Goal: Task Accomplishment & Management: Manage account settings

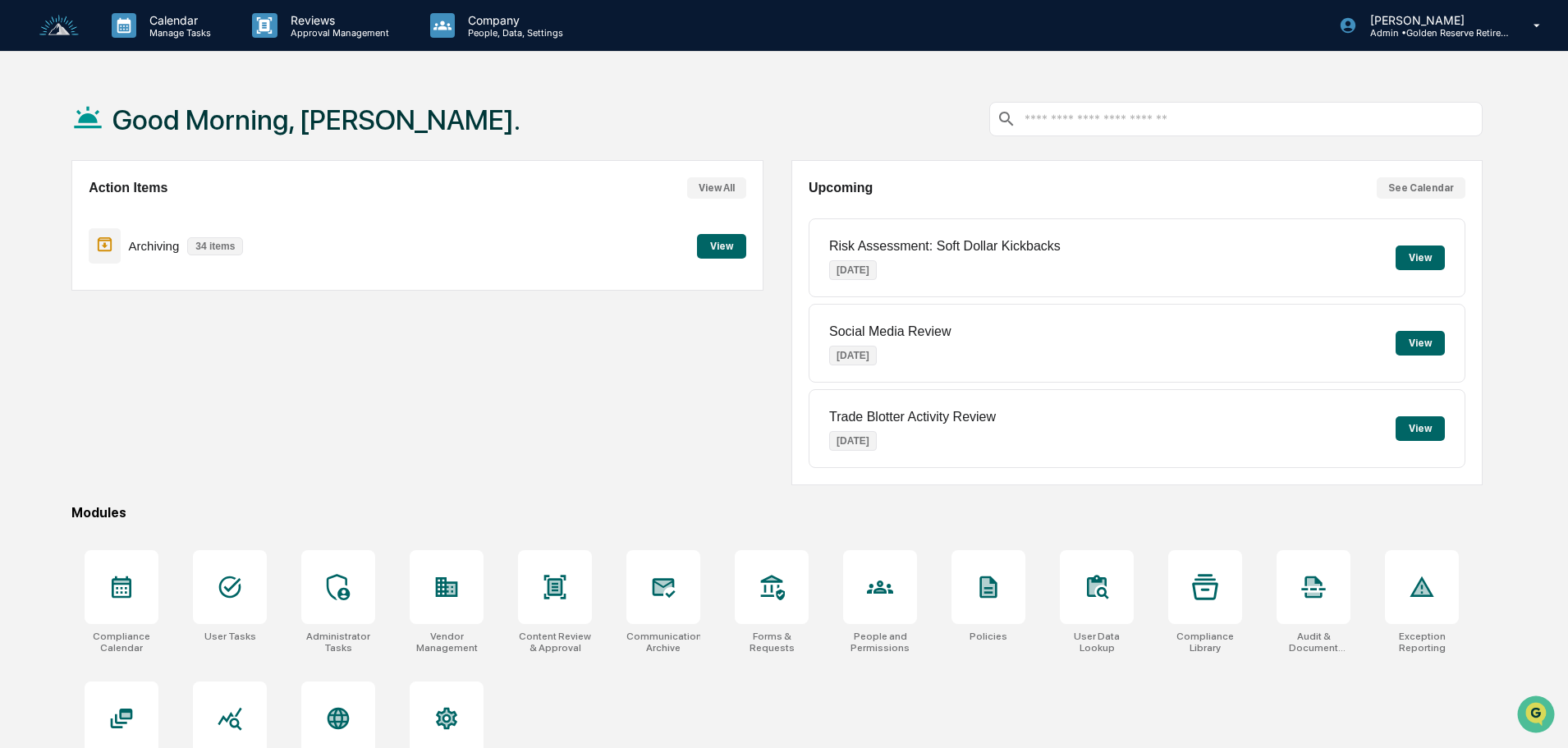
click at [731, 249] on button "View" at bounding box center [721, 246] width 49 height 25
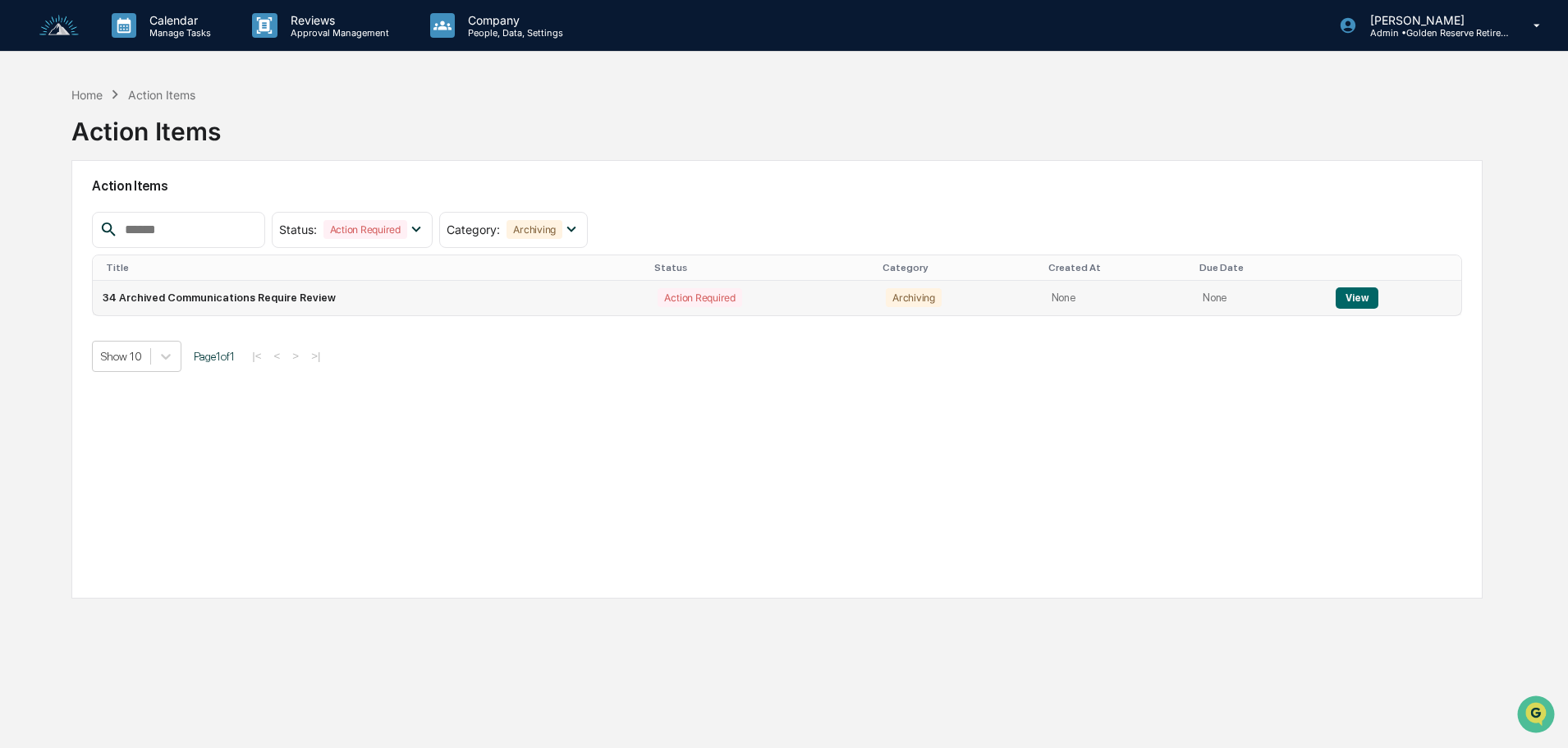
click at [1358, 298] on button "View" at bounding box center [1356, 298] width 42 height 21
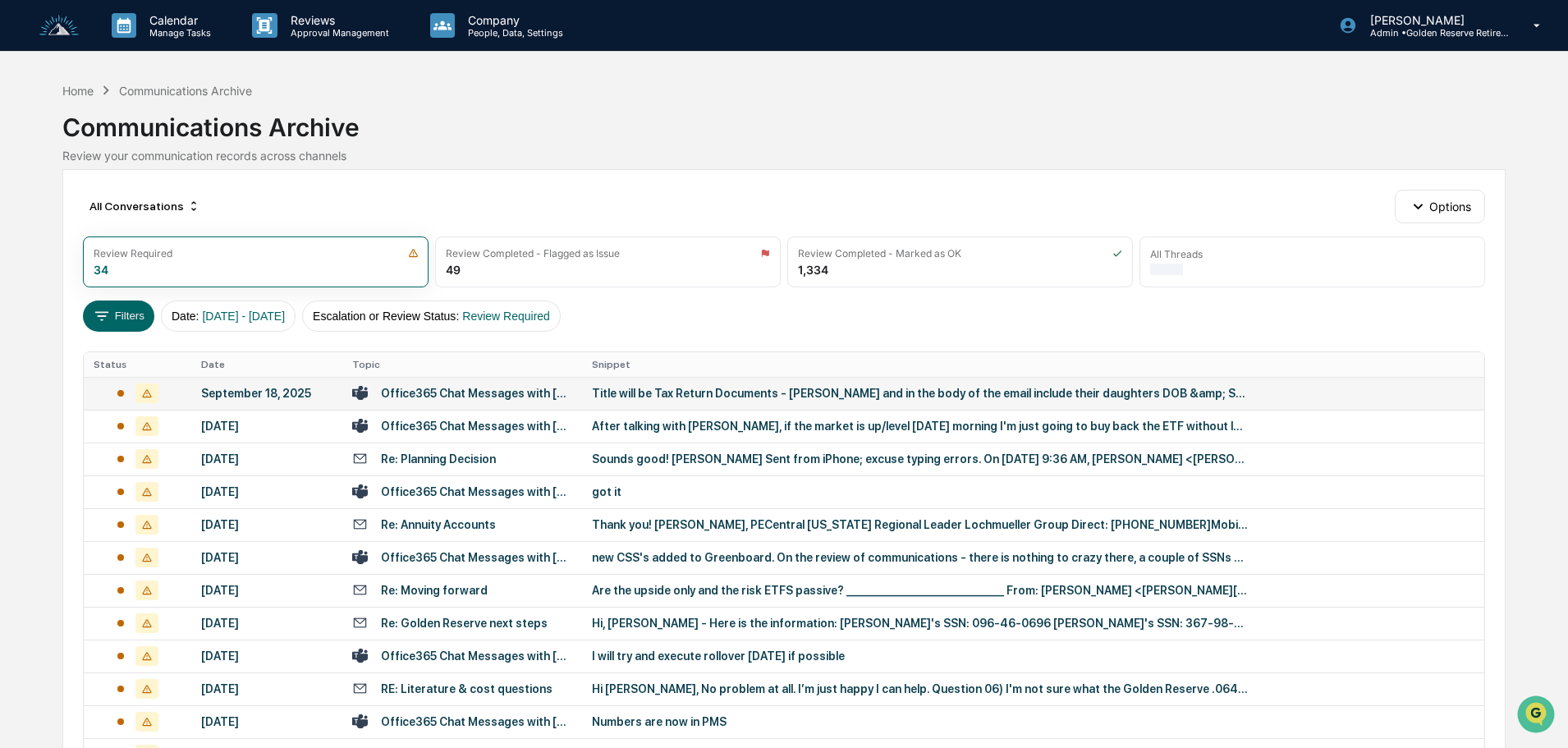
click at [572, 394] on td "Office365 Chat Messages with Victoria Newell, Daniel Barrett on 2025-09-18" at bounding box center [462, 392] width 240 height 33
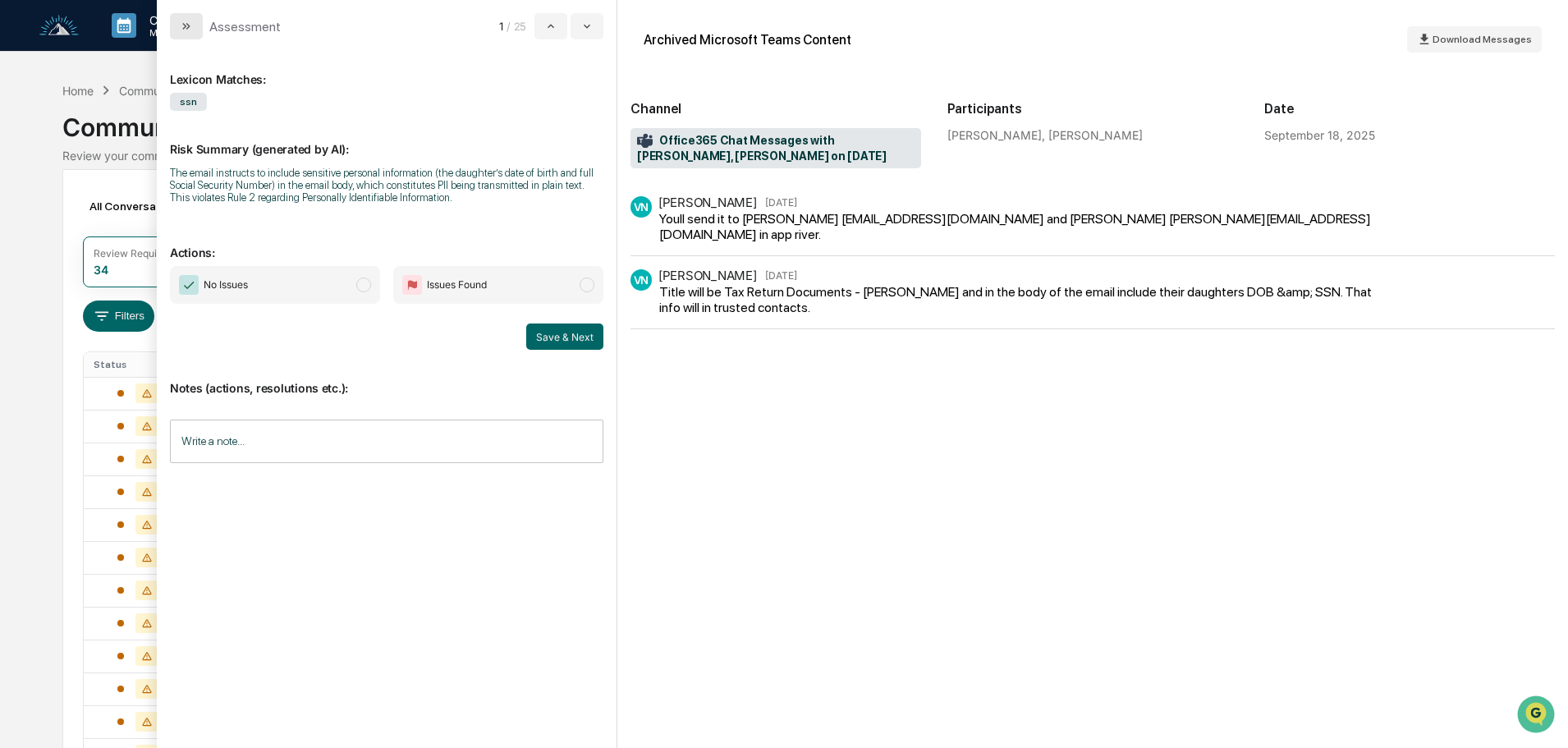
click at [187, 34] on button "modal" at bounding box center [186, 26] width 33 height 26
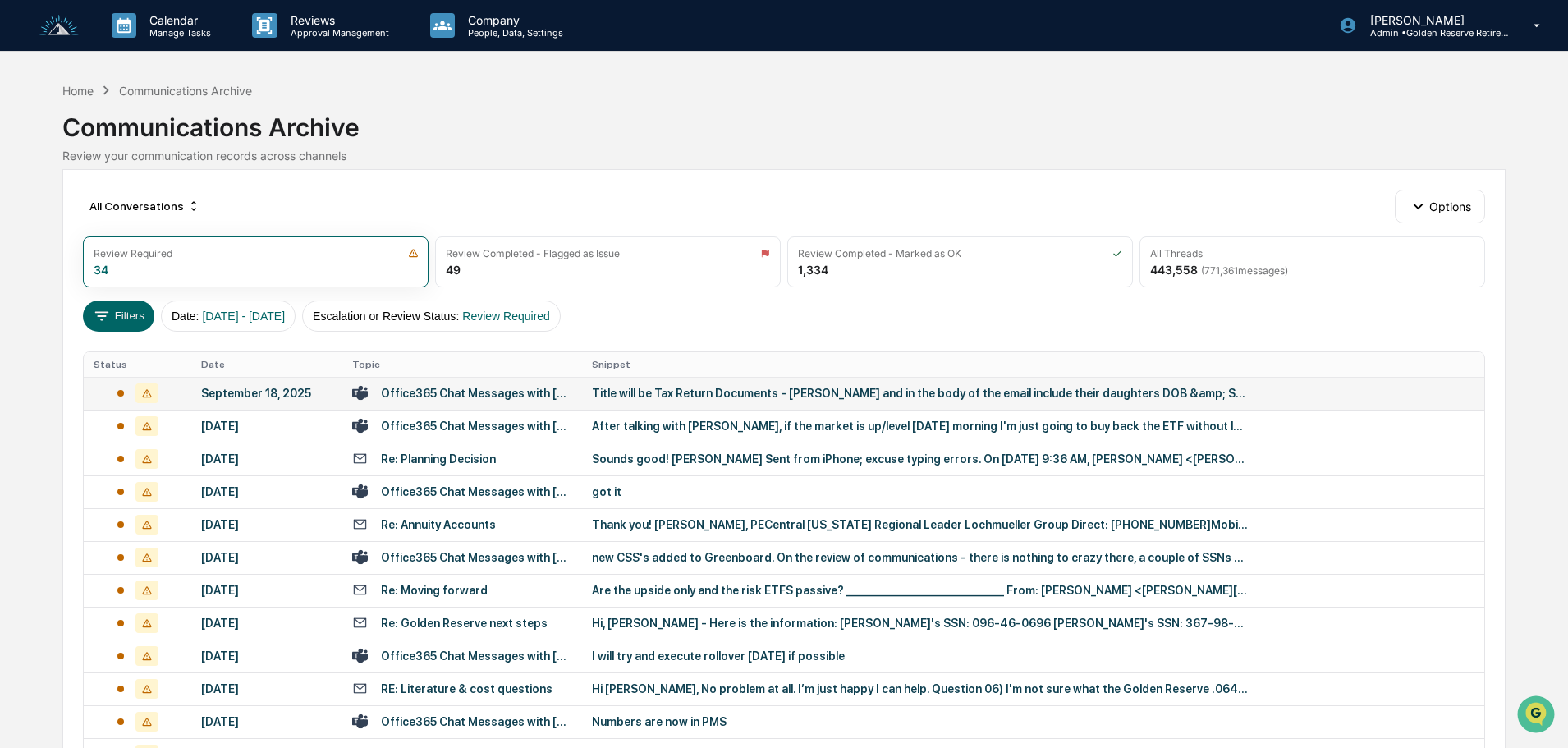
click at [603, 407] on td "Title will be Tax Return Documents - Balasick and in the body of the email incl…" at bounding box center [1033, 392] width 902 height 33
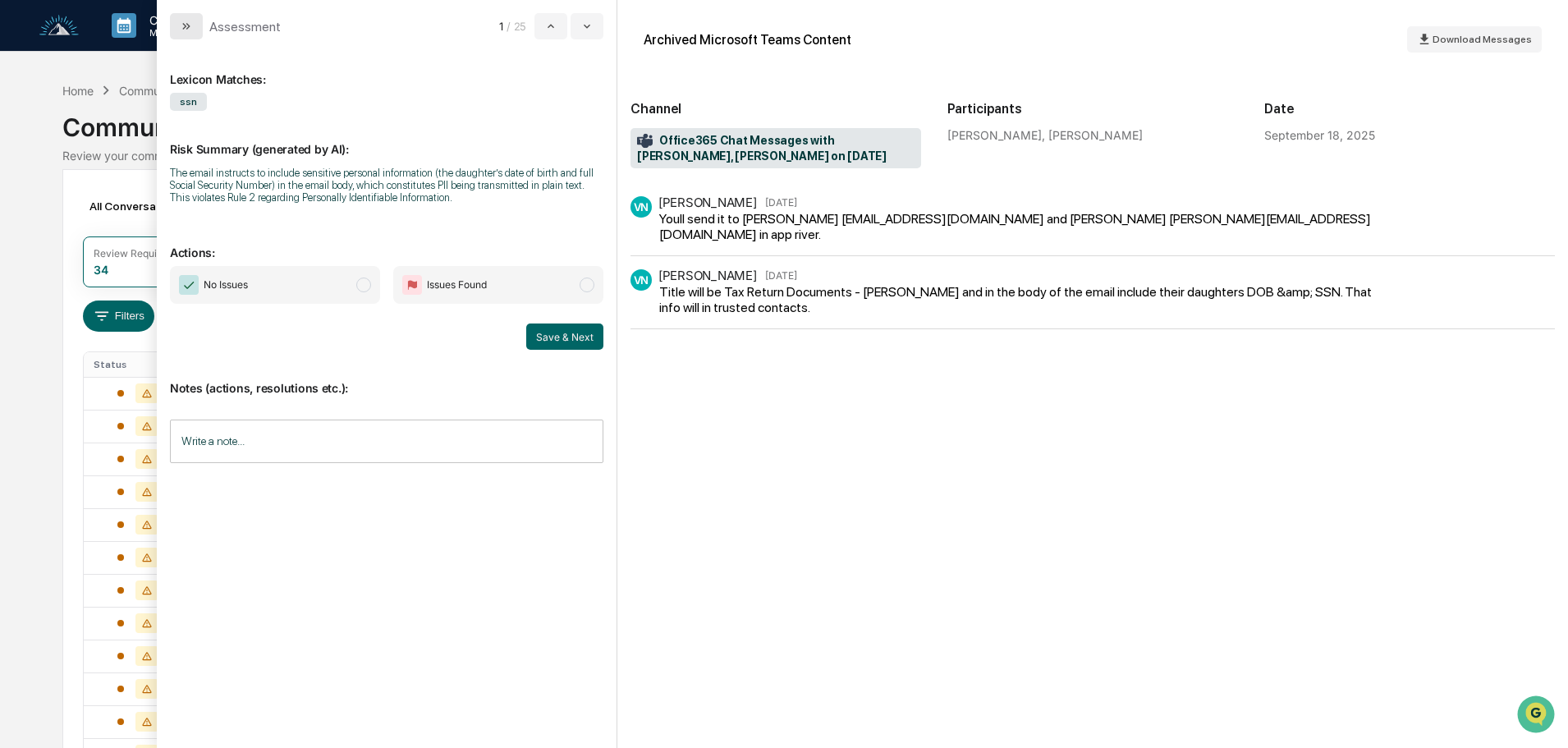
click at [195, 19] on button "modal" at bounding box center [186, 26] width 33 height 26
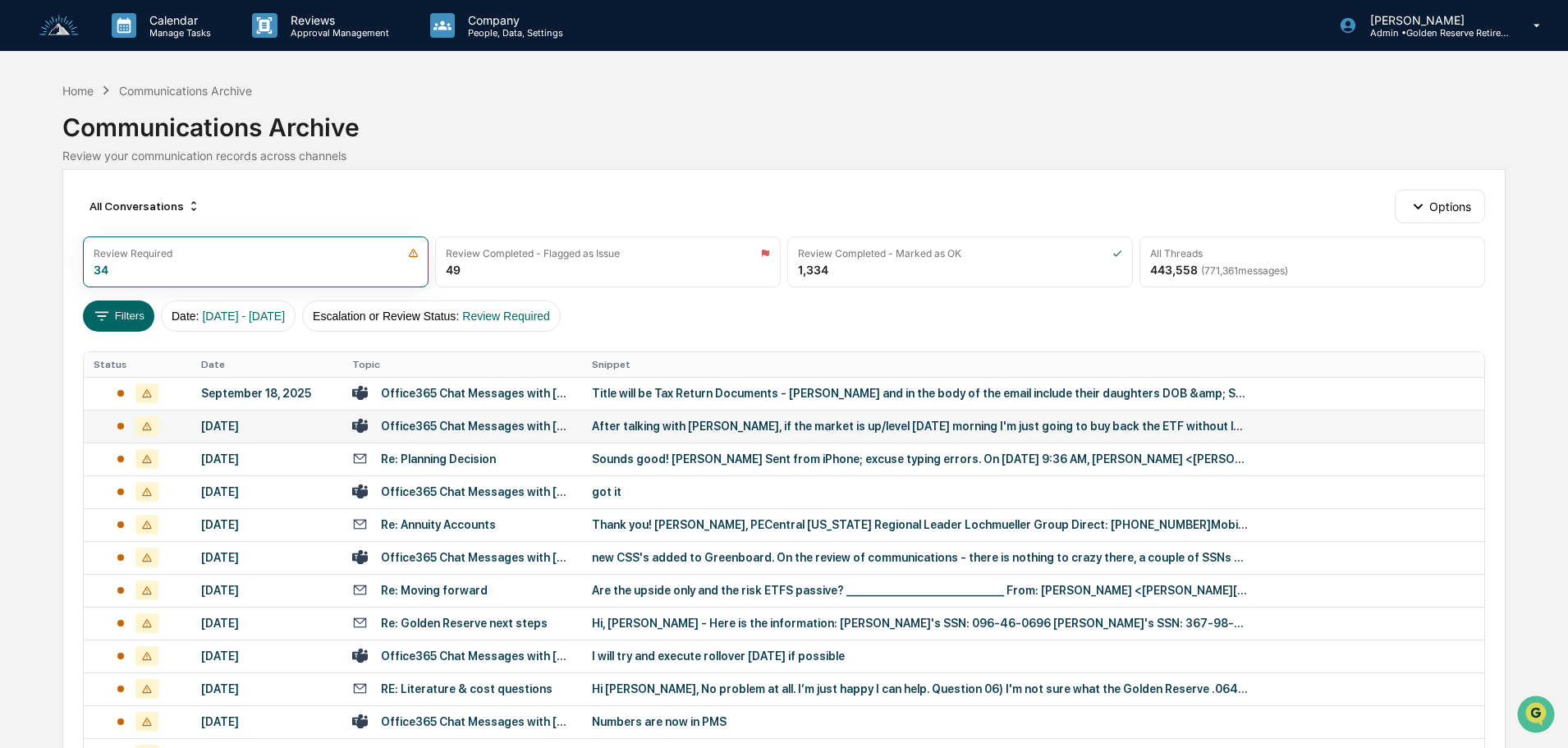
click at [641, 428] on div "After talking with Ed, if the market is up/level tomorrow morning I'm just goin…" at bounding box center [920, 425] width 657 height 13
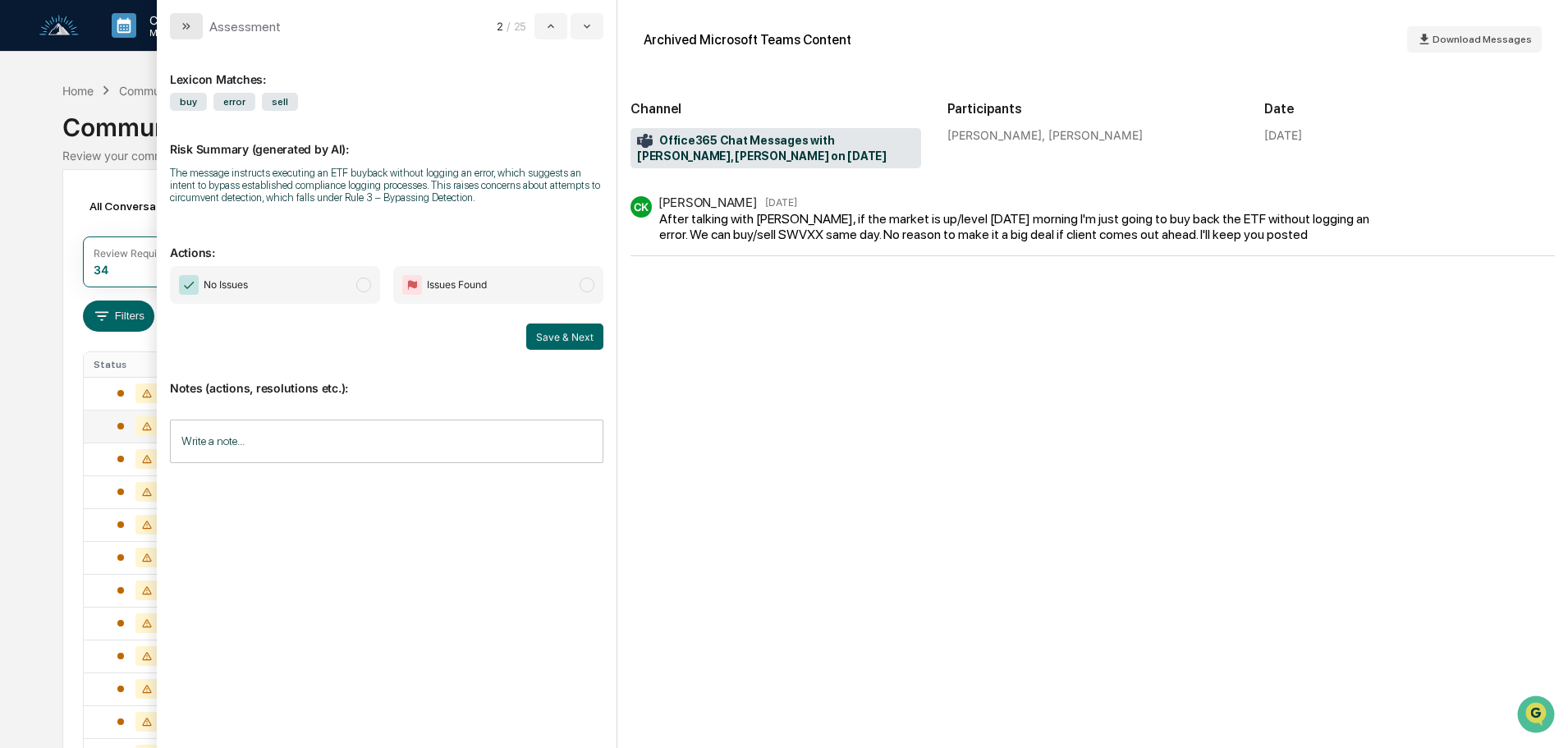
click at [195, 28] on button "modal" at bounding box center [186, 26] width 33 height 26
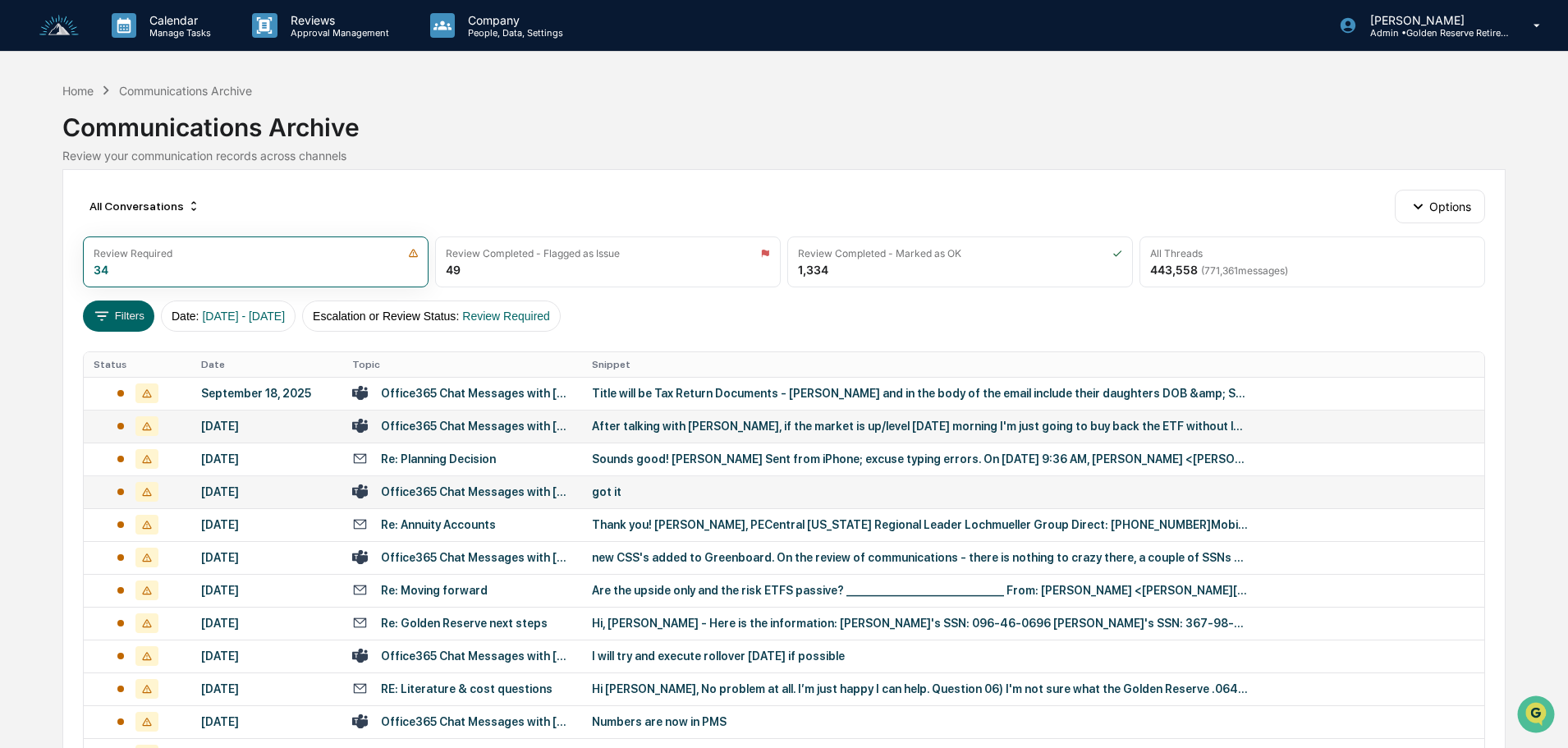
click at [601, 498] on div "got it" at bounding box center [920, 491] width 657 height 13
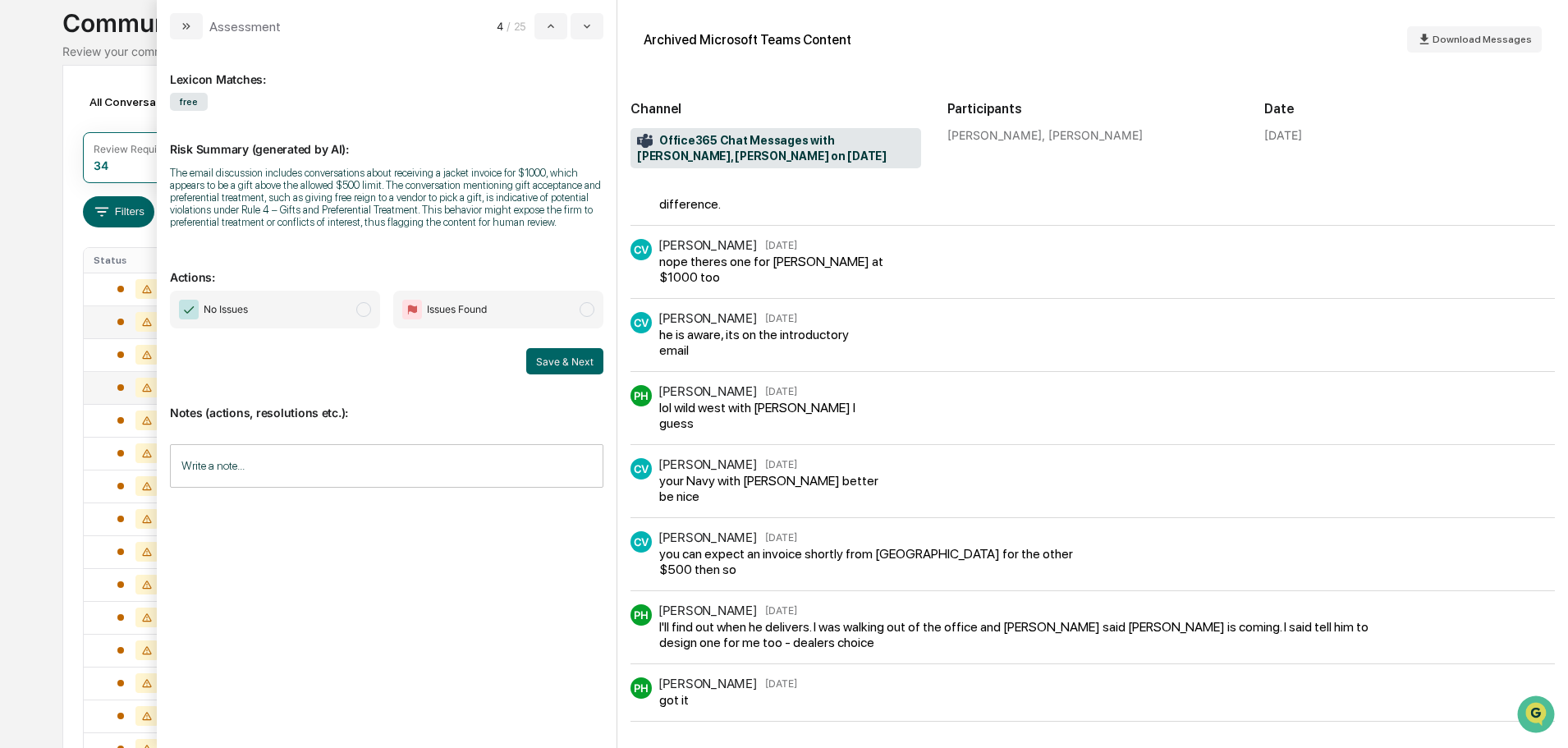
scroll to position [82, 0]
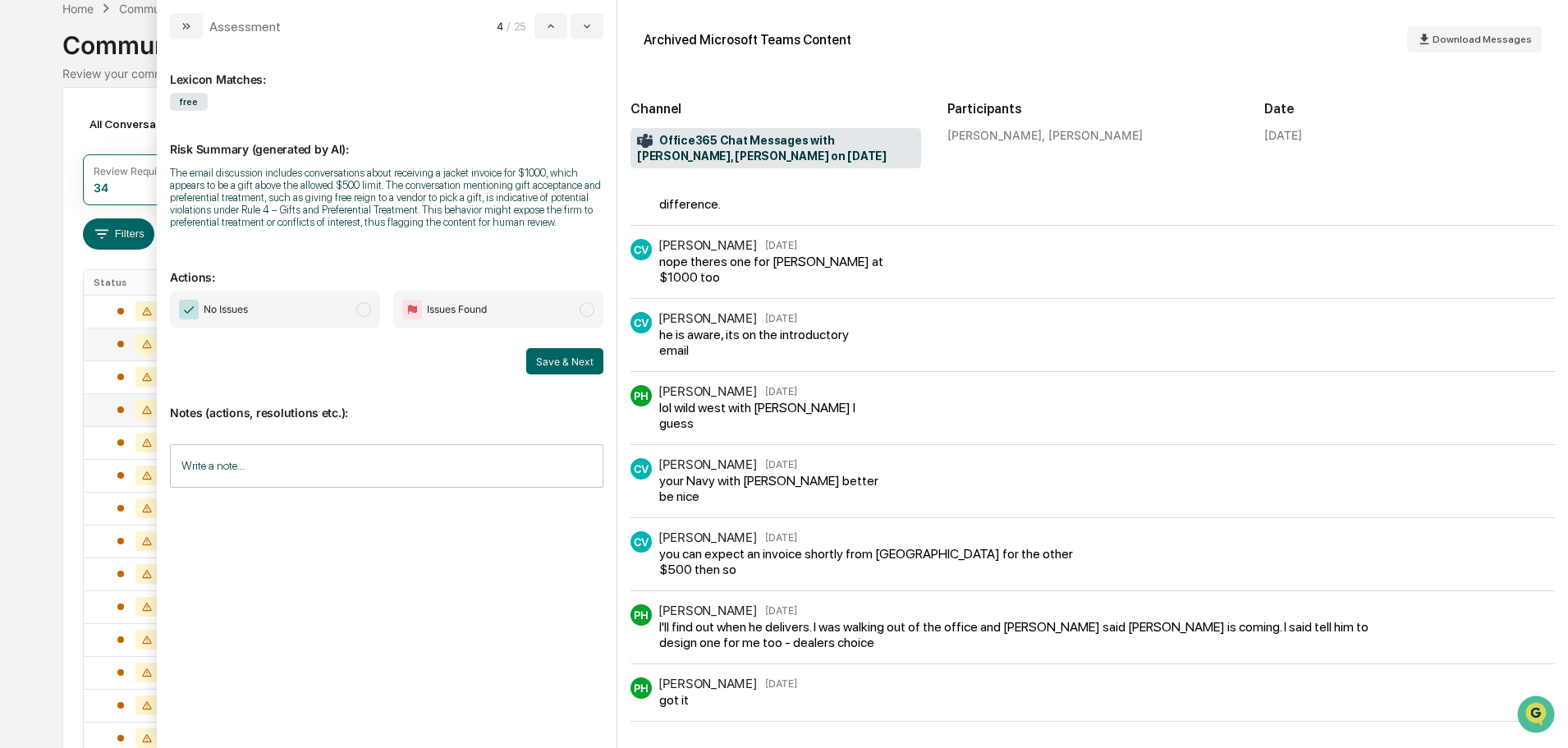
click at [330, 316] on span "No Issues" at bounding box center [275, 310] width 210 height 38
click at [547, 363] on button "Save & Next" at bounding box center [564, 362] width 78 height 26
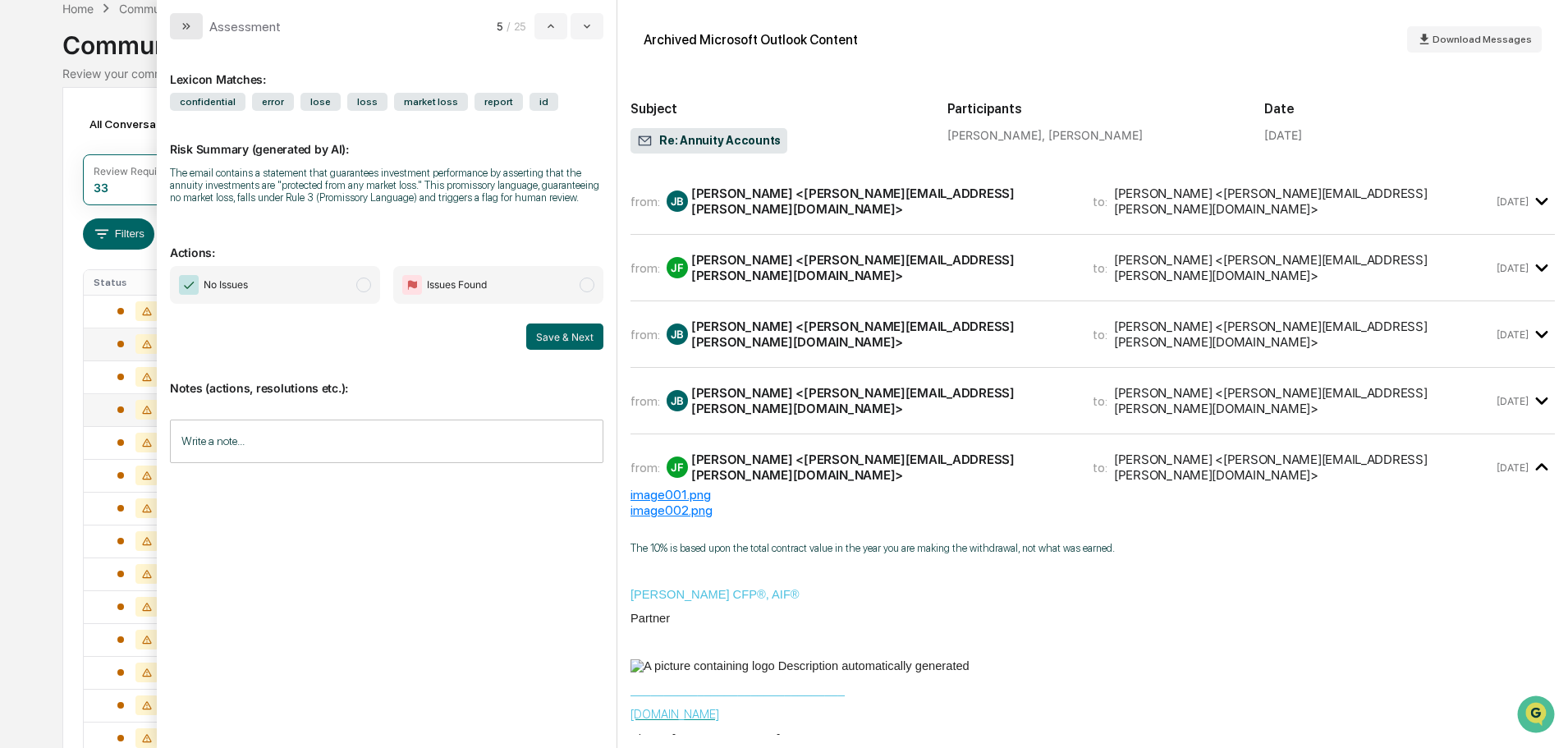
click at [185, 24] on icon "modal" at bounding box center [186, 26] width 13 height 13
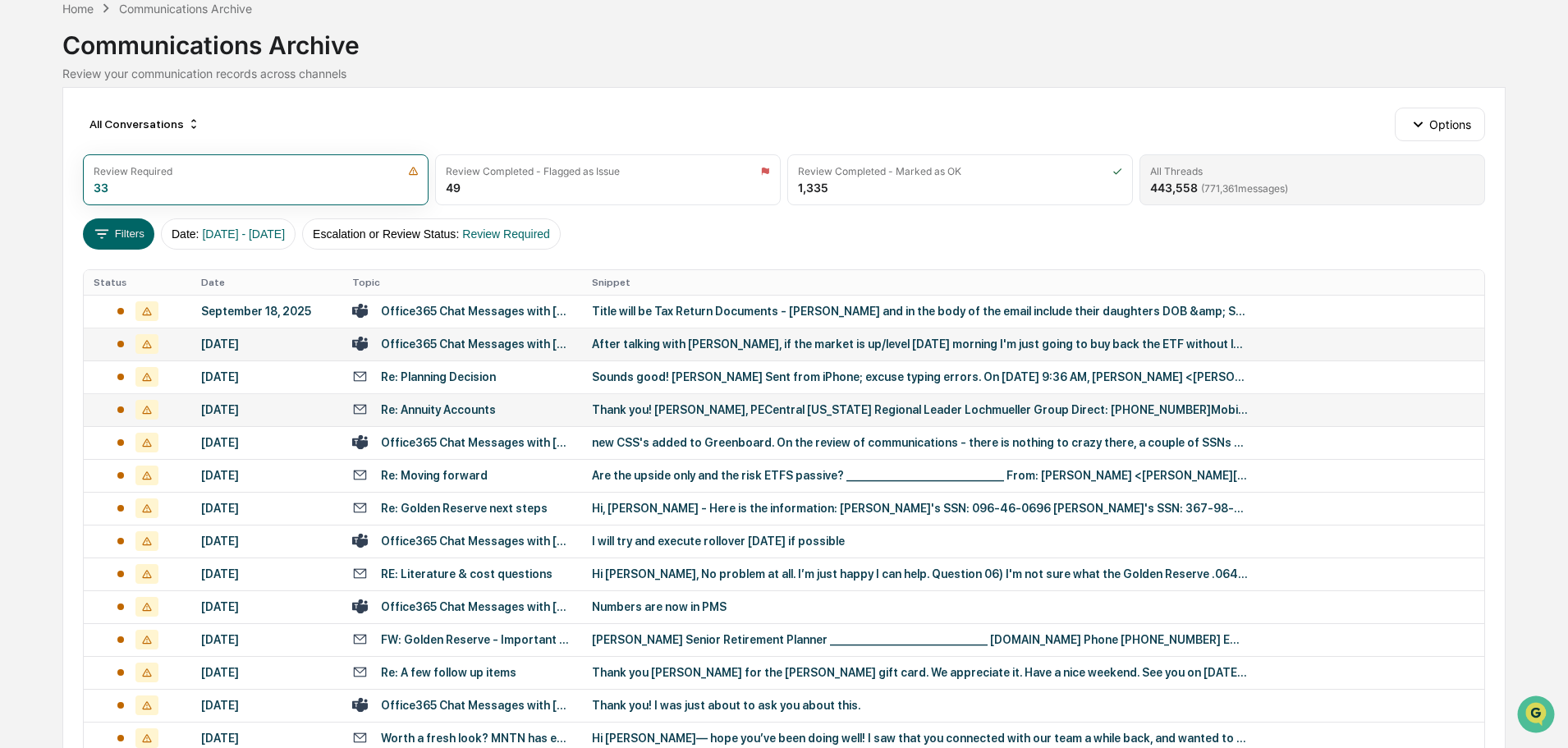
click at [1312, 170] on div "All Threads" at bounding box center [1312, 171] width 325 height 12
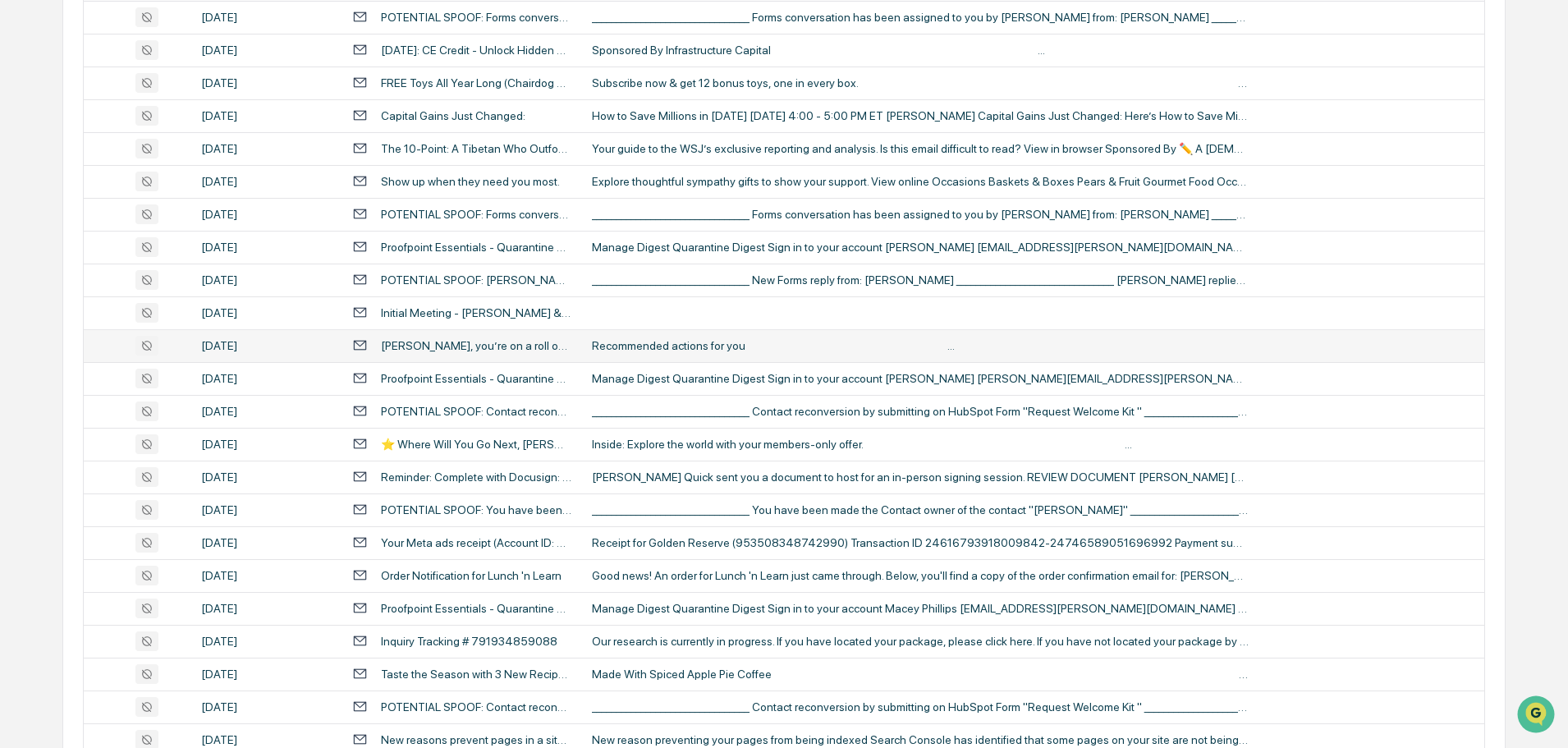
scroll to position [544, 0]
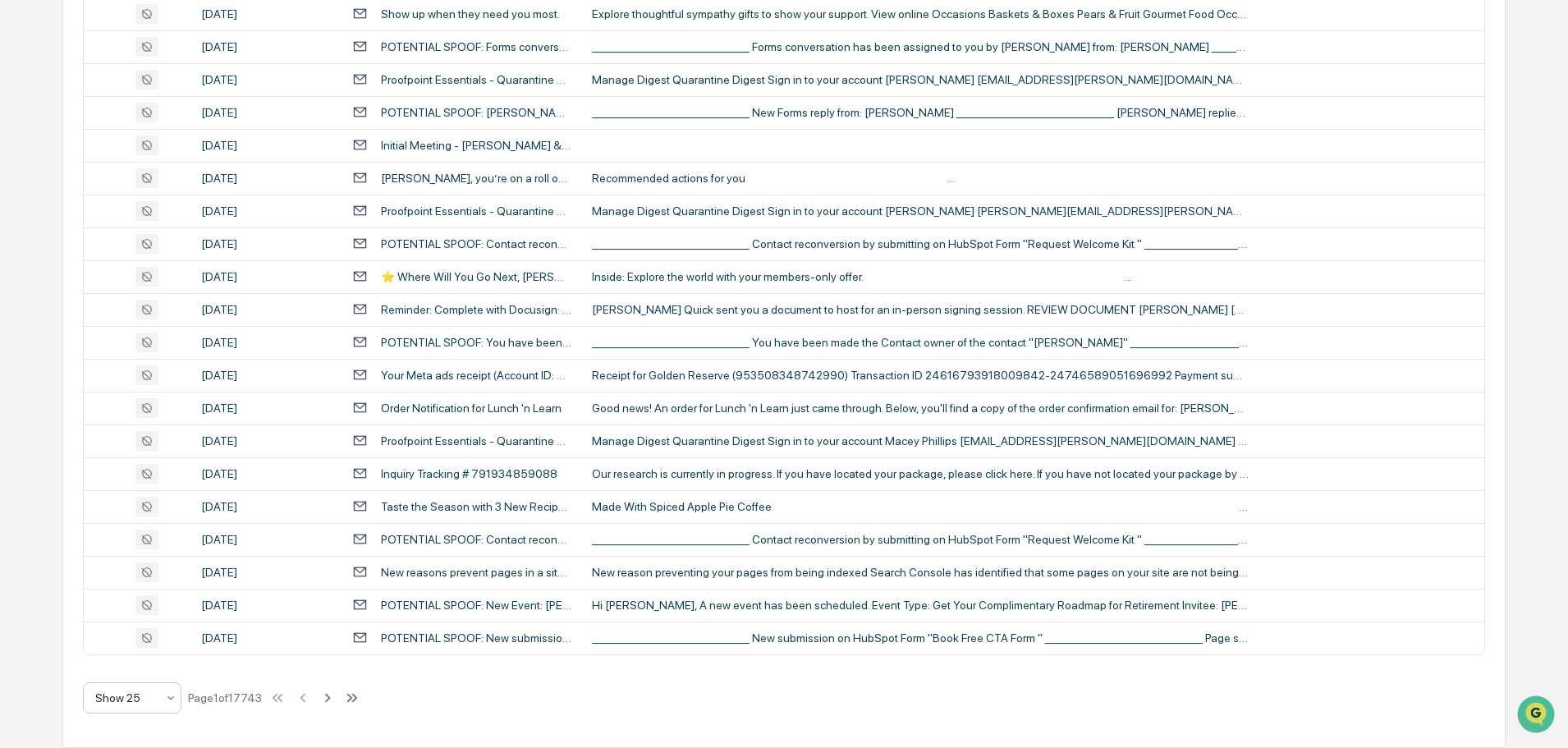
click at [121, 702] on div at bounding box center [125, 698] width 61 height 16
click at [144, 658] on div "Show 100" at bounding box center [131, 654] width 97 height 33
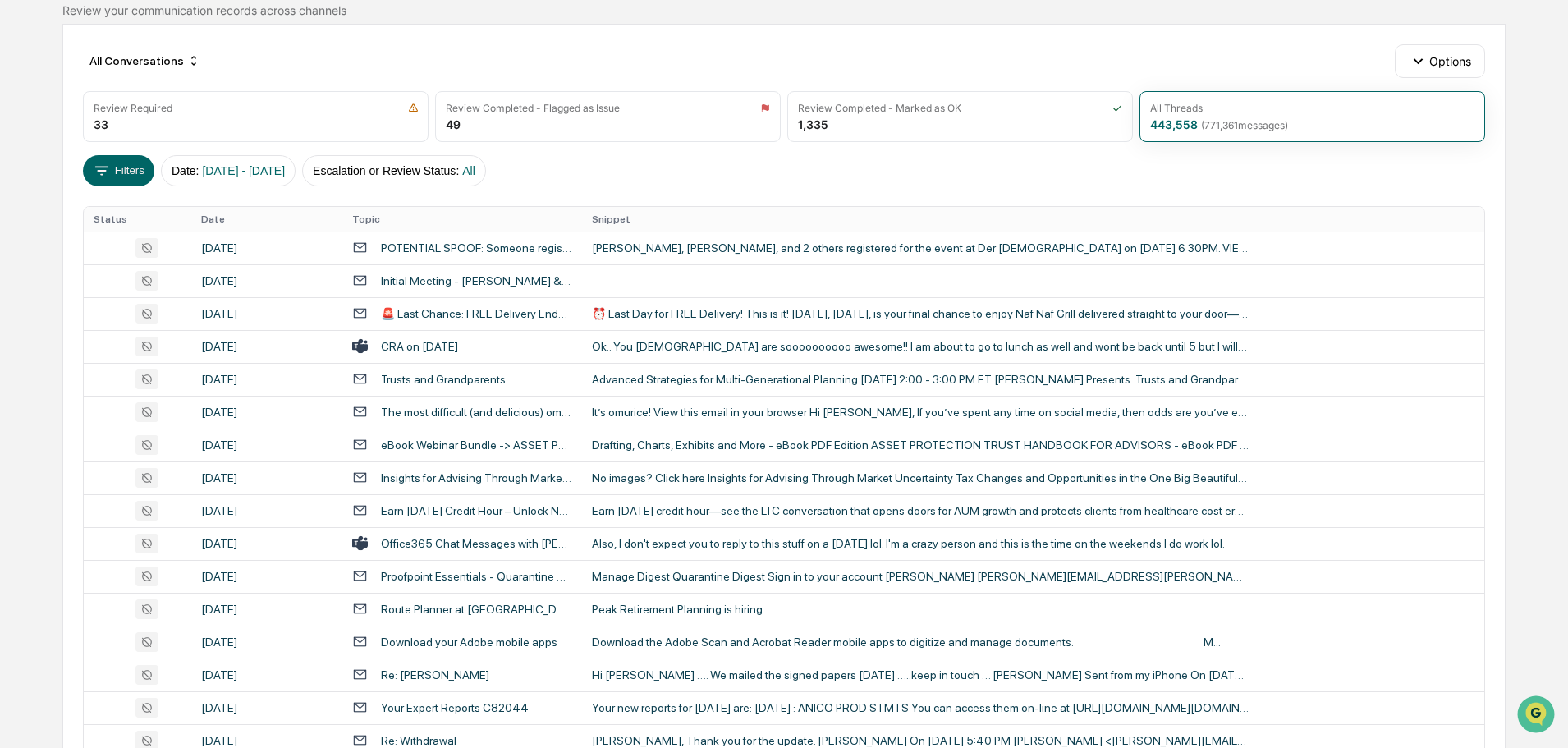
scroll to position [133, 0]
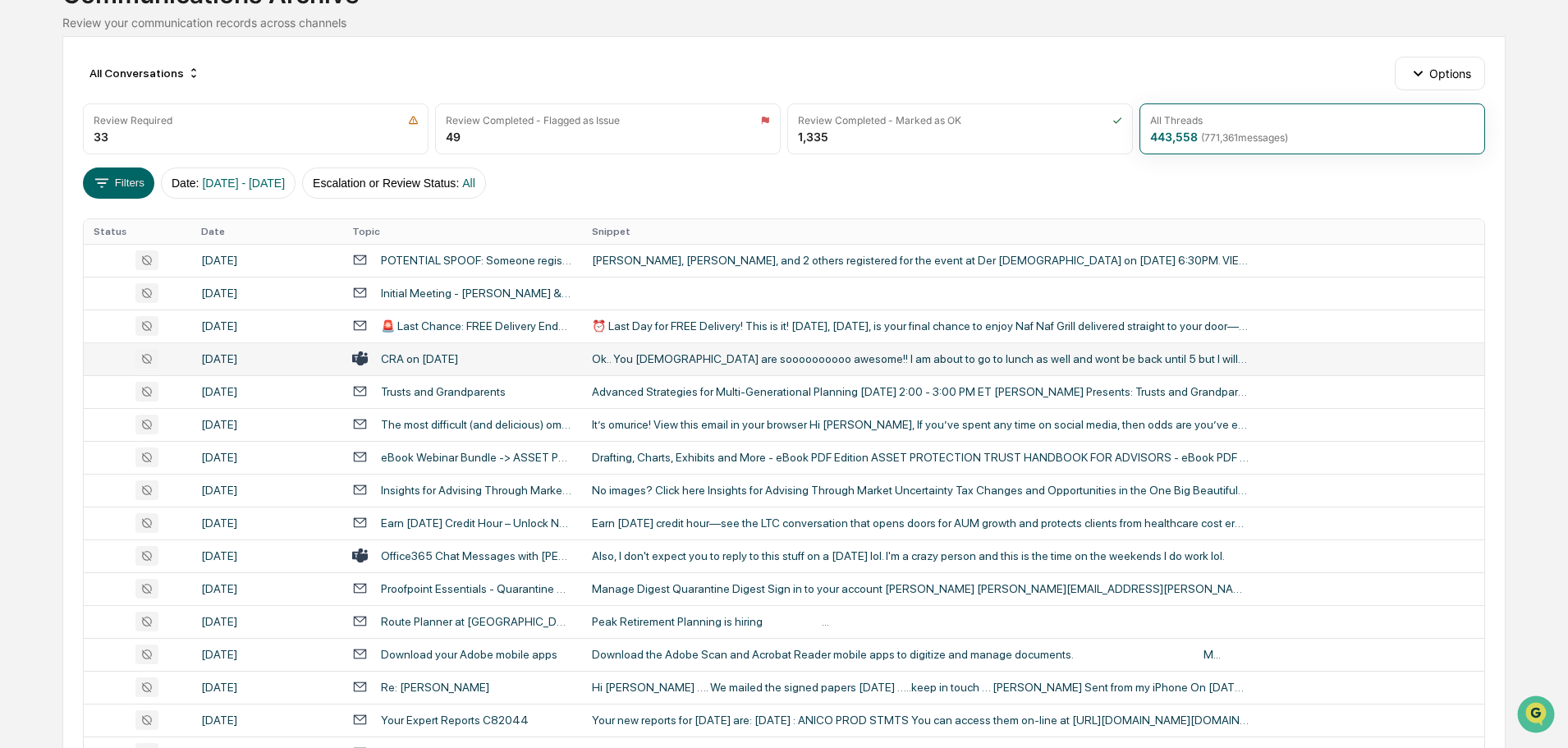
click at [700, 362] on div "Ok.. You ladies are soooooooooo awesome!! I am about to go to lunch as well and…" at bounding box center [920, 359] width 657 height 13
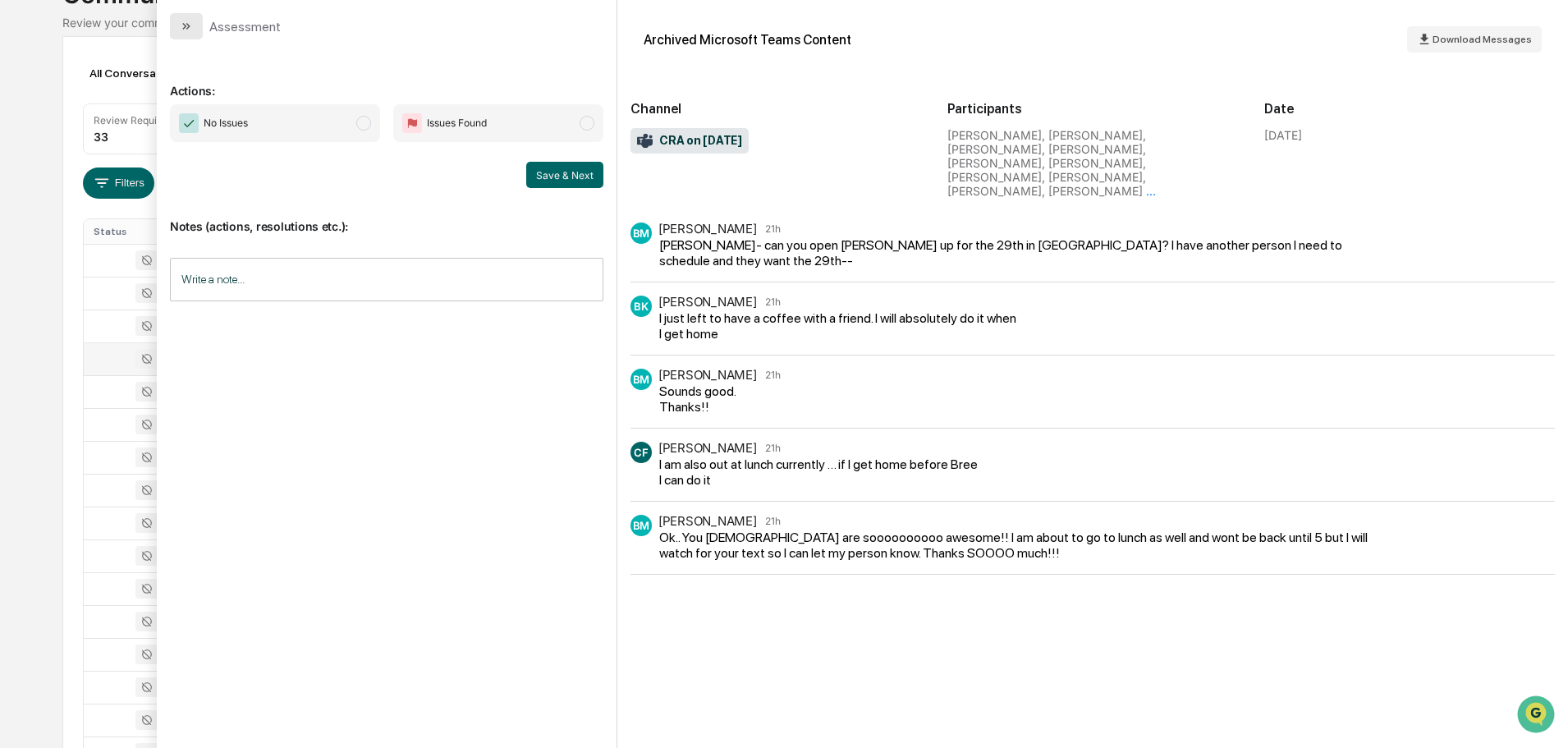
click at [198, 19] on button "modal" at bounding box center [186, 26] width 33 height 26
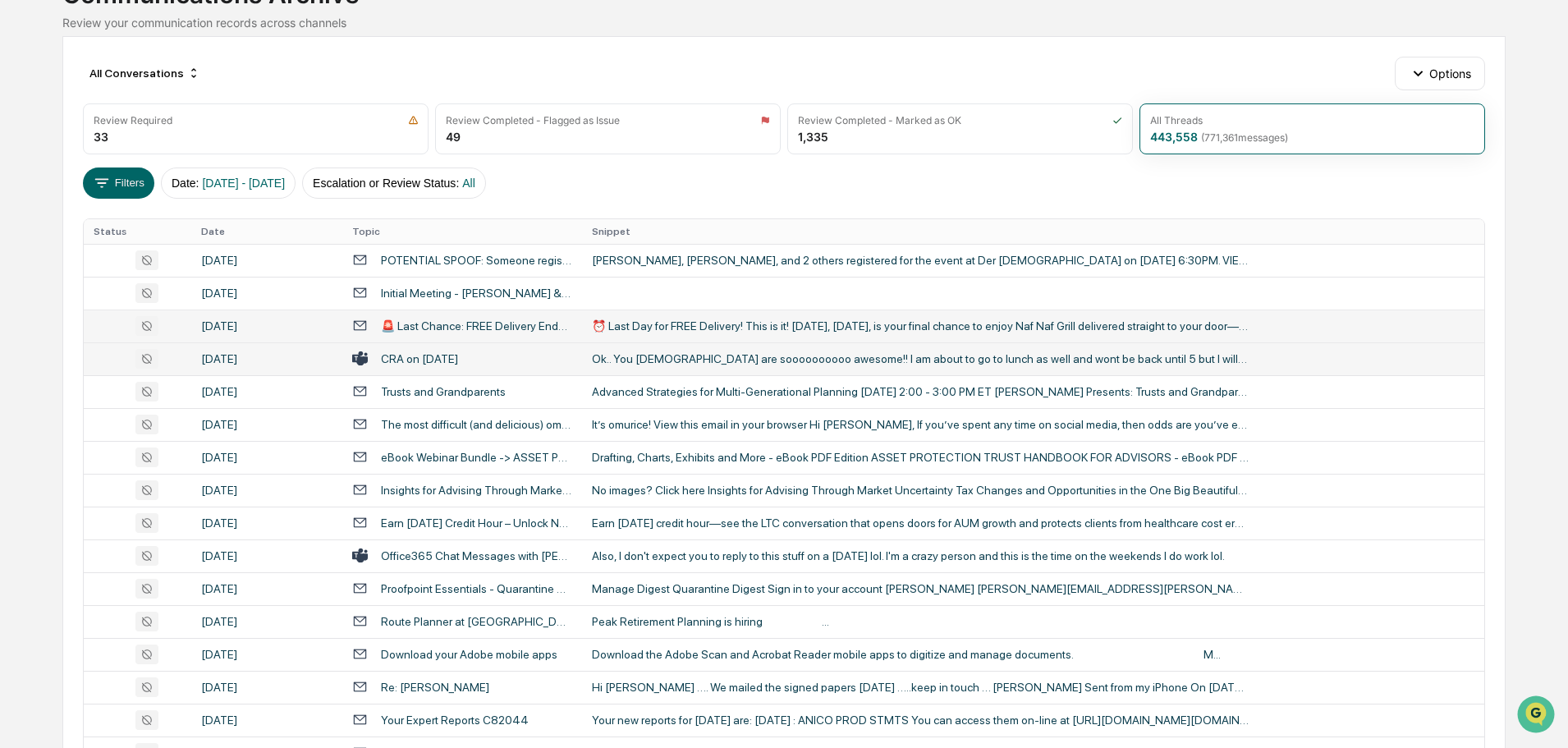
scroll to position [215, 0]
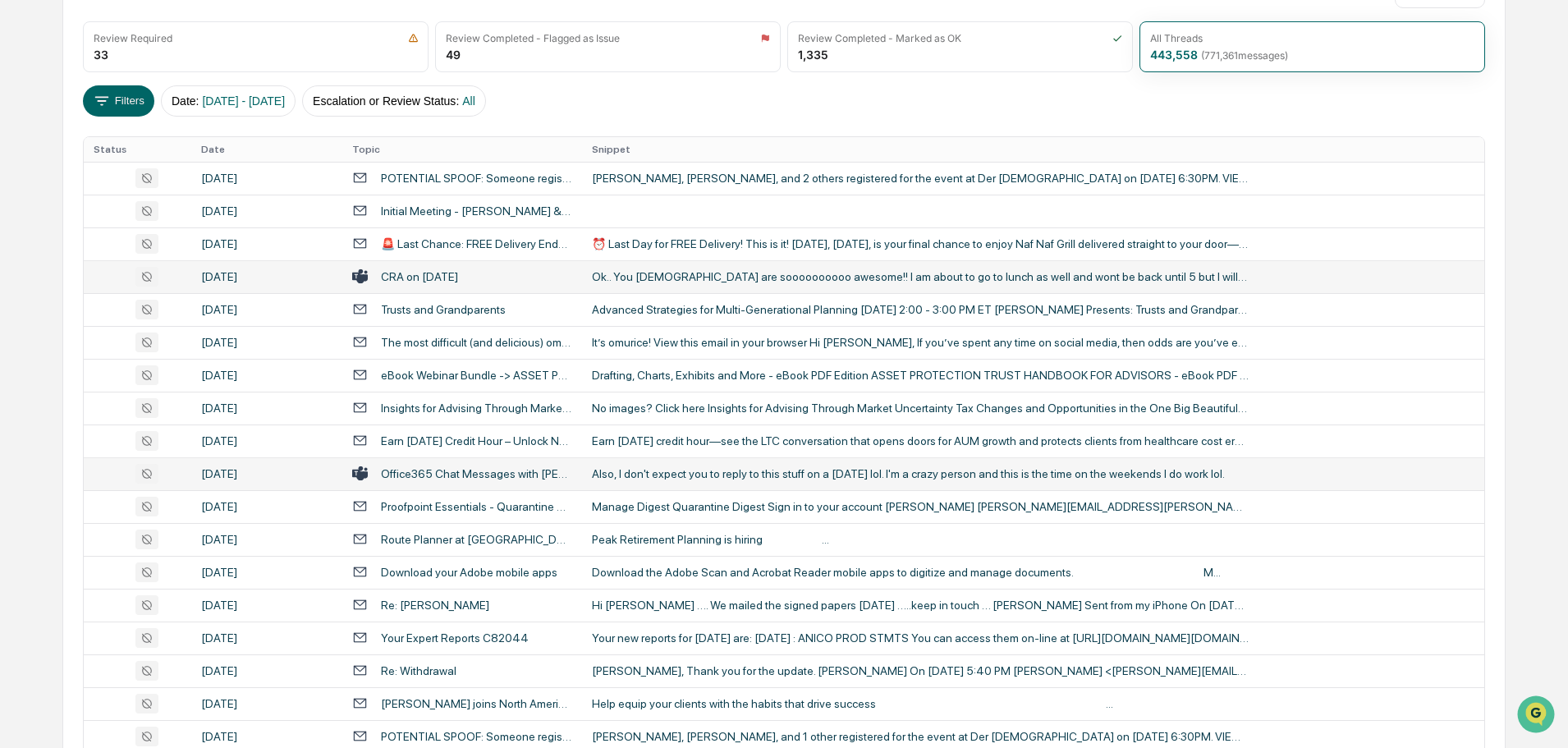
click at [666, 468] on div "Also, I don't expect you to reply to this stuff on a Sunday lol. I'm a crazy pe…" at bounding box center [920, 473] width 657 height 13
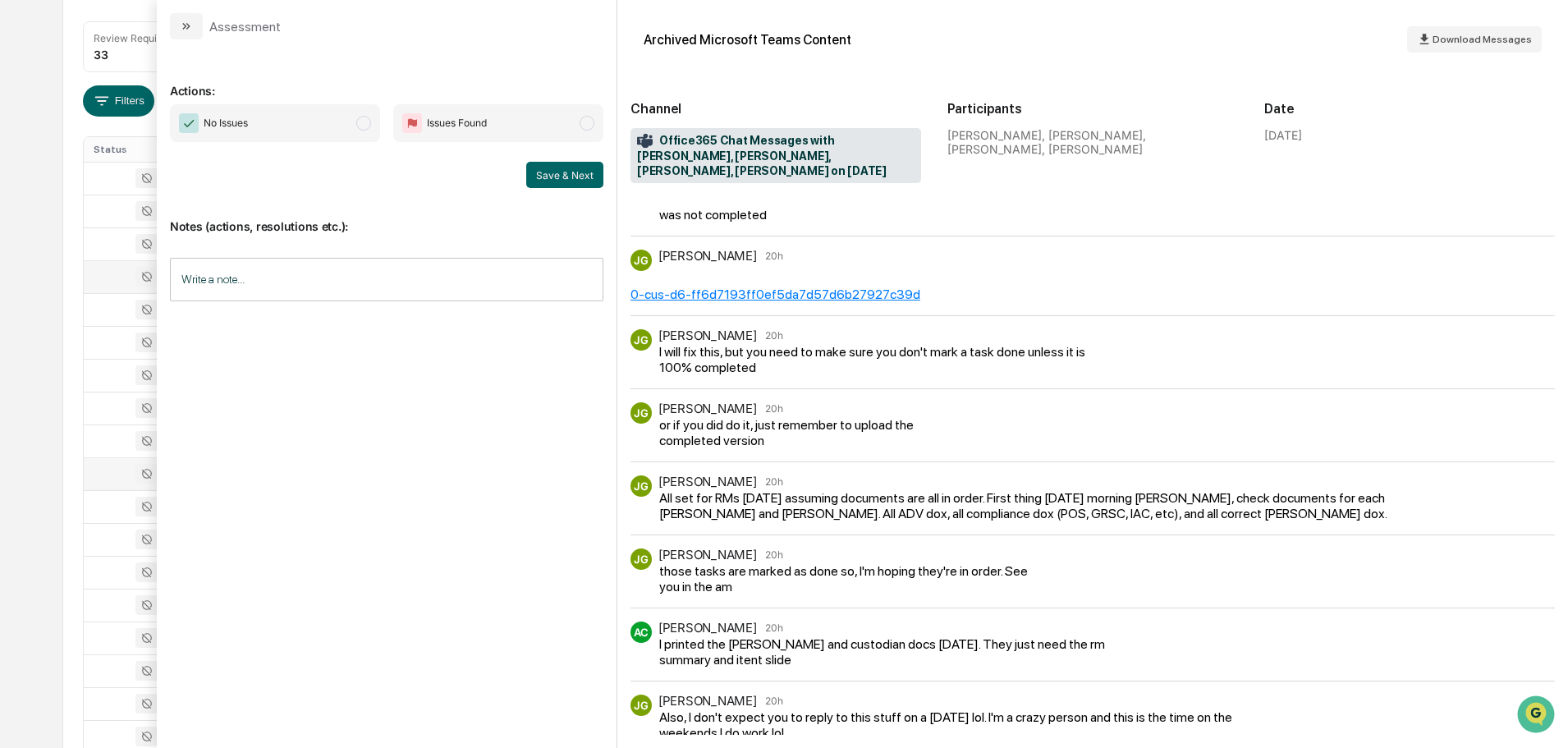
scroll to position [53, 0]
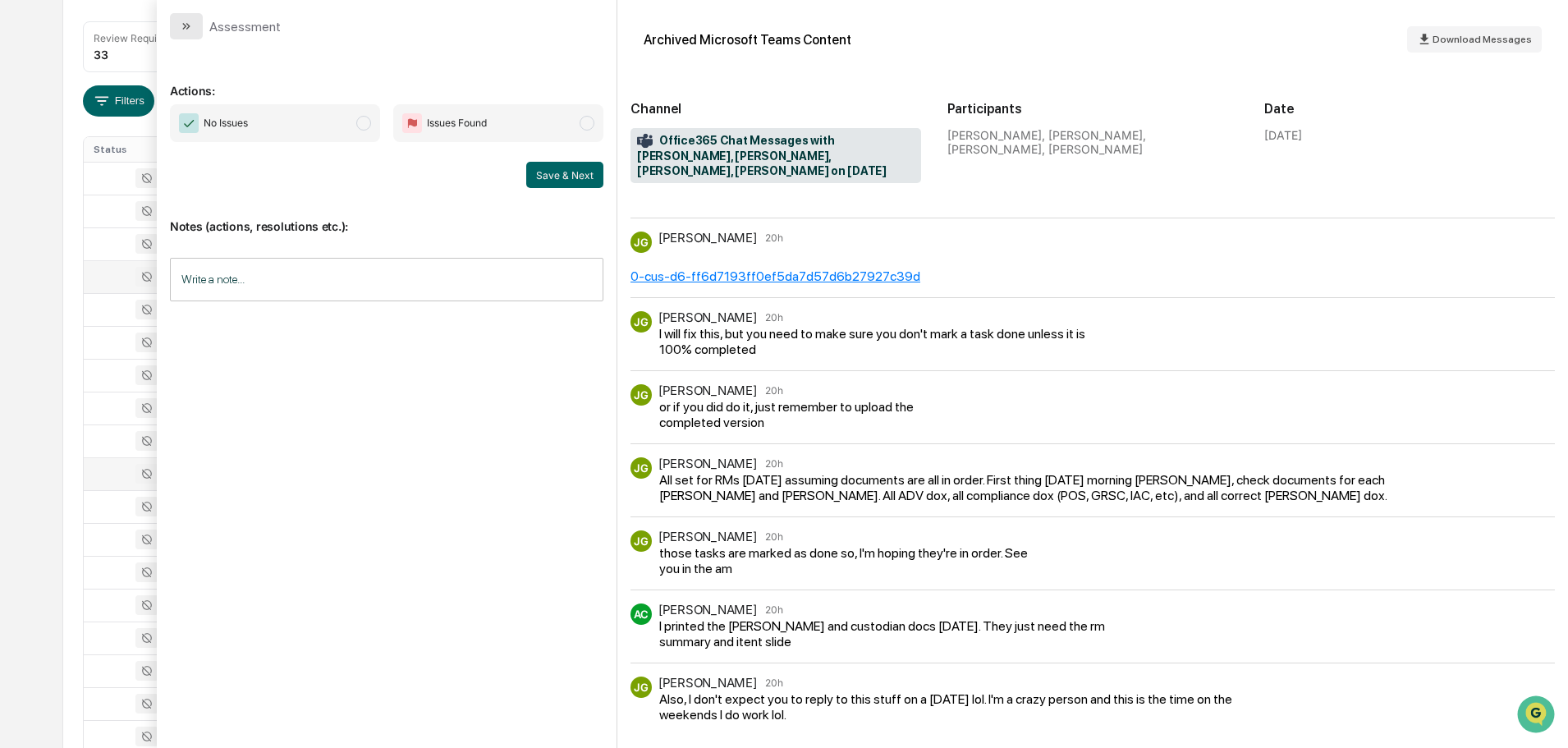
click at [183, 26] on icon "modal" at bounding box center [186, 26] width 13 height 13
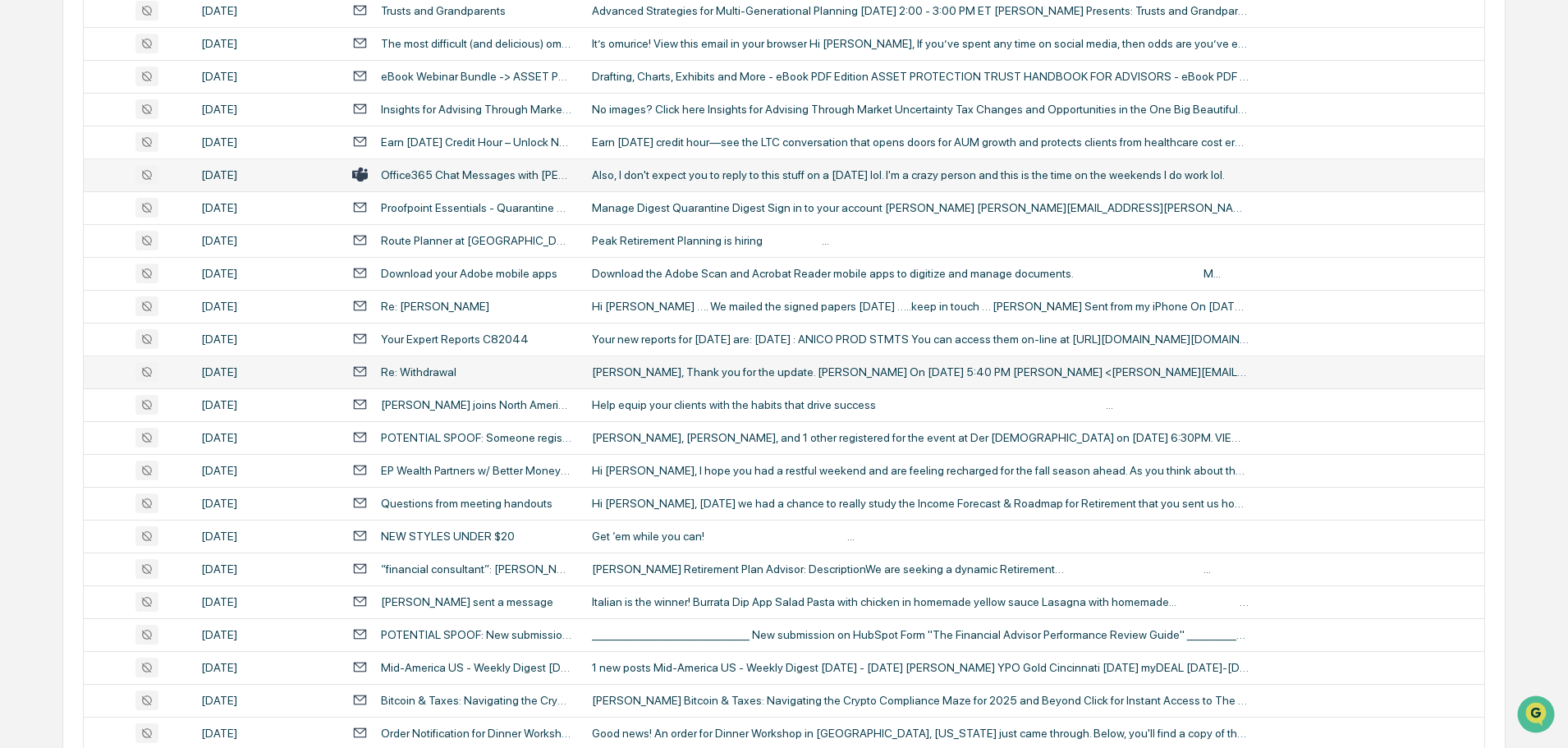
scroll to position [544, 0]
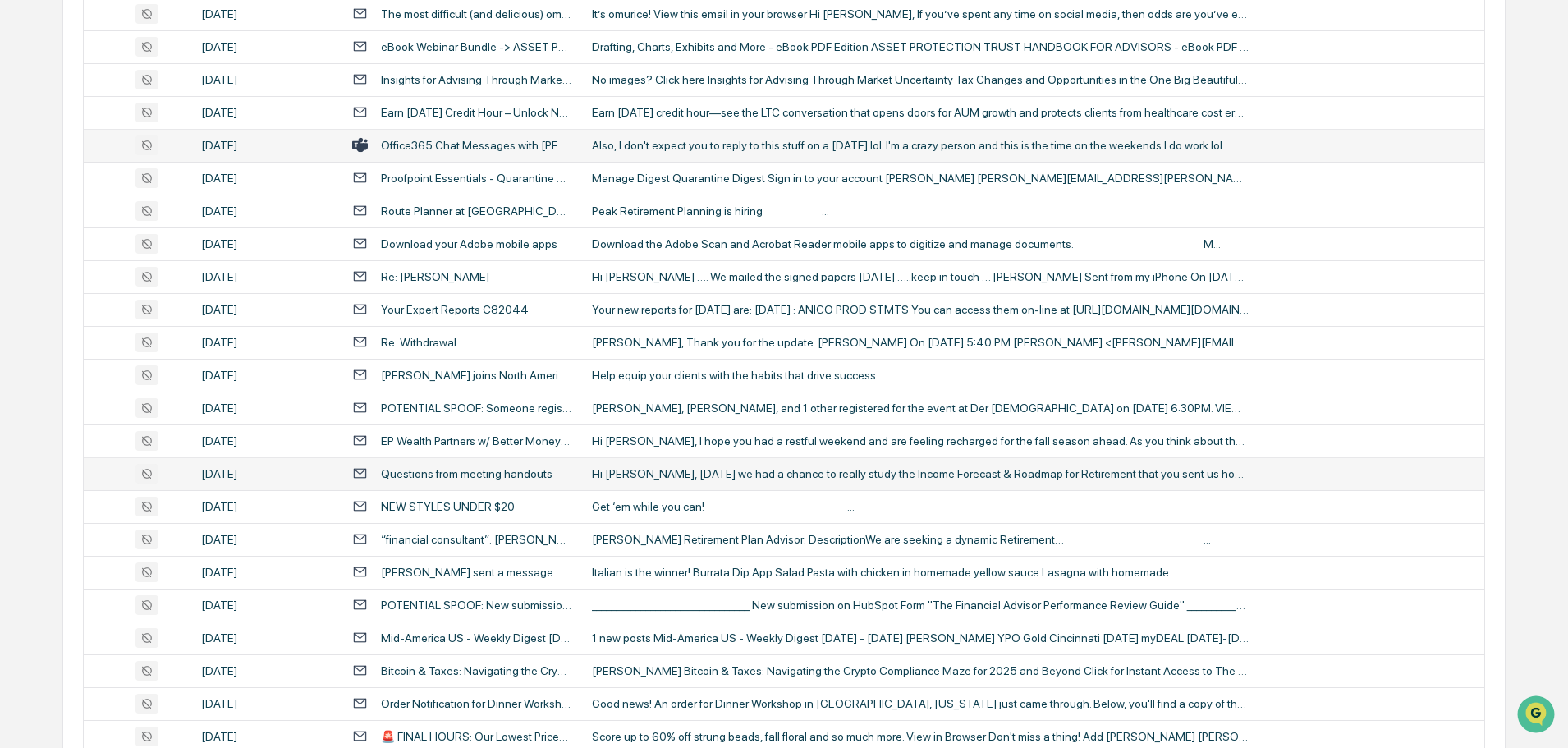
click at [645, 470] on div "Hi Jack, Yesterday we had a chance to really study the Income Forecast & Roadma…" at bounding box center [920, 473] width 657 height 13
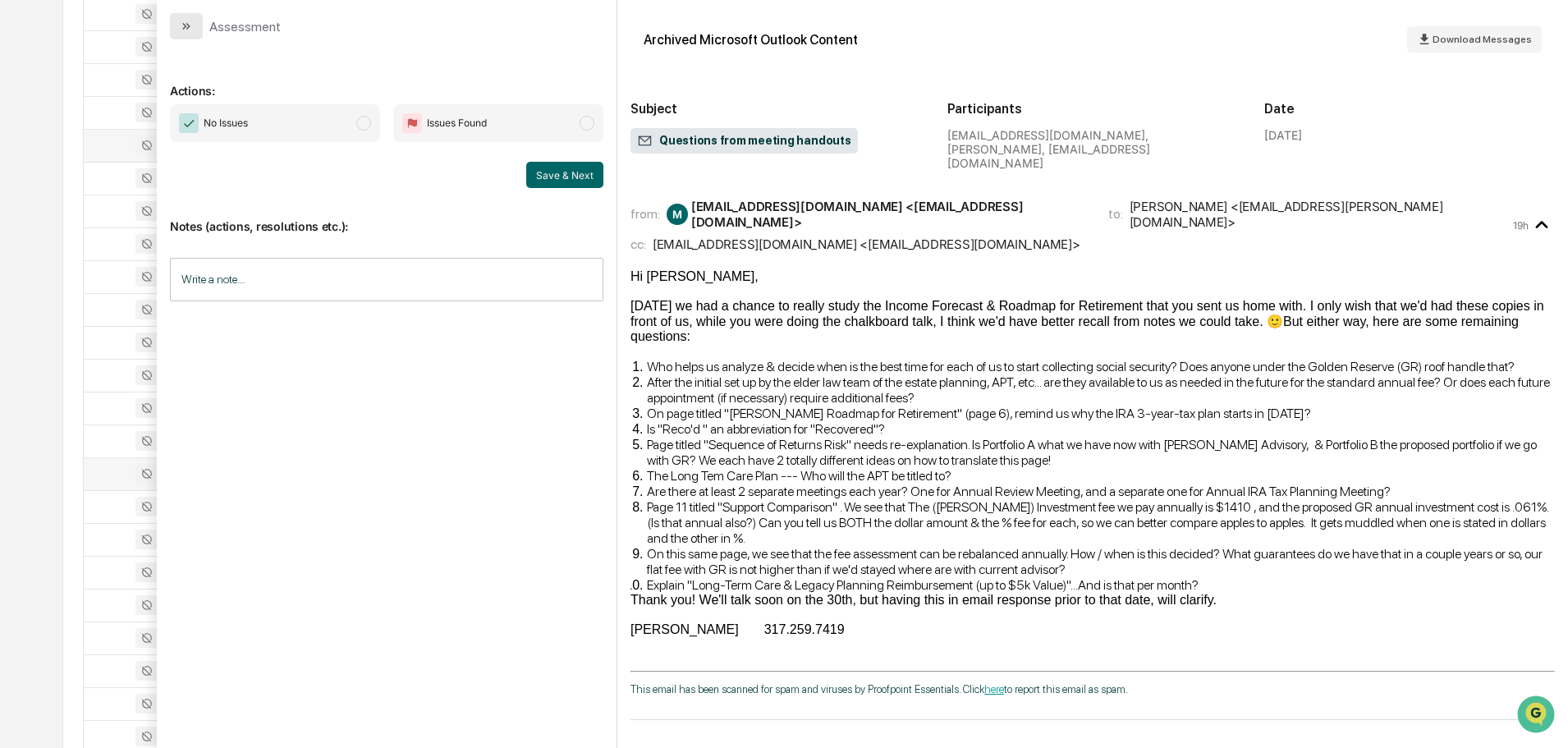
click at [196, 28] on button "modal" at bounding box center [186, 26] width 33 height 26
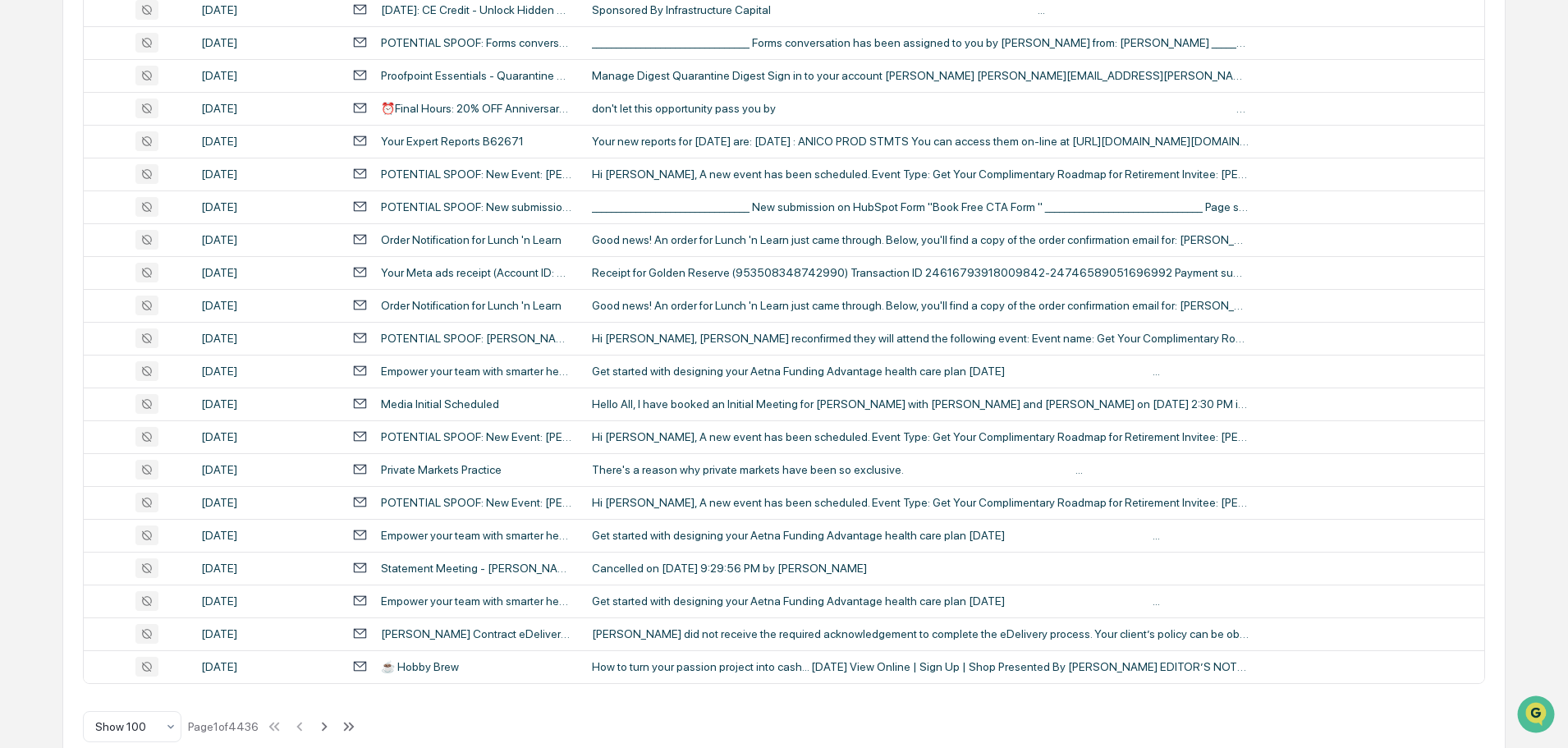
scroll to position [3007, 0]
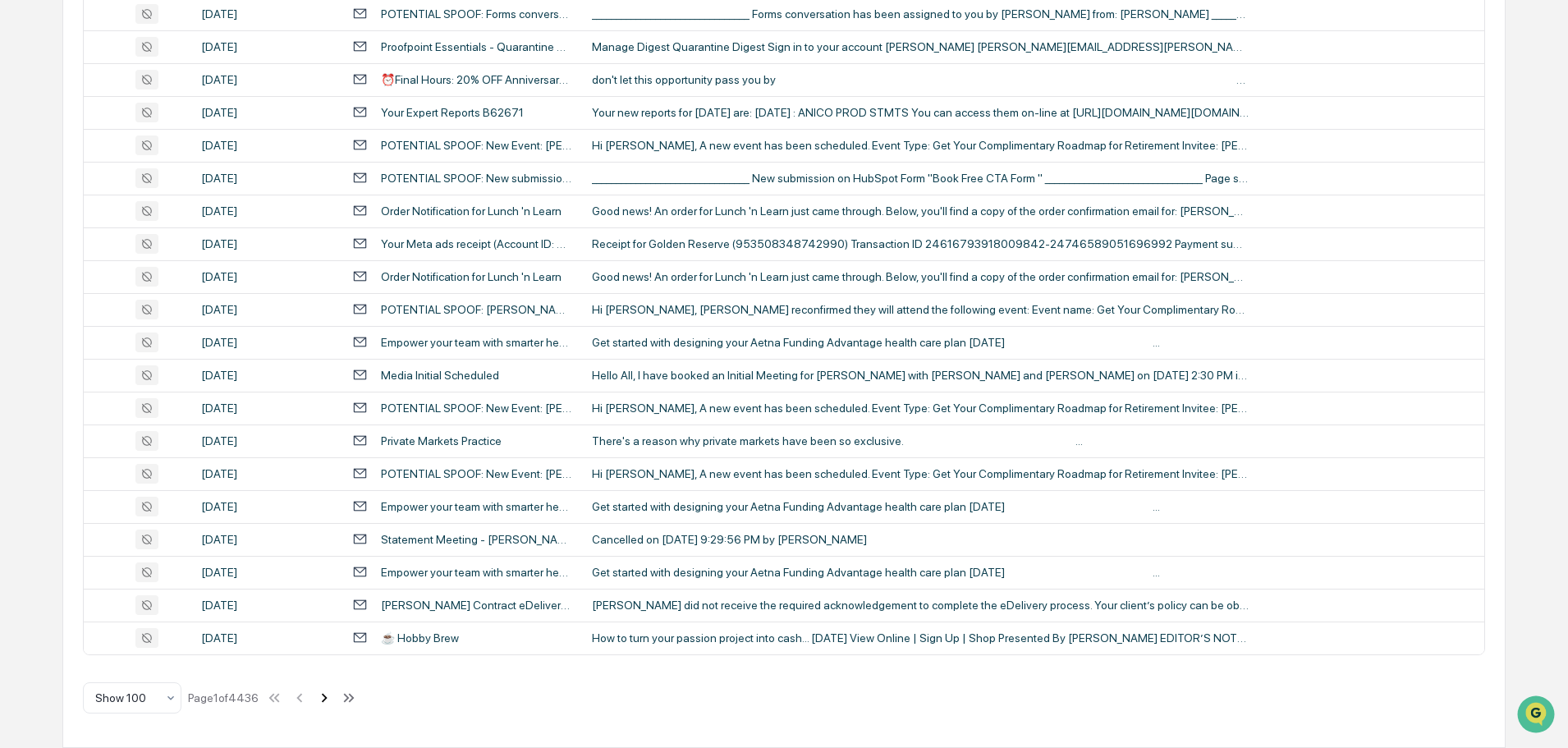
click at [326, 702] on icon at bounding box center [325, 697] width 6 height 9
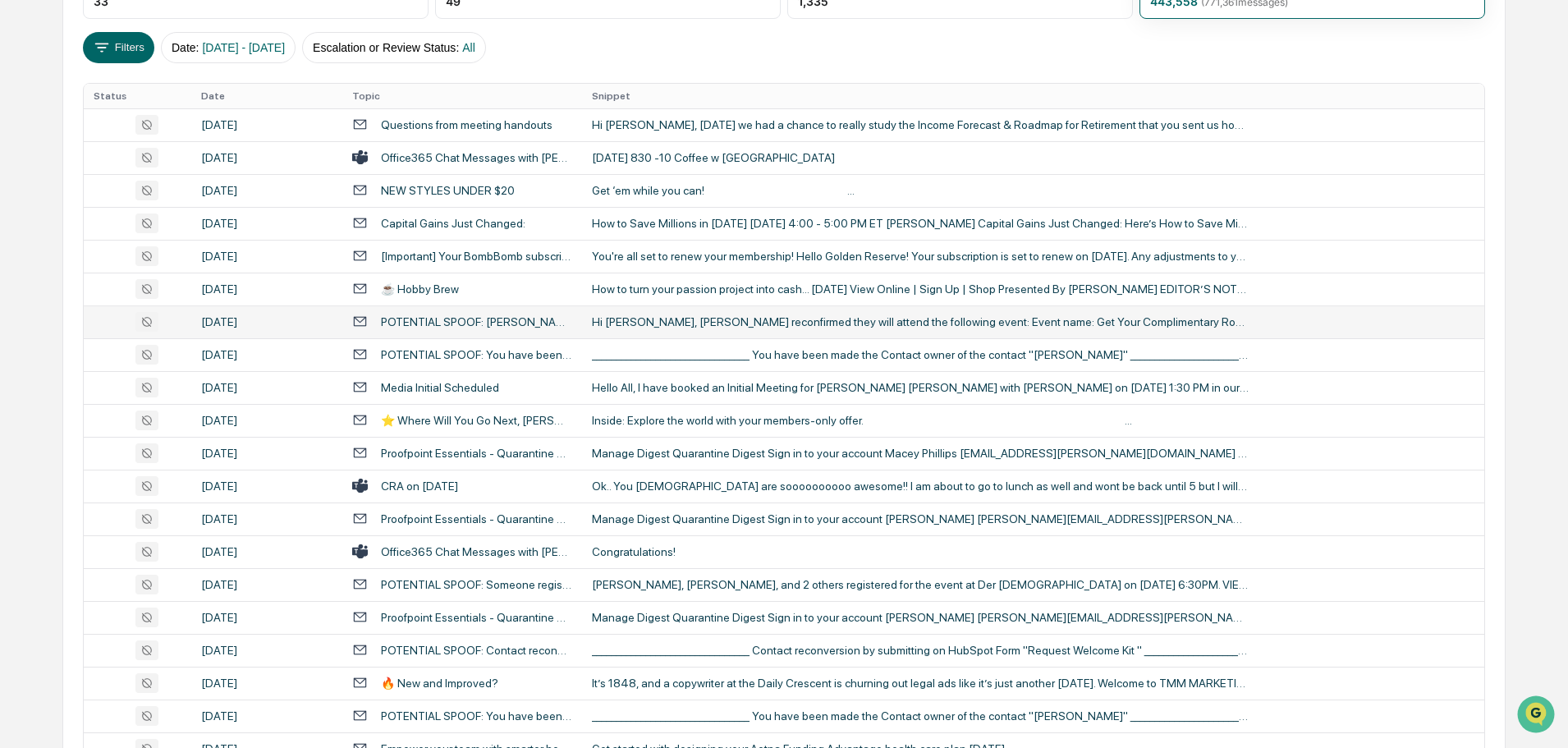
scroll to position [297, 0]
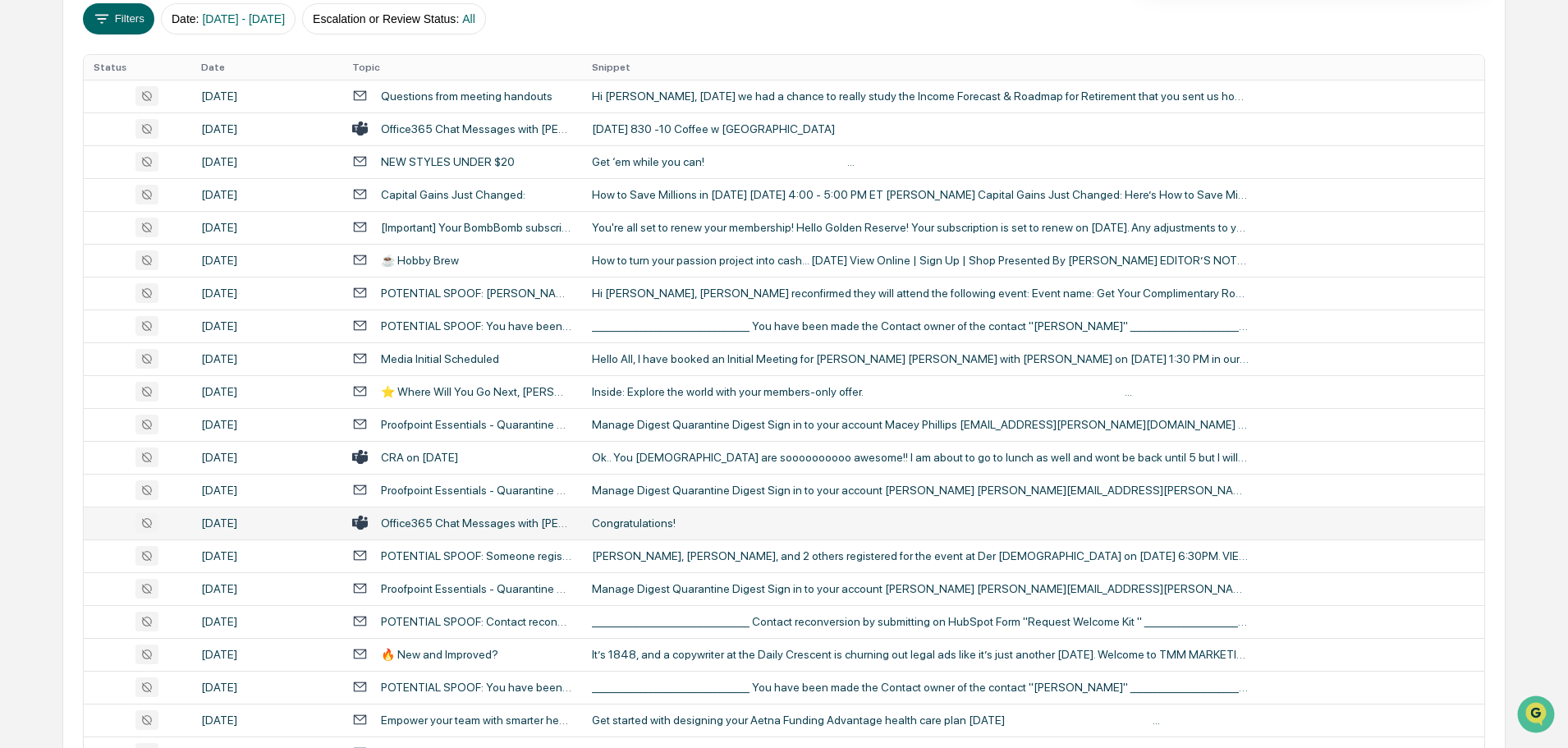
click at [675, 521] on div "Congratulations!" at bounding box center [920, 523] width 657 height 13
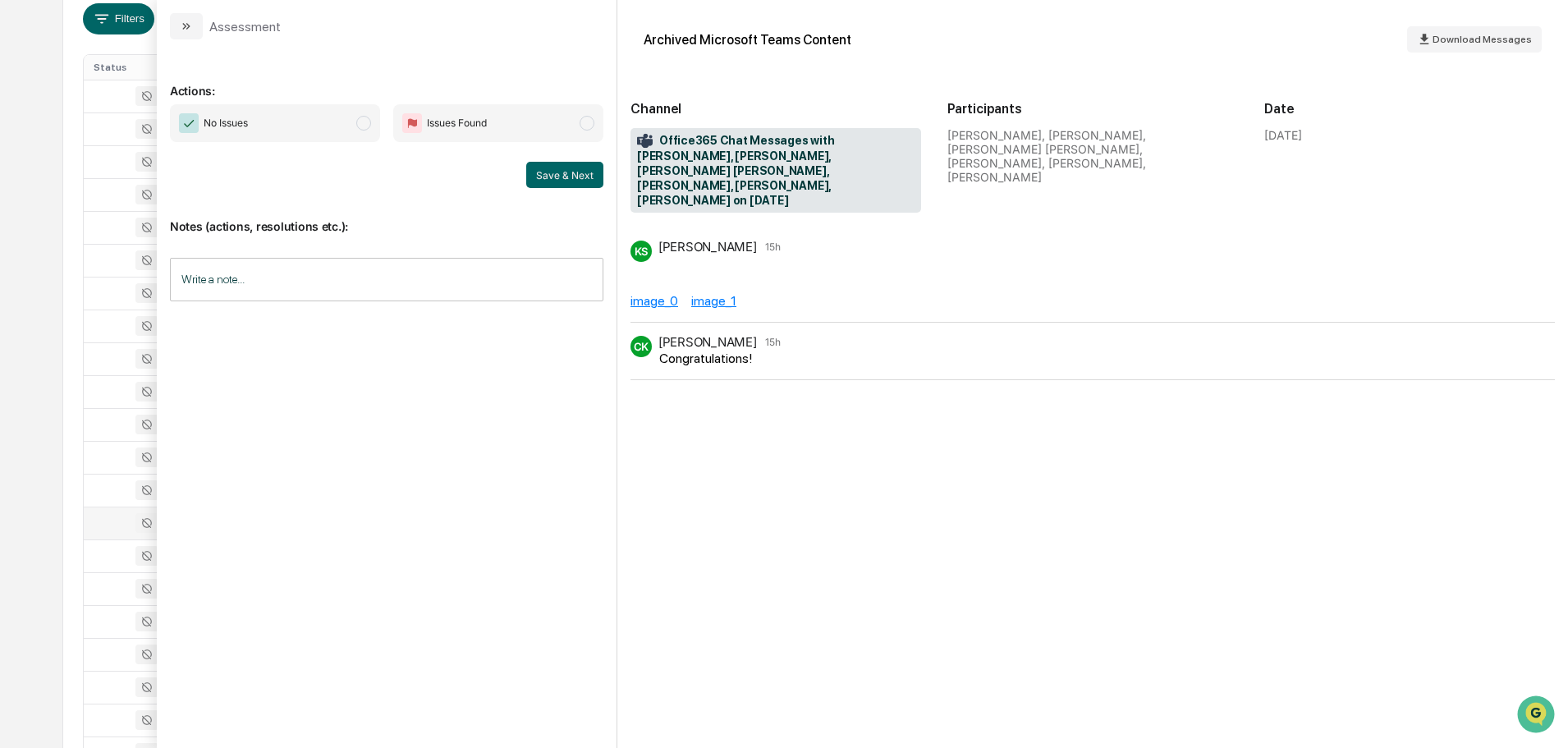
click at [663, 293] on div "image_0" at bounding box center [654, 301] width 48 height 16
click at [190, 25] on icon "modal" at bounding box center [186, 26] width 13 height 13
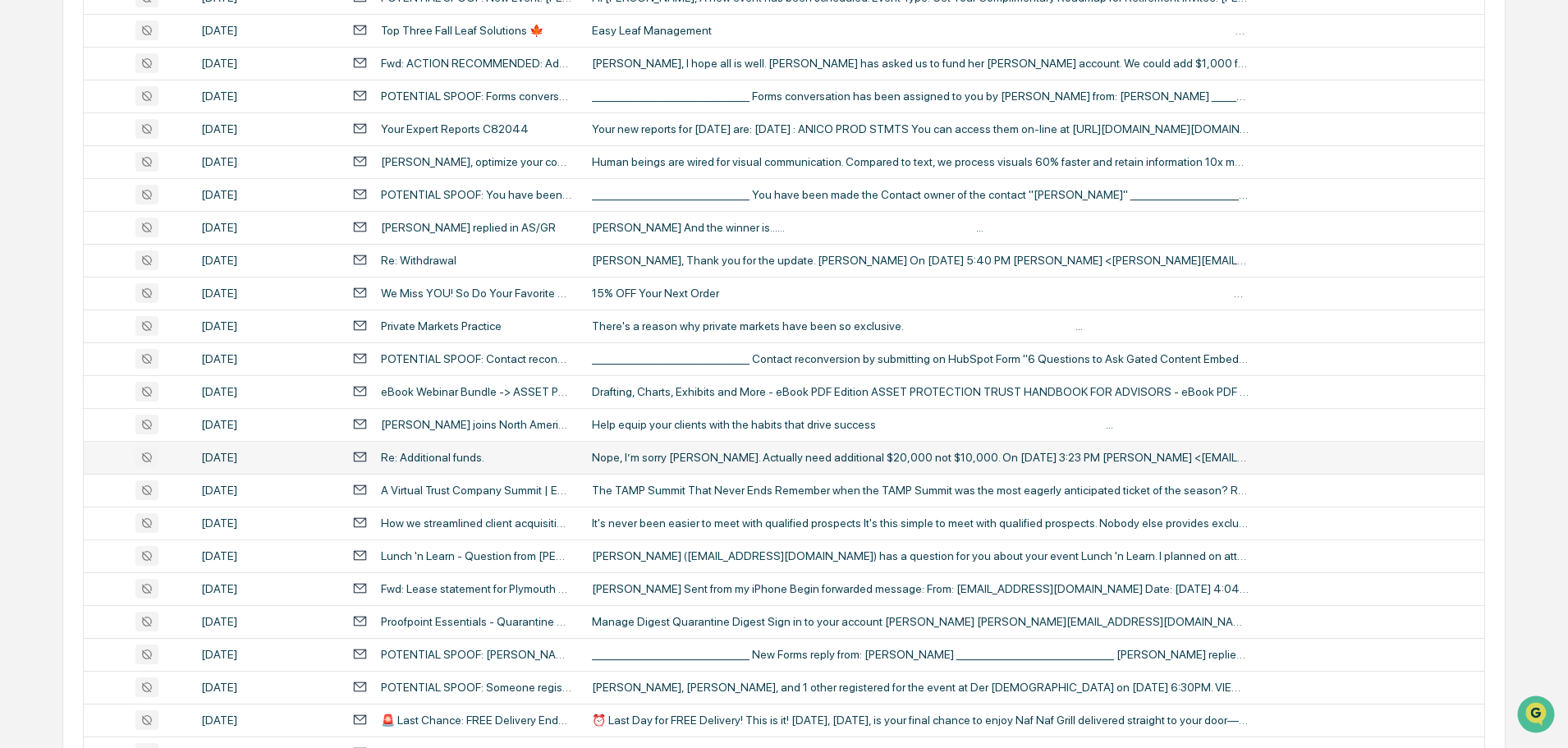
scroll to position [2515, 0]
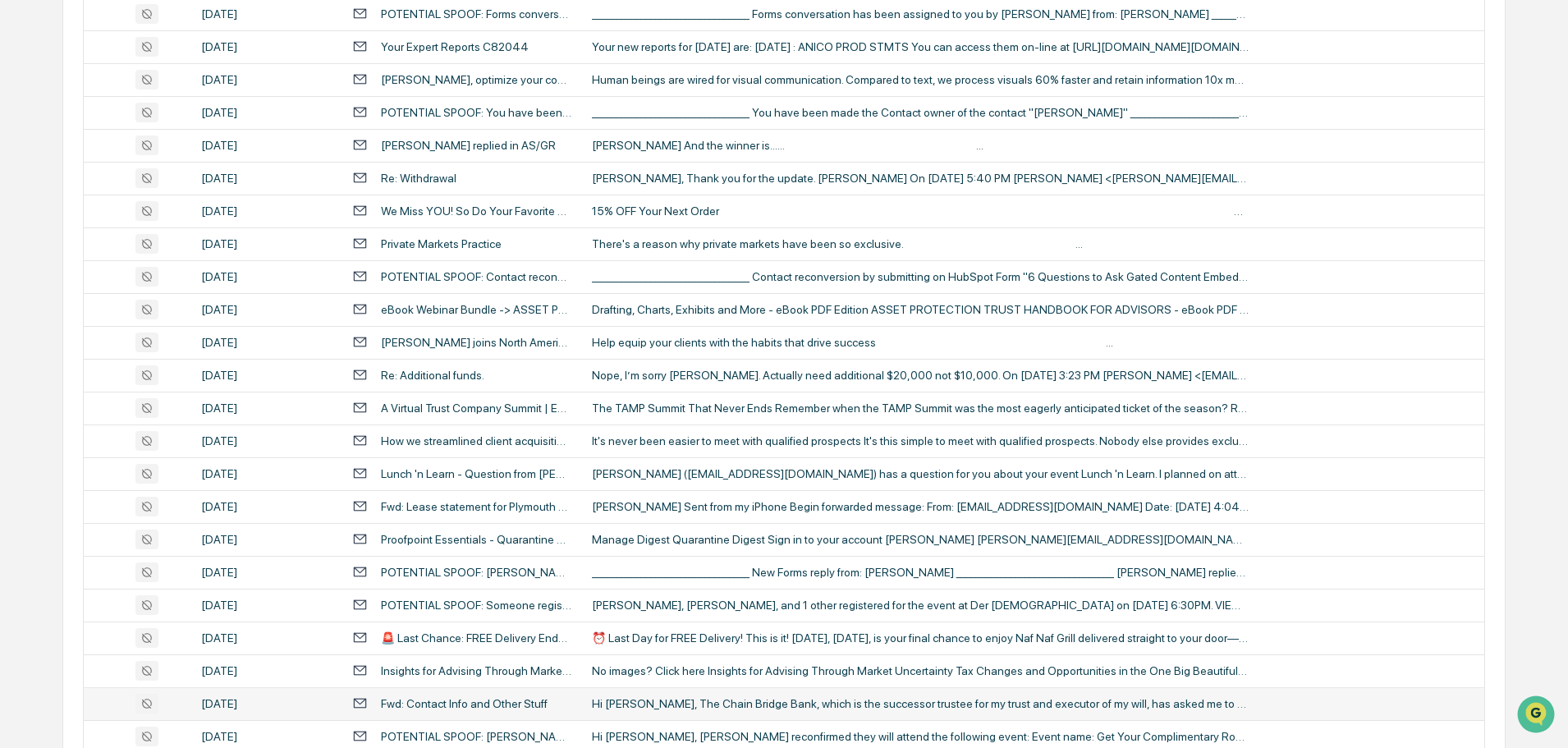
click at [733, 695] on td "Hi John, The Chain Bridge Bank, which is the successor trustee for my trust and…" at bounding box center [1033, 703] width 902 height 33
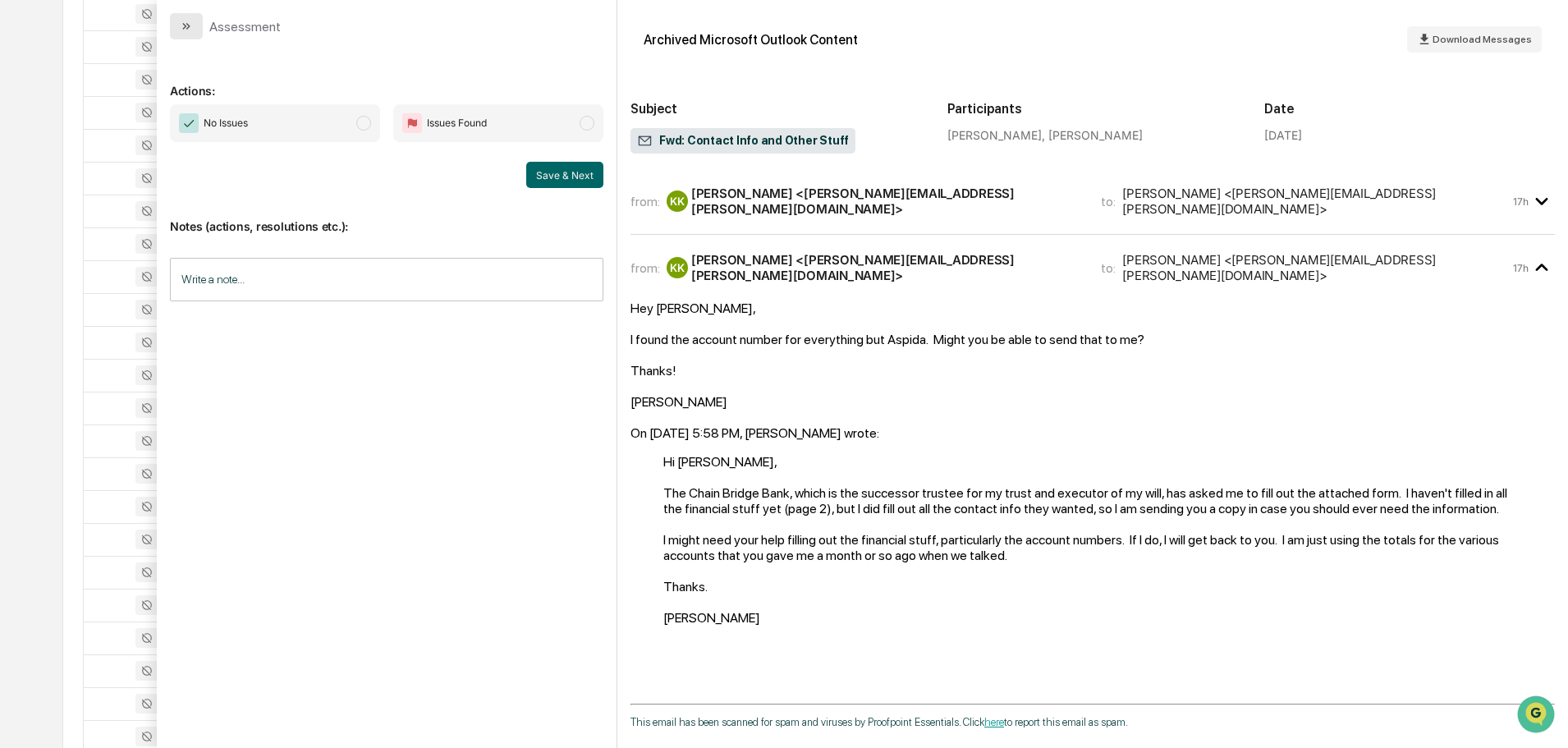
click at [189, 23] on icon "modal" at bounding box center [186, 26] width 13 height 13
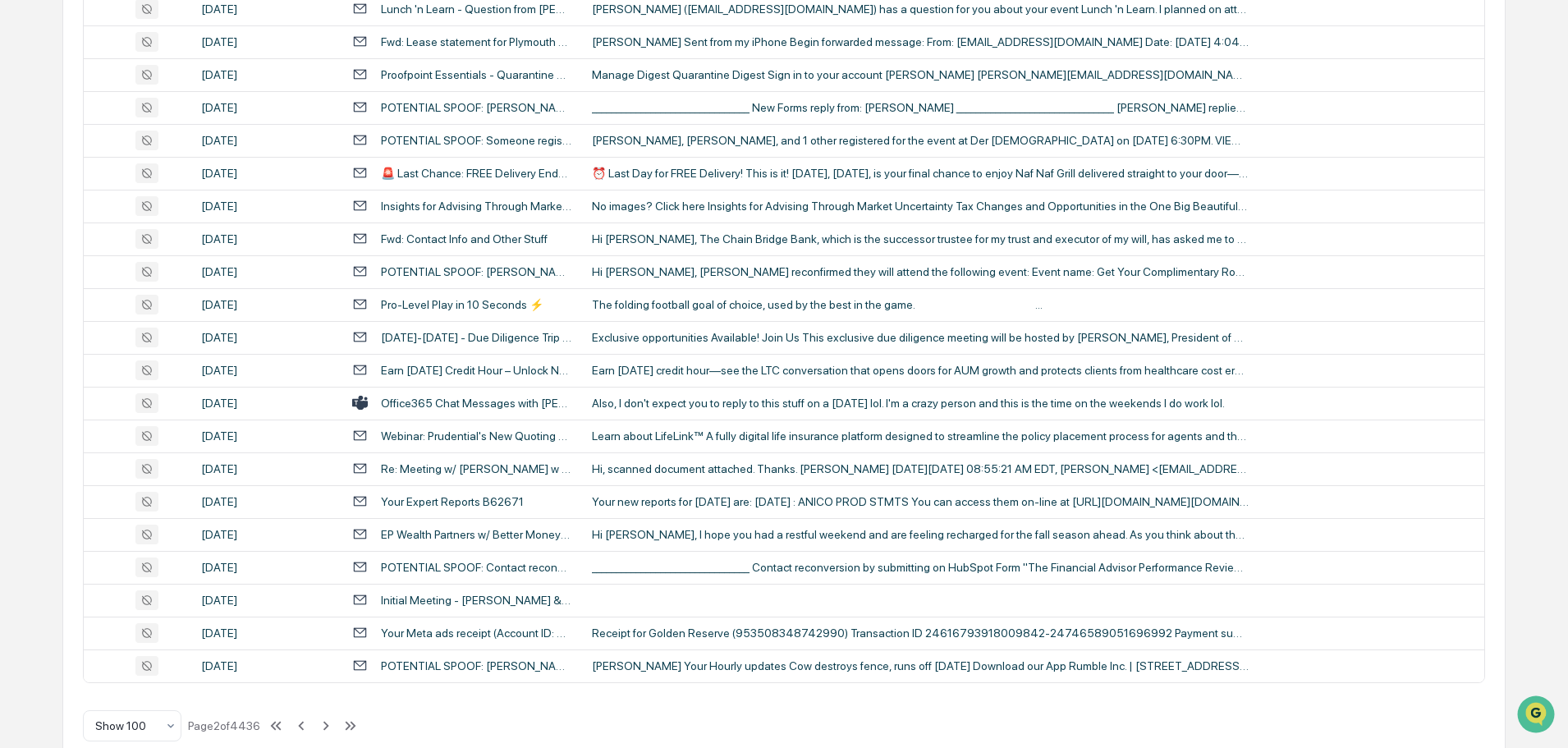
scroll to position [3007, 0]
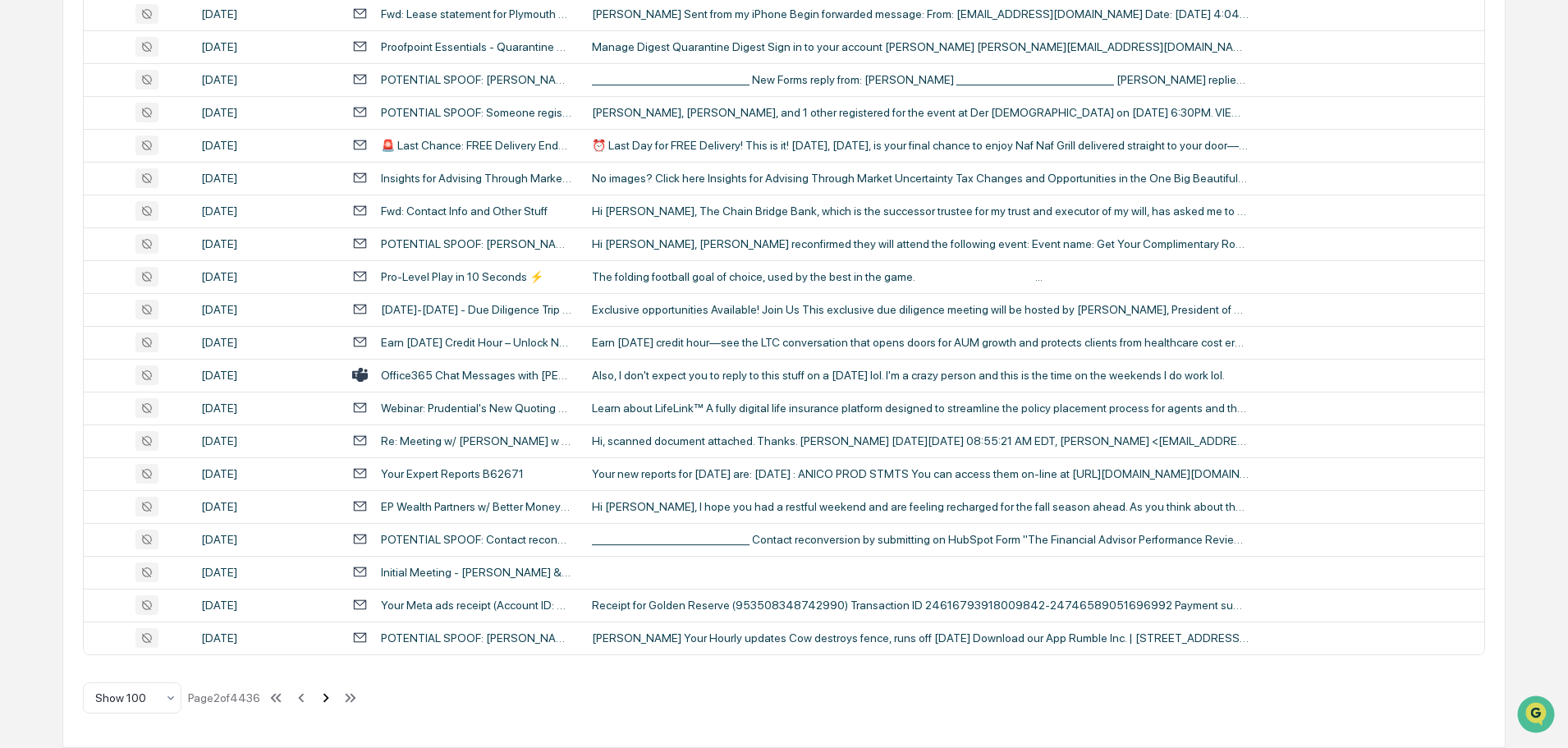
click at [327, 696] on icon at bounding box center [326, 698] width 18 height 18
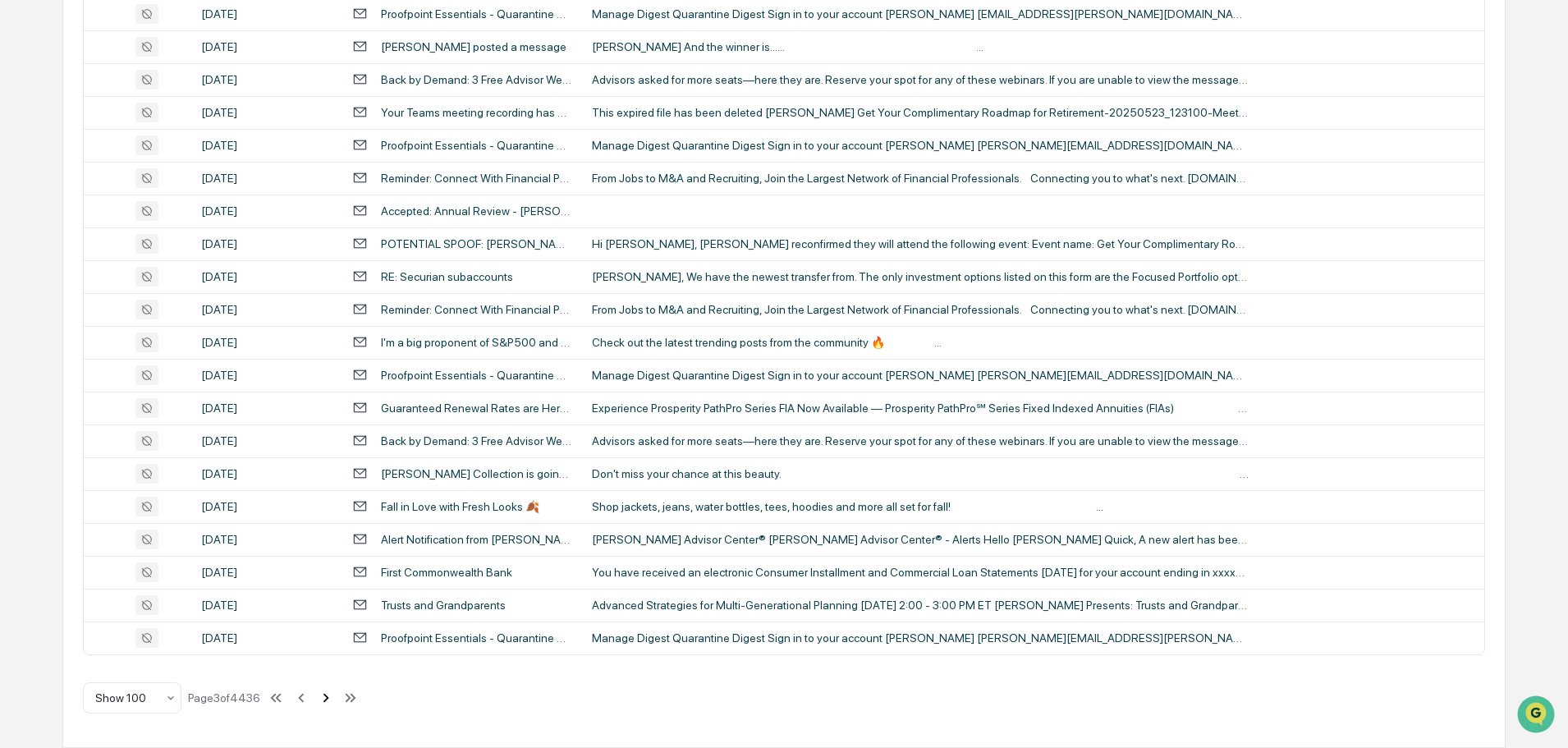
click at [330, 695] on icon at bounding box center [326, 698] width 18 height 18
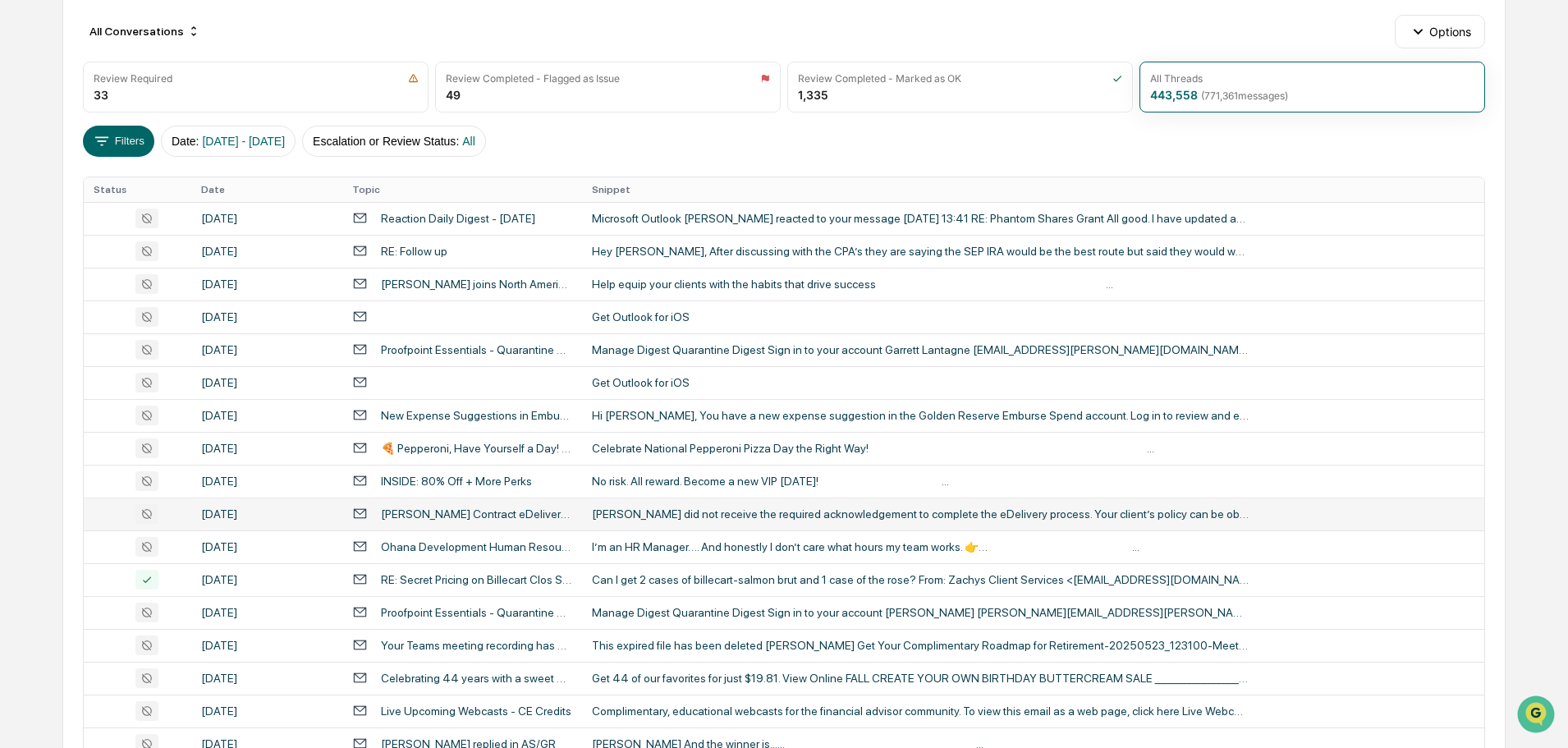
scroll to position [215, 0]
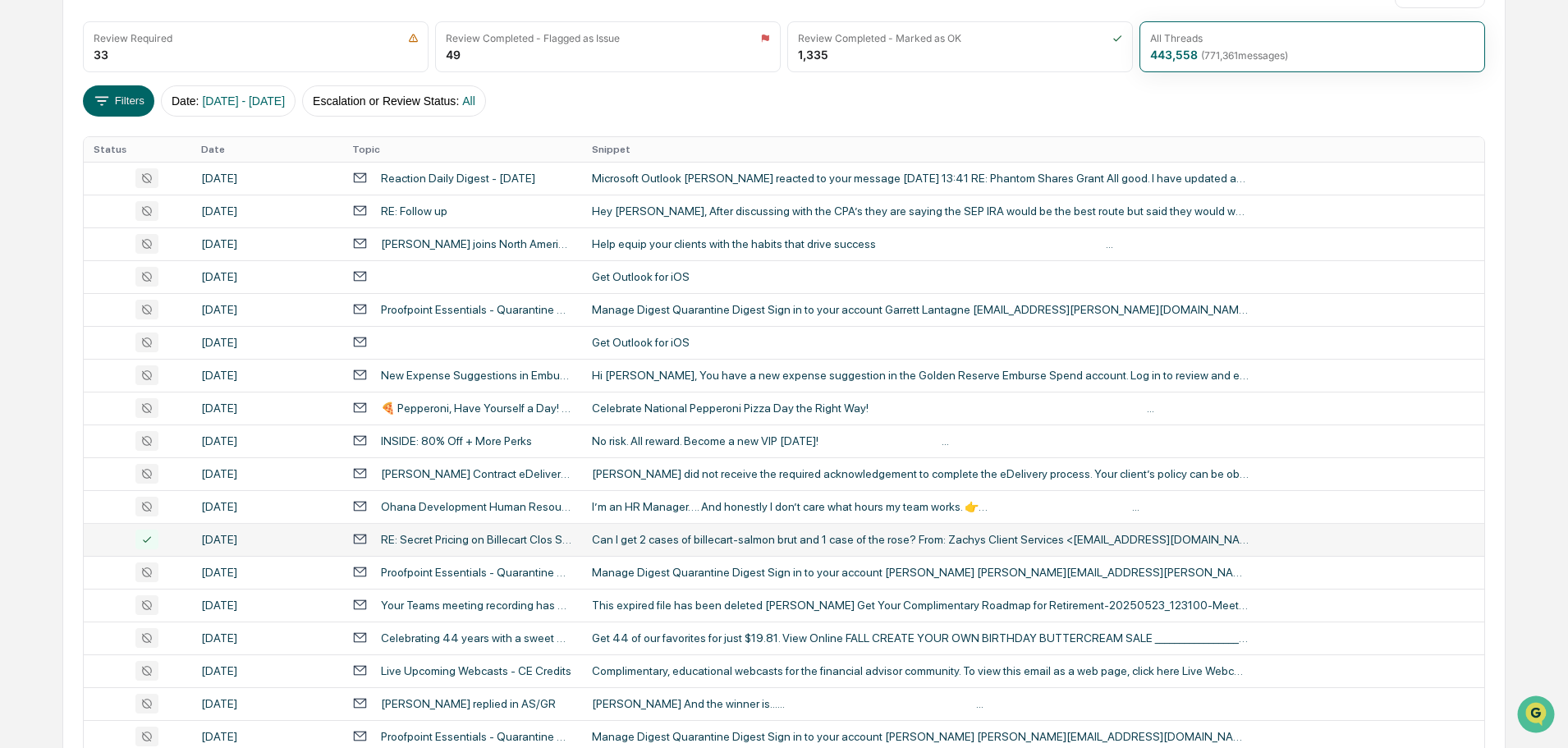
click at [703, 539] on div "Can I get 2 cases of billecart-salmon brut and 1 case of the rose? From: Zachys…" at bounding box center [920, 539] width 657 height 13
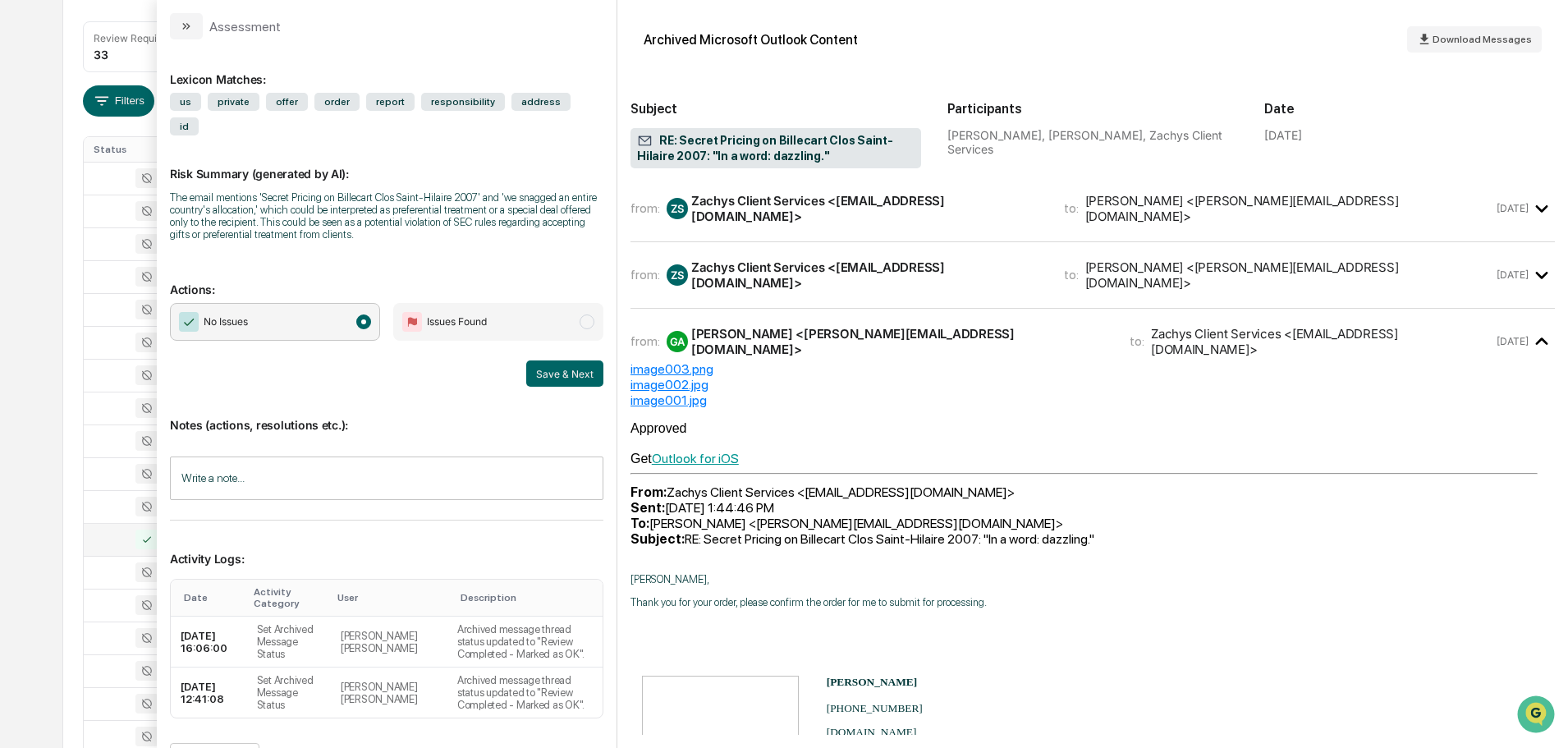
scroll to position [1396, 0]
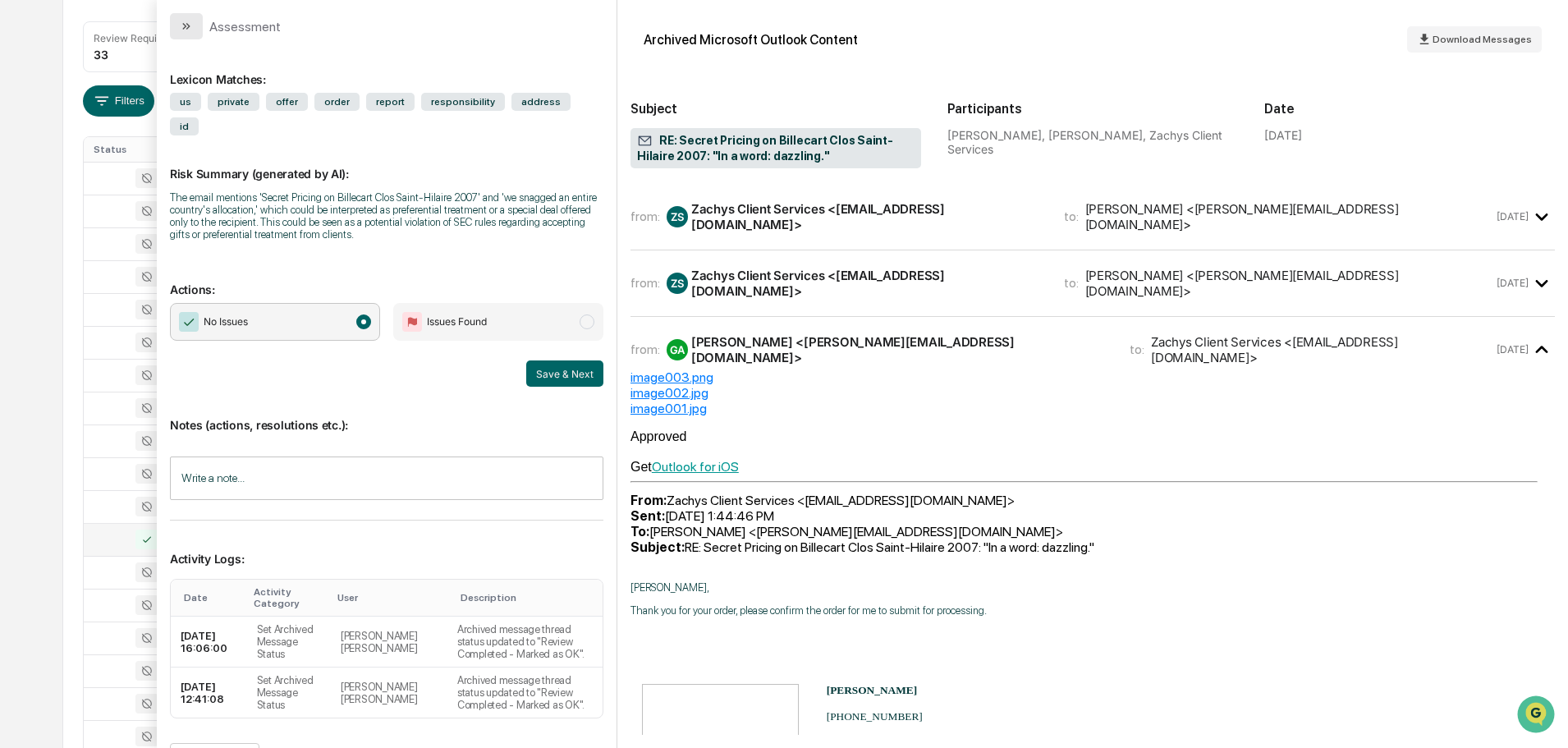
click at [185, 27] on icon "modal" at bounding box center [184, 26] width 4 height 7
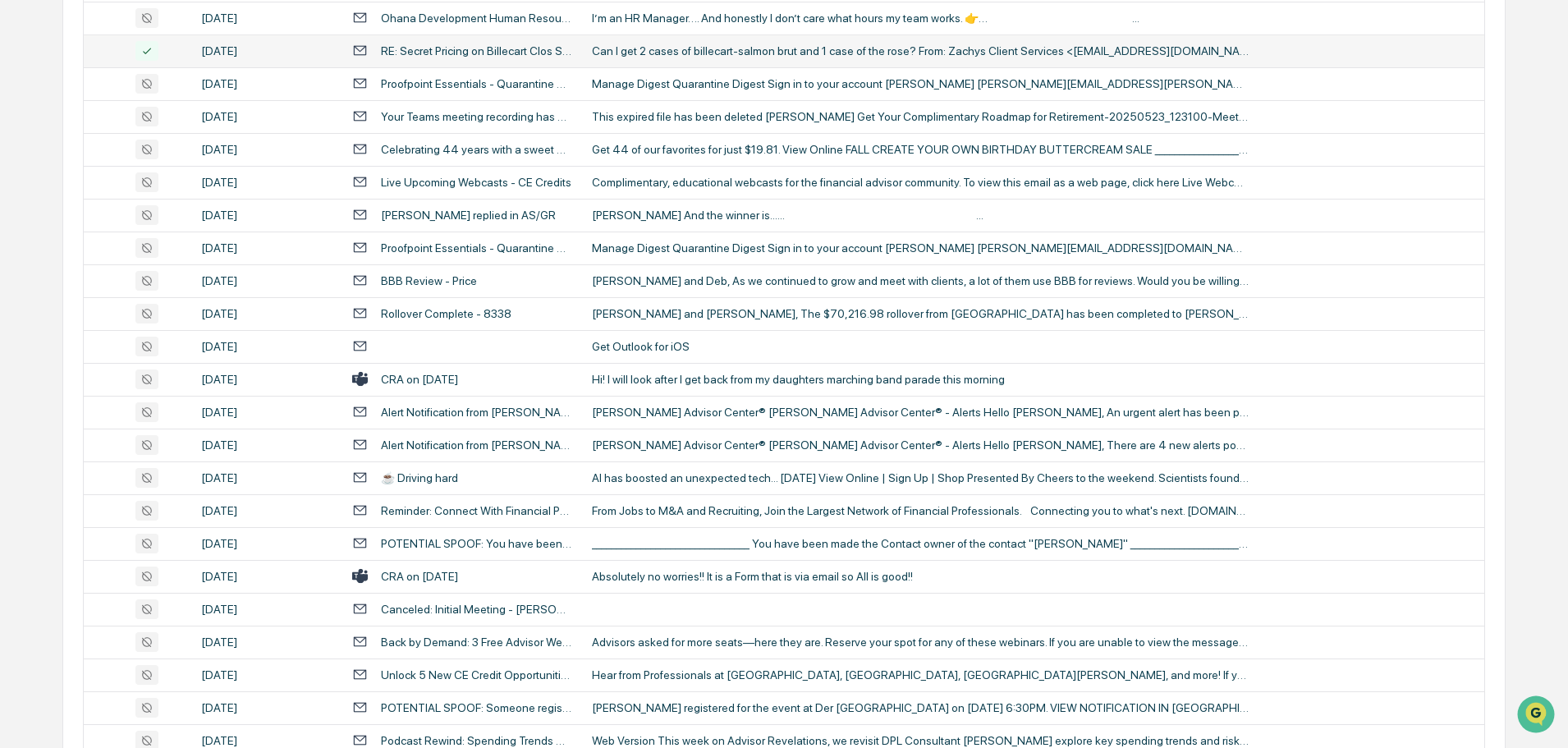
scroll to position [708, 0]
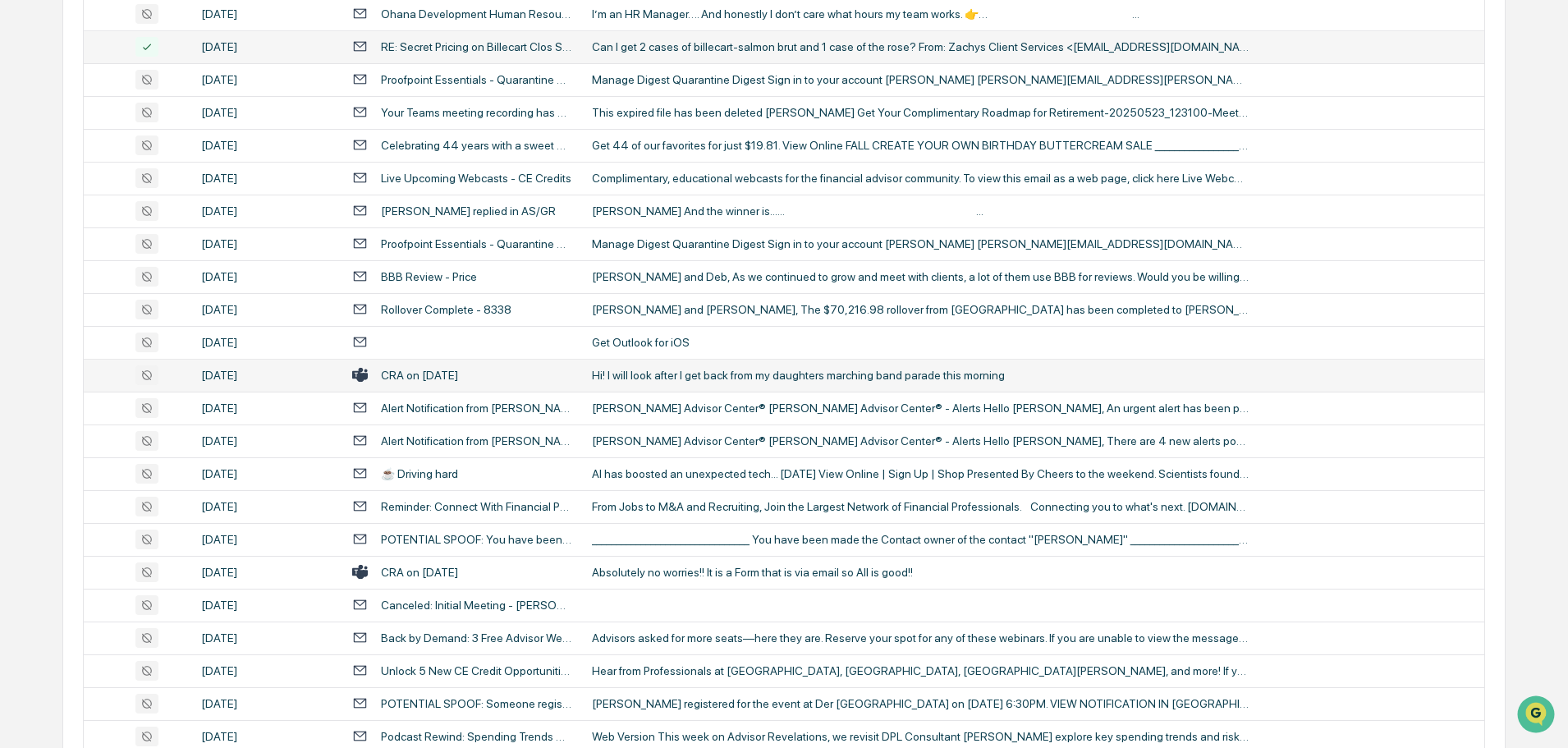
click at [626, 371] on div "Hi! I will look after I get back from my daughters marching band parade this mo…" at bounding box center [920, 374] width 657 height 13
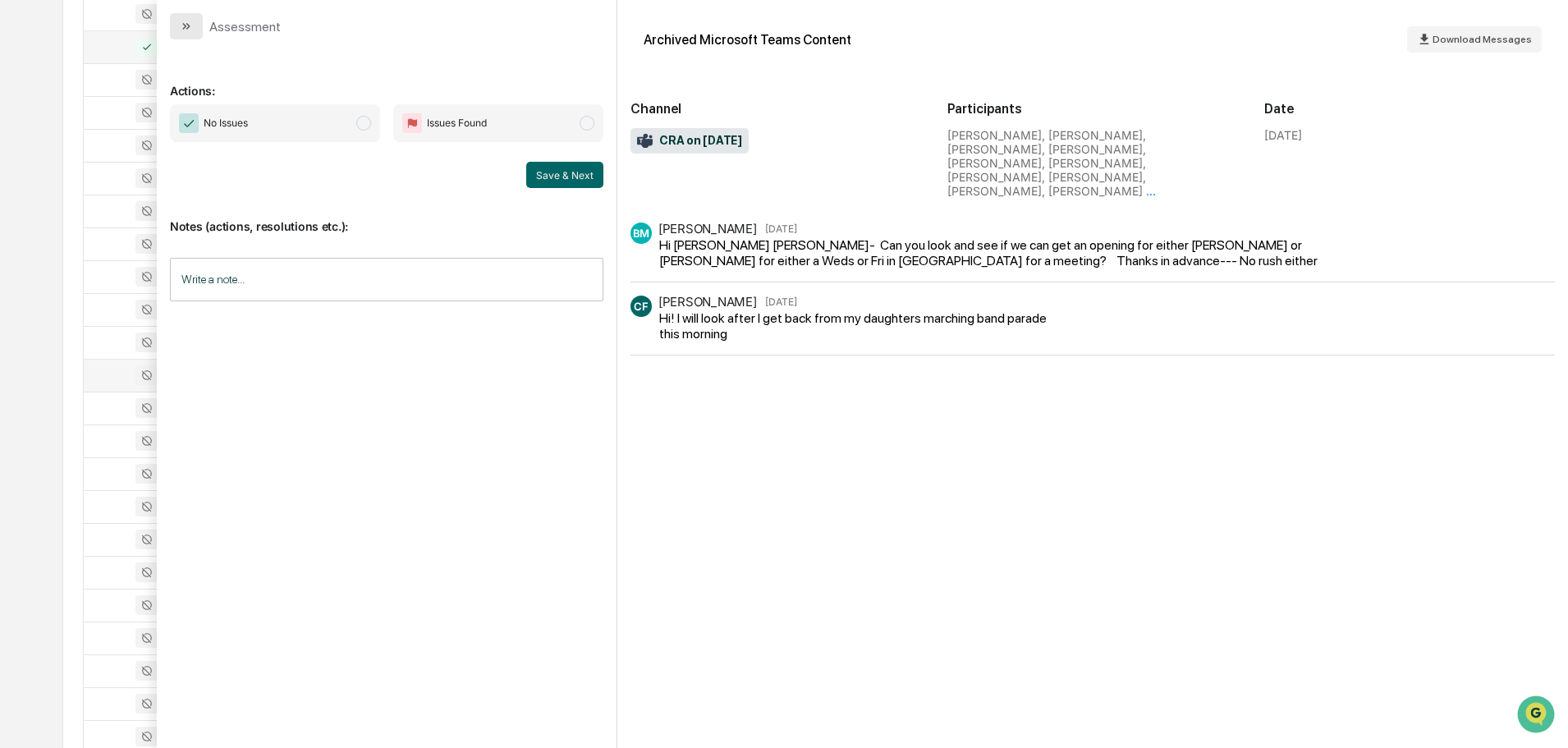
click at [201, 33] on button "modal" at bounding box center [186, 26] width 33 height 26
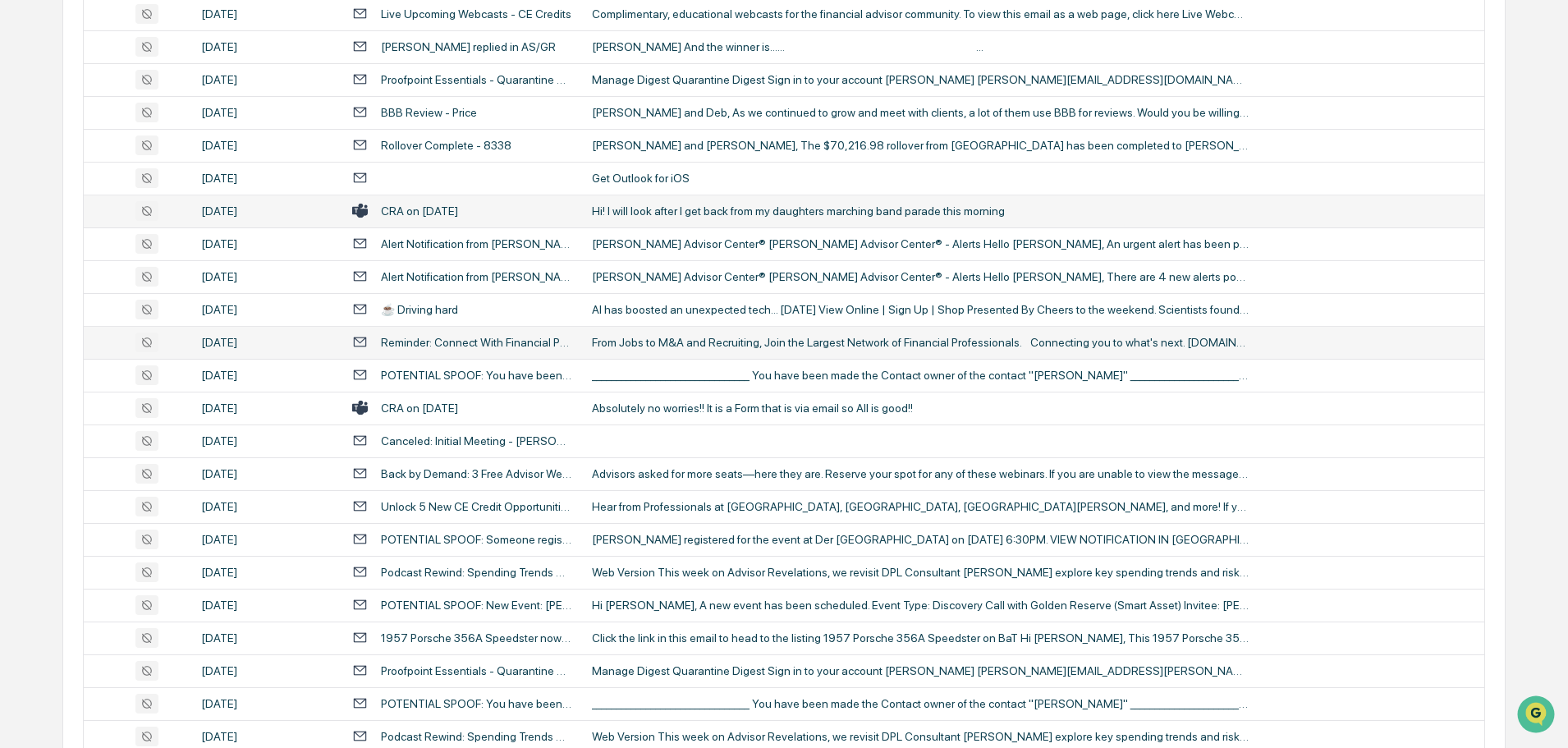
scroll to position [954, 0]
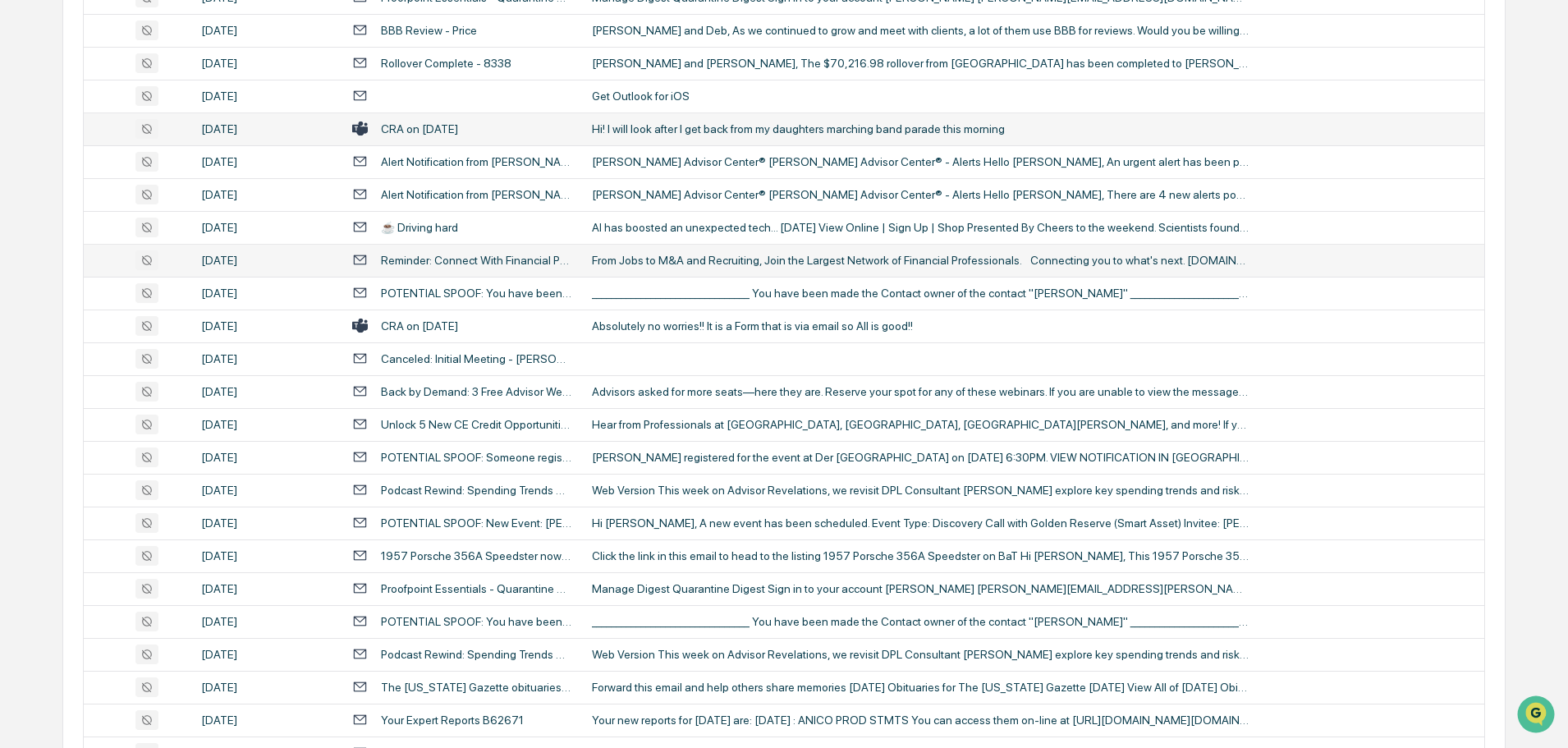
click at [751, 330] on div "Absolutely no worries!! It is a Form that is via email so All is good!!" at bounding box center [920, 326] width 657 height 13
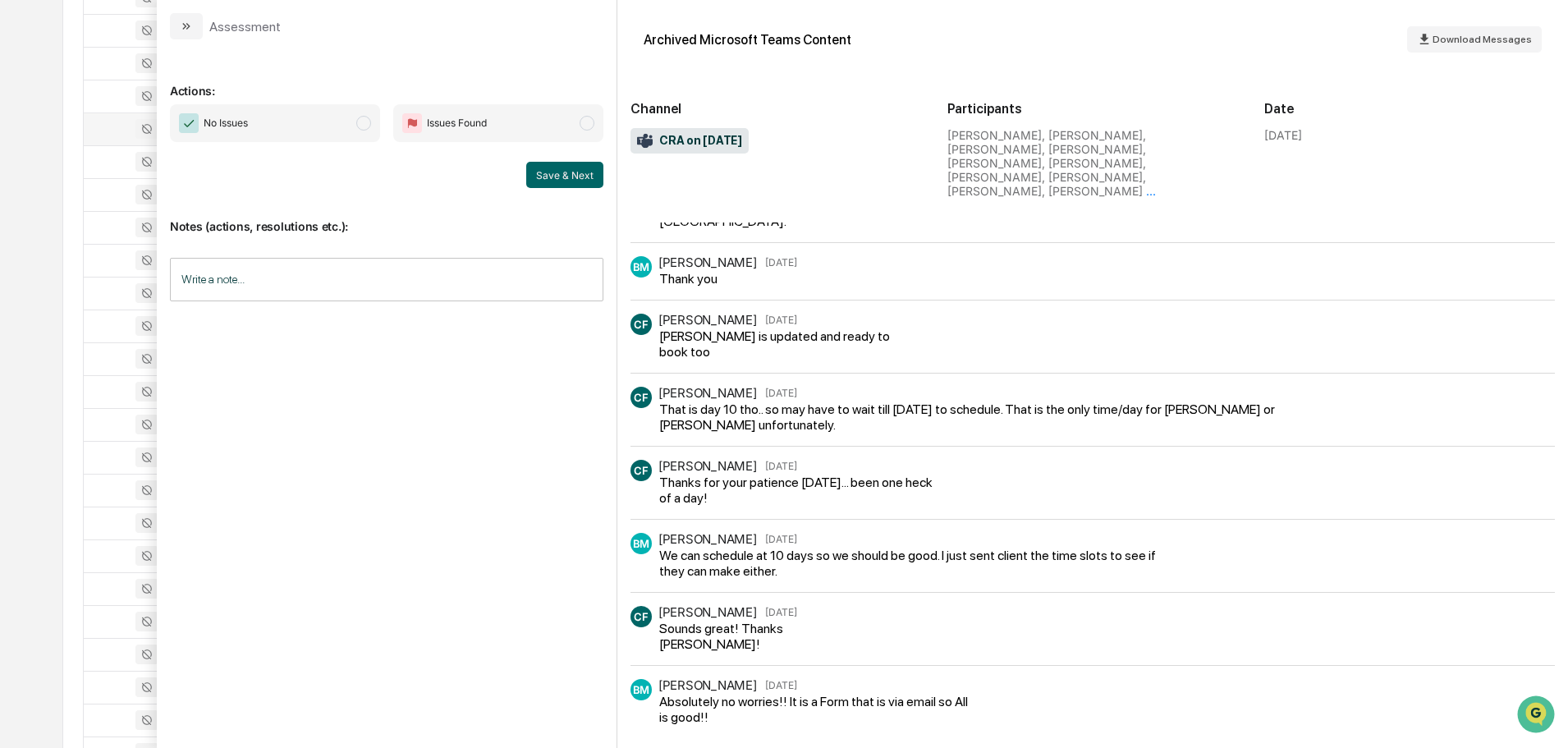
scroll to position [173, 0]
click at [187, 20] on icon "modal" at bounding box center [186, 26] width 13 height 13
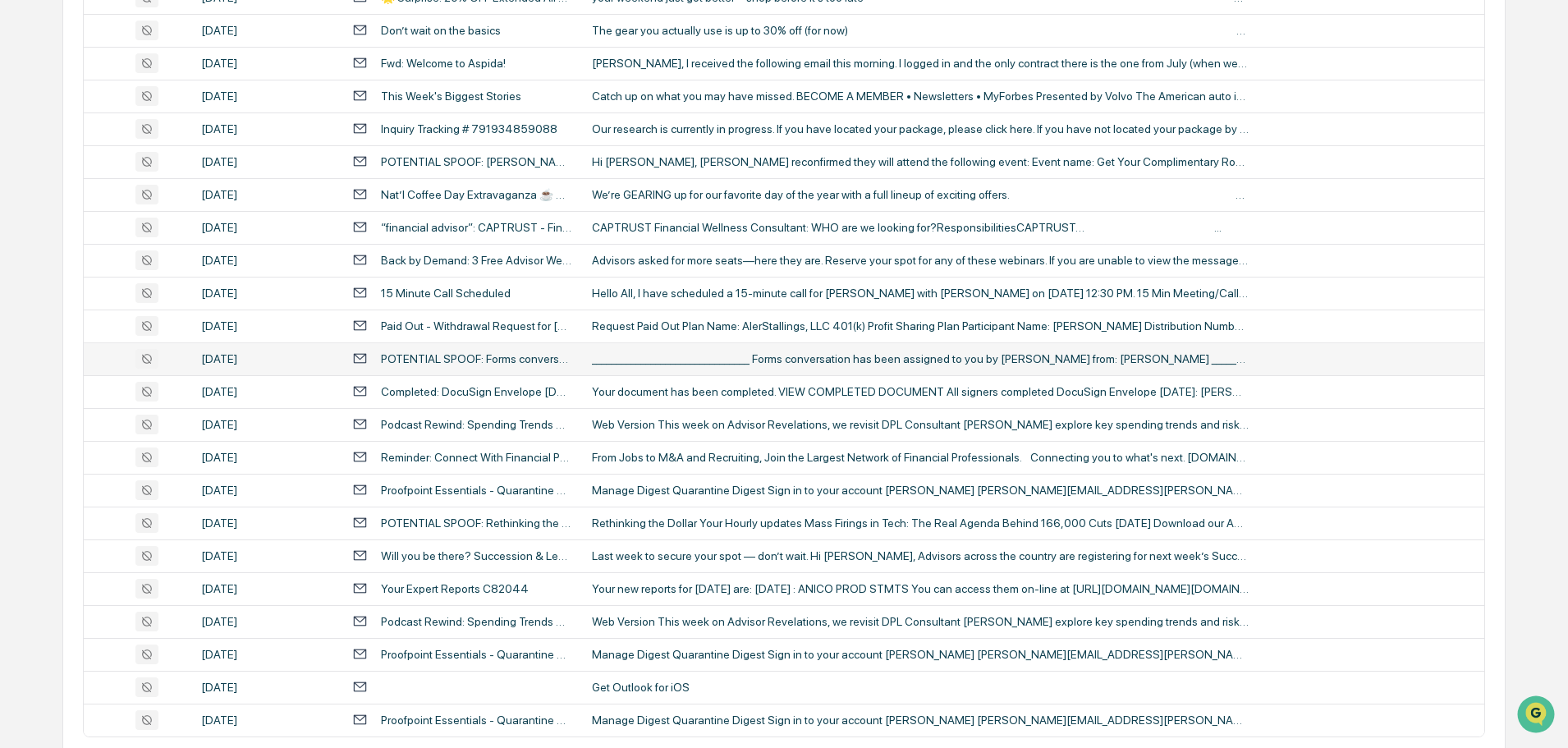
scroll to position [3007, 0]
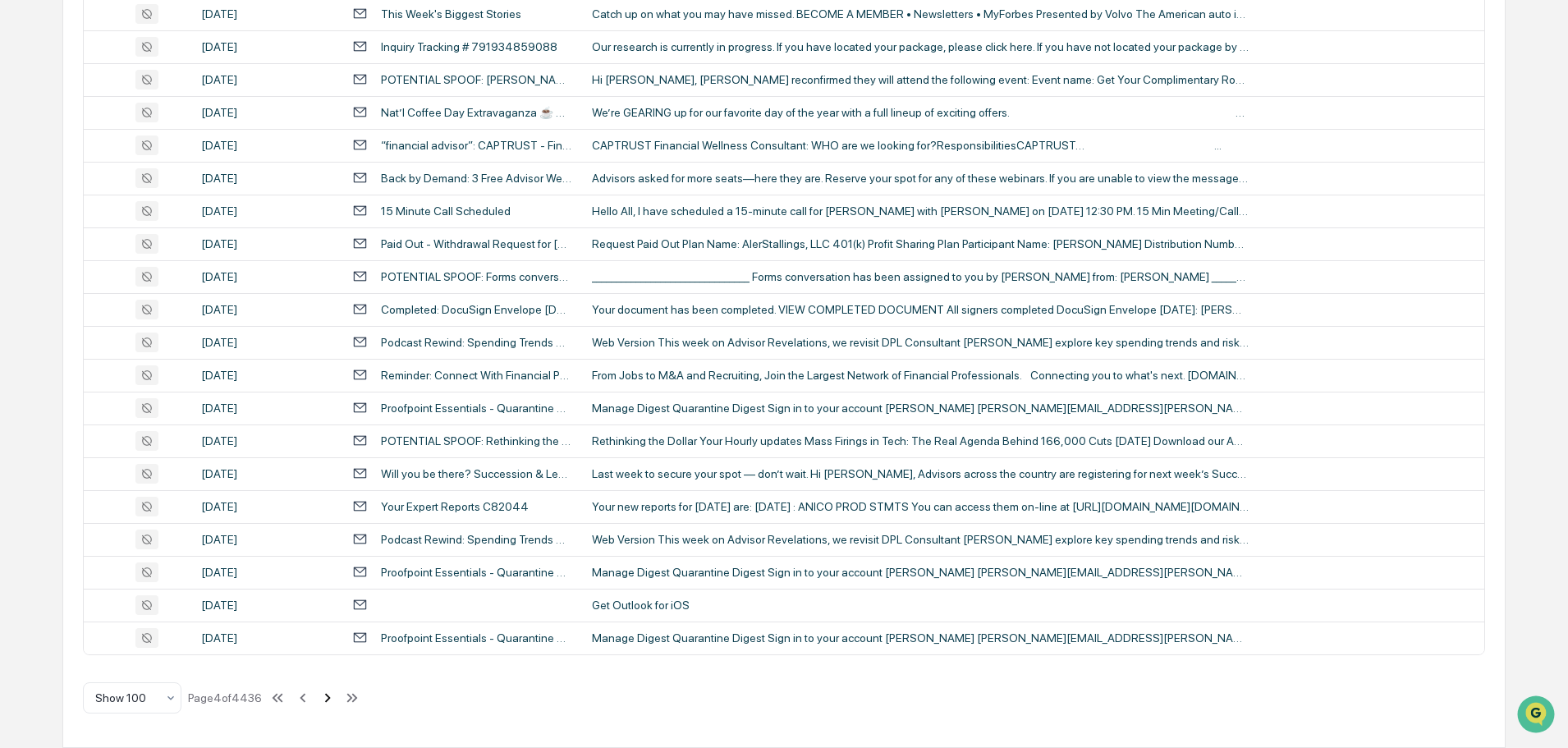
click at [331, 694] on icon at bounding box center [328, 698] width 18 height 18
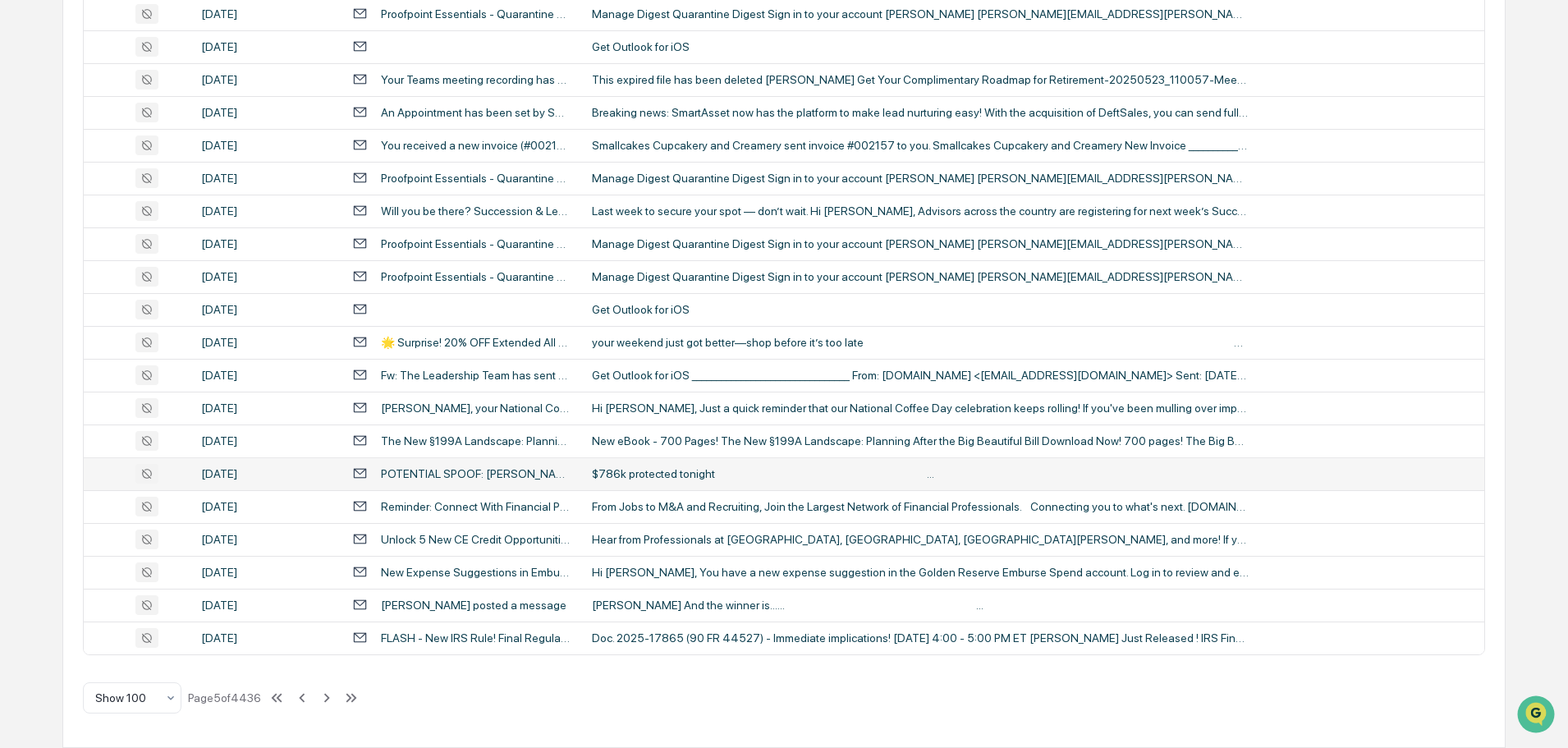
click at [664, 474] on div "$786k protected tonight ‌ ‌ ‌ ‌ ‌ ‌ ‌ ‌ ‌ ‌ ‌ ‌ ‌ ‌ ‌ ‌ ‌ ‌ ‌ ‌ ‌ ‌ ‌ ‌ ‌ ‌ ‌ ‌…" at bounding box center [920, 473] width 657 height 13
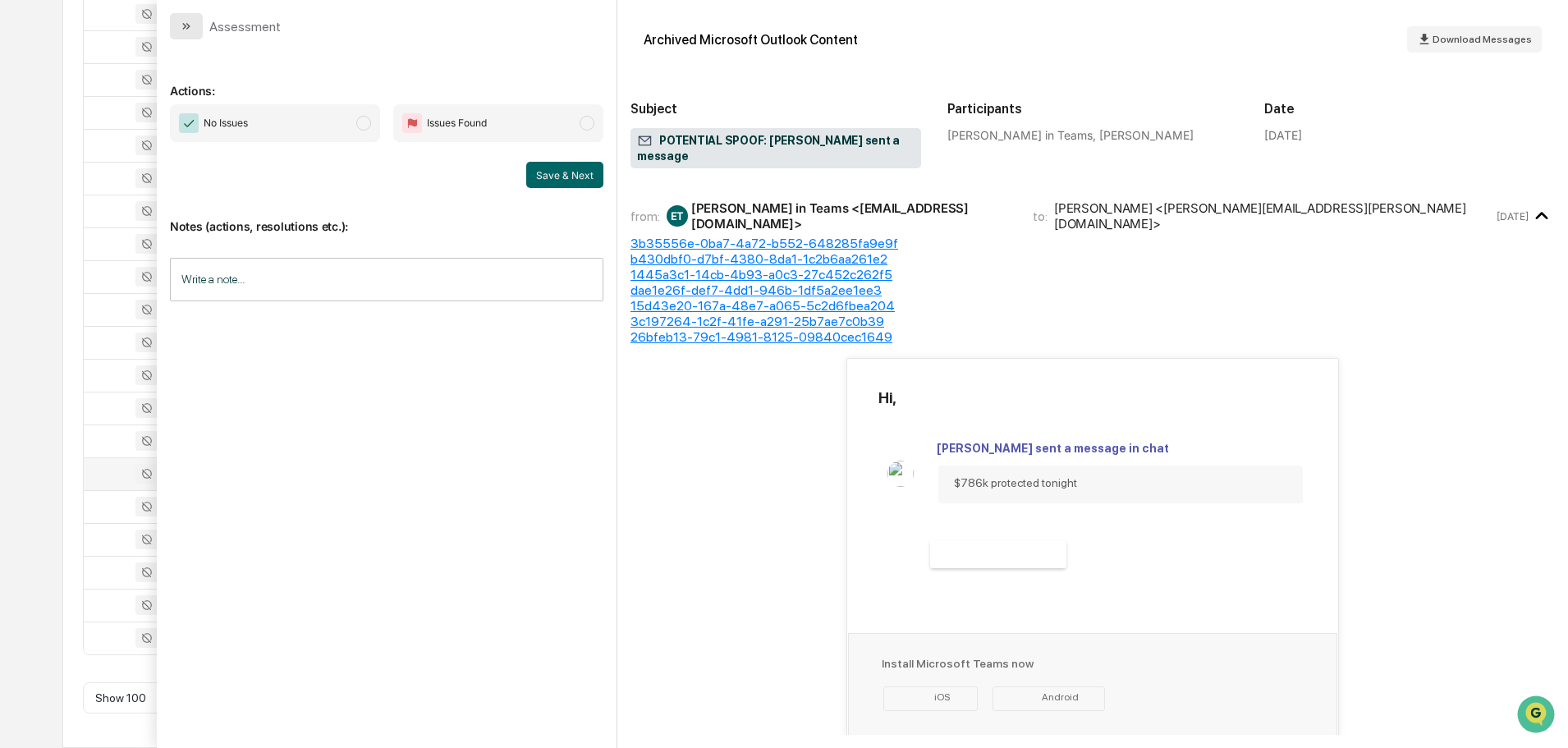
click at [200, 26] on button "modal" at bounding box center [186, 26] width 33 height 26
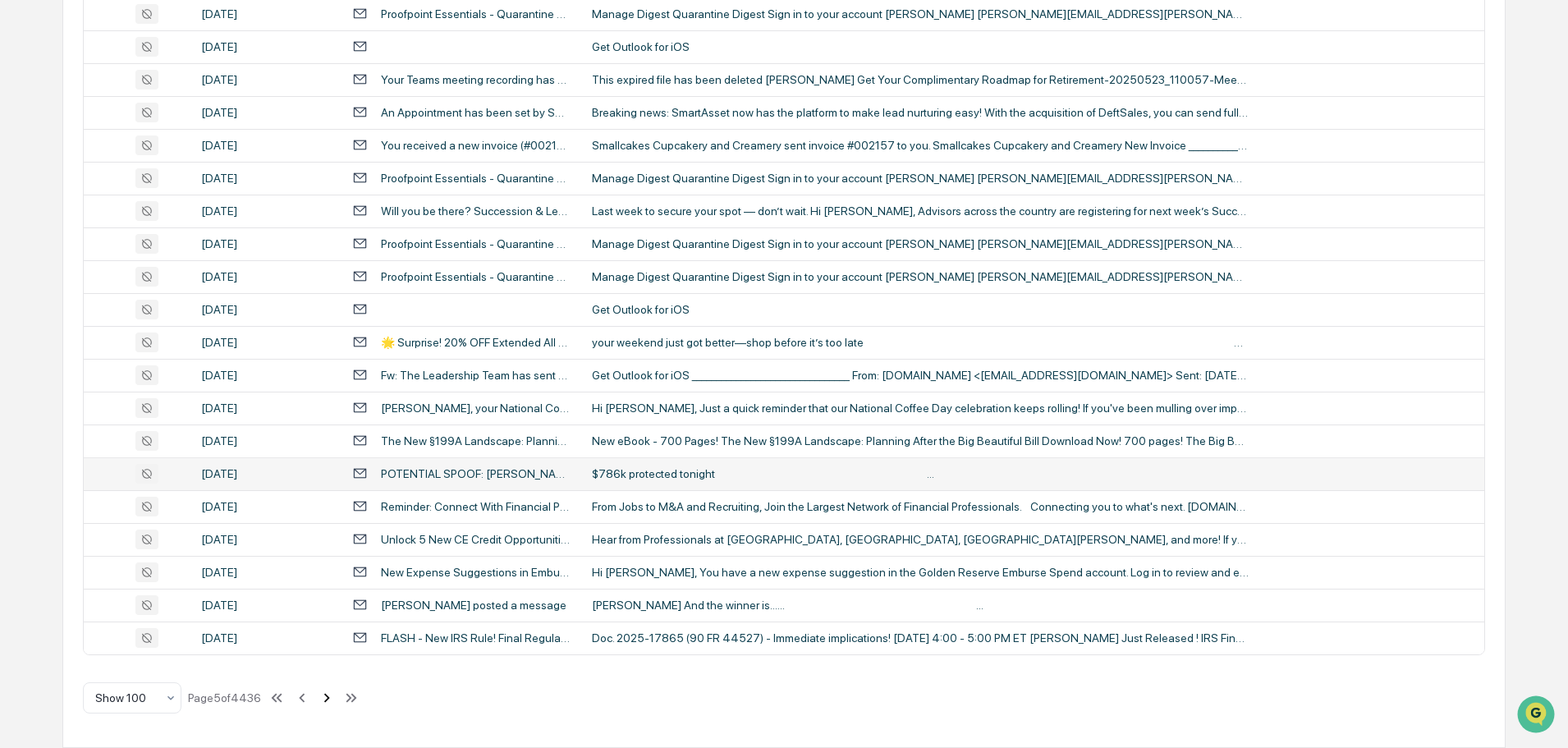
click at [330, 702] on icon at bounding box center [327, 698] width 18 height 18
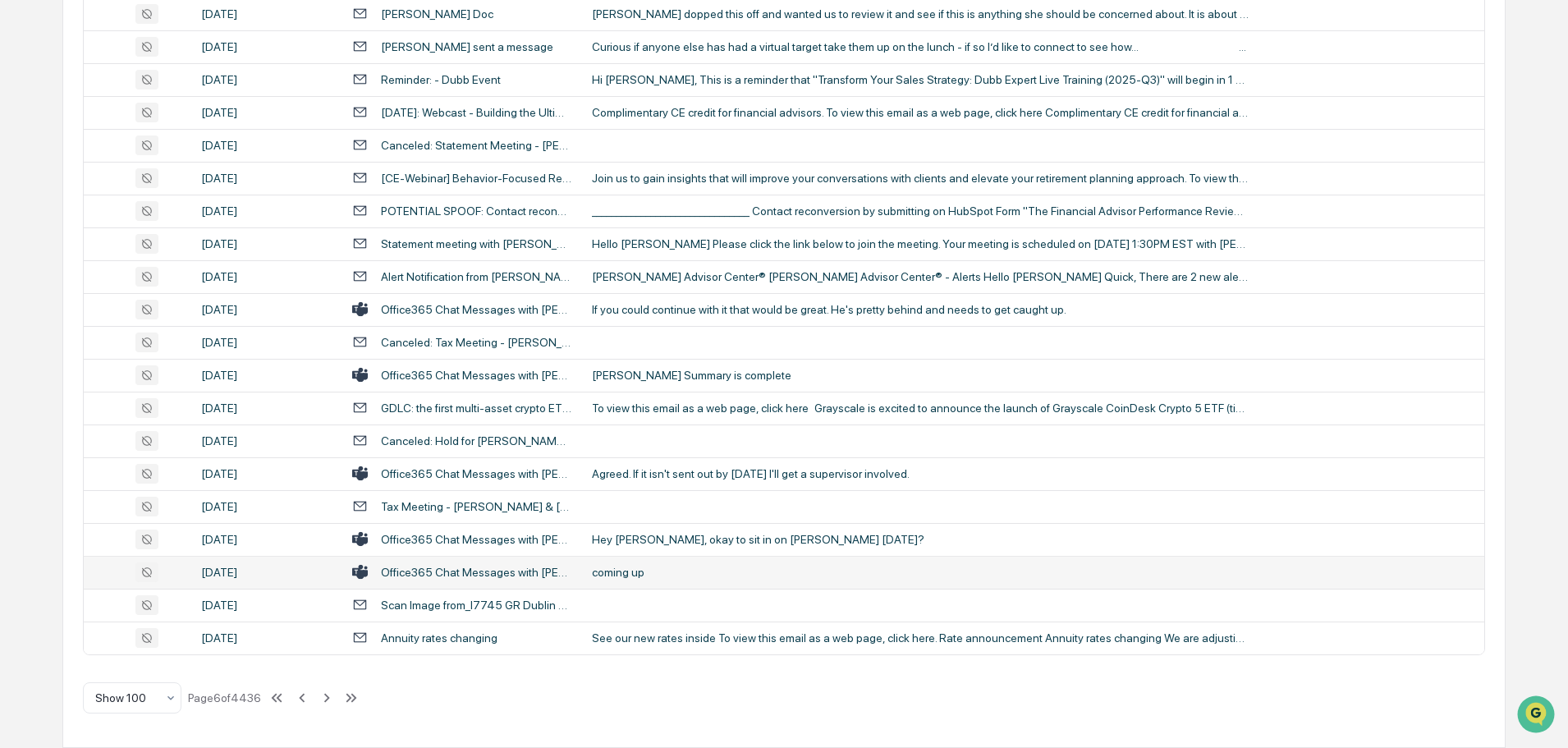
click at [605, 572] on div "coming up" at bounding box center [920, 572] width 657 height 13
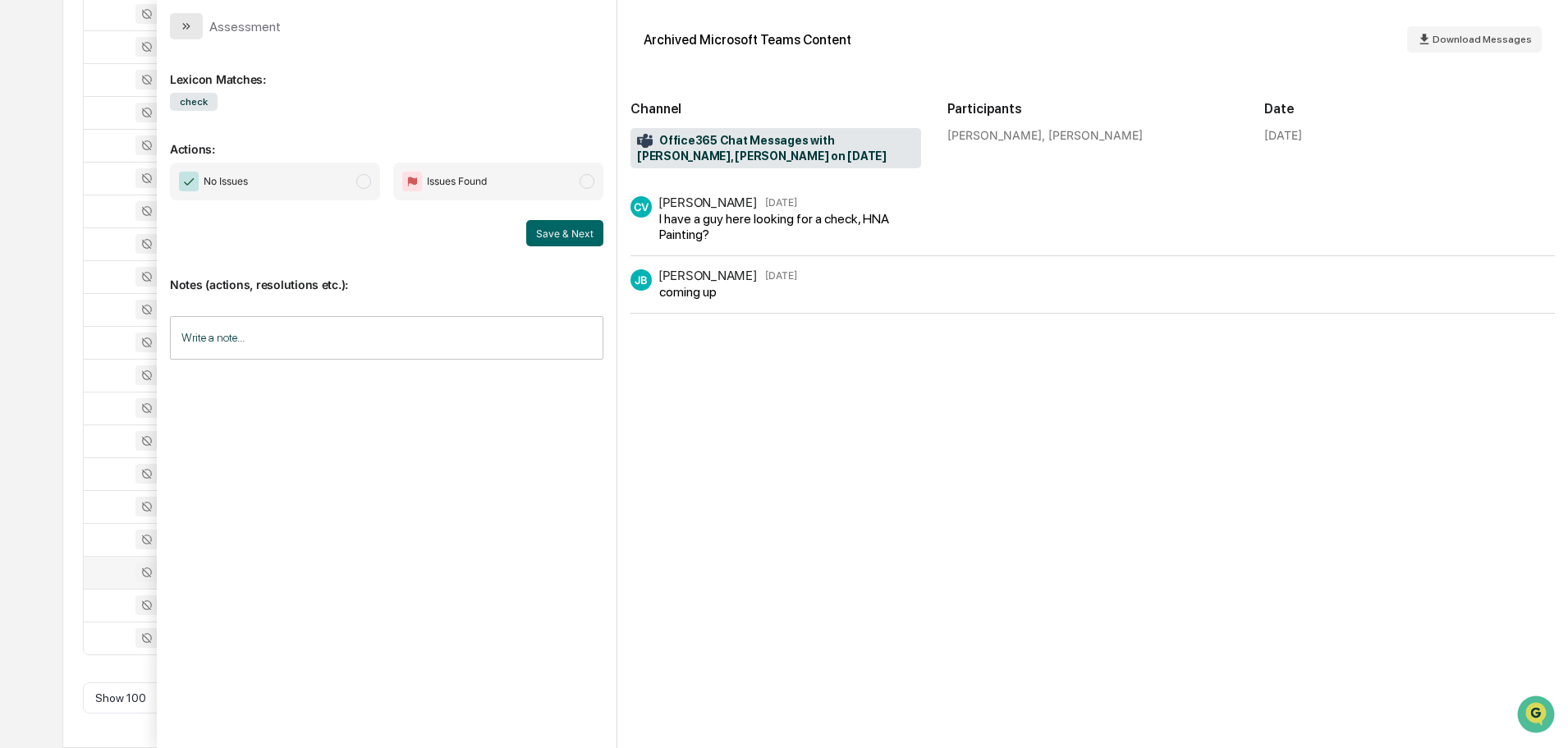
click at [186, 31] on icon "modal" at bounding box center [186, 26] width 13 height 13
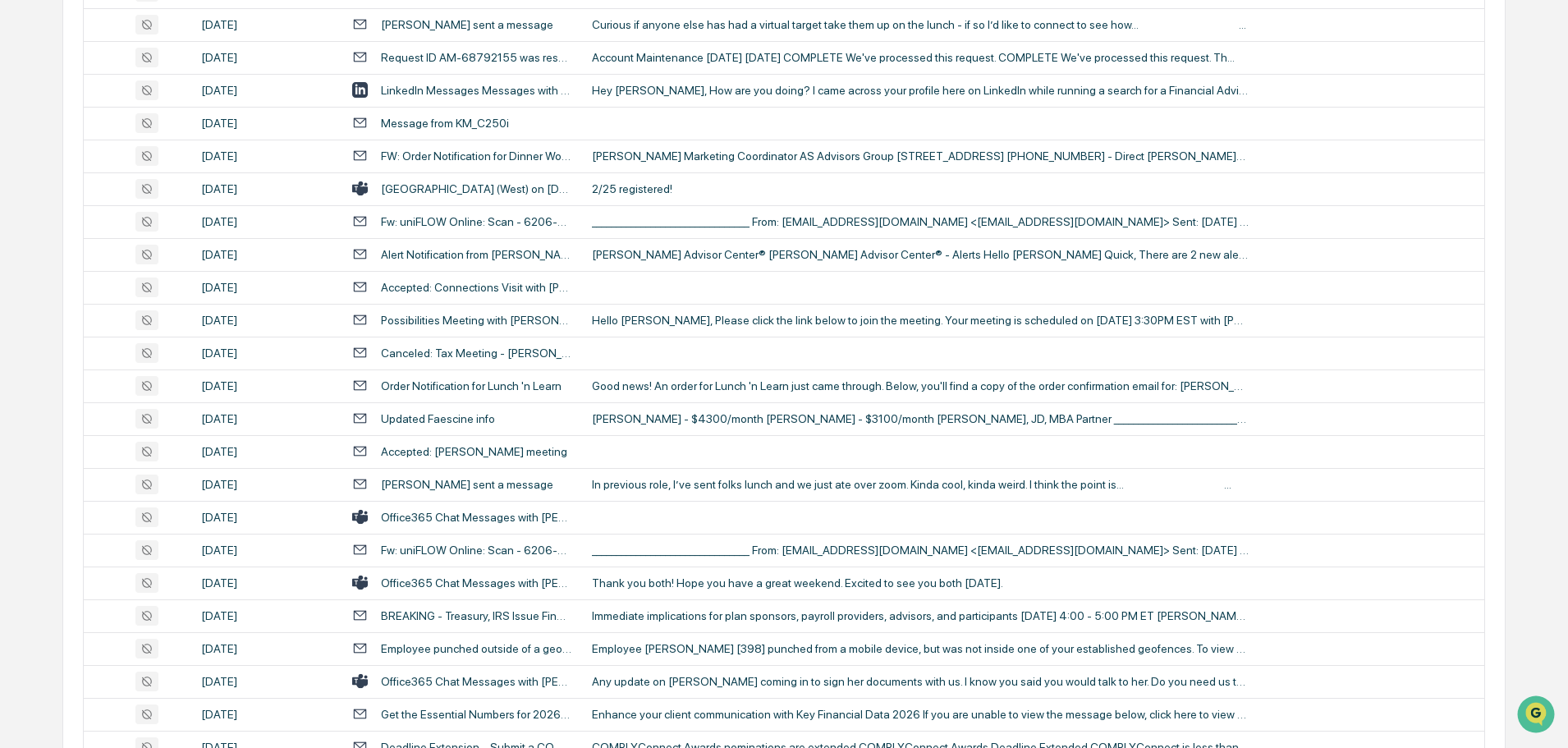
scroll to position [1149, 0]
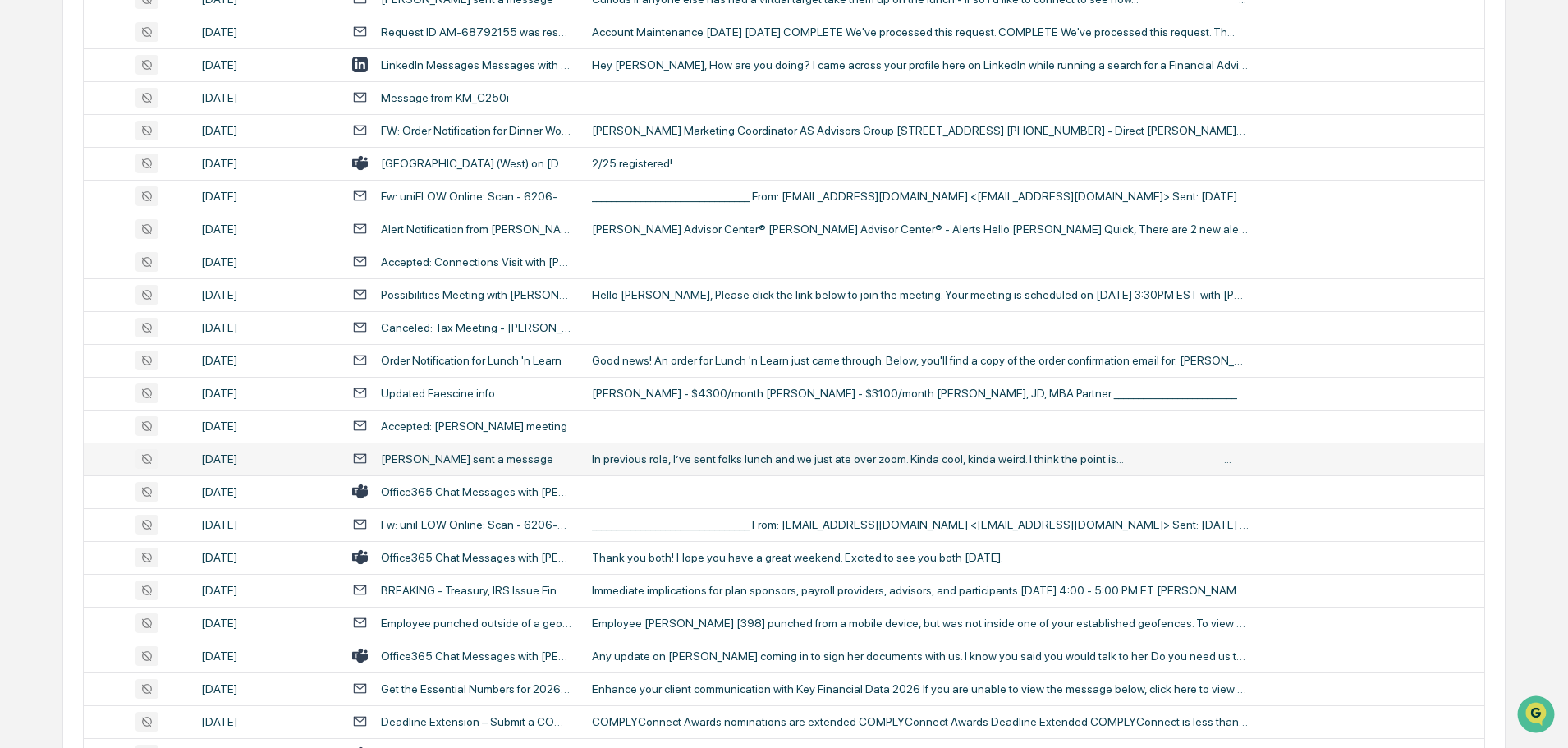
click at [676, 460] on div "In previous role, I’ve sent folks lunch and we just ate over zoom. Kinda cool, …" at bounding box center [920, 458] width 657 height 13
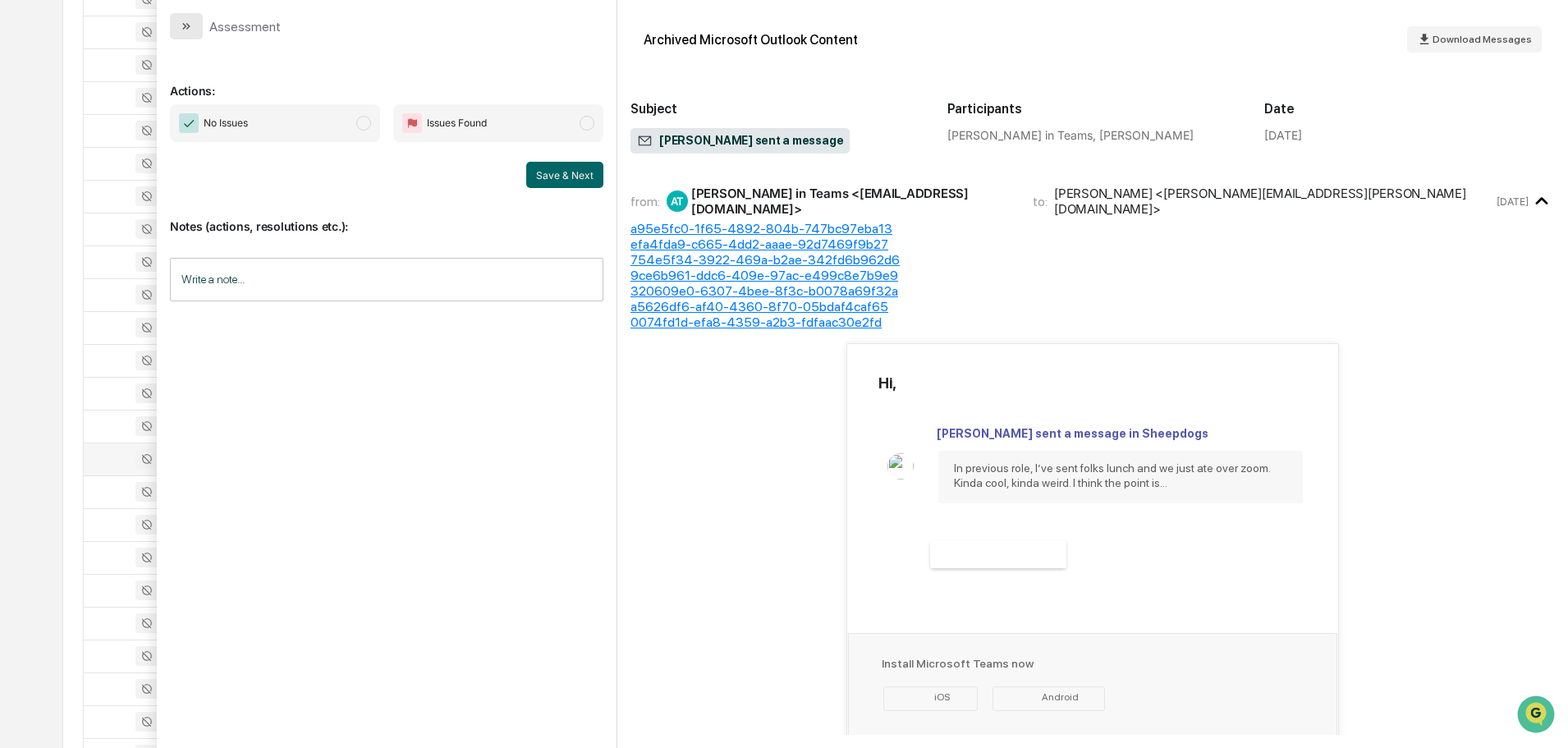
click at [198, 29] on button "modal" at bounding box center [186, 26] width 33 height 26
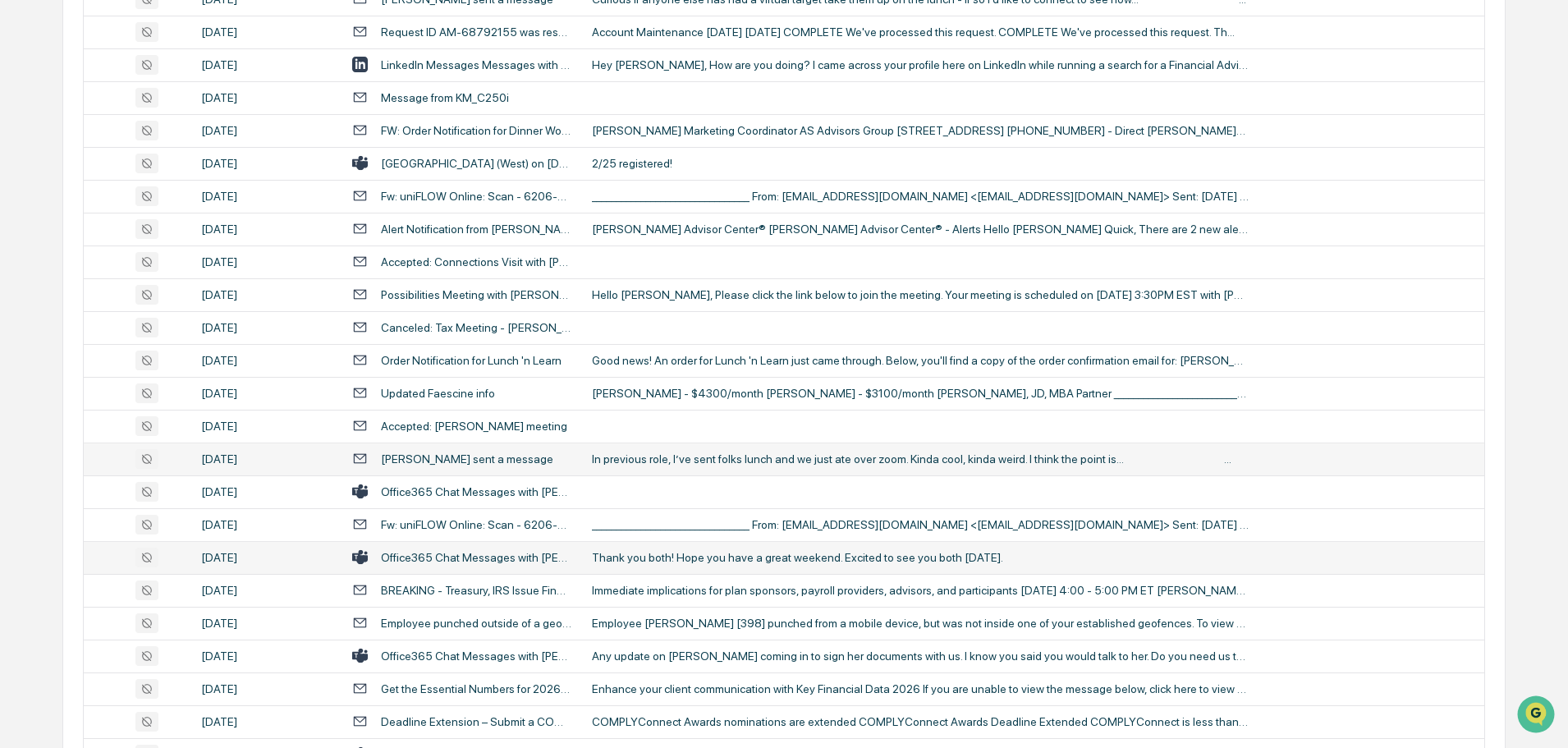
click at [657, 557] on div "Thank you both! Hope you have a great weekend. Excited to see you both on Monda…" at bounding box center [920, 557] width 657 height 13
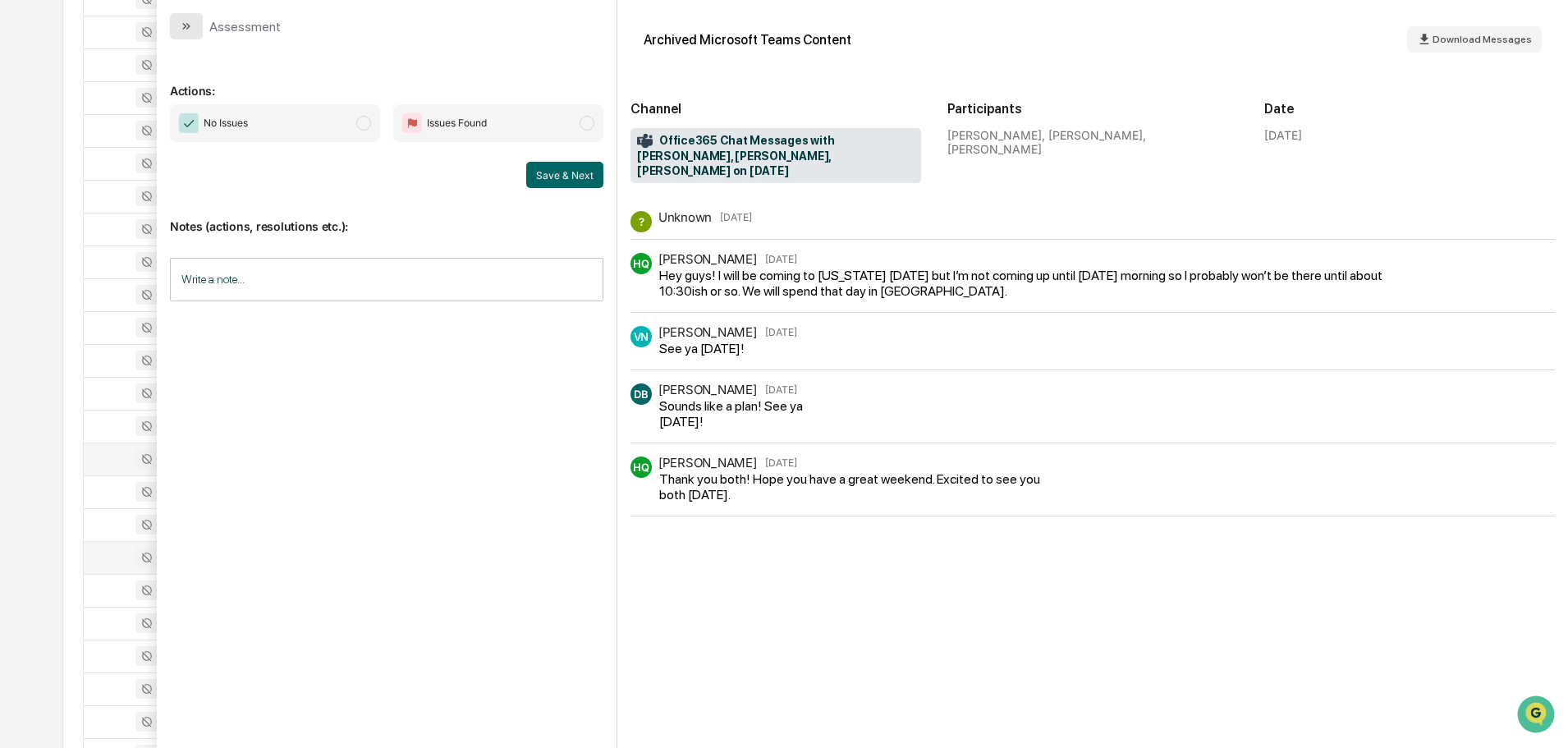
click at [185, 29] on icon "modal" at bounding box center [186, 26] width 13 height 13
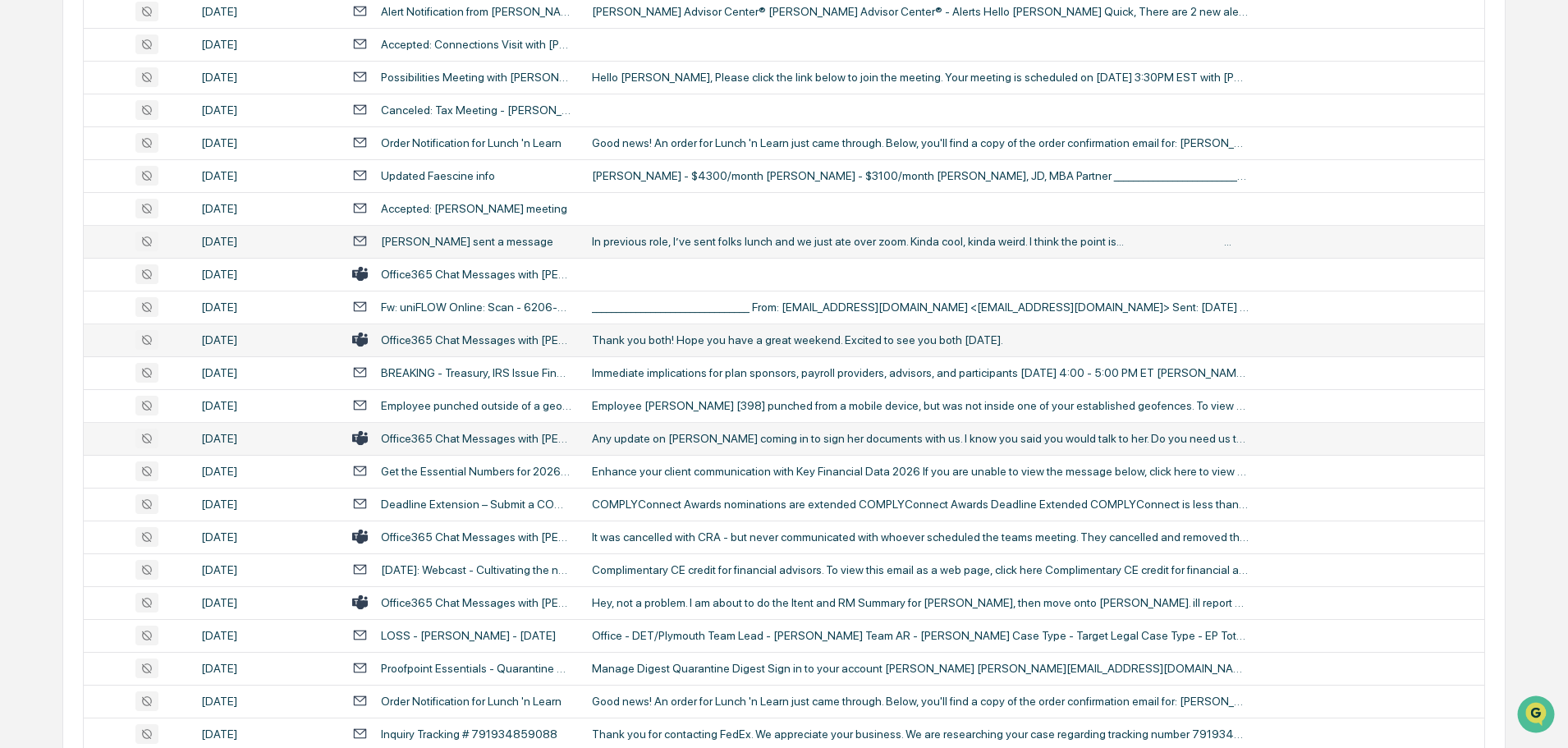
scroll to position [1396, 0]
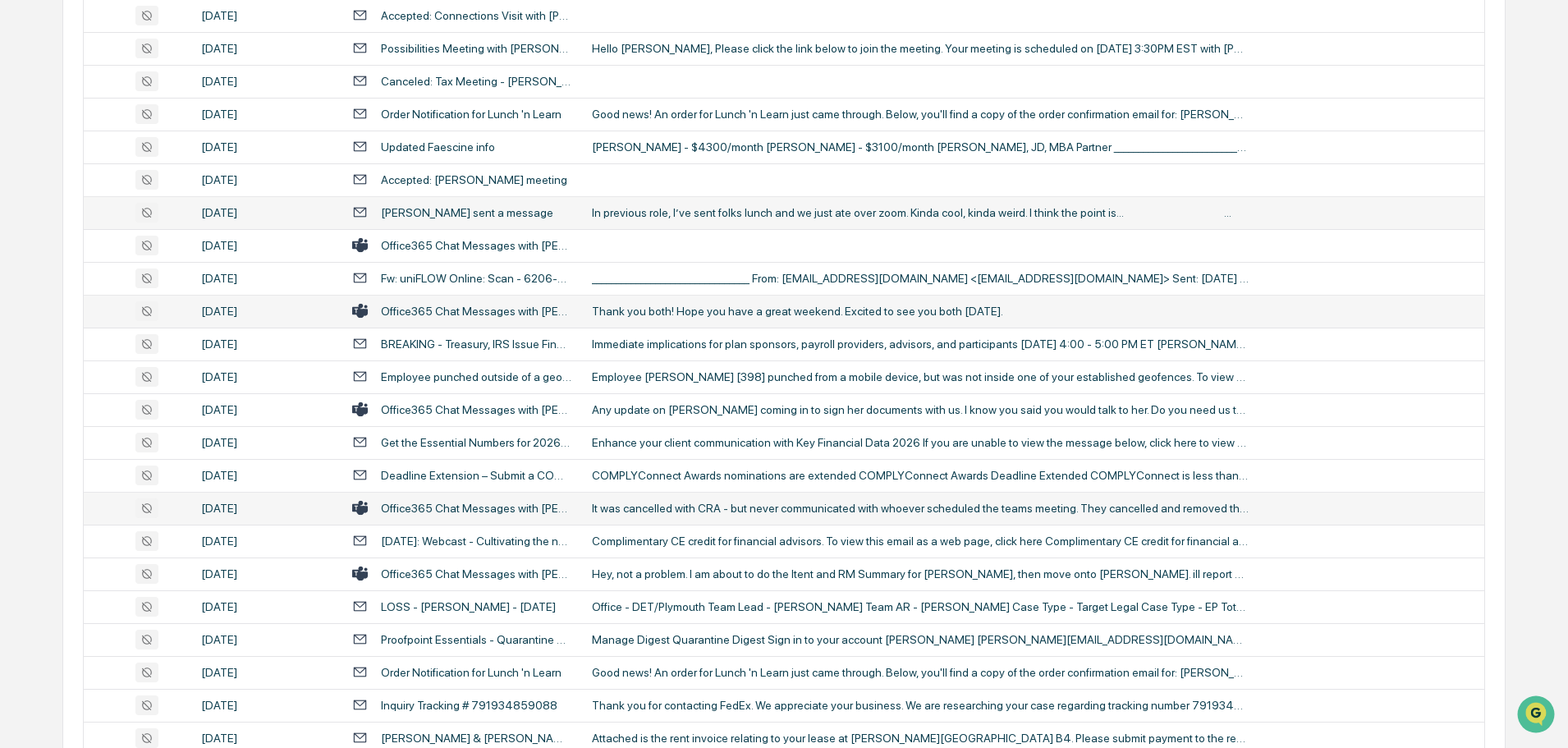
click at [690, 512] on div "It was cancelled with CRA - but never communicated with whoever scheduled the t…" at bounding box center [920, 508] width 657 height 13
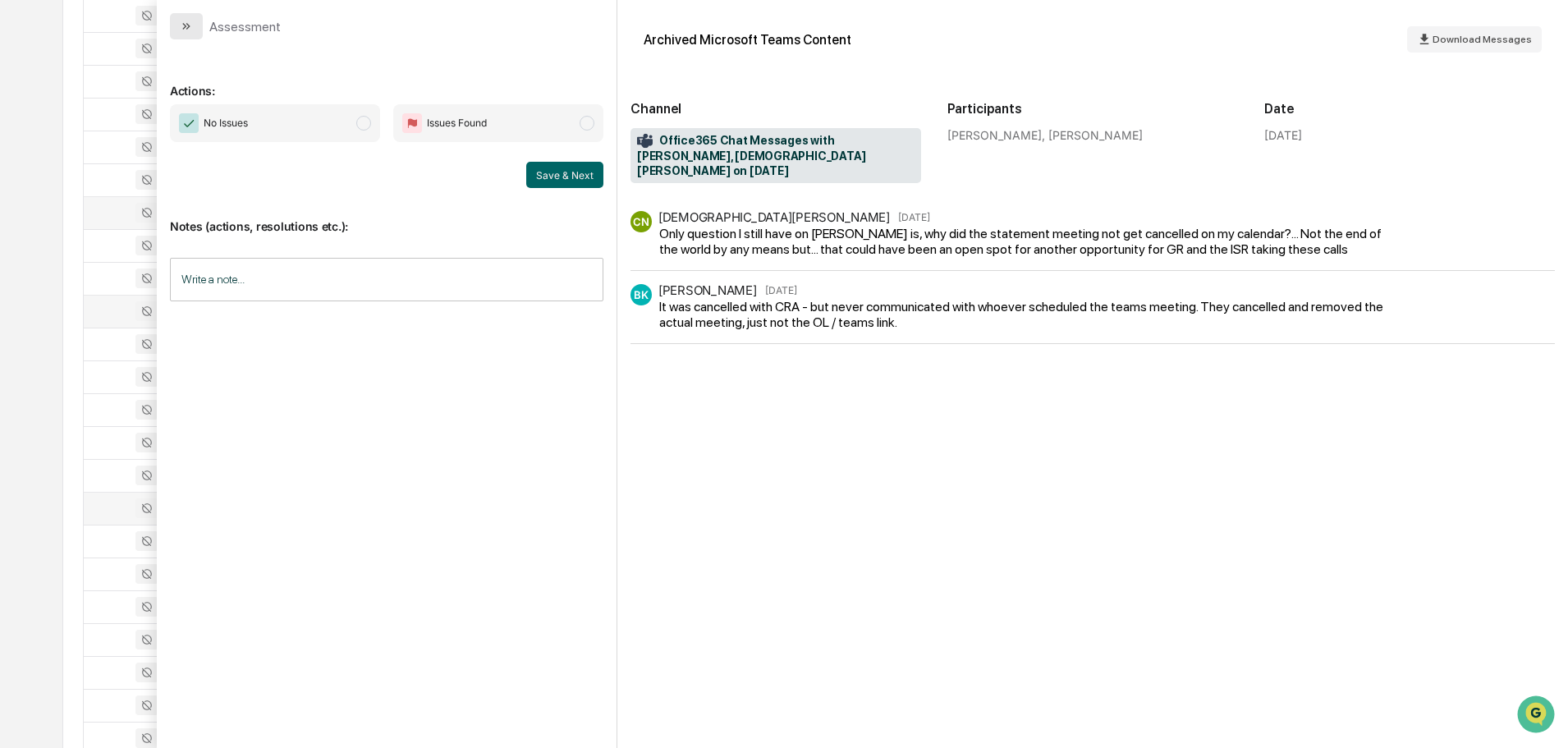
click at [189, 27] on icon "modal" at bounding box center [186, 26] width 13 height 13
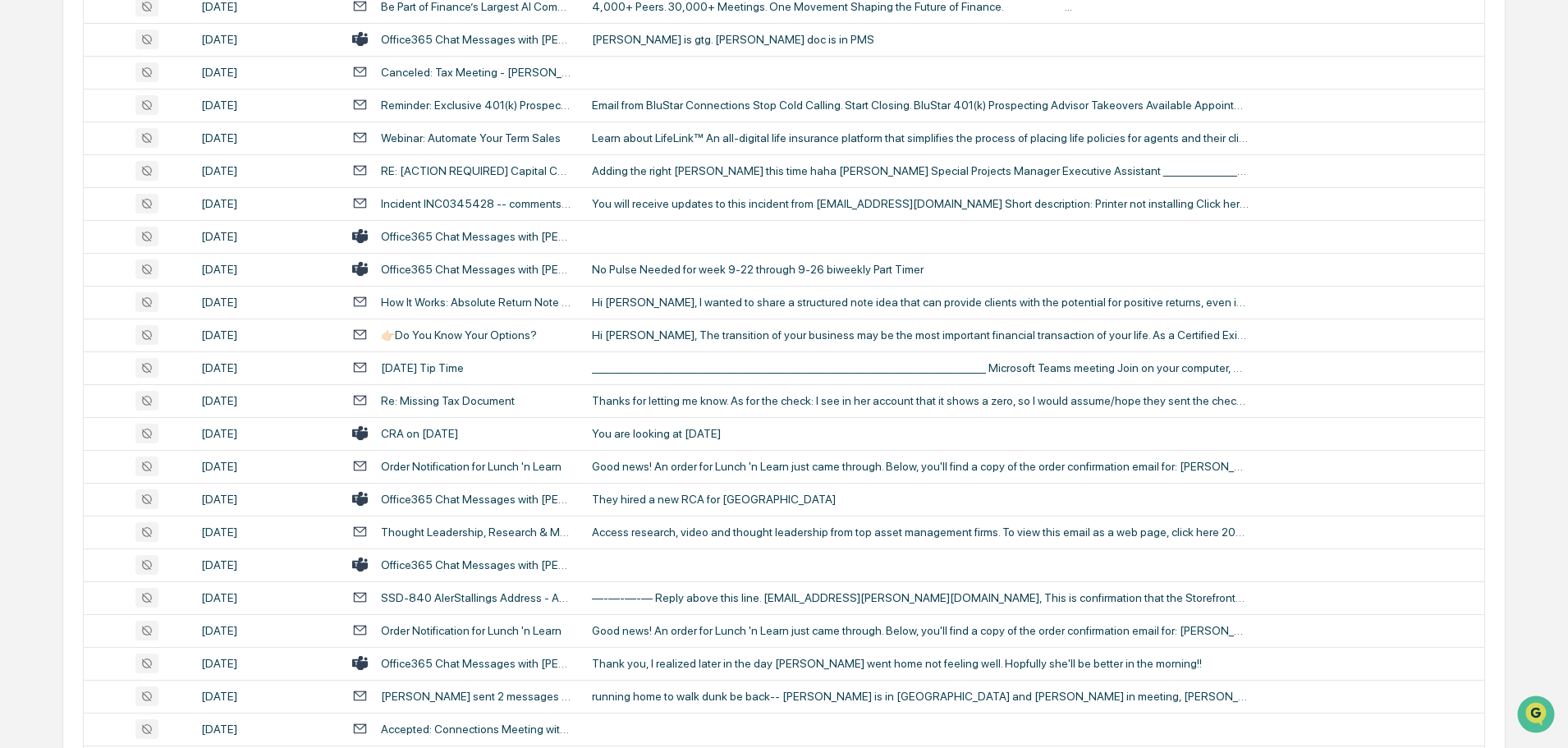
scroll to position [2300, 0]
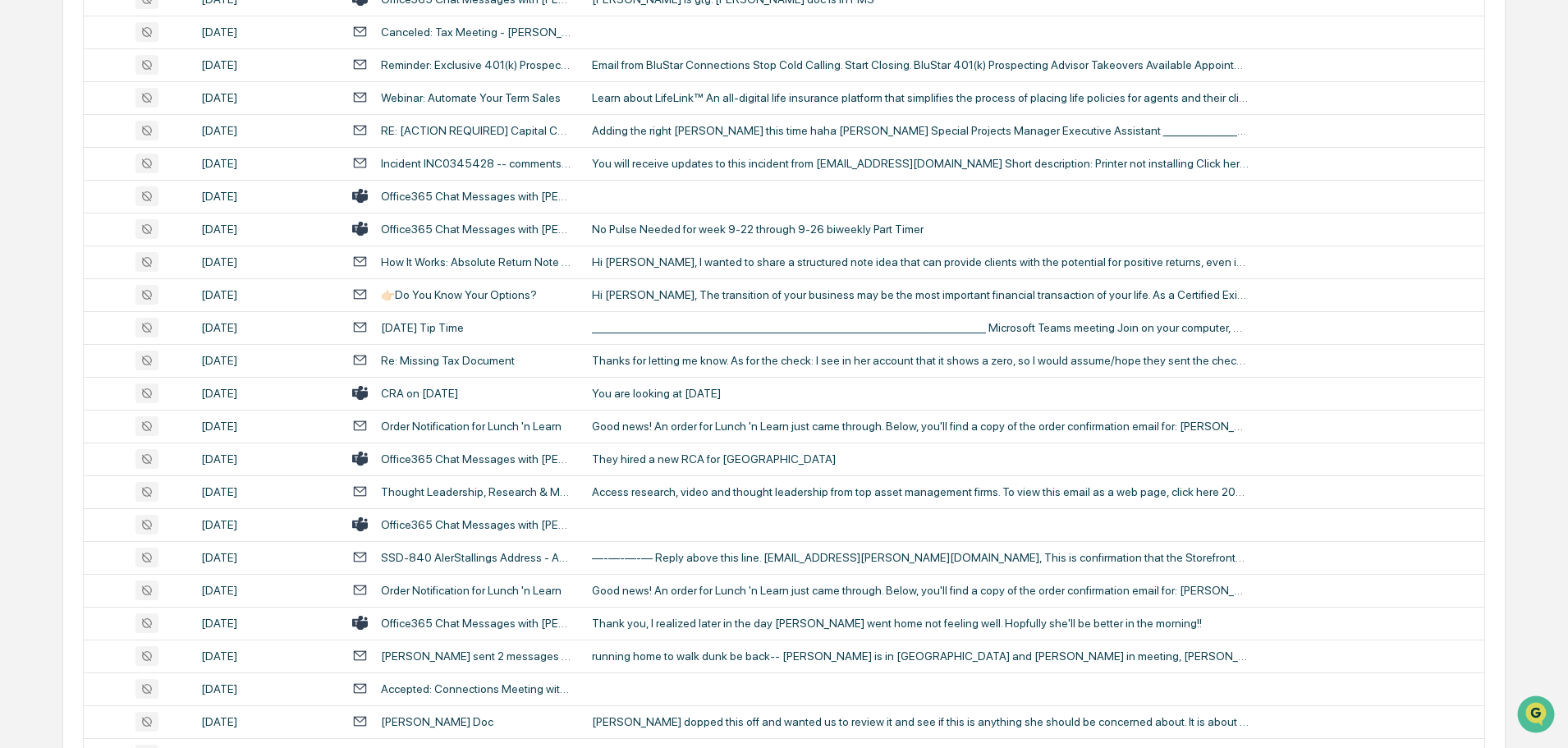
click at [685, 383] on td "You are looking at [DATE]" at bounding box center [1033, 392] width 902 height 33
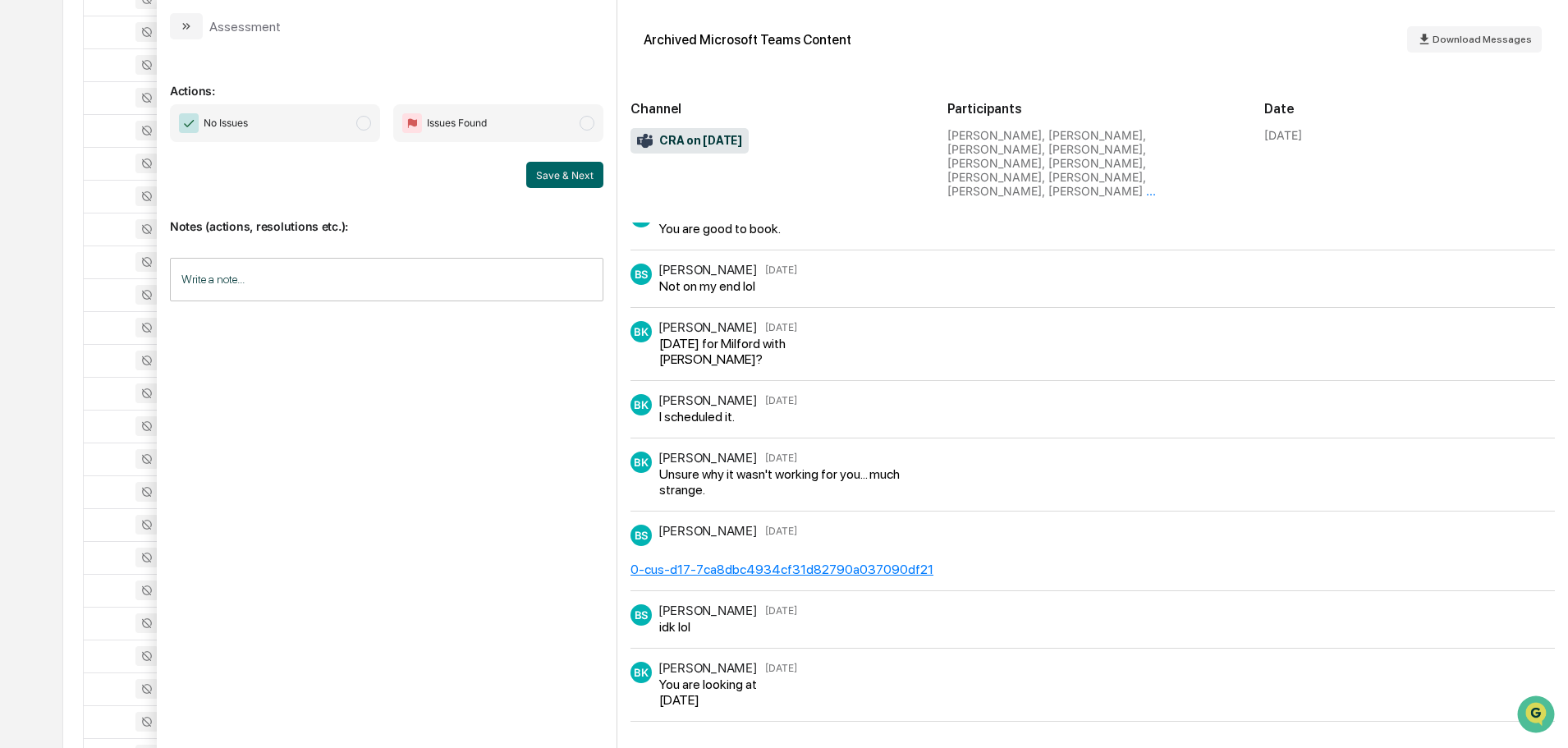
scroll to position [353, 0]
click at [196, 21] on button "modal" at bounding box center [186, 26] width 33 height 26
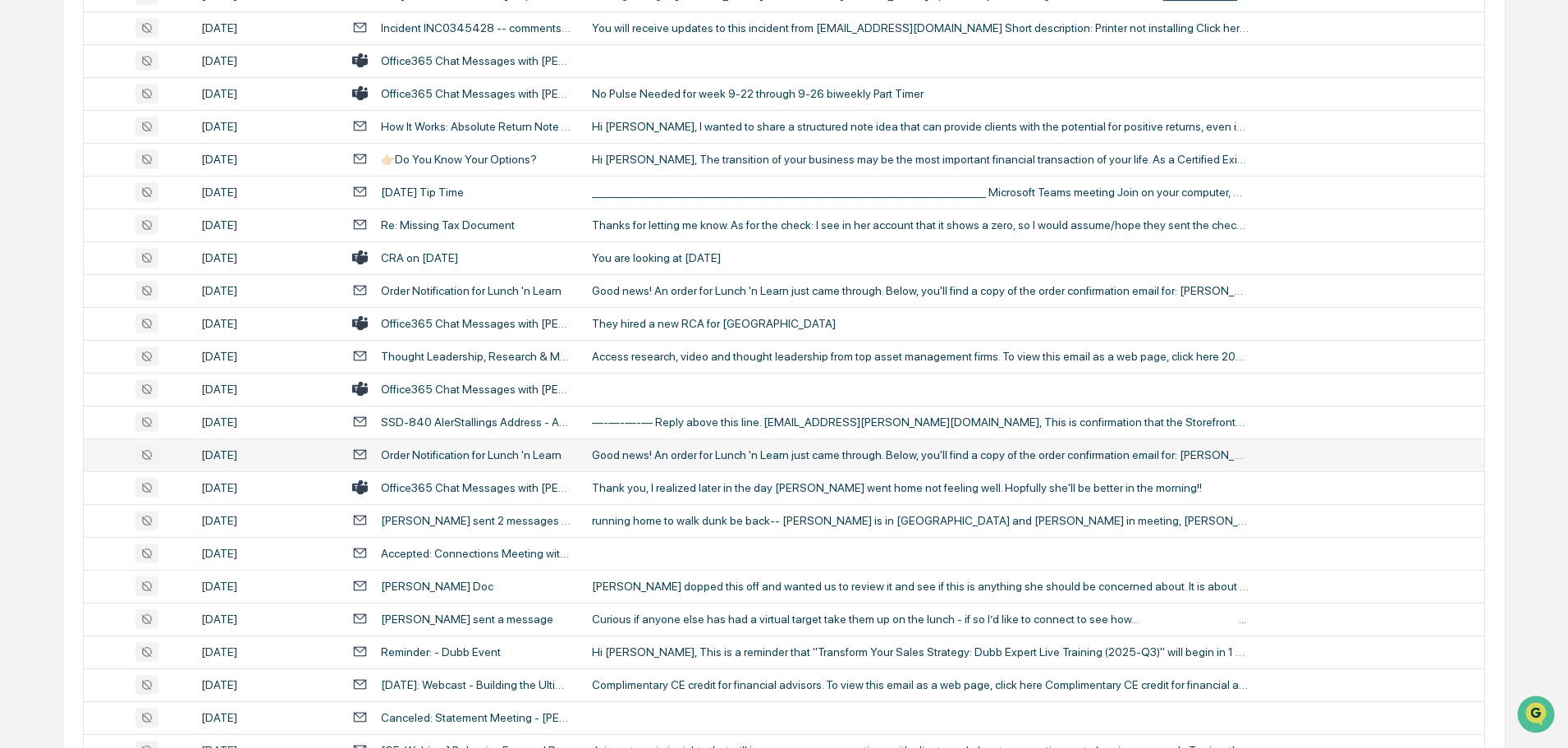
scroll to position [2463, 0]
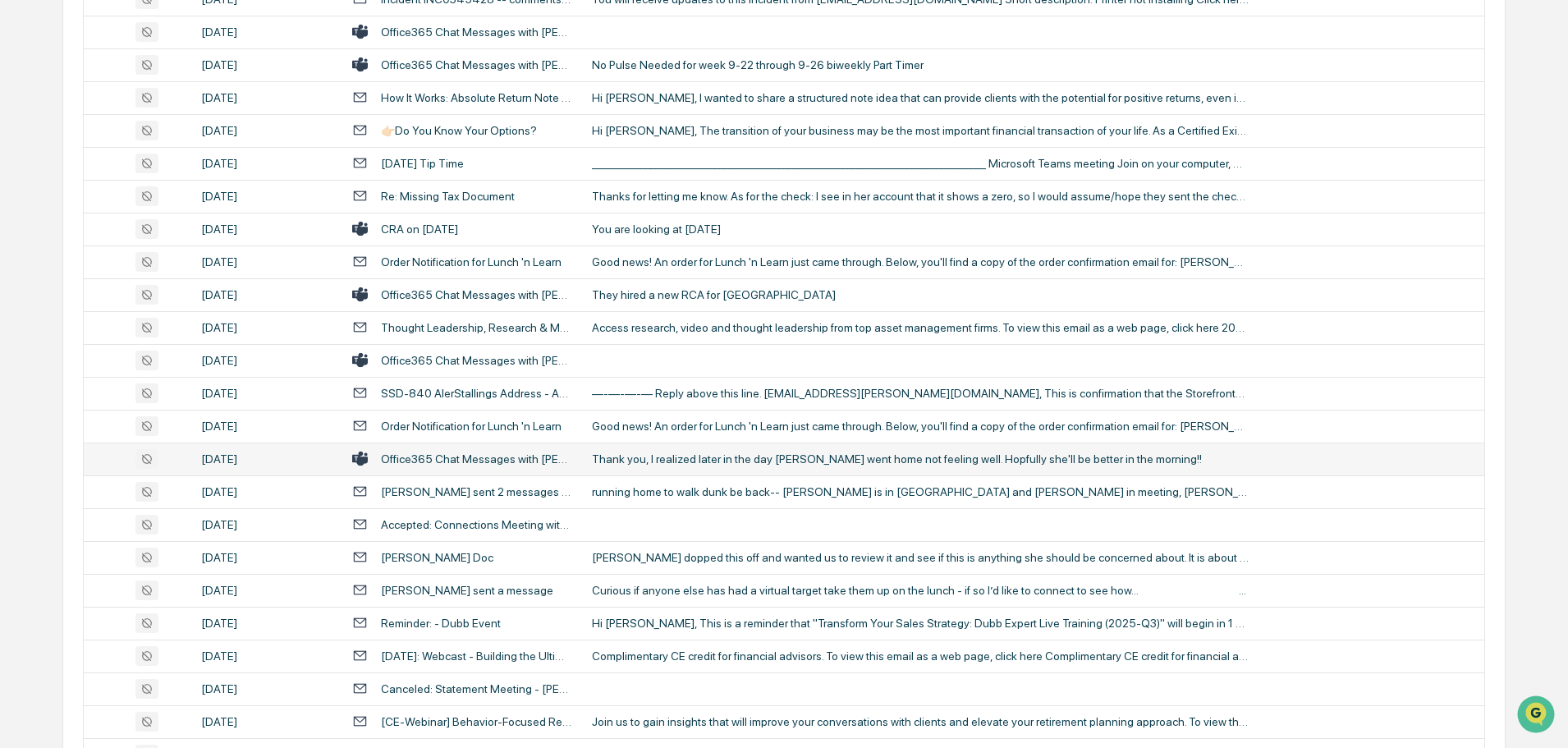
click at [655, 460] on div "Thank you, I realized later in the day [PERSON_NAME] went home not feeling well…" at bounding box center [920, 458] width 657 height 13
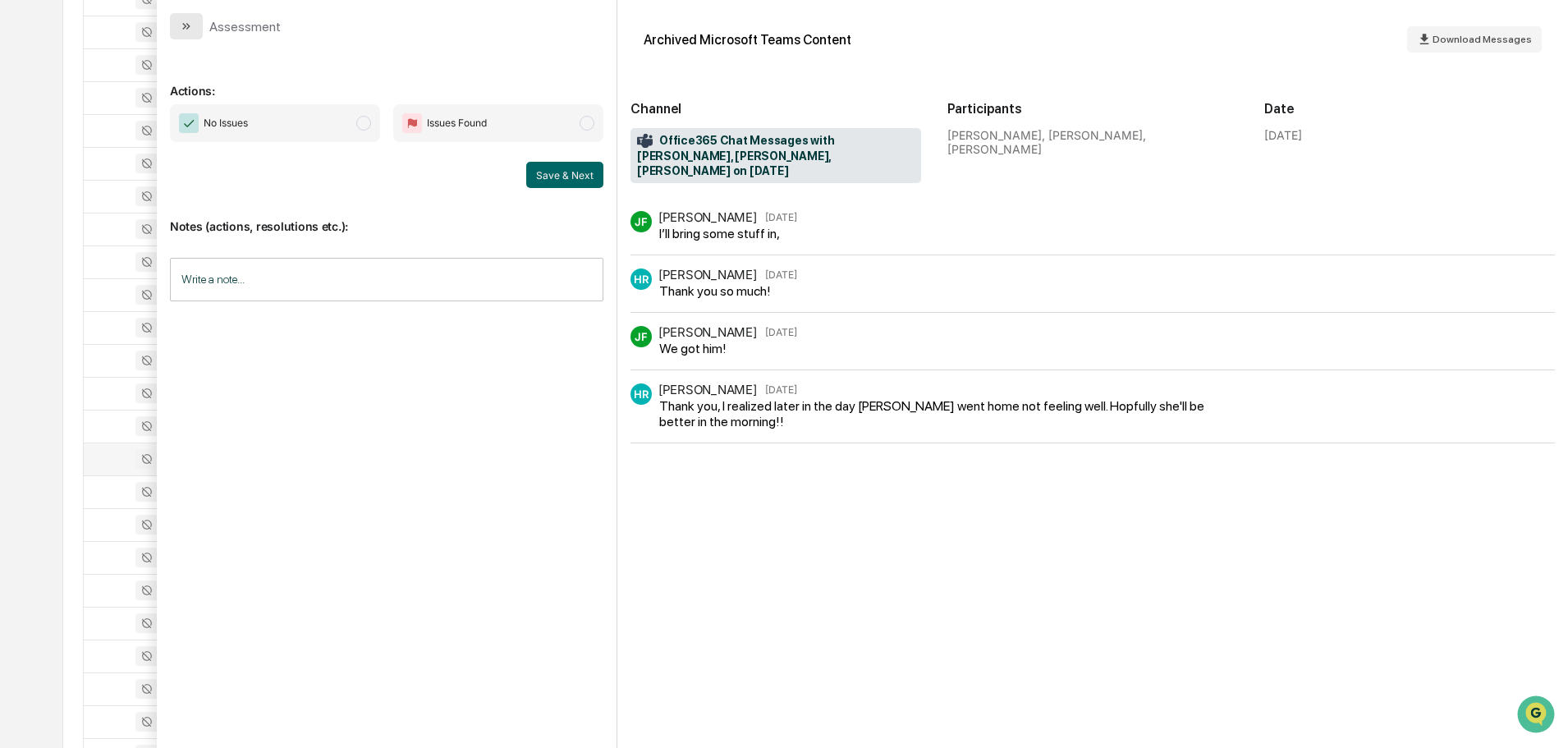
click at [199, 32] on button "modal" at bounding box center [186, 26] width 33 height 26
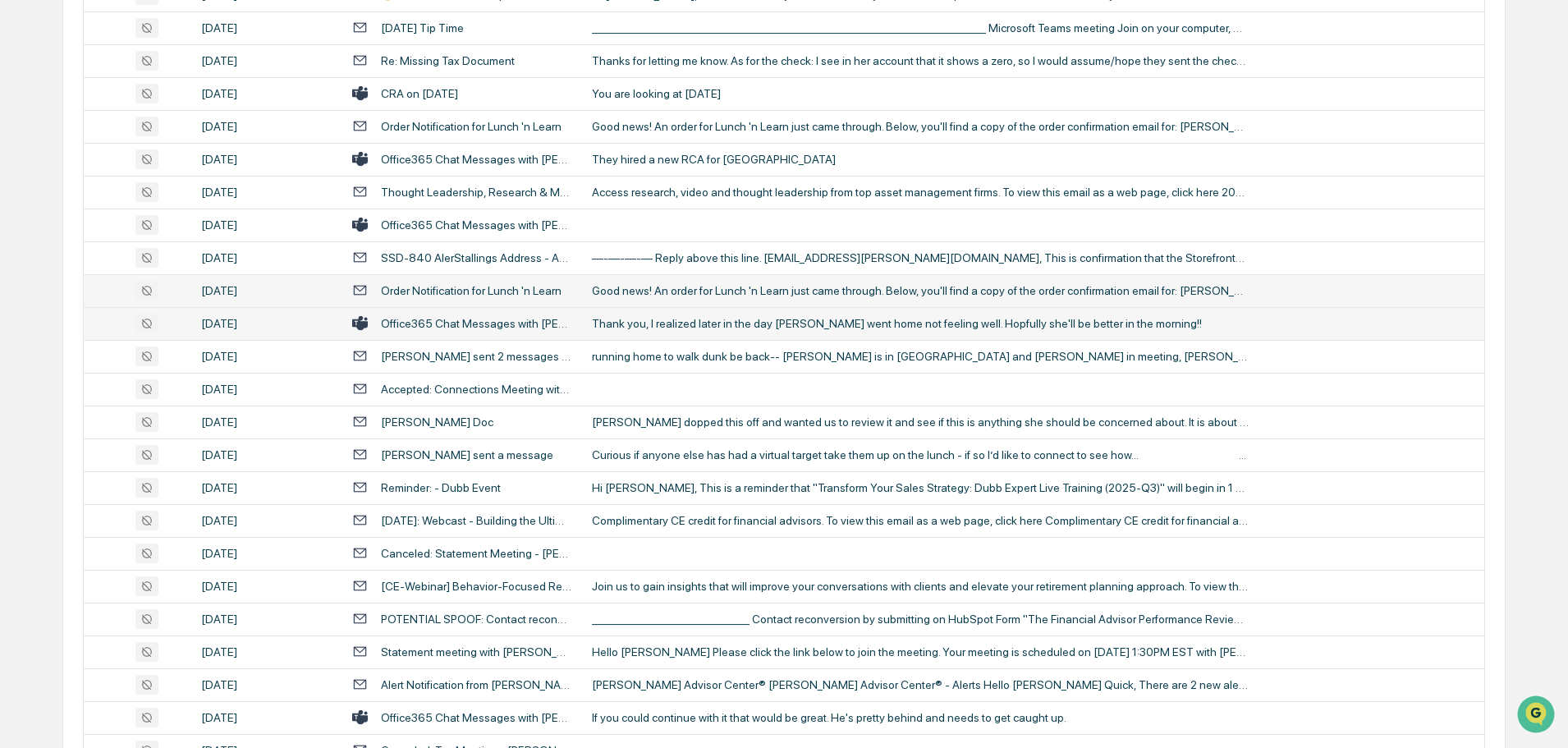
scroll to position [2627, 0]
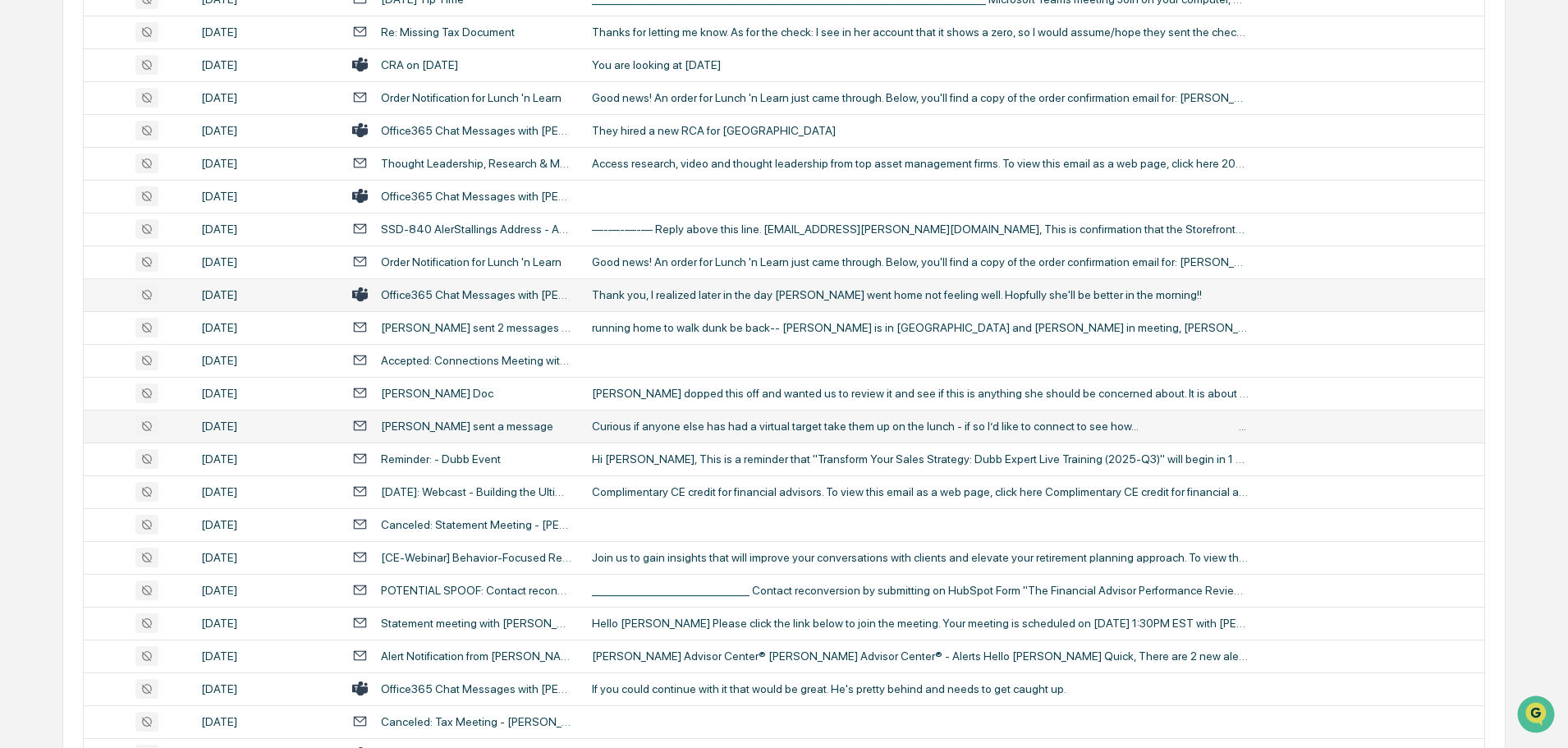
click at [685, 432] on div "Curious if anyone else has had a virtual target take them up on the lunch - if …" at bounding box center [920, 425] width 657 height 13
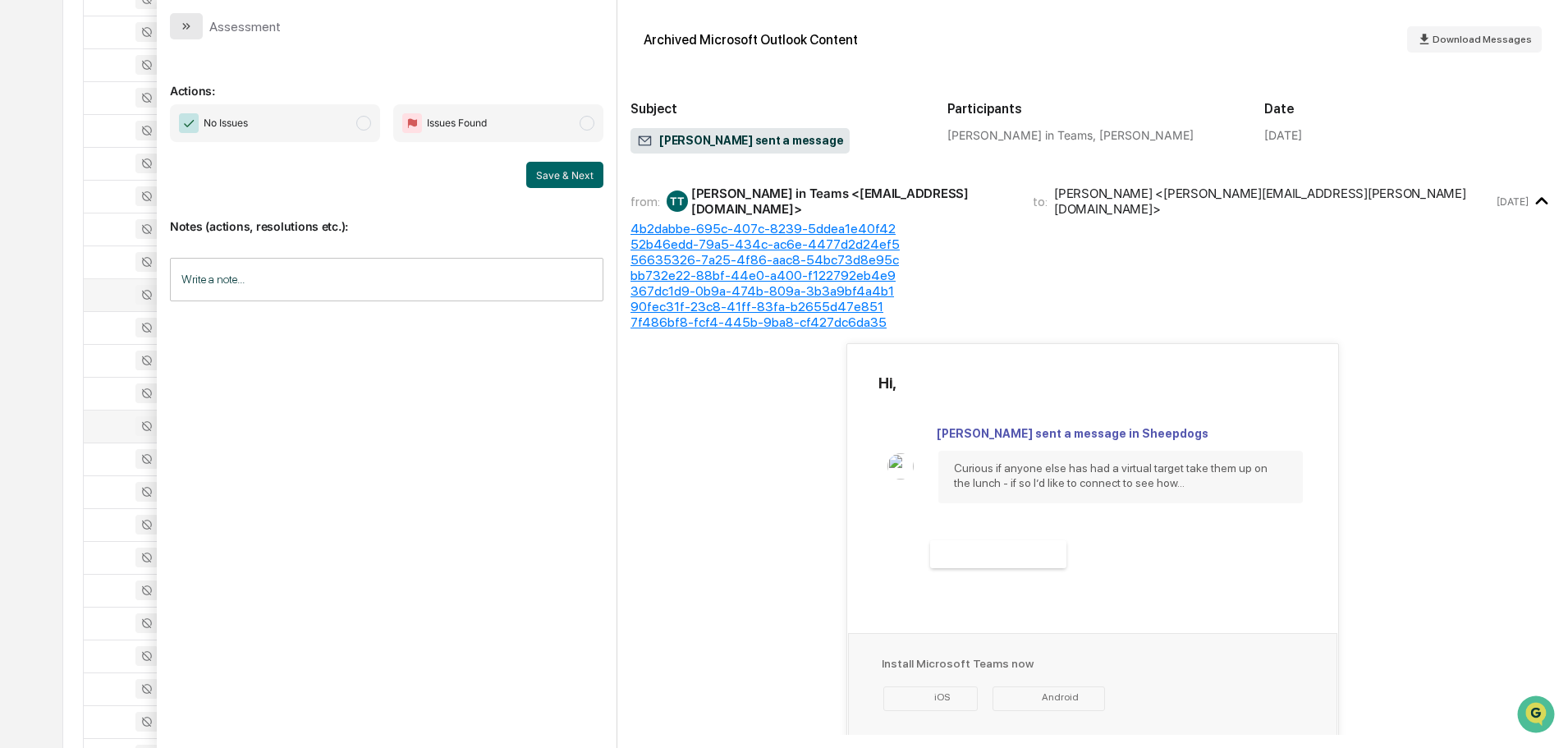
click at [194, 35] on button "modal" at bounding box center [186, 26] width 33 height 26
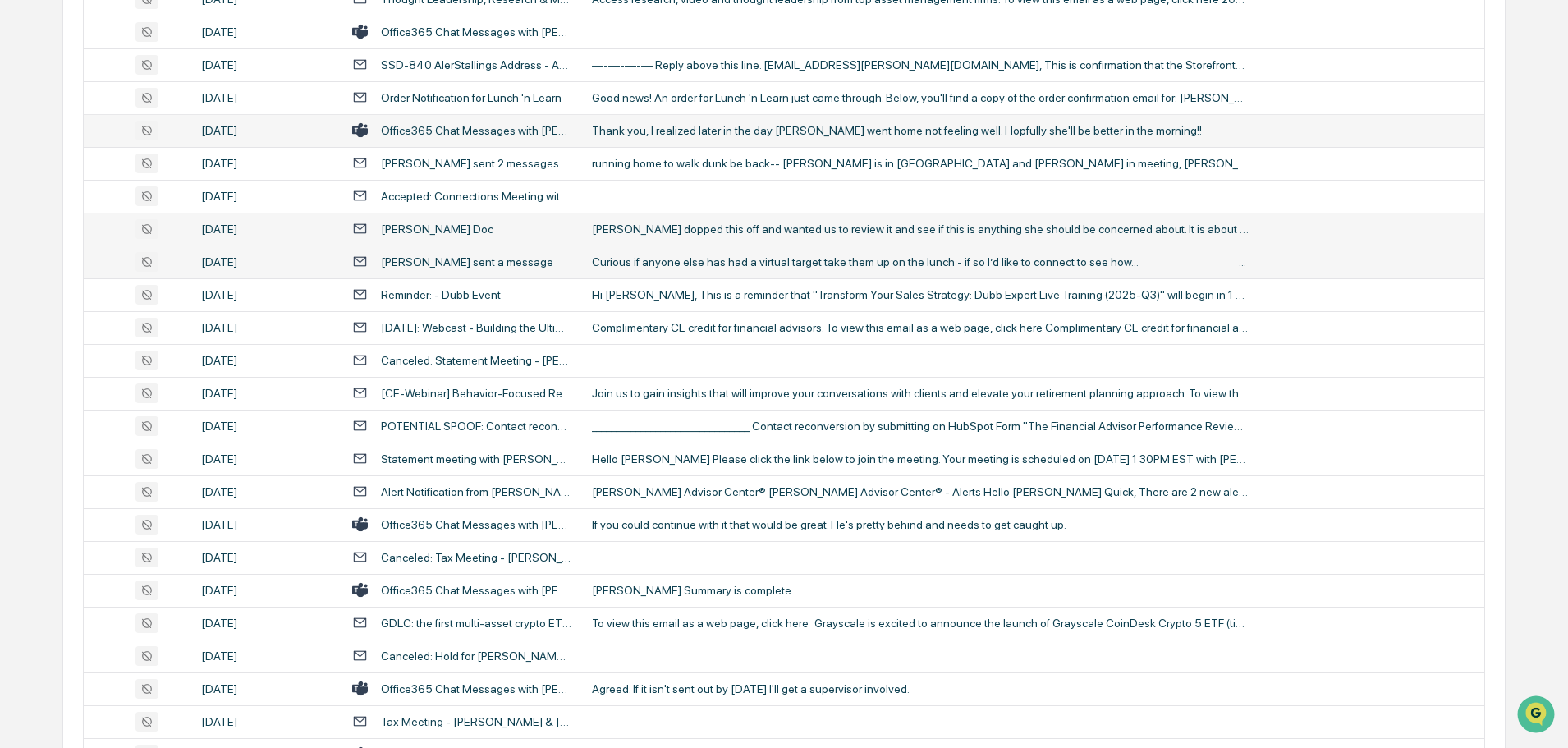
scroll to position [2874, 0]
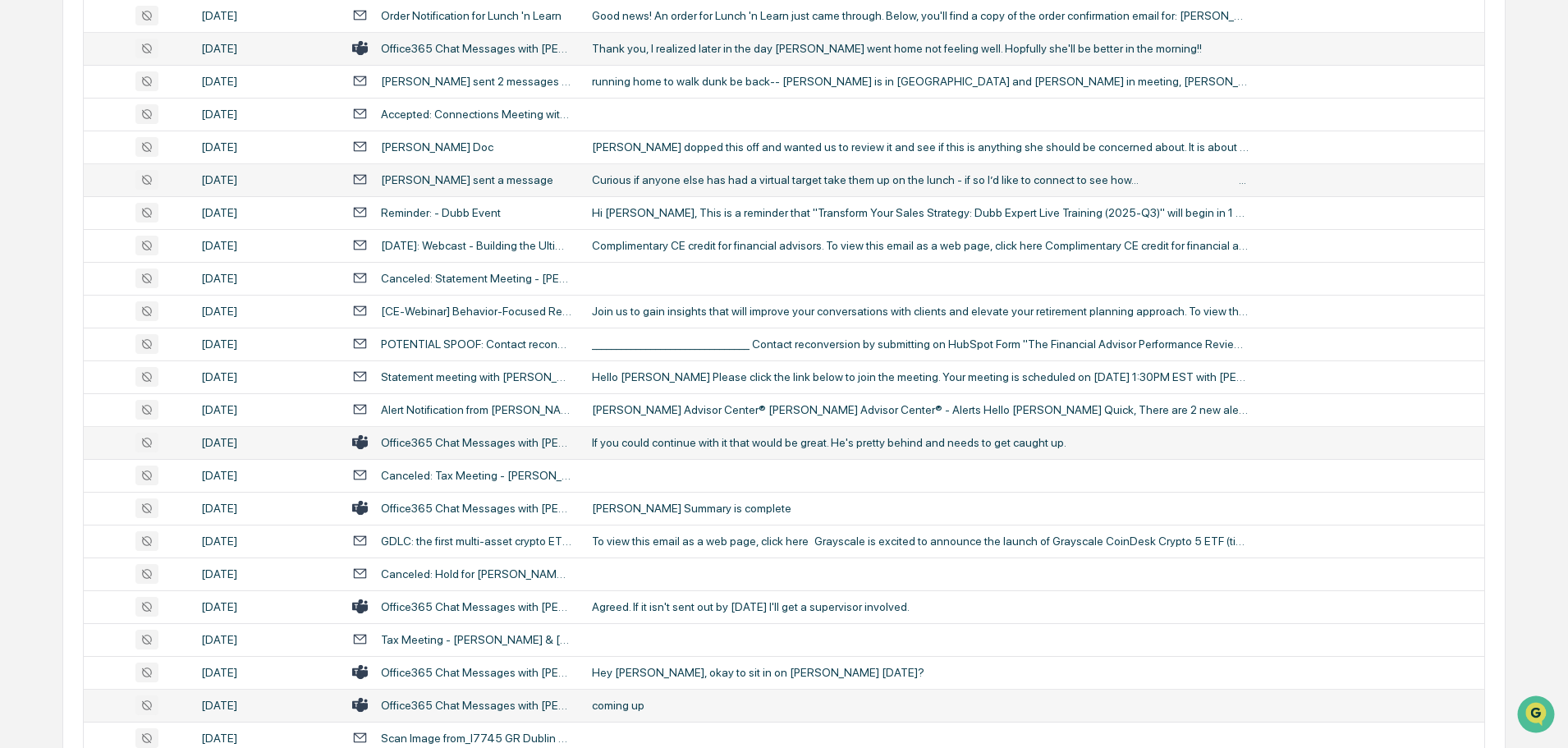
click at [660, 446] on div "If you could continue with it that would be great. He's pretty behind and needs…" at bounding box center [920, 442] width 657 height 13
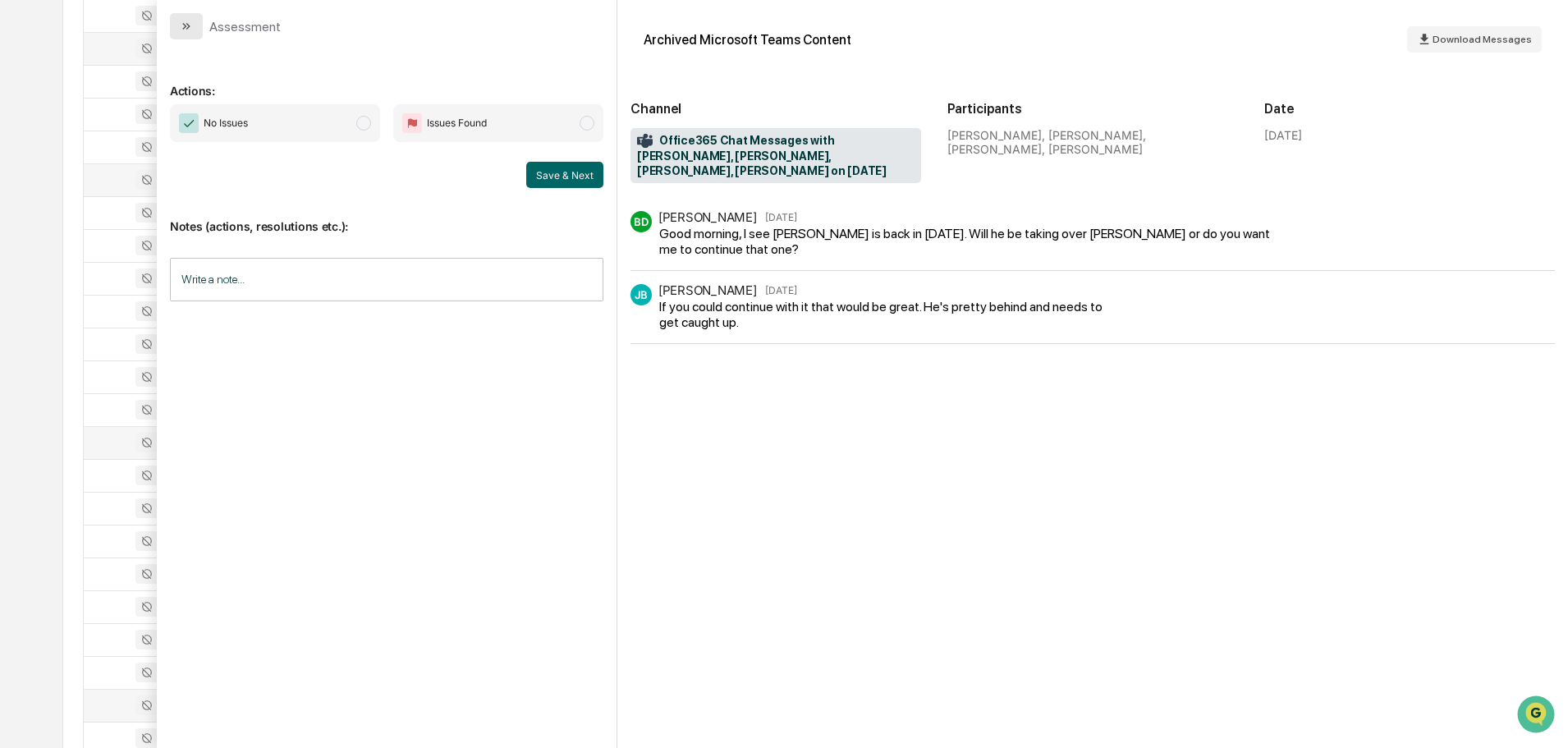
click at [198, 24] on button "modal" at bounding box center [186, 26] width 33 height 26
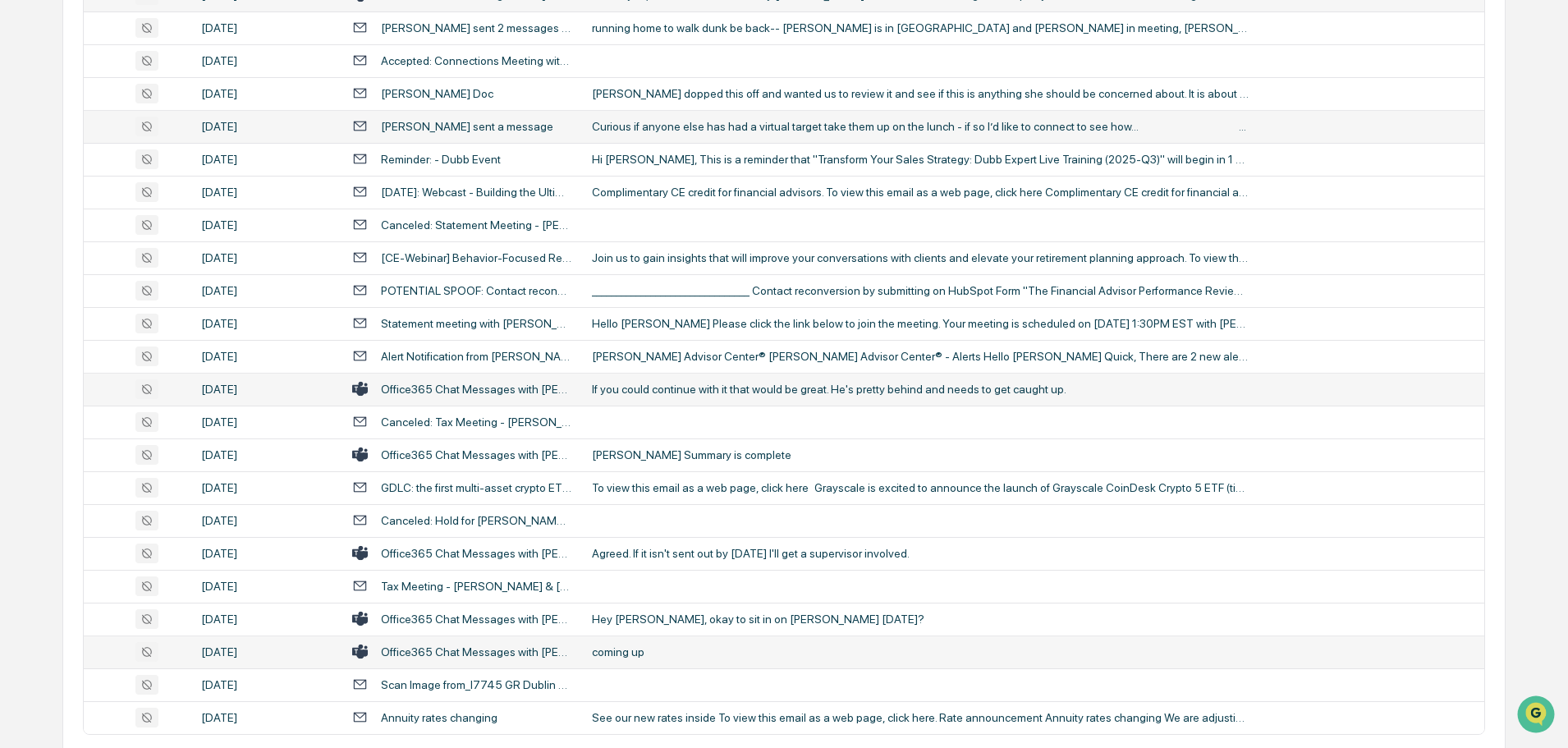
scroll to position [2956, 0]
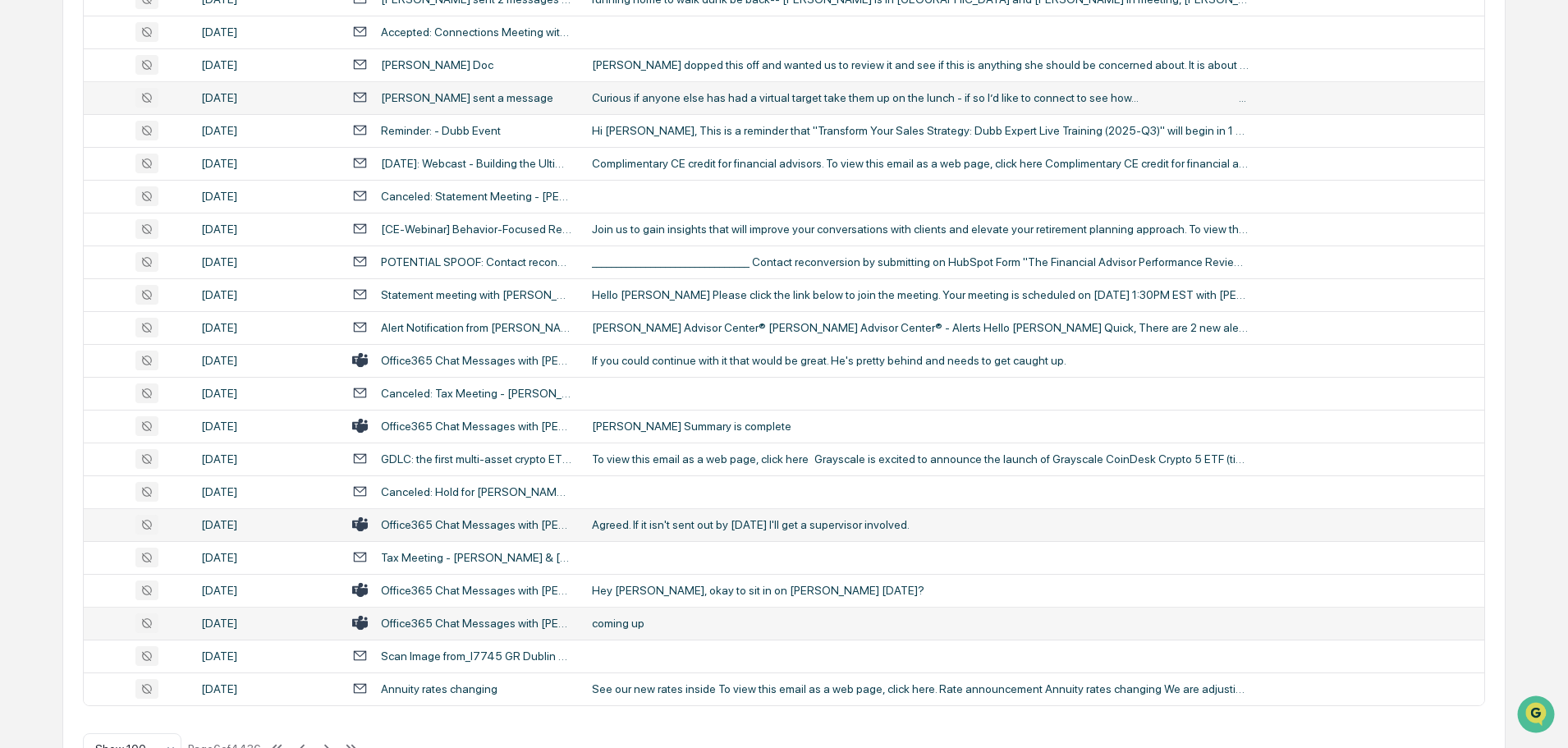
click at [723, 526] on div "Agreed. If it isn't sent out by [DATE] I'll get a supervisor involved." at bounding box center [920, 524] width 657 height 13
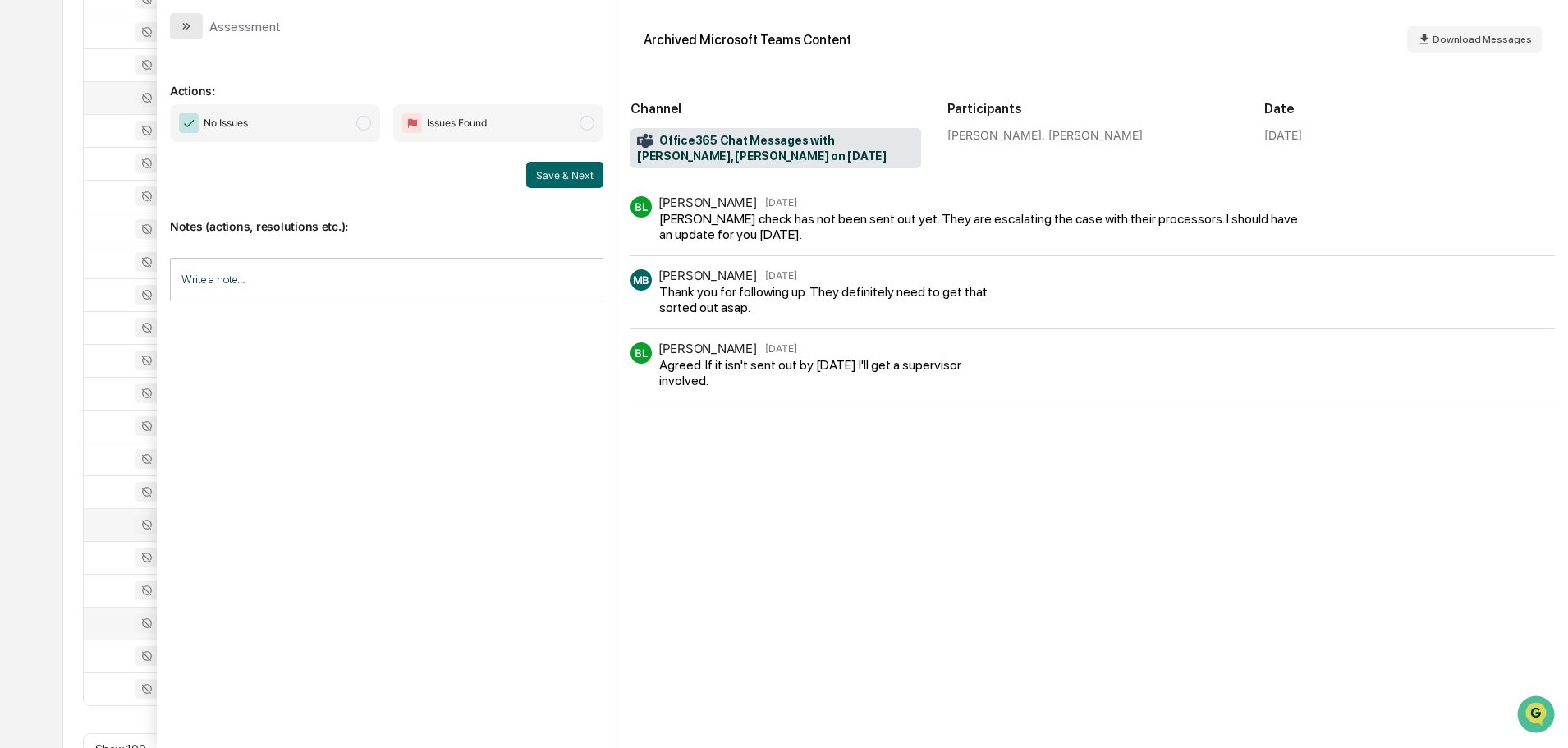
click at [192, 28] on icon "modal" at bounding box center [186, 26] width 13 height 13
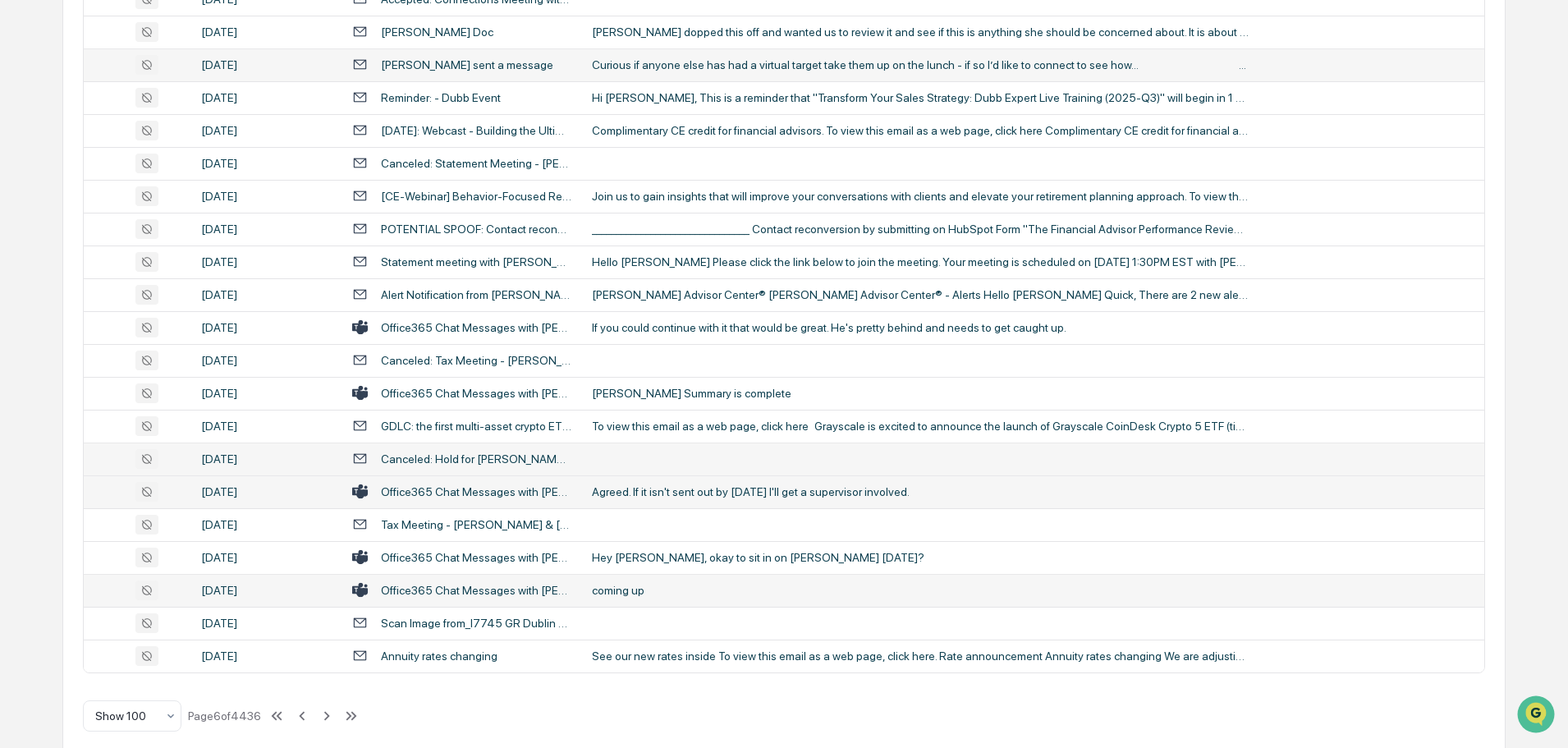
scroll to position [3007, 0]
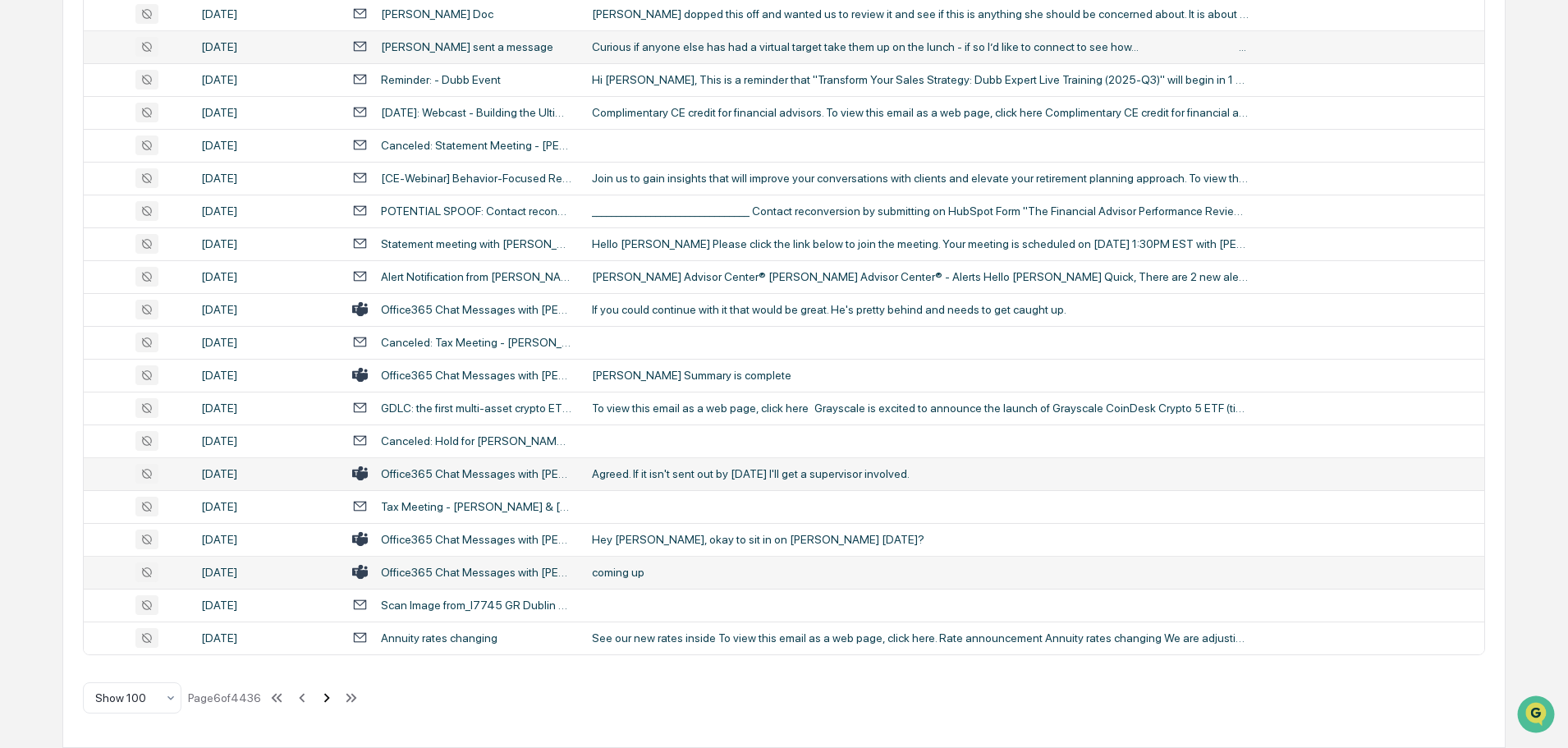
click at [330, 703] on icon at bounding box center [327, 698] width 18 height 18
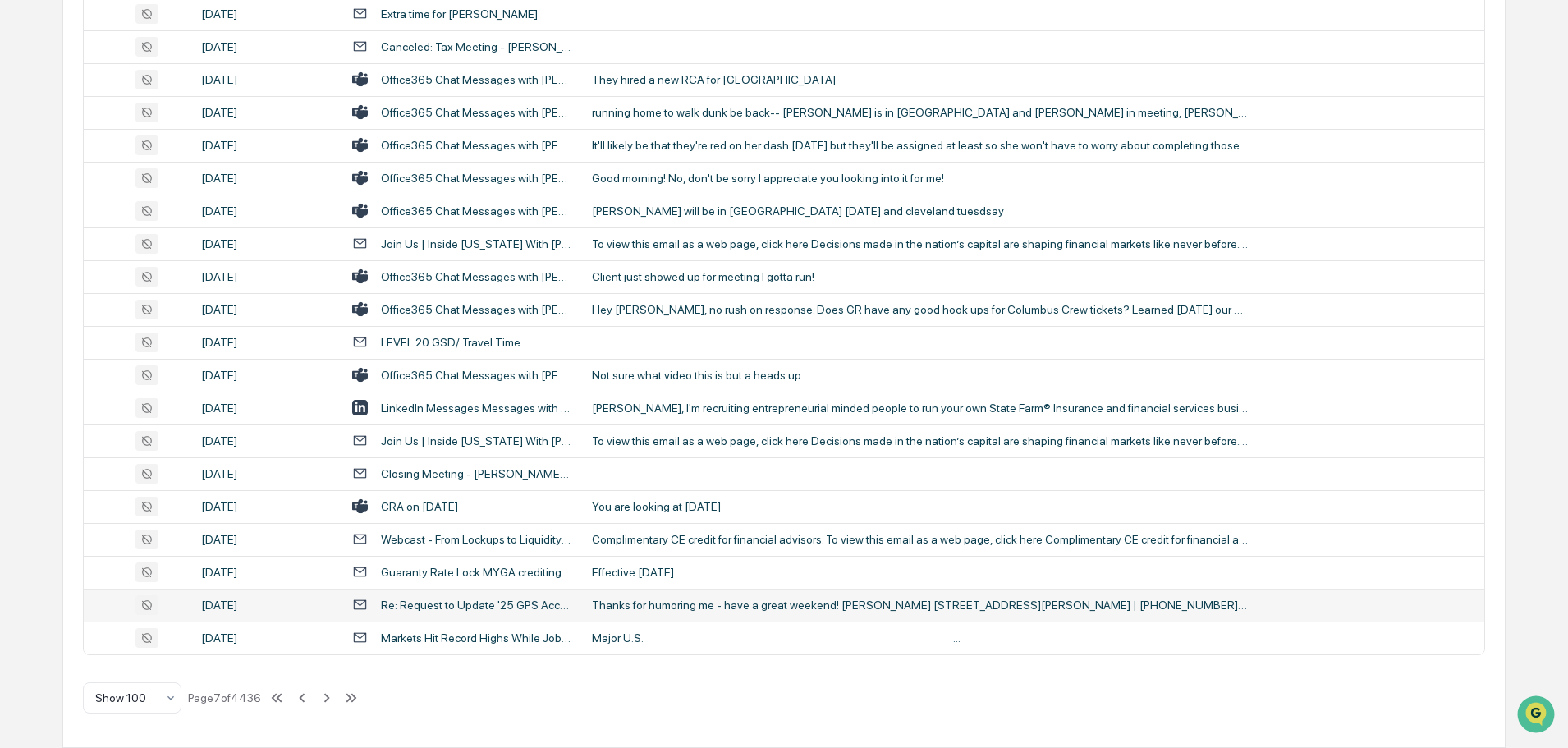
click at [695, 607] on div "Thanks for humoring me - have a great weekend! [PERSON_NAME] [STREET_ADDRESS][P…" at bounding box center [920, 605] width 657 height 13
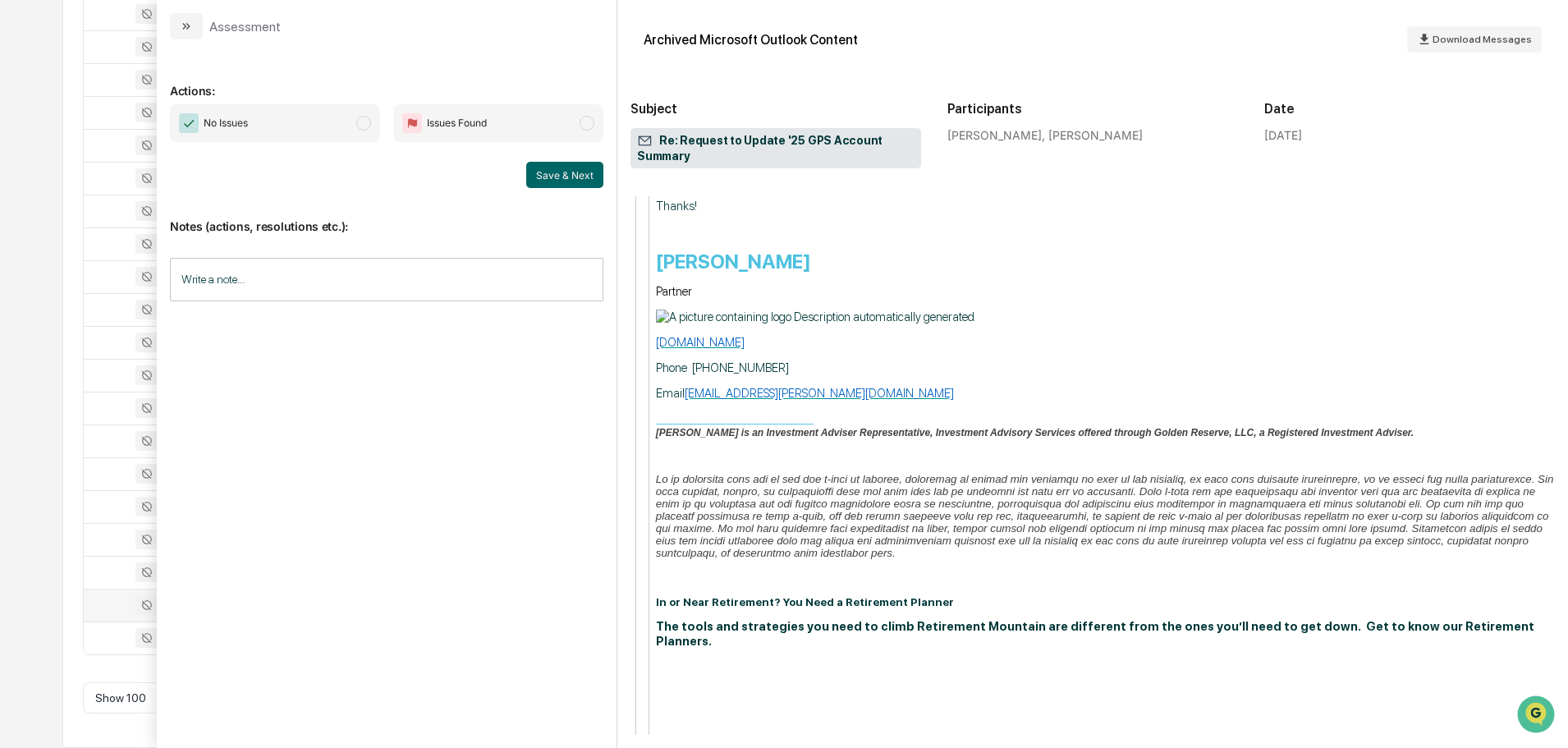
scroll to position [1478, 0]
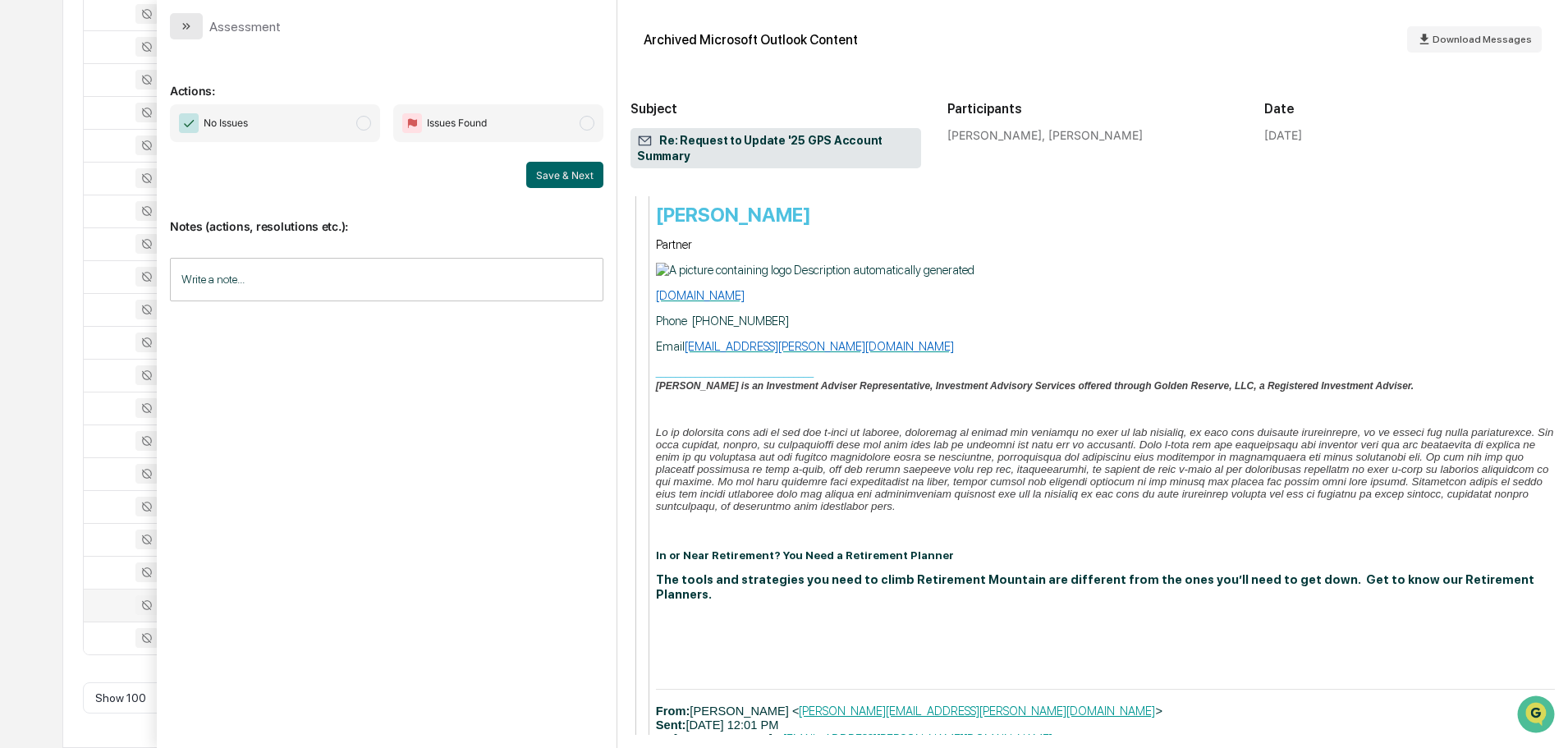
click at [189, 25] on icon "modal" at bounding box center [186, 26] width 13 height 13
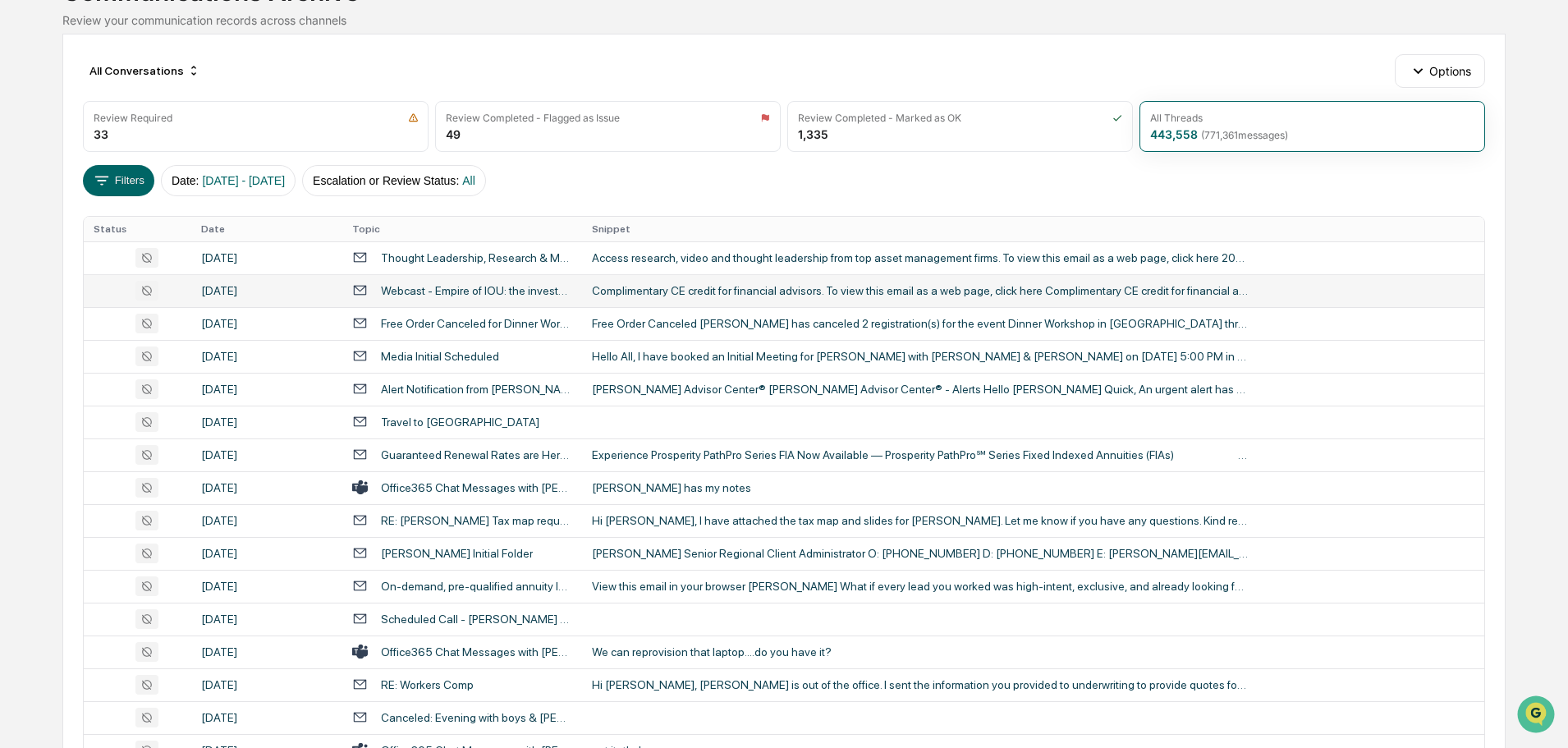
scroll to position [164, 0]
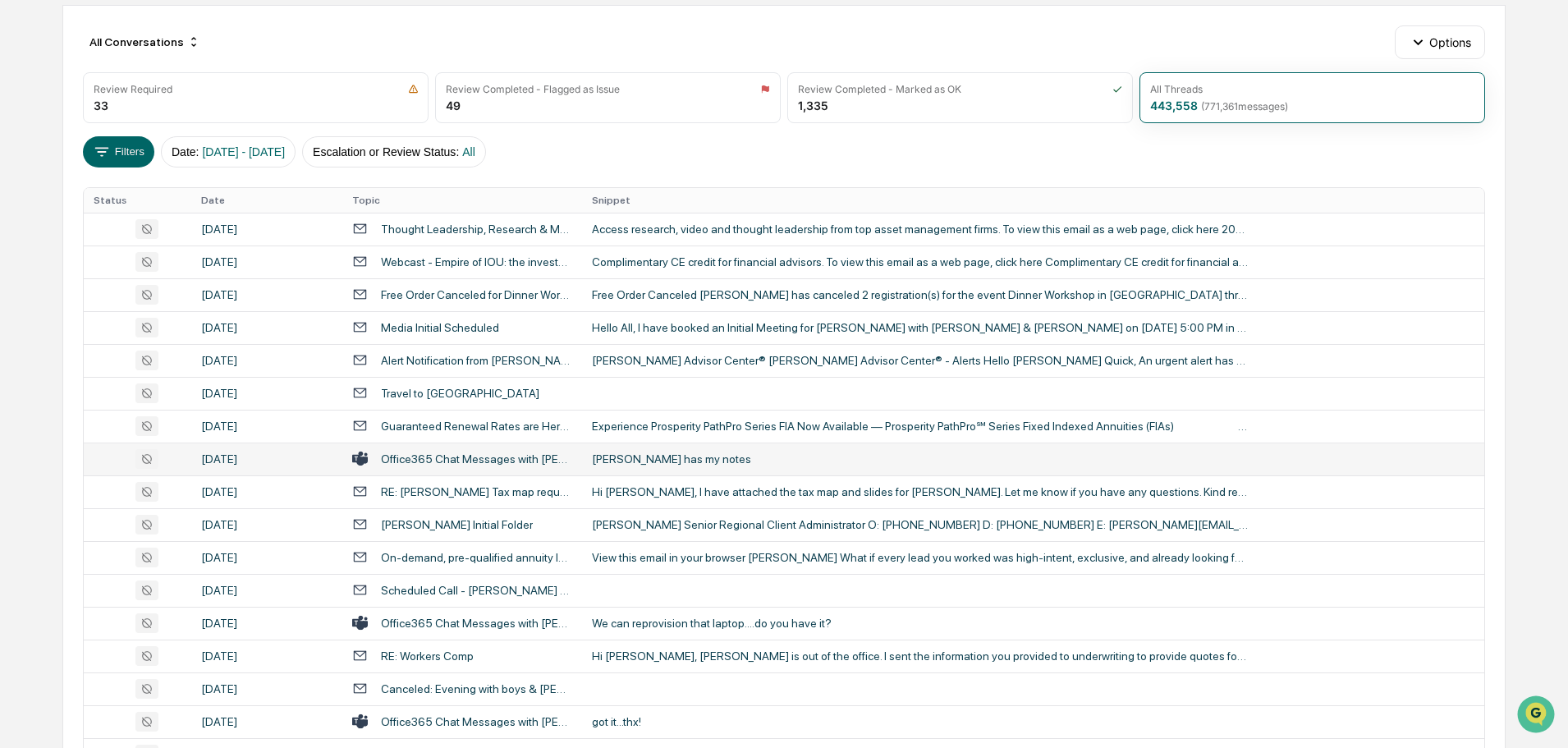
click at [685, 456] on div "[PERSON_NAME] has my notes" at bounding box center [920, 458] width 657 height 13
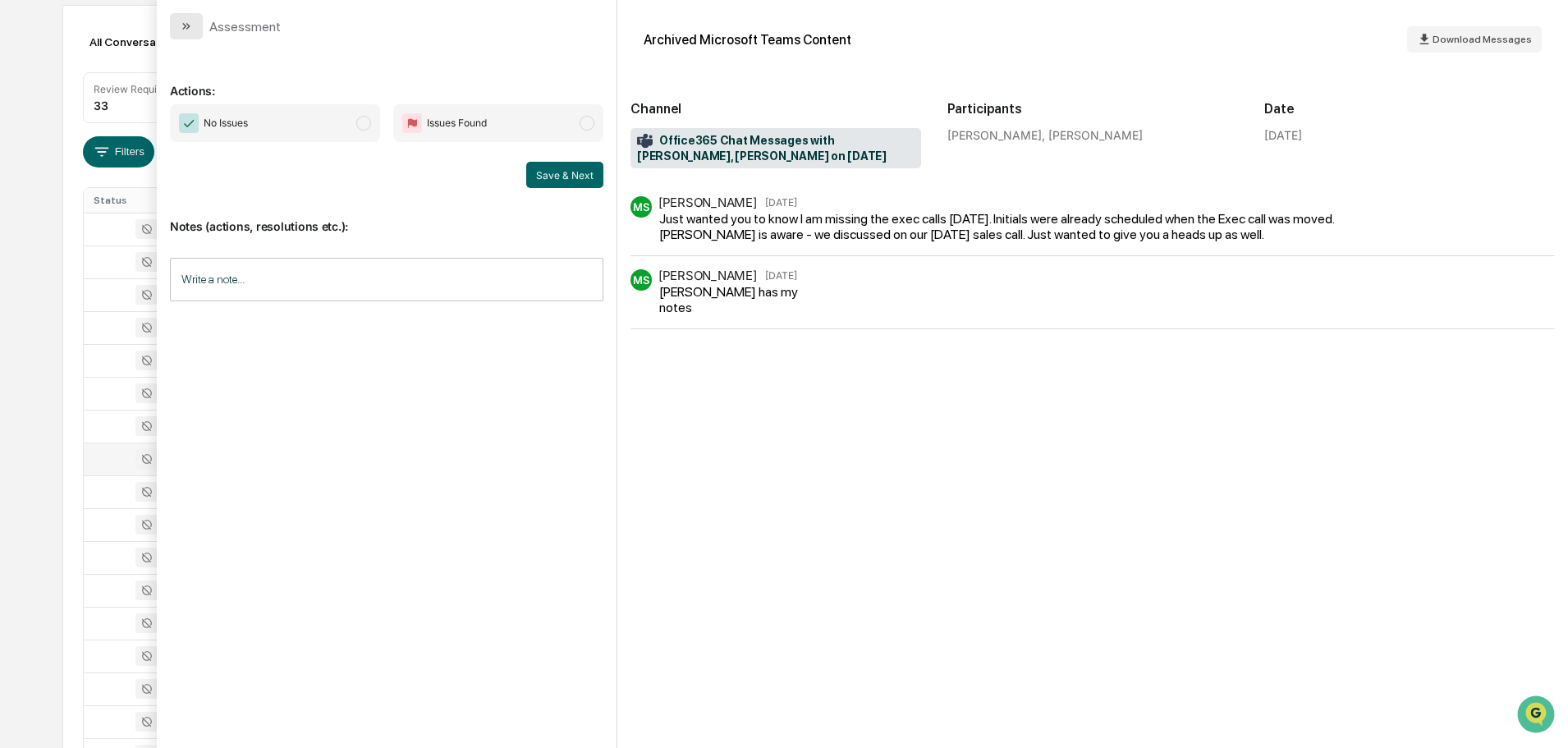
click at [192, 27] on icon "modal" at bounding box center [186, 26] width 13 height 13
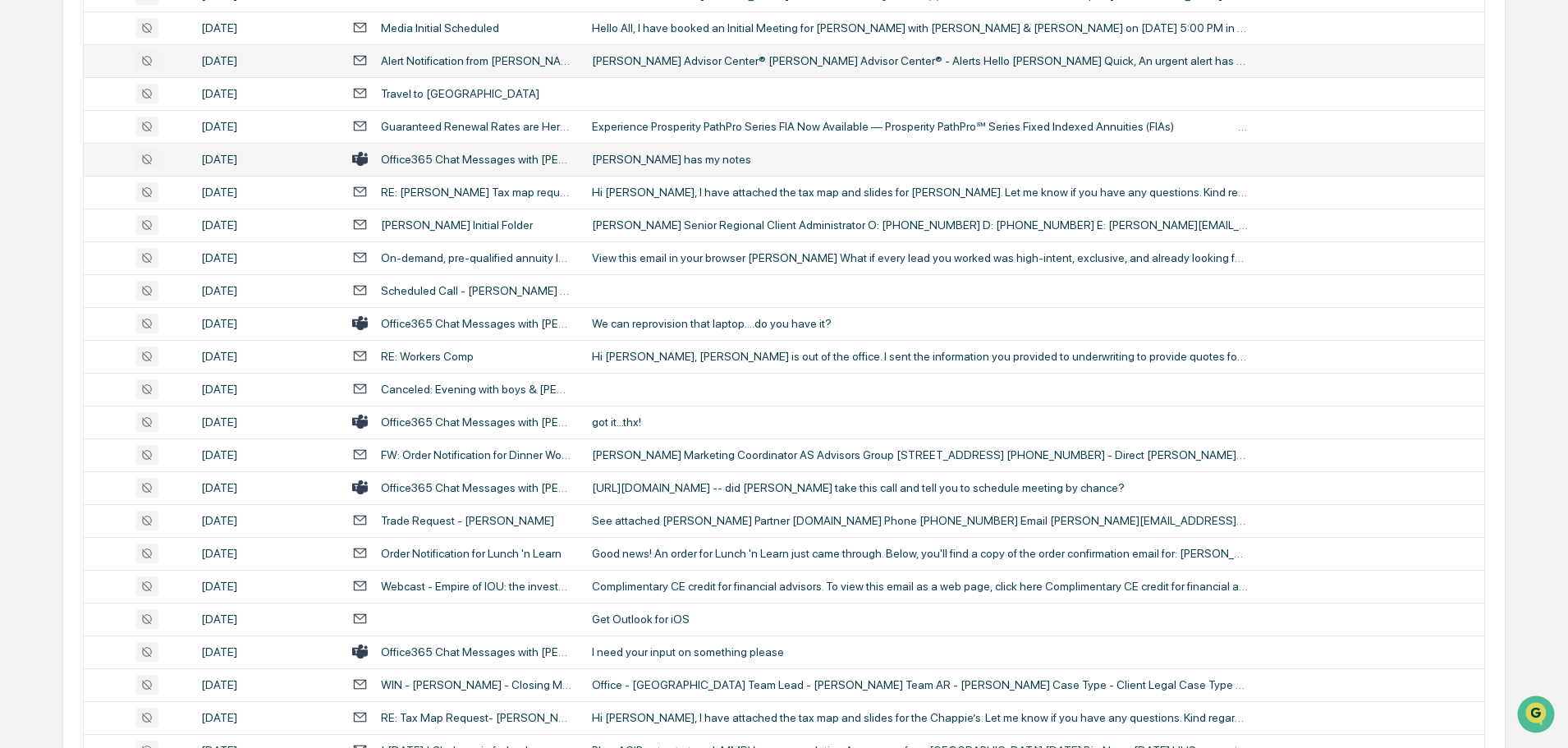
scroll to position [493, 0]
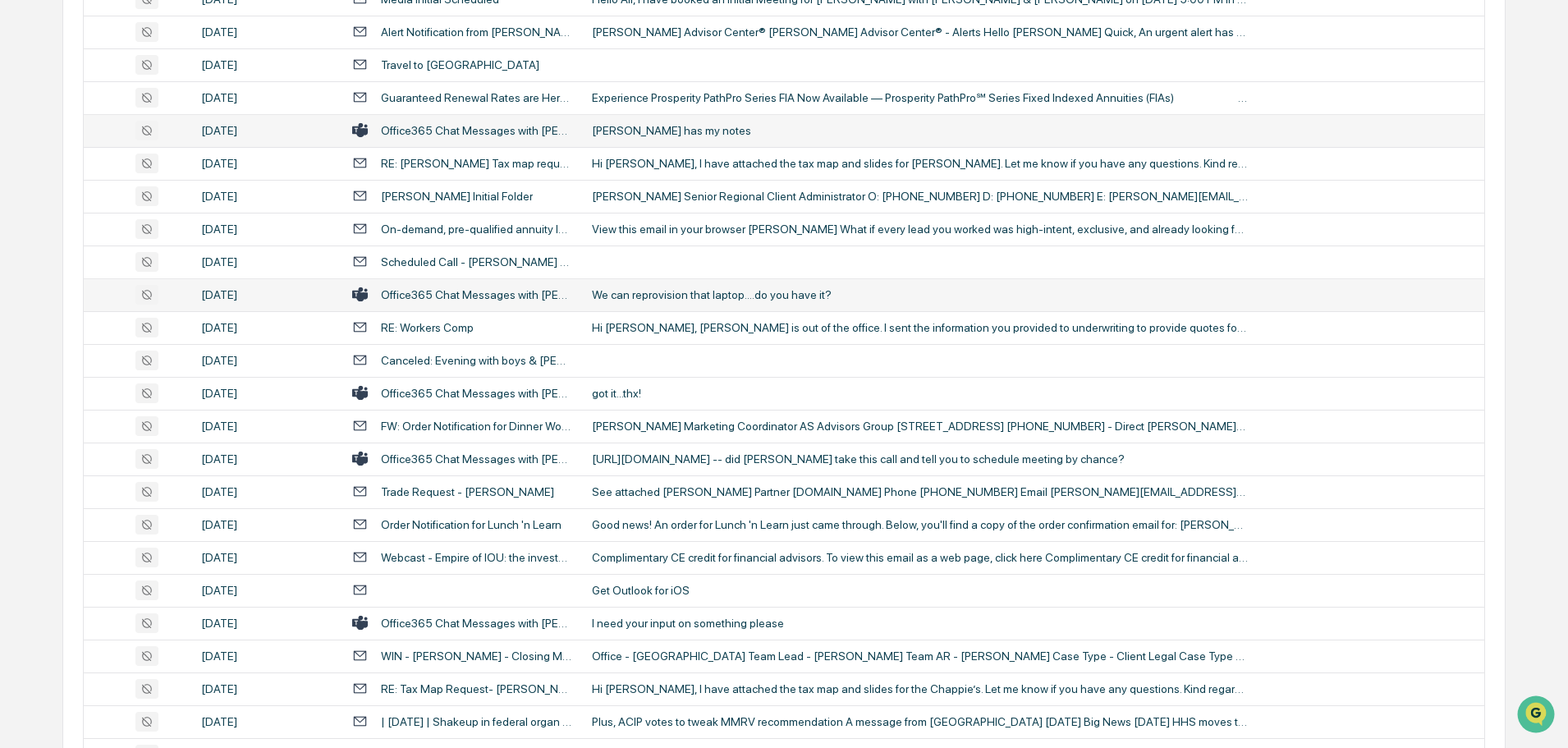
click at [679, 306] on td "We can reprovision that laptop....do you have it?" at bounding box center [1033, 294] width 902 height 33
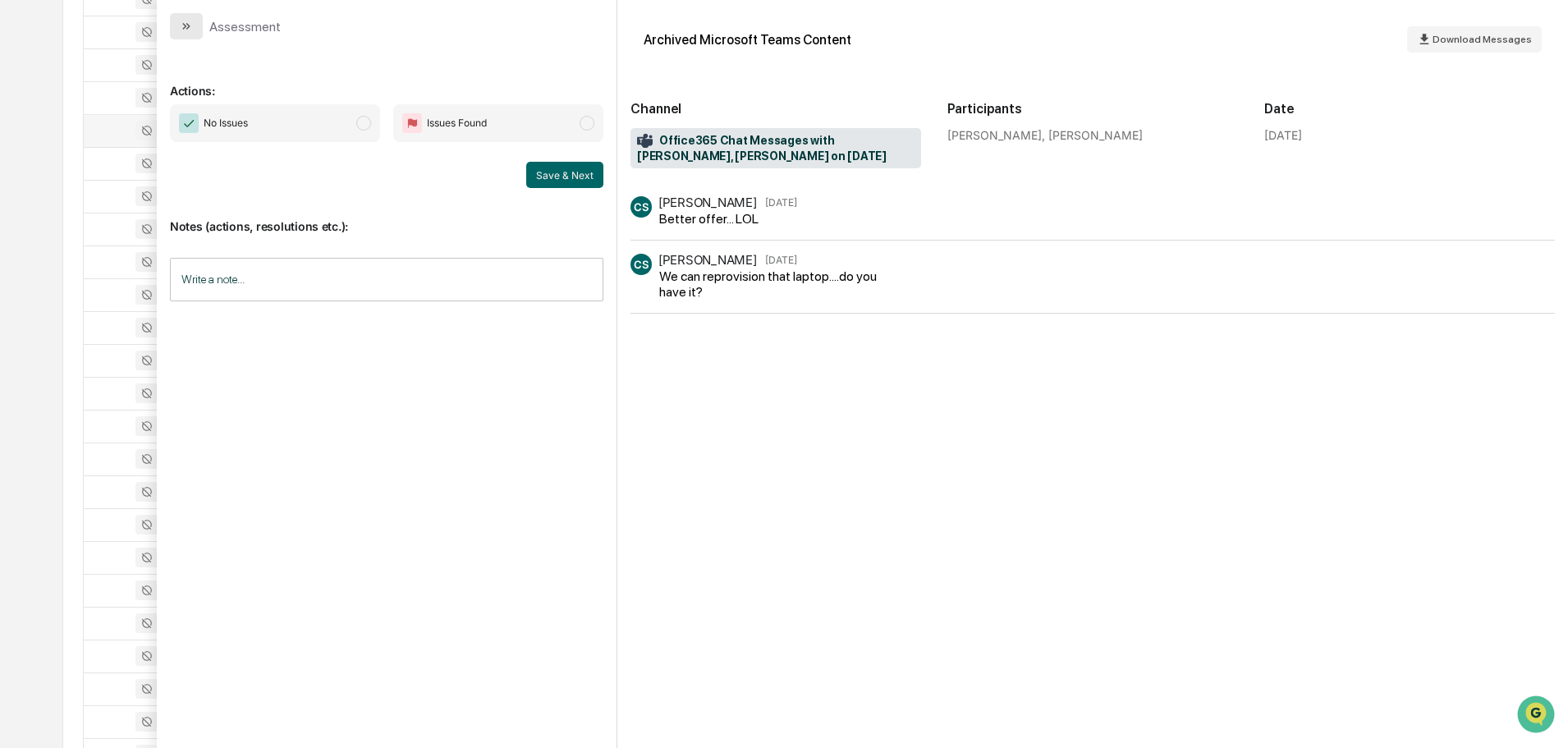
click at [201, 31] on button "modal" at bounding box center [186, 26] width 33 height 26
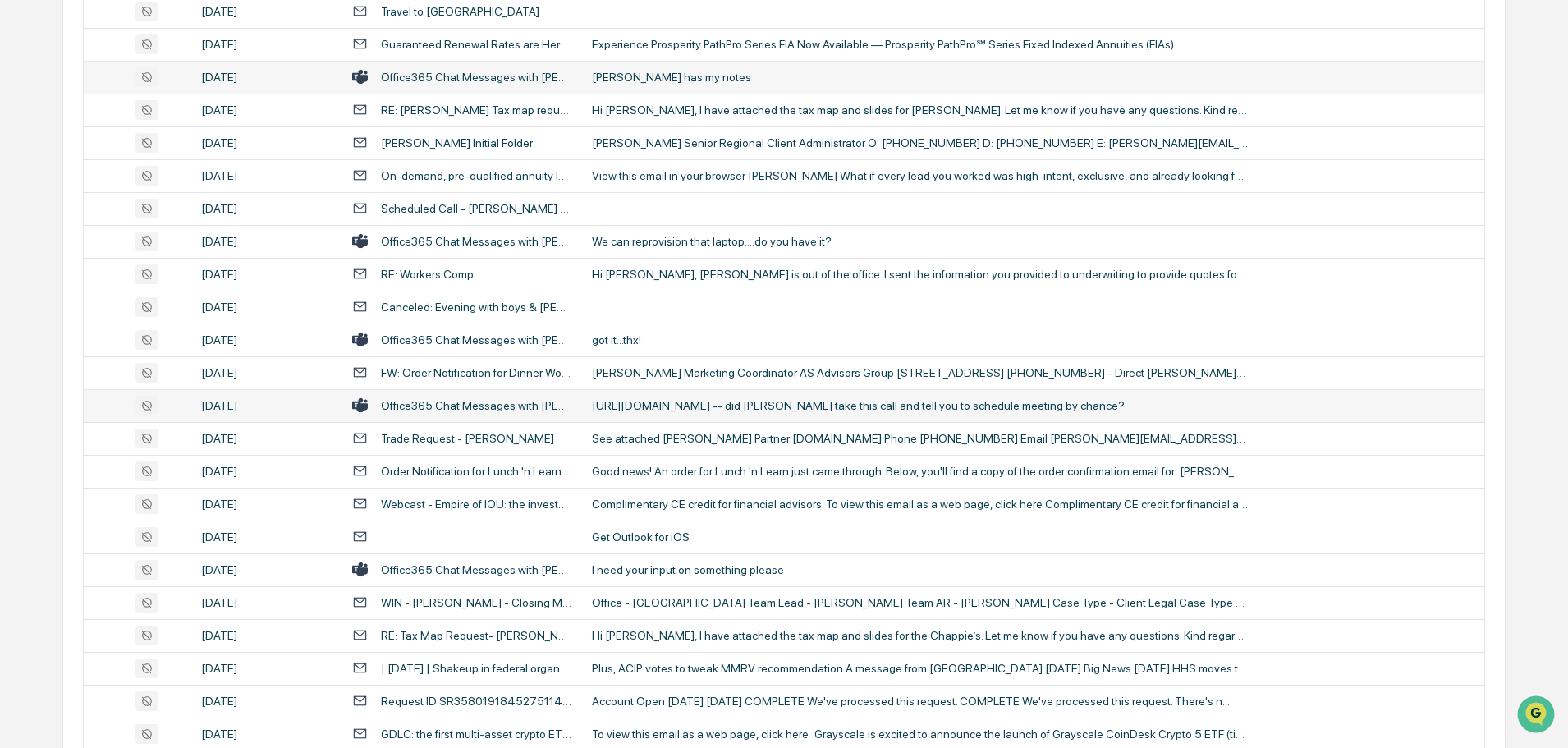
scroll to position [575, 0]
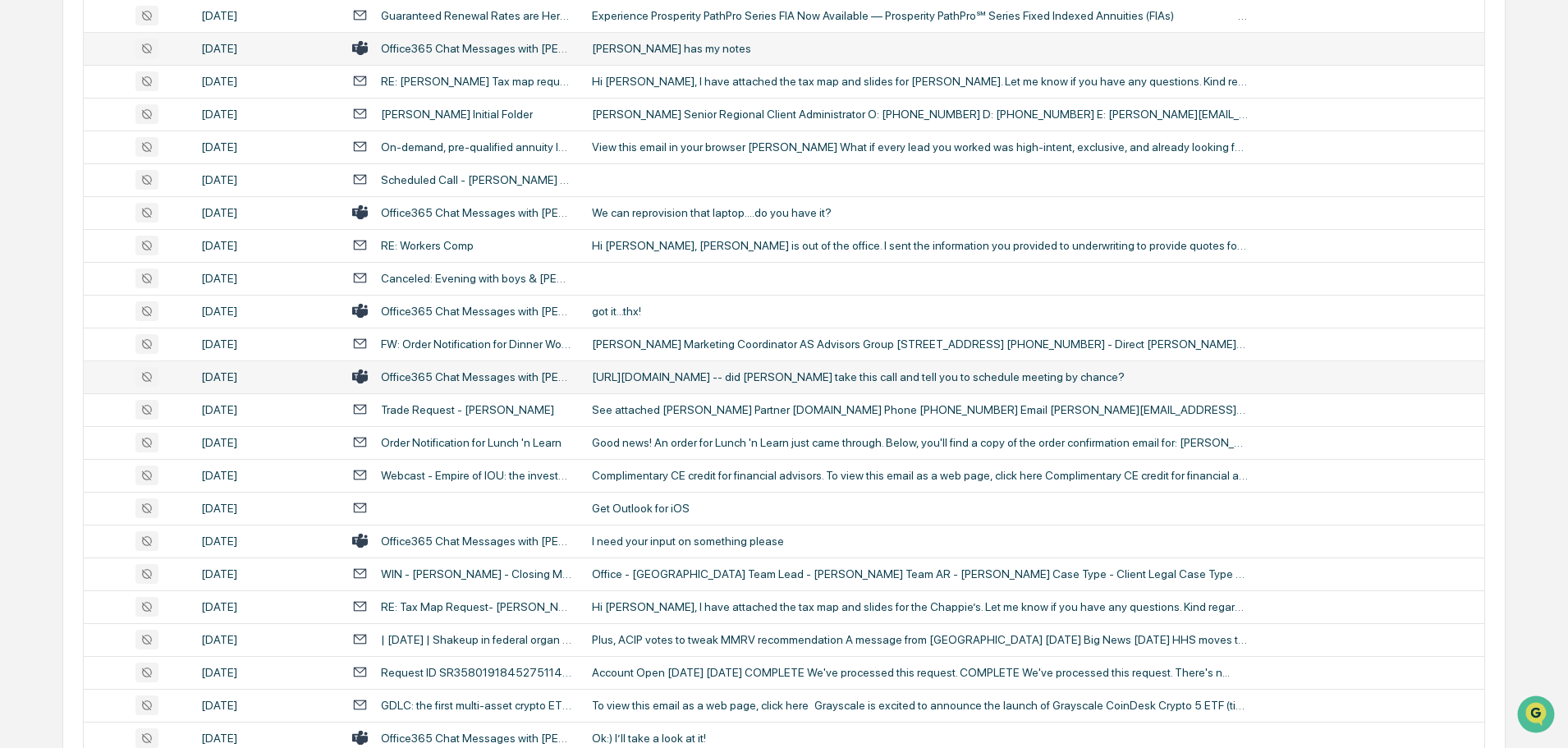
click at [673, 377] on div "[URL][DOMAIN_NAME] -- did [PERSON_NAME] take this call and tell you to schedule…" at bounding box center [920, 376] width 657 height 13
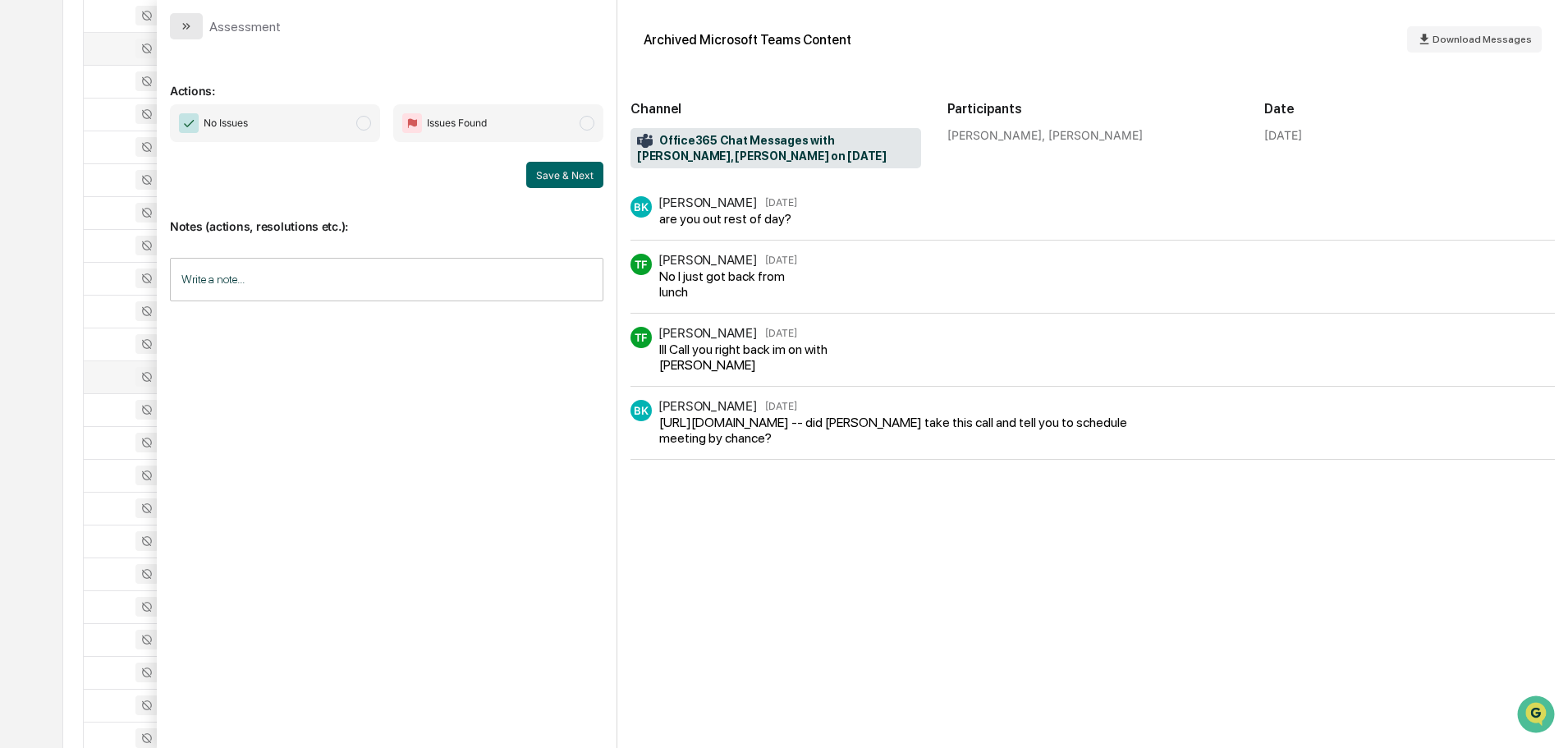
click at [199, 30] on button "modal" at bounding box center [186, 26] width 33 height 26
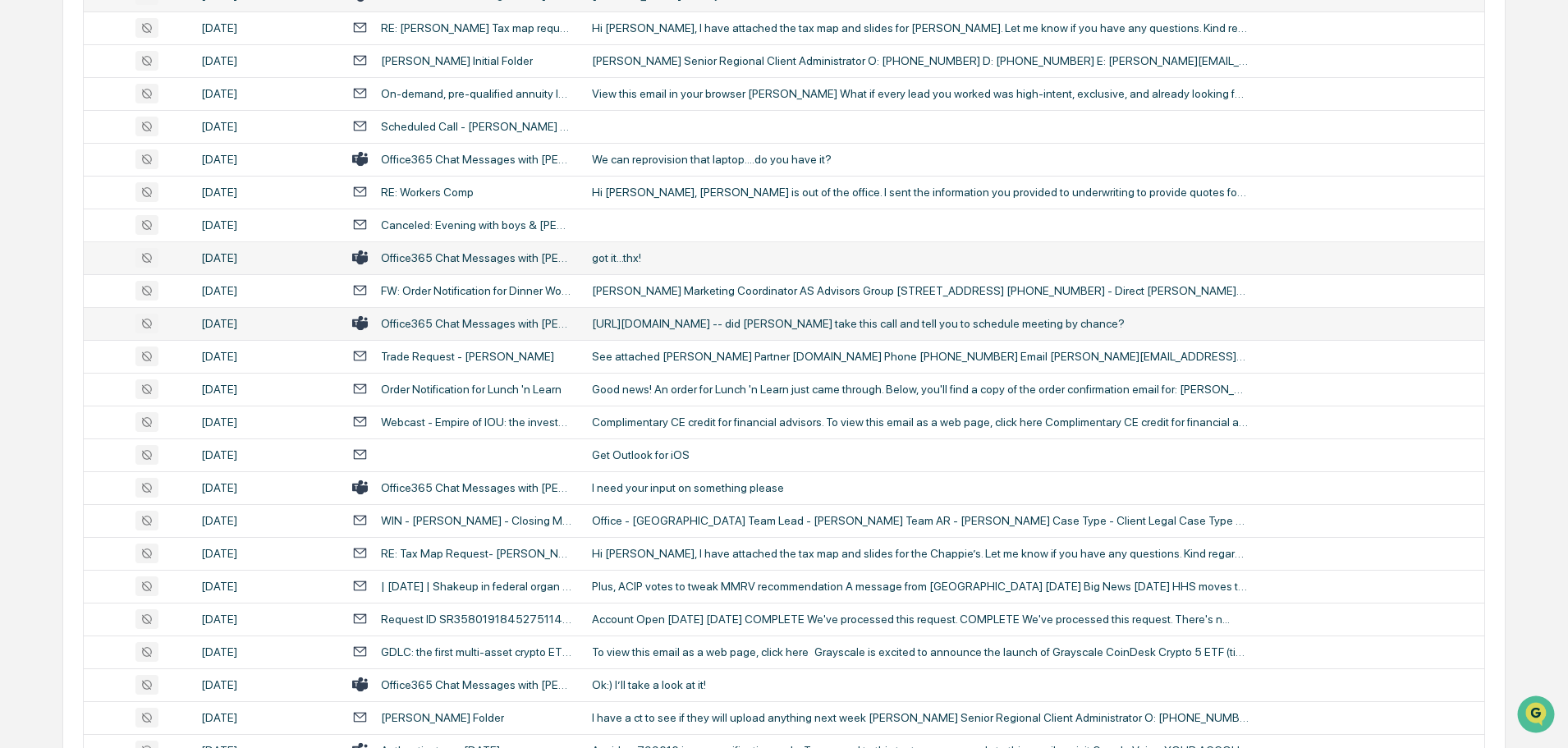
scroll to position [657, 0]
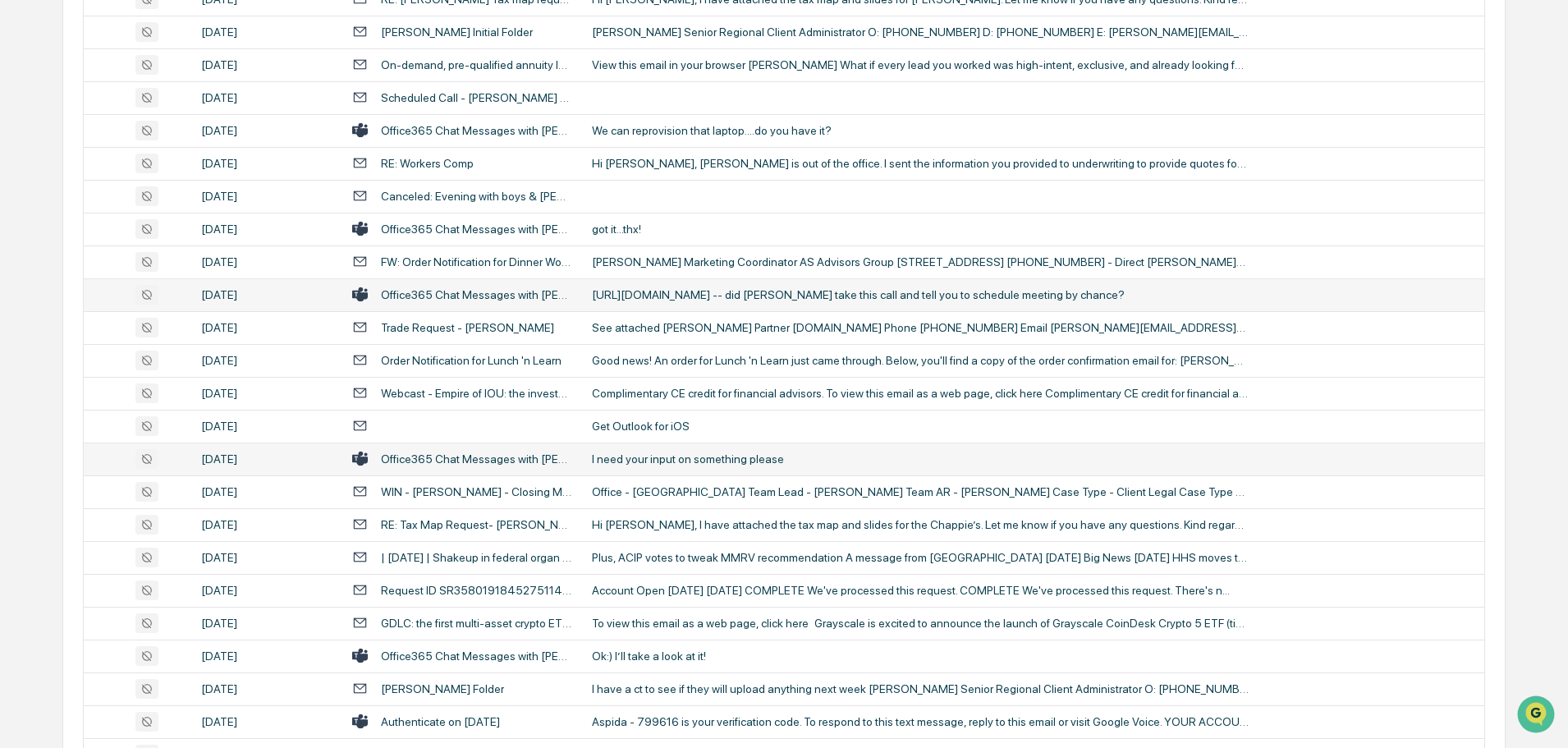
click at [671, 462] on div "I need your input on something please" at bounding box center [920, 458] width 657 height 13
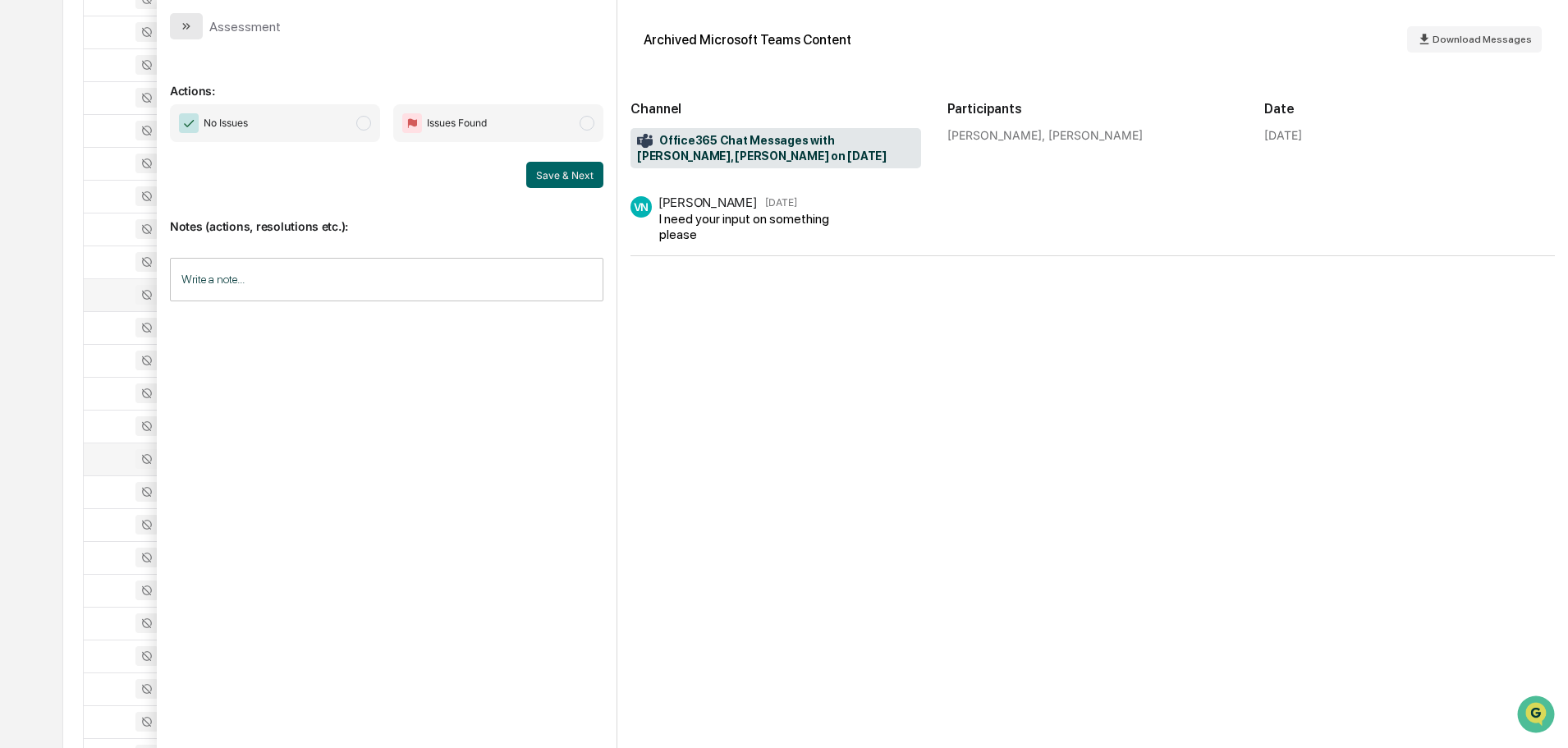
click at [192, 24] on icon "modal" at bounding box center [186, 26] width 13 height 13
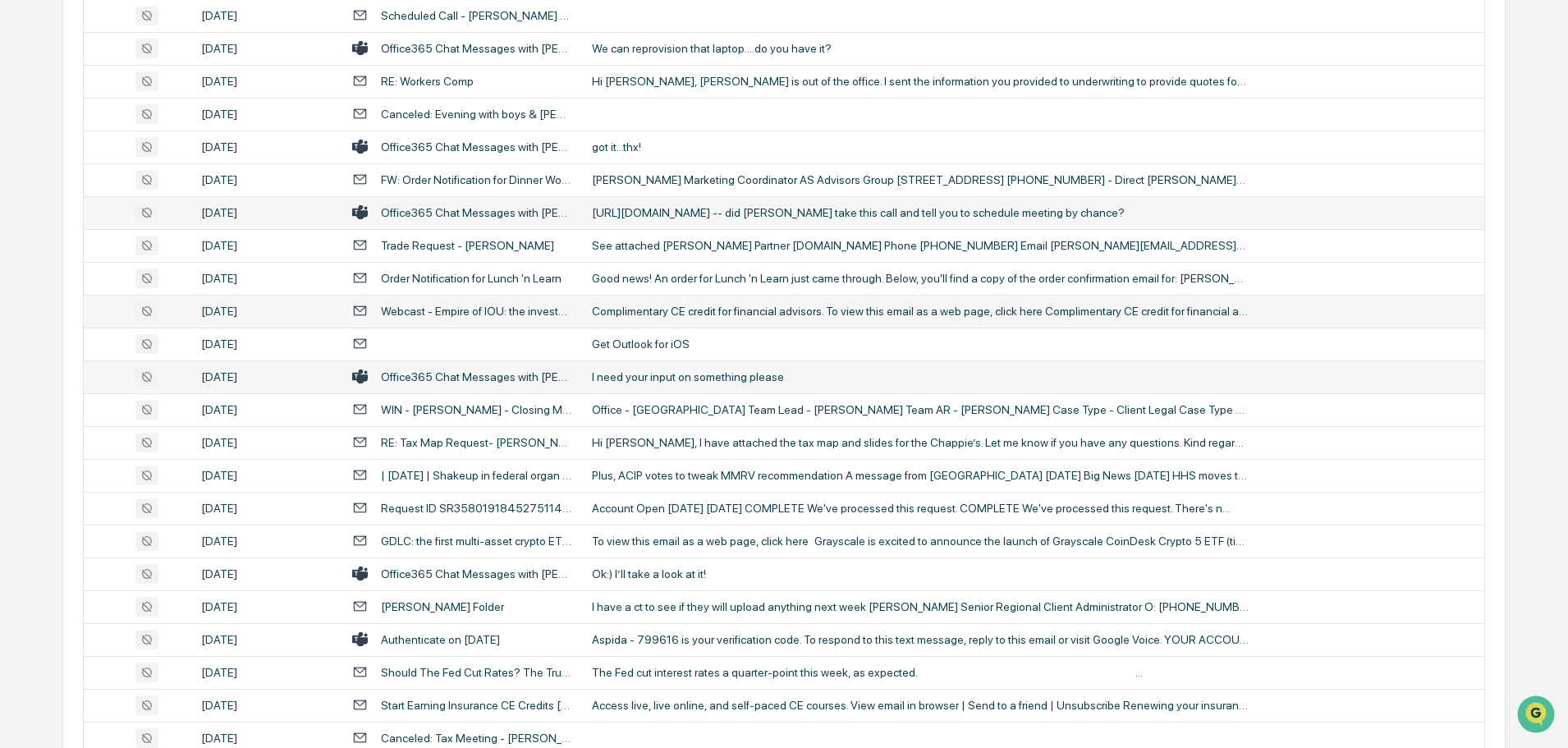
scroll to position [821, 0]
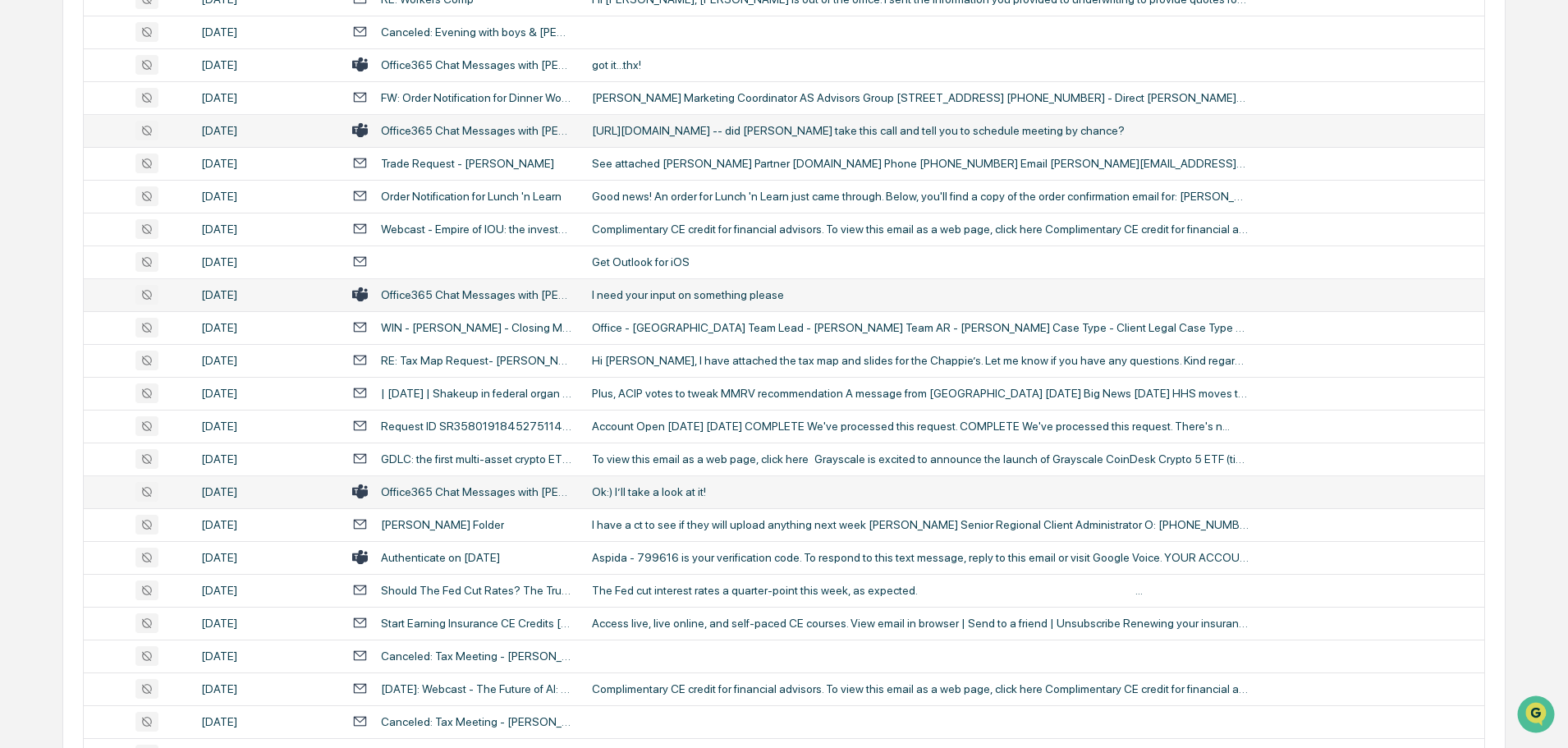
click at [690, 492] on div "Ok:) I’ll take a look at it!" at bounding box center [920, 491] width 657 height 13
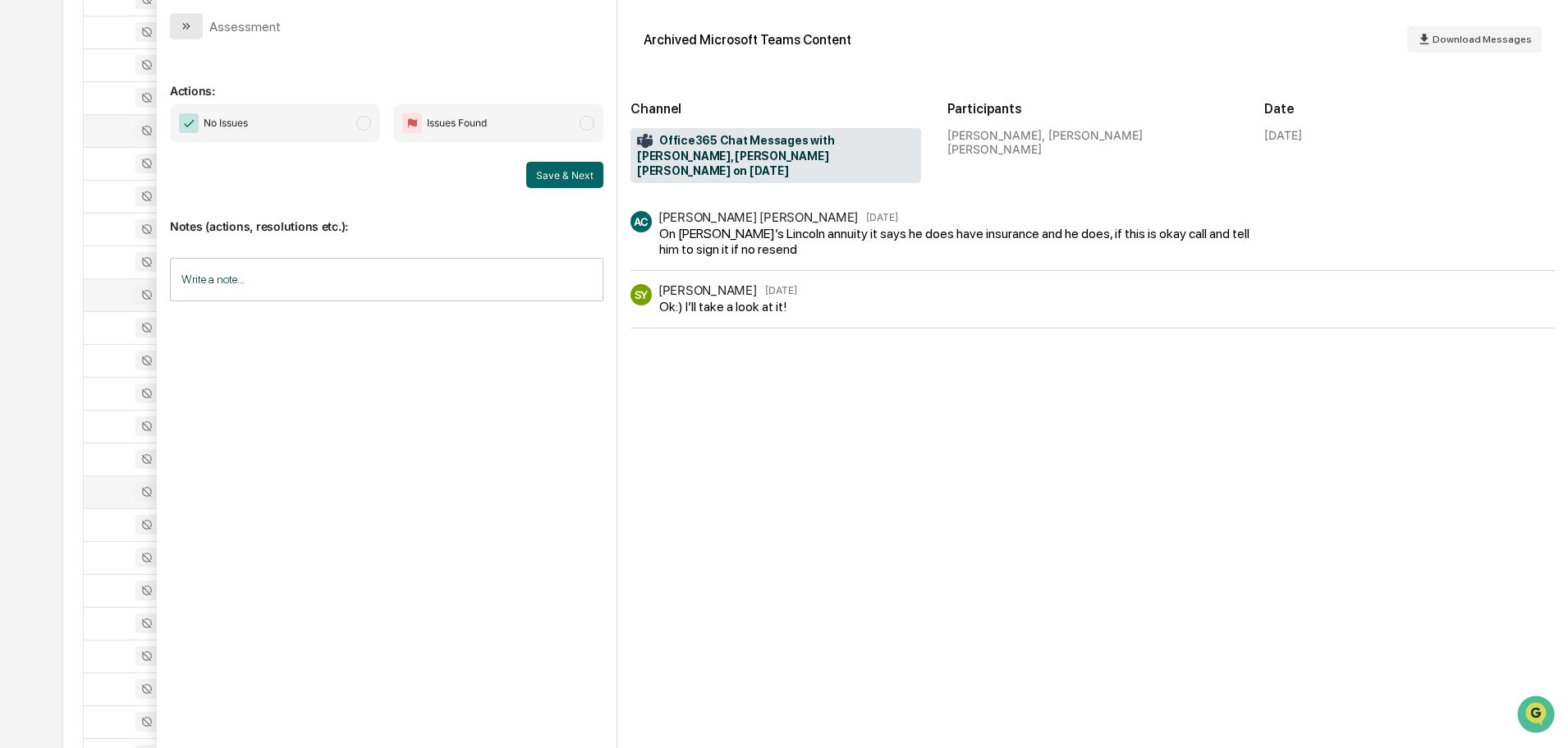
click at [180, 25] on icon "modal" at bounding box center [186, 26] width 13 height 13
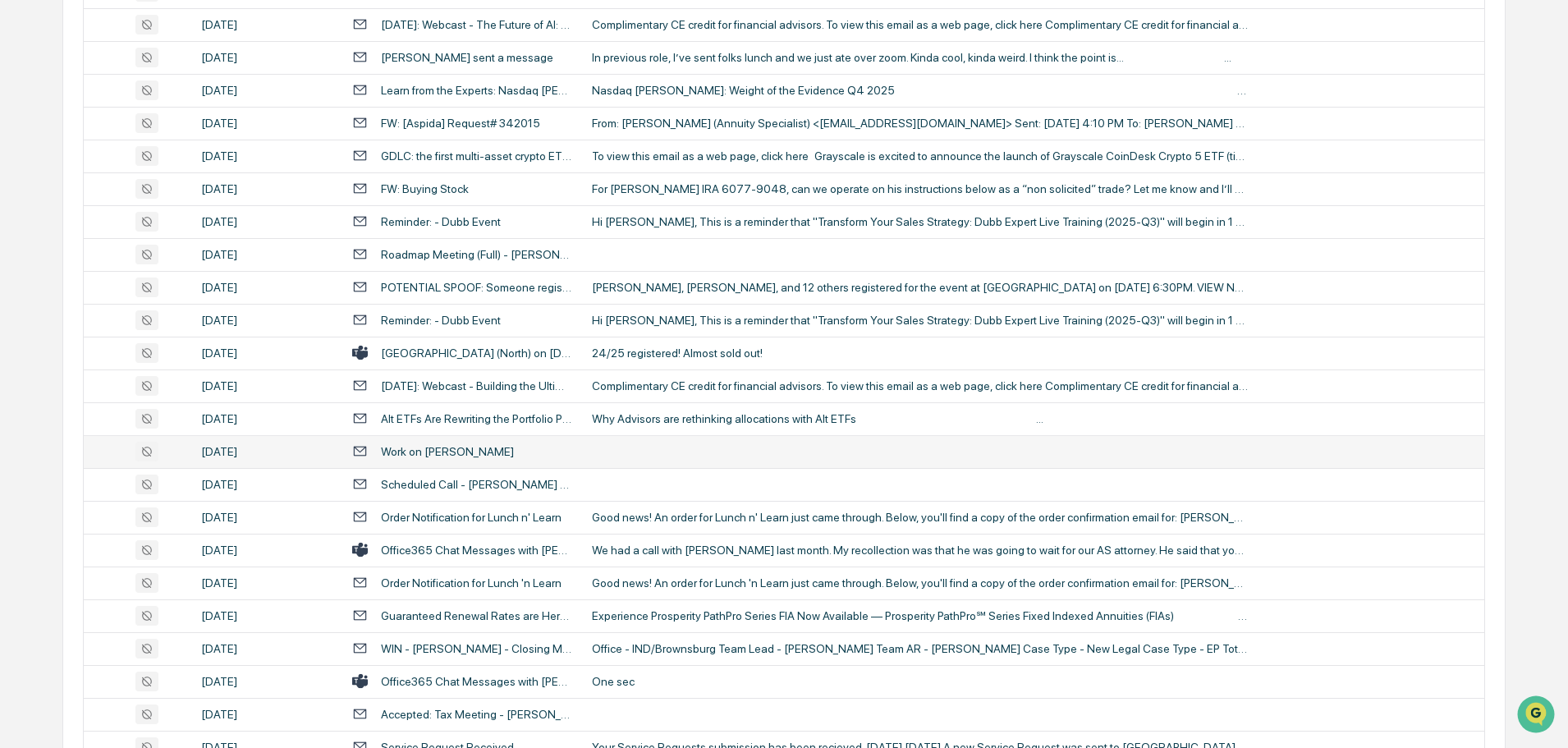
scroll to position [2135, 0]
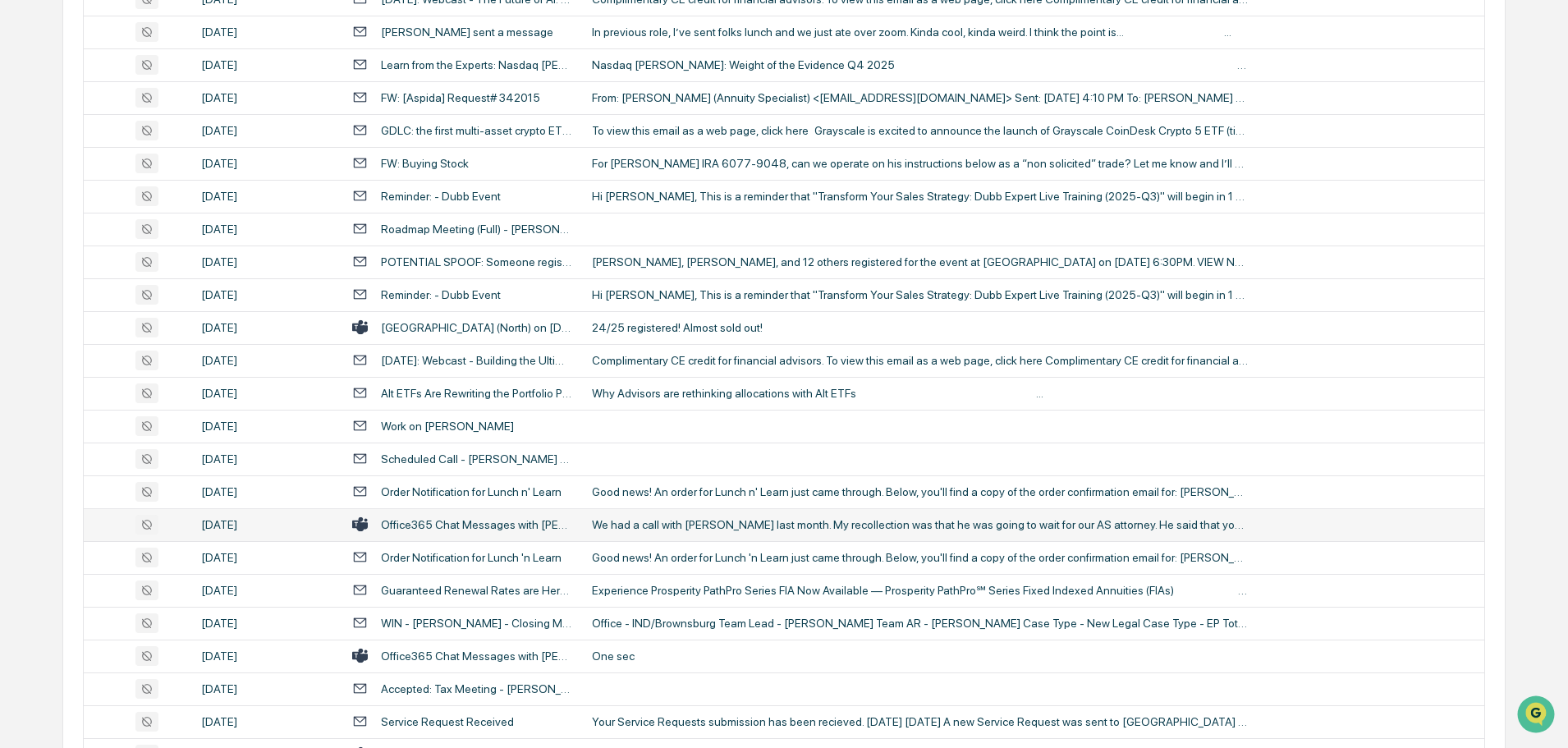
click at [732, 521] on div "We had a call with [PERSON_NAME] last month. My recollection was that he was go…" at bounding box center [920, 524] width 657 height 13
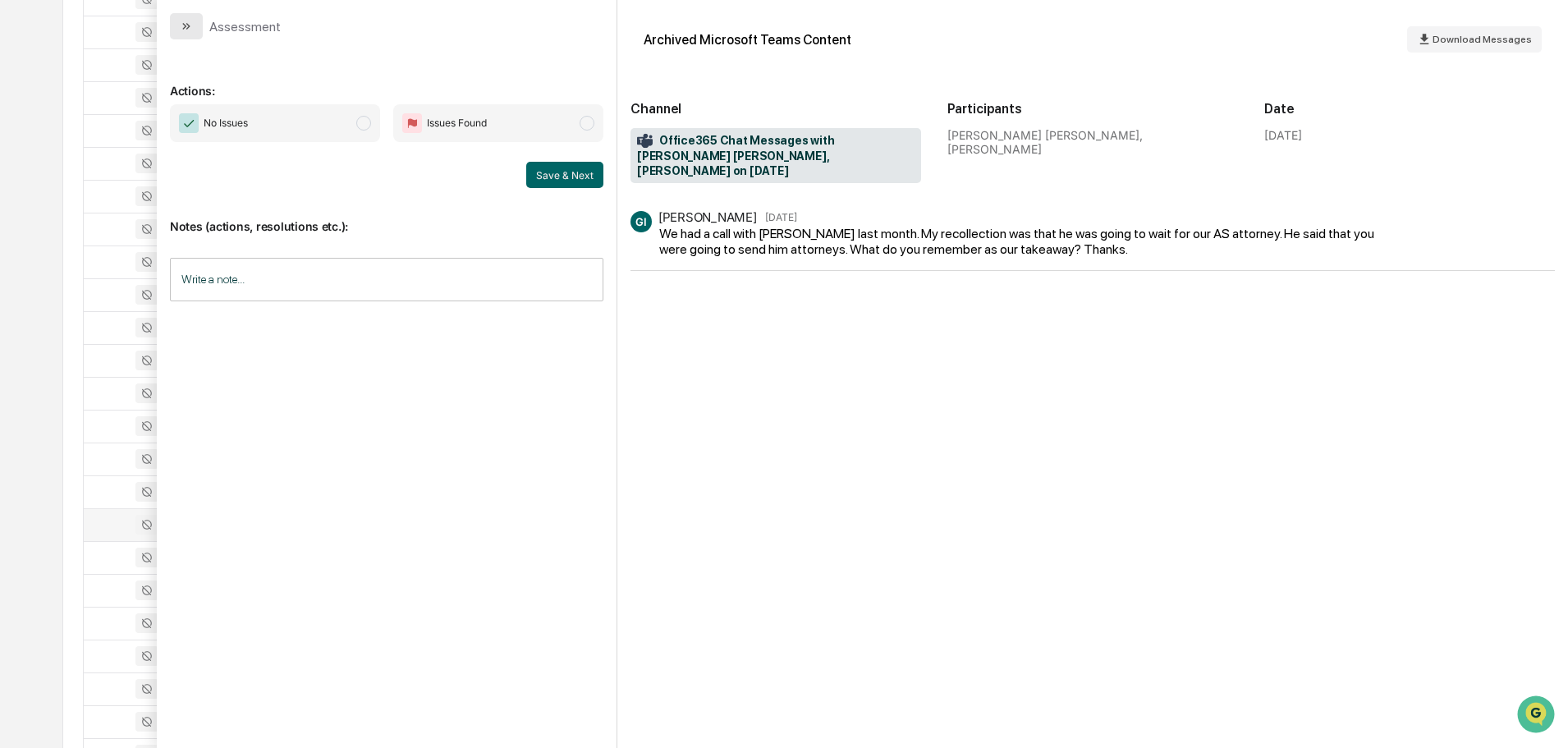
click at [192, 23] on icon "modal" at bounding box center [186, 26] width 13 height 13
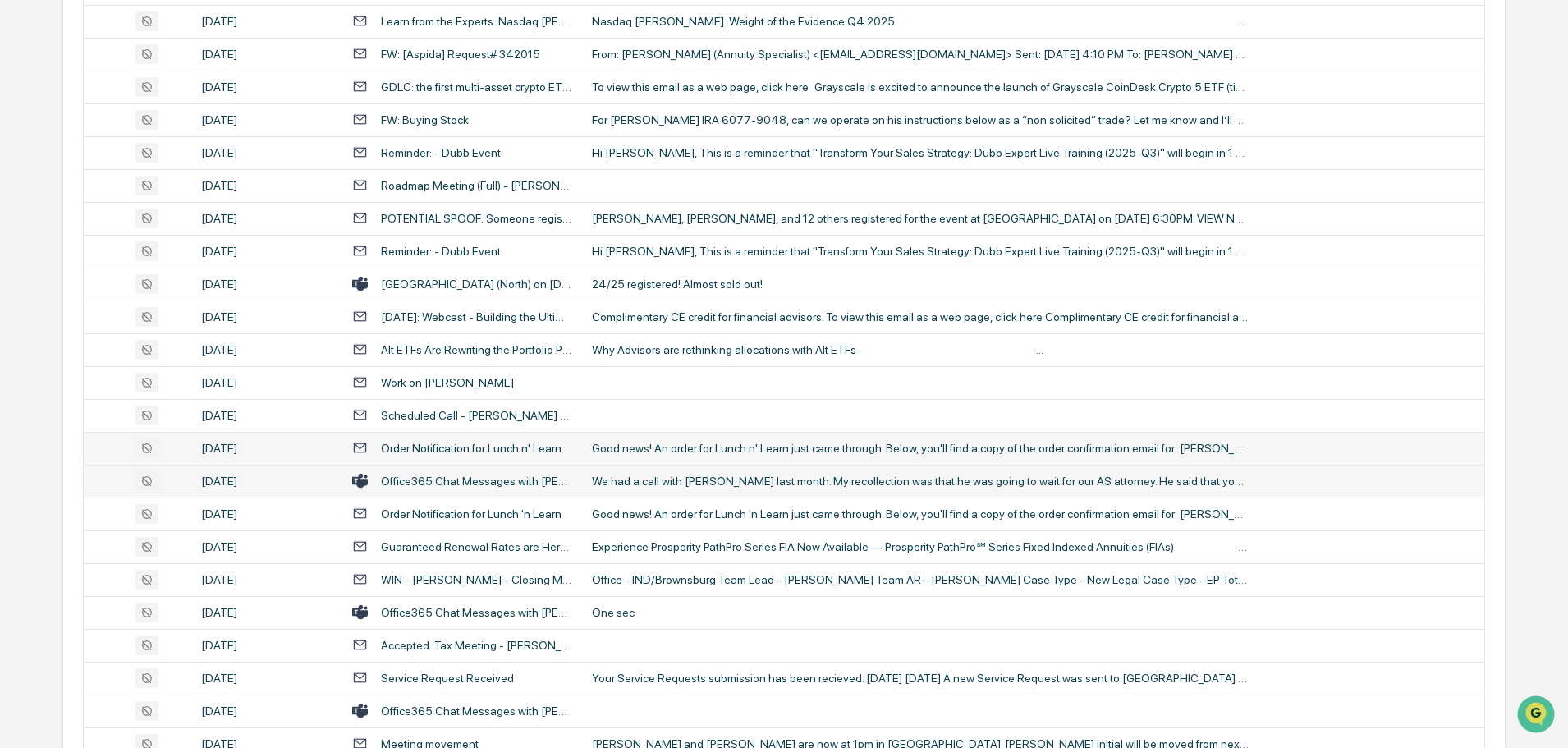
scroll to position [2217, 0]
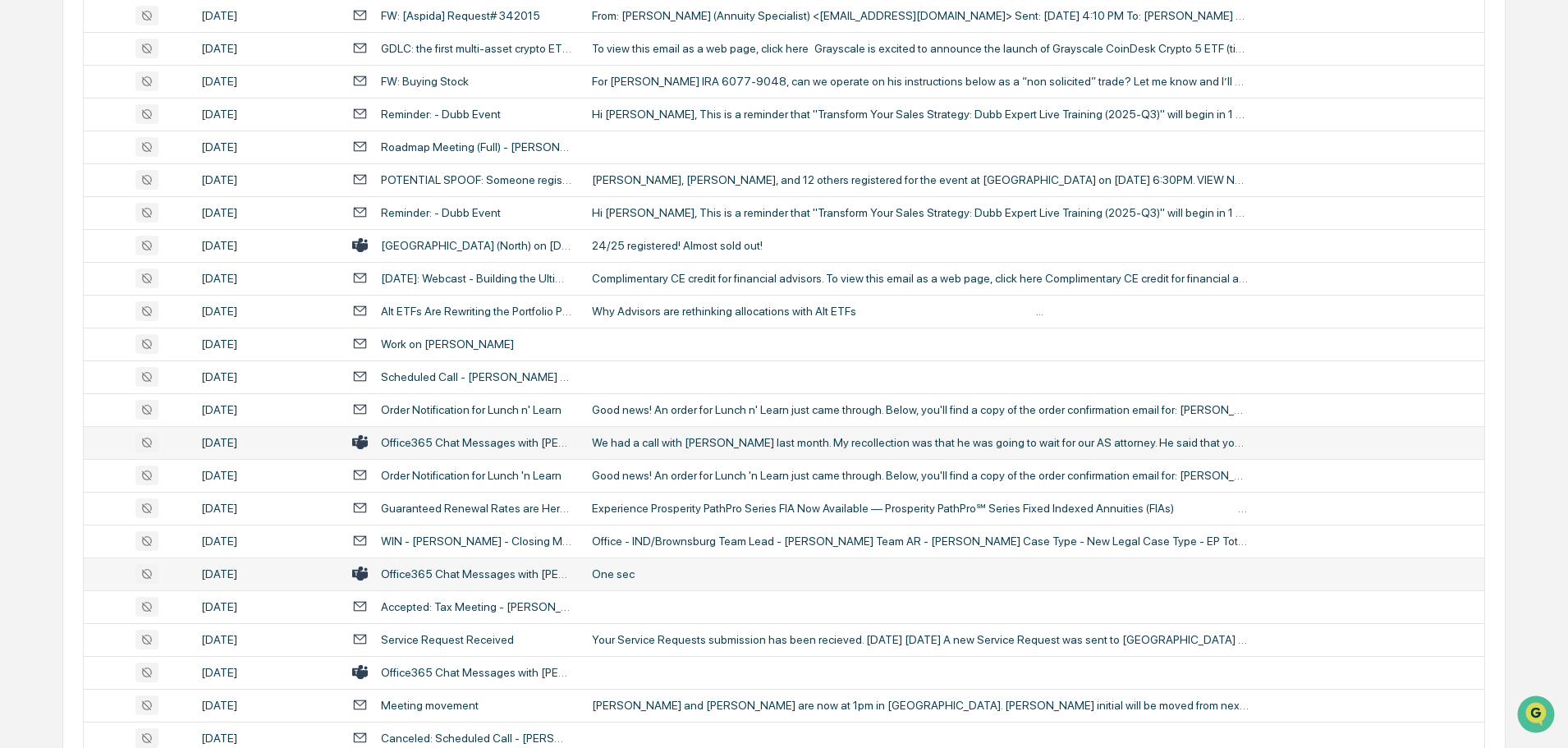
click at [657, 568] on div "One sec" at bounding box center [920, 574] width 657 height 13
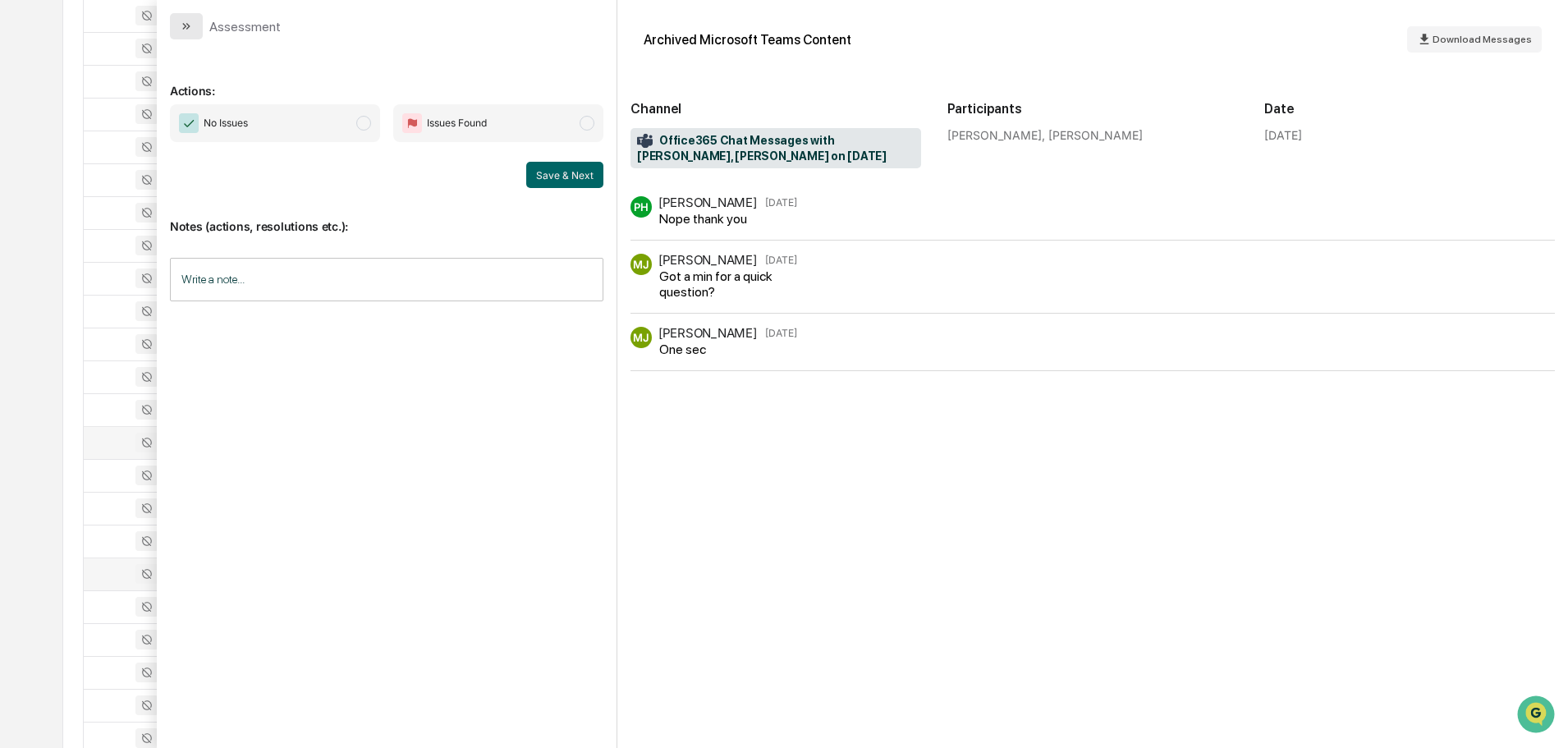
click at [194, 28] on button "modal" at bounding box center [186, 26] width 33 height 26
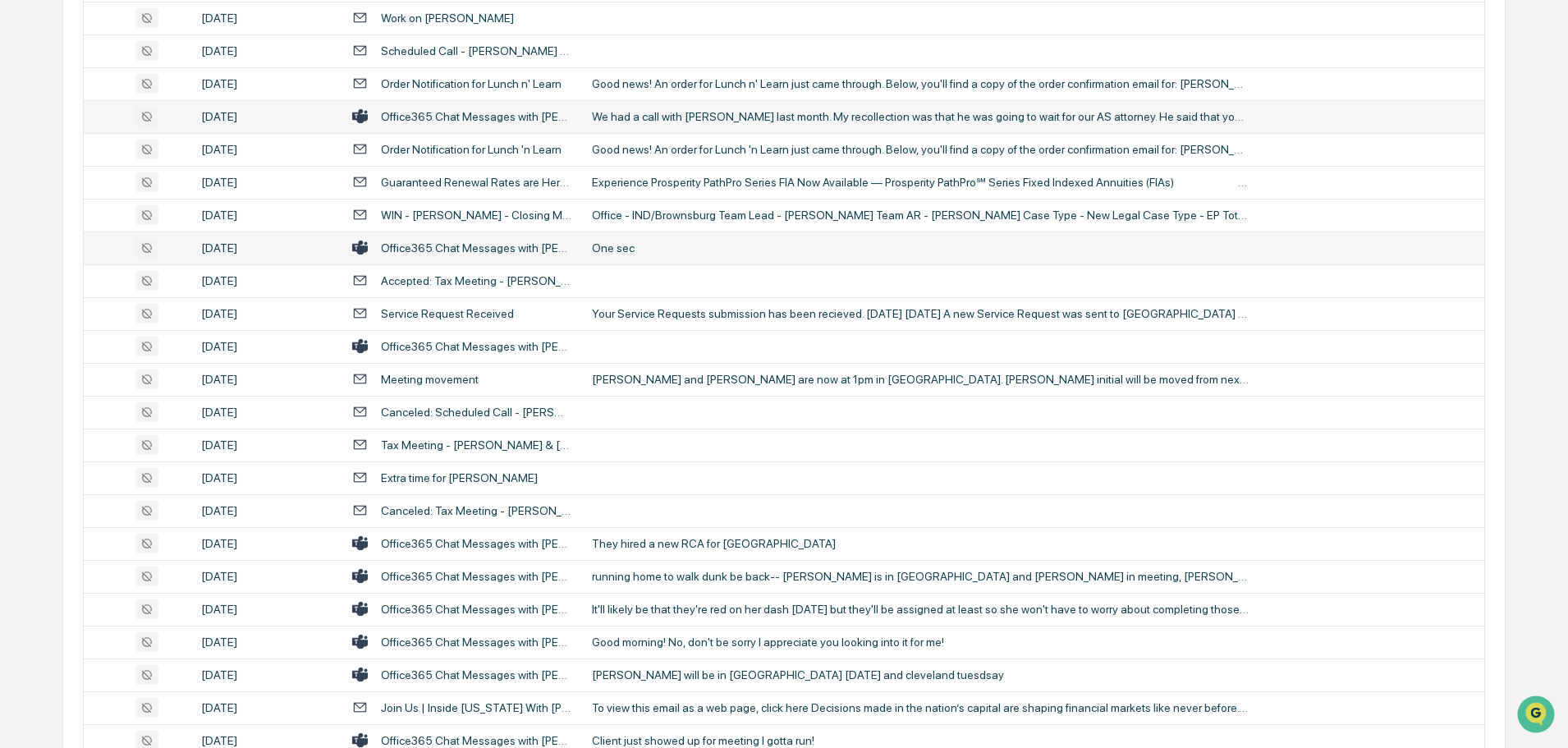
scroll to position [2546, 0]
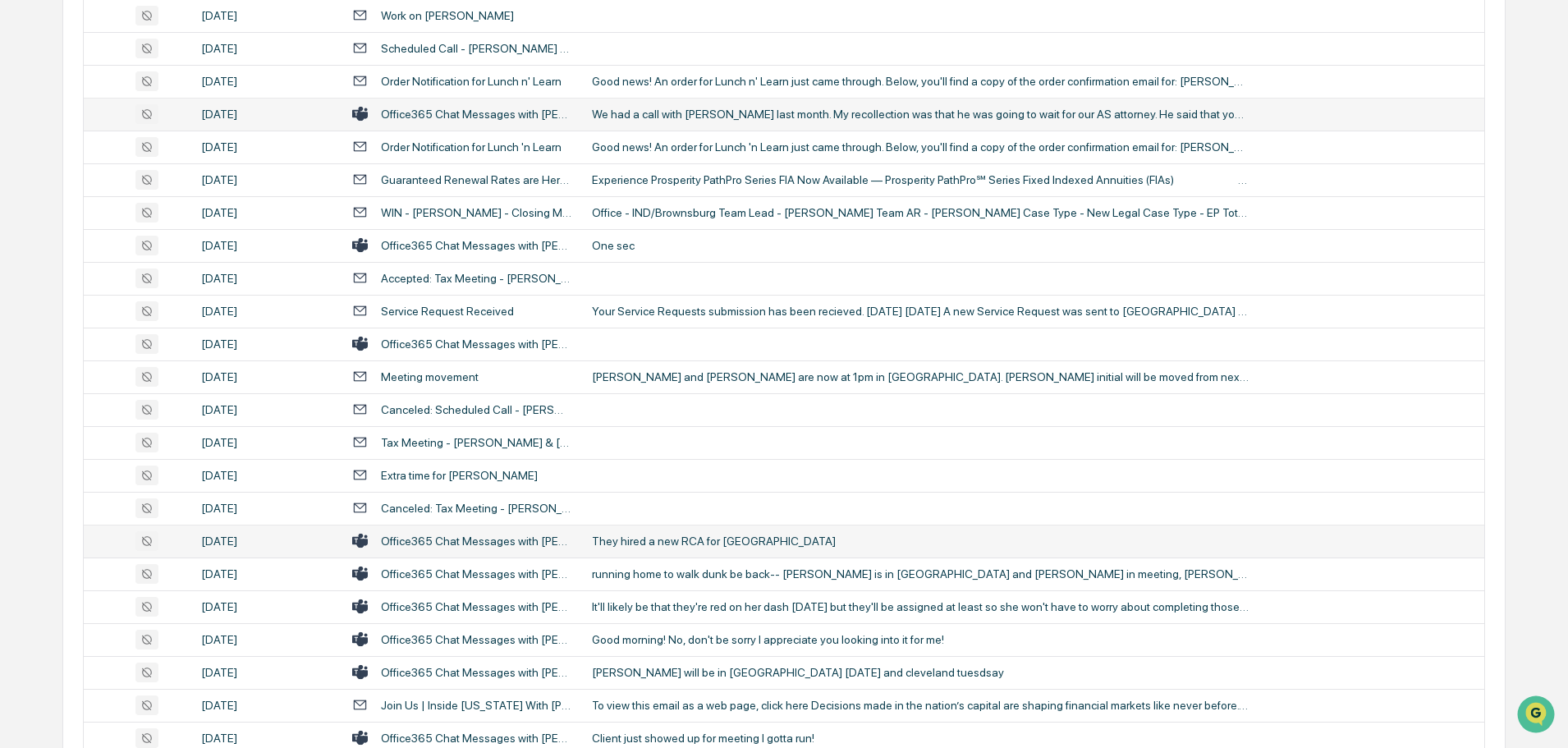
click at [742, 544] on div "They hired a new RCA for [GEOGRAPHIC_DATA]" at bounding box center [920, 541] width 657 height 13
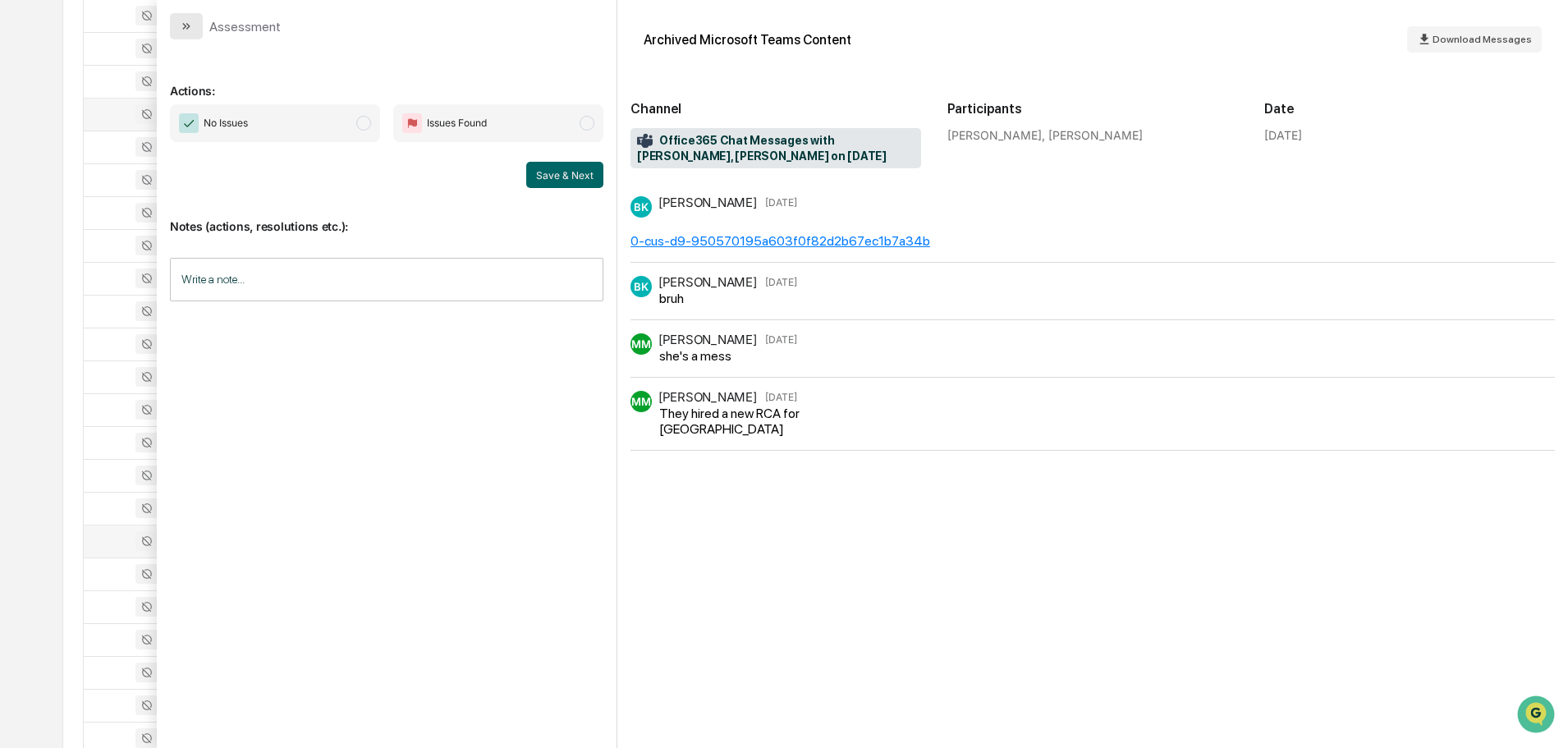
click at [187, 32] on icon "modal" at bounding box center [186, 26] width 13 height 13
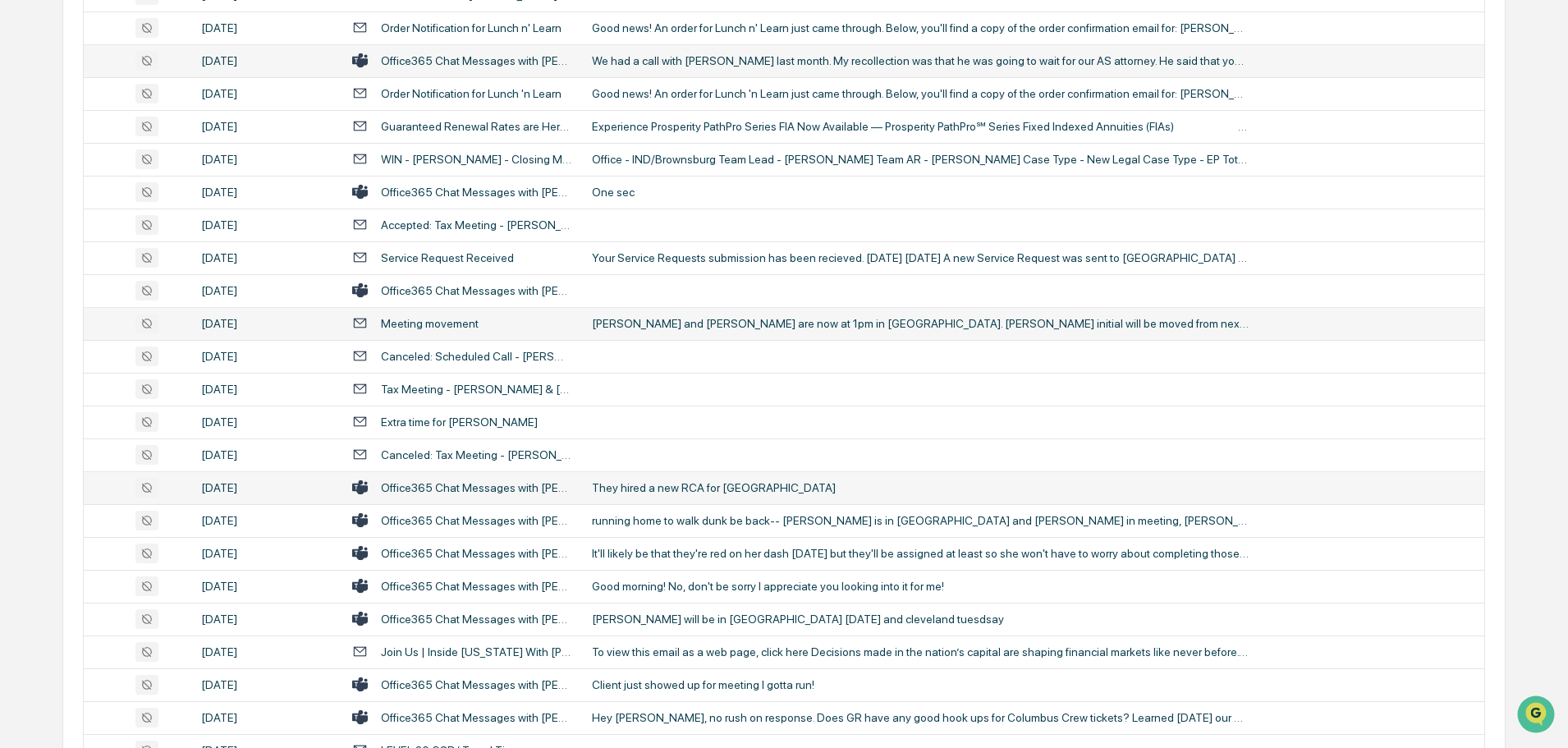
scroll to position [2627, 0]
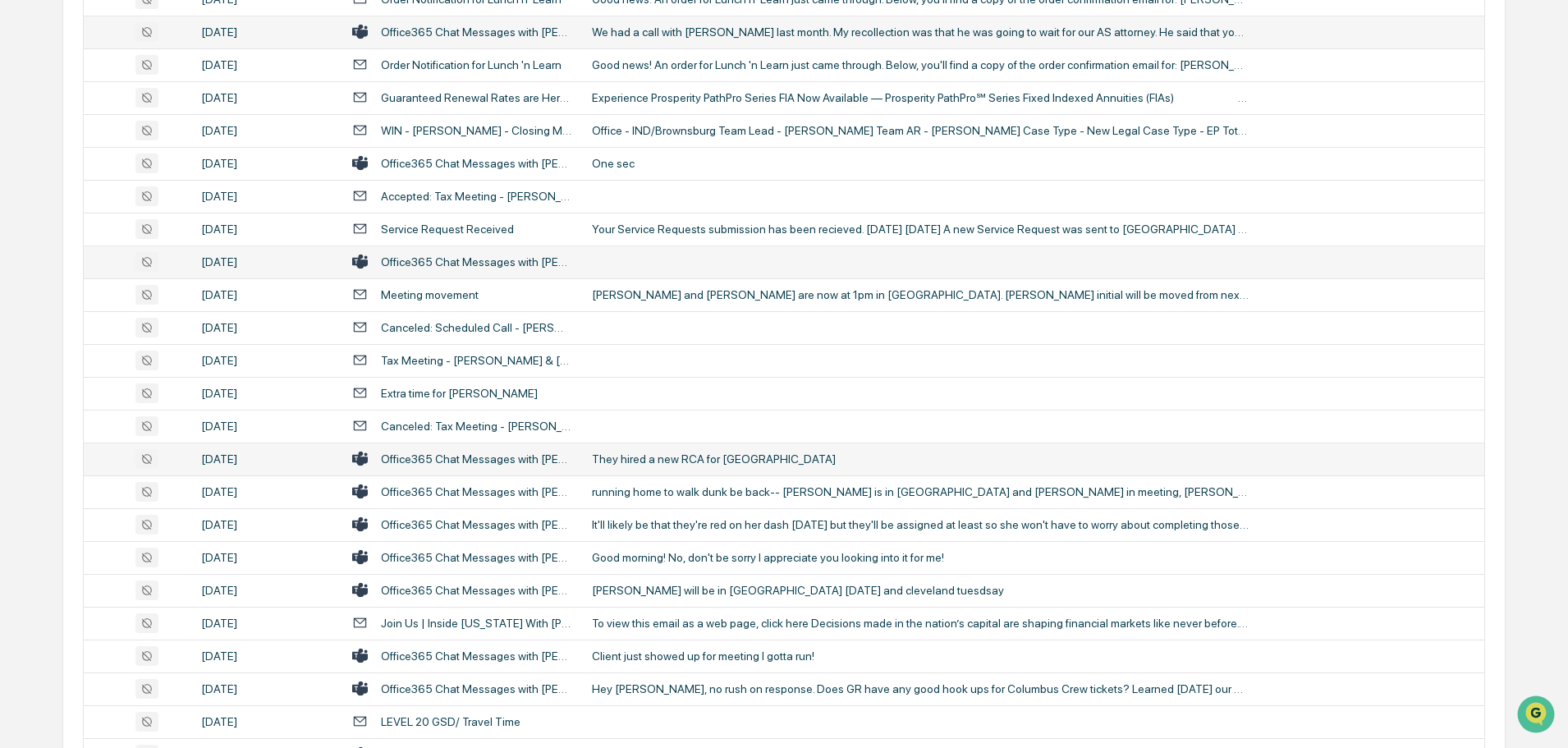
click at [642, 264] on td at bounding box center [1033, 262] width 902 height 33
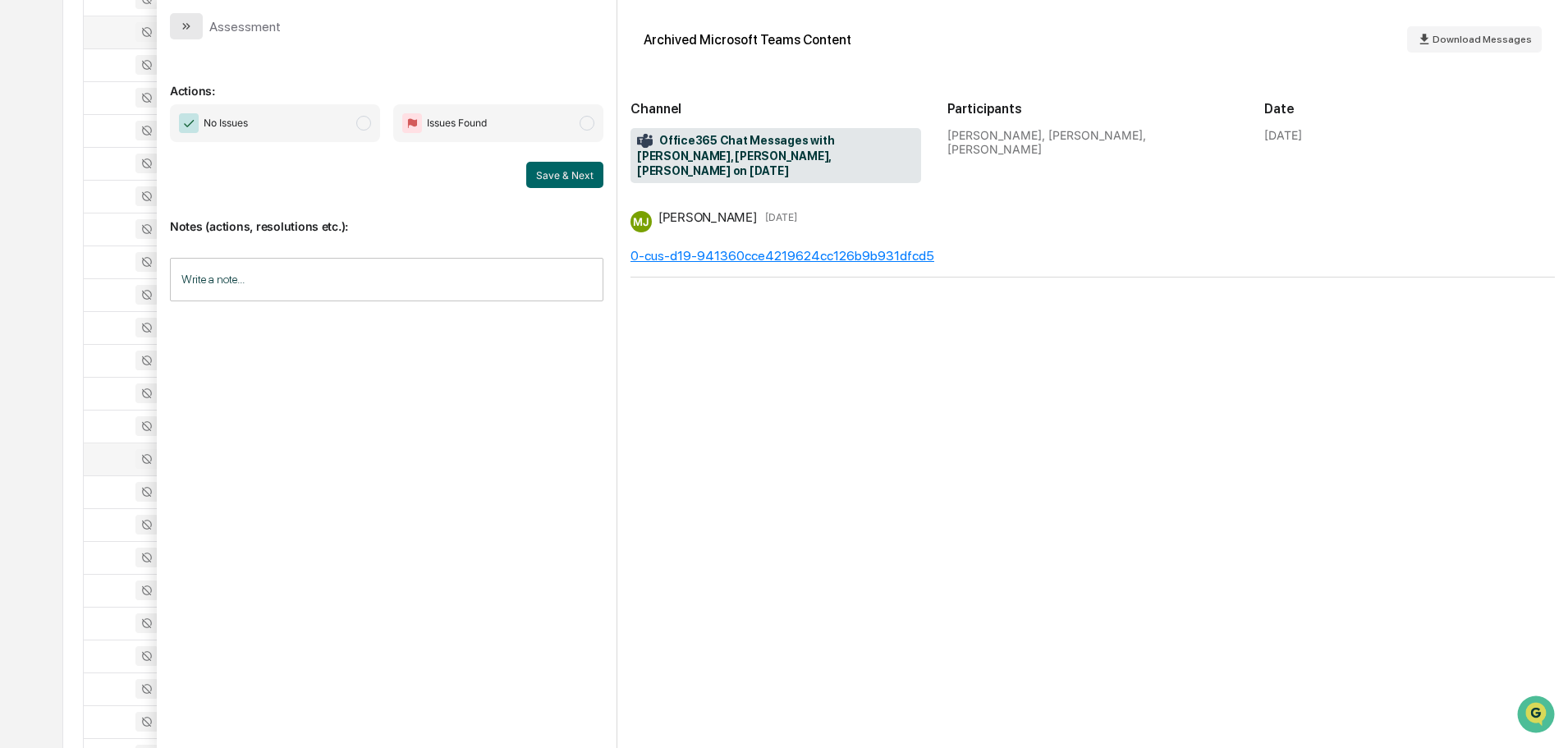
click at [189, 26] on icon "modal" at bounding box center [188, 26] width 4 height 7
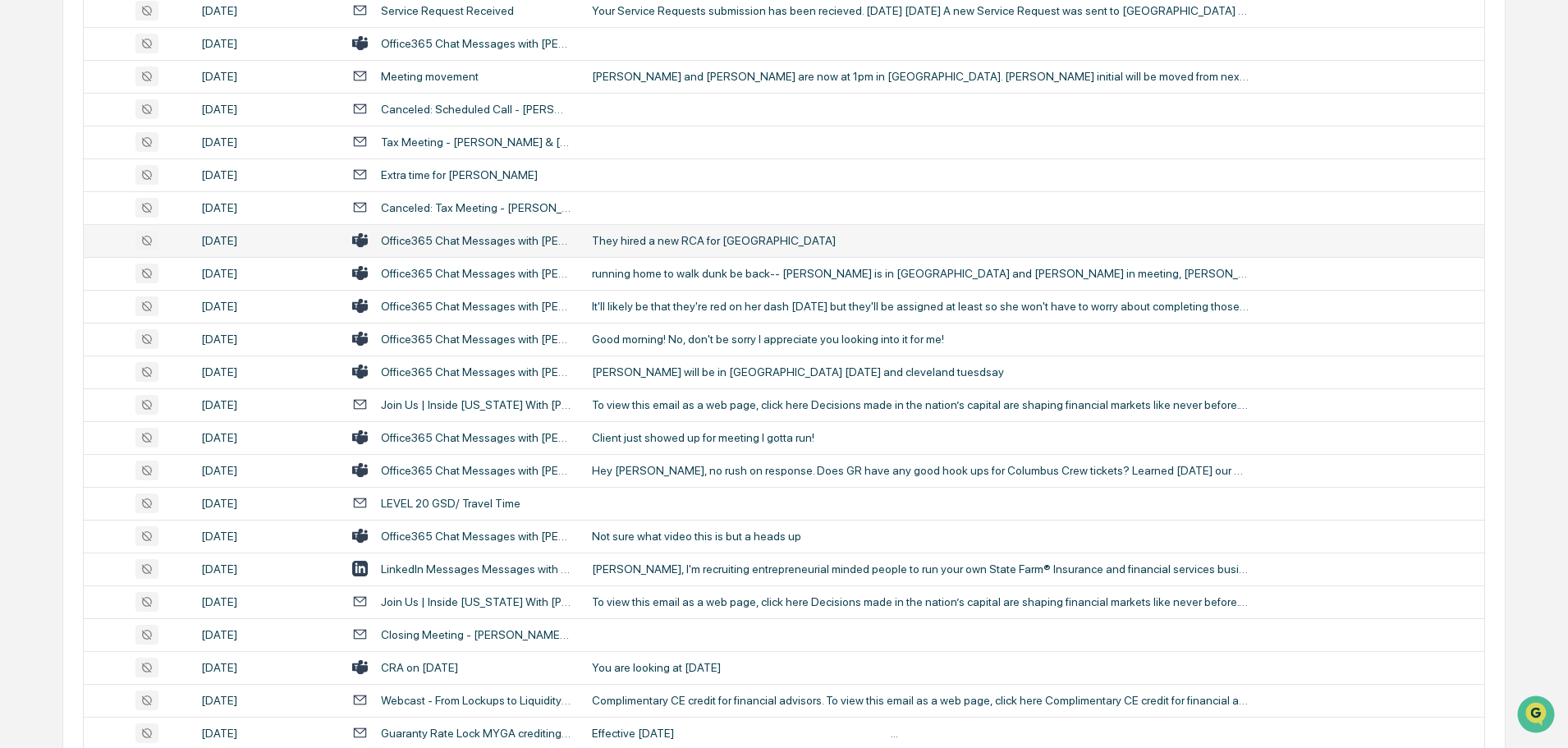
scroll to position [2874, 0]
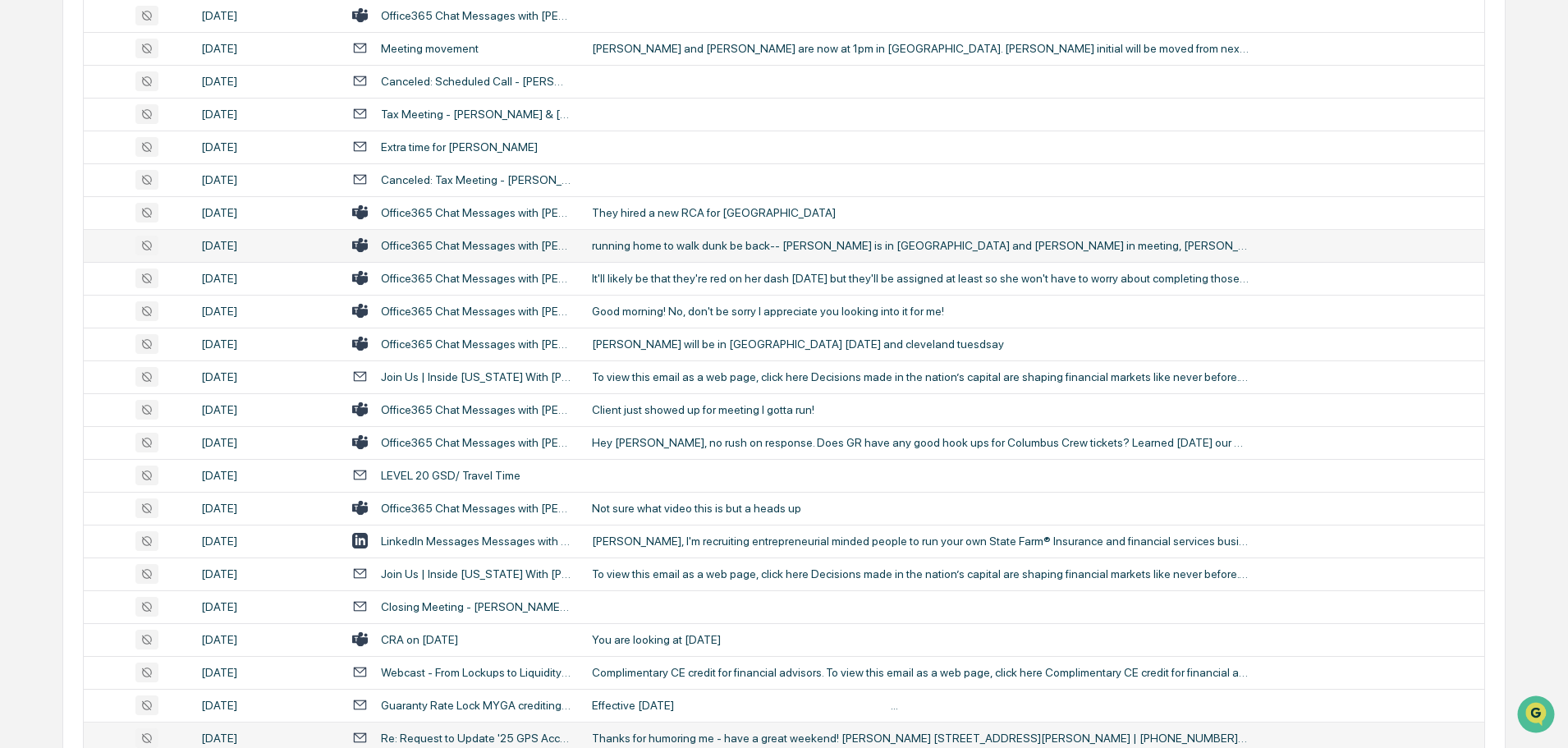
click at [685, 234] on td "running home to walk dunk be back-- [PERSON_NAME] is in [GEOGRAPHIC_DATA] and […" at bounding box center [1033, 245] width 902 height 33
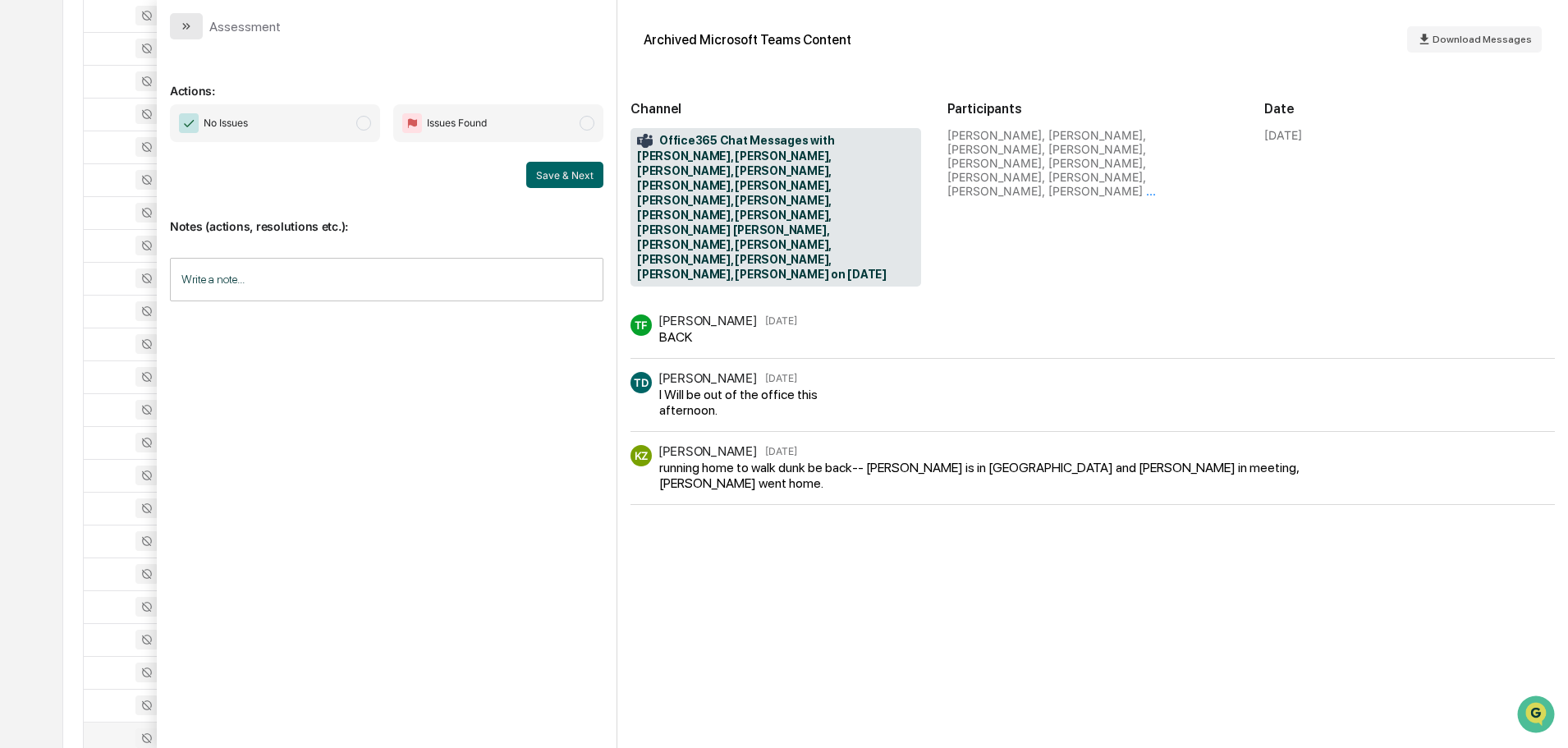
click at [185, 25] on icon "modal" at bounding box center [186, 26] width 13 height 13
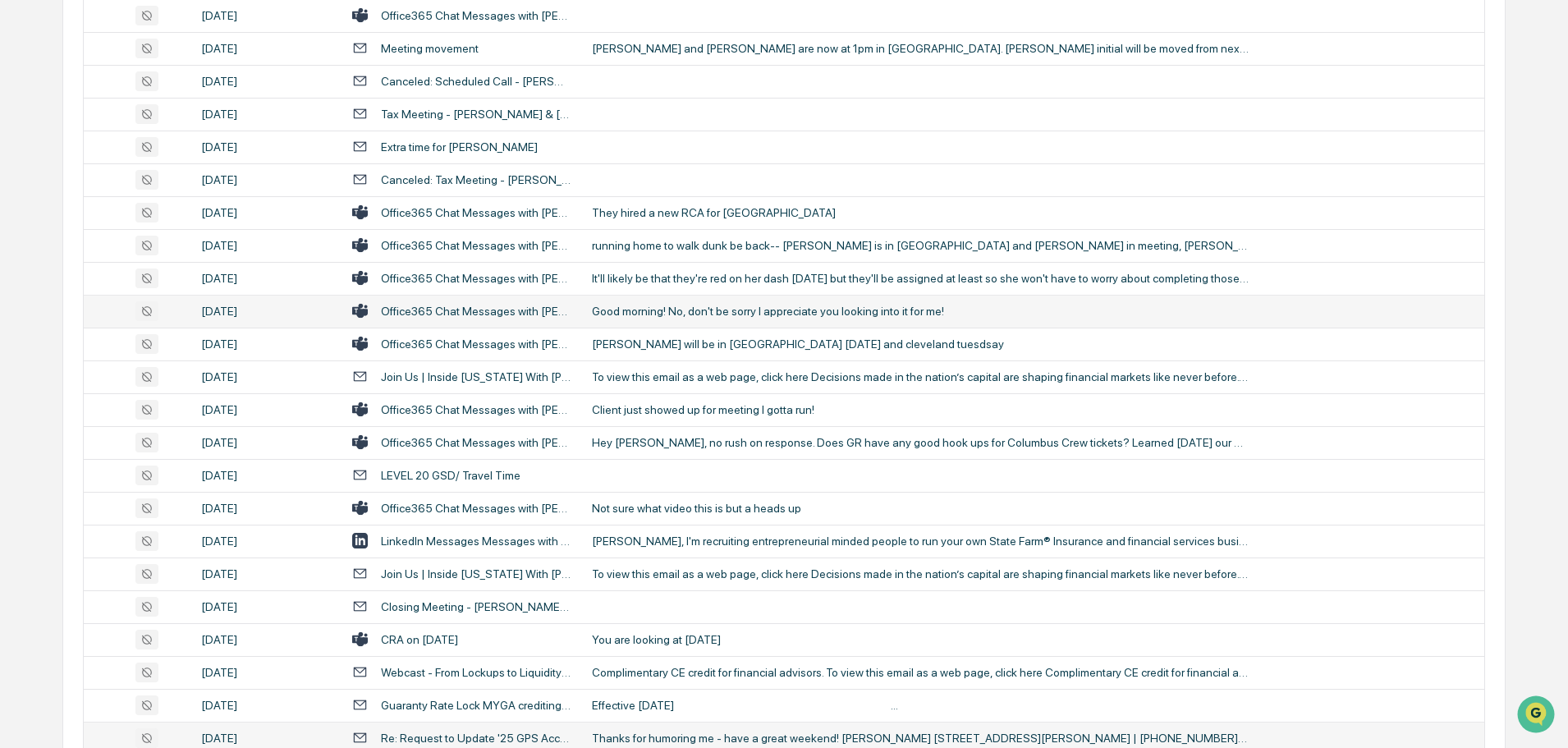
scroll to position [2956, 0]
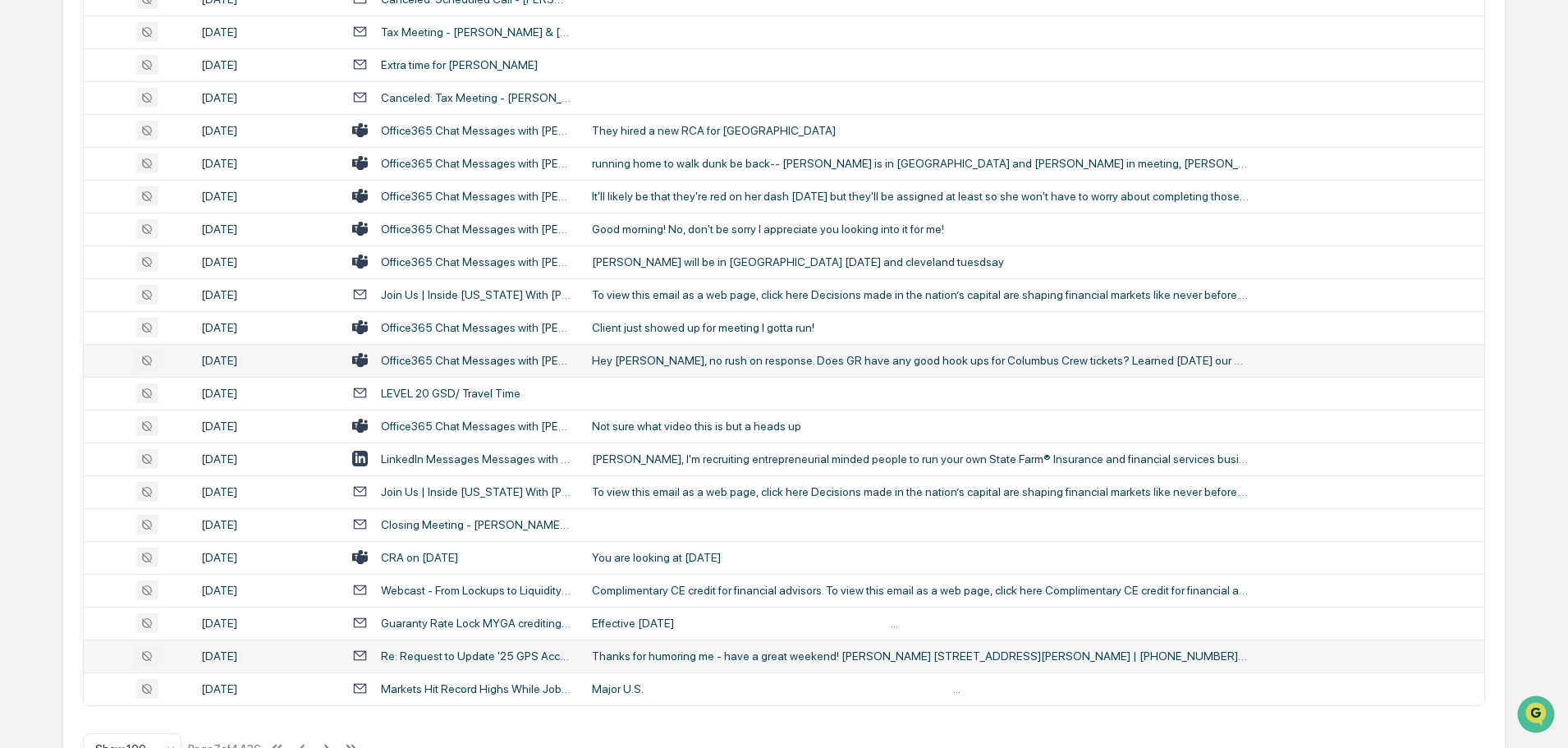
click at [692, 364] on div "Hey Greg, no rush on response. Does GR have any good hook ups for Columbus Crew…" at bounding box center [920, 360] width 657 height 13
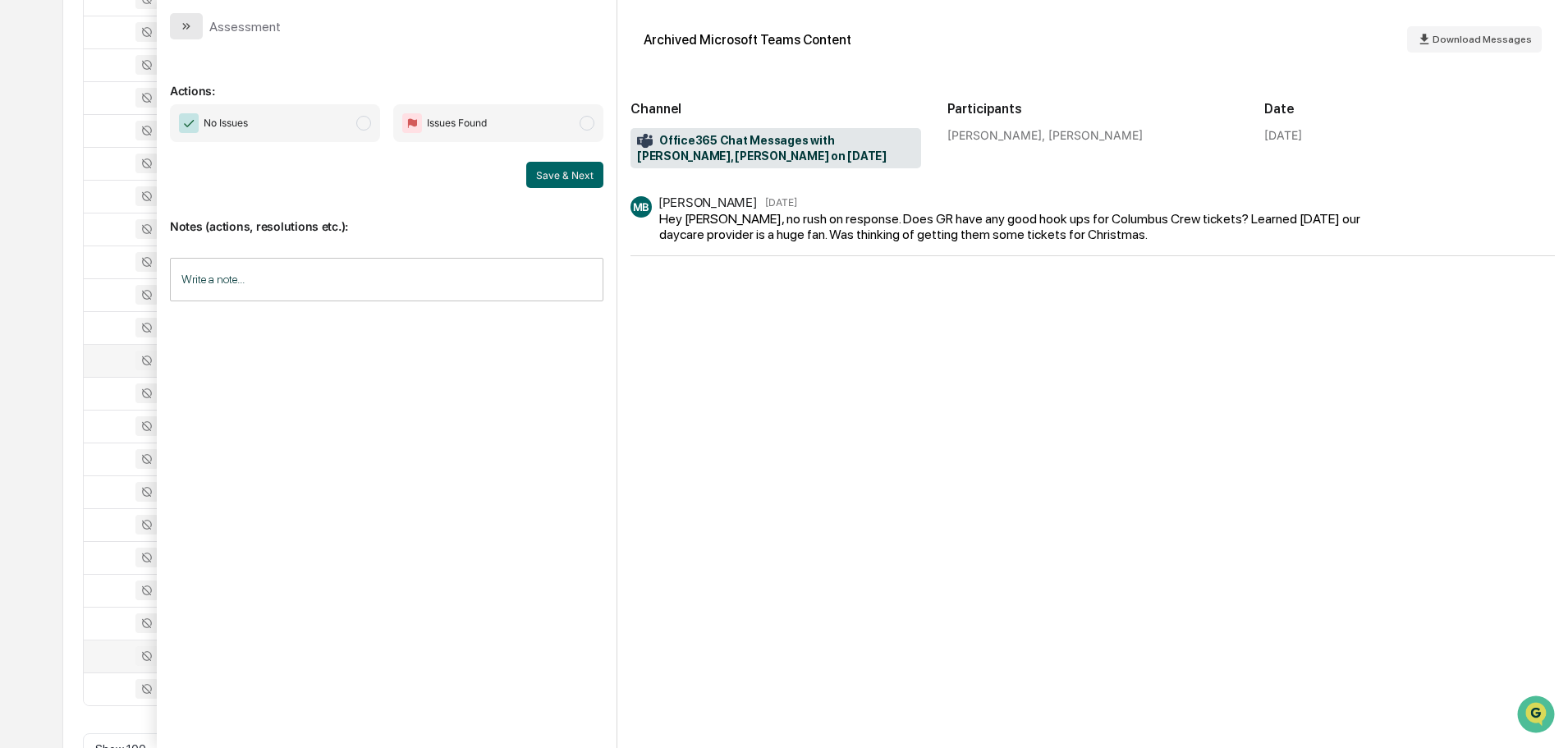
click at [188, 21] on icon "modal" at bounding box center [186, 26] width 13 height 13
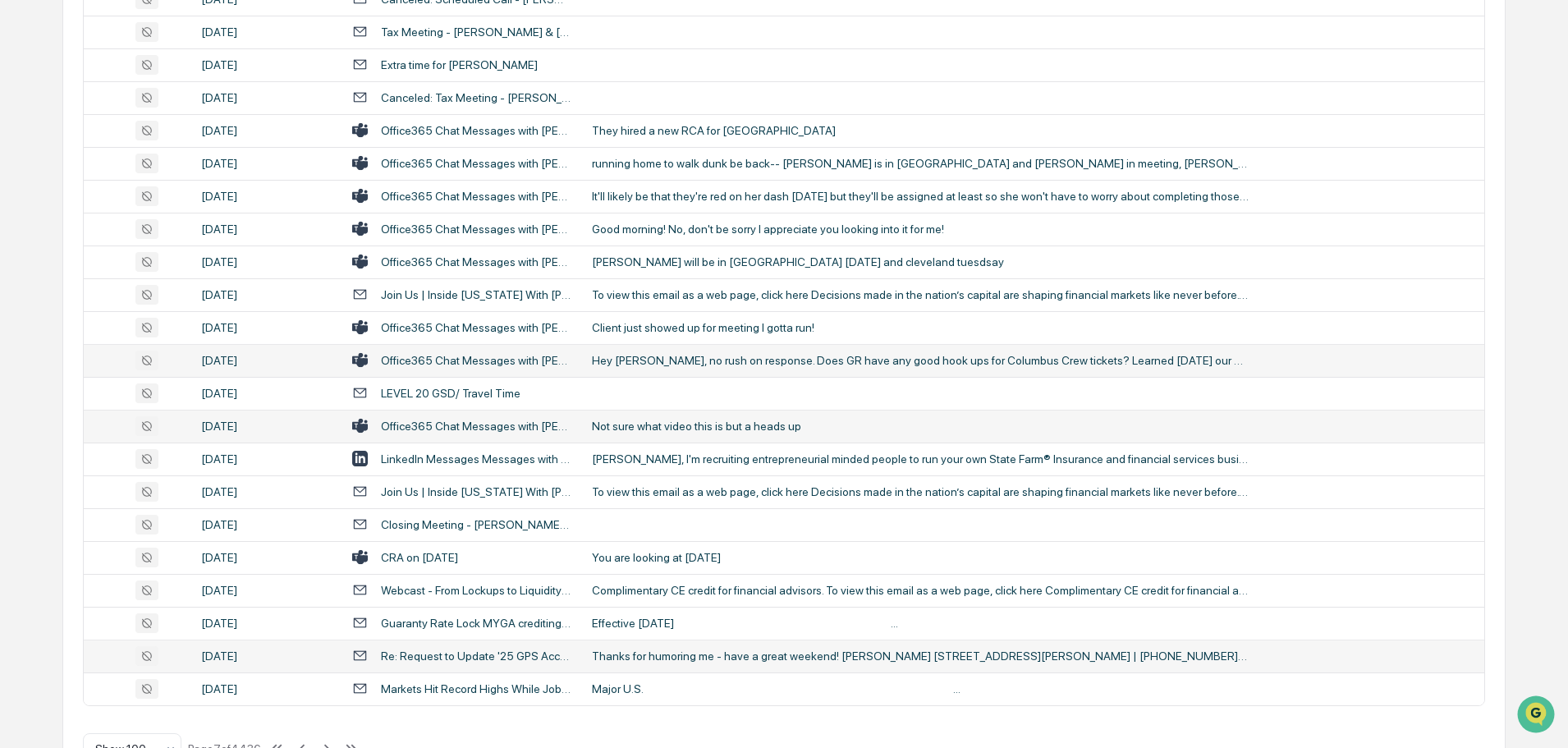
click at [662, 423] on div "Not sure what video this is but a heads up" at bounding box center [920, 425] width 657 height 13
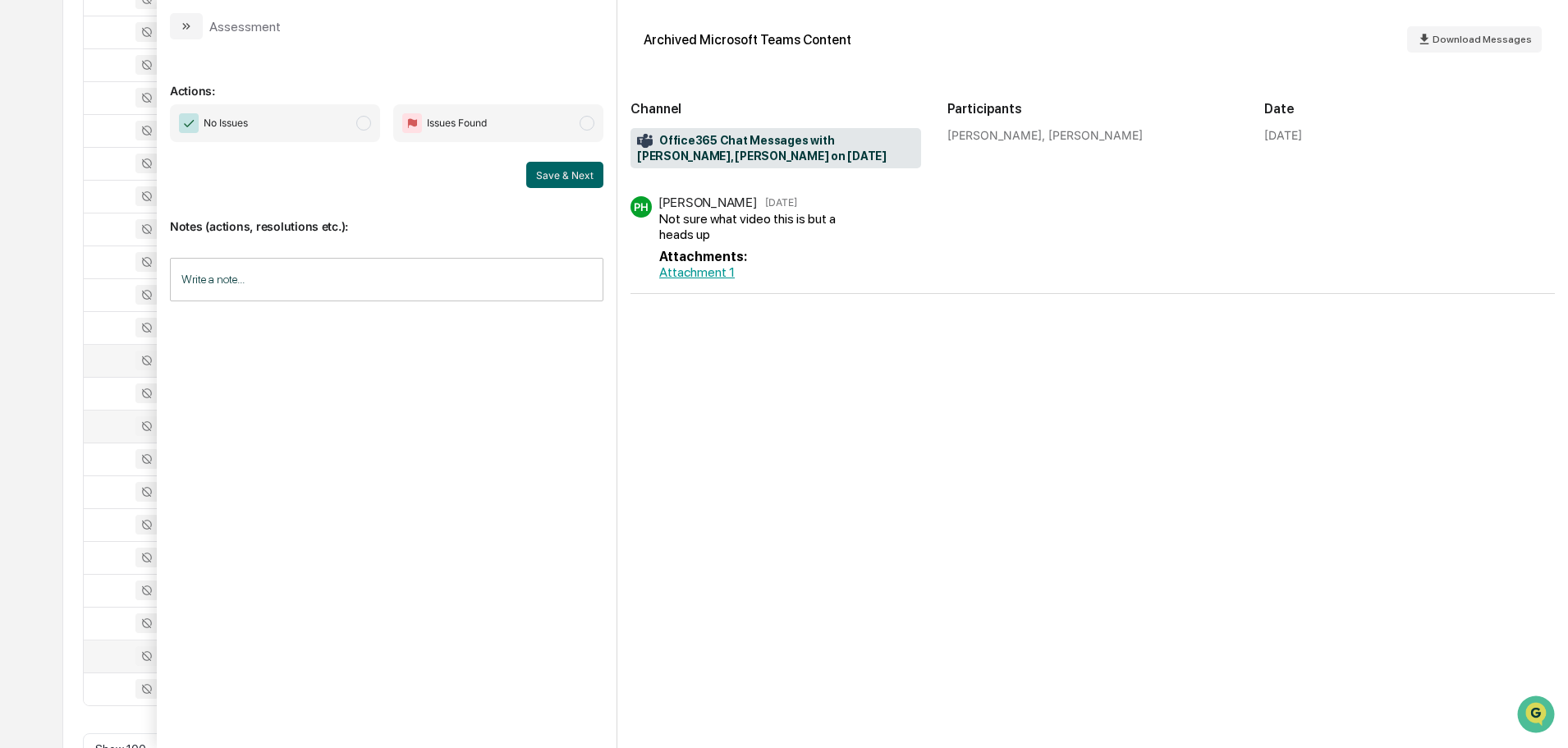
click at [182, 16] on button "modal" at bounding box center [186, 26] width 33 height 26
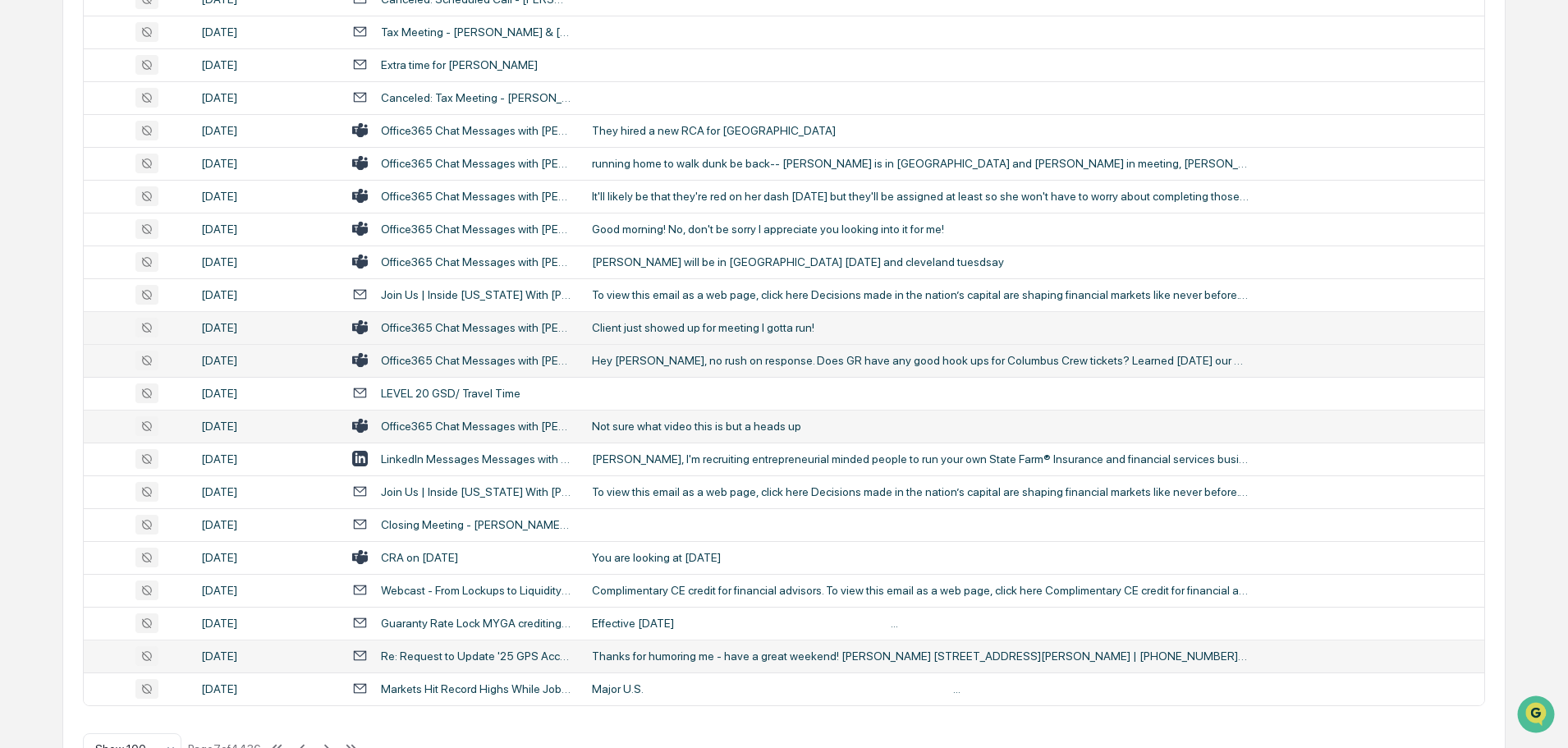
scroll to position [3007, 0]
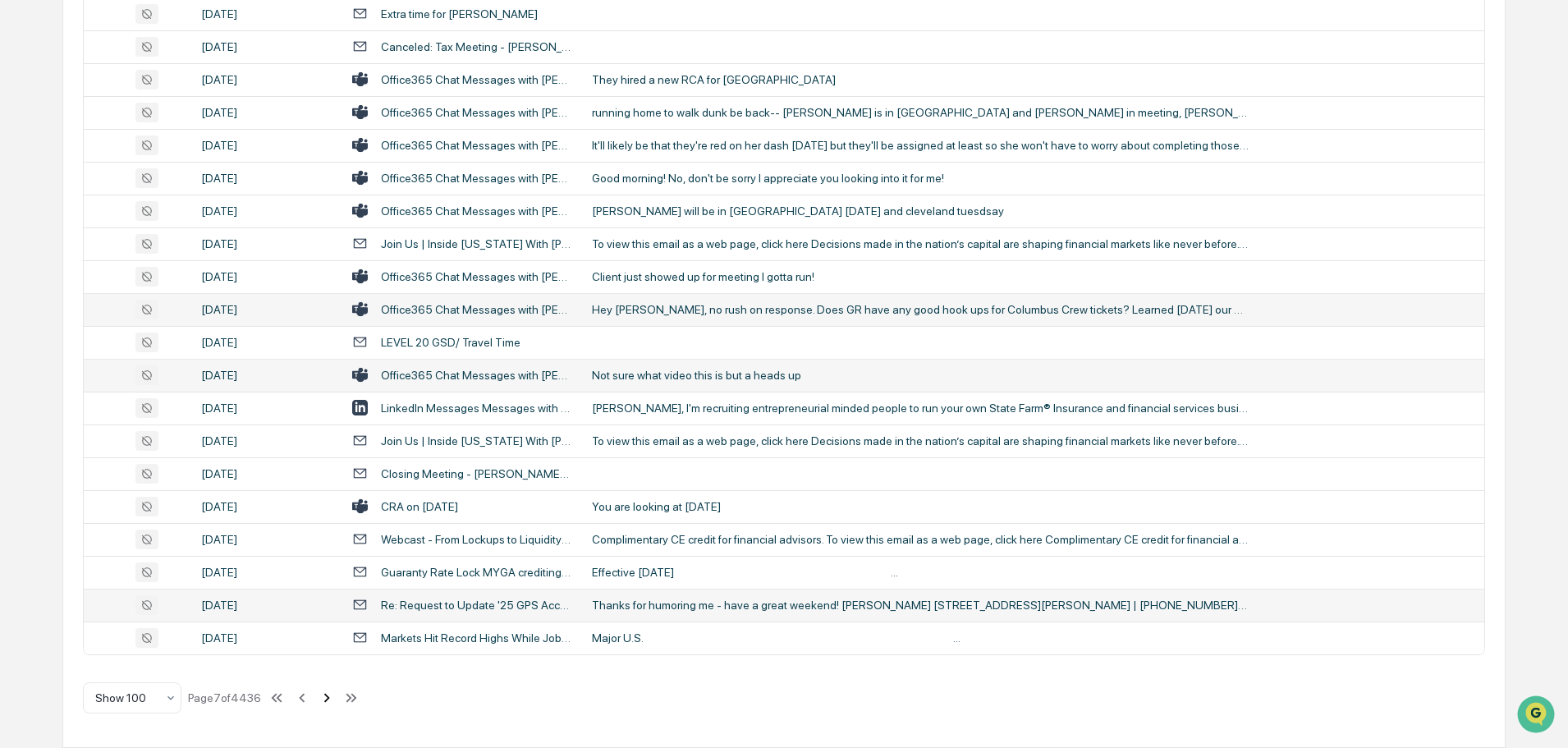
click at [325, 696] on icon at bounding box center [327, 698] width 18 height 18
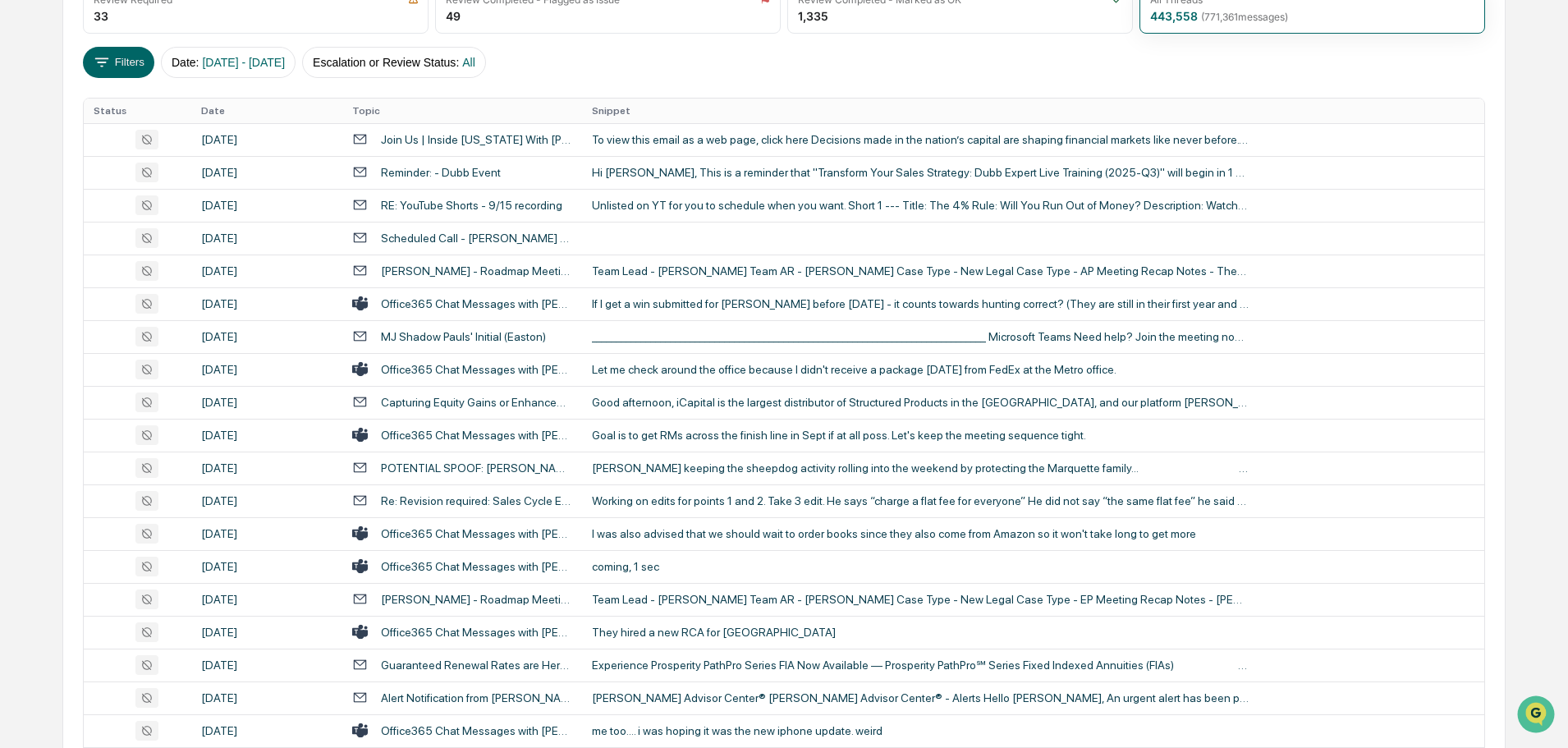
scroll to position [215, 0]
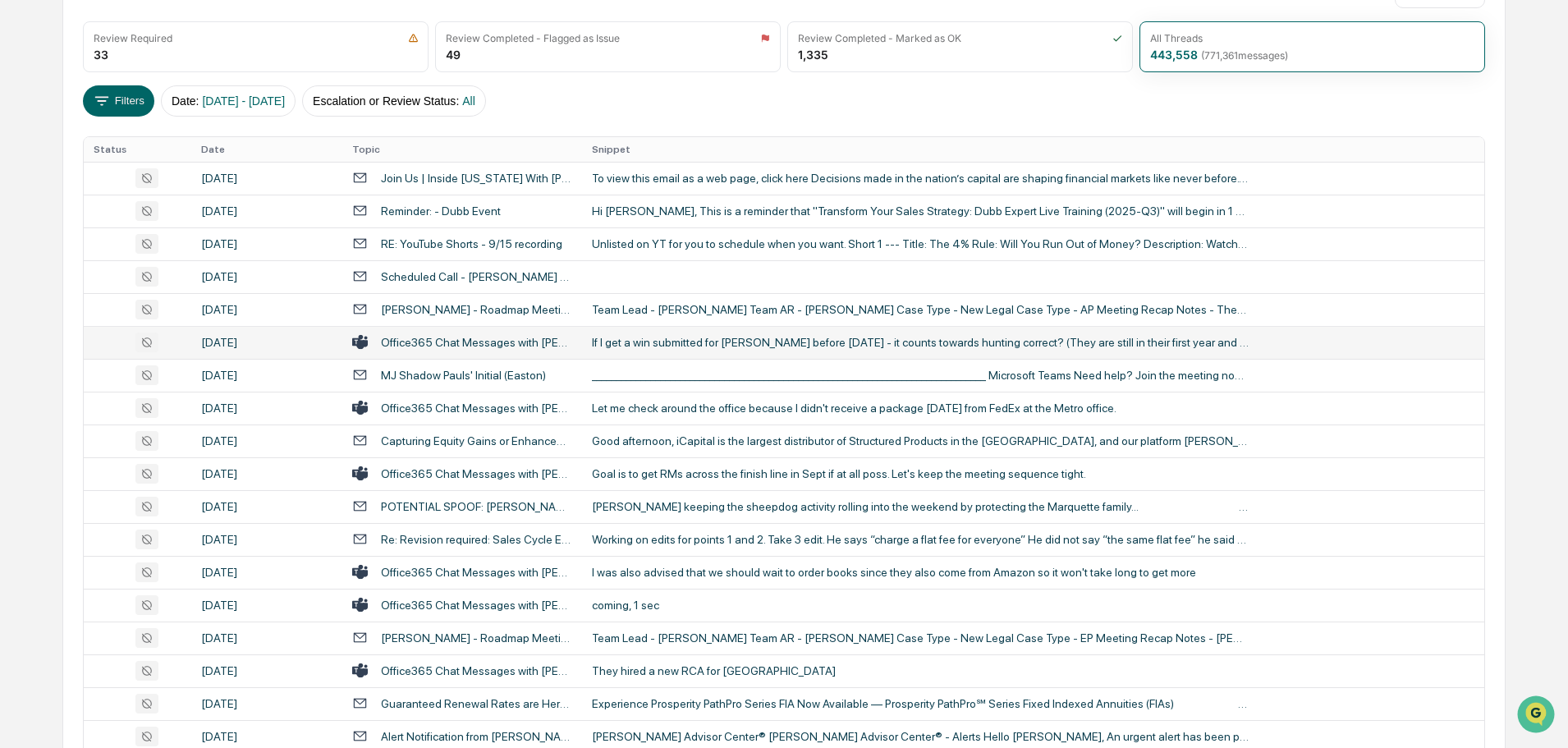
click at [654, 347] on div "If I get a win submitted for [PERSON_NAME] before [DATE] - it counts towards hu…" at bounding box center [920, 342] width 657 height 13
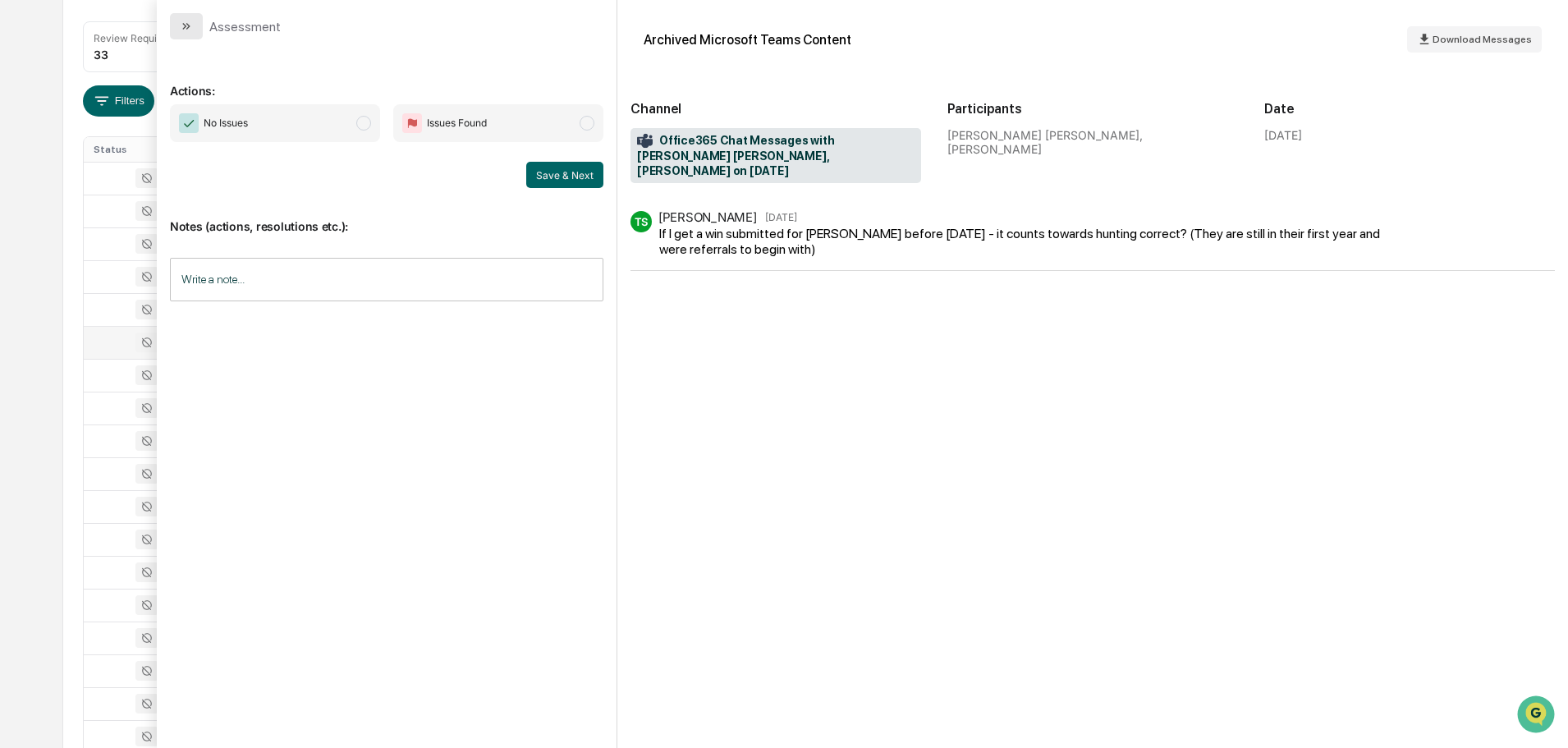
click at [191, 34] on button "modal" at bounding box center [186, 26] width 33 height 26
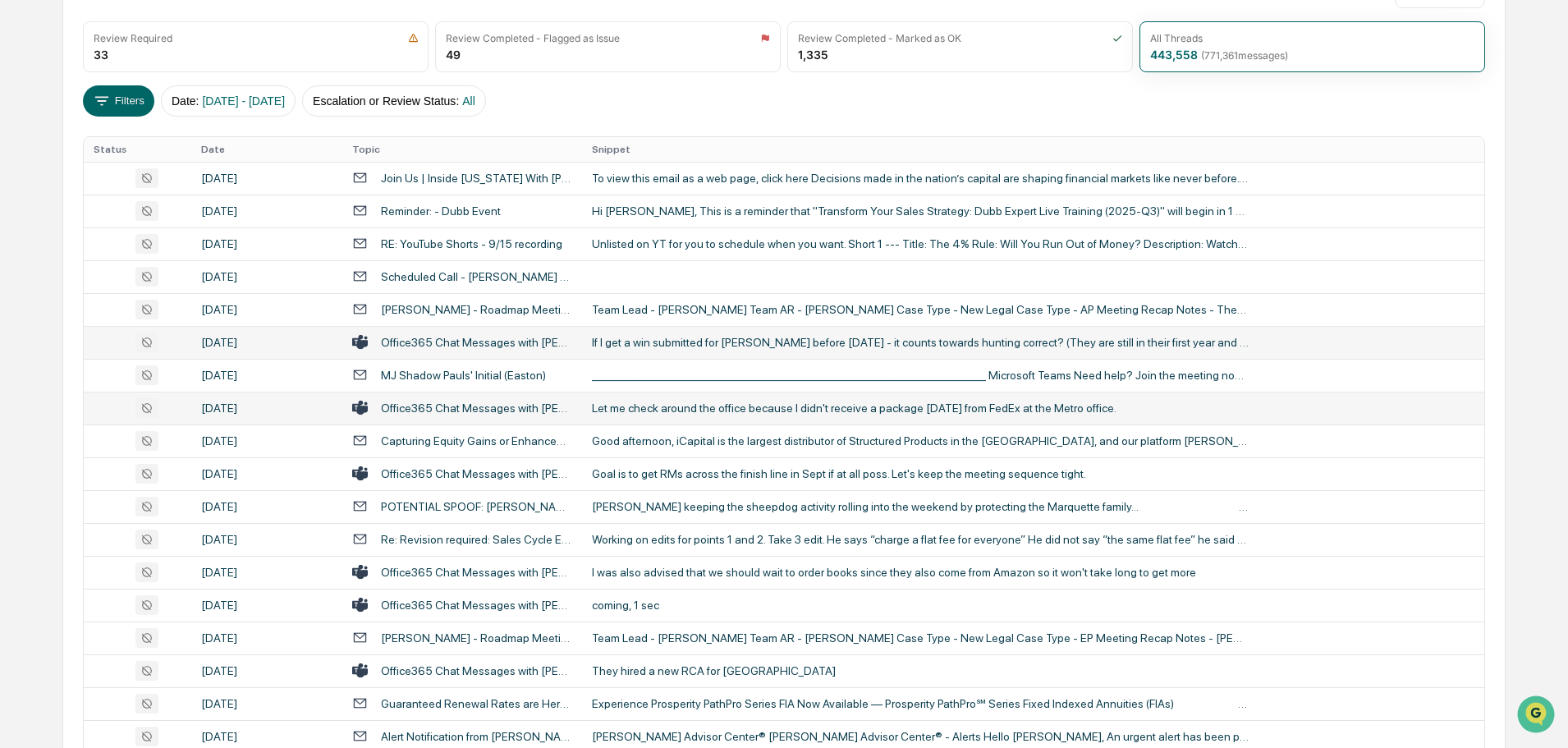
click at [644, 414] on div "Let me check around the office because I didn't receive a package [DATE] from F…" at bounding box center [920, 407] width 657 height 13
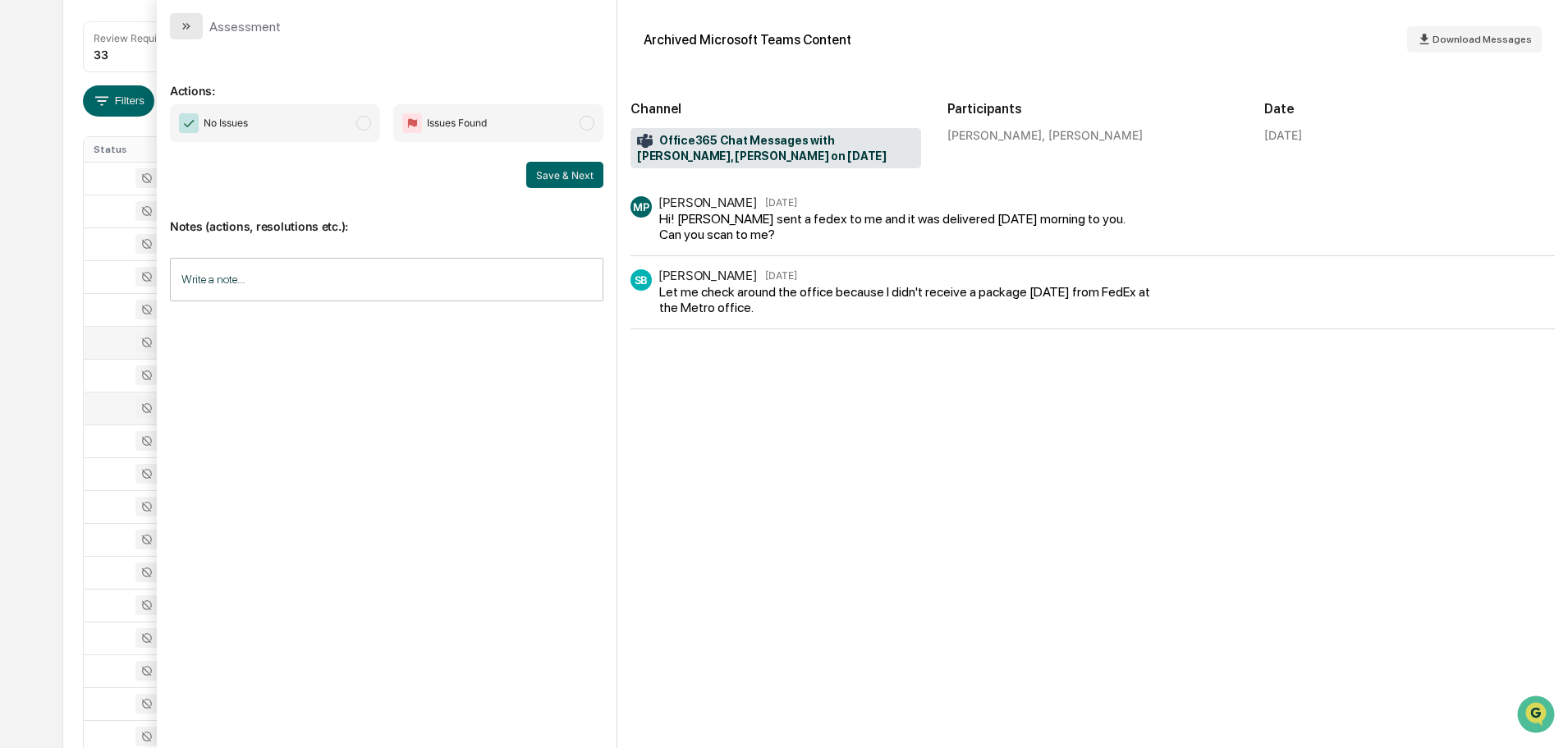
click at [192, 34] on button "modal" at bounding box center [186, 26] width 33 height 26
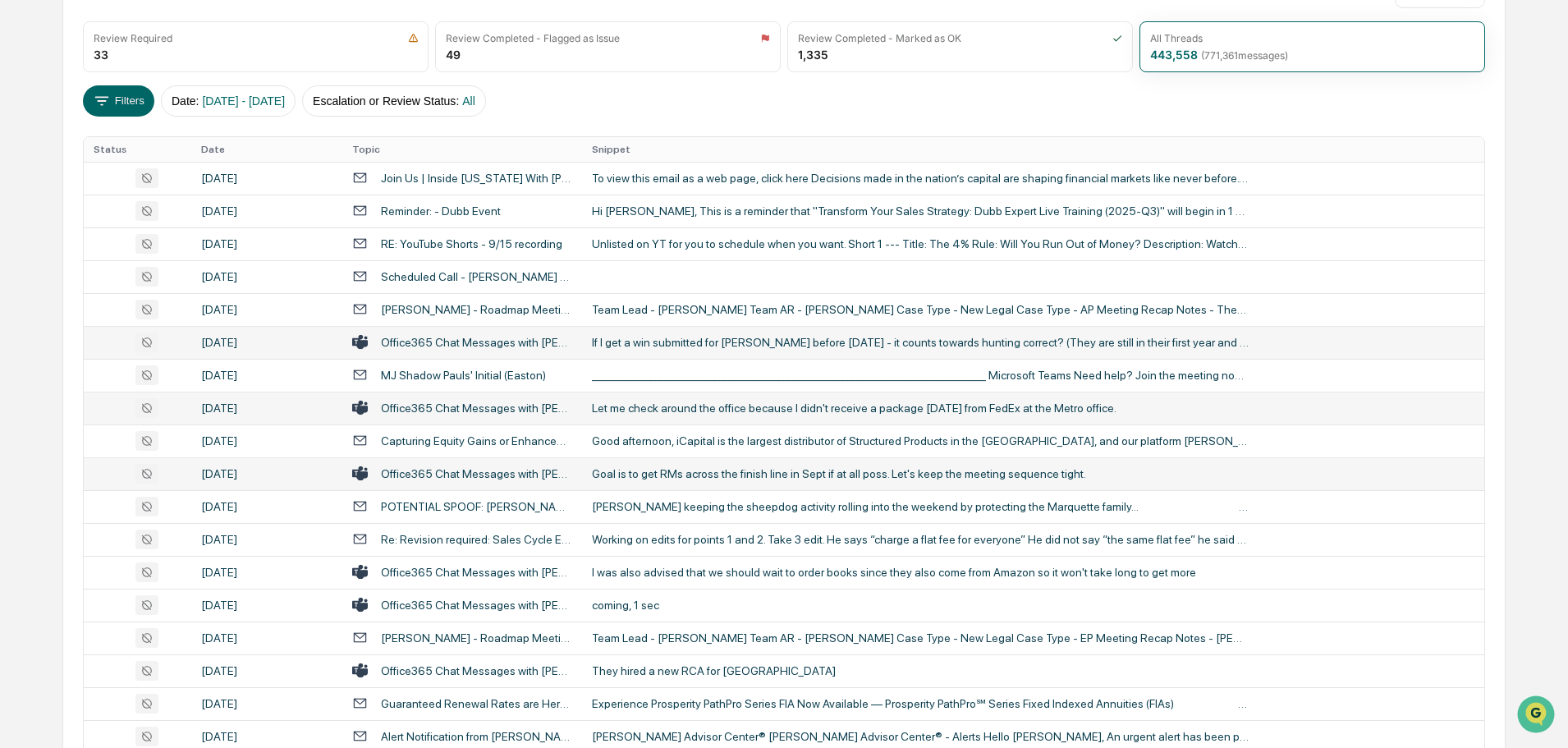
click at [673, 480] on td "Goal is to get RMs across the finish line in Sept if at all poss. Let's keep th…" at bounding box center [1033, 473] width 902 height 33
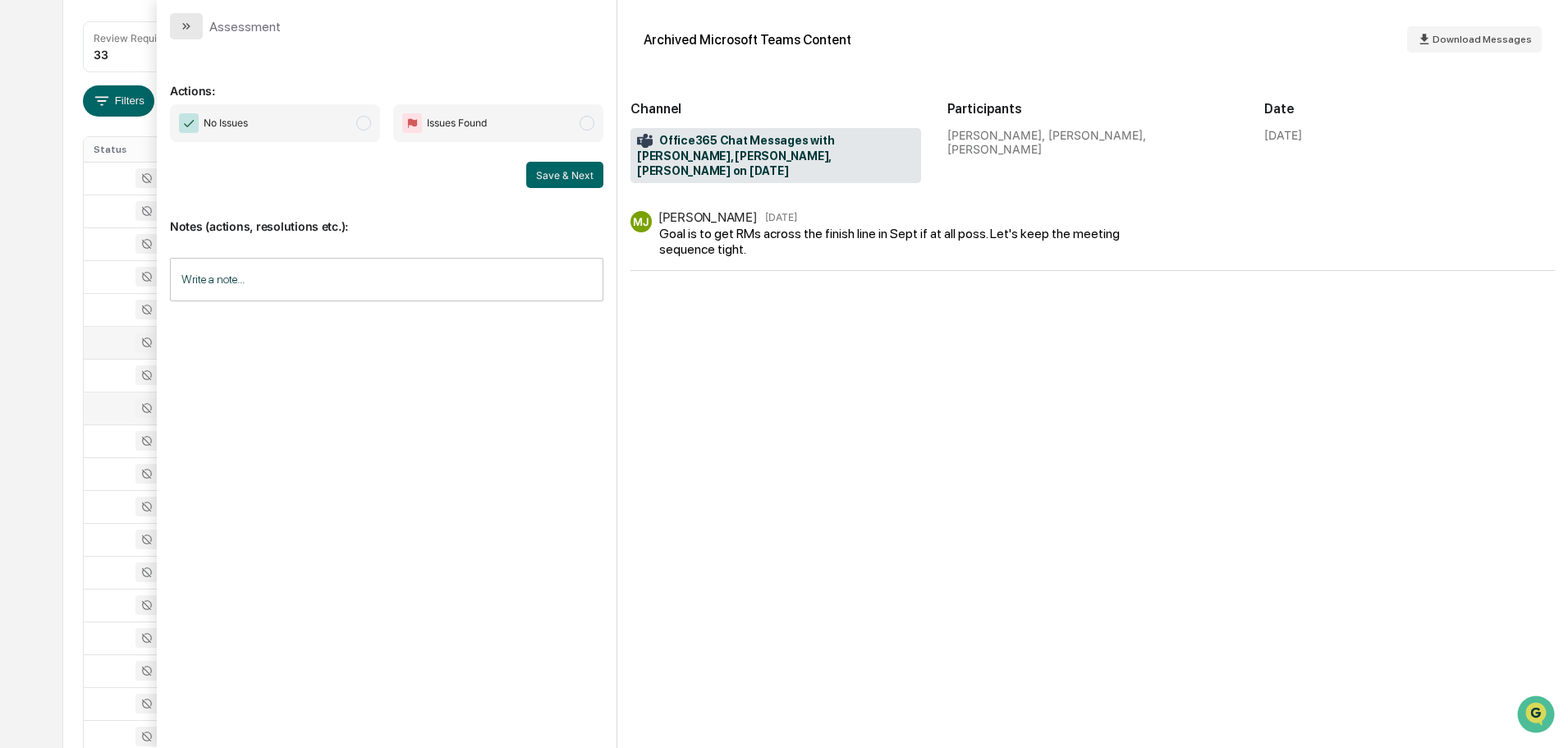
click at [194, 26] on button "modal" at bounding box center [186, 26] width 33 height 26
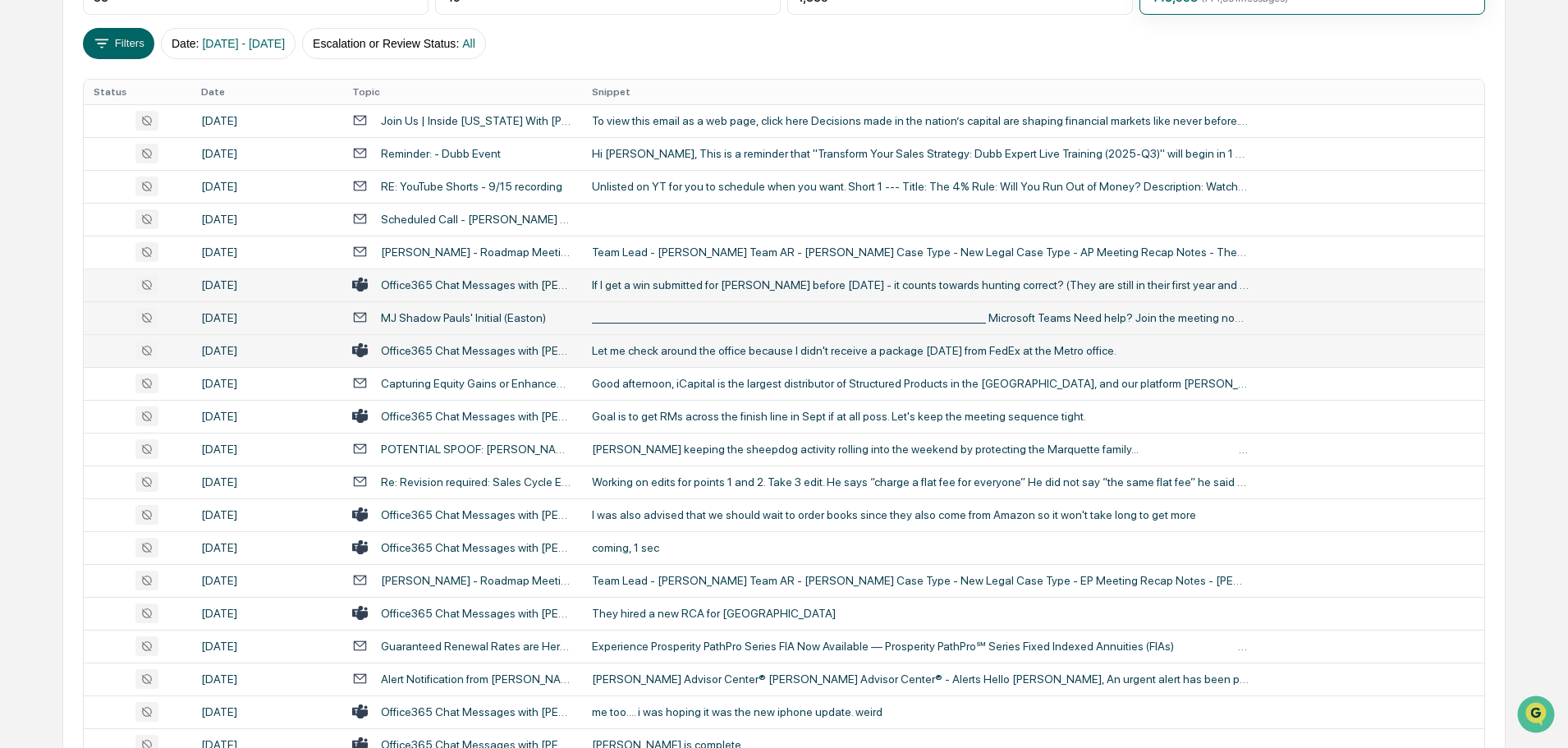
scroll to position [297, 0]
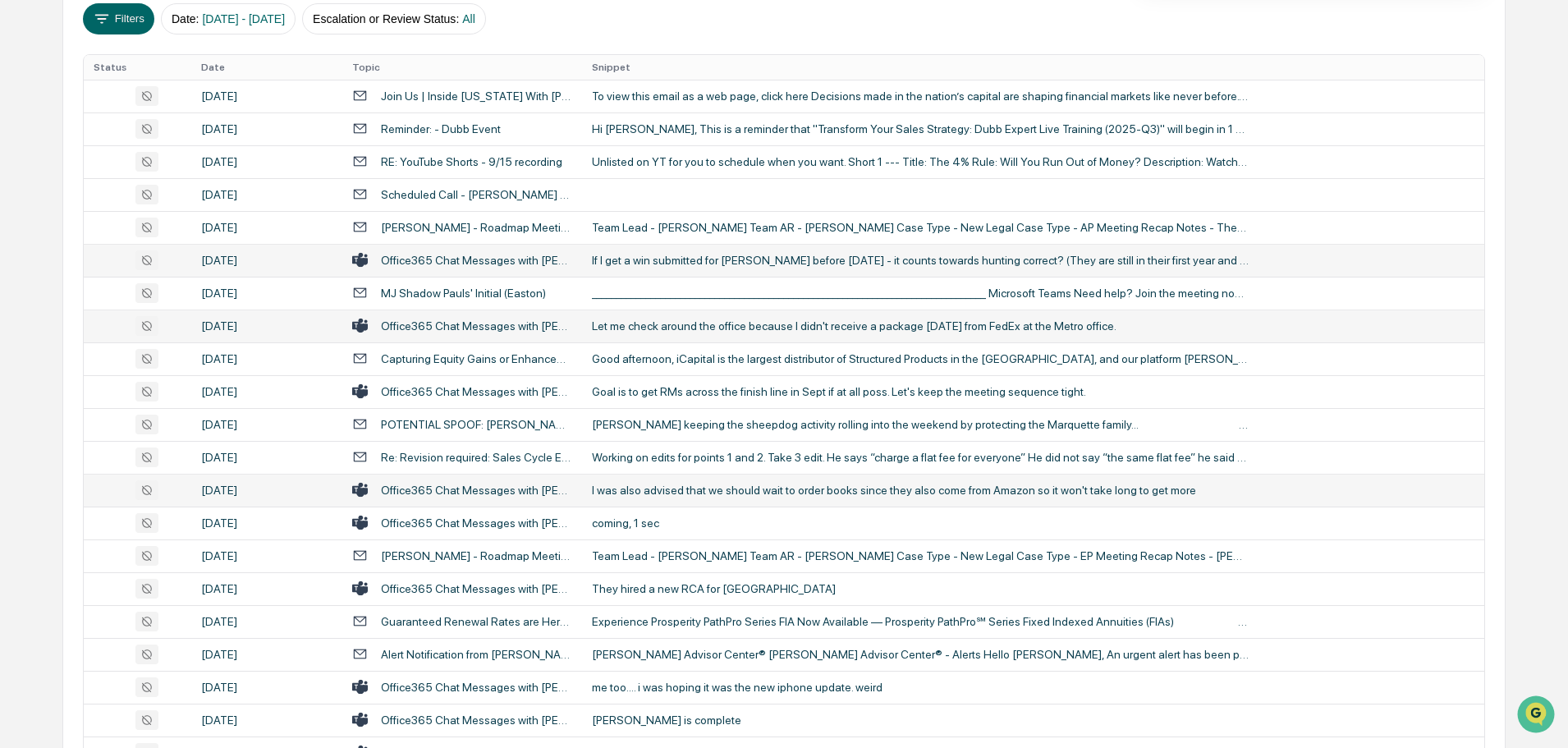
click at [709, 489] on div "I was also advised that we should wait to order books since they also come from…" at bounding box center [920, 490] width 657 height 13
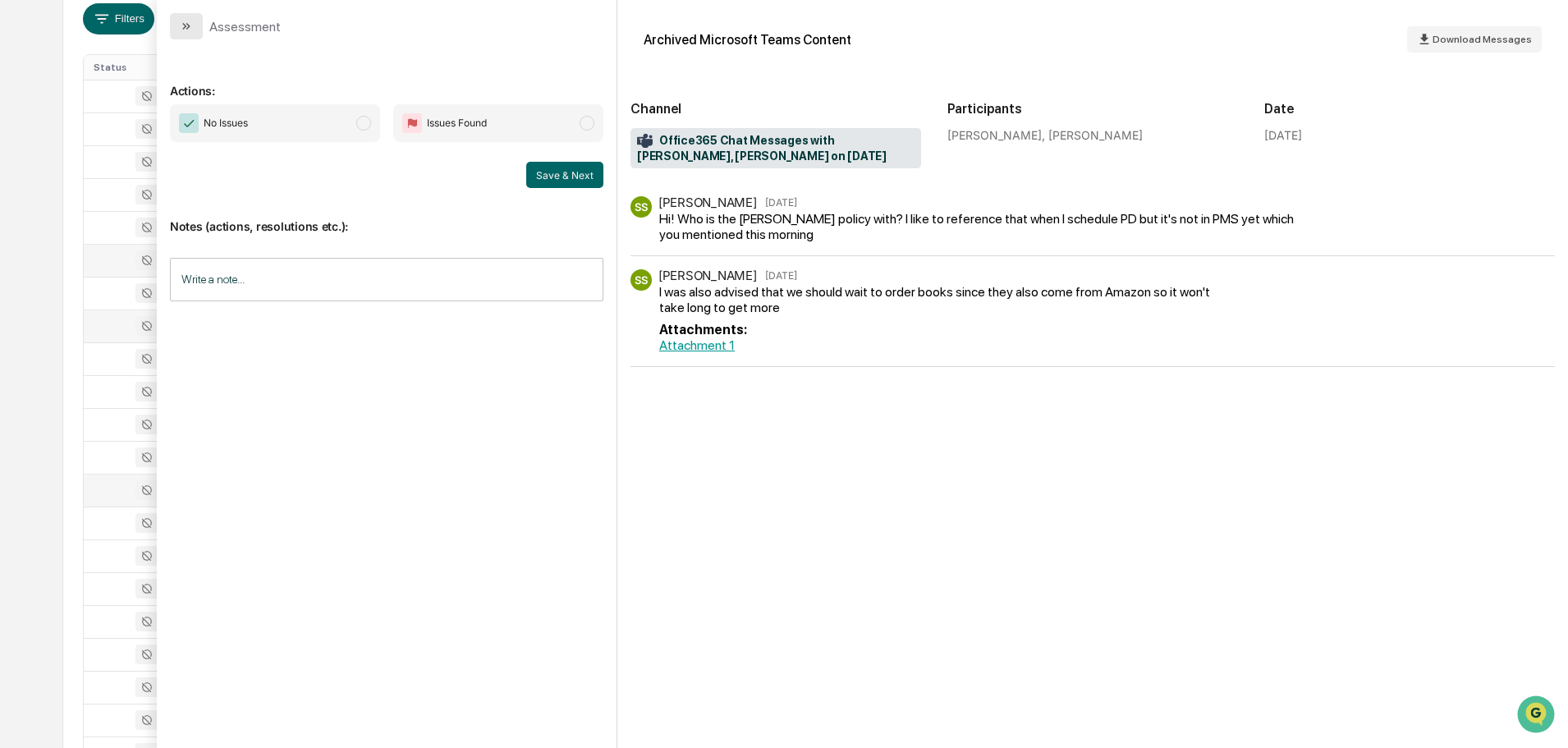
click at [194, 16] on button "modal" at bounding box center [186, 26] width 33 height 26
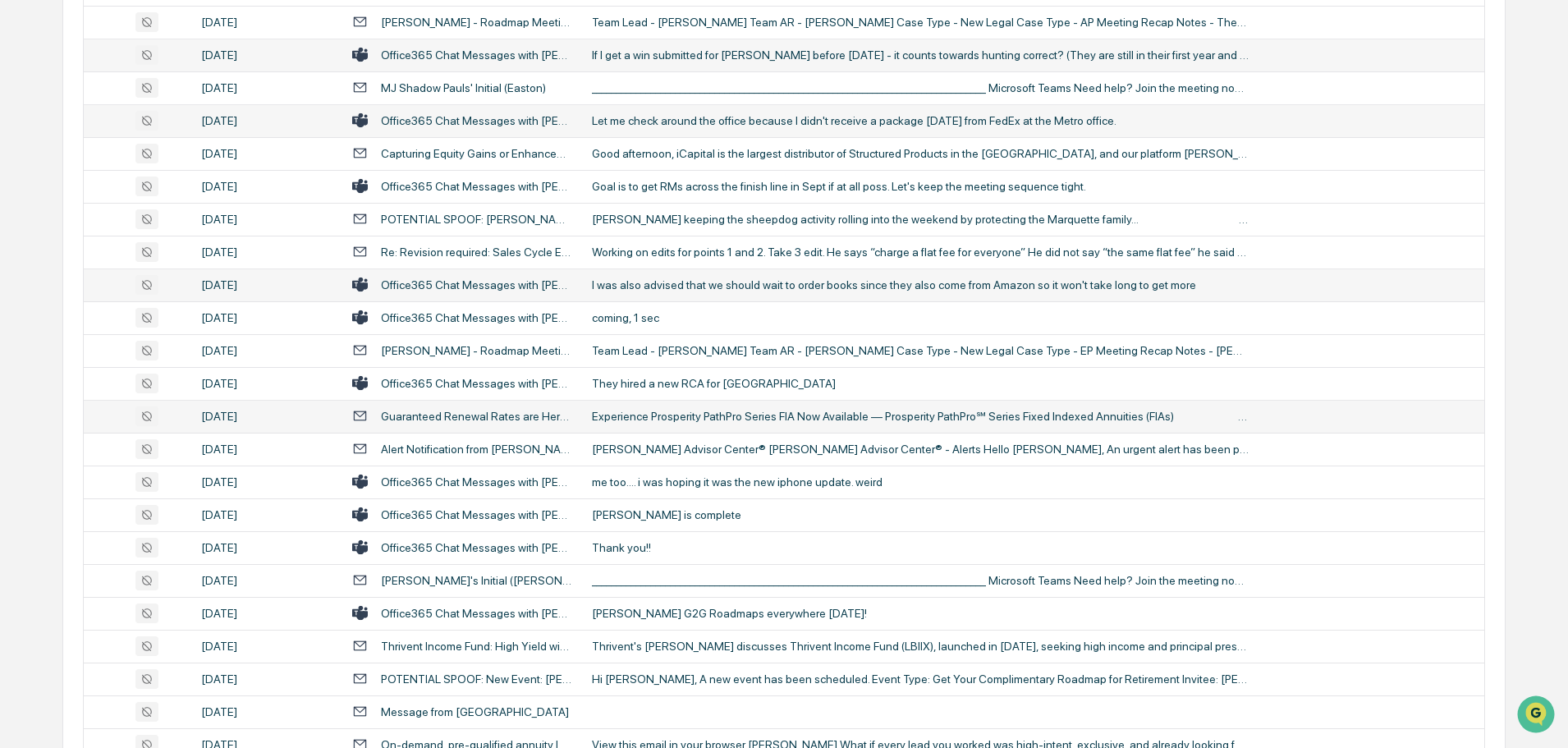
scroll to position [544, 0]
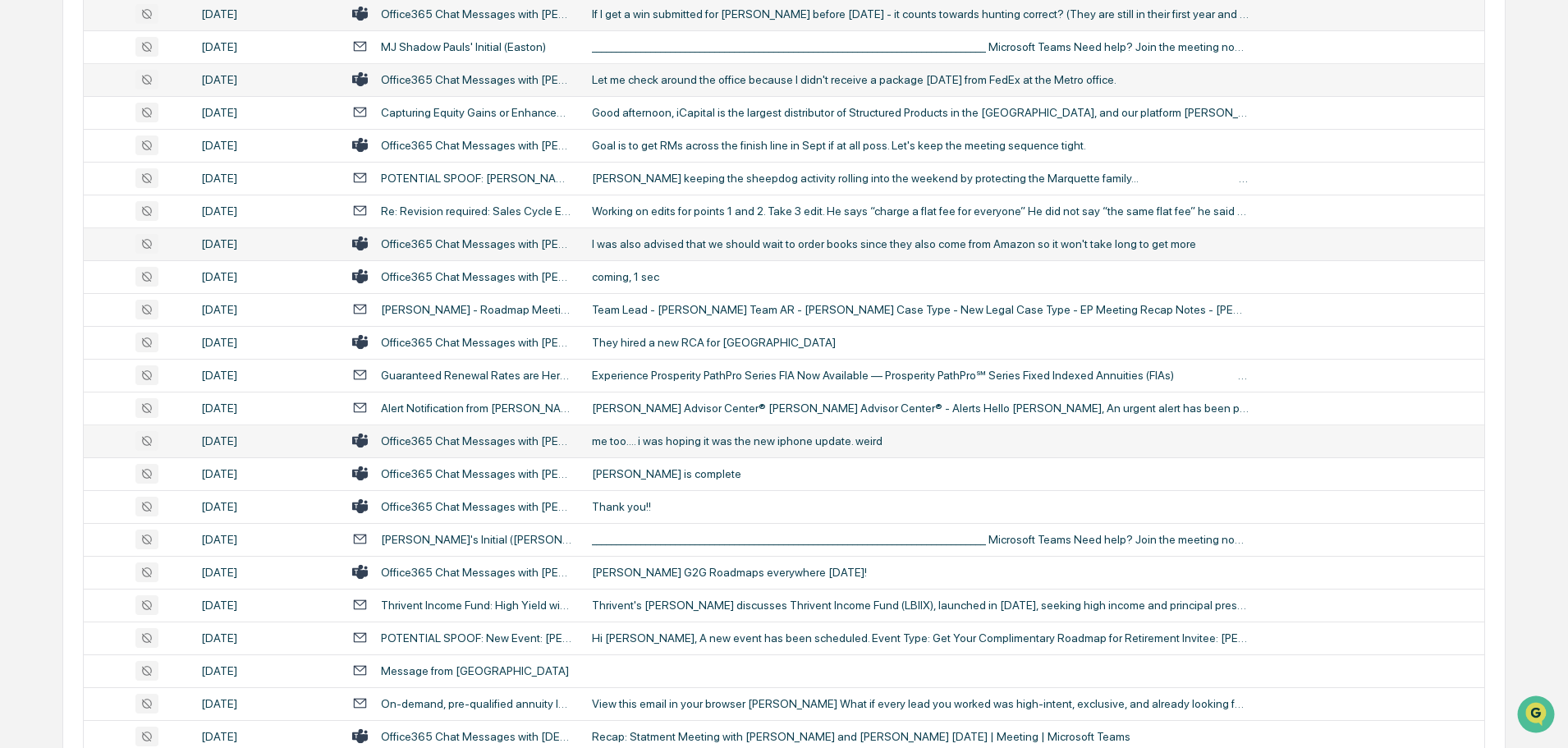
click at [615, 439] on div "me too.... i was hoping it was the new iphone update. weird" at bounding box center [920, 440] width 657 height 13
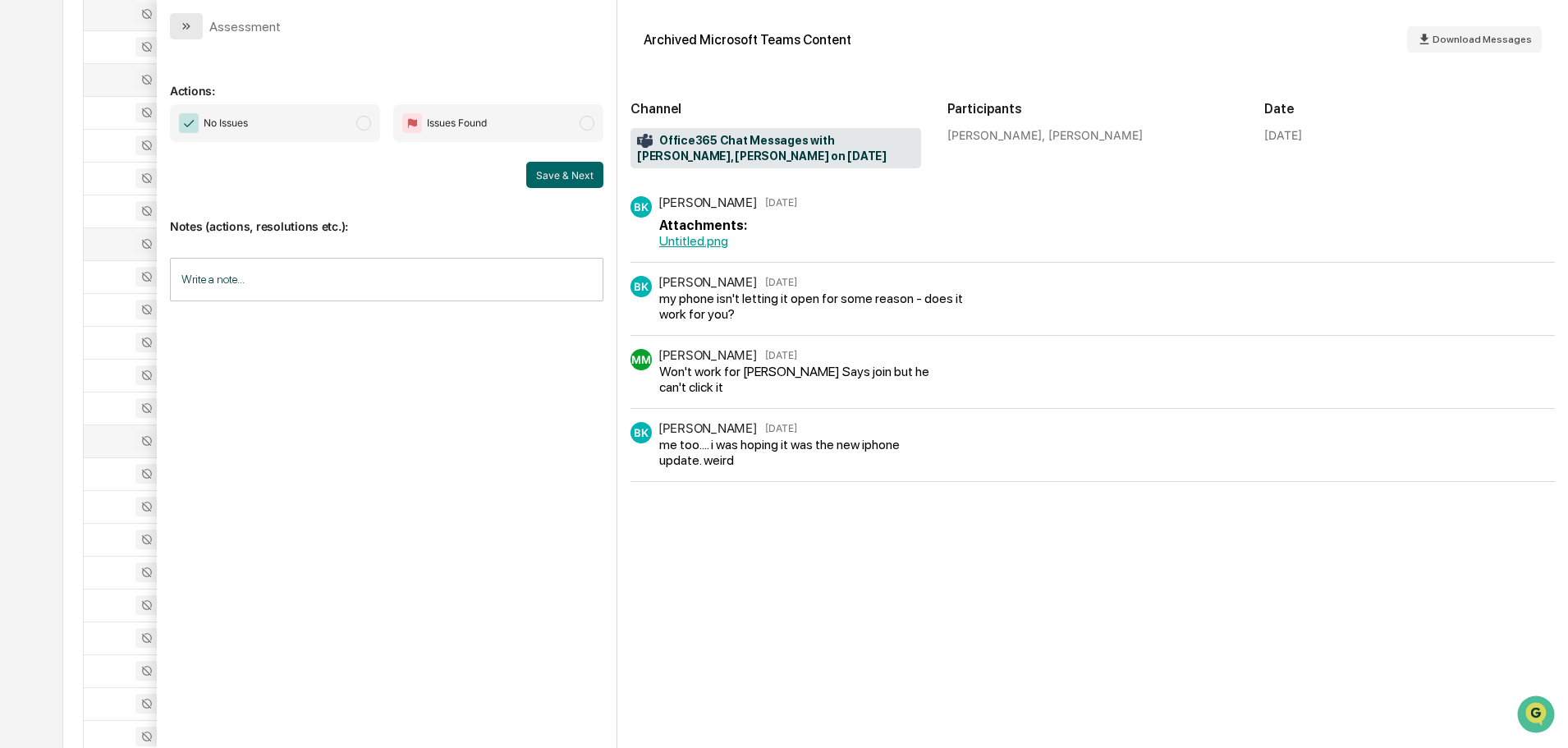
click at [200, 24] on button "modal" at bounding box center [186, 26] width 33 height 26
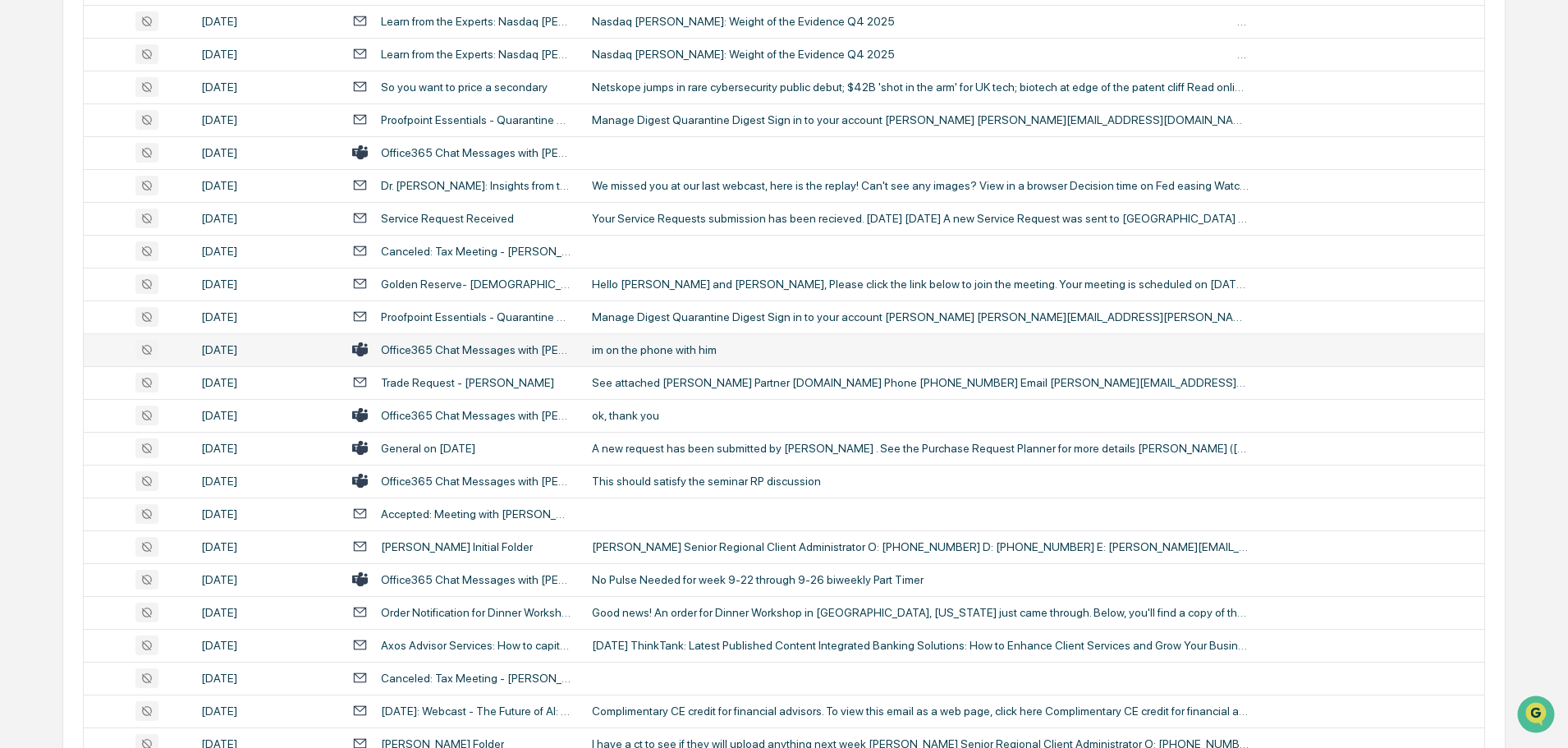
scroll to position [1858, 0]
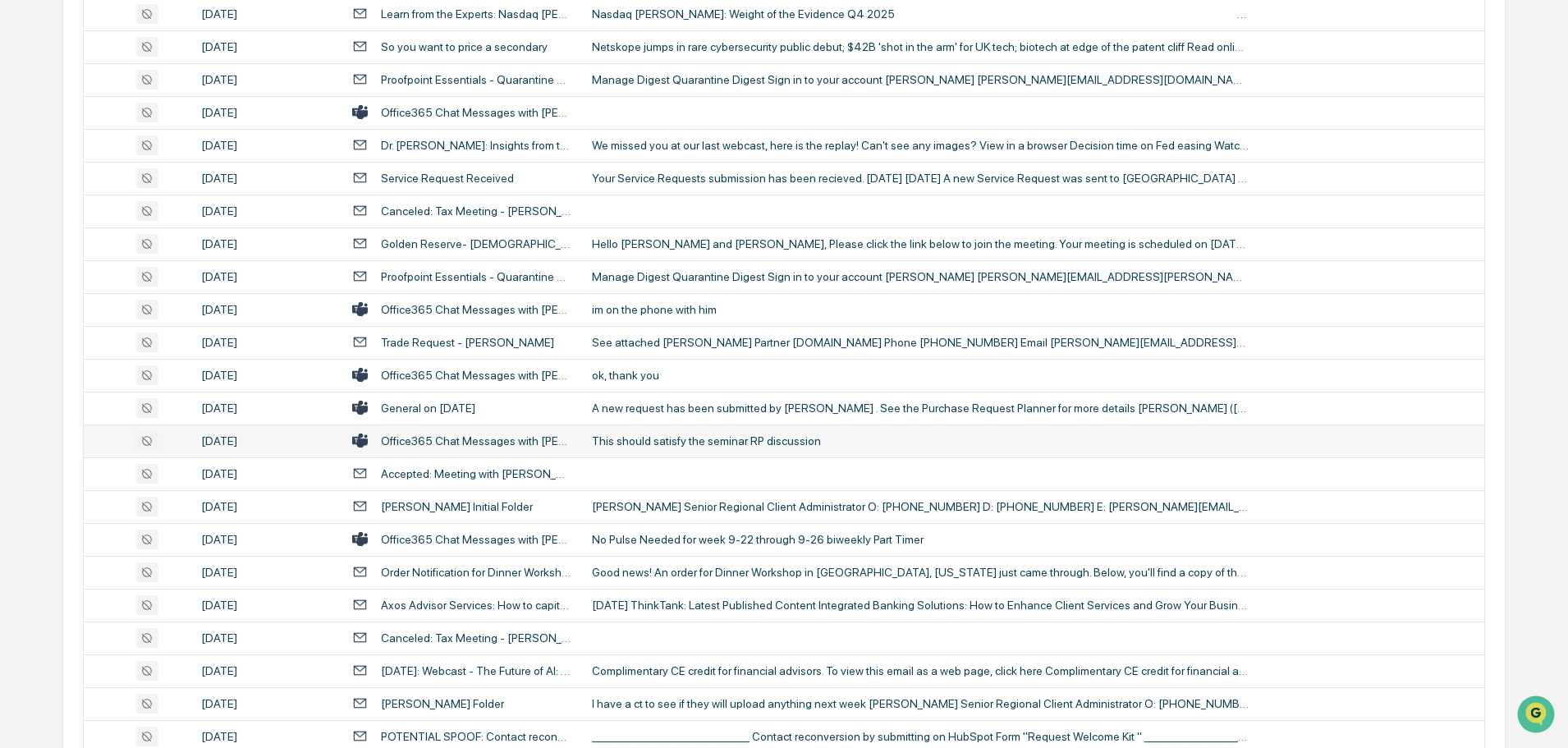
click at [678, 445] on div "This should satisfy the seminar RP discussion" at bounding box center [920, 440] width 657 height 13
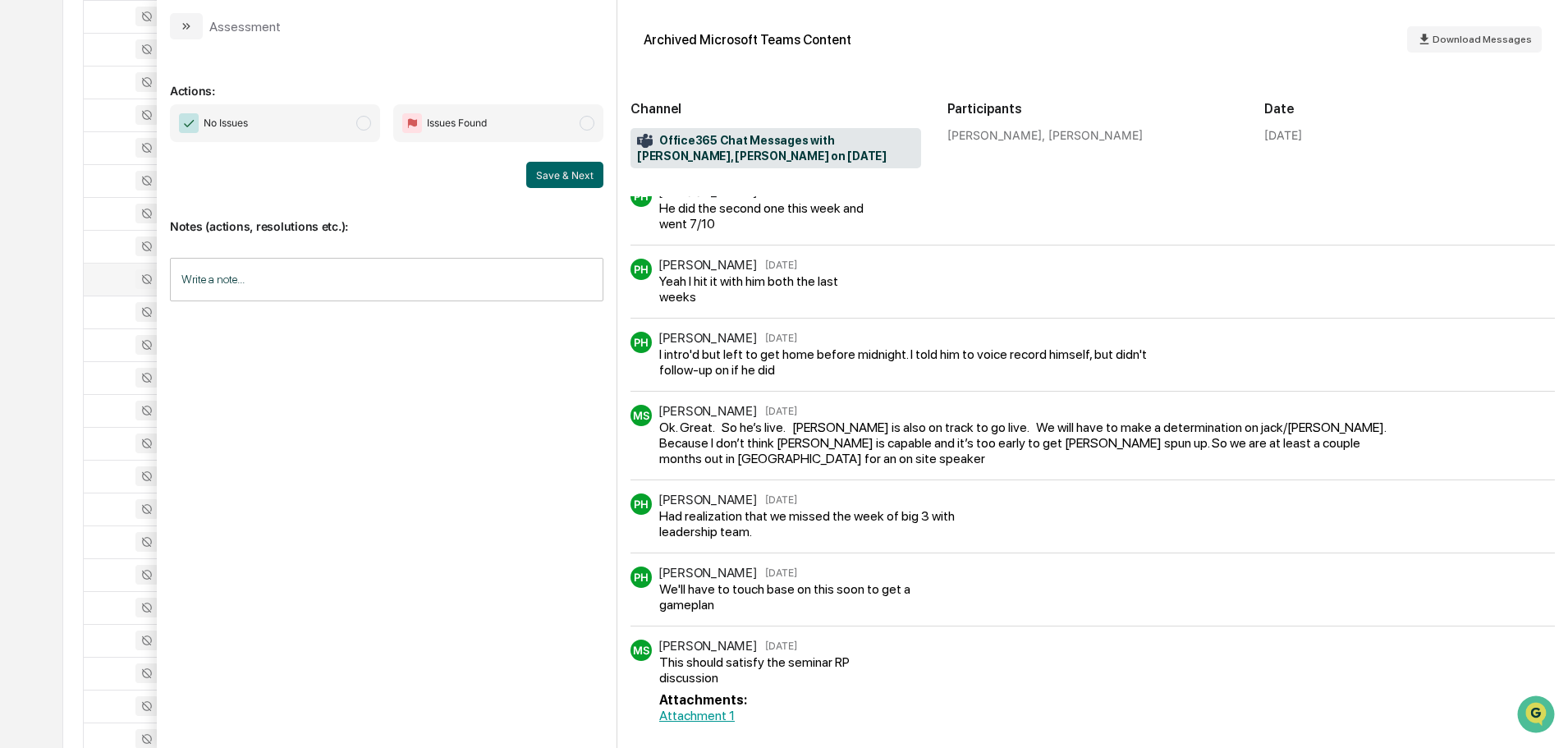
scroll to position [2022, 0]
click at [199, 27] on button "modal" at bounding box center [186, 26] width 33 height 26
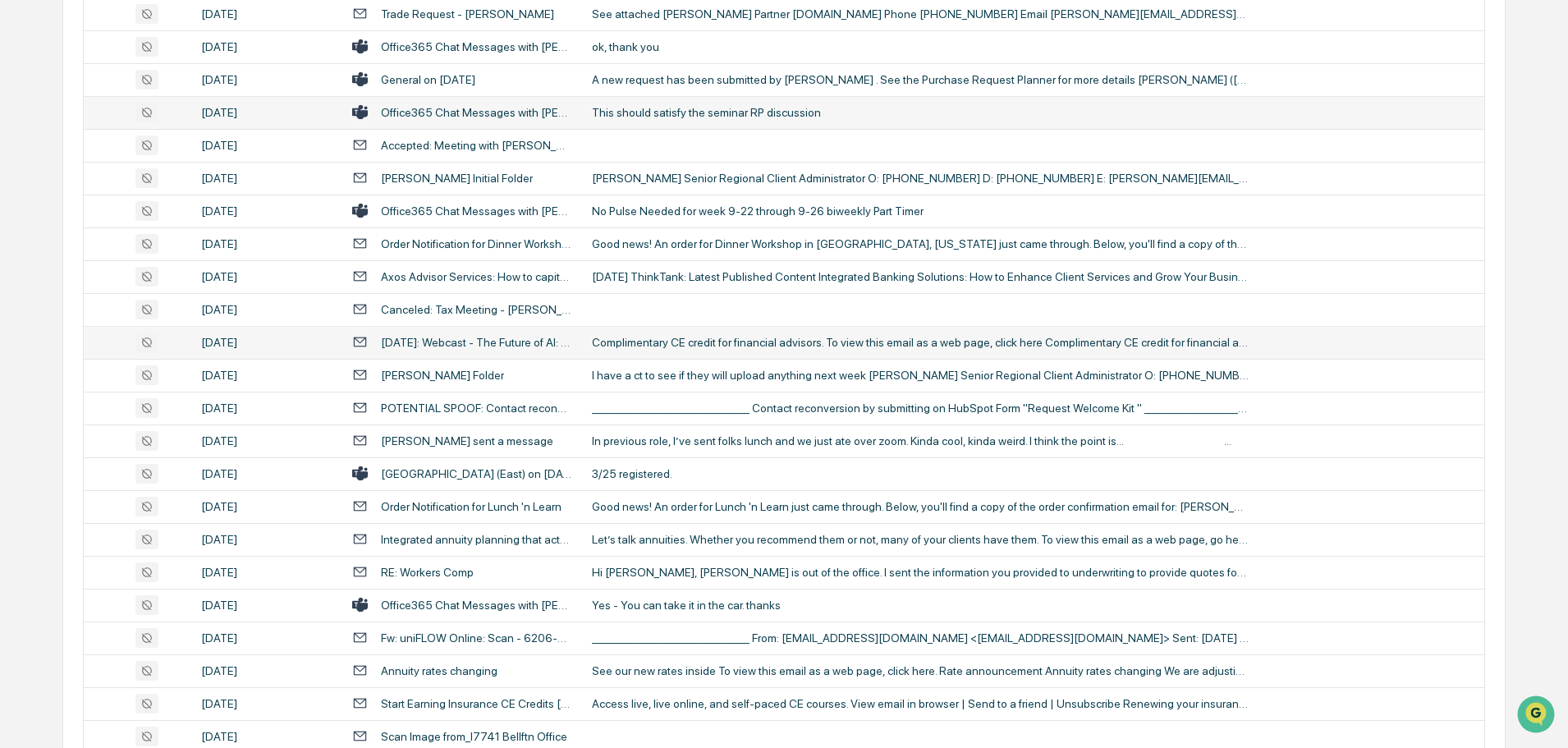
scroll to position [2268, 0]
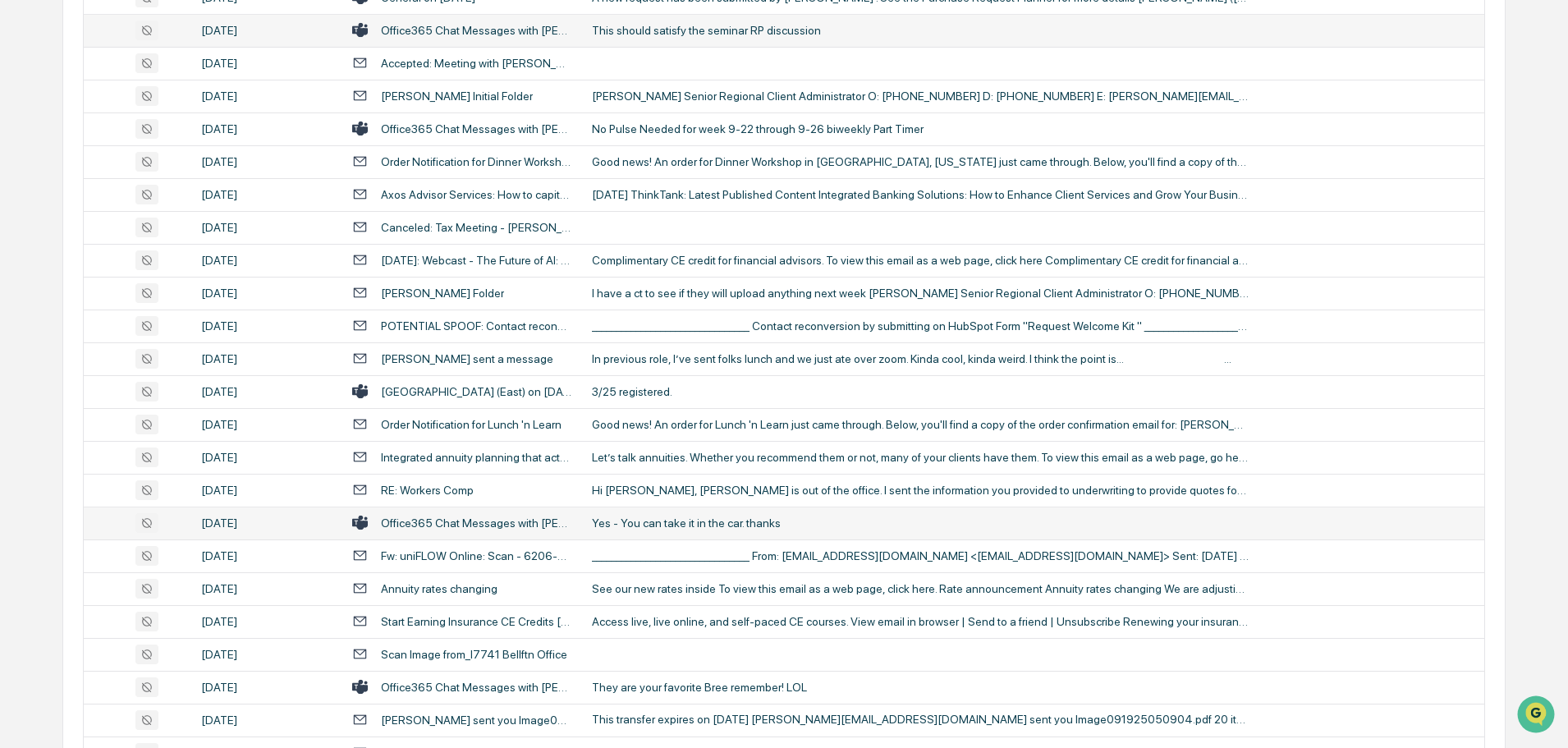
click at [704, 522] on div "Yes - You can take it in the car. thanks" at bounding box center [920, 523] width 657 height 13
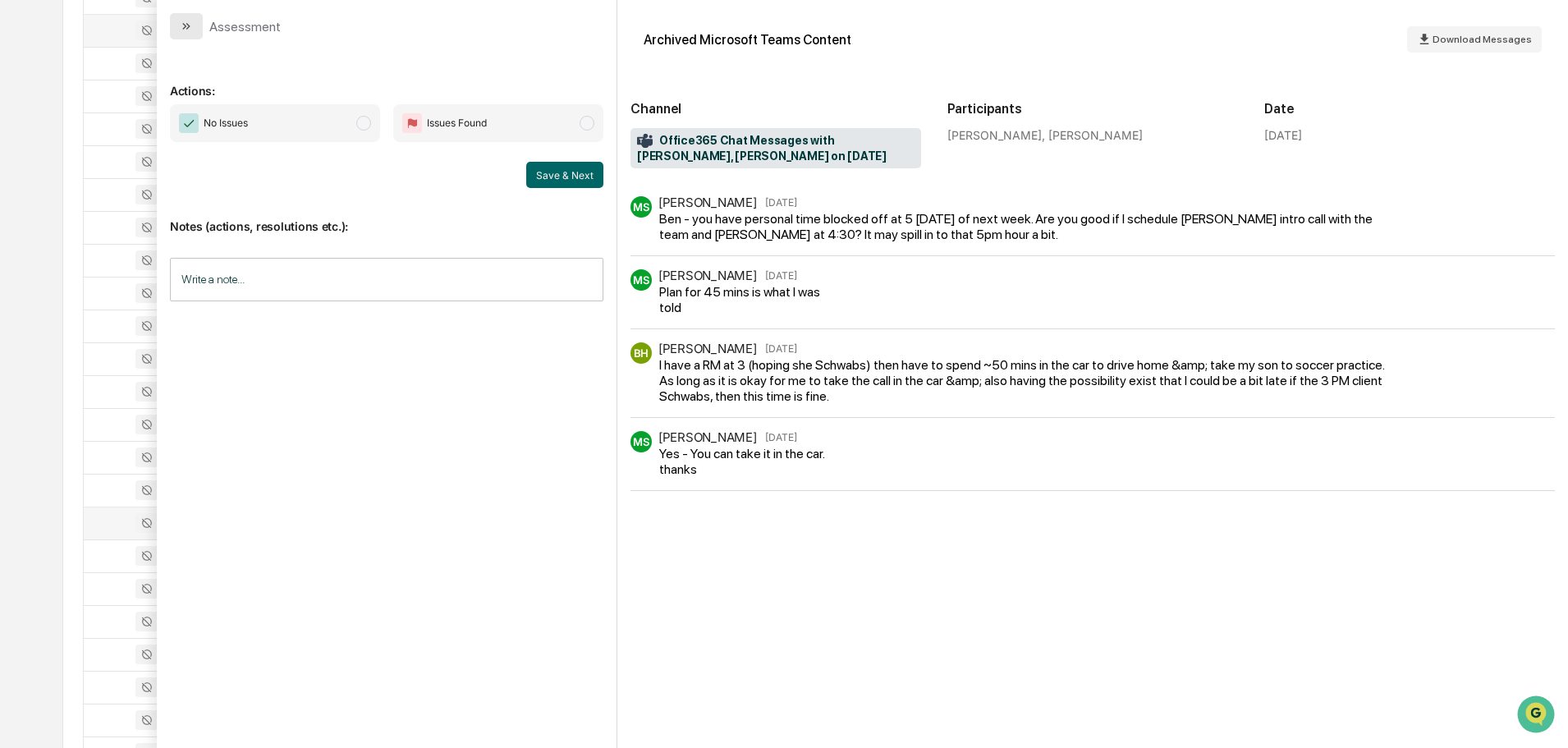
click at [187, 27] on icon "modal" at bounding box center [186, 26] width 13 height 13
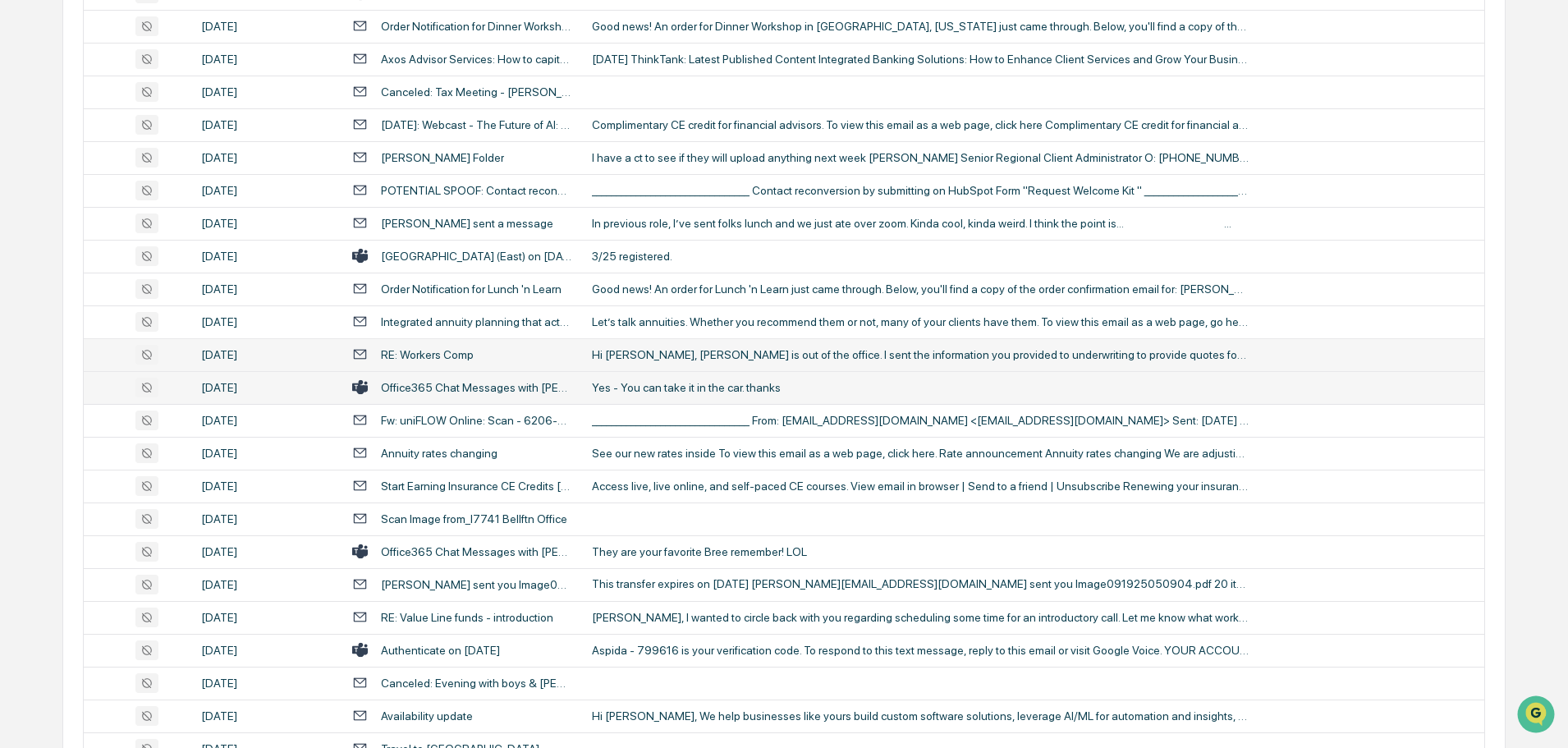
scroll to position [2432, 0]
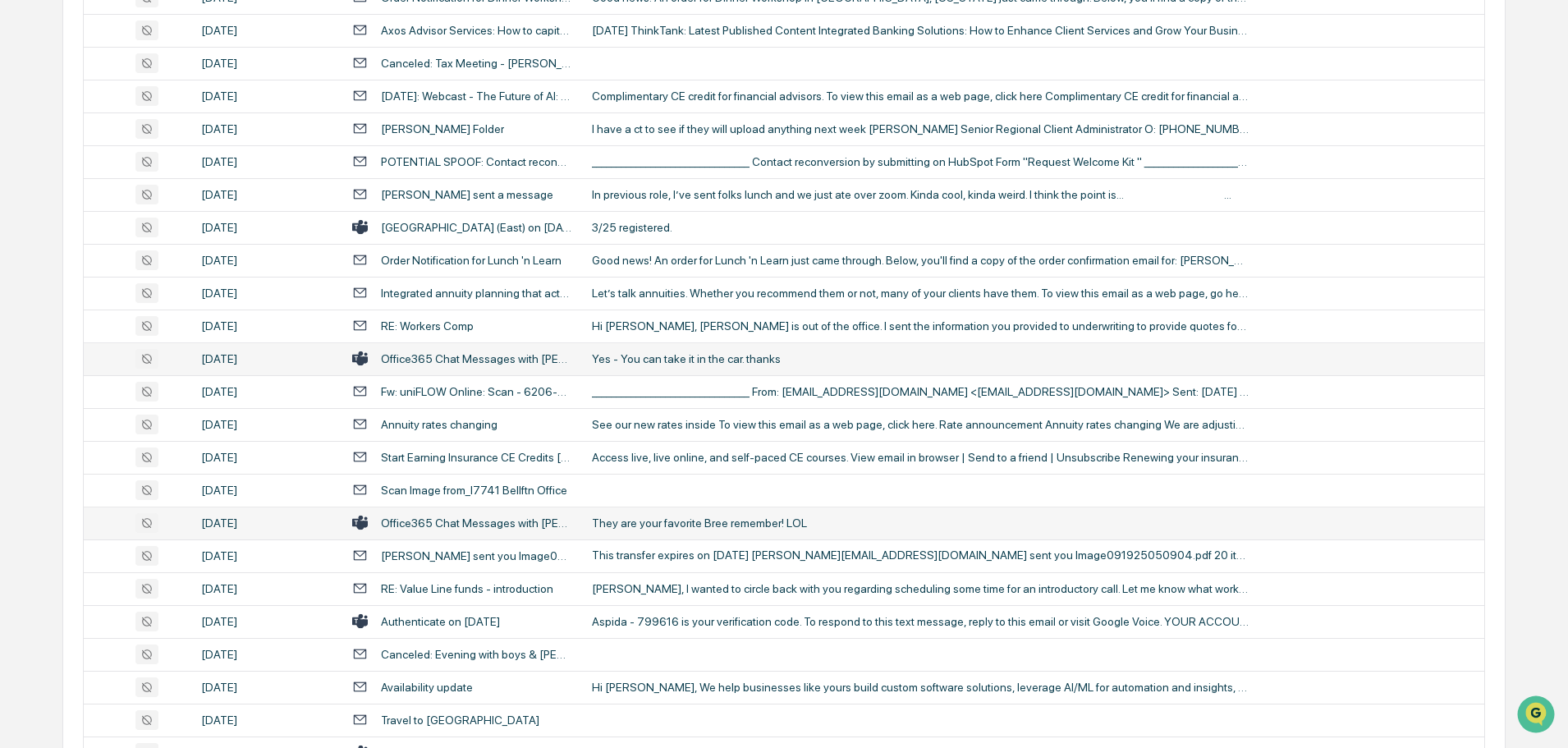
click at [701, 526] on div "They are your favorite Bree remember! LOL" at bounding box center [920, 523] width 657 height 13
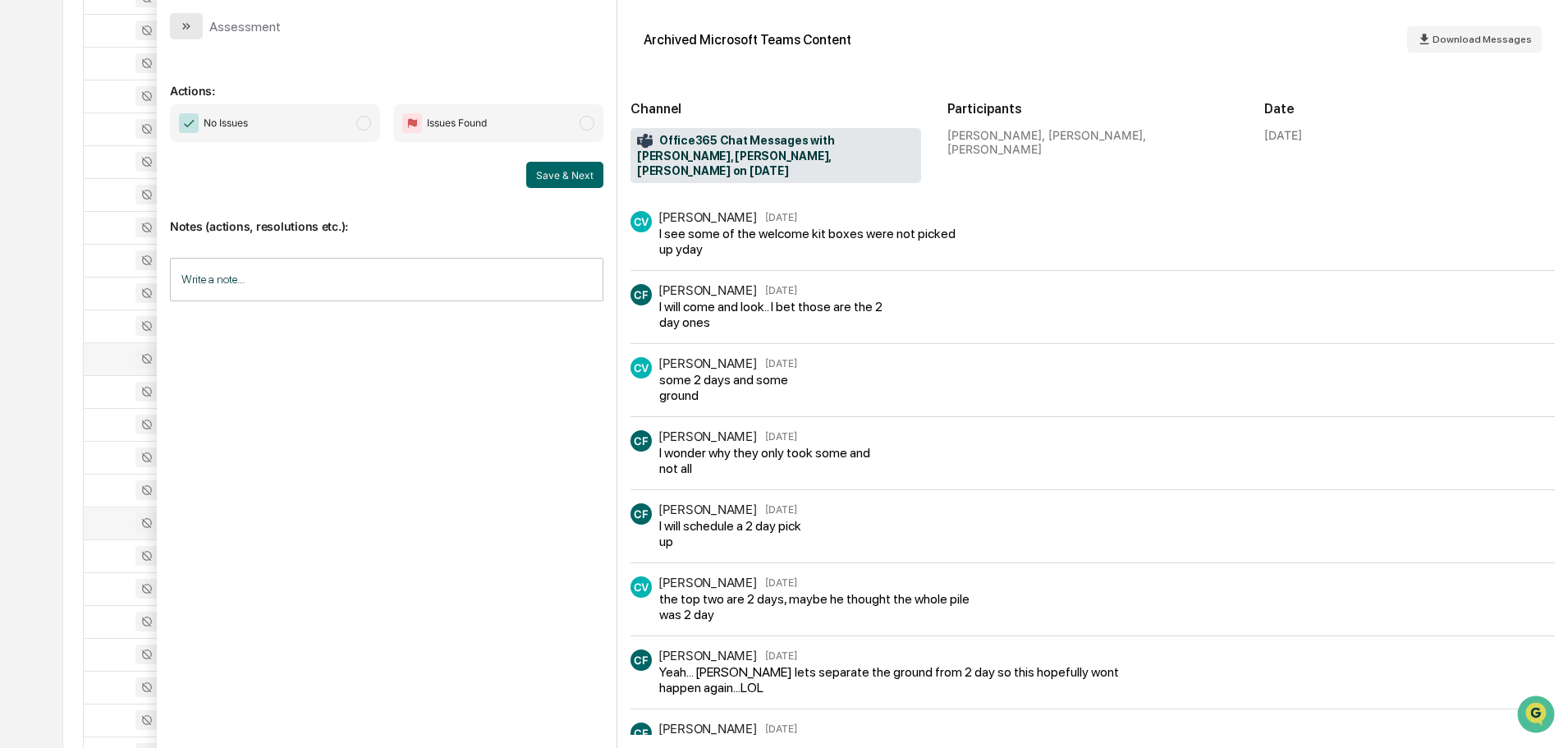
click at [189, 27] on icon "modal" at bounding box center [188, 26] width 4 height 7
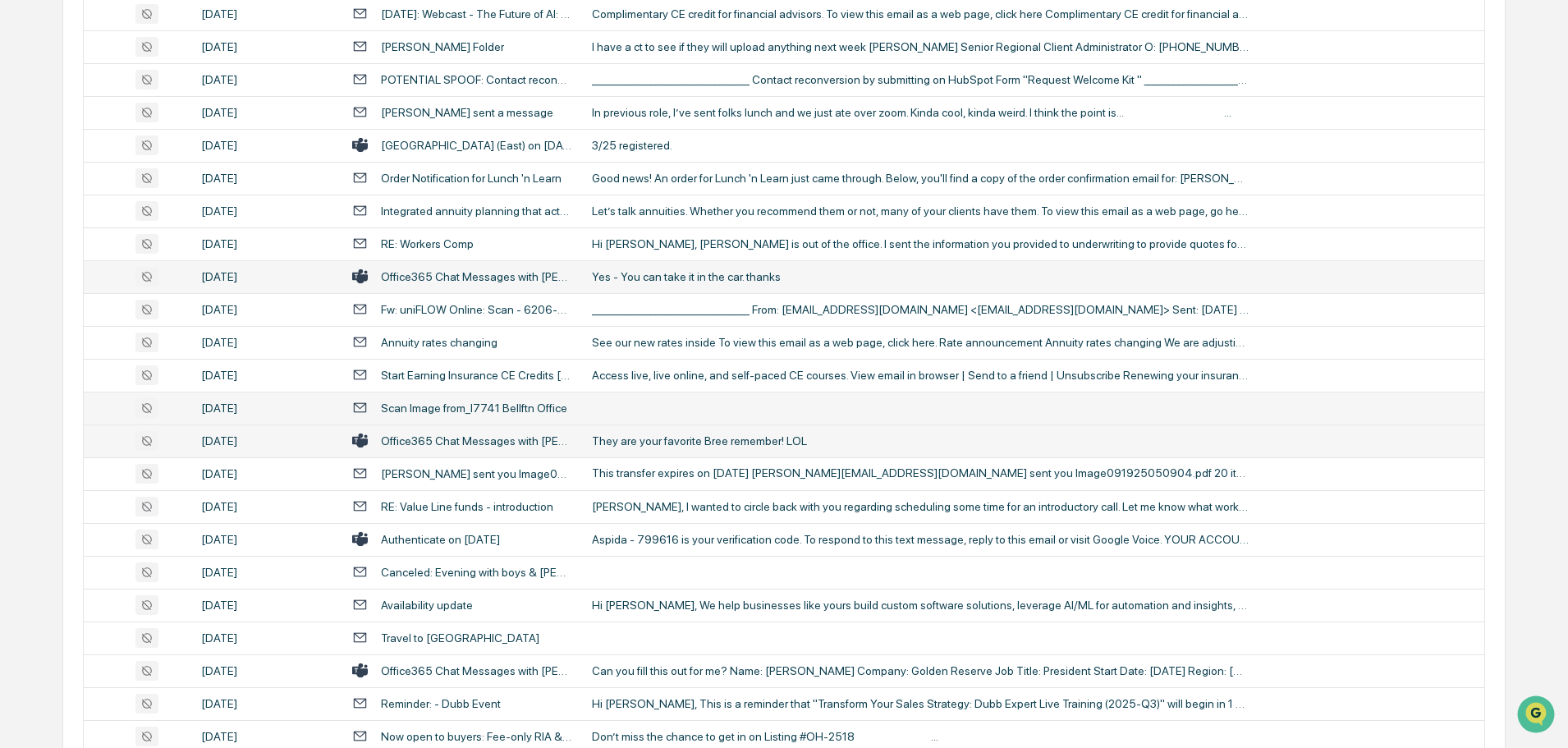
scroll to position [2568, 0]
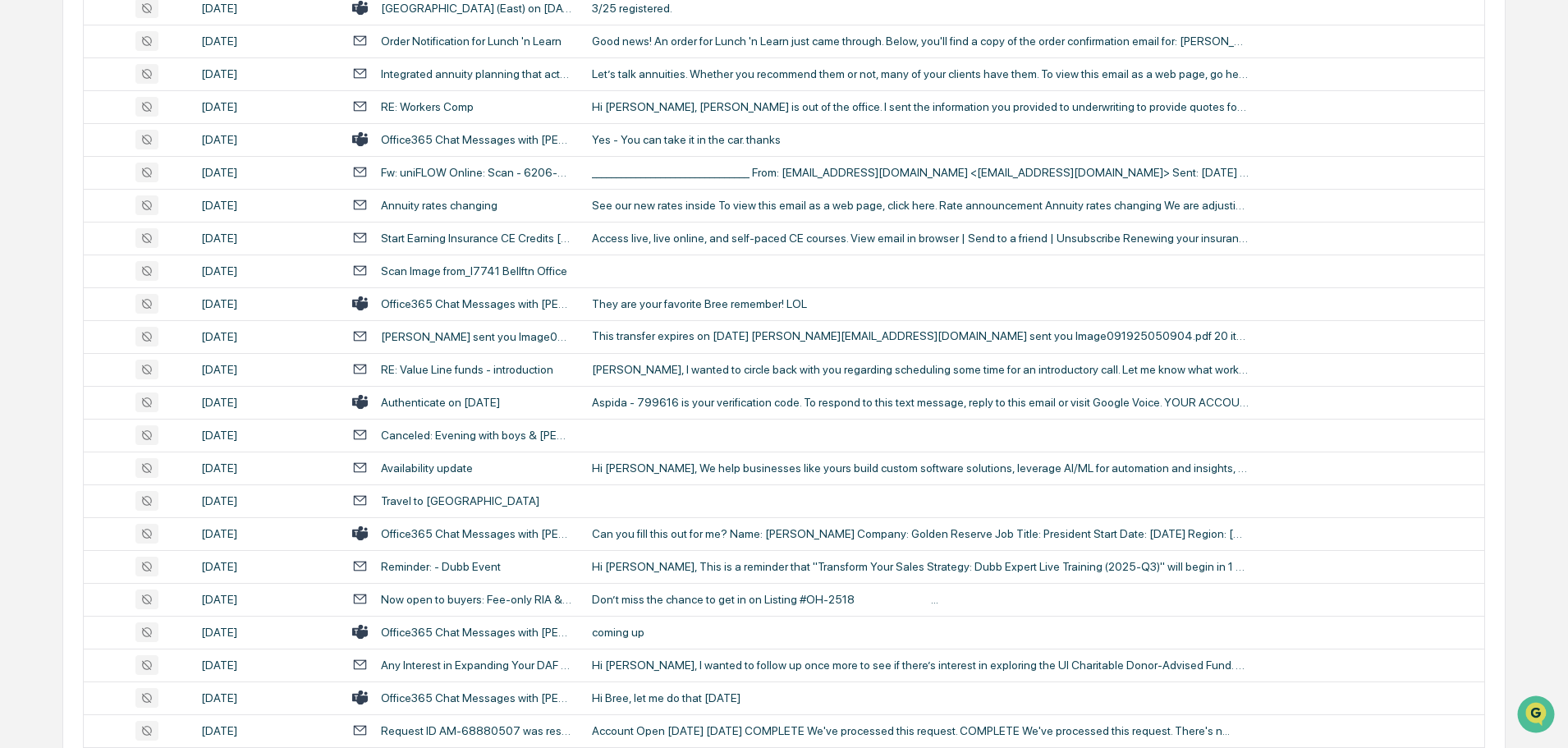
scroll to position [2678, 0]
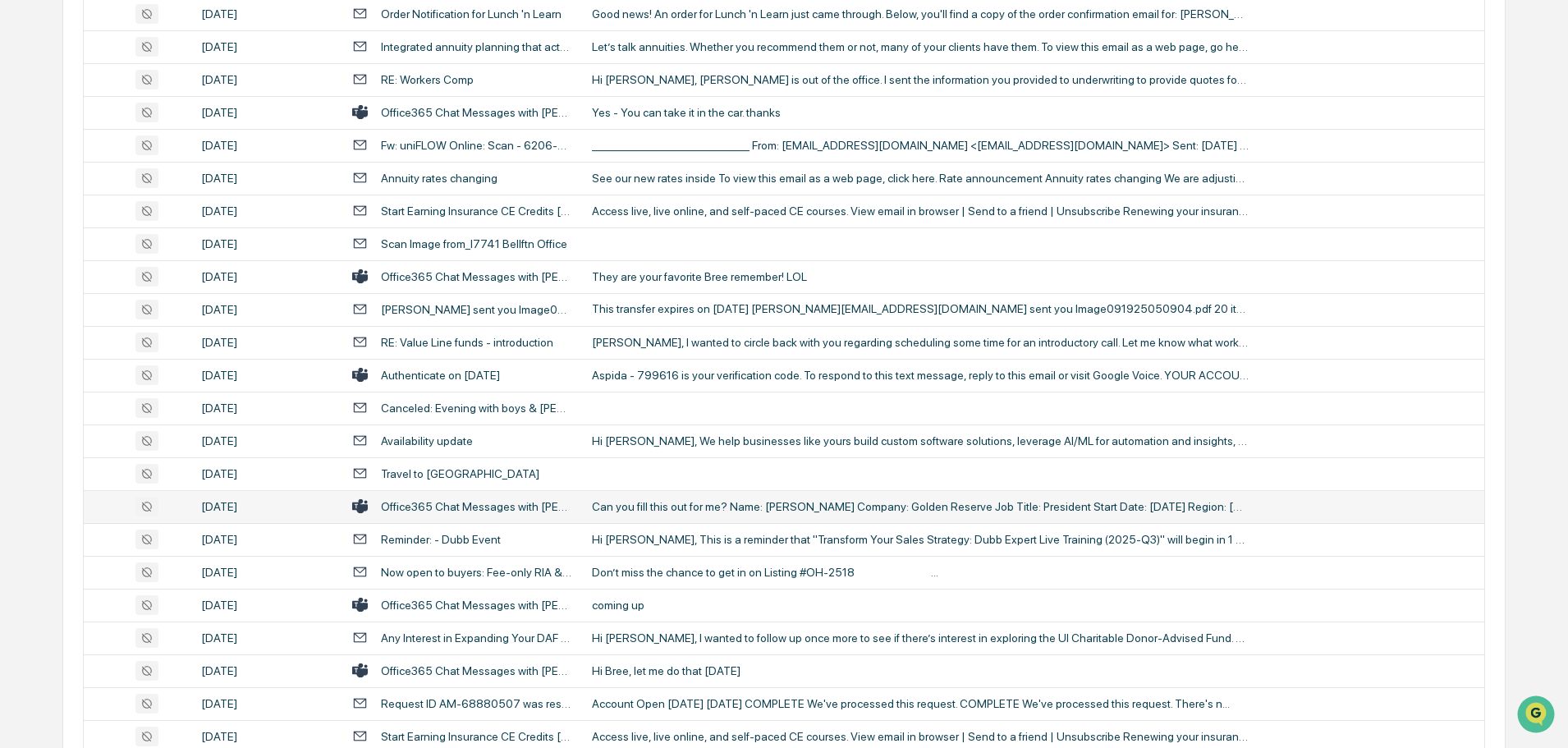
click at [704, 508] on div "Can you fill this out for me? Name: [PERSON_NAME] Company: Golden Reserve Job T…" at bounding box center [920, 506] width 657 height 13
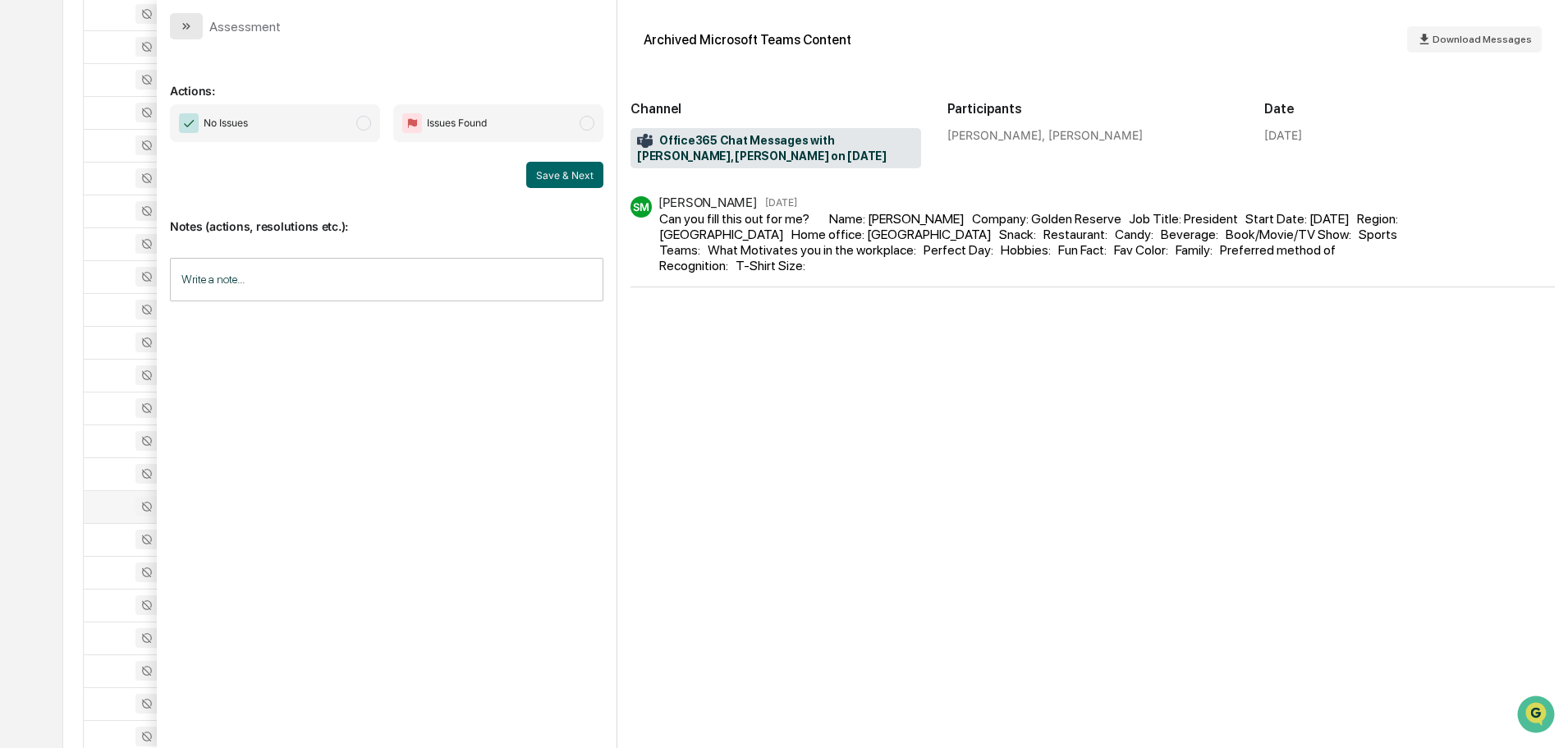
click at [187, 20] on icon "modal" at bounding box center [186, 26] width 13 height 13
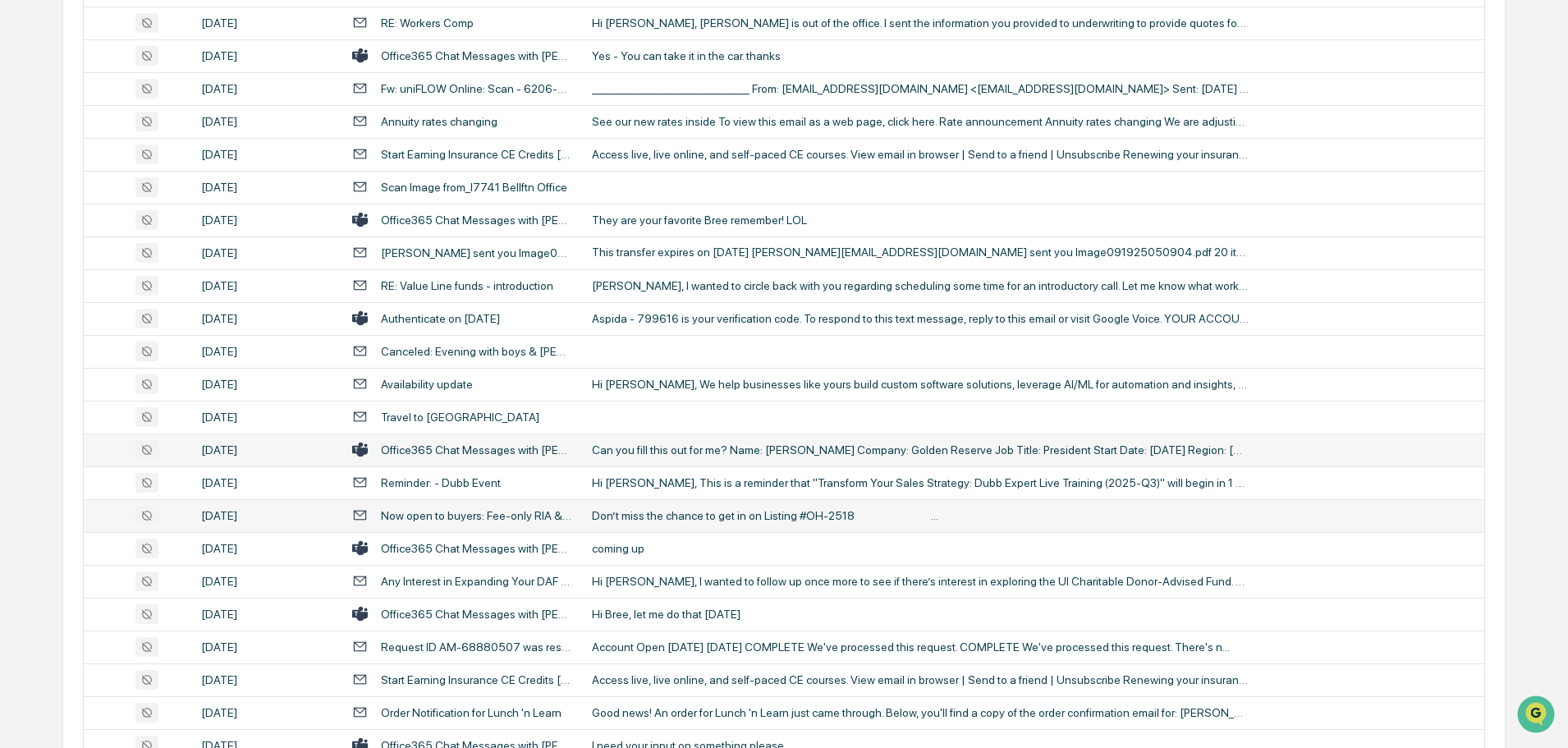
scroll to position [2761, 0]
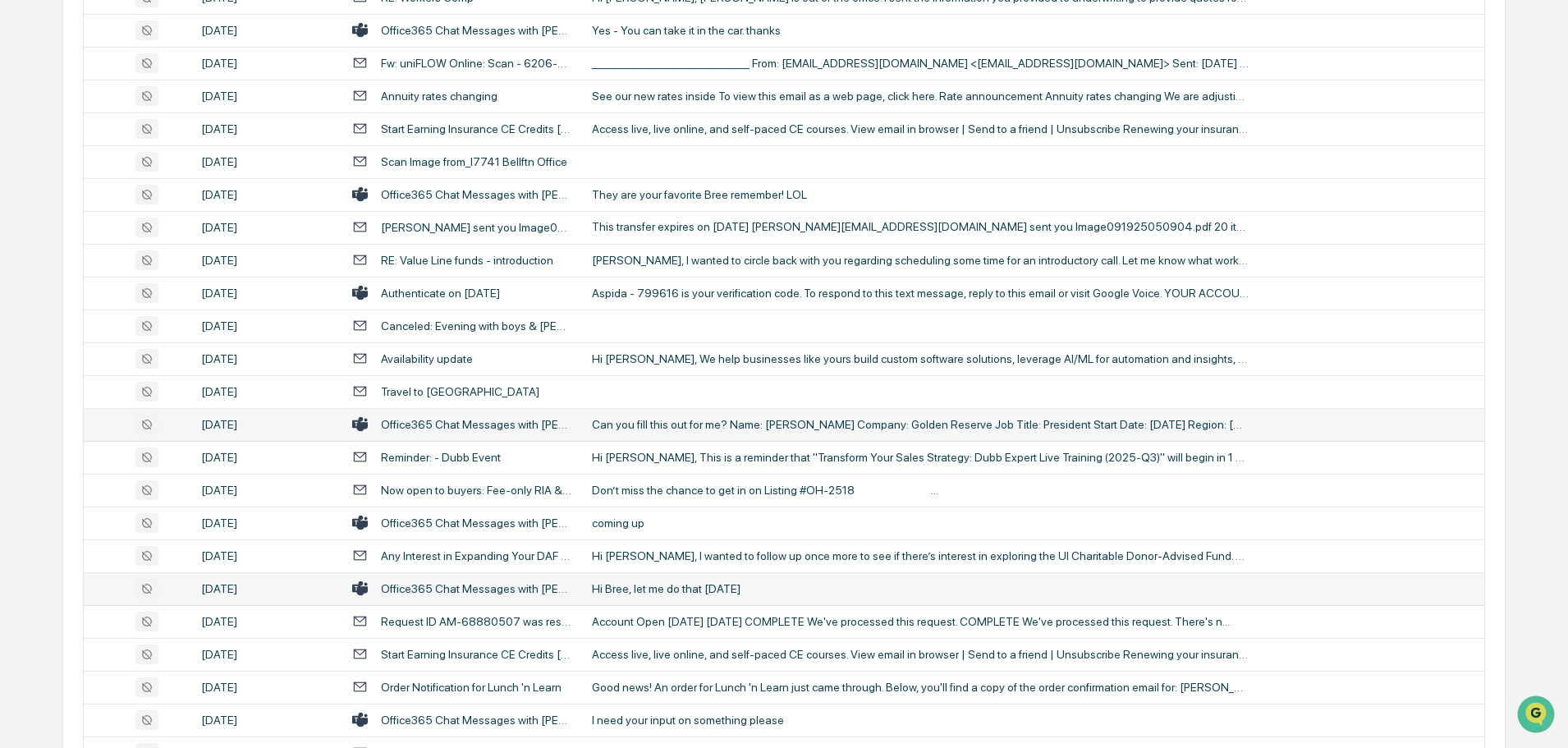
click at [720, 590] on div "Hi Bree, let me do that [DATE]" at bounding box center [920, 589] width 657 height 13
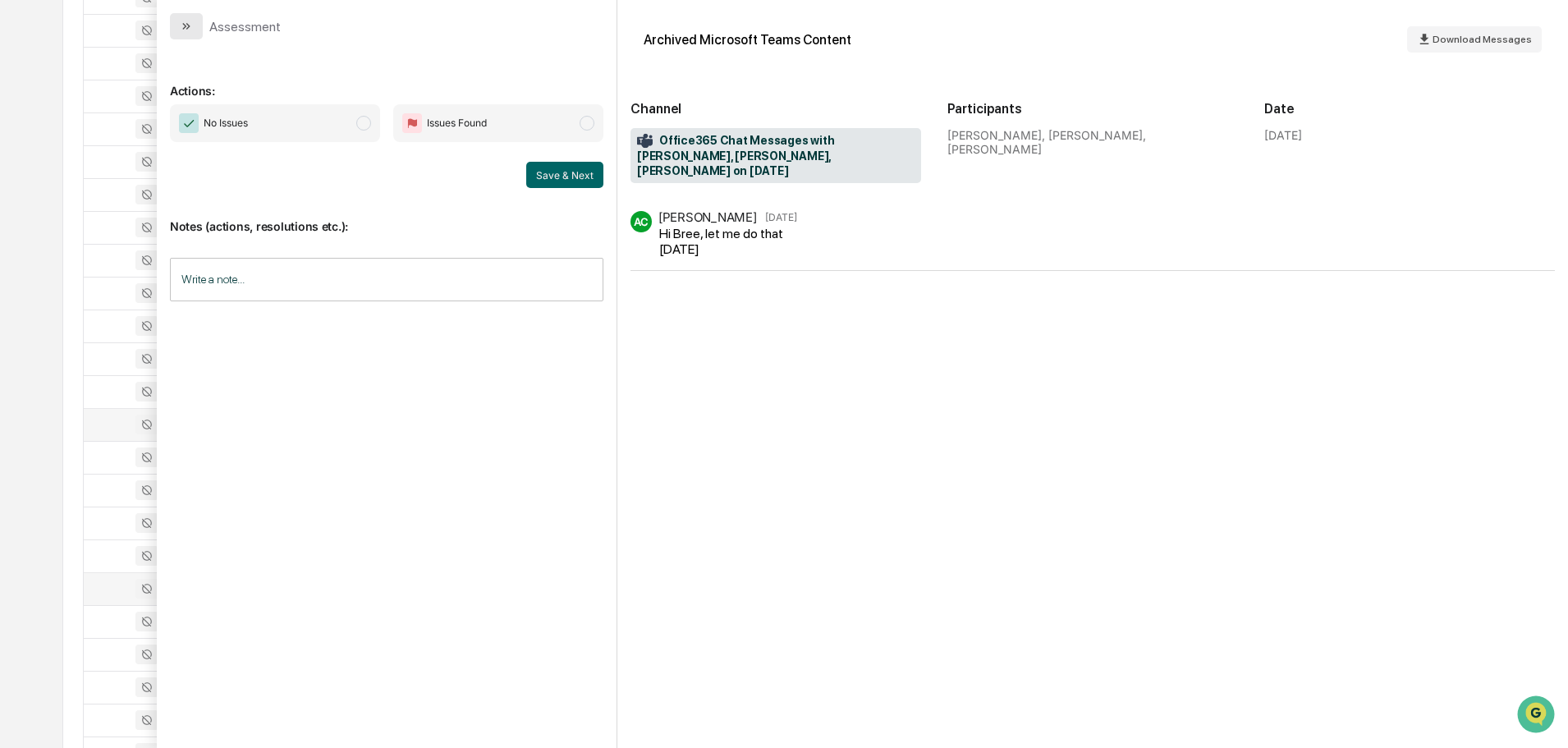
click at [183, 35] on button "modal" at bounding box center [186, 26] width 33 height 26
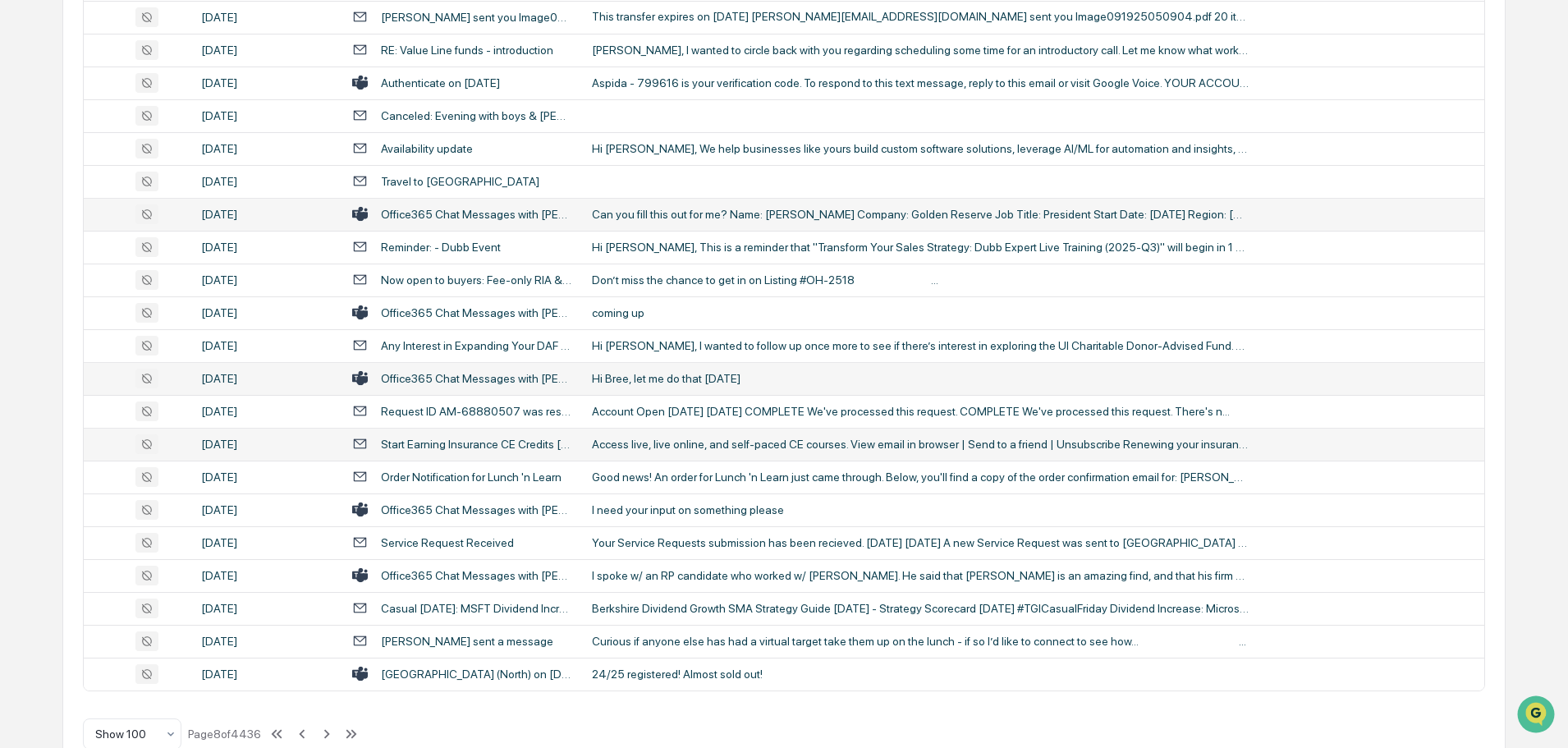
scroll to position [3007, 0]
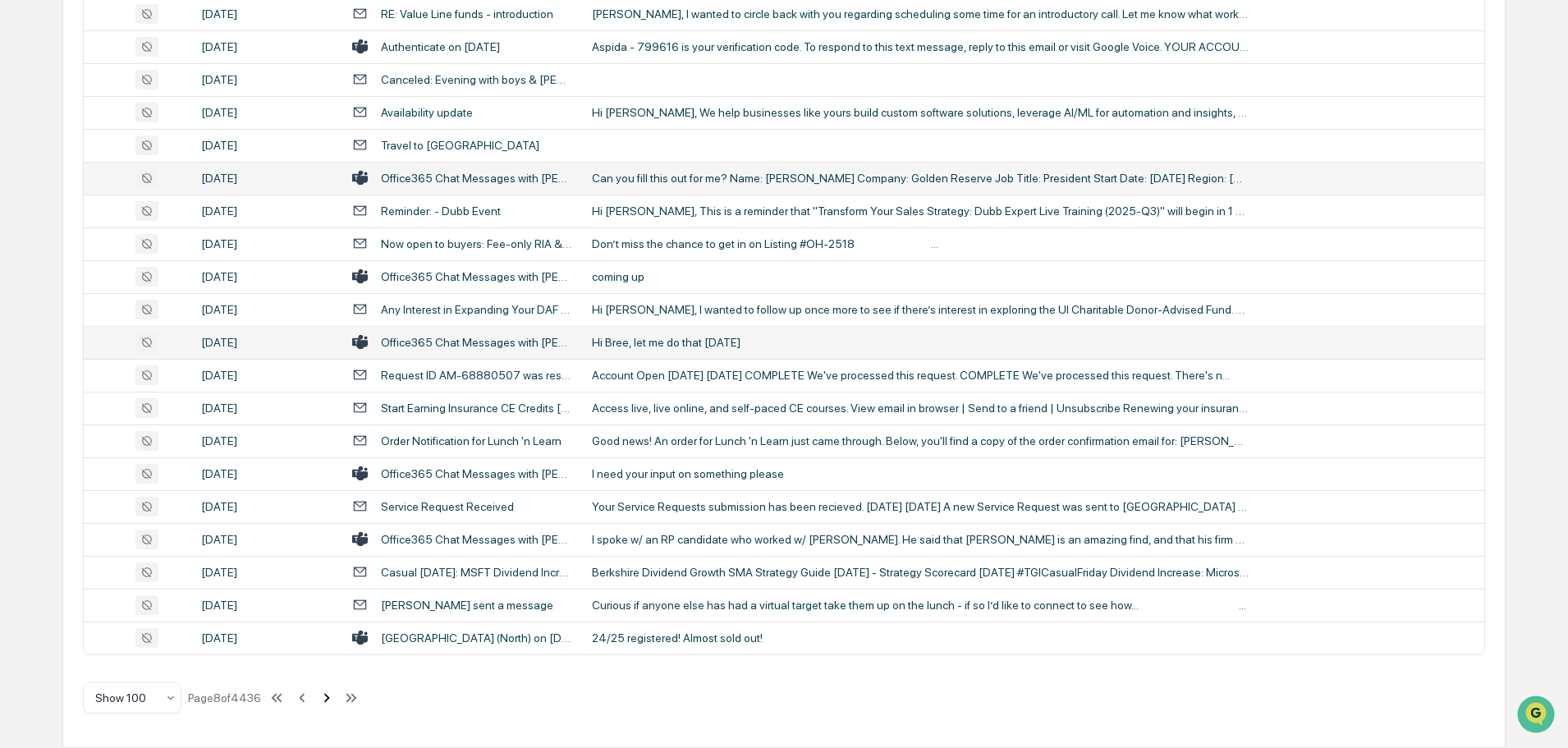
click at [329, 700] on icon at bounding box center [328, 697] width 6 height 9
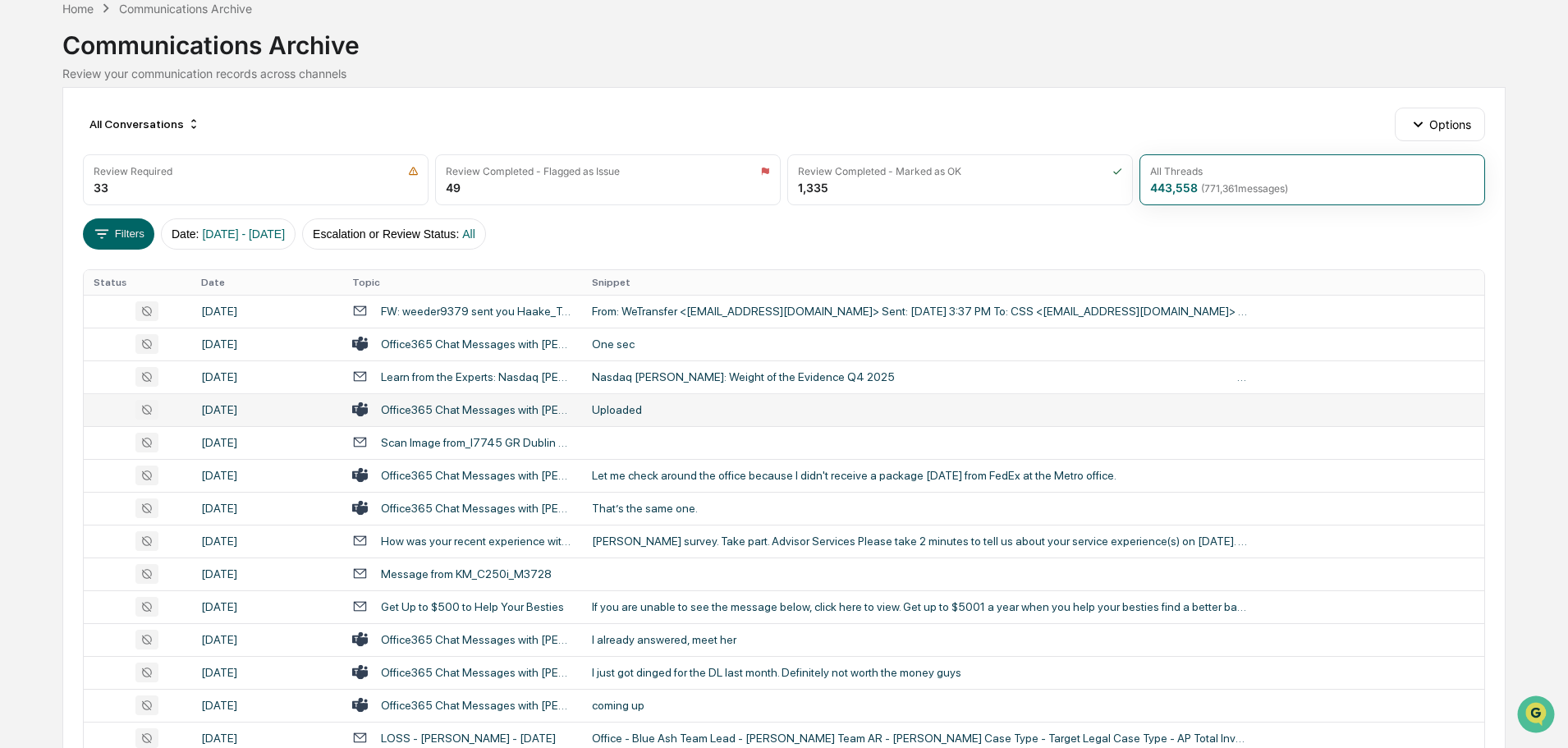
scroll to position [164, 0]
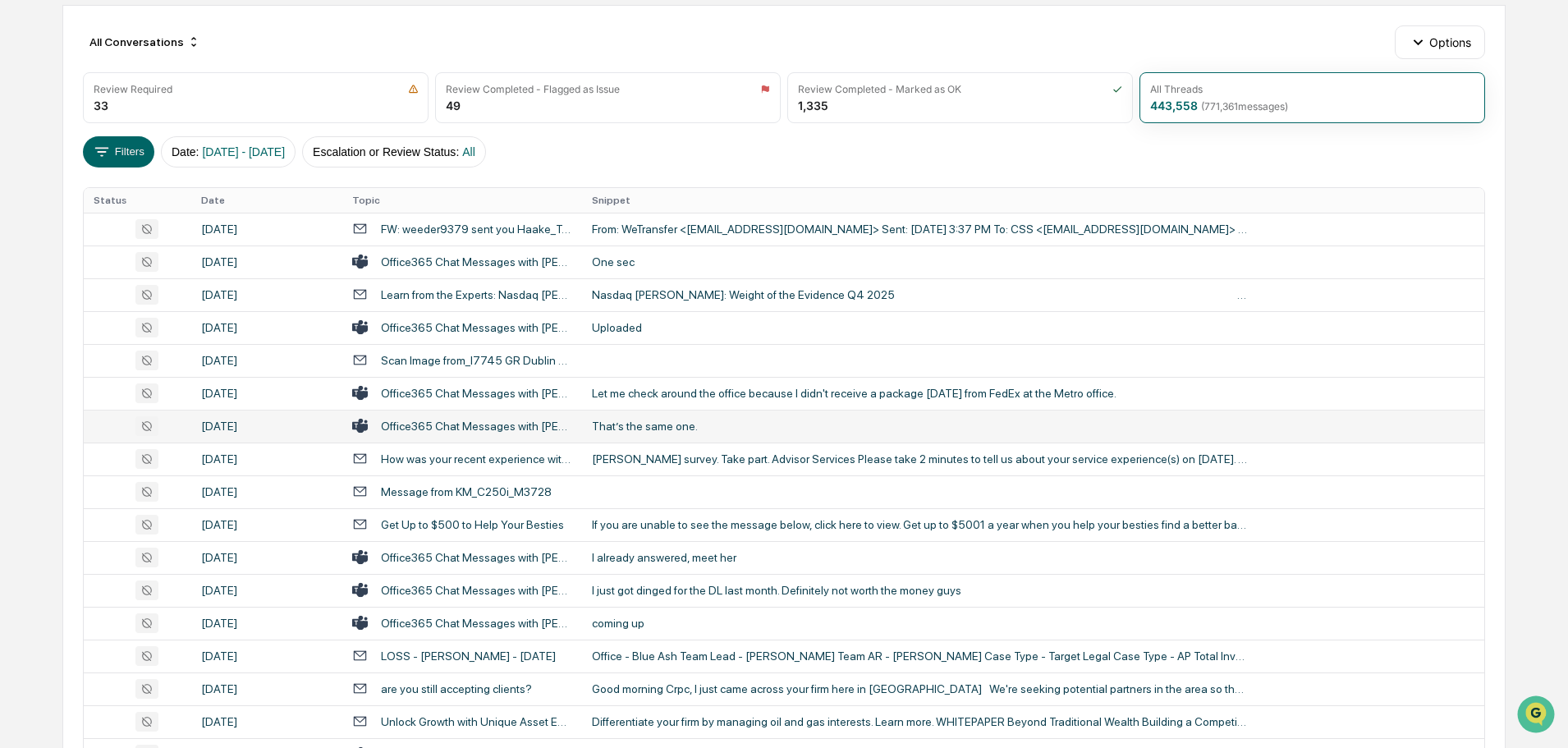
click at [679, 435] on td "That’s the same one." at bounding box center [1033, 425] width 902 height 33
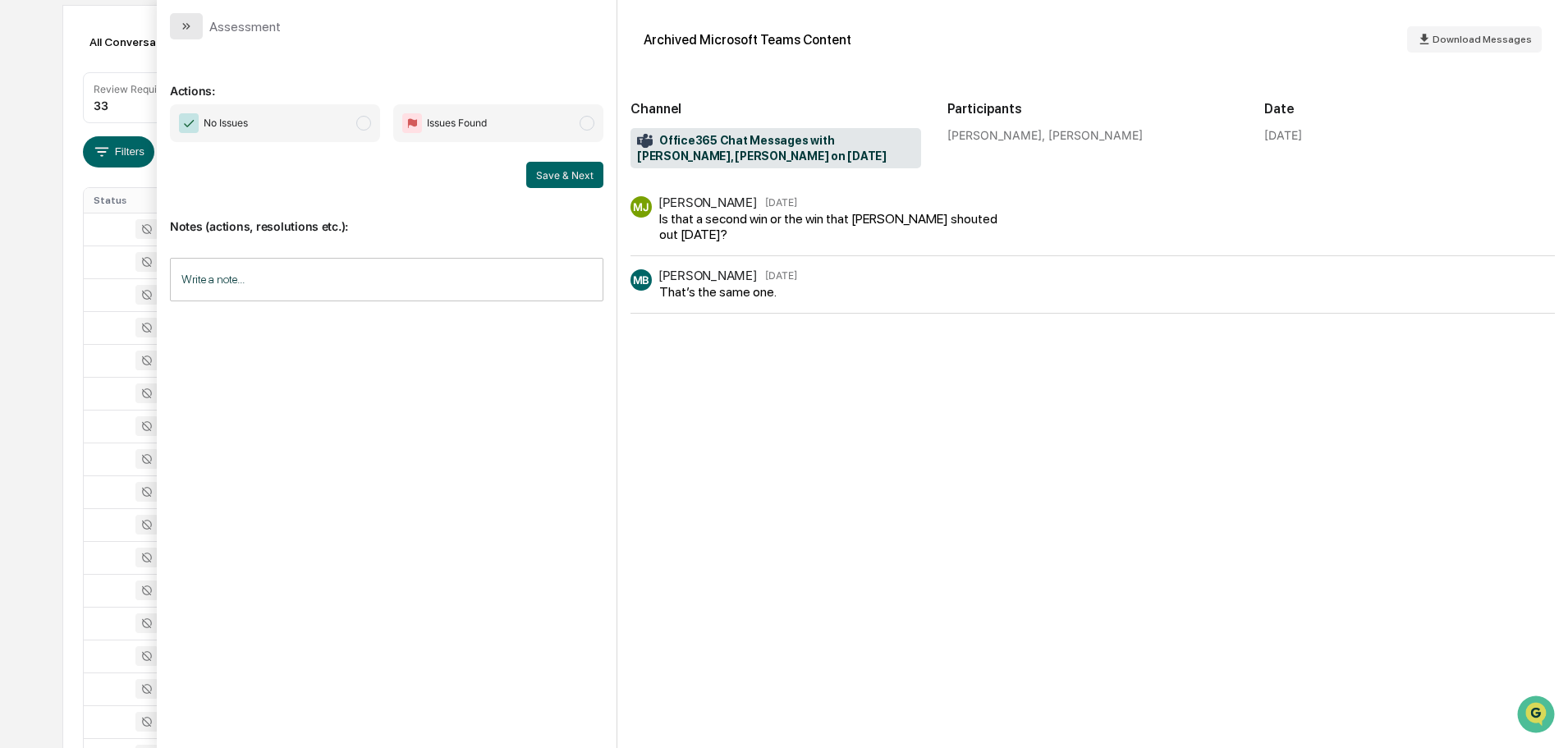
click at [193, 27] on button "modal" at bounding box center [186, 26] width 33 height 26
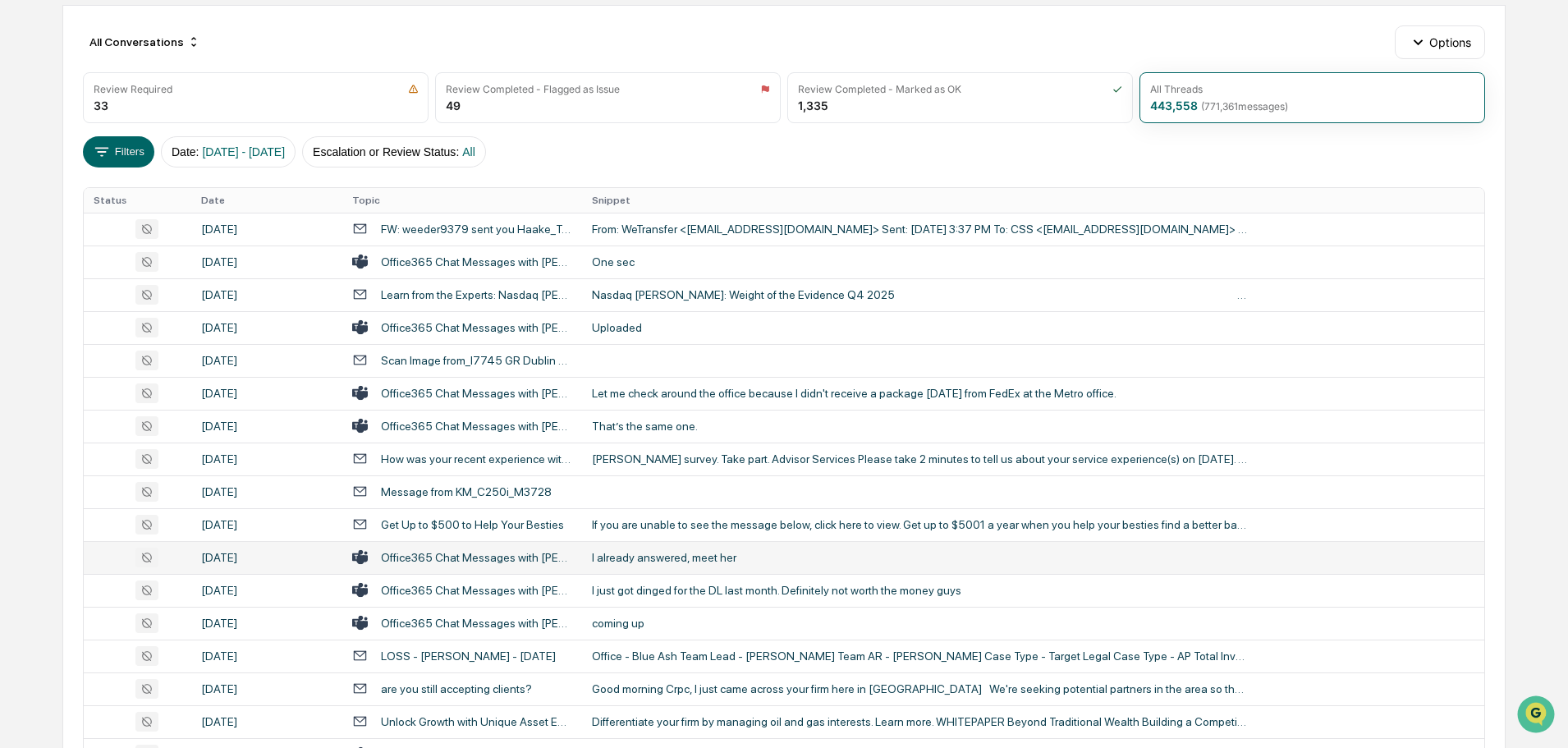
click at [645, 562] on div "I already answered, meet her" at bounding box center [920, 557] width 657 height 13
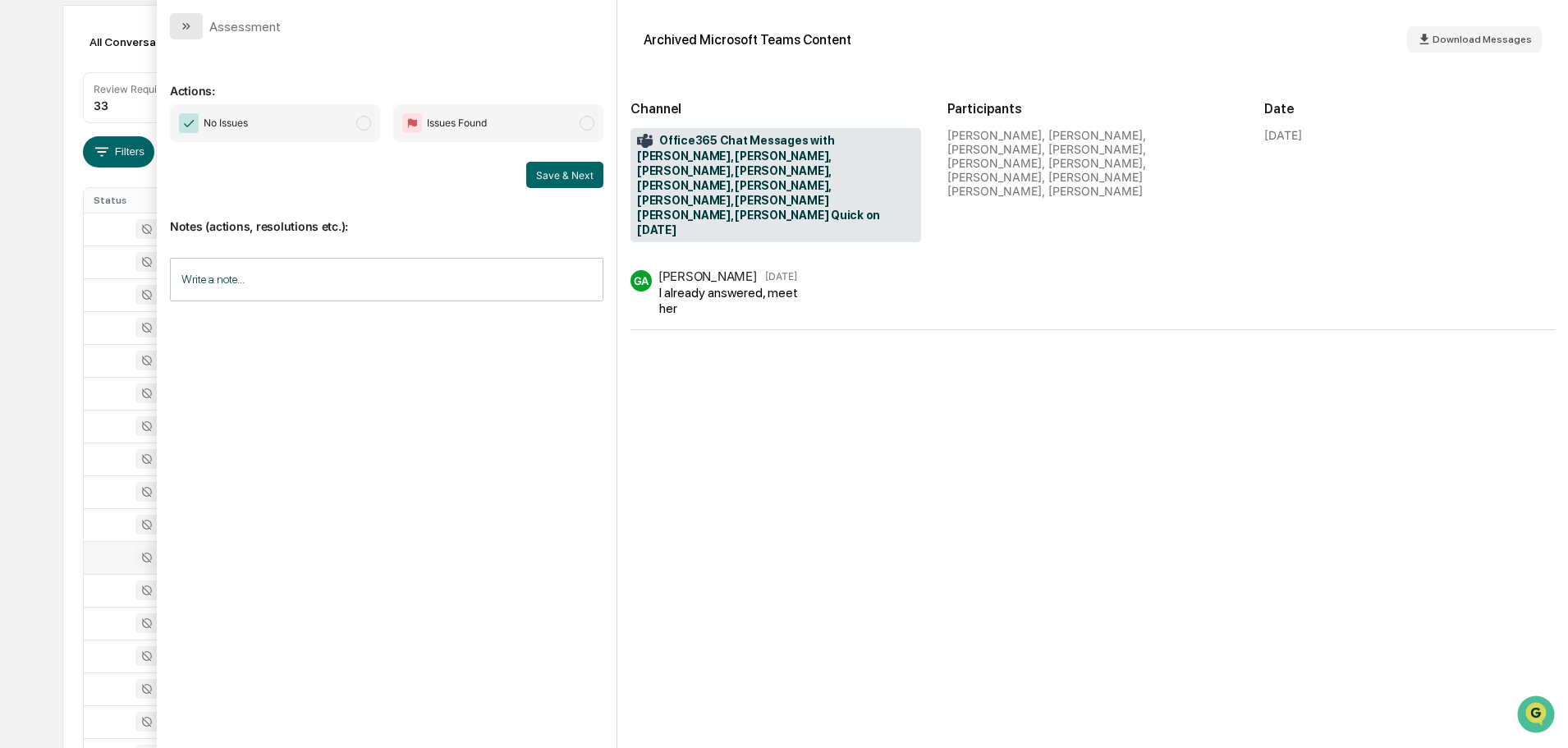
click at [192, 37] on button "modal" at bounding box center [186, 26] width 33 height 26
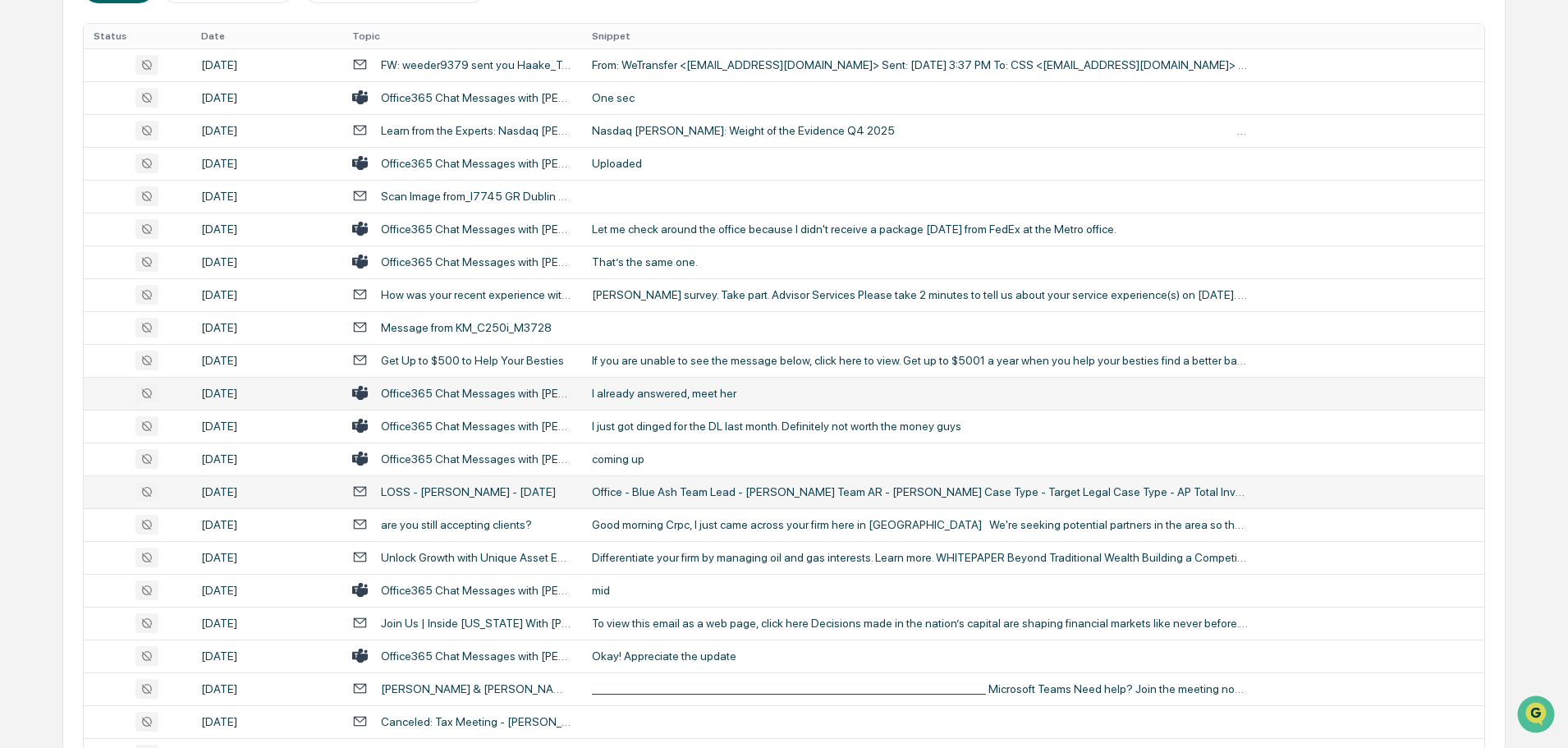
scroll to position [410, 0]
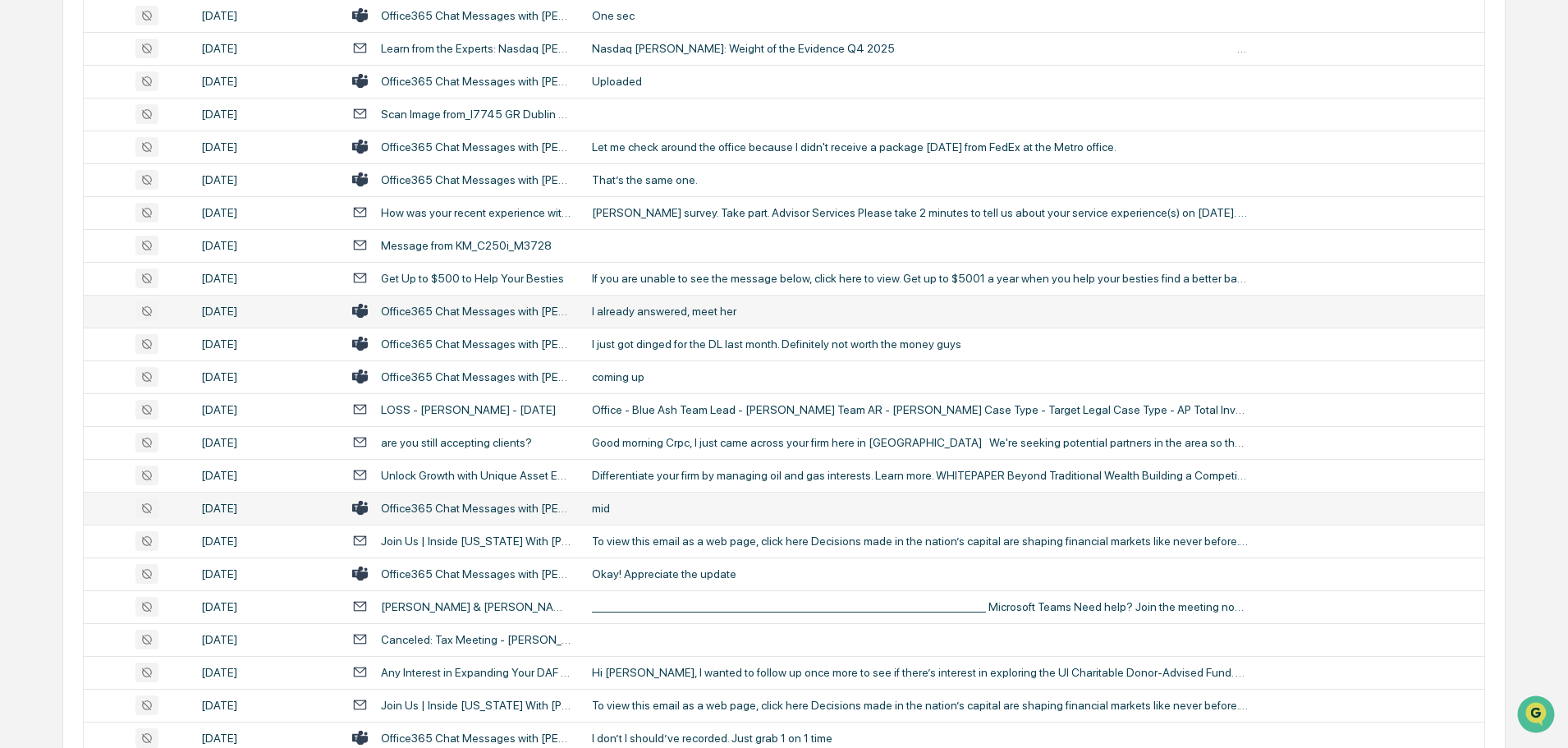
click at [648, 506] on div "mid" at bounding box center [920, 508] width 657 height 13
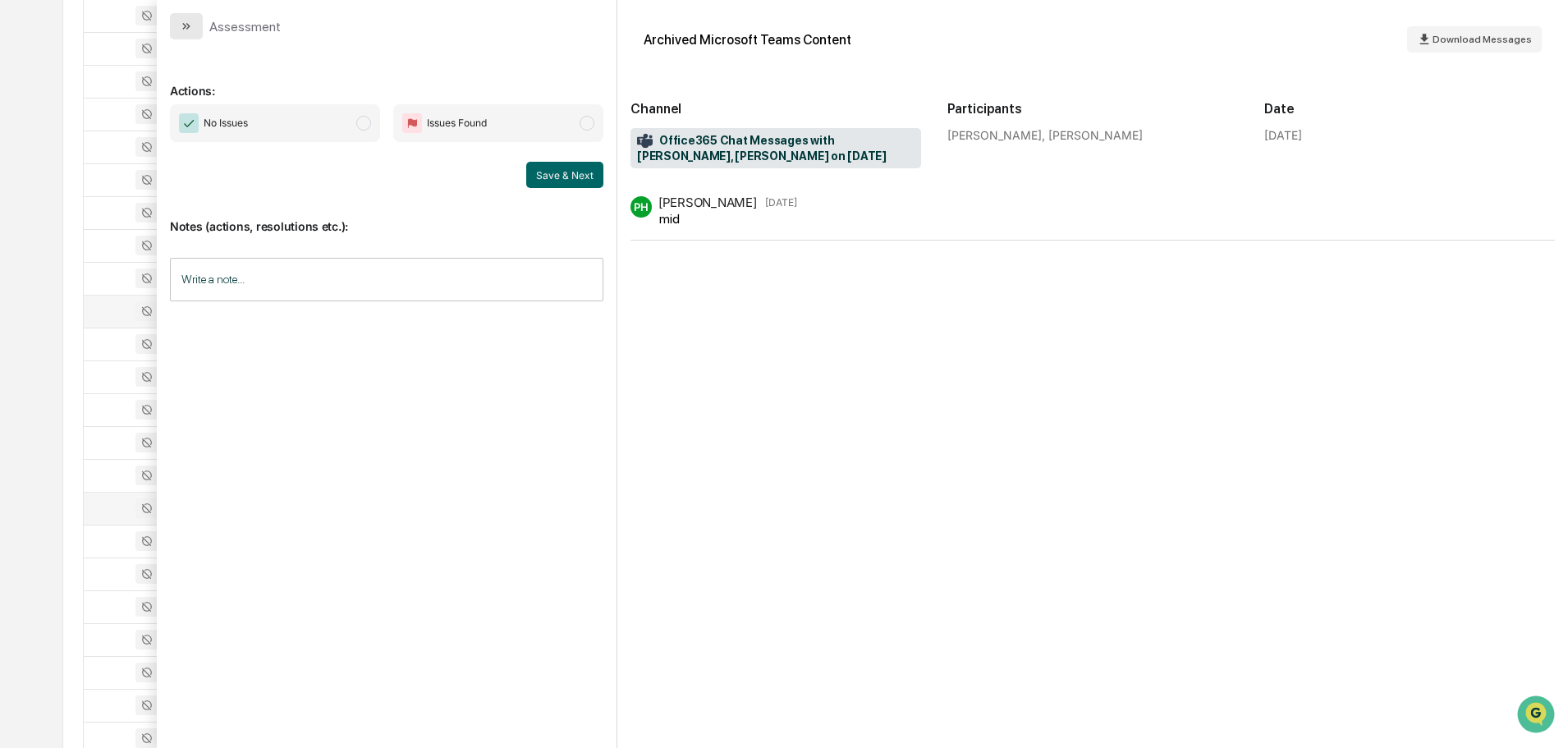
click at [188, 38] on button "modal" at bounding box center [186, 26] width 33 height 26
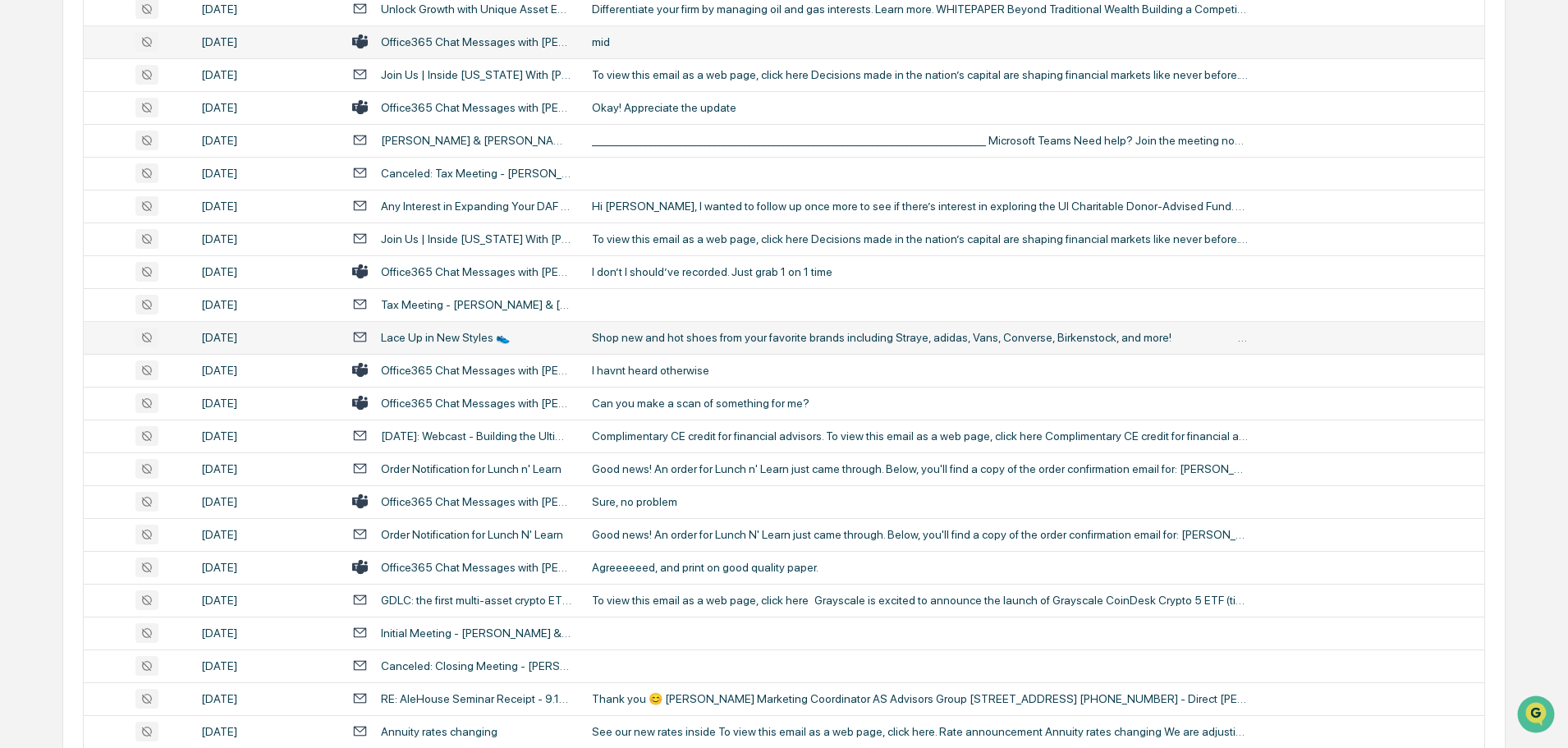
scroll to position [903, 0]
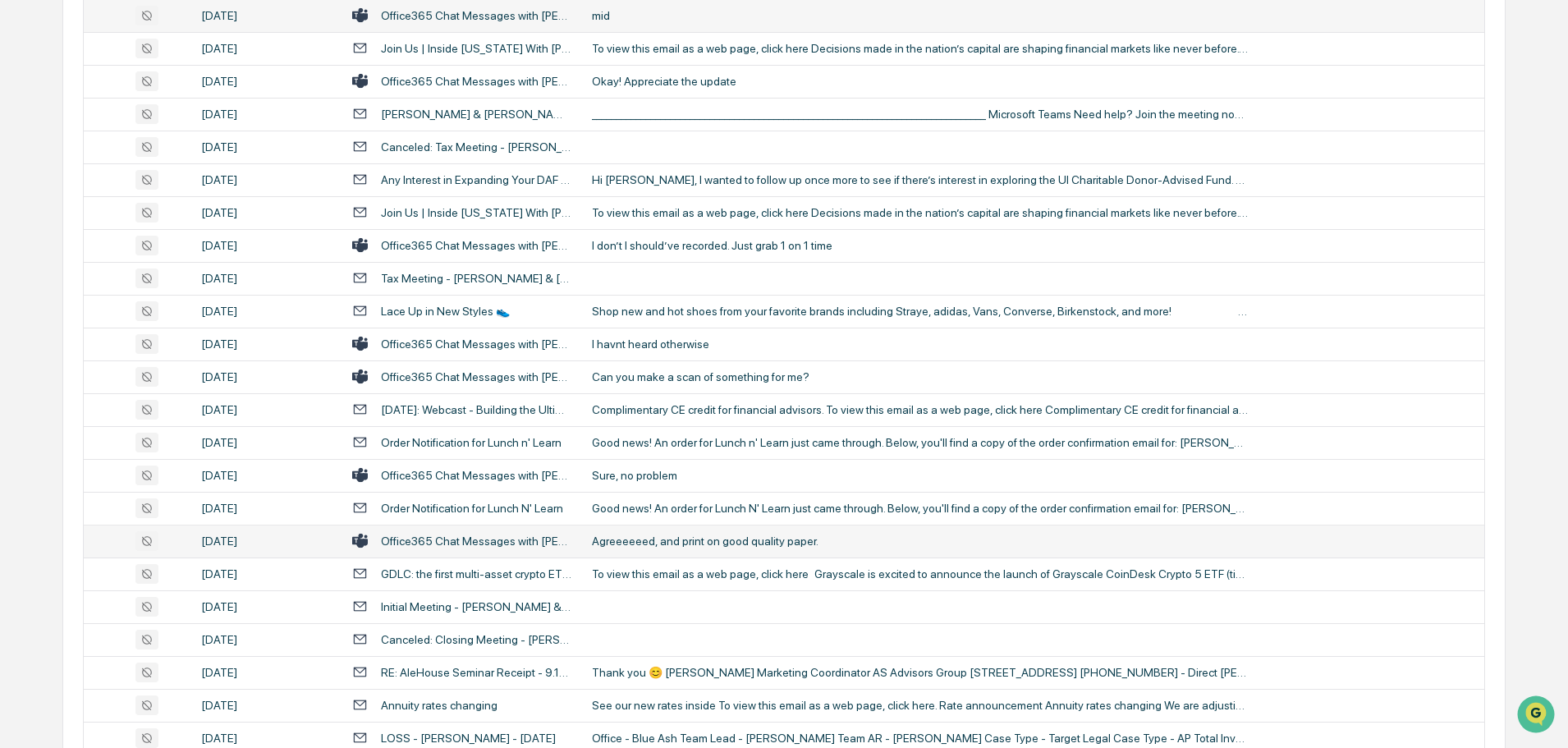
click at [695, 533] on td "Agreeeeeed, and print on good quality paper." at bounding box center [1033, 541] width 902 height 33
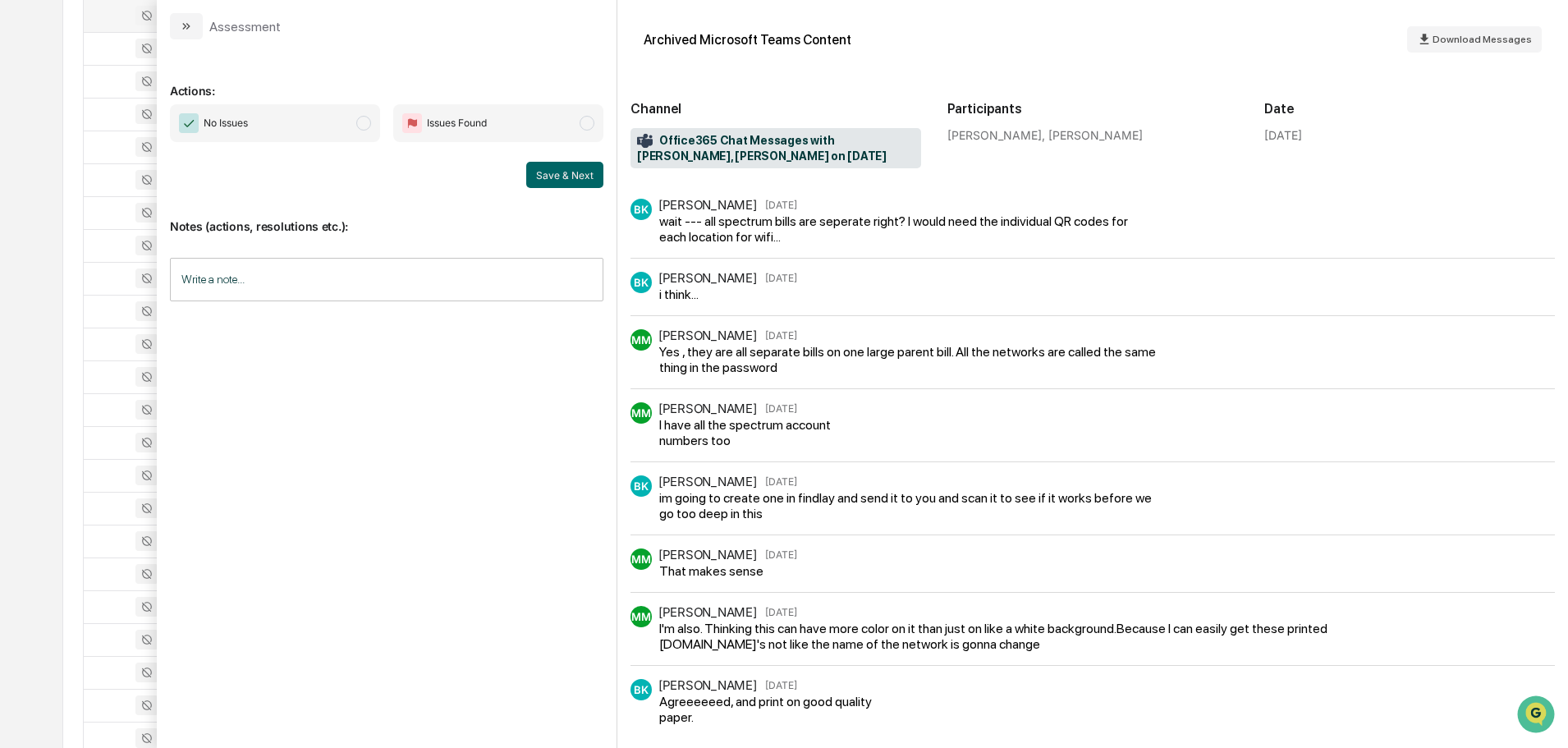
scroll to position [214, 0]
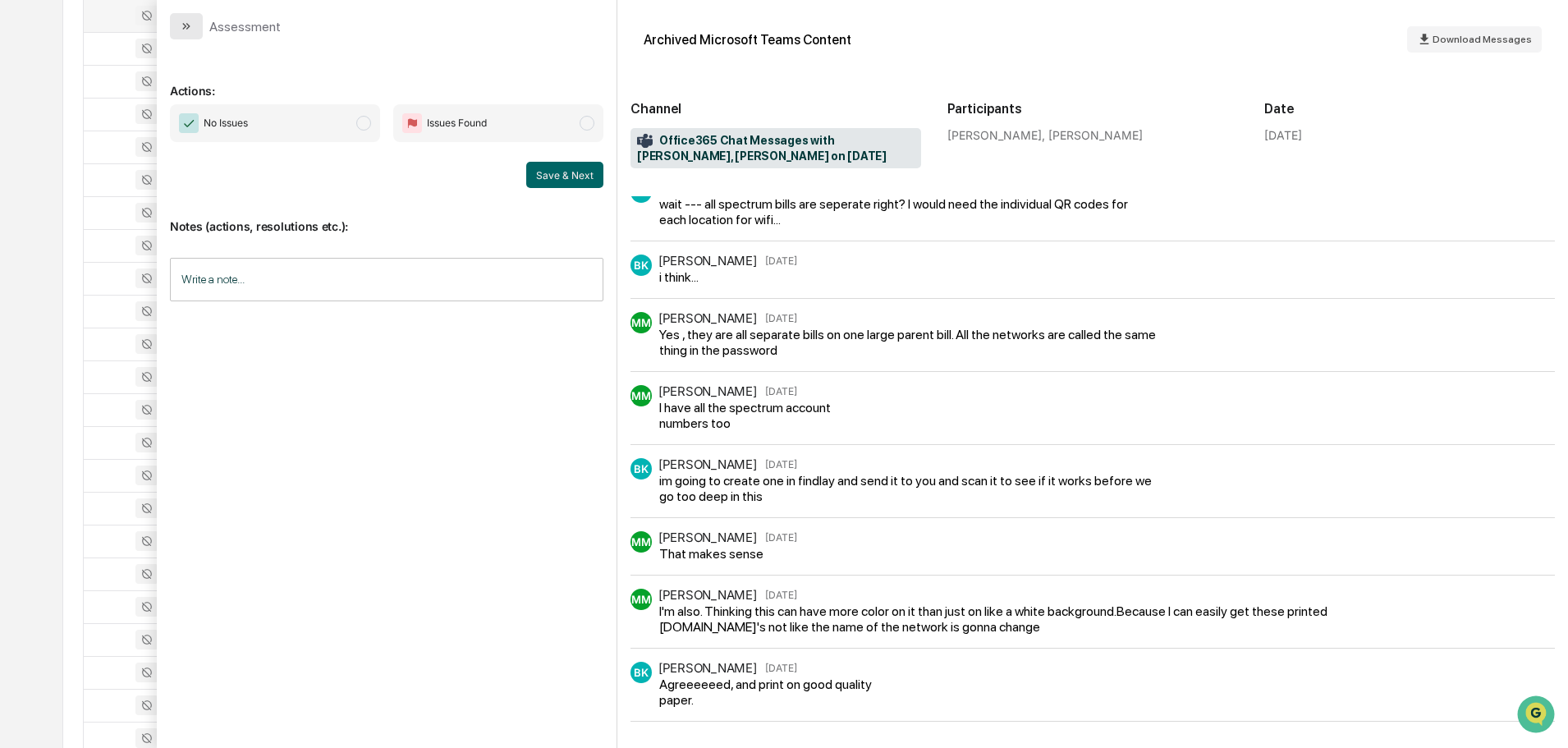
click at [192, 32] on icon "modal" at bounding box center [186, 26] width 13 height 13
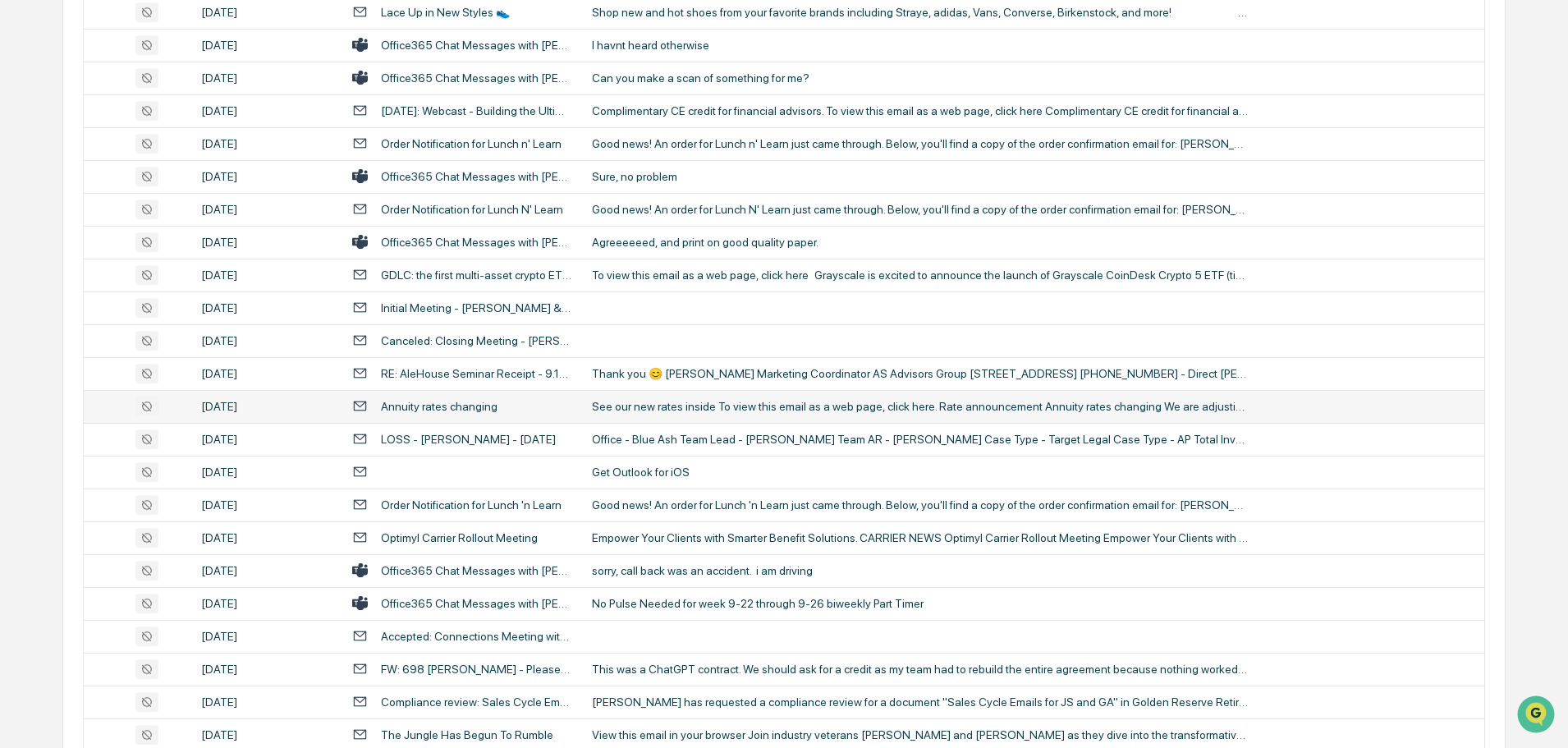
scroll to position [1232, 0]
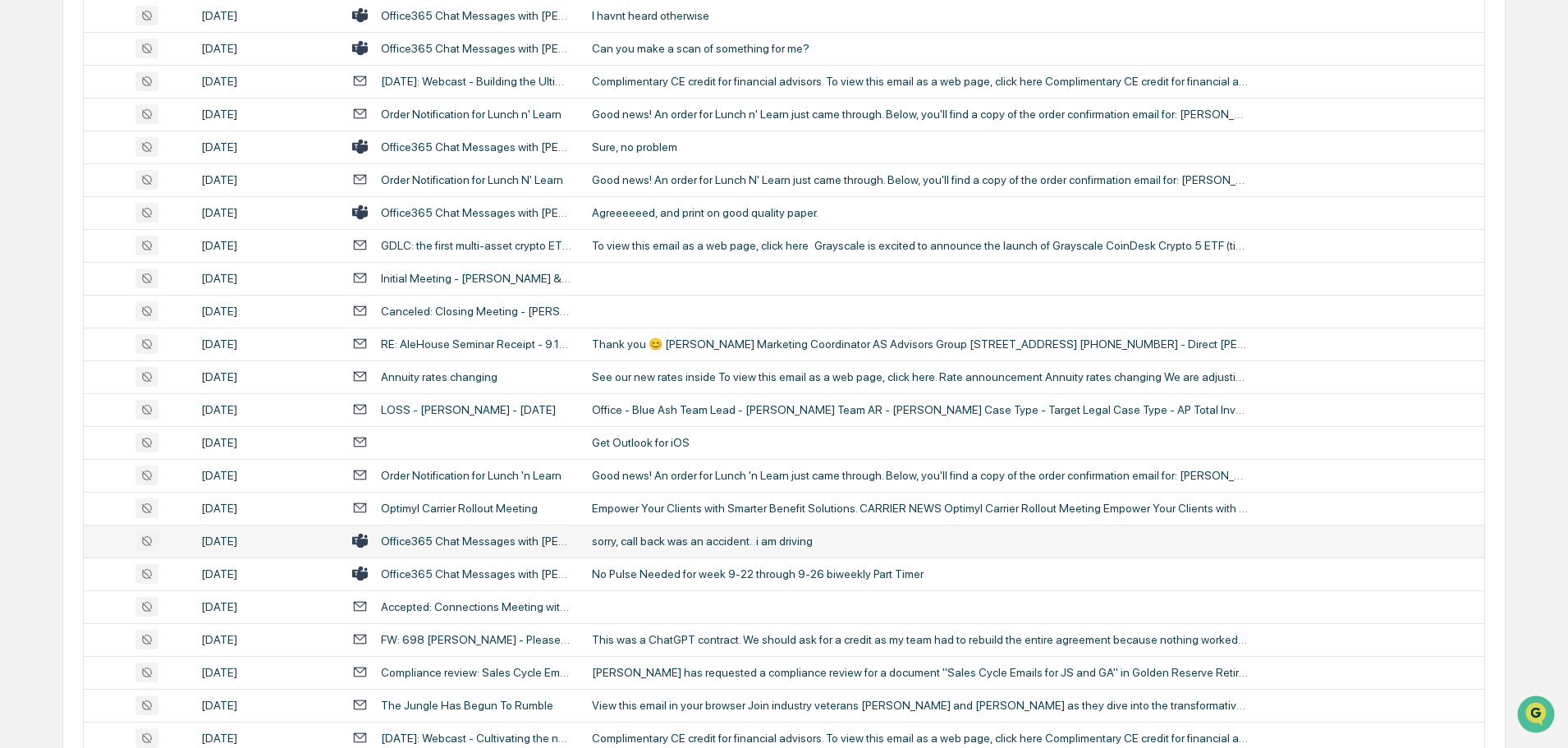
click at [697, 540] on div "sorry, call back was an accident. i am driving" at bounding box center [920, 541] width 657 height 13
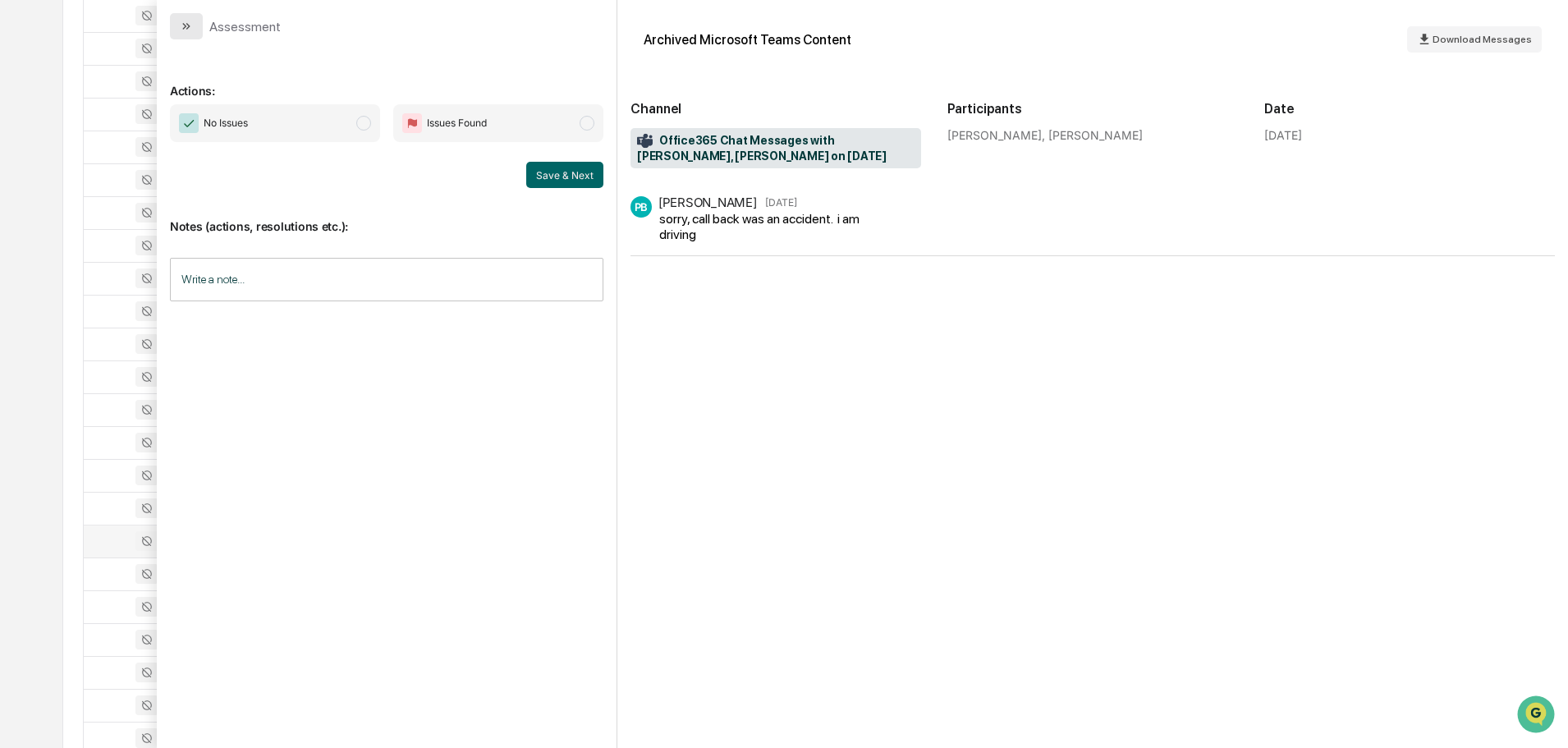
click at [186, 29] on icon "modal" at bounding box center [188, 26] width 4 height 7
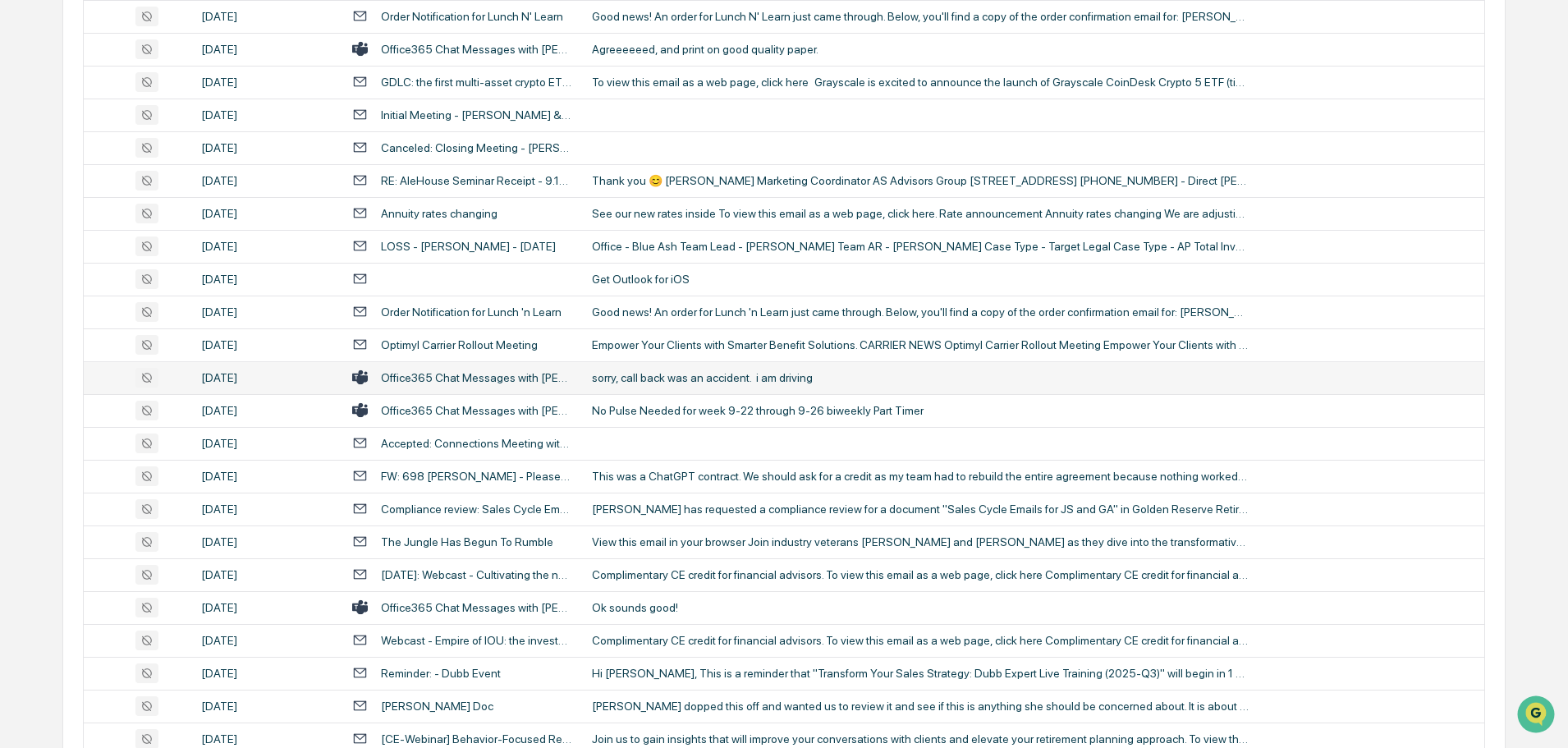
scroll to position [1396, 0]
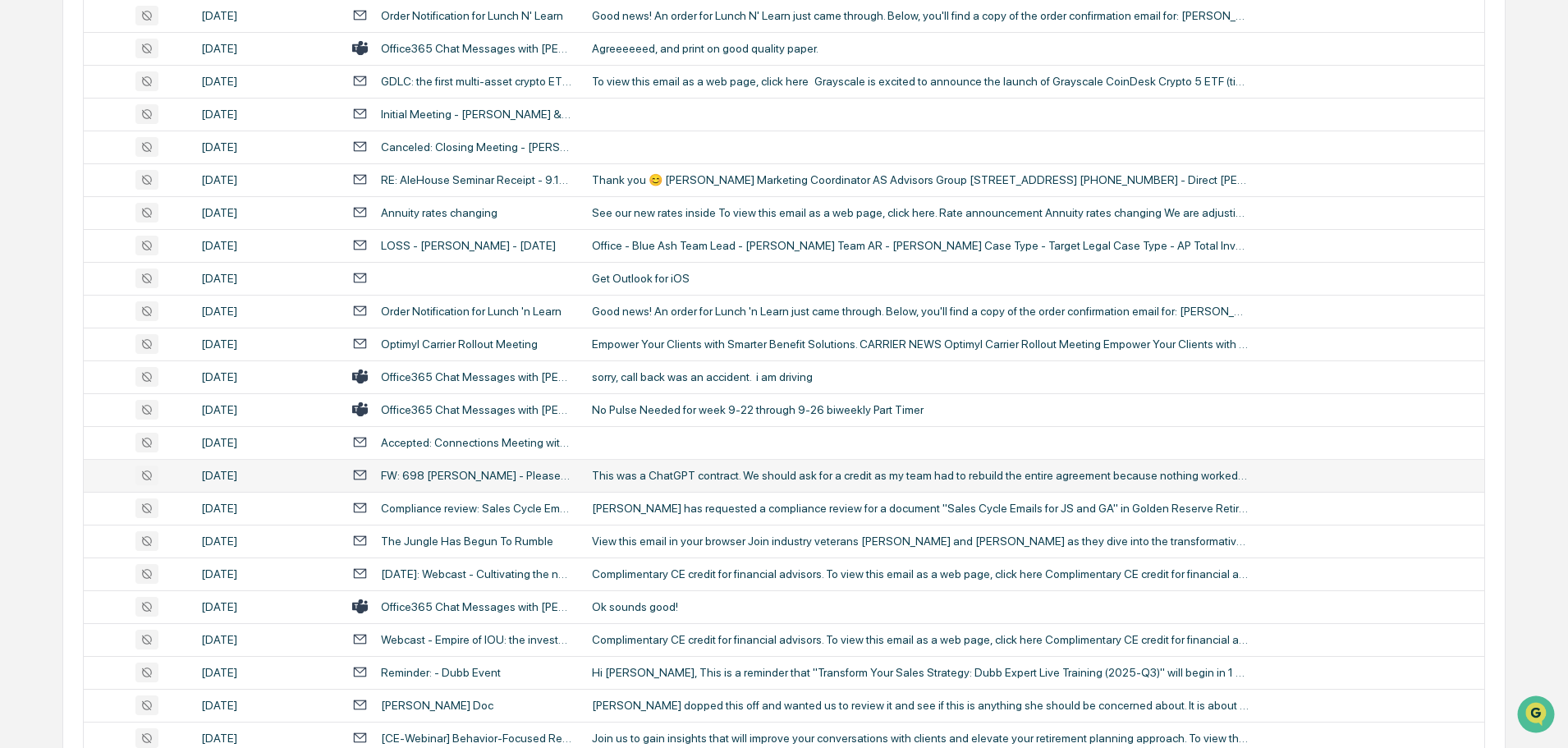
click at [706, 472] on div "This was a ChatGPT contract. We should ask for a credit as my team had to rebui…" at bounding box center [920, 475] width 657 height 13
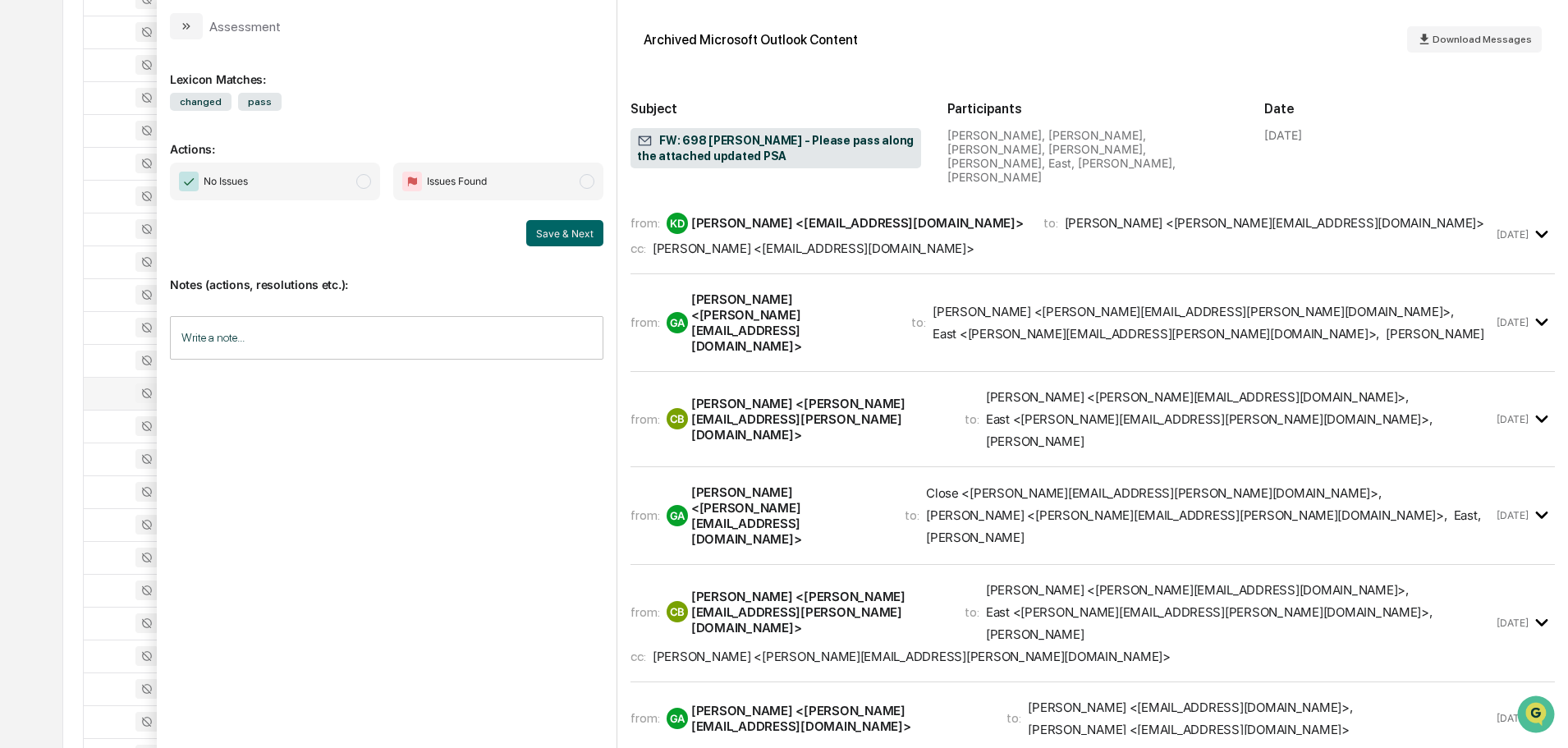
click at [1536, 610] on icon "modal" at bounding box center [1541, 623] width 27 height 27
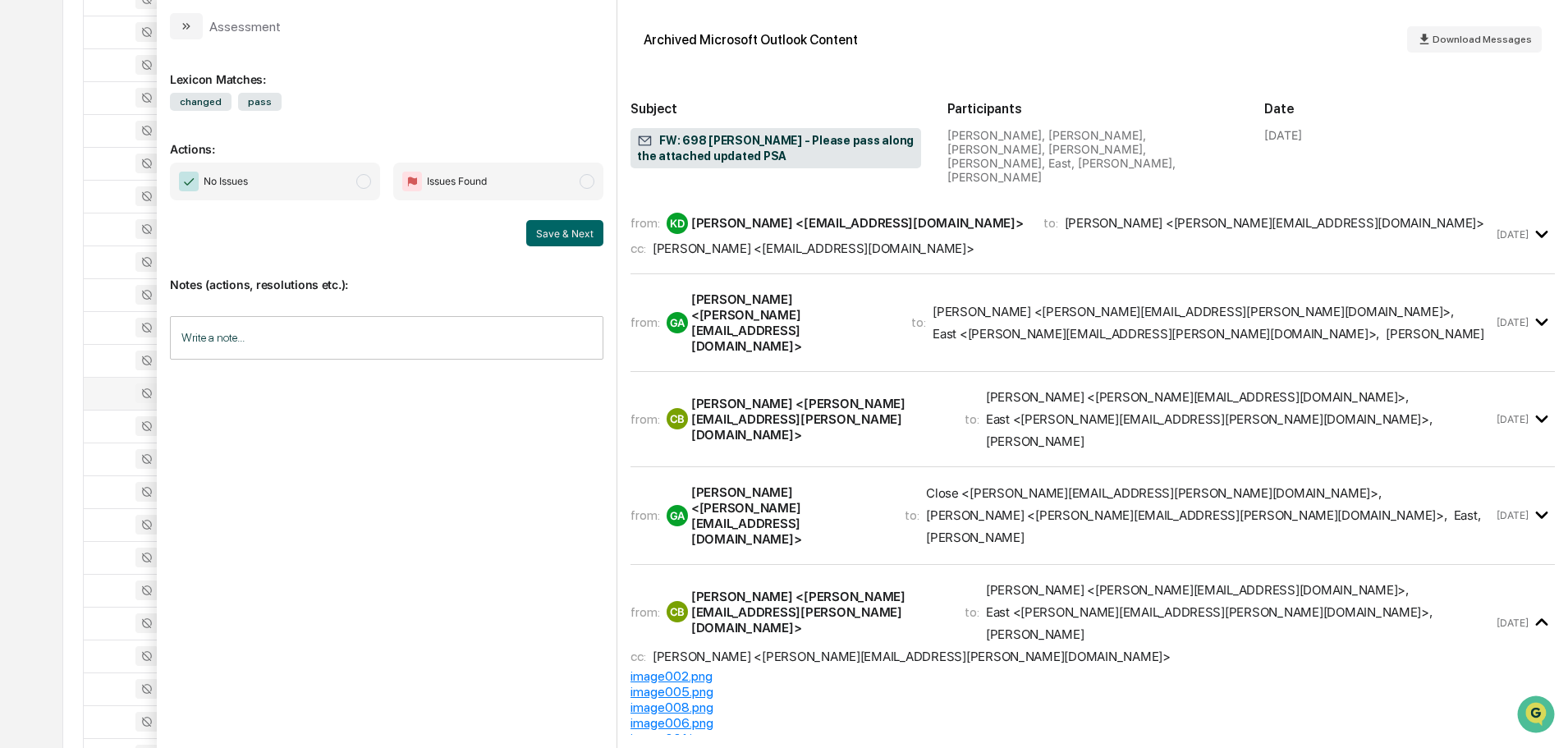
click at [1535, 512] on icon "modal" at bounding box center [1541, 515] width 12 height 7
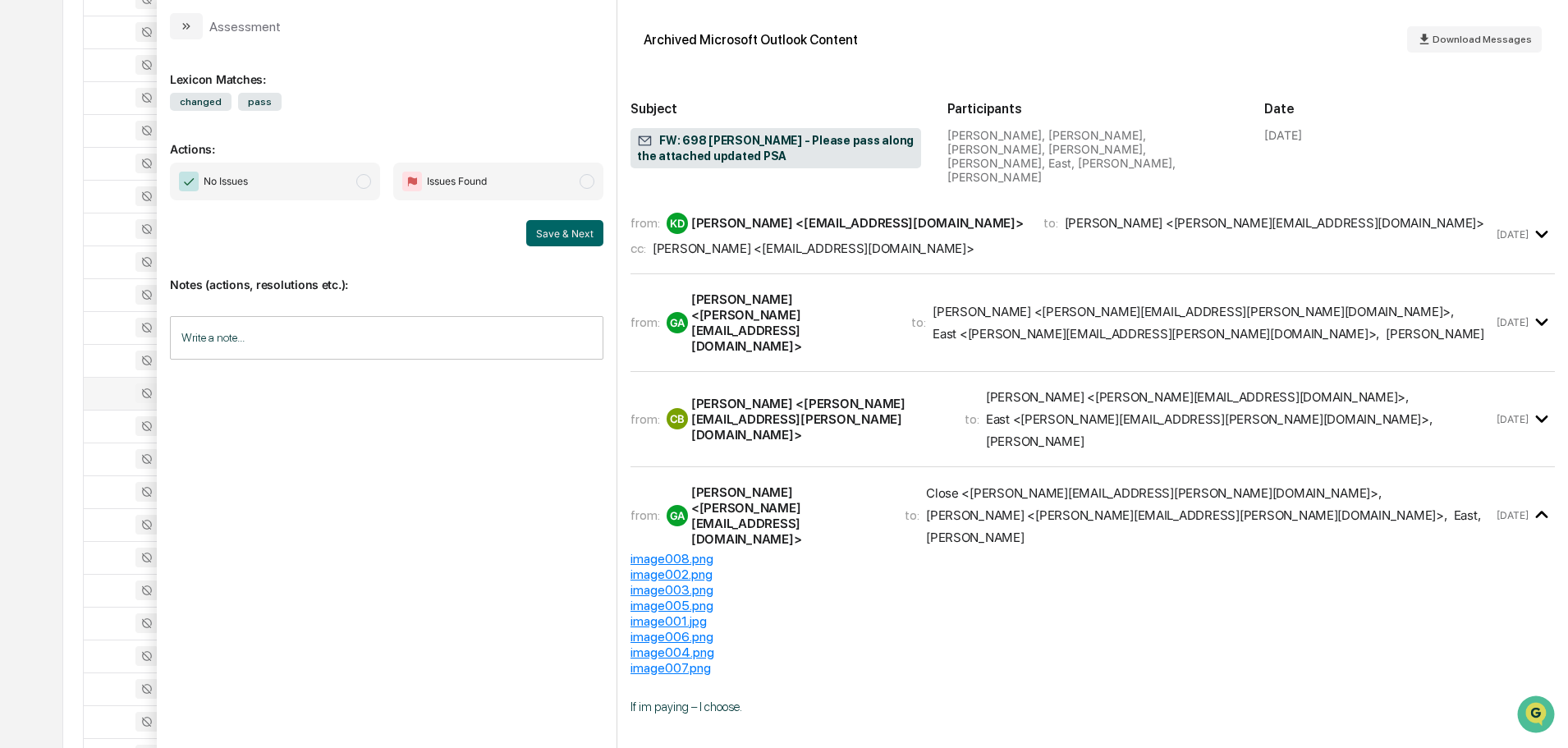
click at [1535, 415] on icon "modal" at bounding box center [1541, 418] width 12 height 7
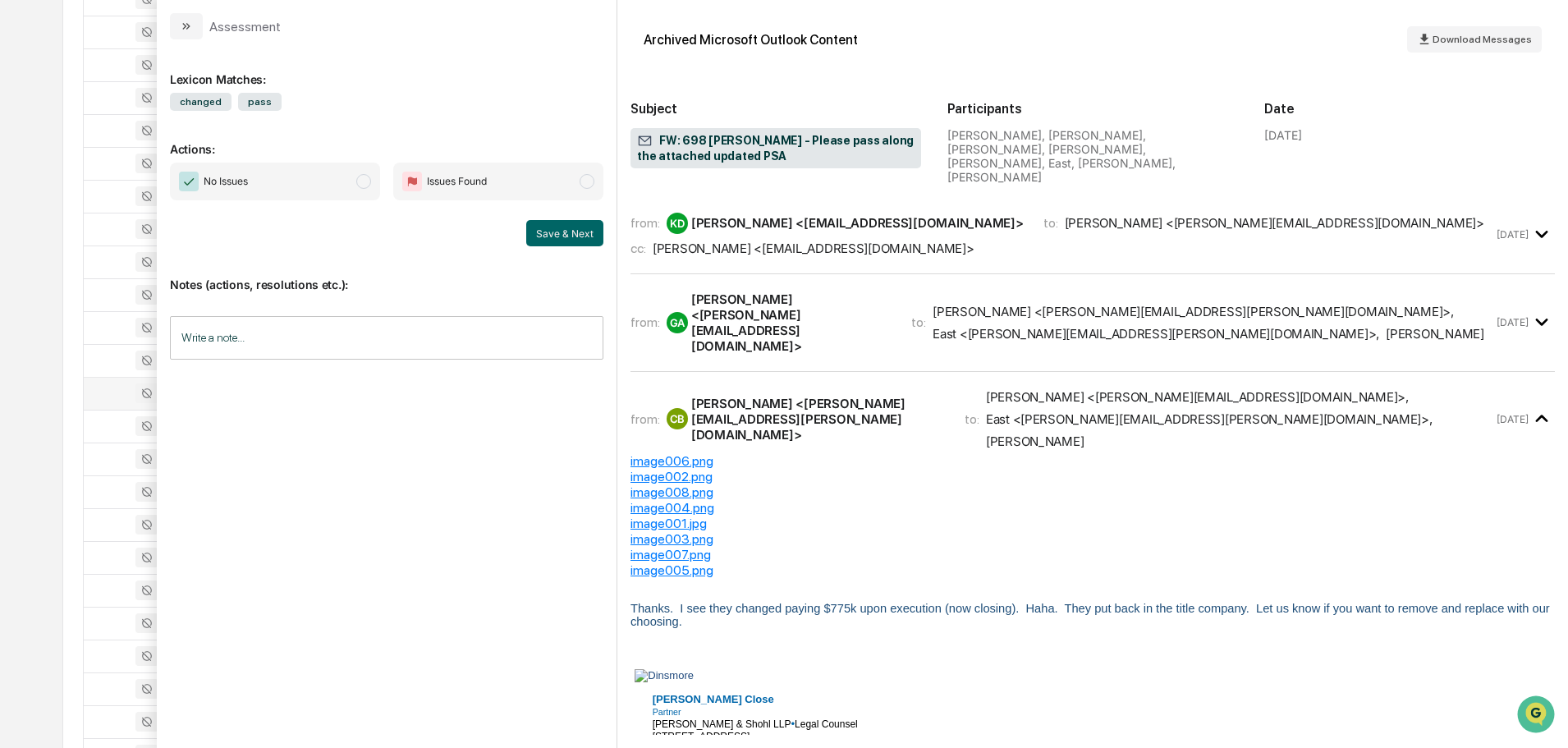
click at [1536, 319] on icon "modal" at bounding box center [1541, 322] width 12 height 7
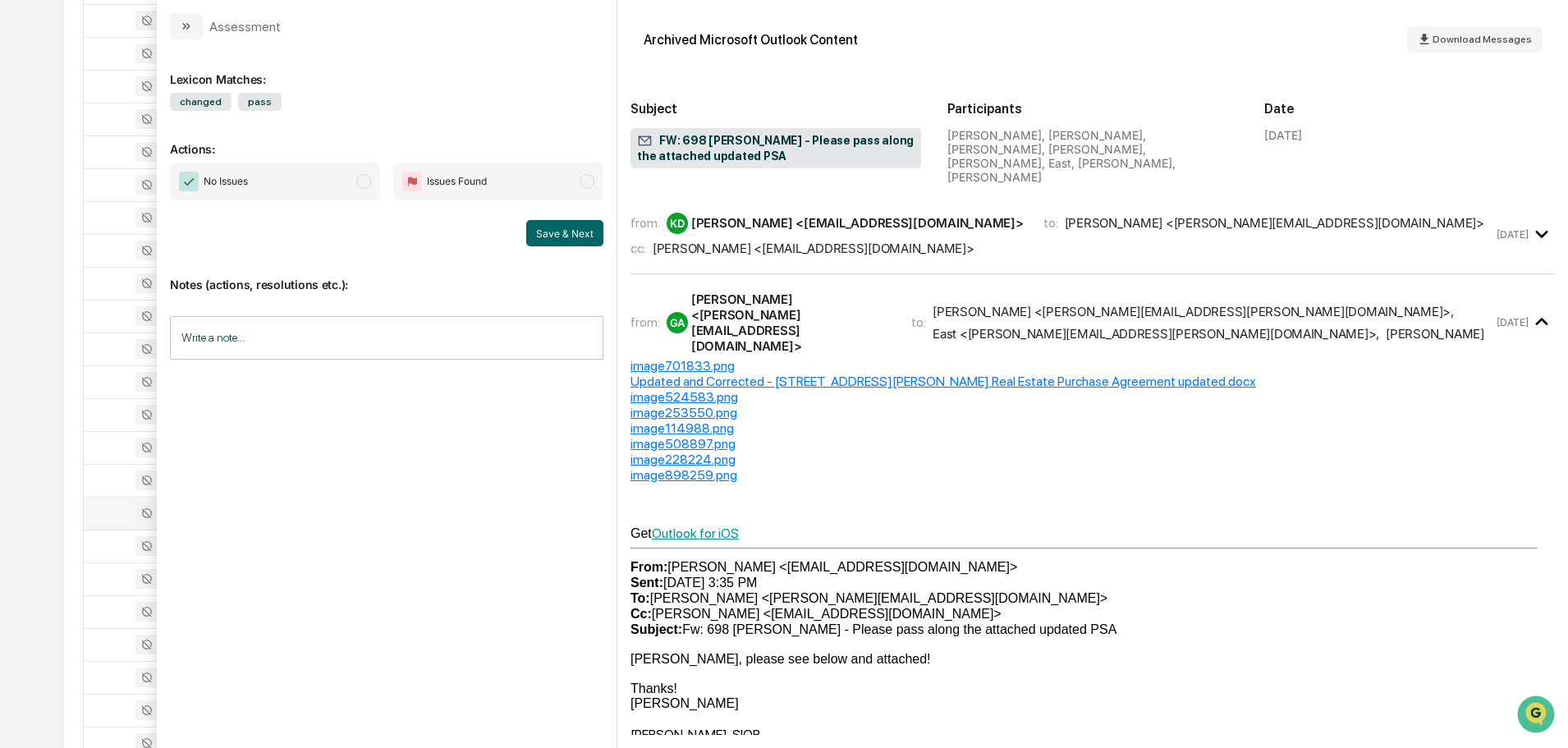
scroll to position [1232, 0]
click at [1531, 221] on icon "modal" at bounding box center [1541, 234] width 27 height 27
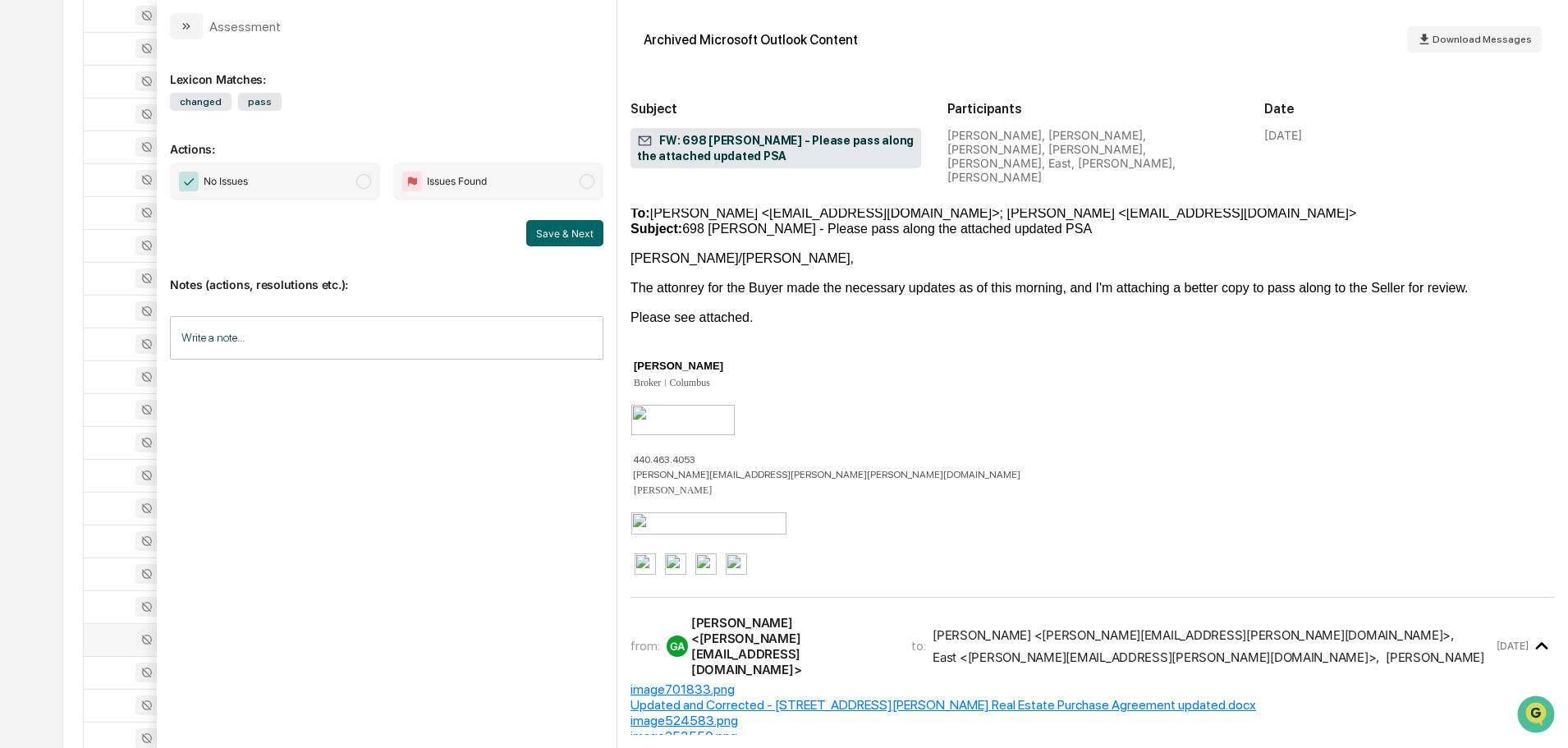
scroll to position [657, 0]
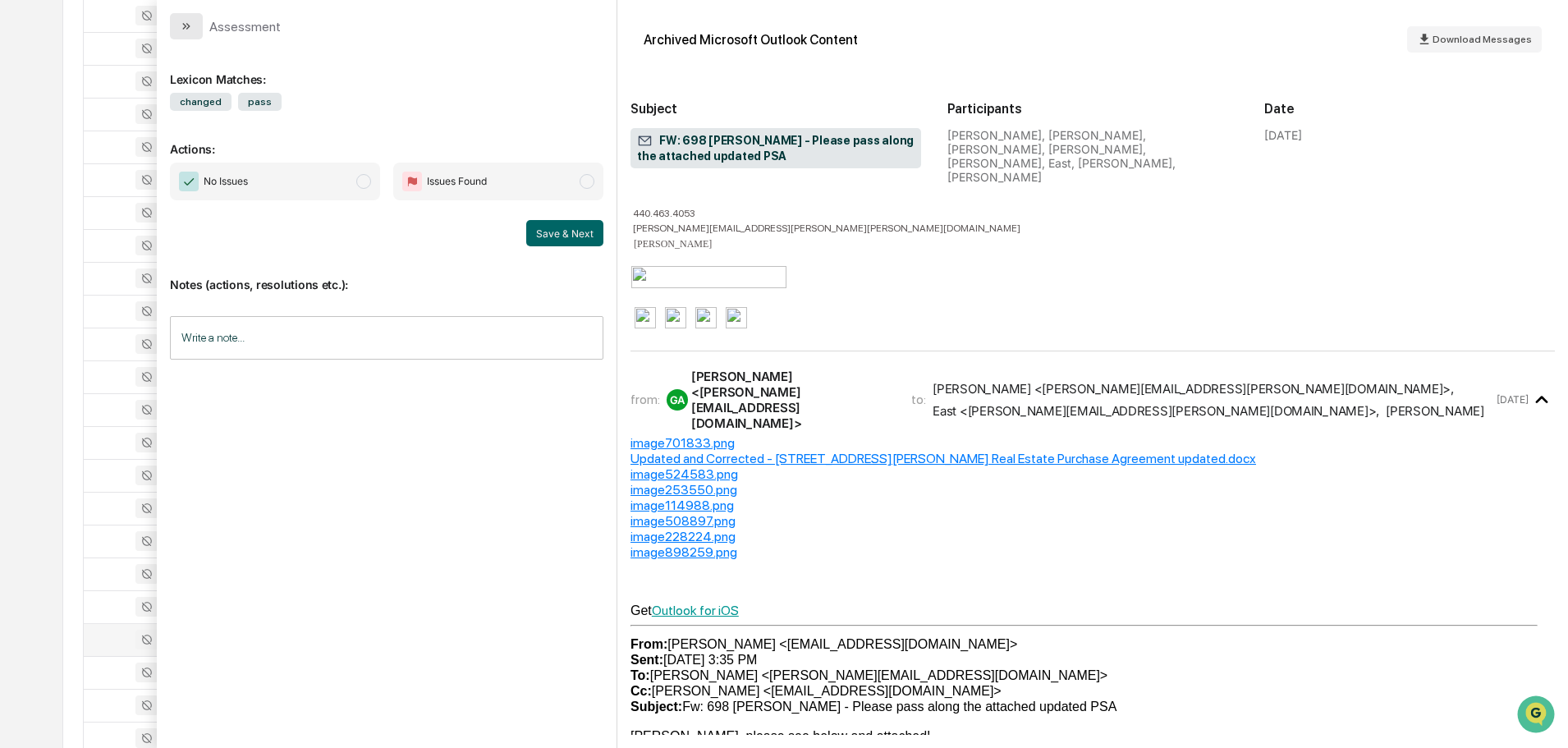
click at [193, 31] on button "modal" at bounding box center [186, 26] width 33 height 26
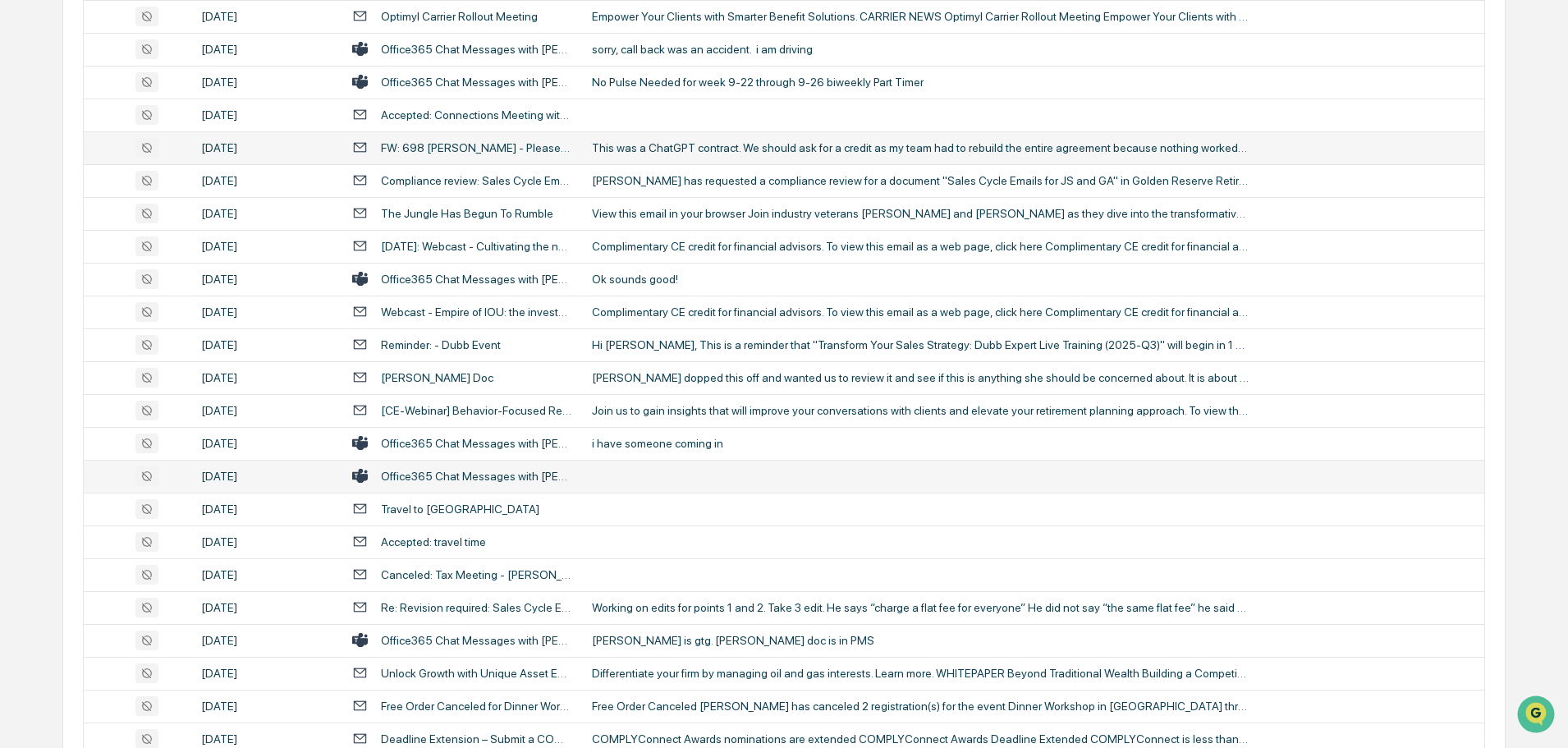
scroll to position [1724, 0]
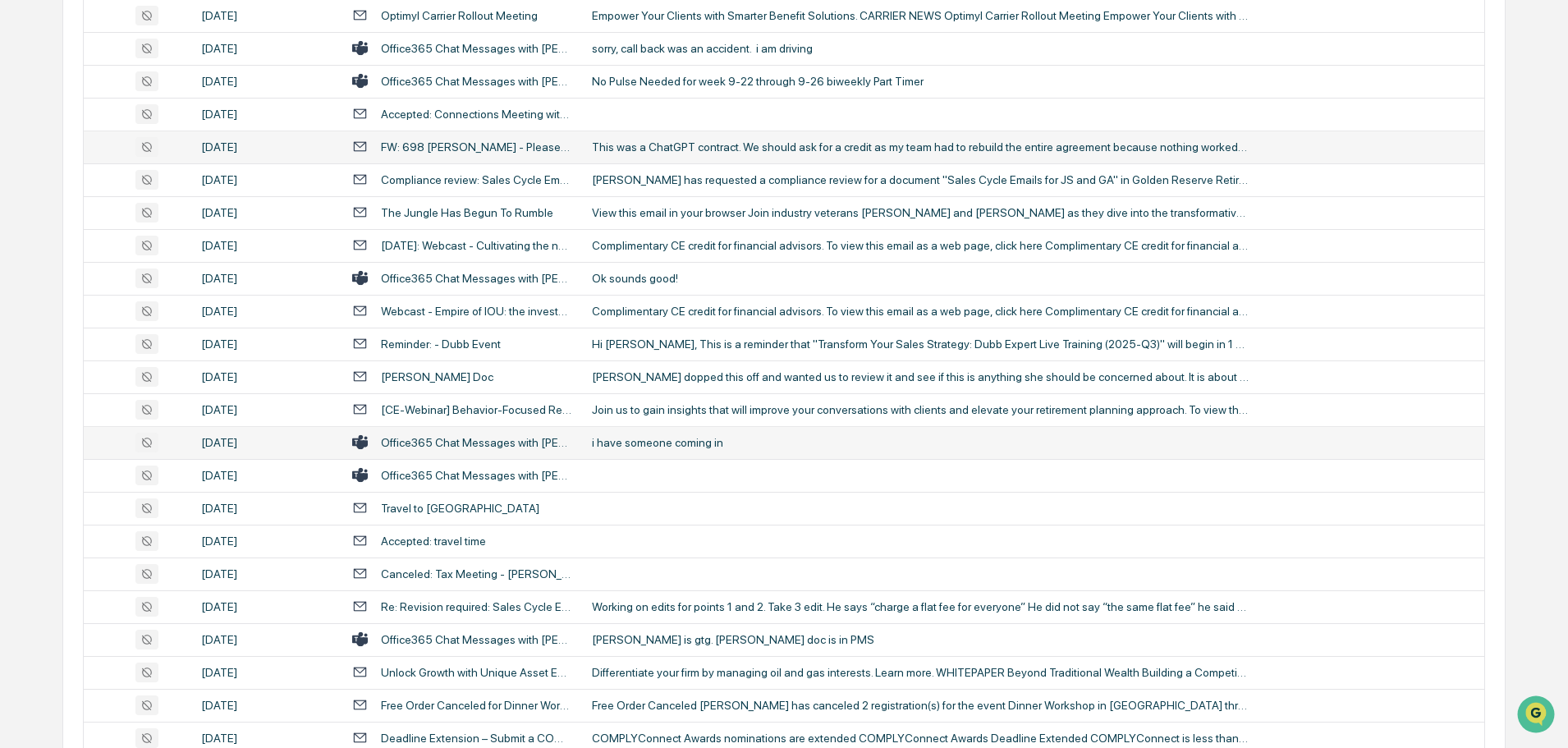
click at [683, 442] on div "i have someone coming in" at bounding box center [920, 442] width 657 height 13
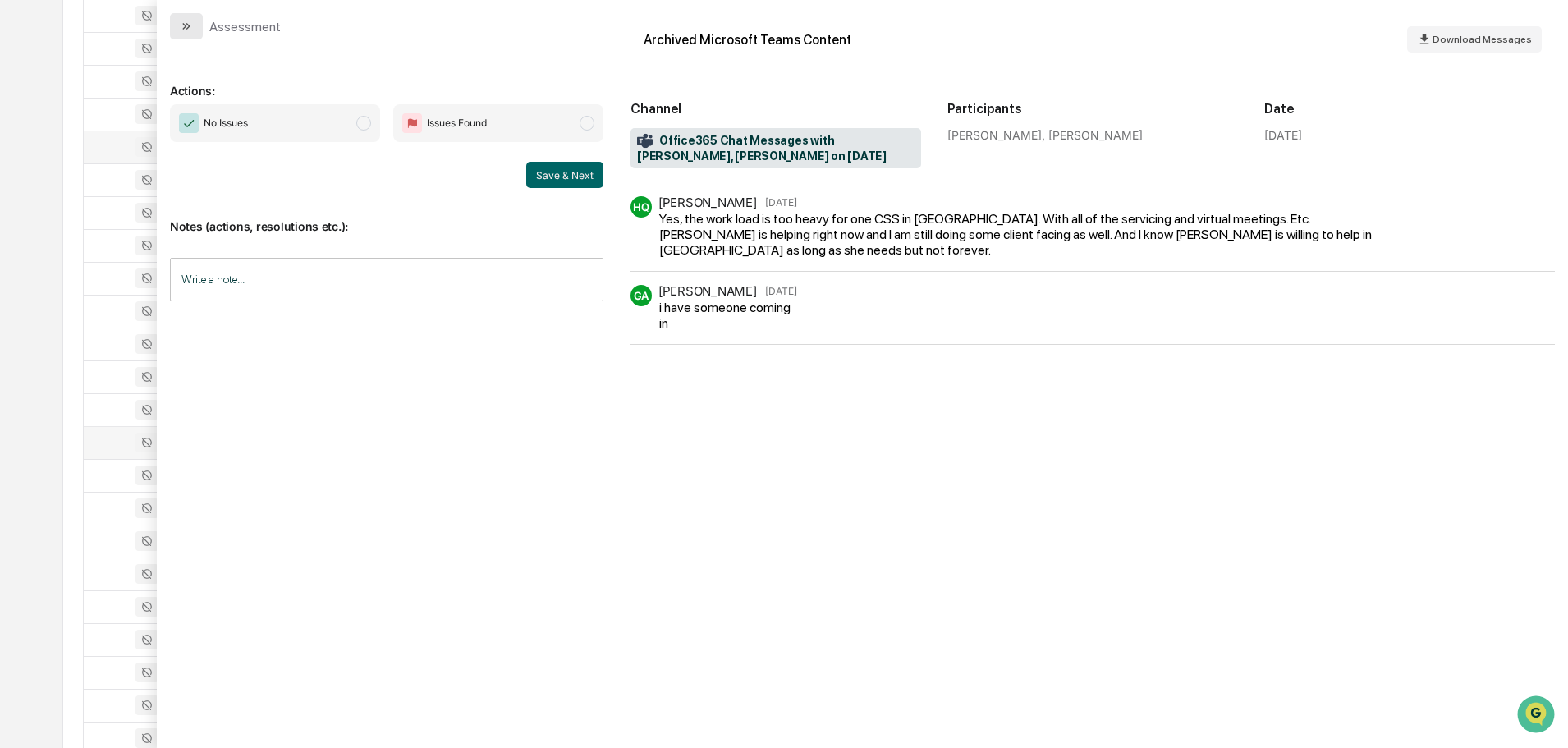
click at [200, 24] on button "modal" at bounding box center [186, 26] width 33 height 26
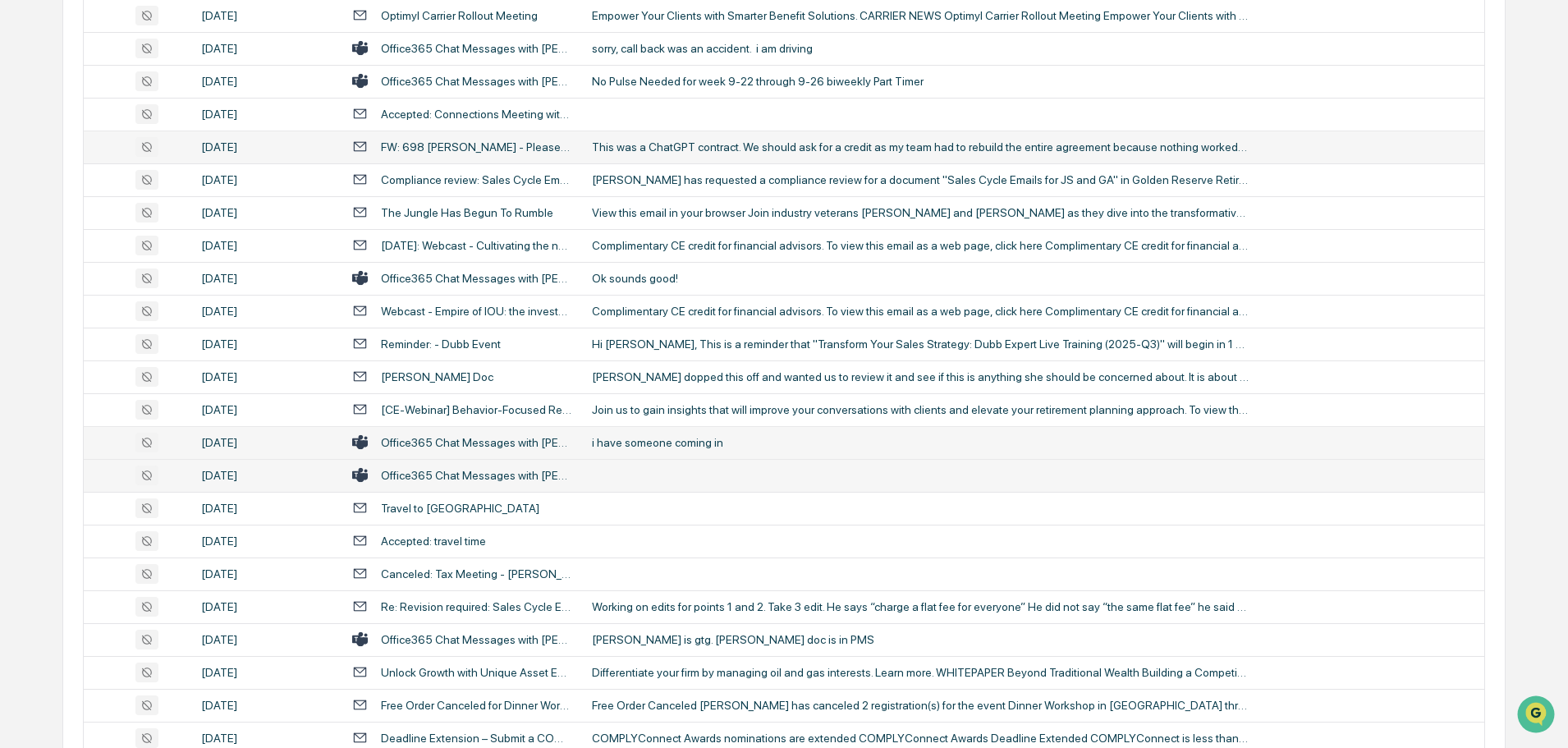
scroll to position [1807, 0]
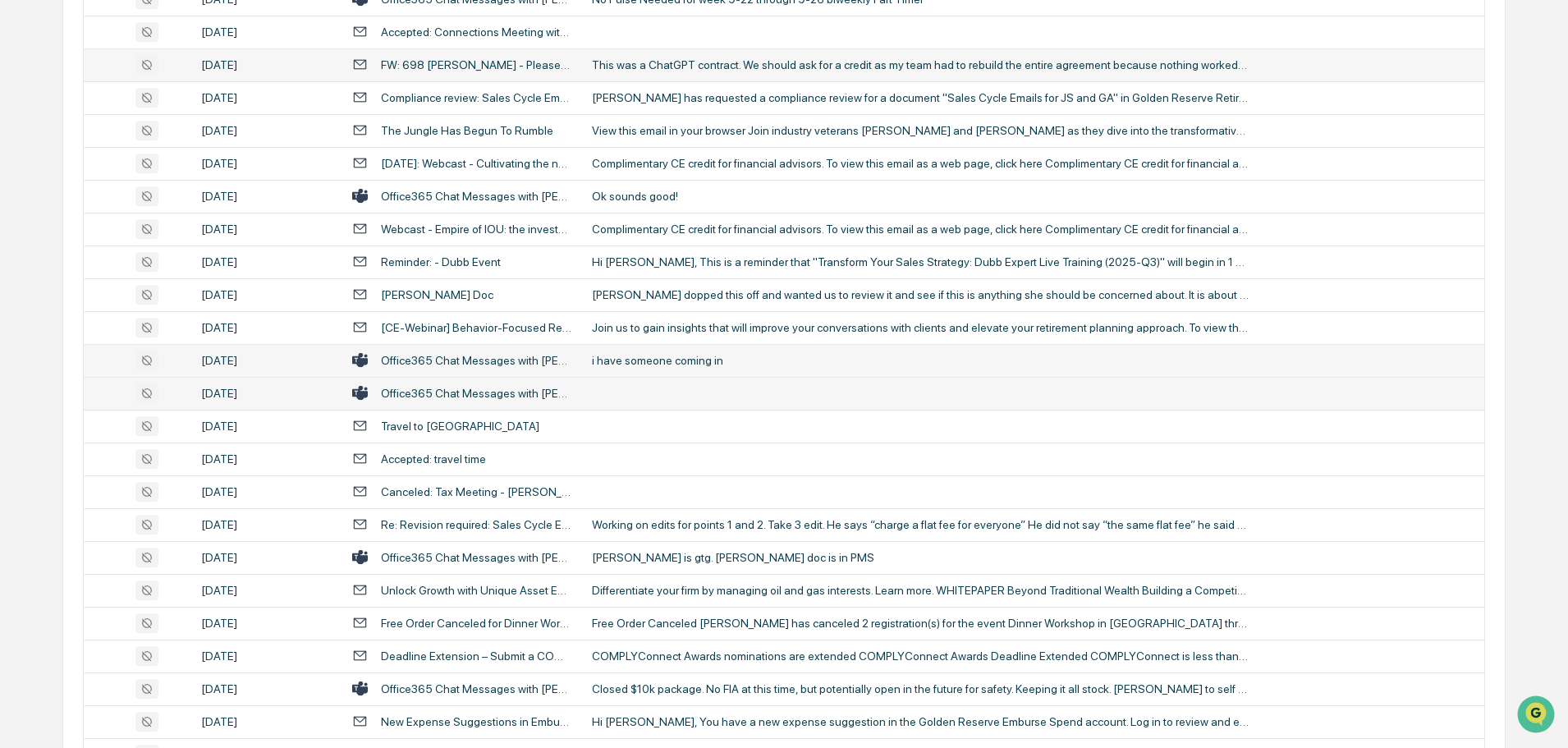
click at [662, 393] on td at bounding box center [1033, 392] width 902 height 33
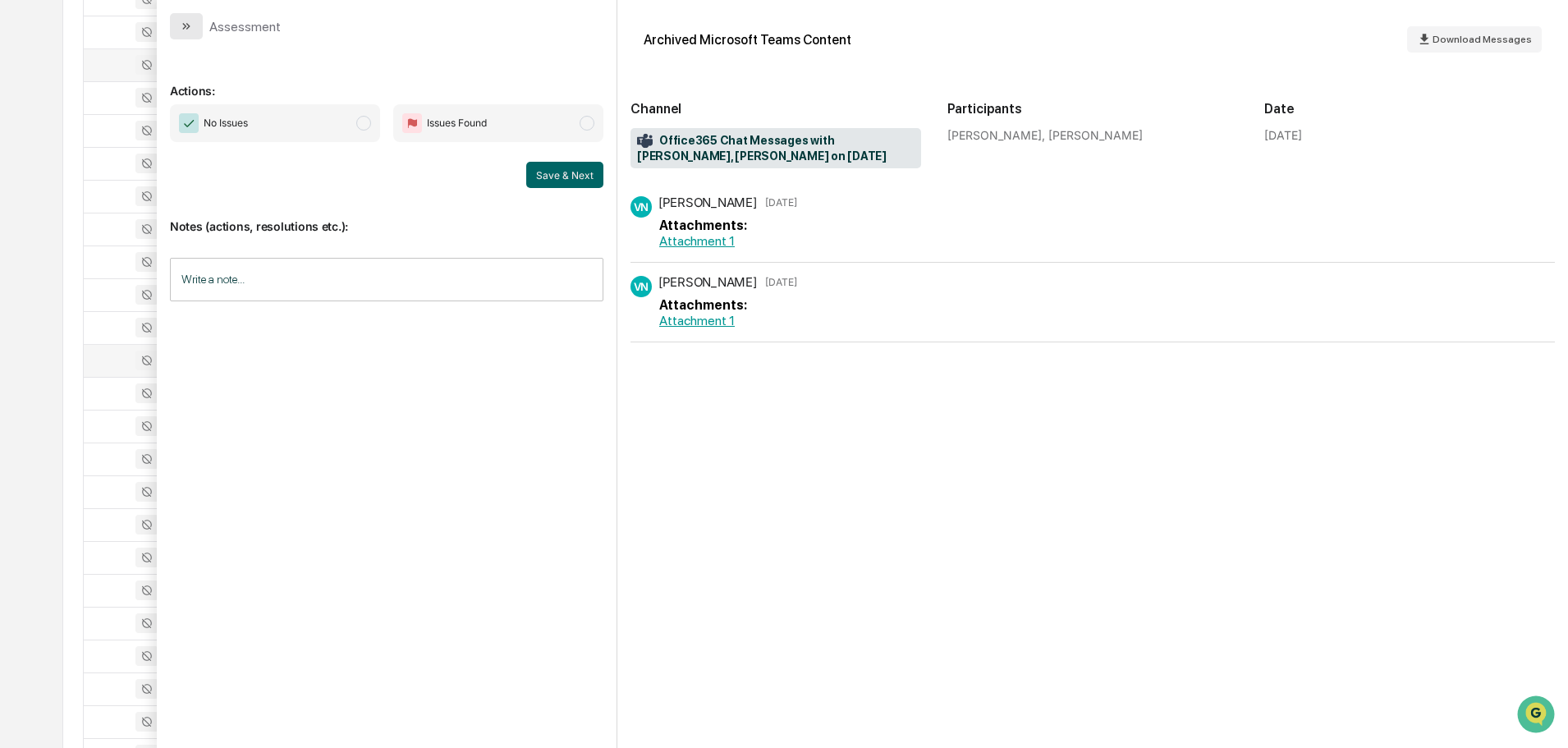
click at [181, 35] on button "modal" at bounding box center [186, 26] width 33 height 26
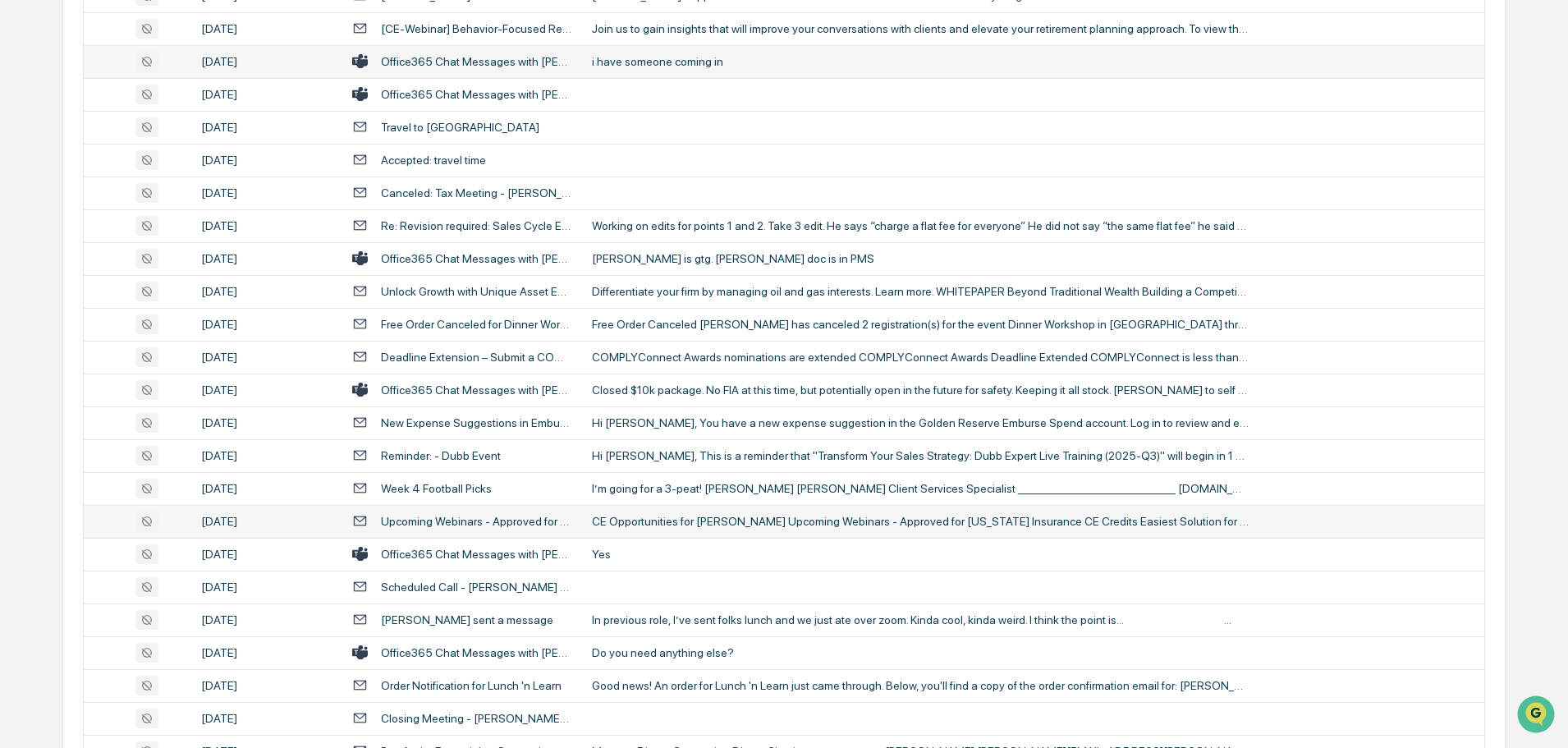
scroll to position [2135, 0]
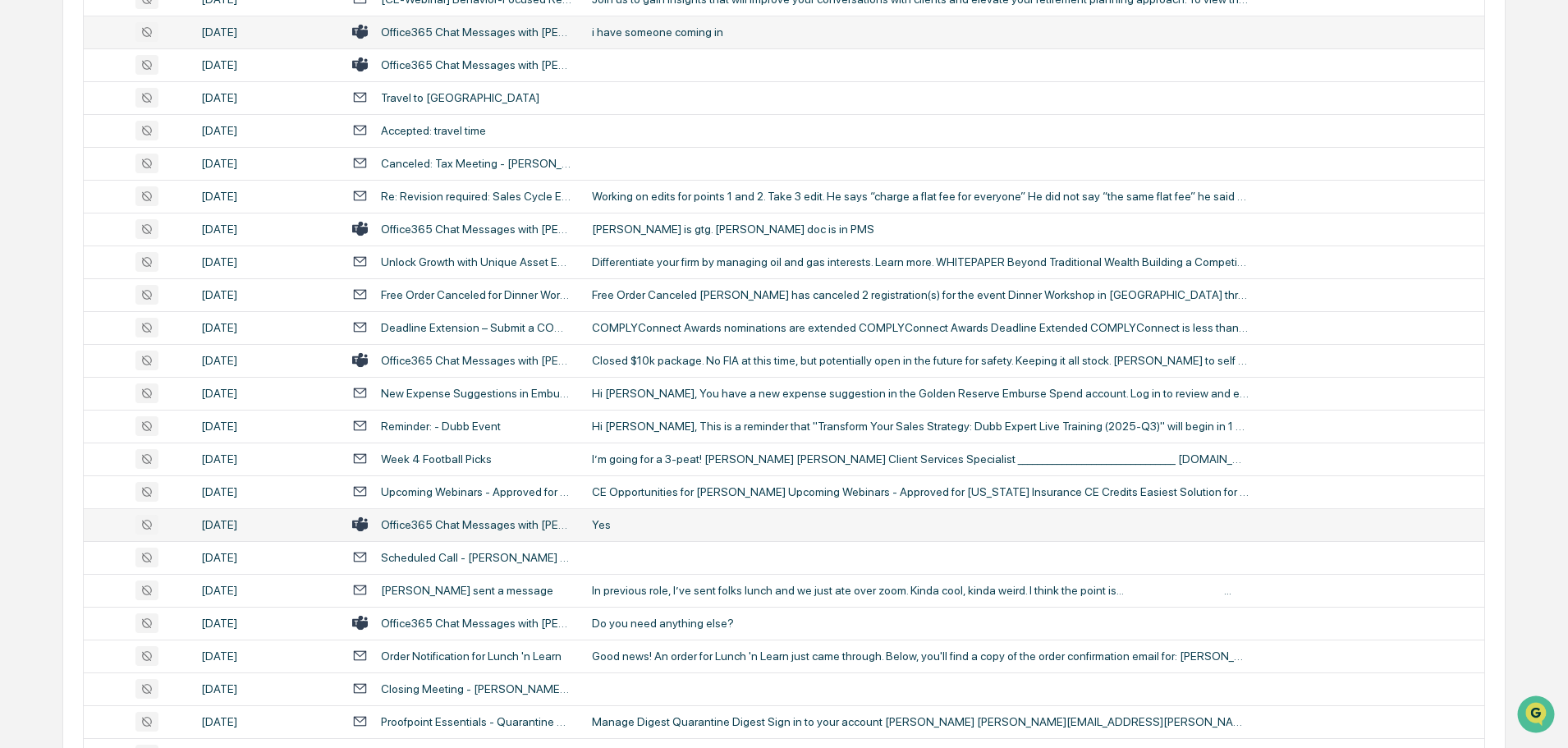
click at [655, 522] on div "Yes" at bounding box center [920, 524] width 657 height 13
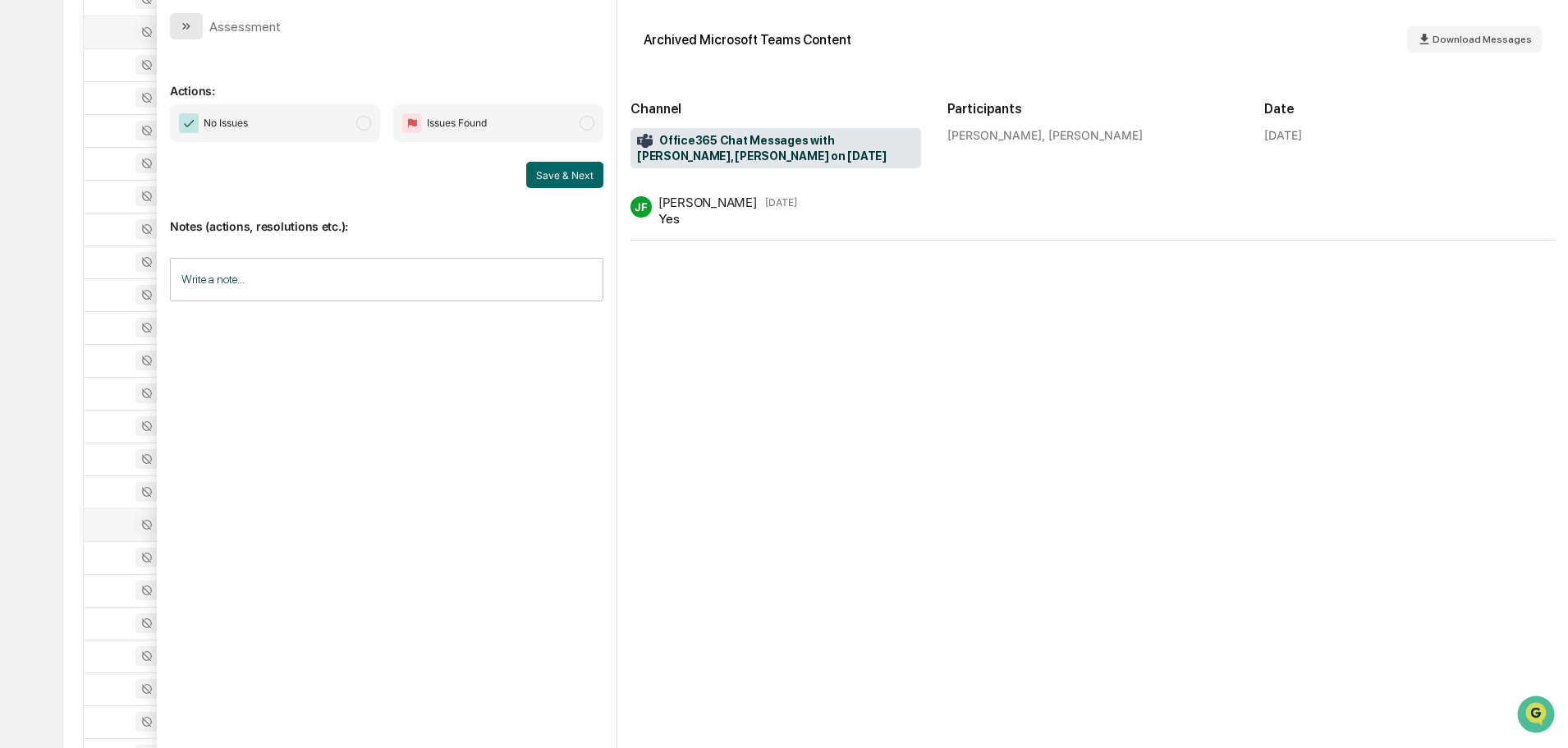
click at [189, 32] on icon "modal" at bounding box center [186, 26] width 13 height 13
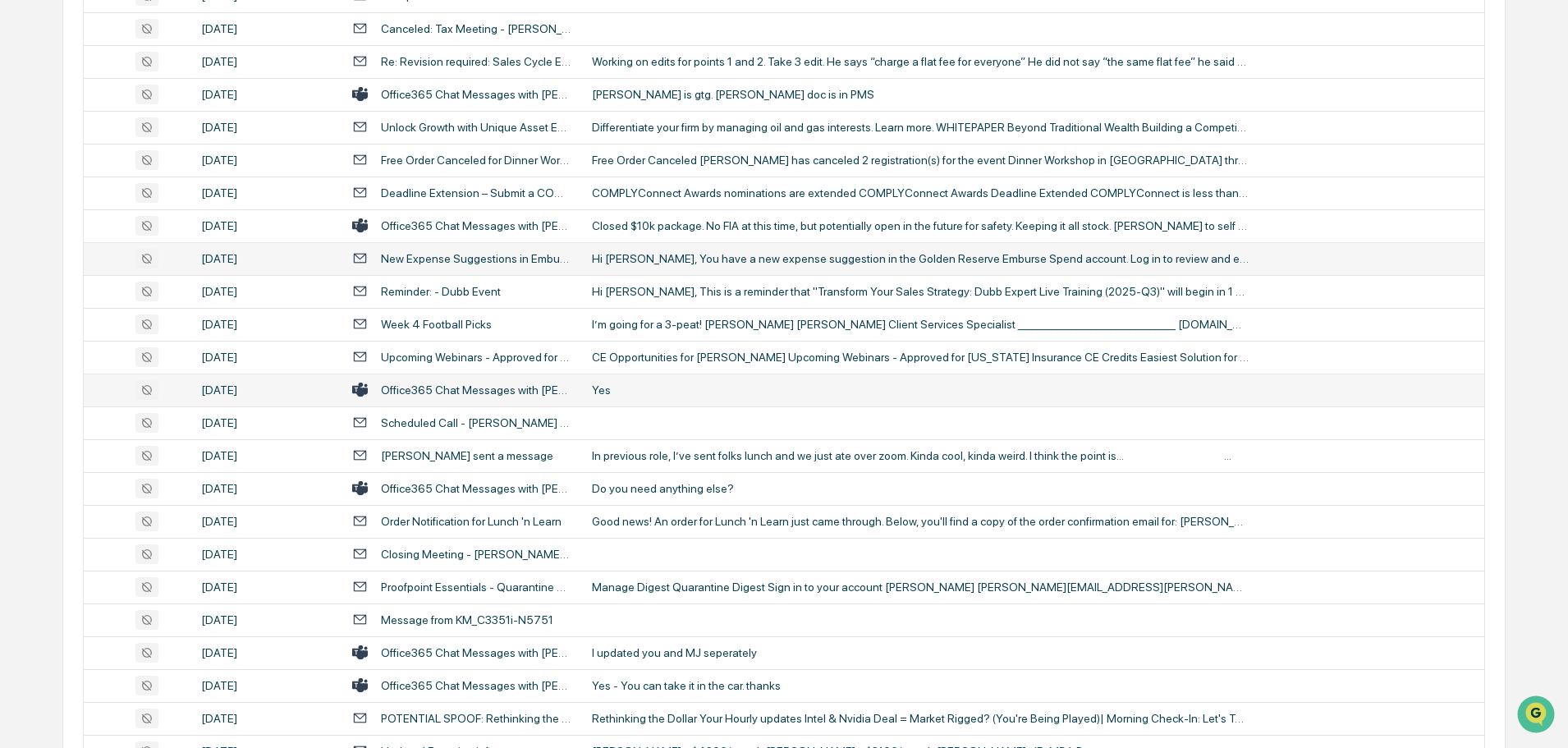
scroll to position [2300, 0]
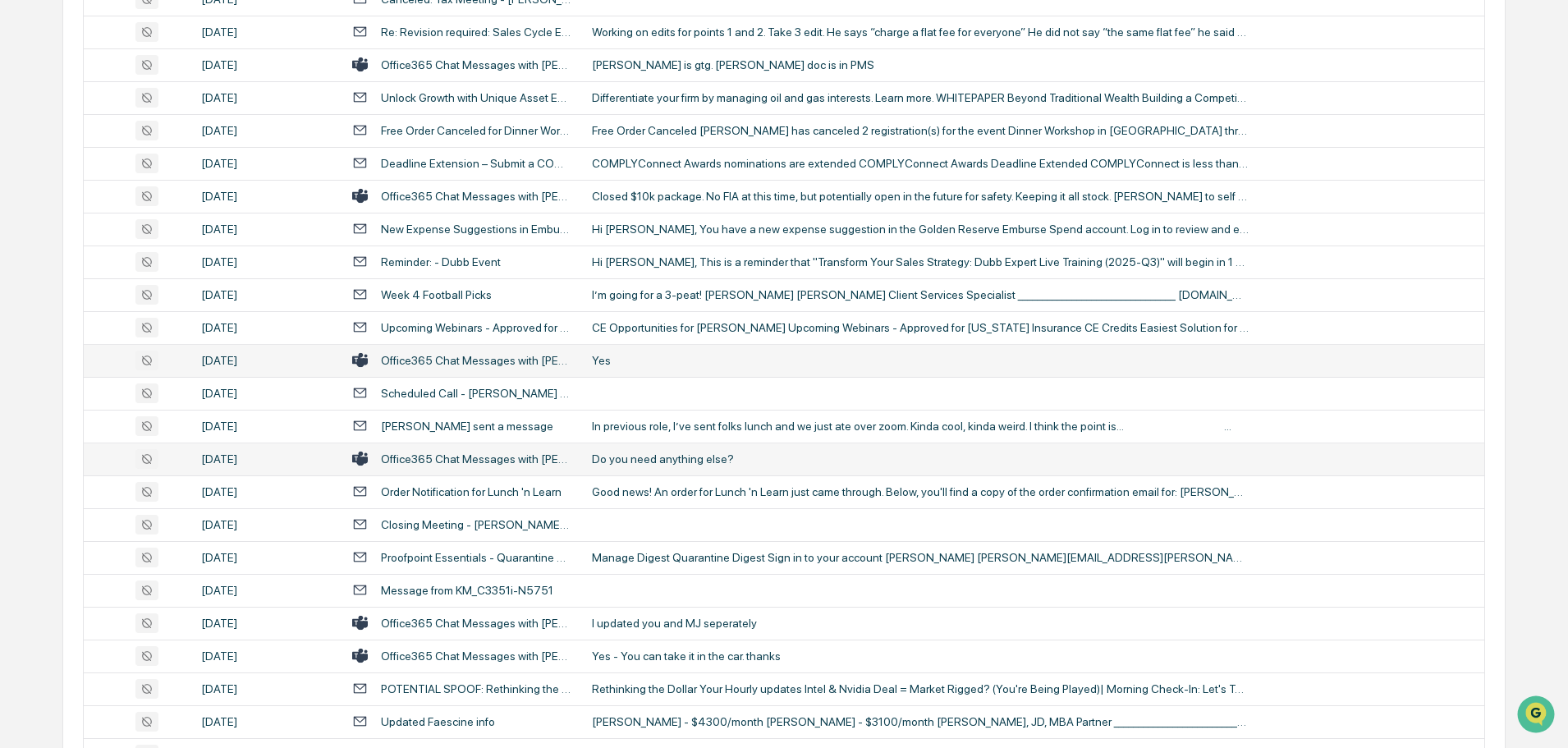
click at [667, 462] on div "Do you need anything else?" at bounding box center [920, 458] width 657 height 13
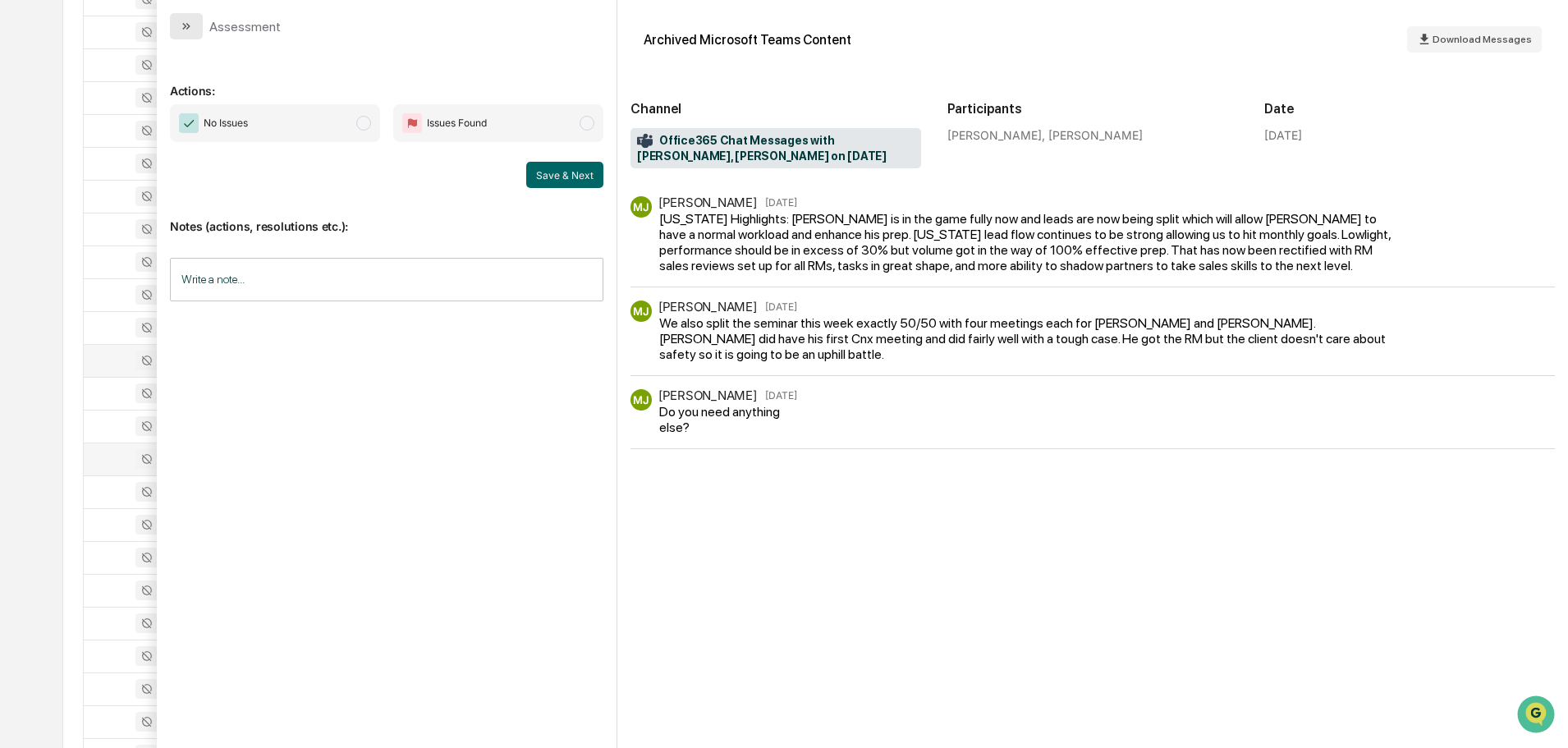
click at [199, 21] on button "modal" at bounding box center [186, 26] width 33 height 26
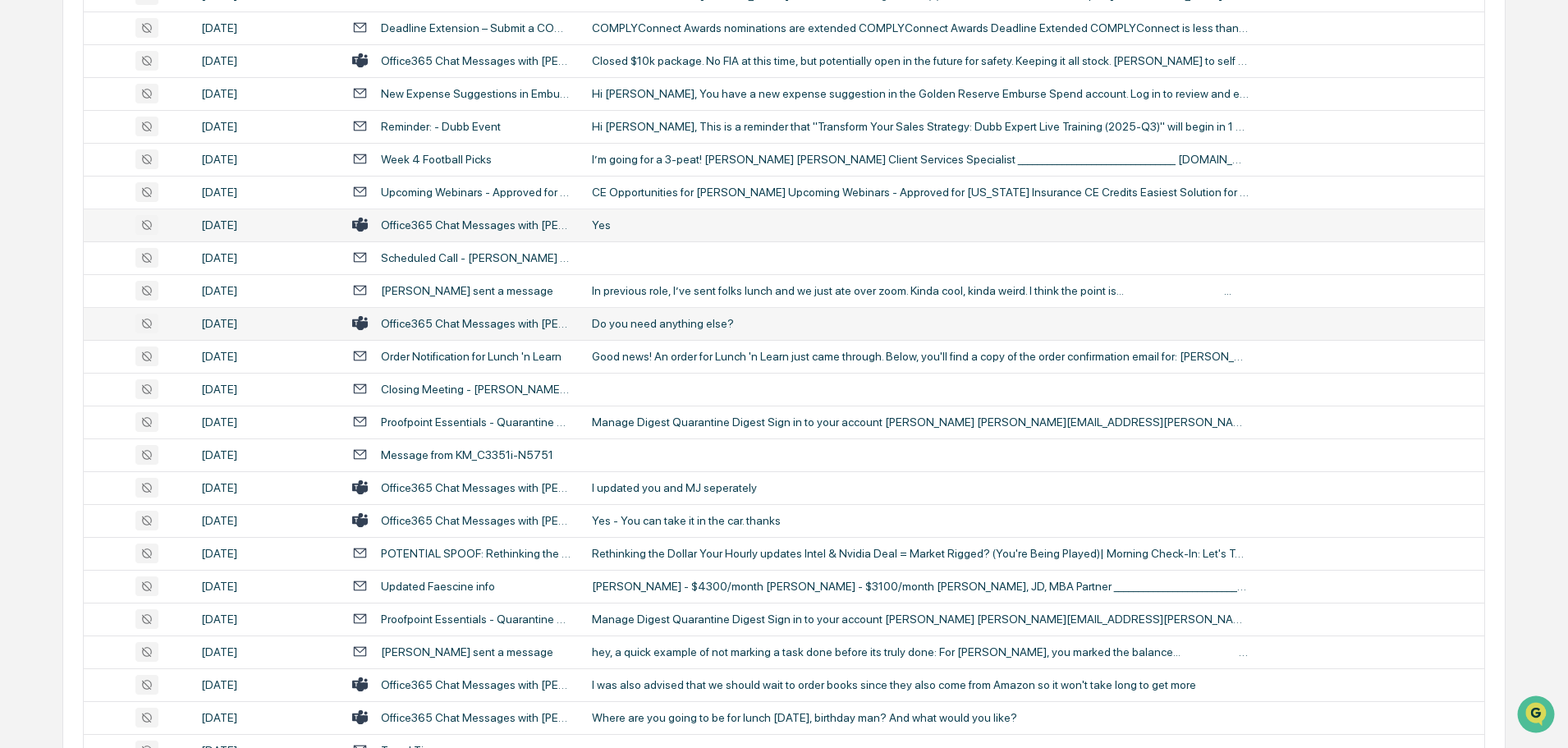
scroll to position [2463, 0]
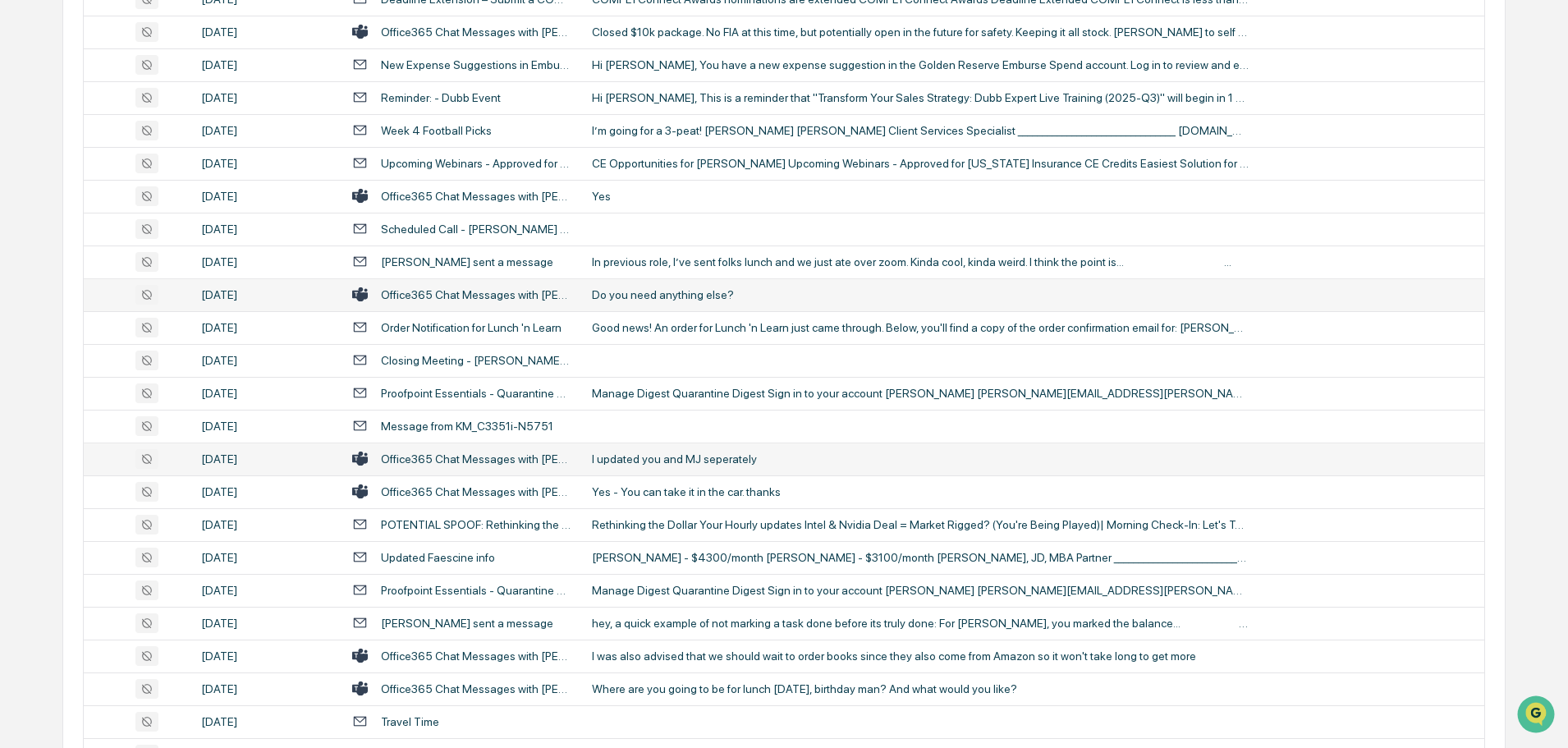
click at [655, 456] on div "I updated you and MJ seperately" at bounding box center [920, 458] width 657 height 13
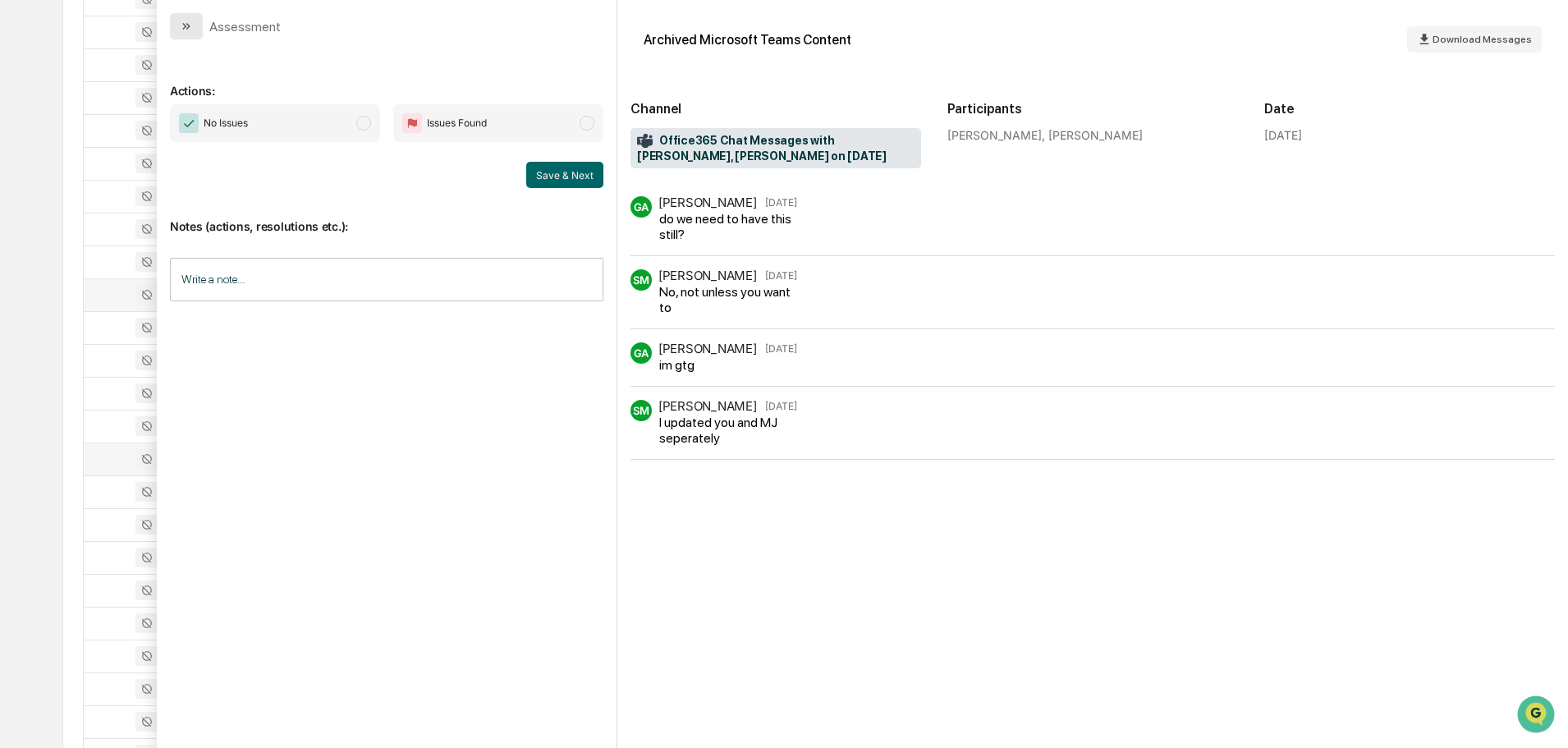
click at [182, 26] on icon "modal" at bounding box center [186, 26] width 13 height 13
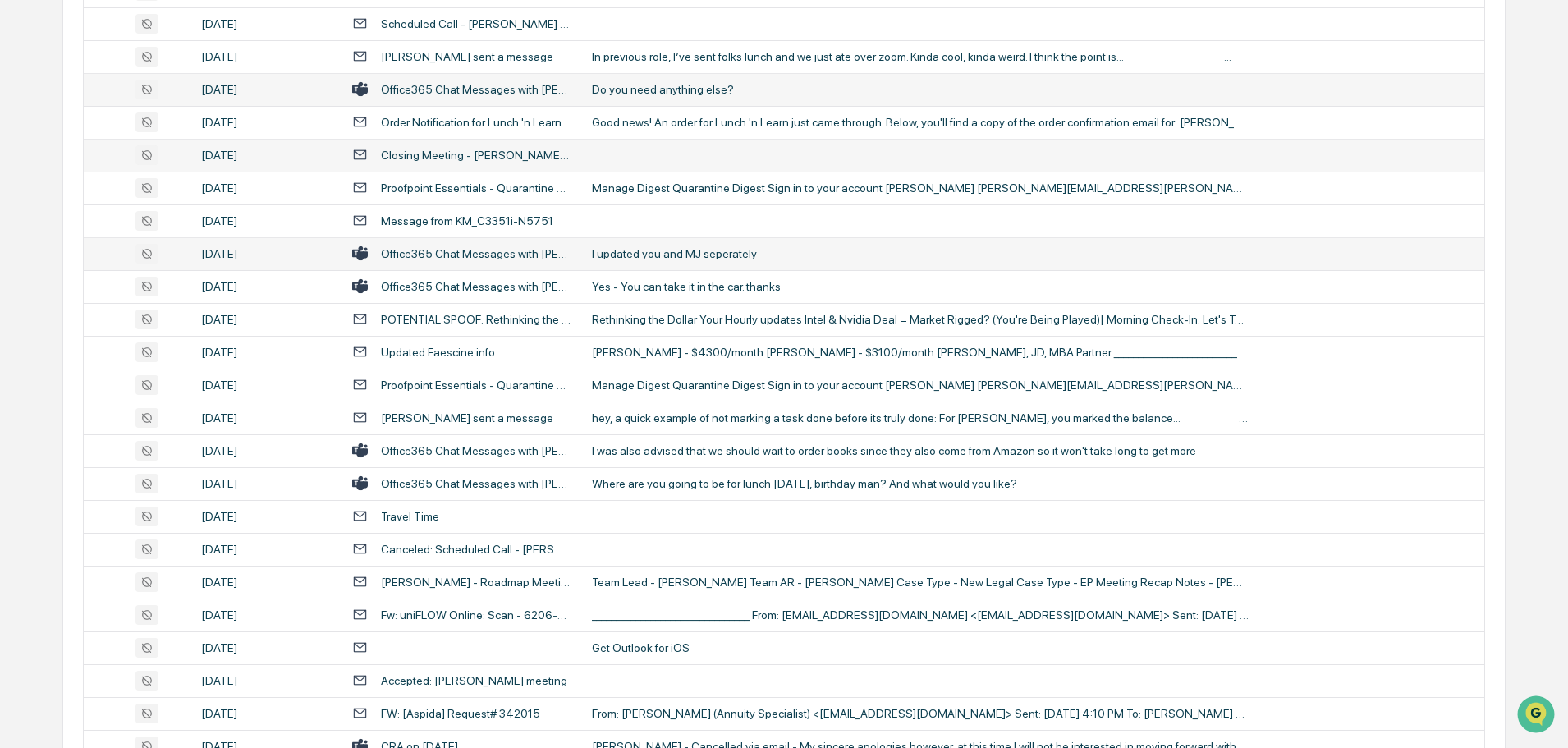
scroll to position [2710, 0]
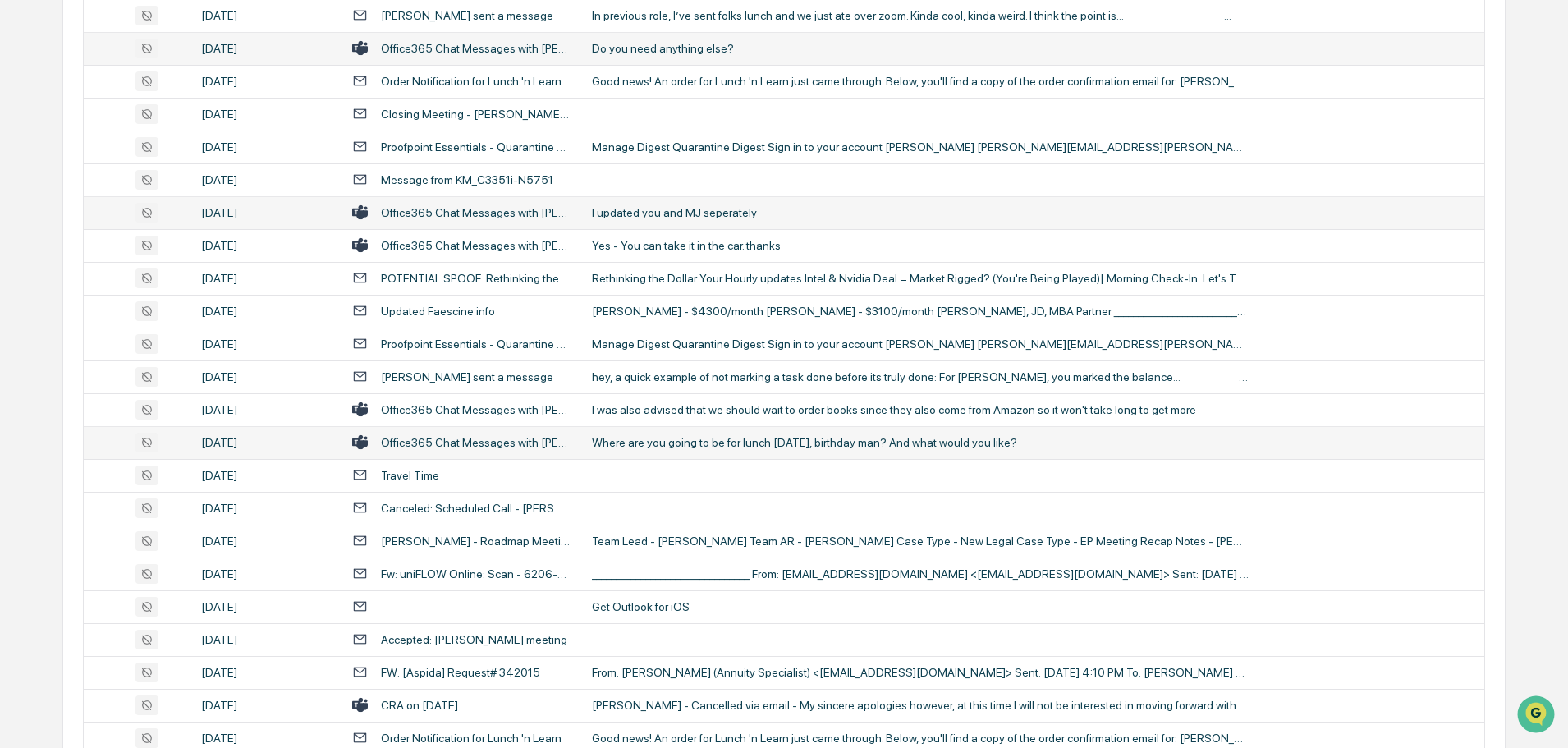
click at [657, 450] on td "Where are you going to be for lunch [DATE], birthday man? And what would you li…" at bounding box center [1033, 442] width 902 height 33
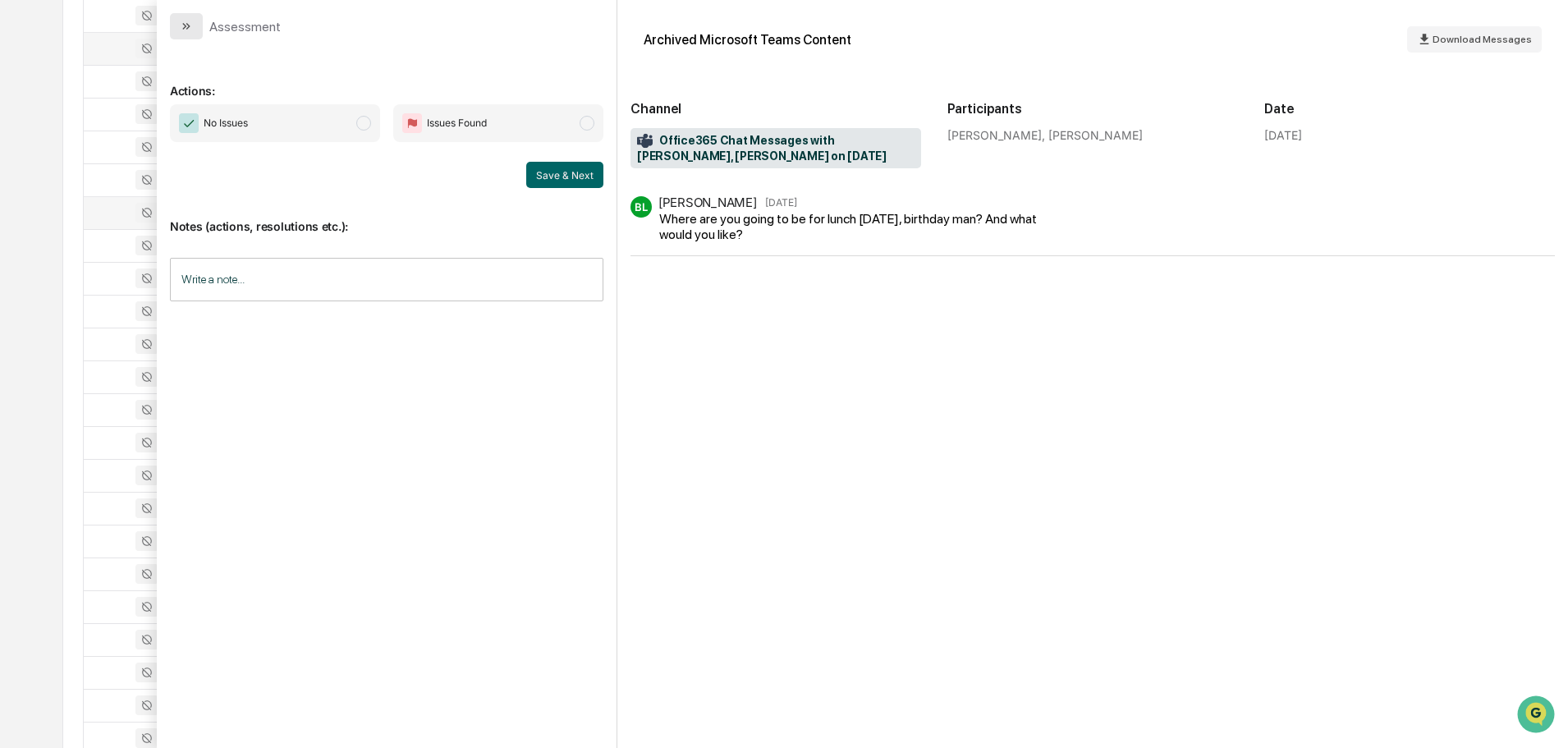
click at [189, 26] on icon "modal" at bounding box center [186, 26] width 13 height 13
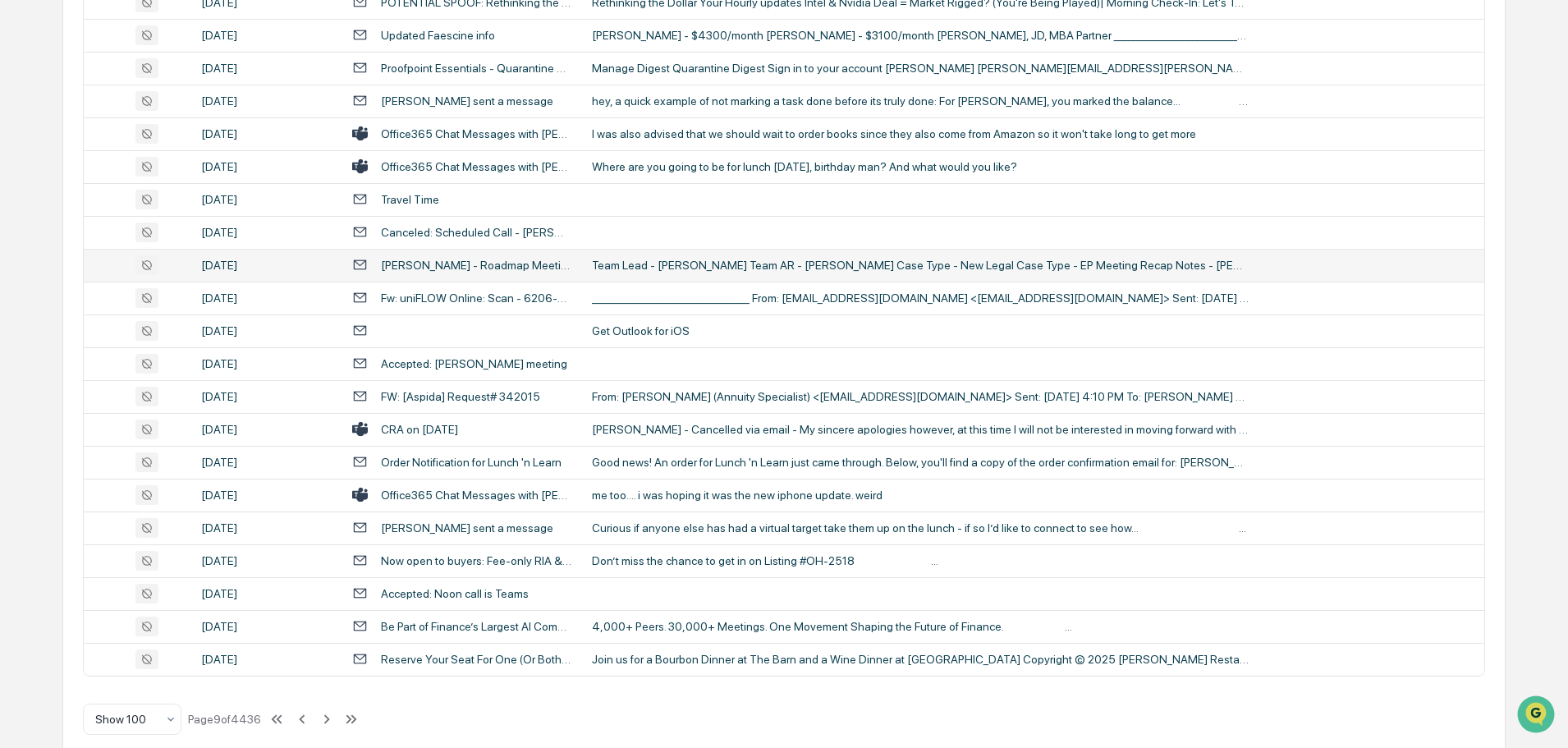
scroll to position [3007, 0]
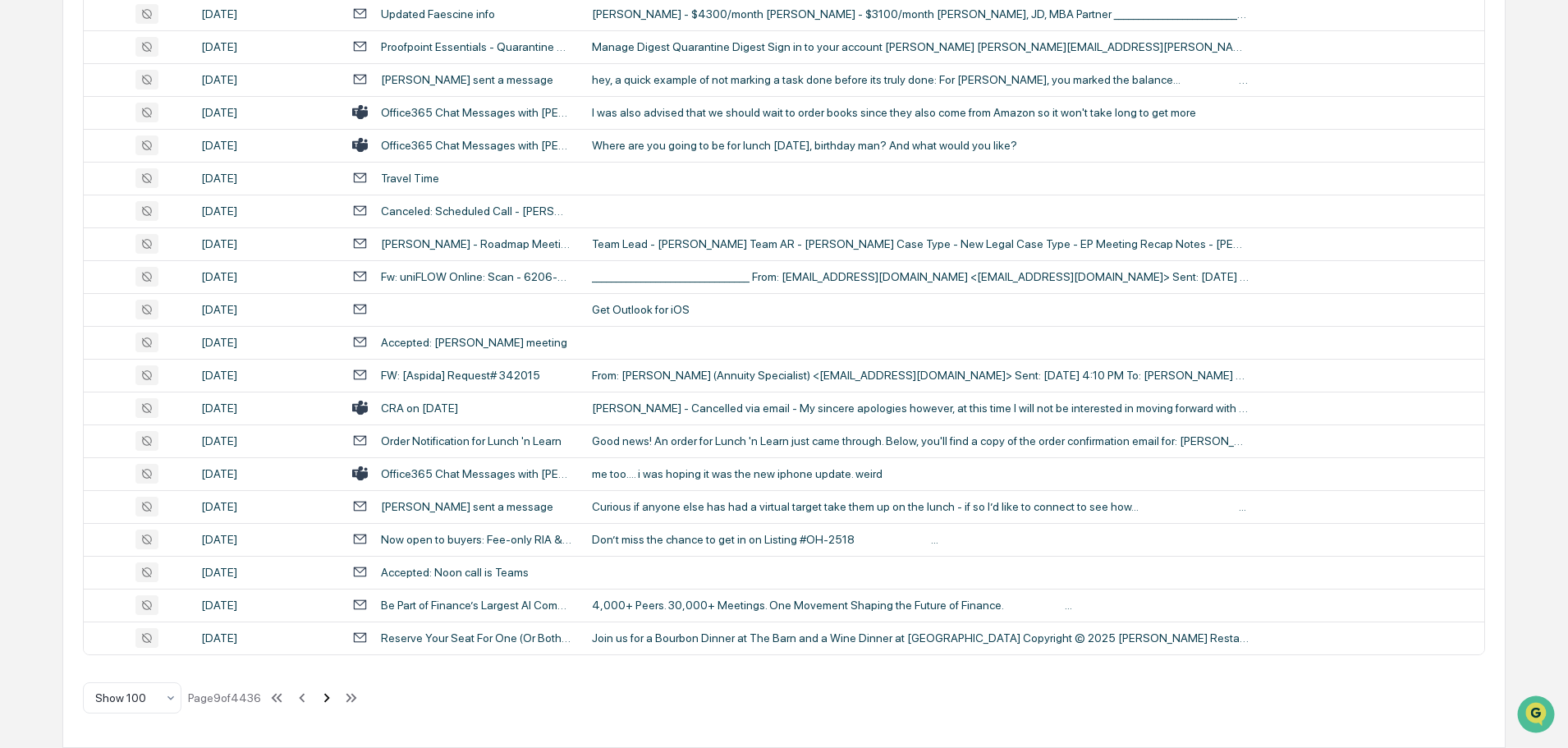
click at [328, 698] on icon at bounding box center [327, 698] width 18 height 18
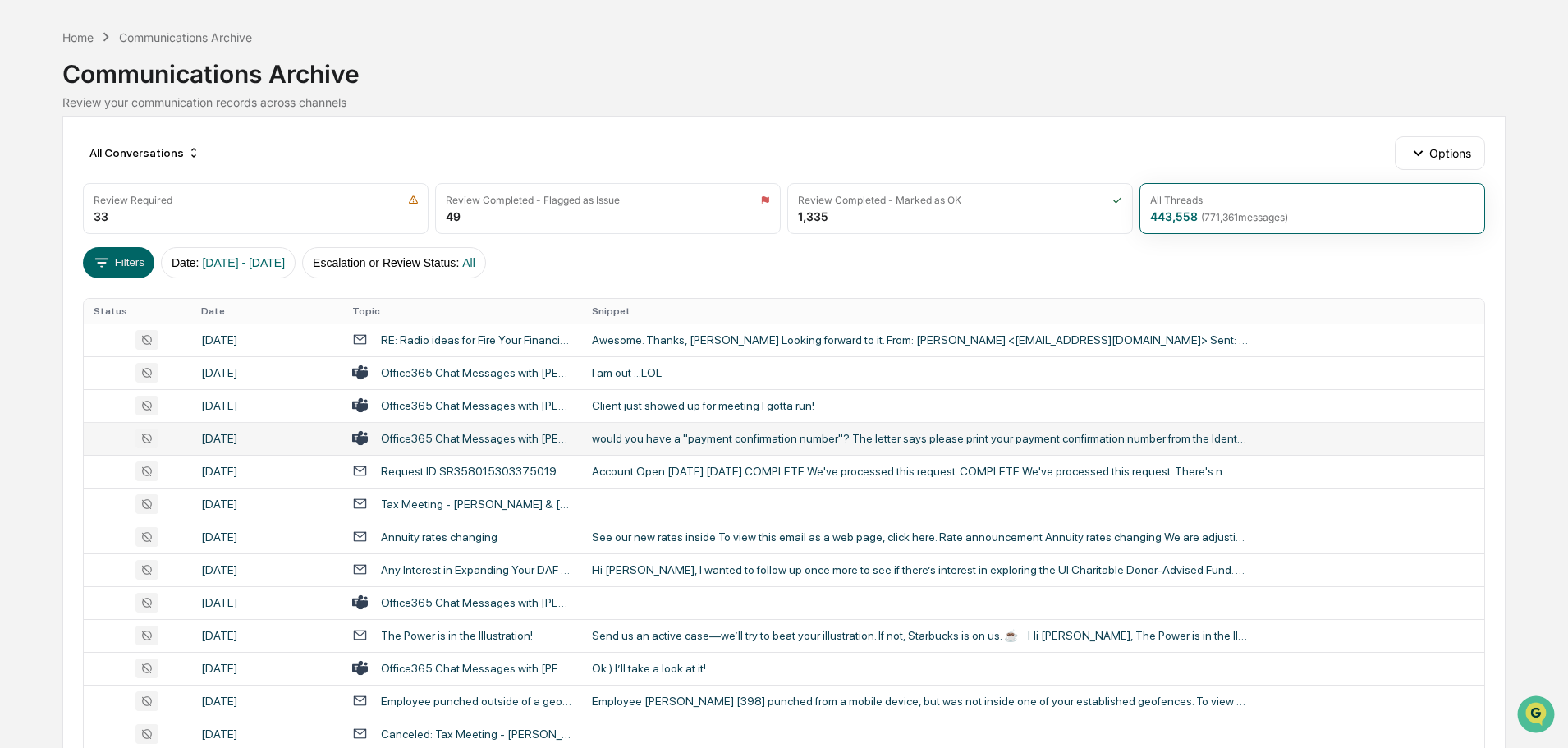
scroll to position [82, 0]
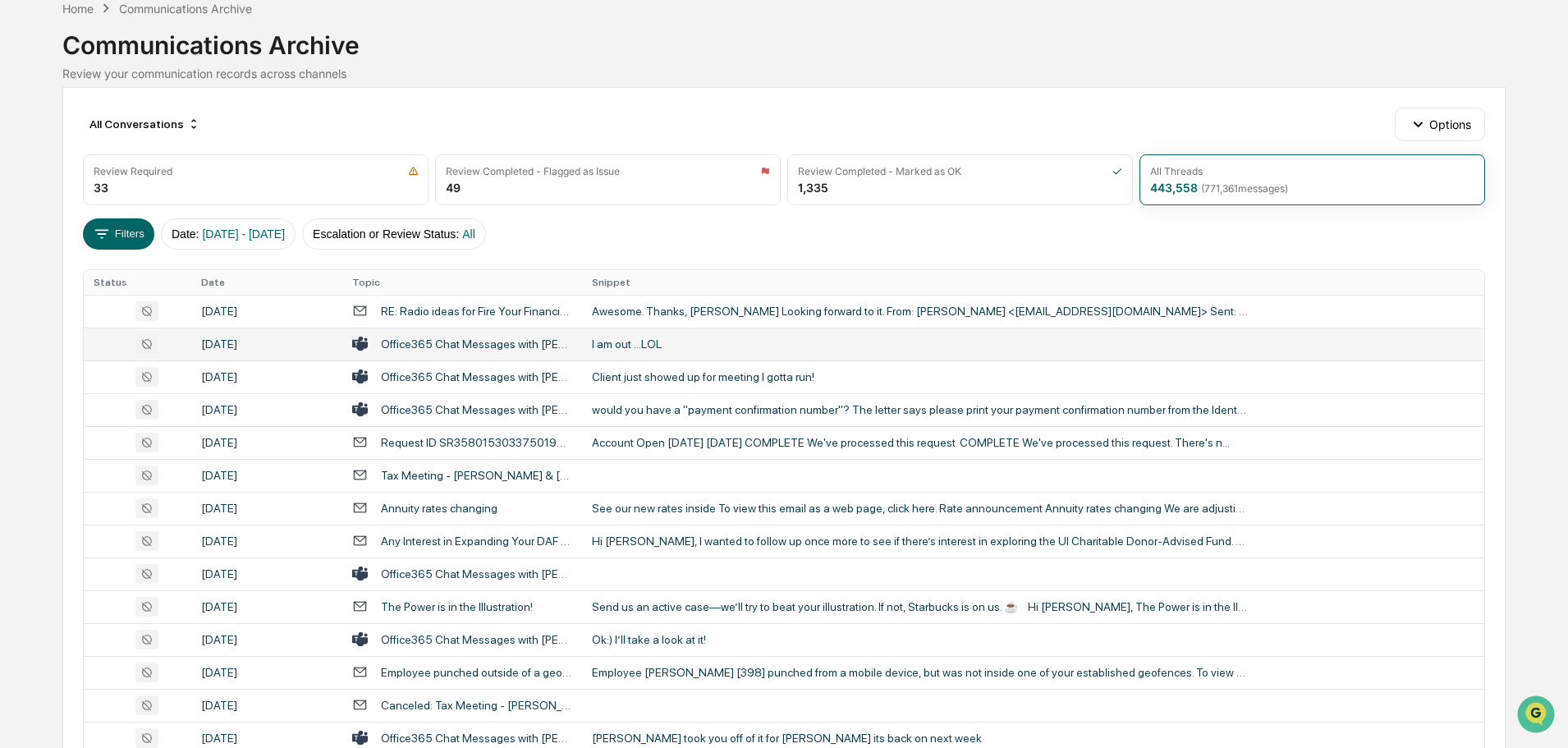
click at [709, 345] on div "I am out ...LOL" at bounding box center [920, 344] width 657 height 13
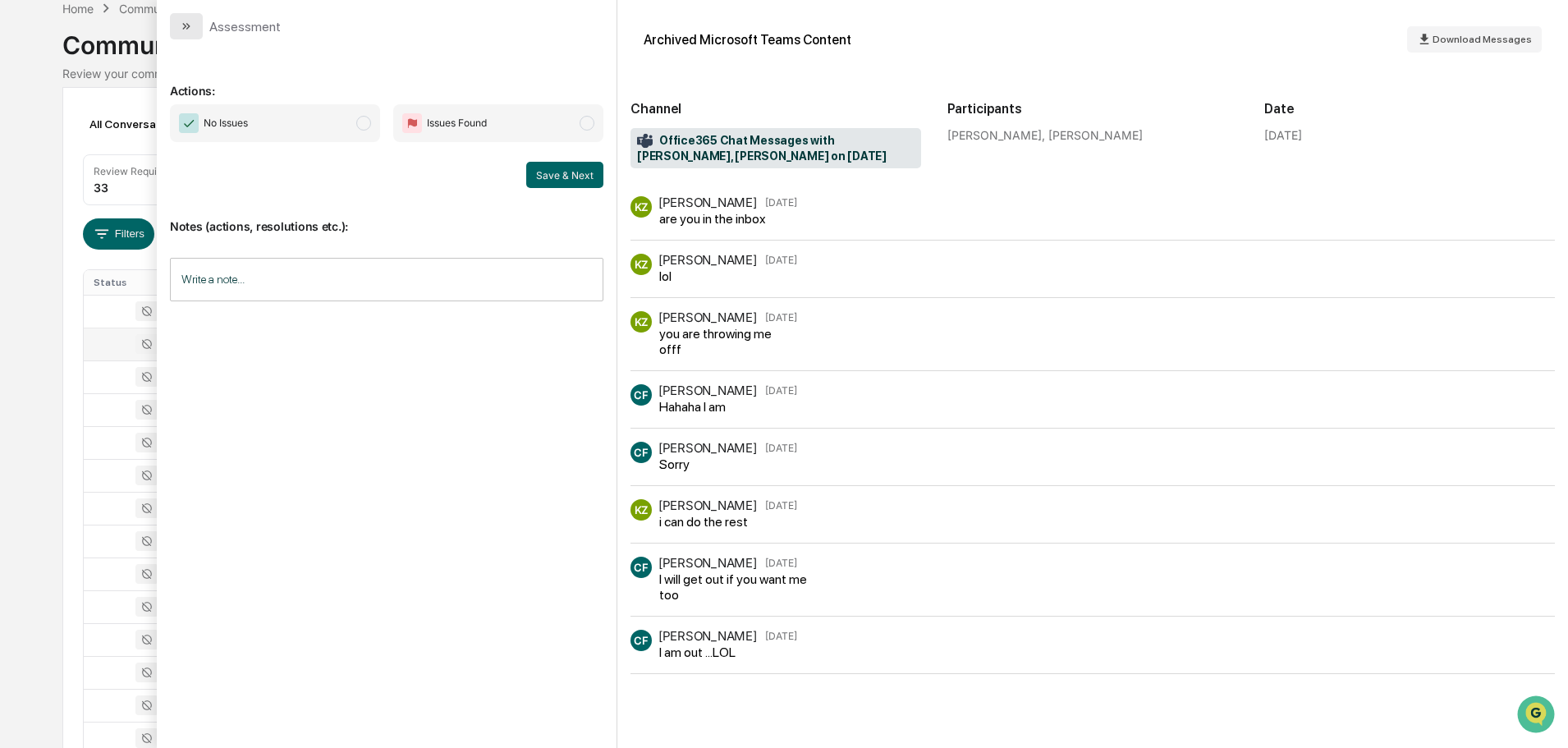
click at [184, 17] on button "modal" at bounding box center [186, 26] width 33 height 26
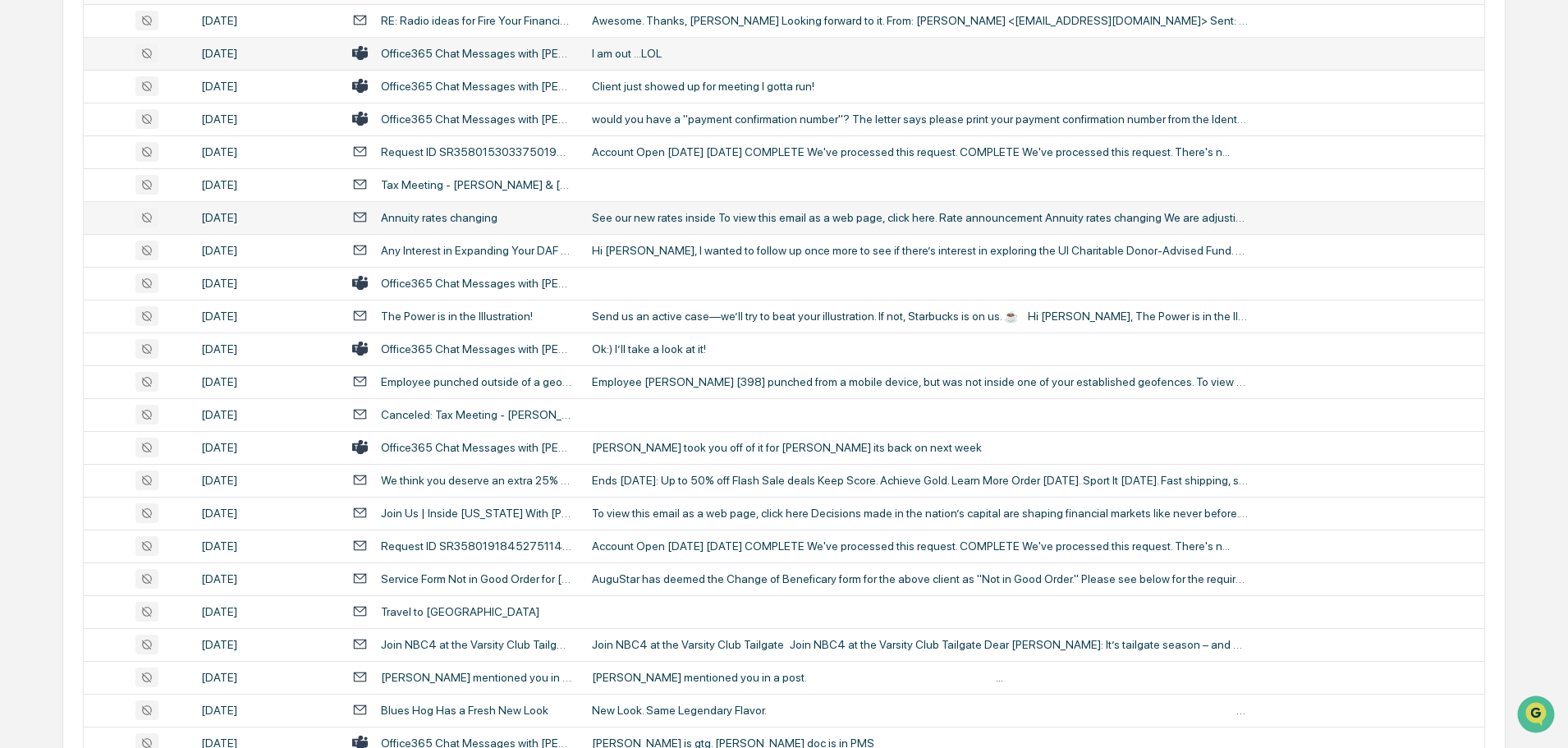
scroll to position [410, 0]
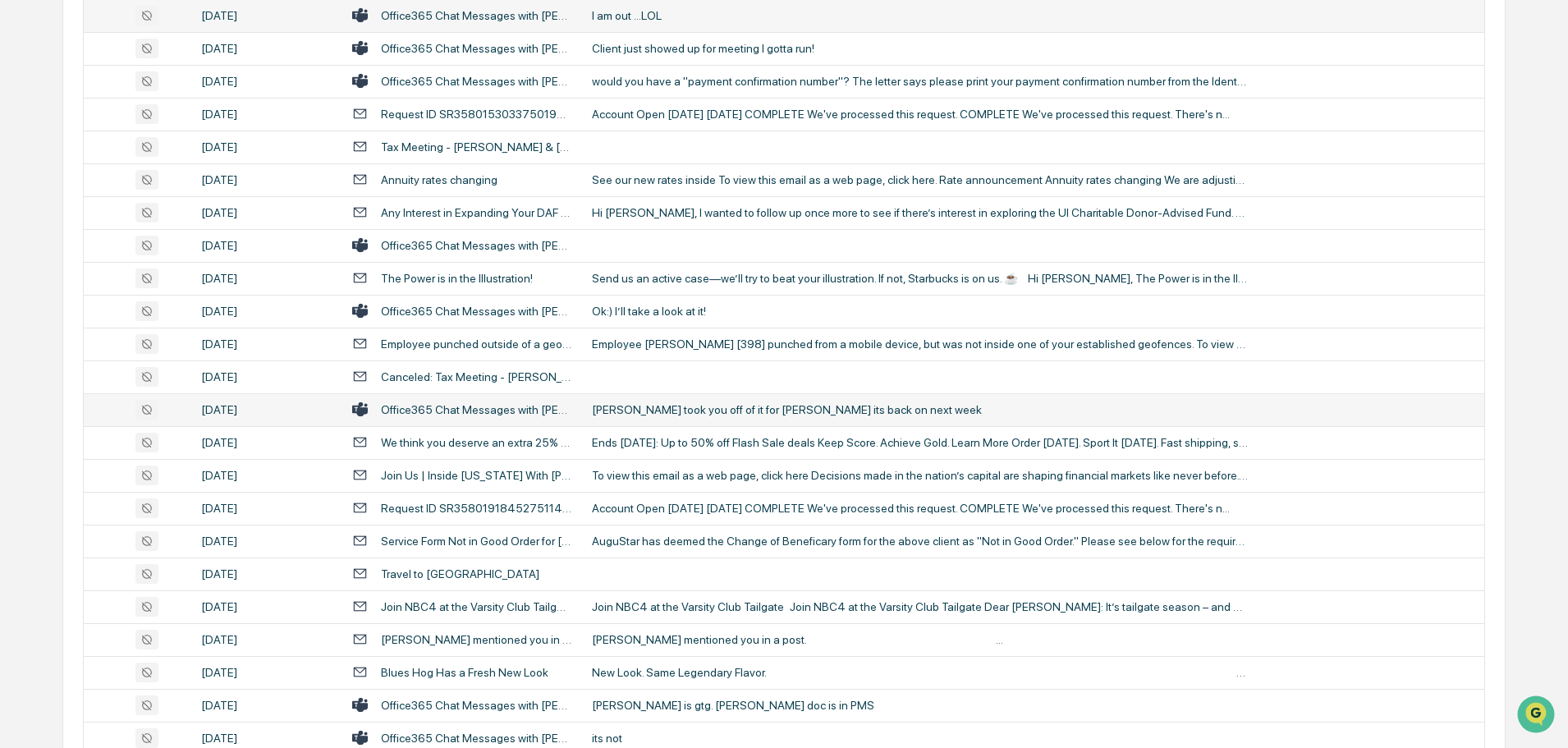
click at [679, 405] on div "[PERSON_NAME] took you off of it for [PERSON_NAME] its back on next week" at bounding box center [920, 409] width 657 height 13
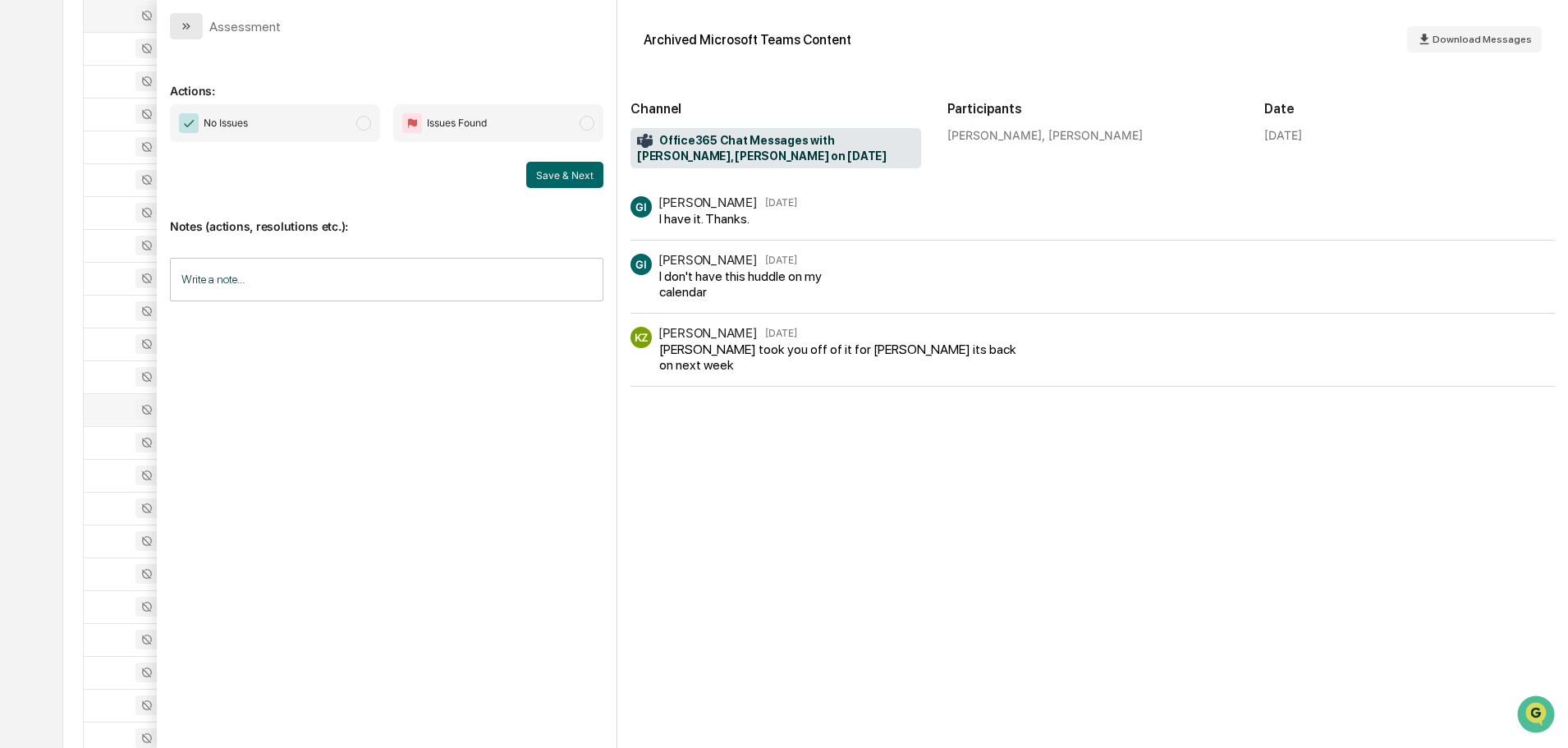
click at [185, 19] on button "modal" at bounding box center [186, 26] width 33 height 26
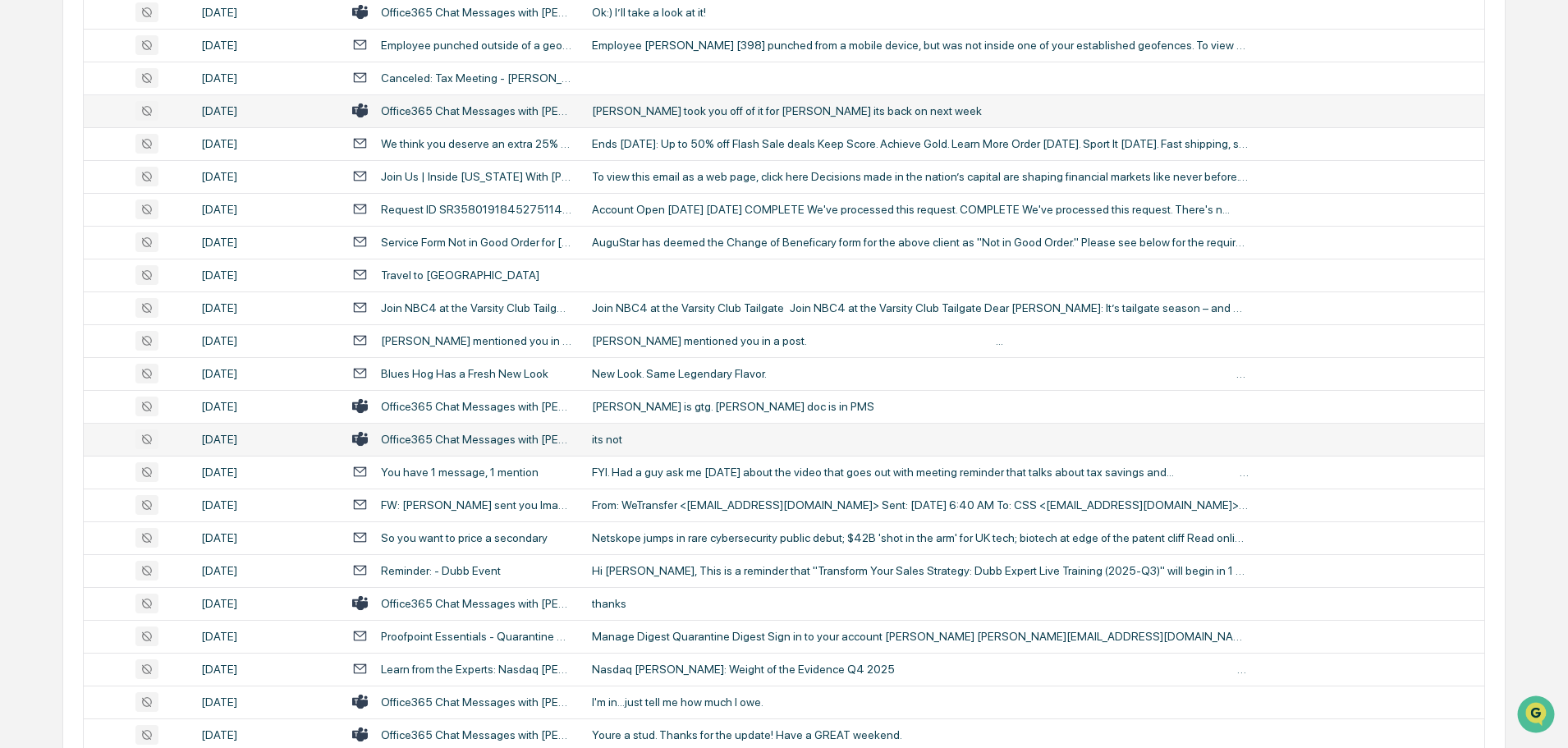
scroll to position [739, 0]
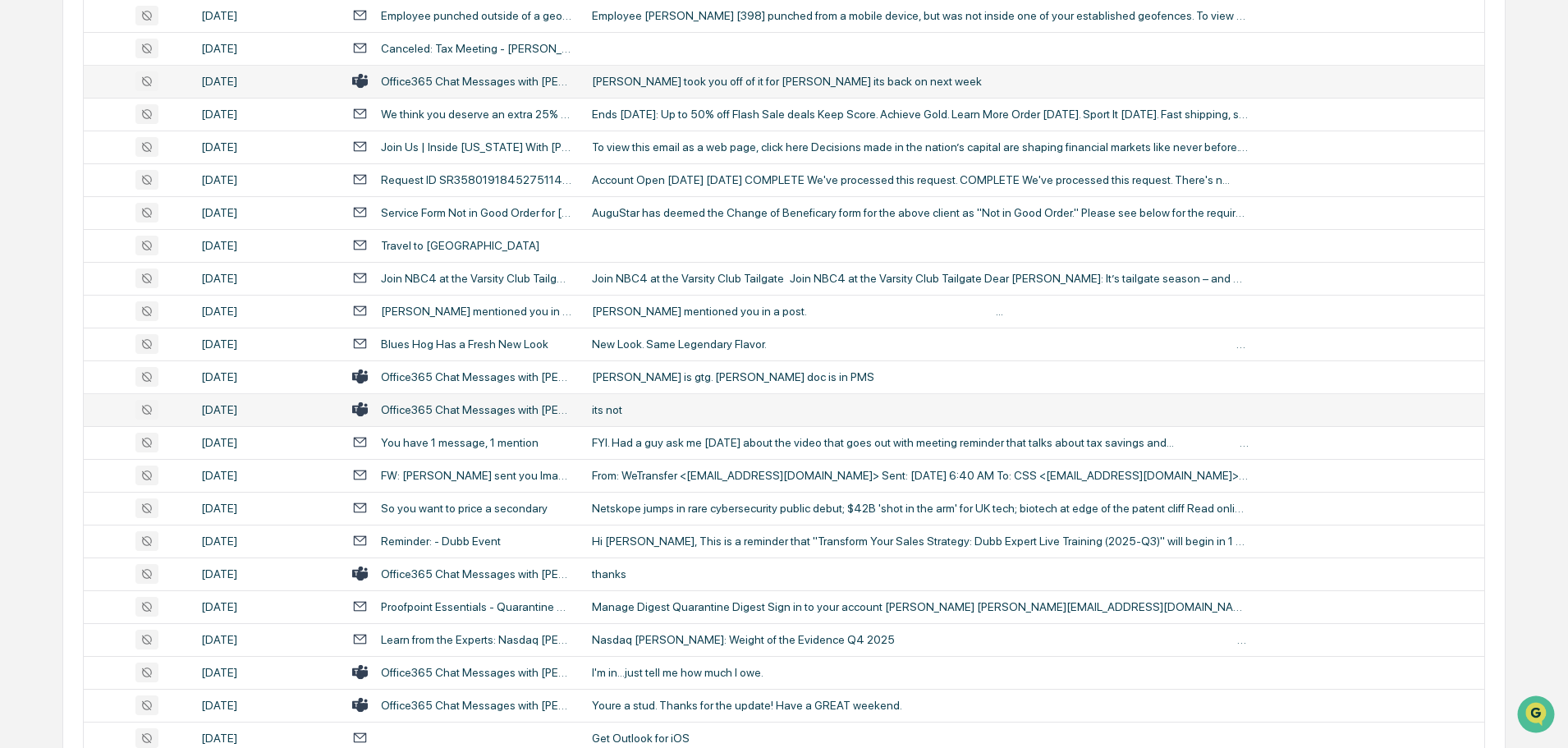
click at [661, 412] on div "its not" at bounding box center [920, 409] width 657 height 13
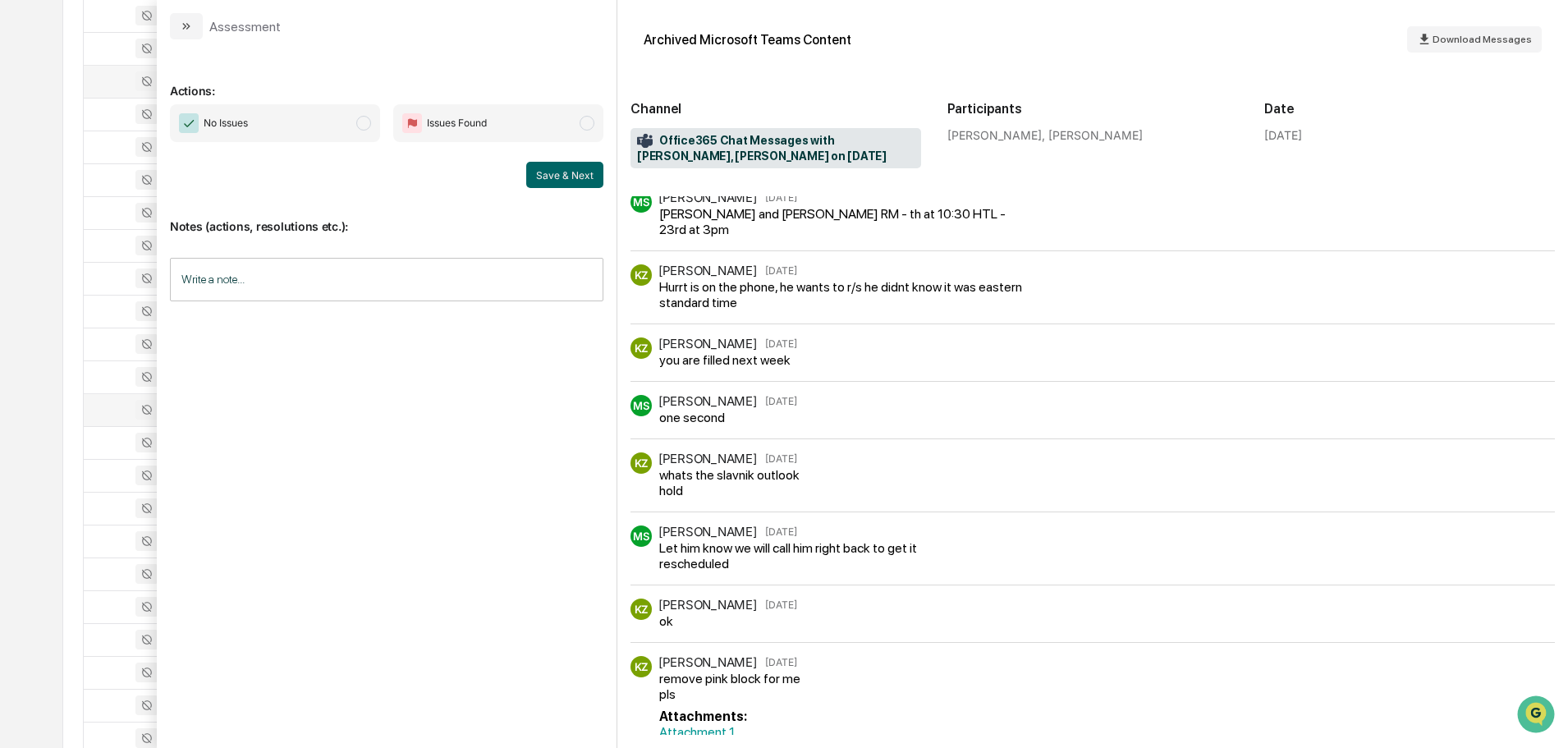
scroll to position [164, 0]
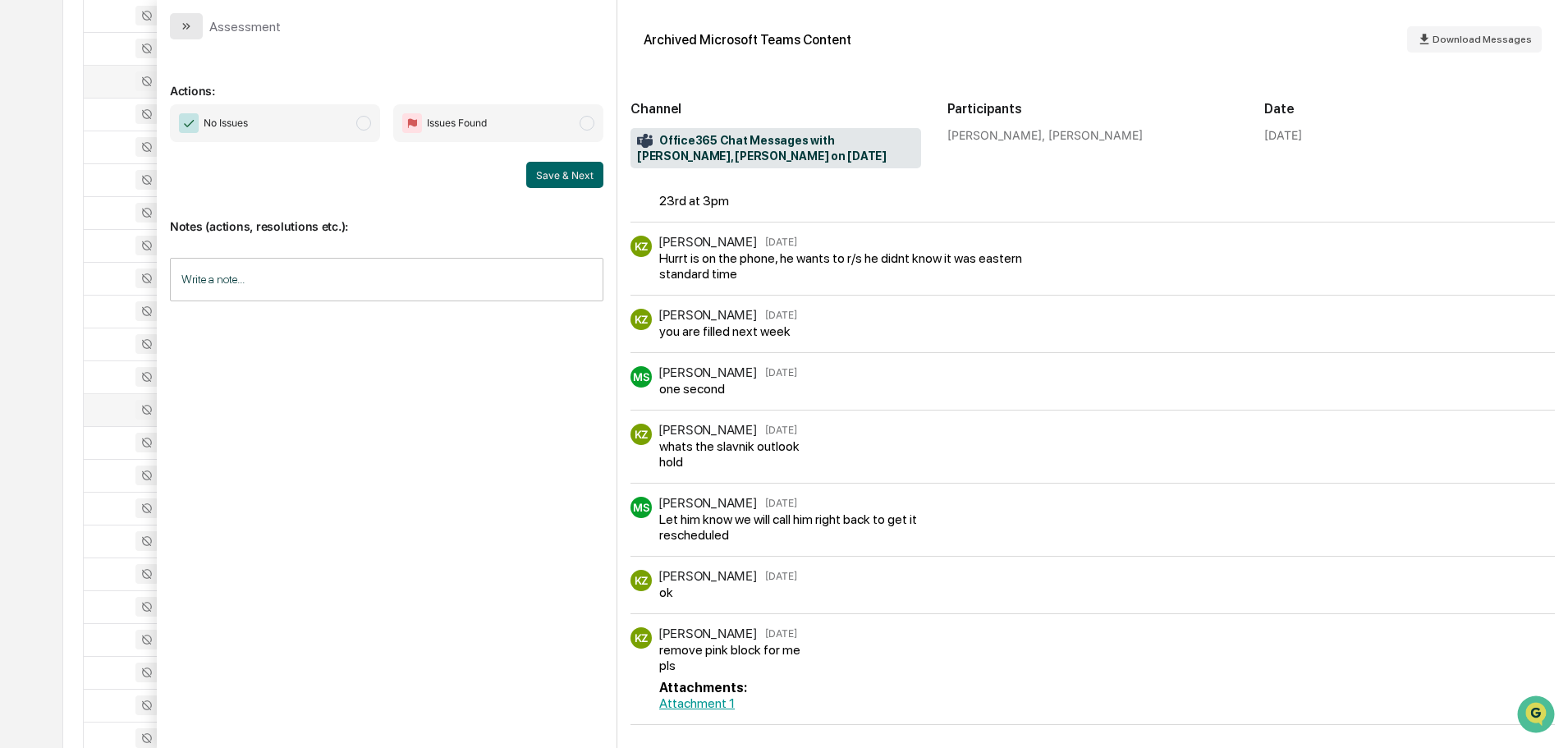
click at [197, 29] on button "modal" at bounding box center [186, 26] width 33 height 26
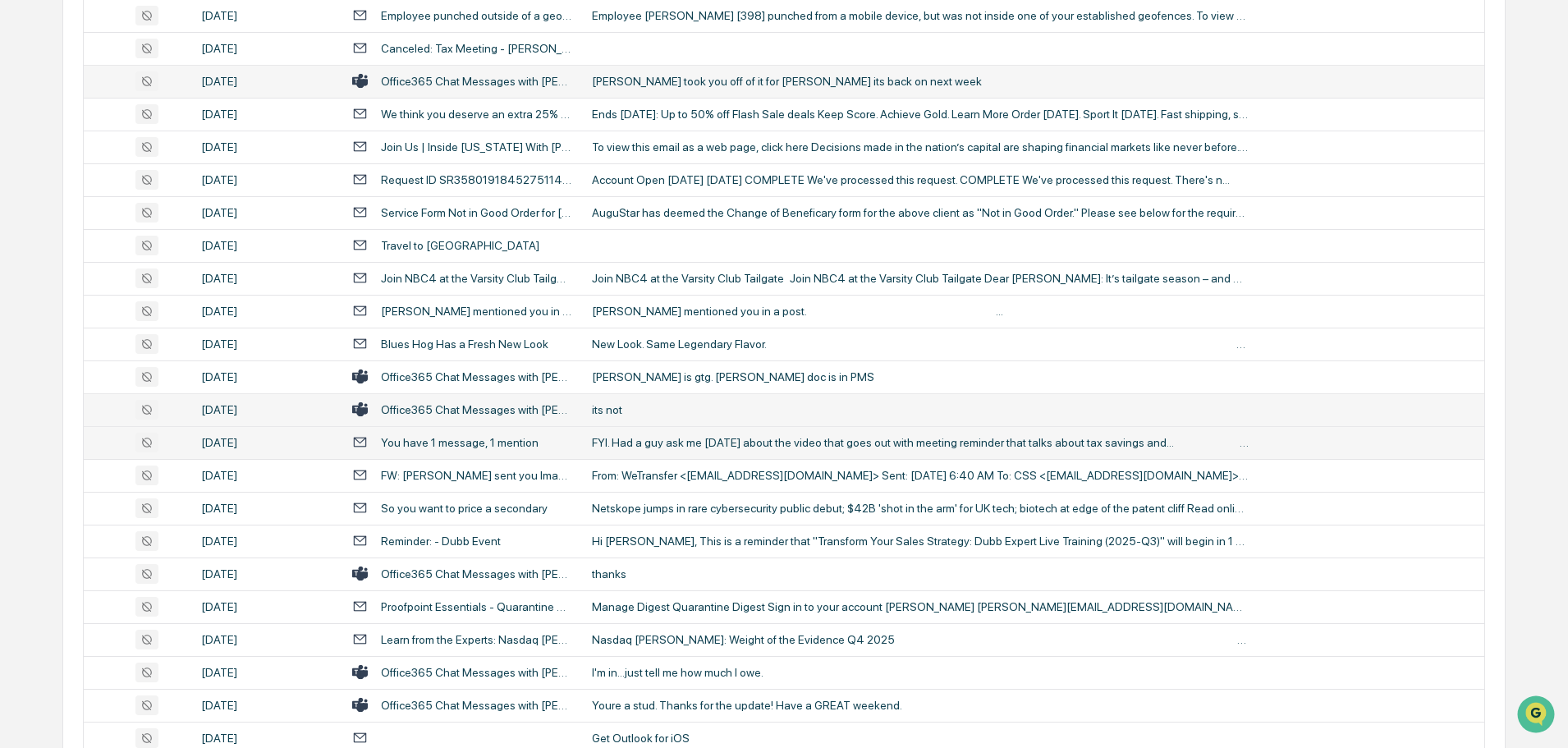
click at [685, 434] on td "FYI. Had a guy ask me [DATE] about the video that goes out with meeting reminde…" at bounding box center [1033, 442] width 902 height 33
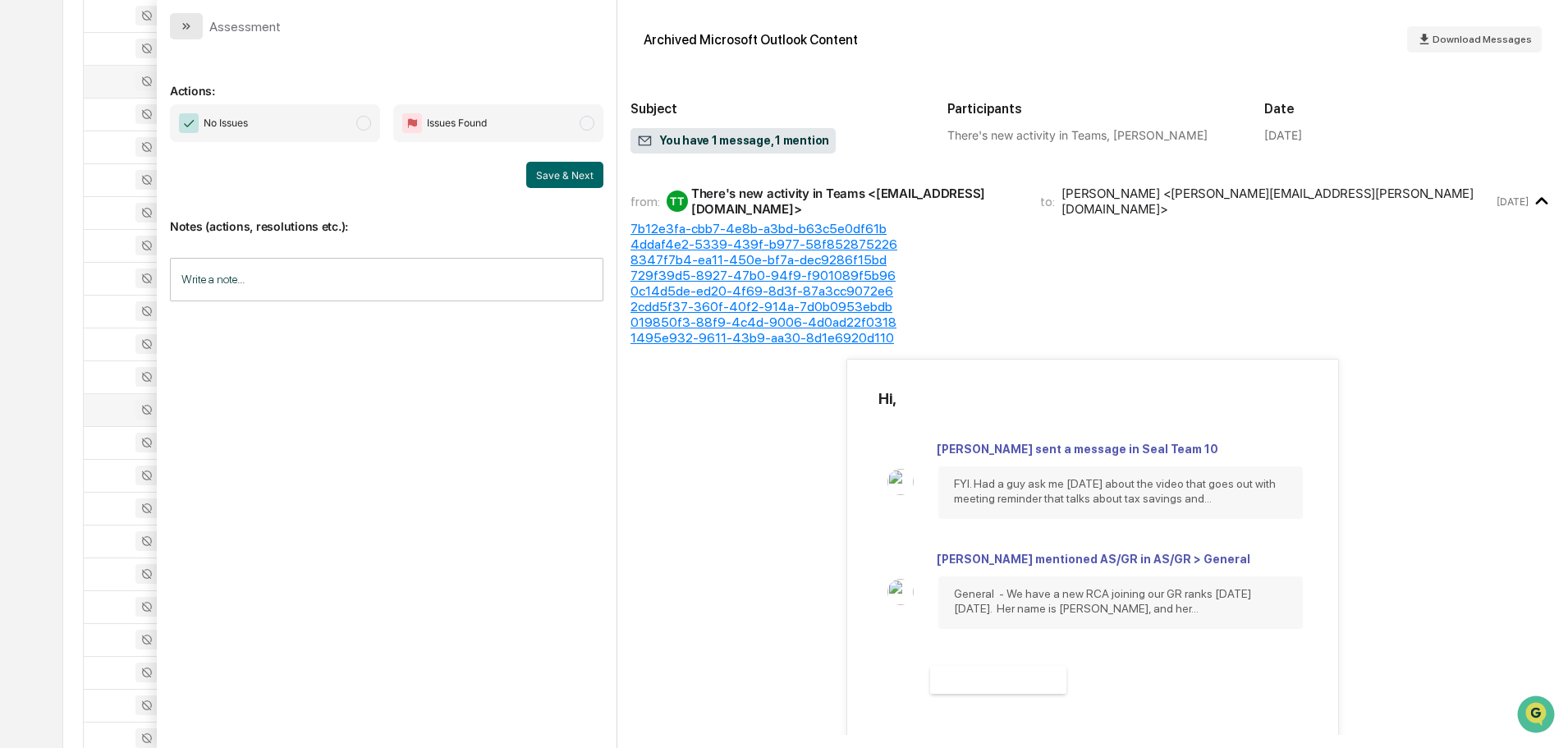
click at [191, 26] on icon "modal" at bounding box center [186, 26] width 13 height 13
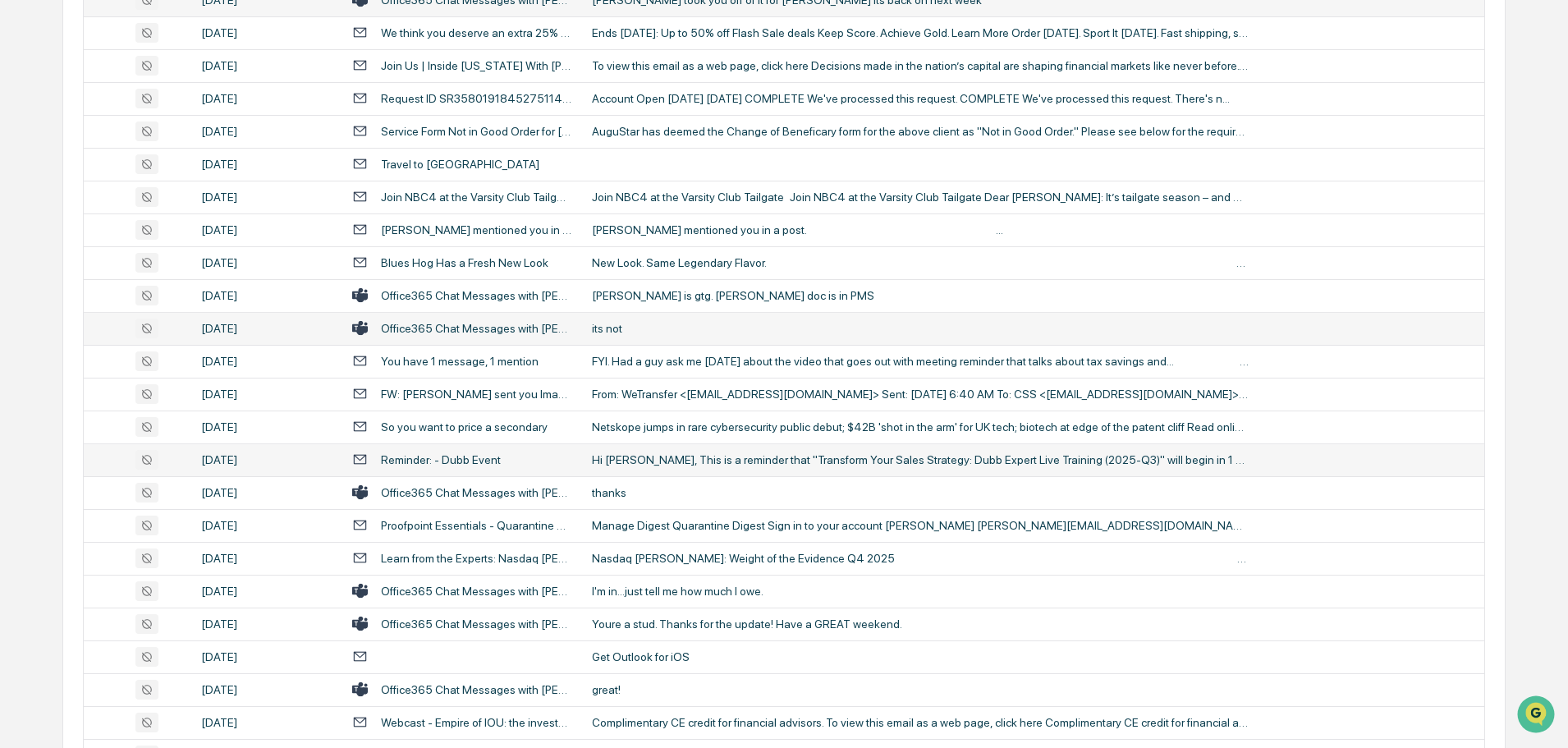
scroll to position [821, 0]
click at [671, 493] on div "thanks" at bounding box center [920, 491] width 657 height 13
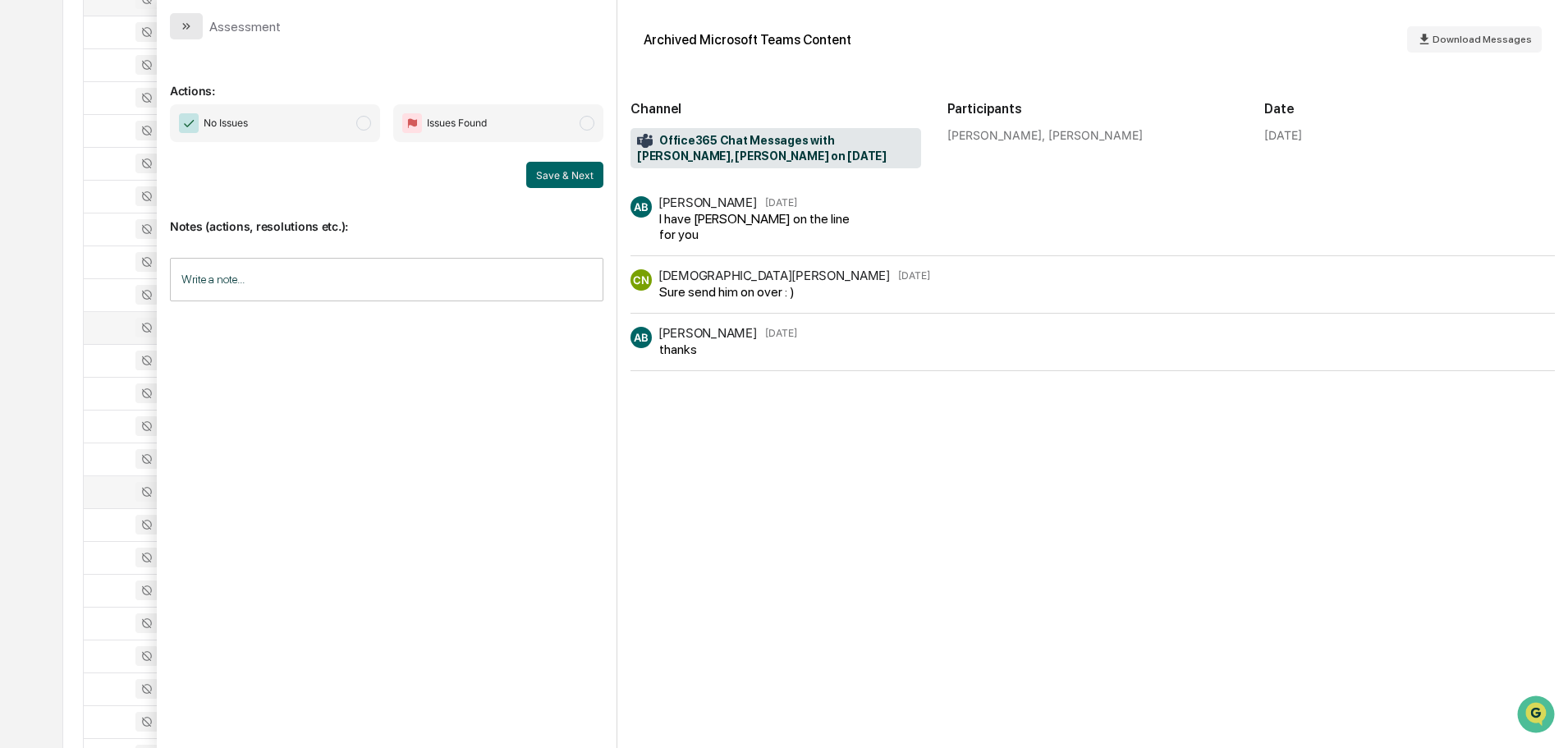
click at [197, 30] on button "modal" at bounding box center [186, 26] width 33 height 26
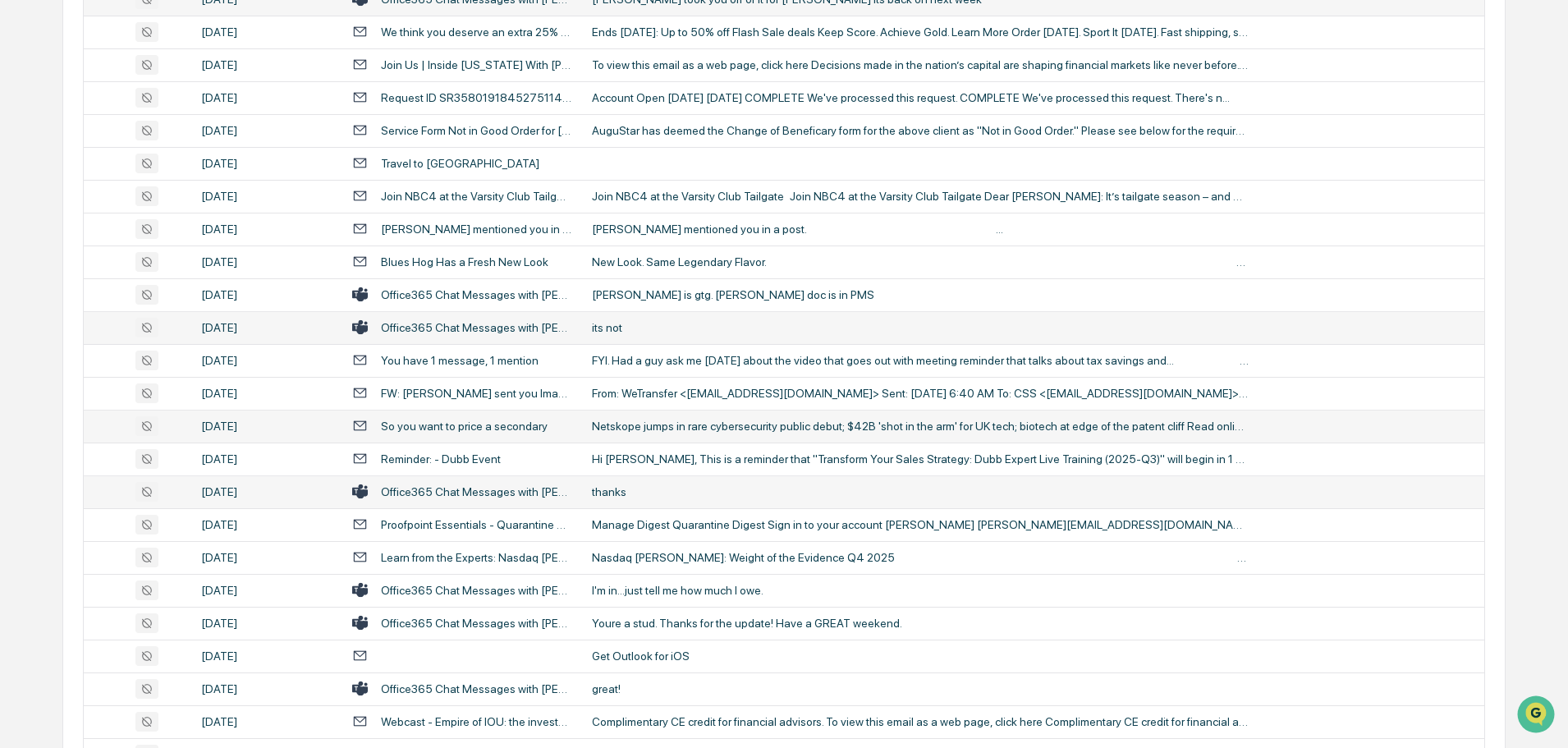
scroll to position [903, 0]
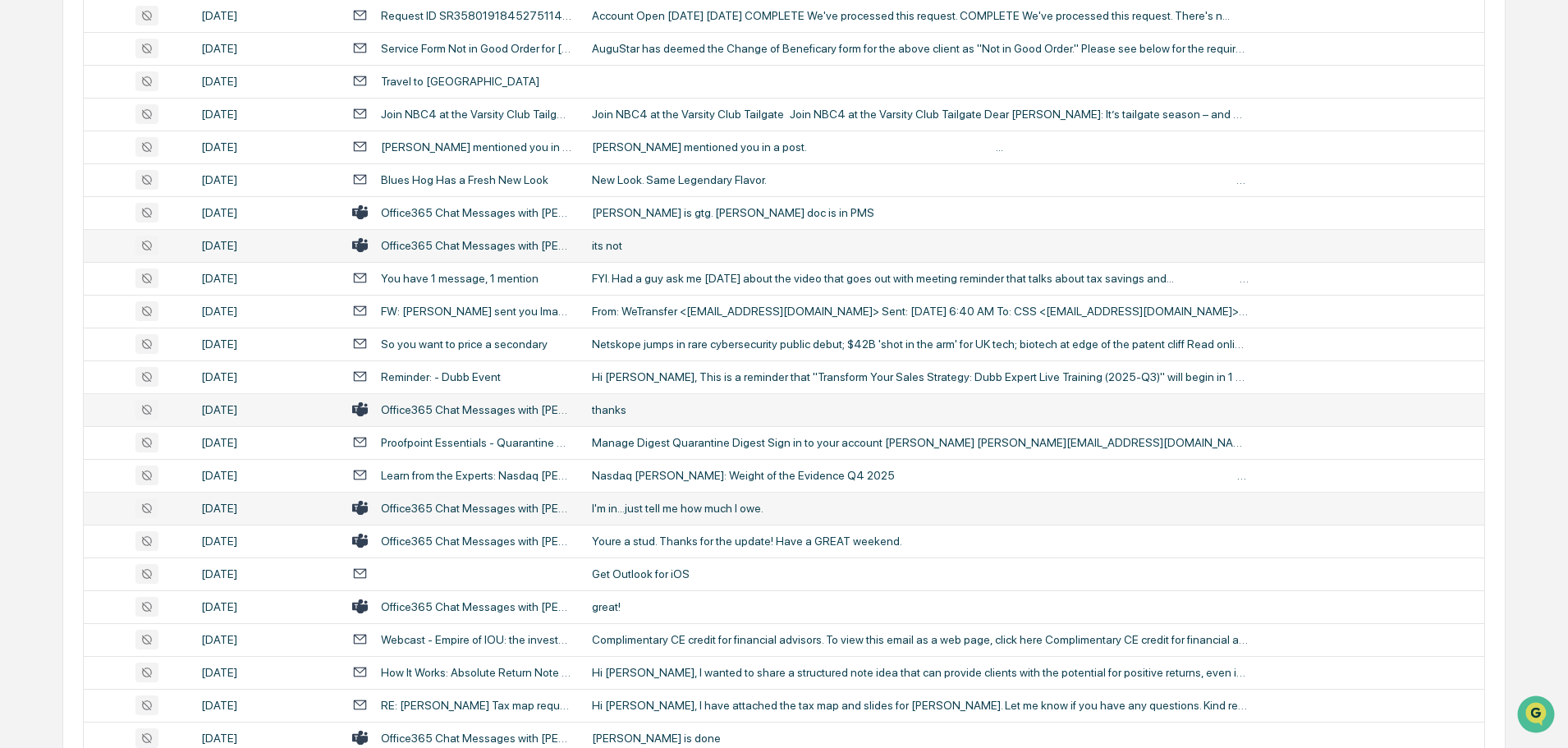
click at [680, 517] on td "I'm in...just tell me how much I owe." at bounding box center [1033, 508] width 902 height 33
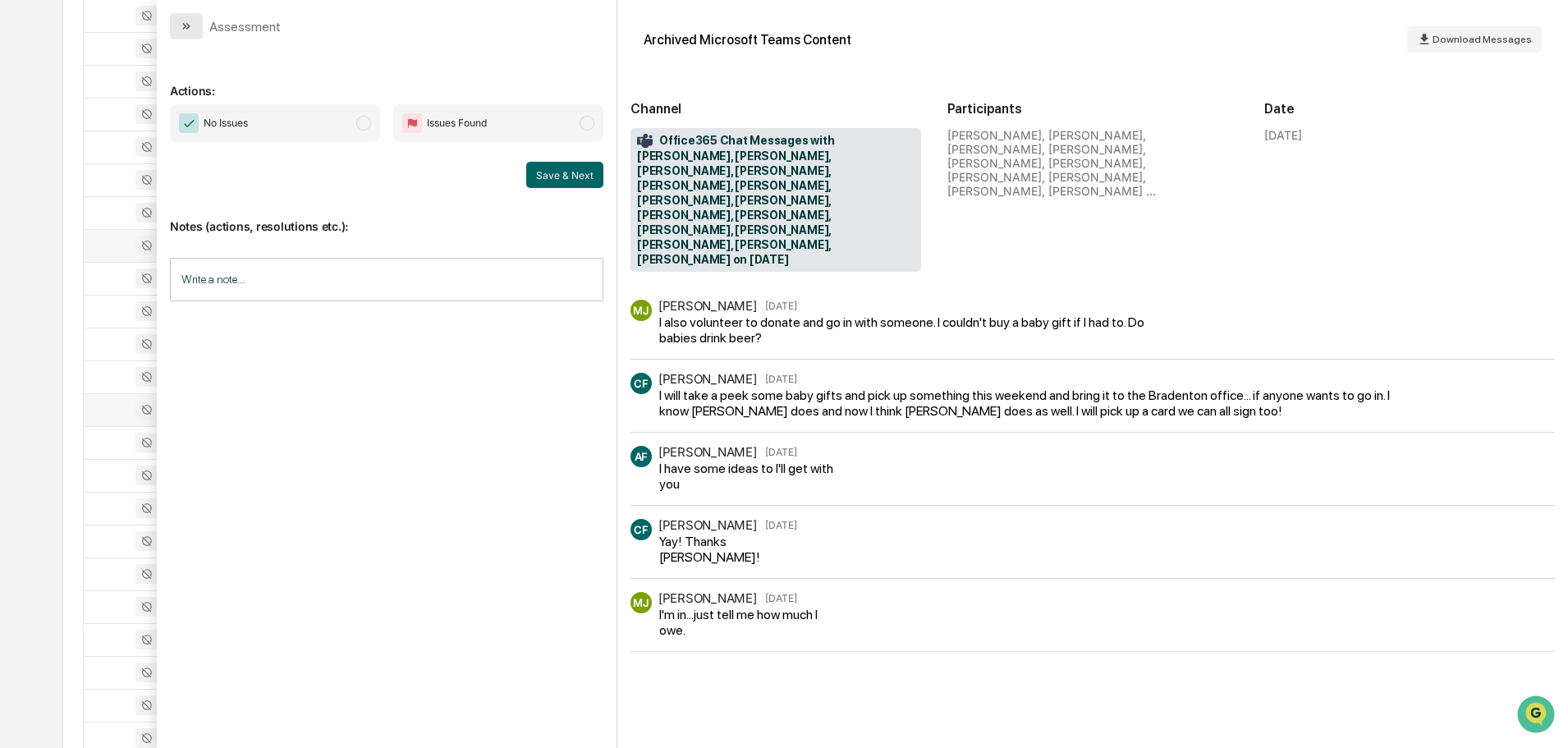
click at [196, 25] on button "modal" at bounding box center [186, 26] width 33 height 26
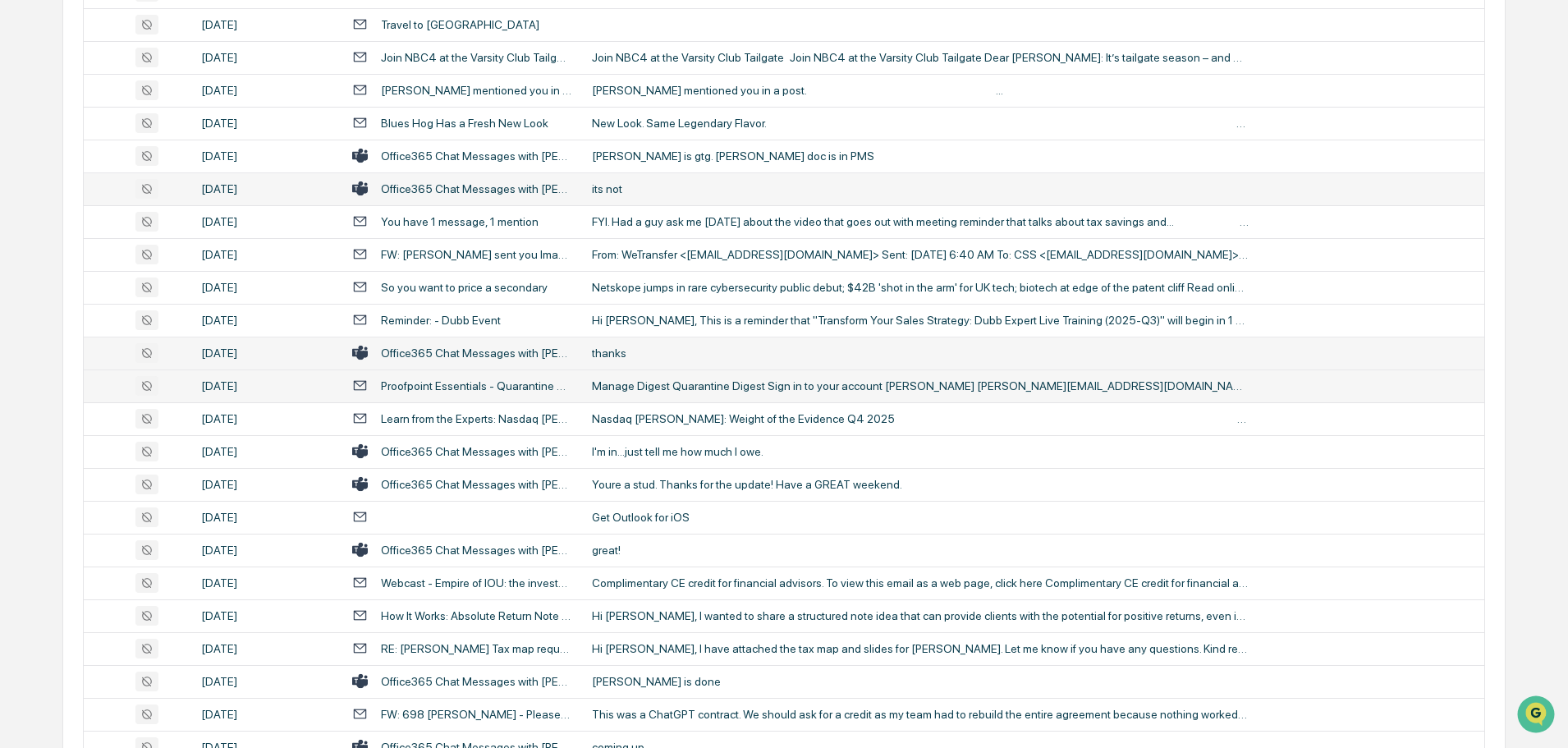
scroll to position [985, 0]
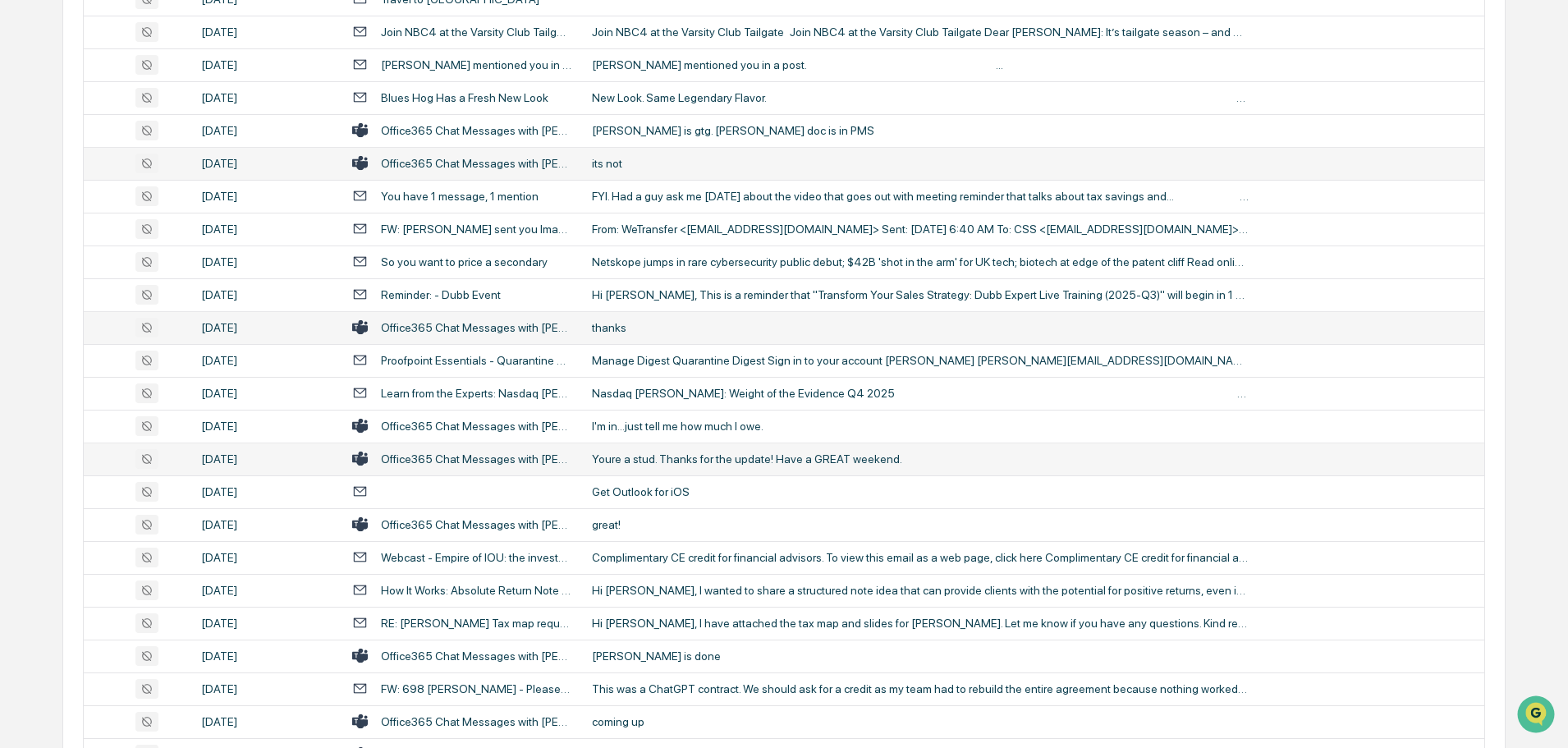
click at [693, 456] on div "Youre a stud. Thanks for the update! Have a GREAT weekend." at bounding box center [920, 458] width 657 height 13
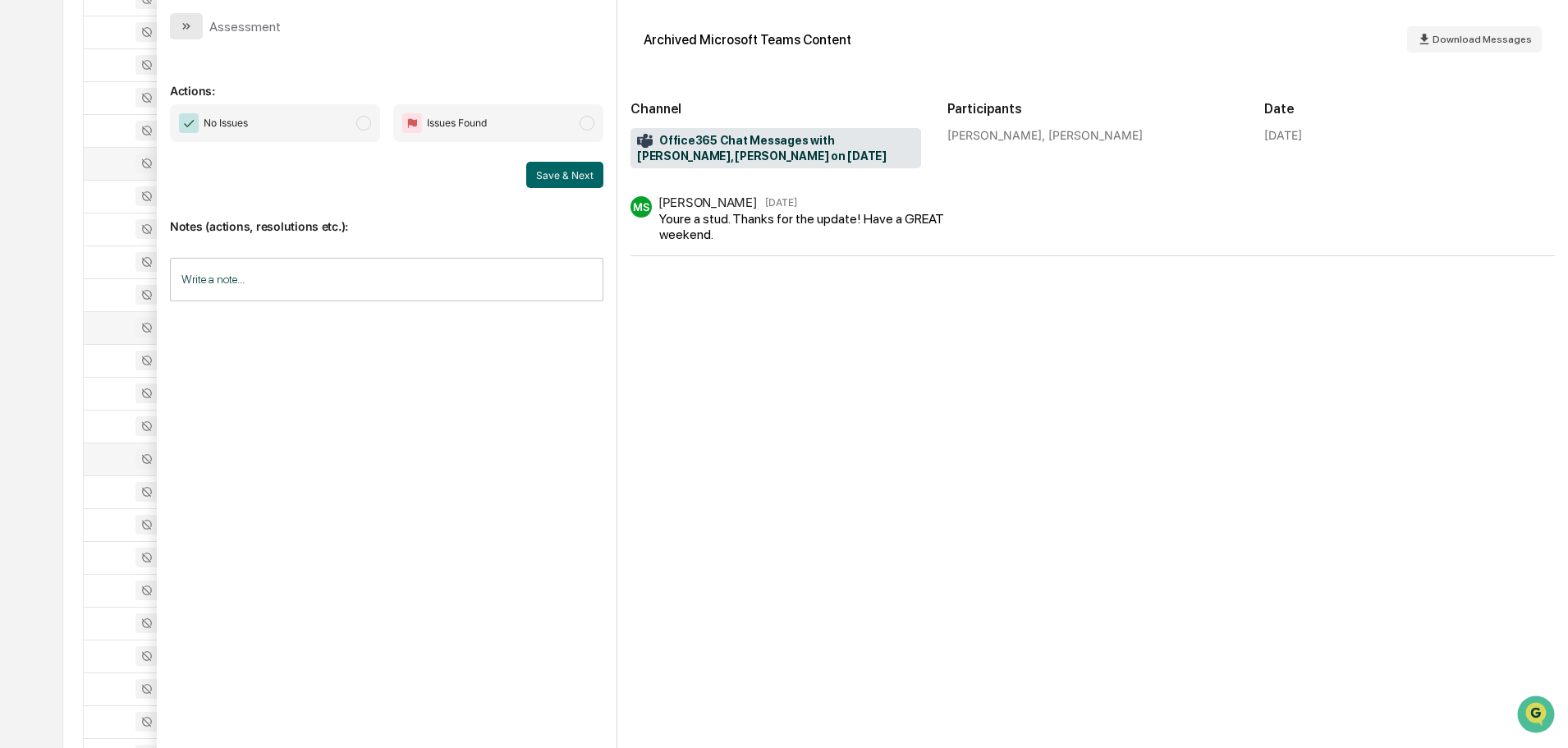
click at [184, 30] on icon "modal" at bounding box center [186, 26] width 13 height 13
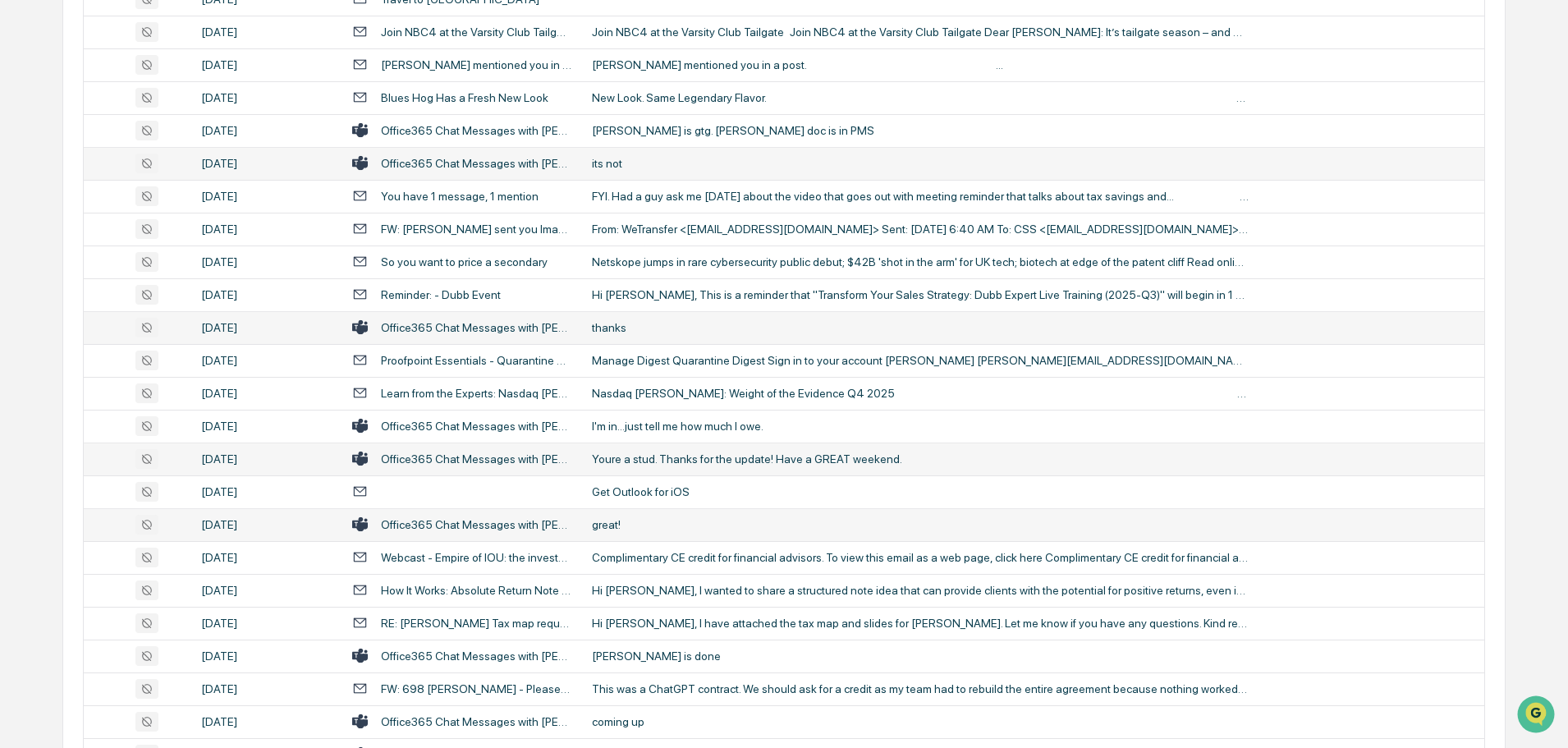
click at [657, 540] on td "great!" at bounding box center [1033, 524] width 902 height 33
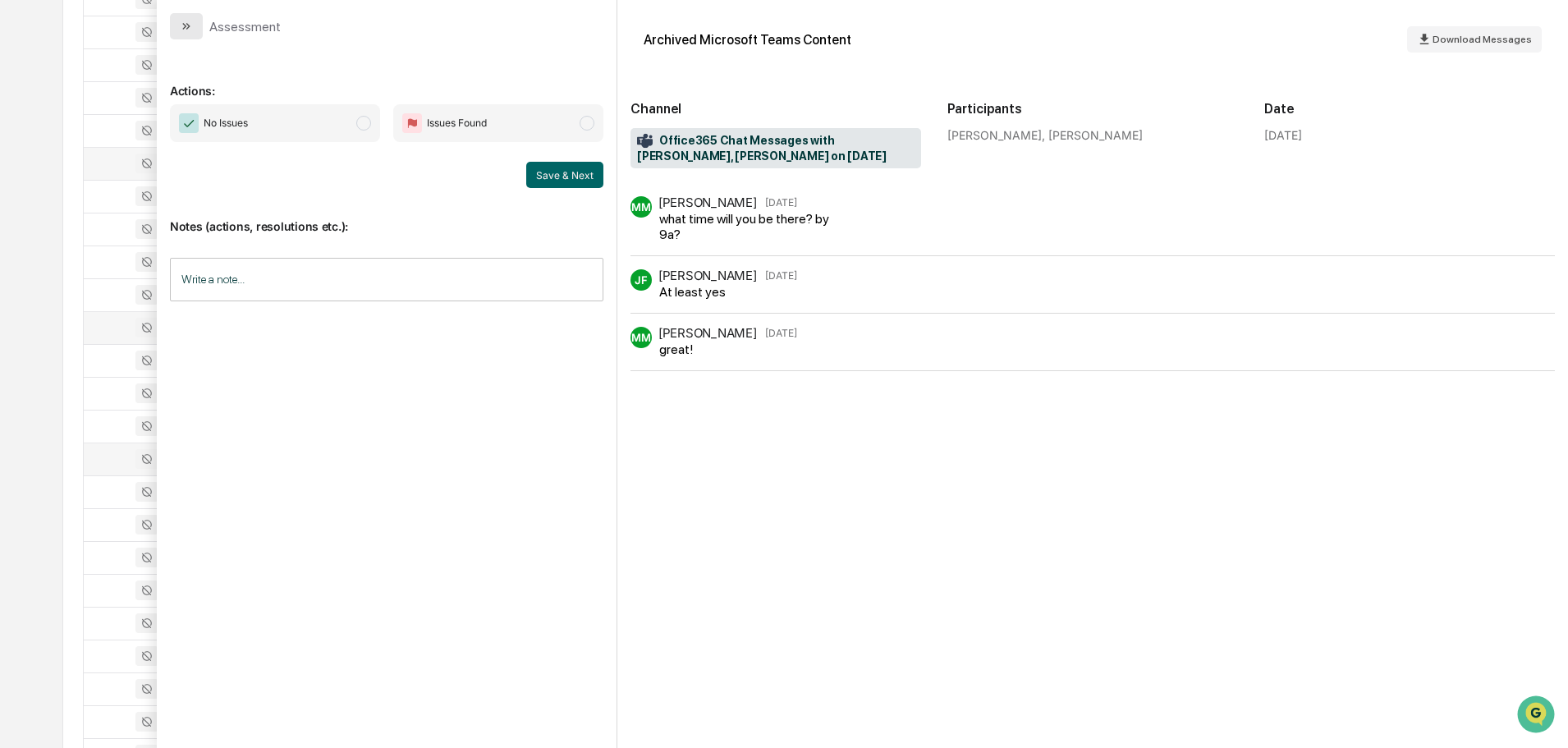
click at [189, 29] on icon "modal" at bounding box center [186, 26] width 13 height 13
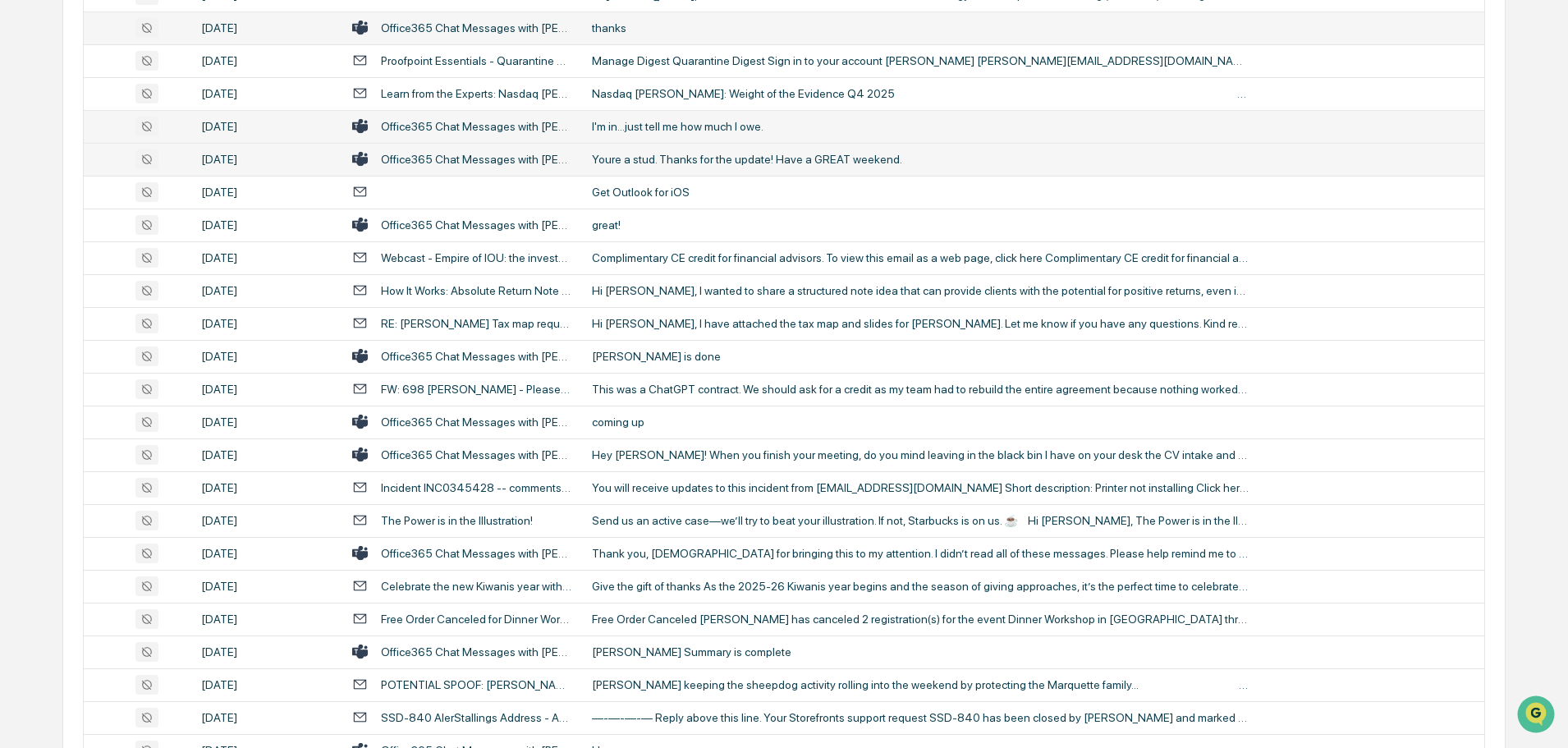
scroll to position [1314, 0]
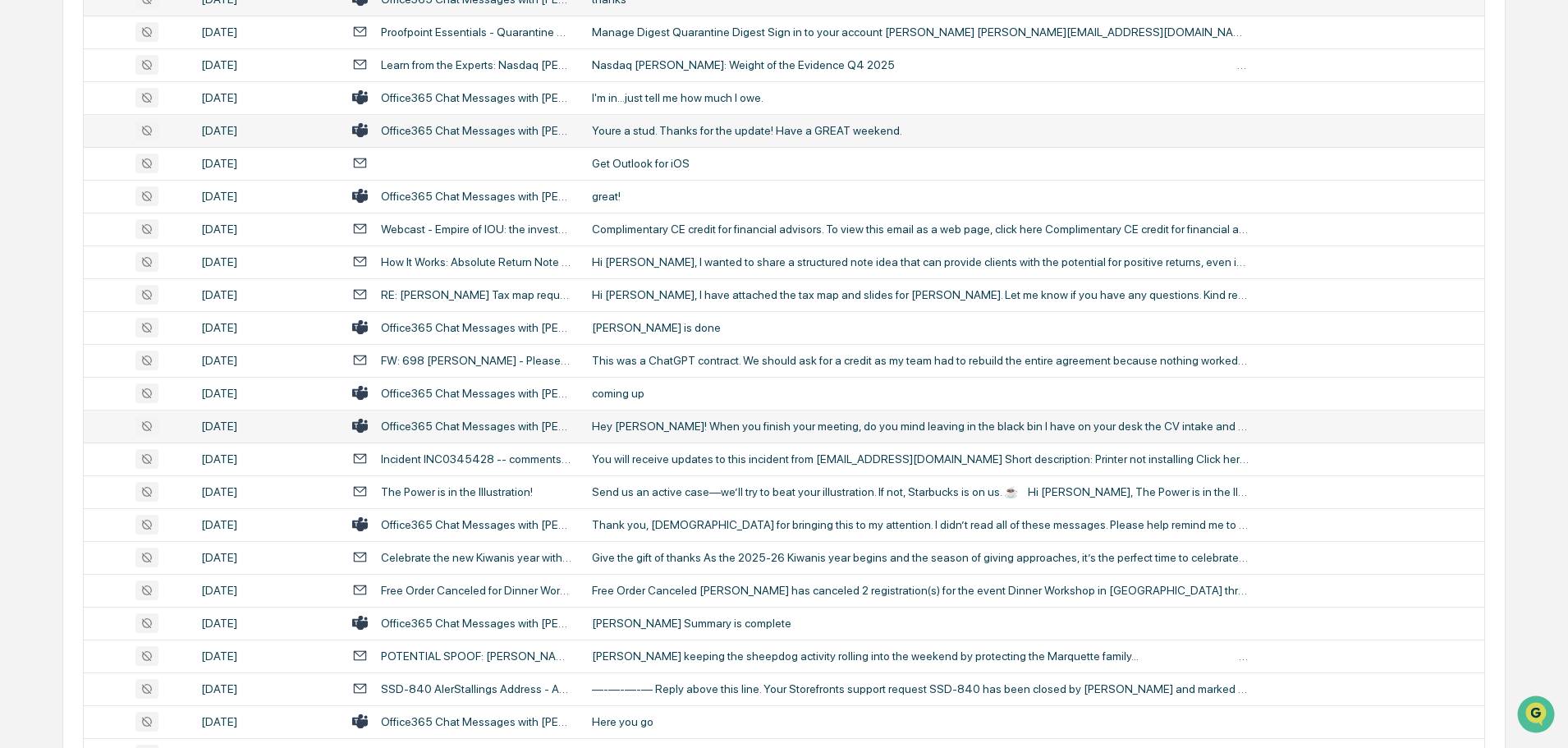
click at [686, 420] on div "Hey [PERSON_NAME]! When you finish your meeting, do you mind leaving in the bla…" at bounding box center [920, 425] width 657 height 13
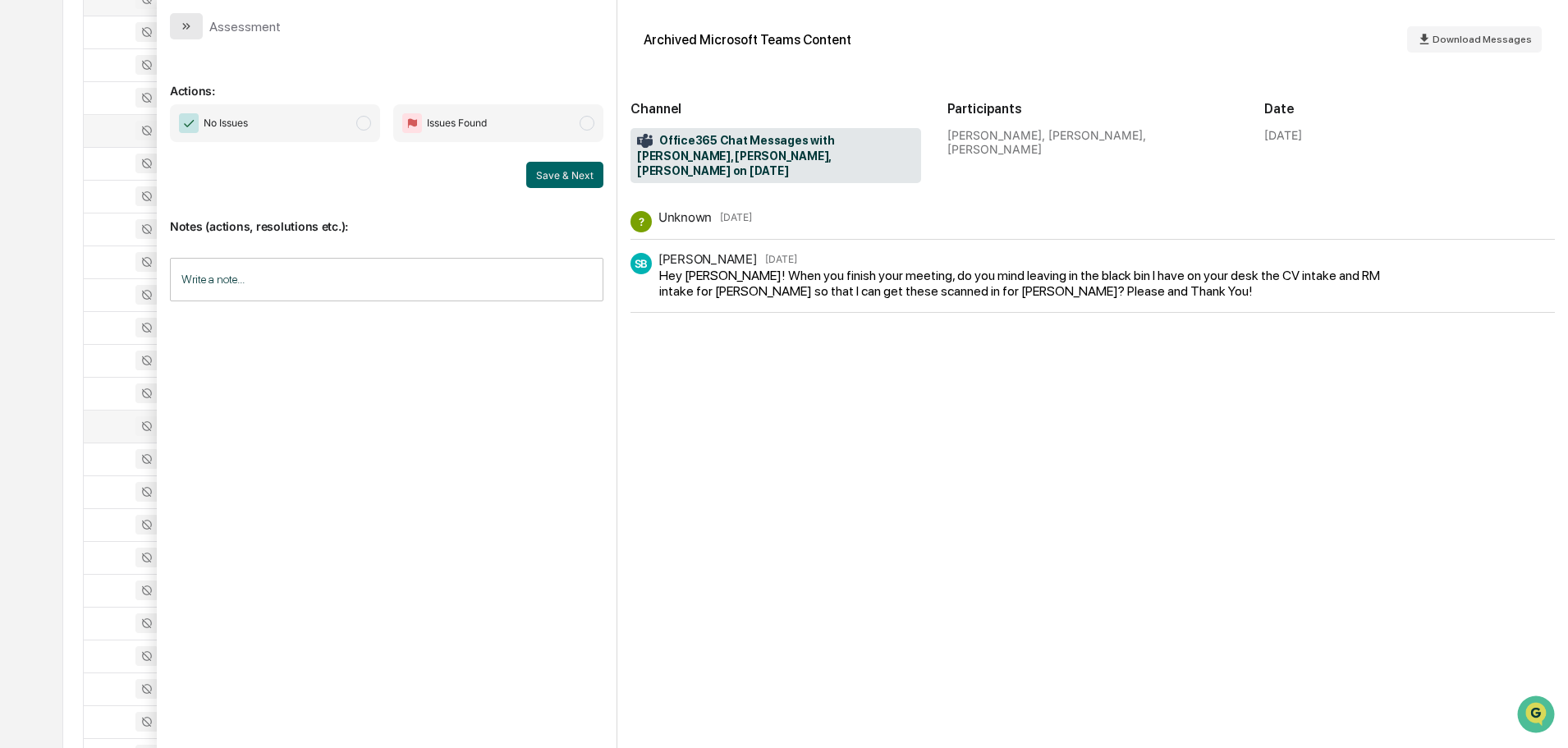
click at [189, 23] on icon "modal" at bounding box center [186, 26] width 13 height 13
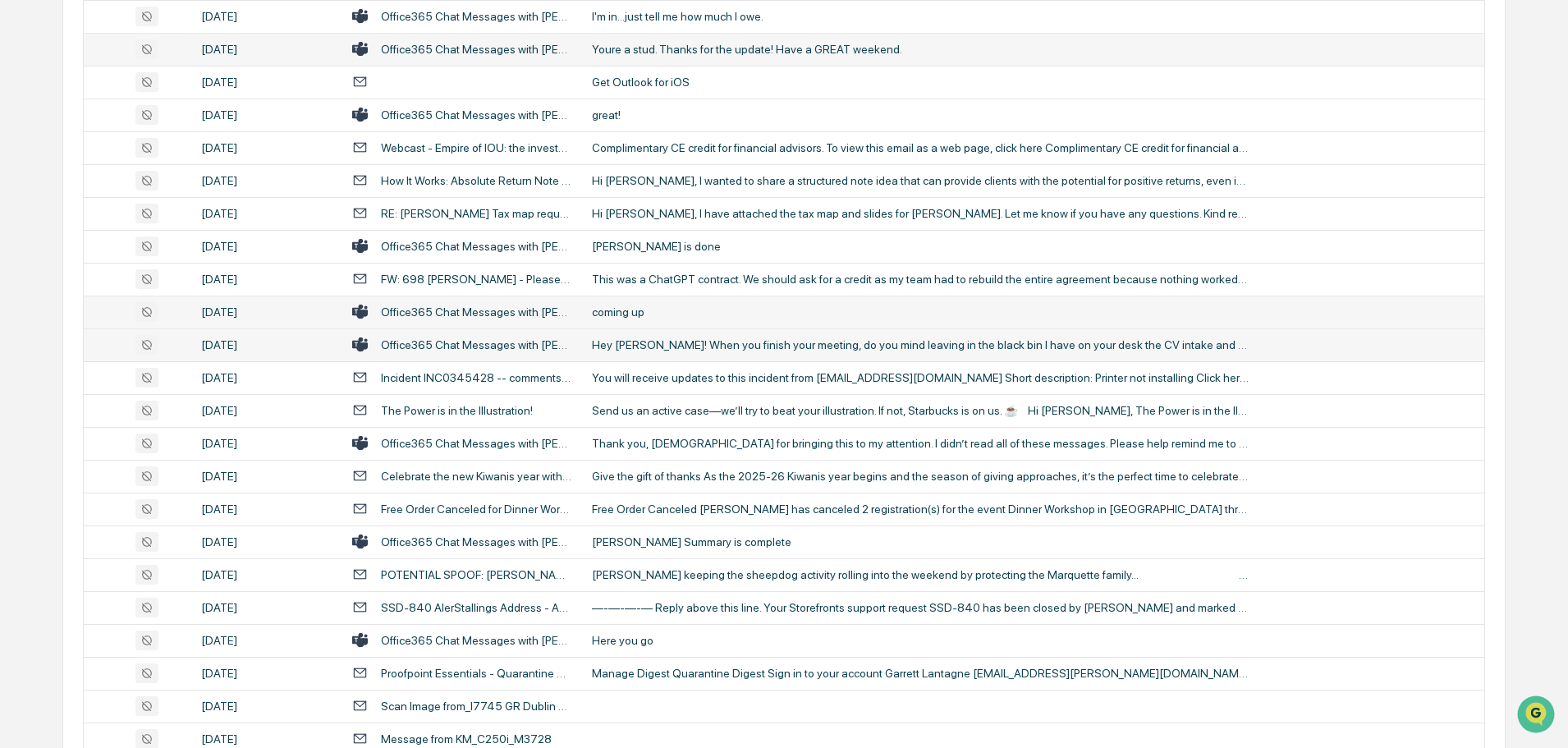
scroll to position [1396, 0]
click at [710, 436] on div "Thank you, [DEMOGRAPHIC_DATA] for bringing this to my attention. I didn’t read …" at bounding box center [920, 442] width 657 height 13
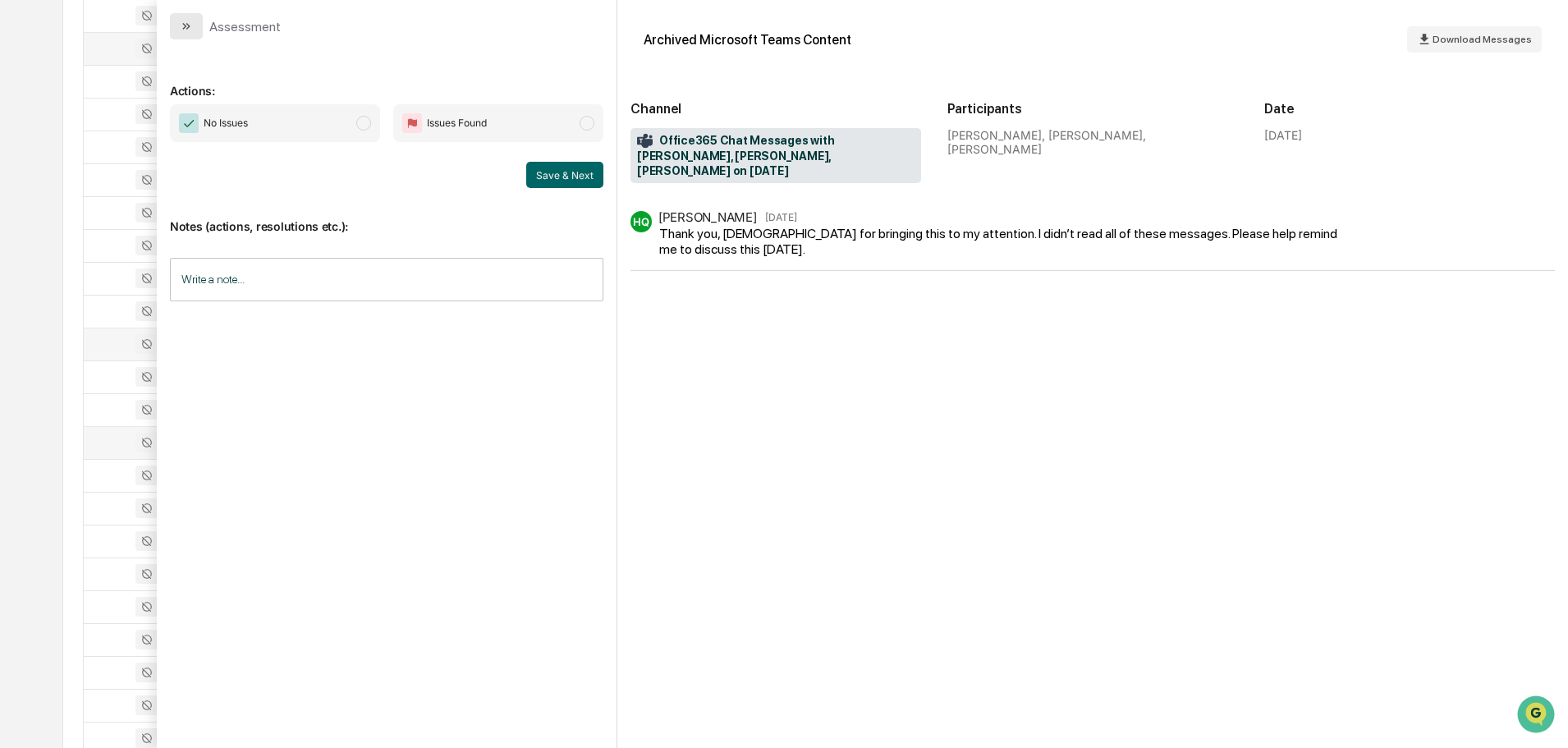
click at [194, 35] on button "modal" at bounding box center [186, 26] width 33 height 26
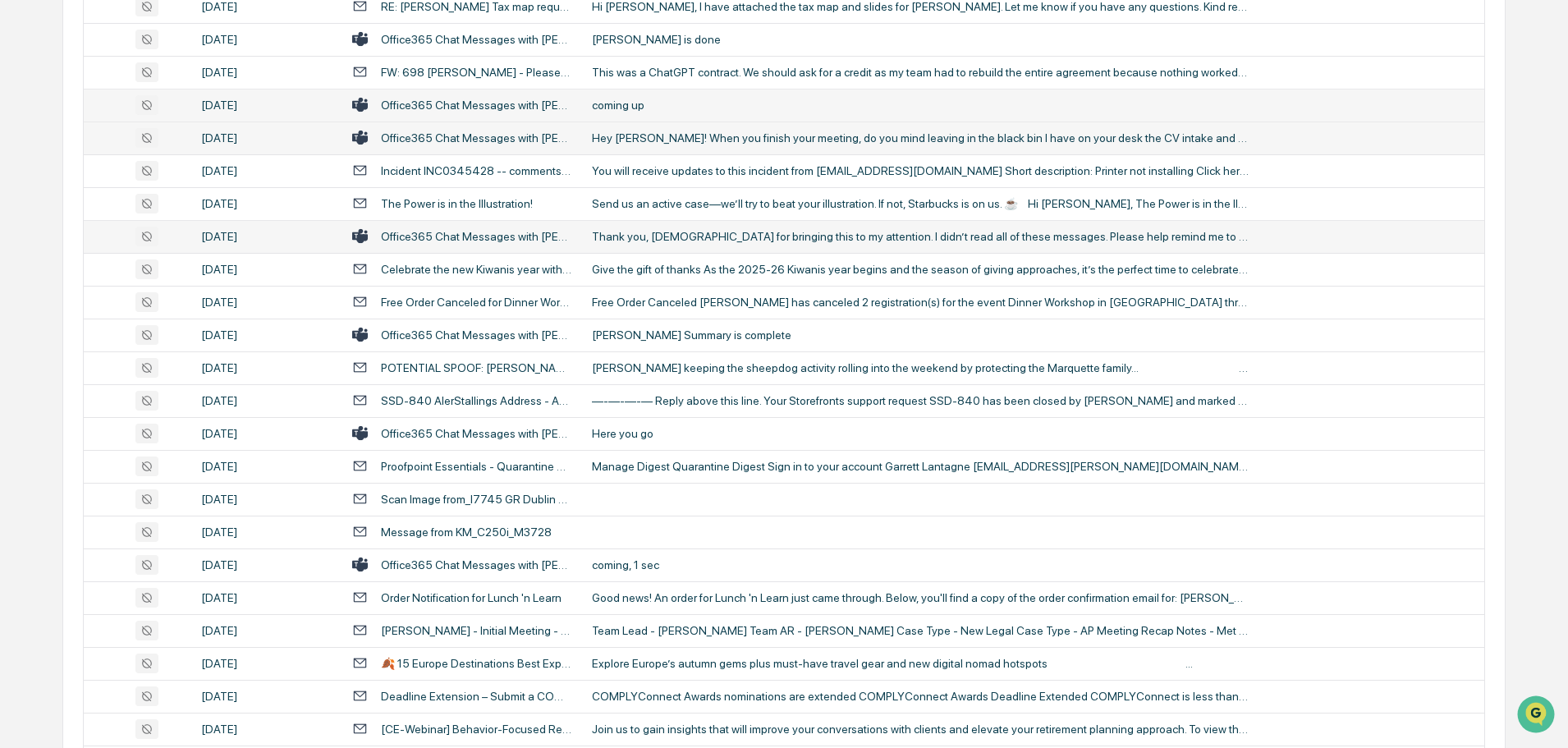
scroll to position [1642, 0]
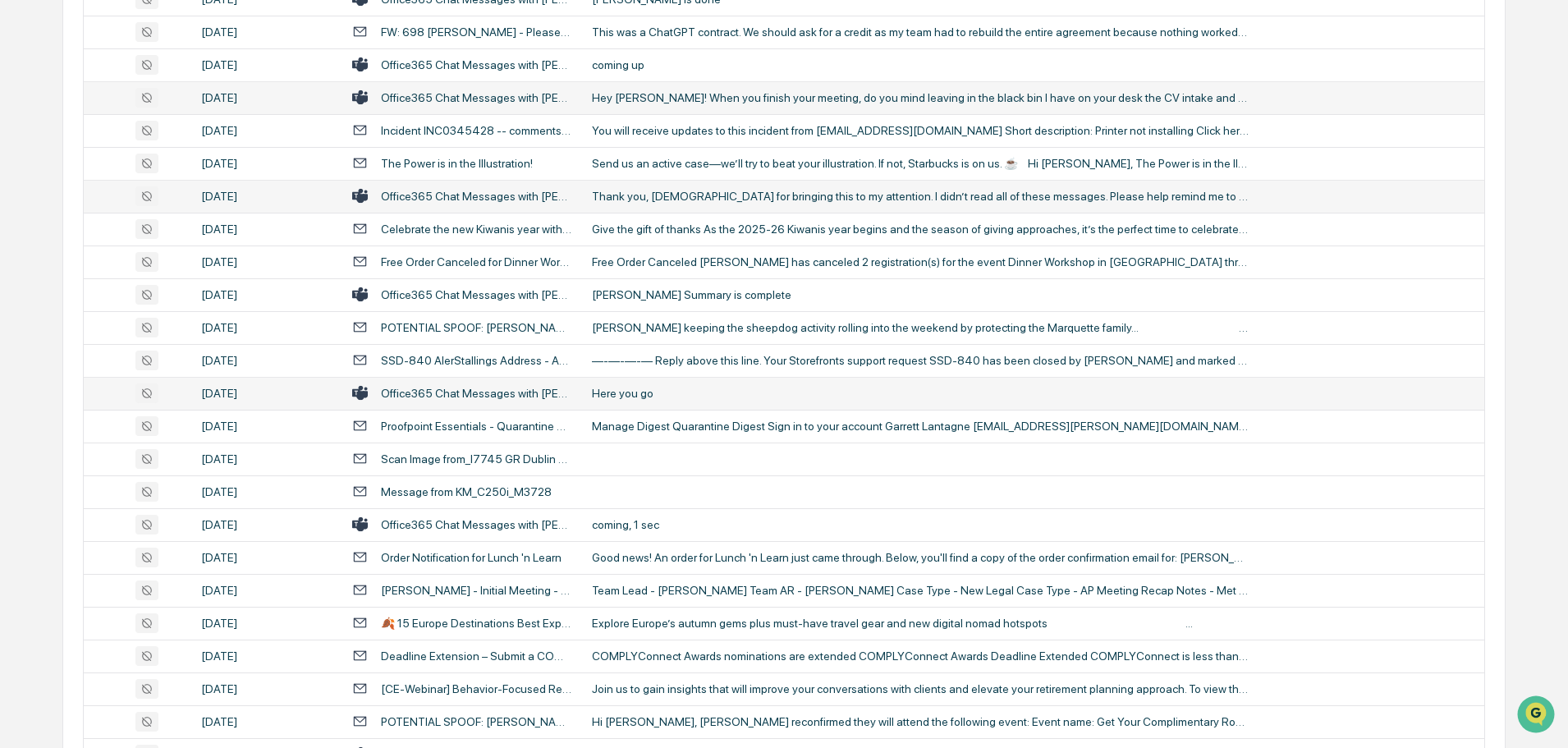
click at [672, 381] on td "Here you go" at bounding box center [1033, 392] width 902 height 33
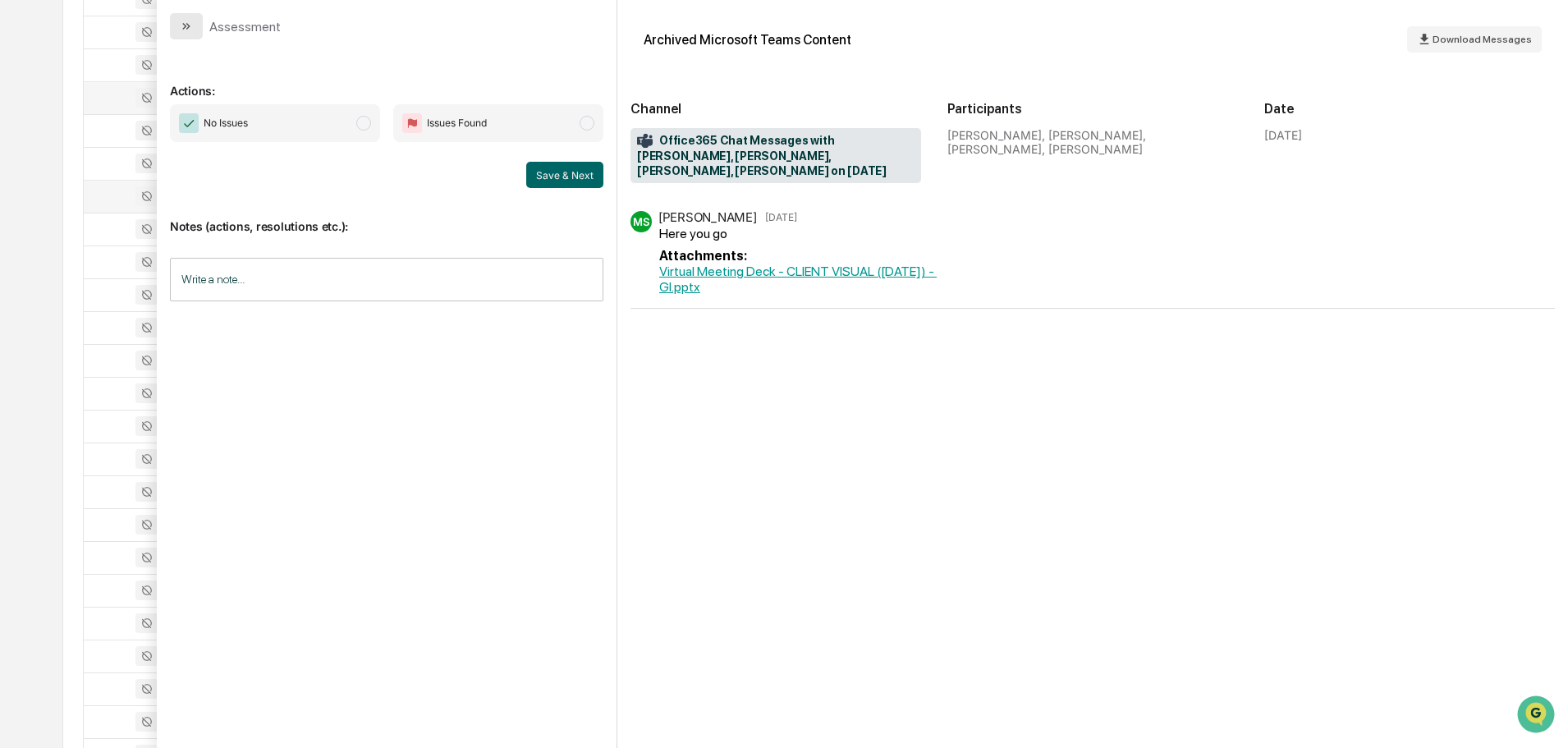
click at [190, 22] on icon "modal" at bounding box center [186, 26] width 13 height 13
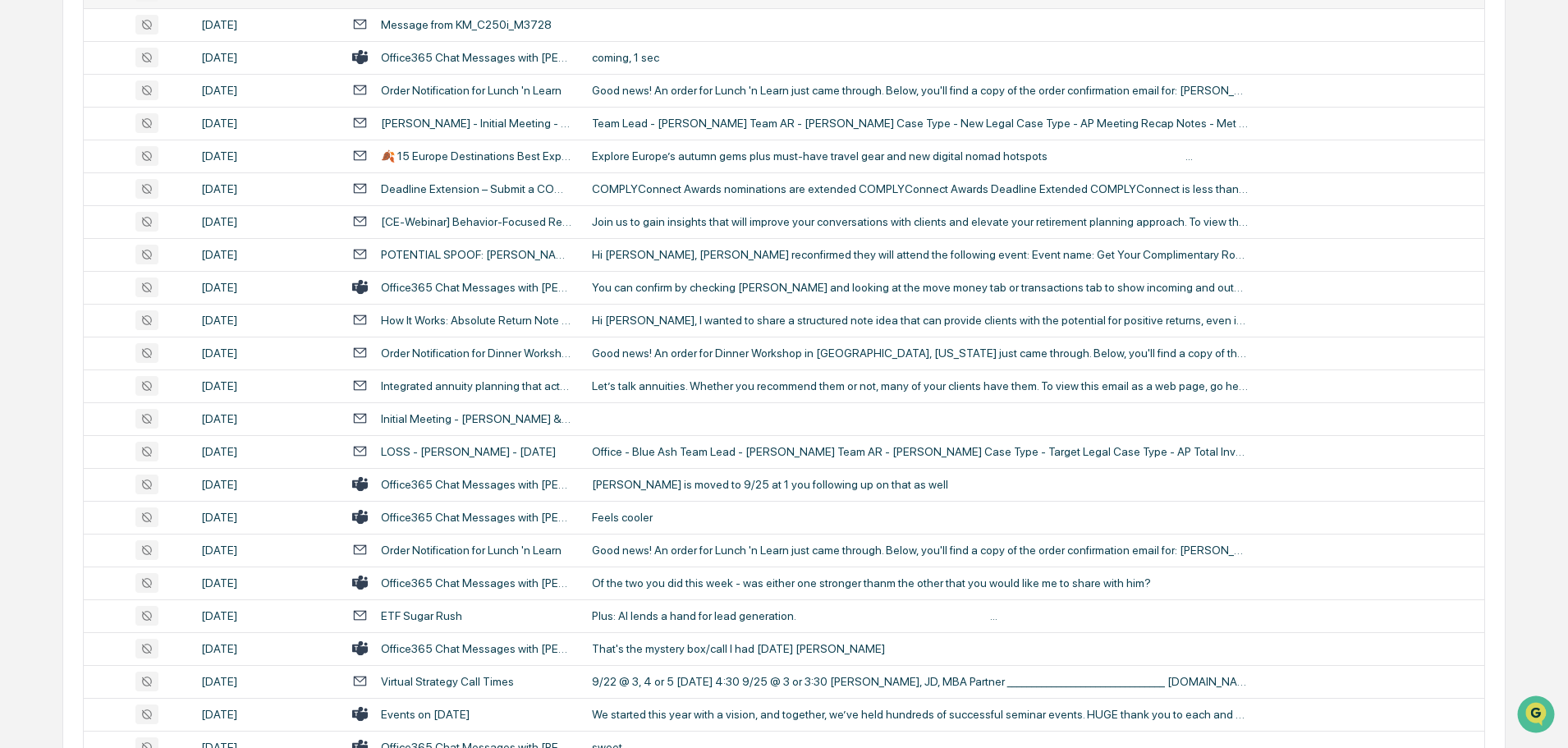
scroll to position [2135, 0]
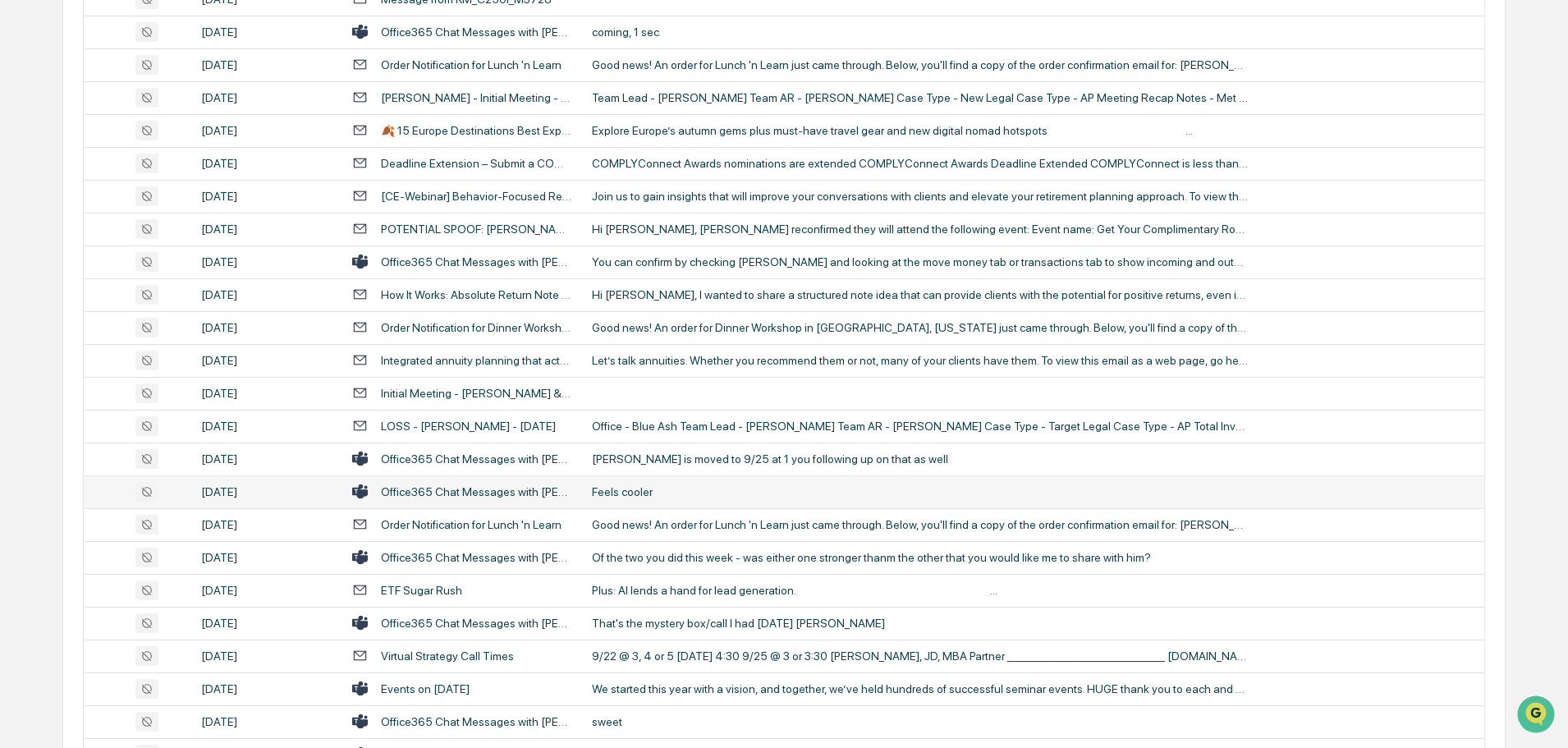
click at [658, 489] on div "Feels cooler" at bounding box center [920, 491] width 657 height 13
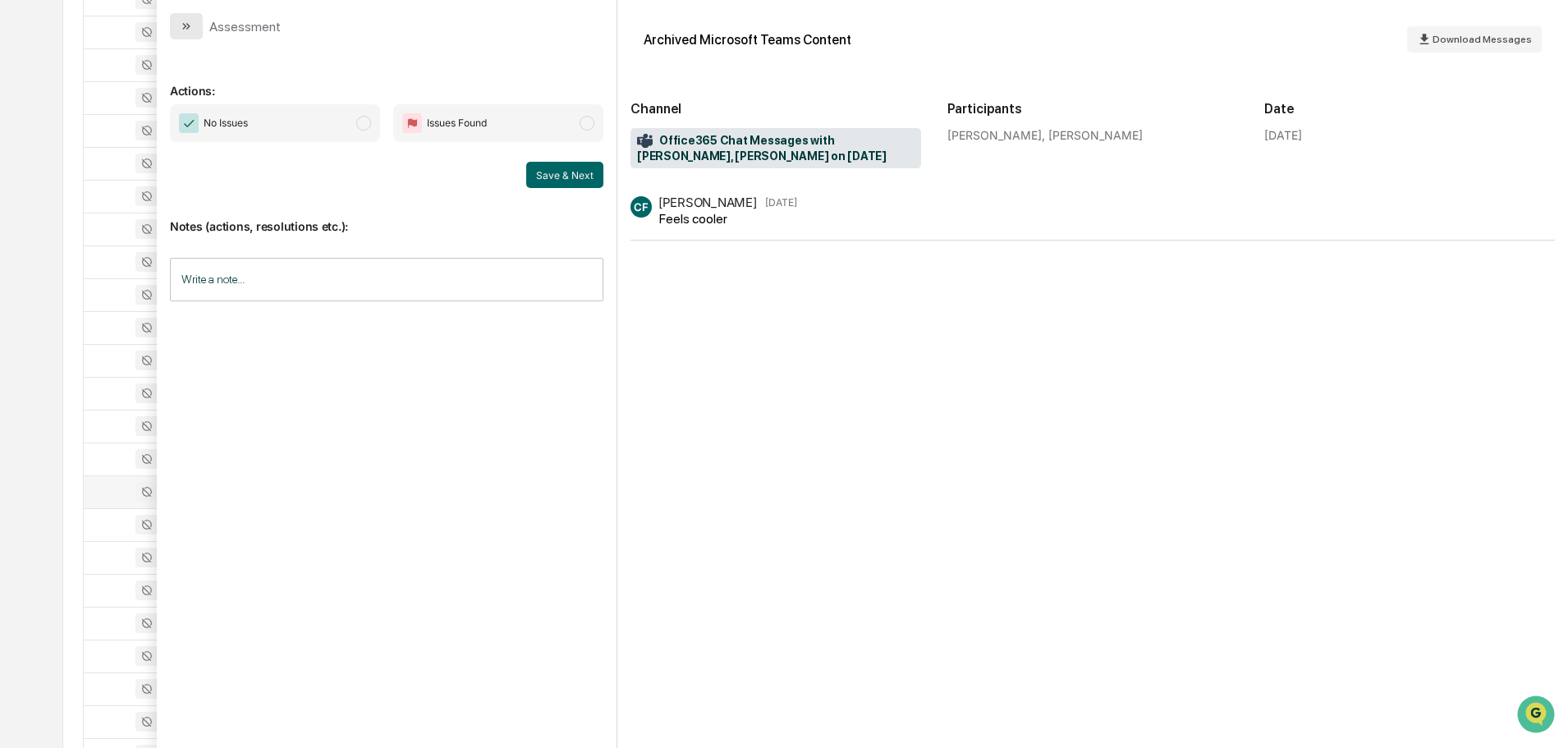
click at [194, 35] on button "modal" at bounding box center [186, 26] width 33 height 26
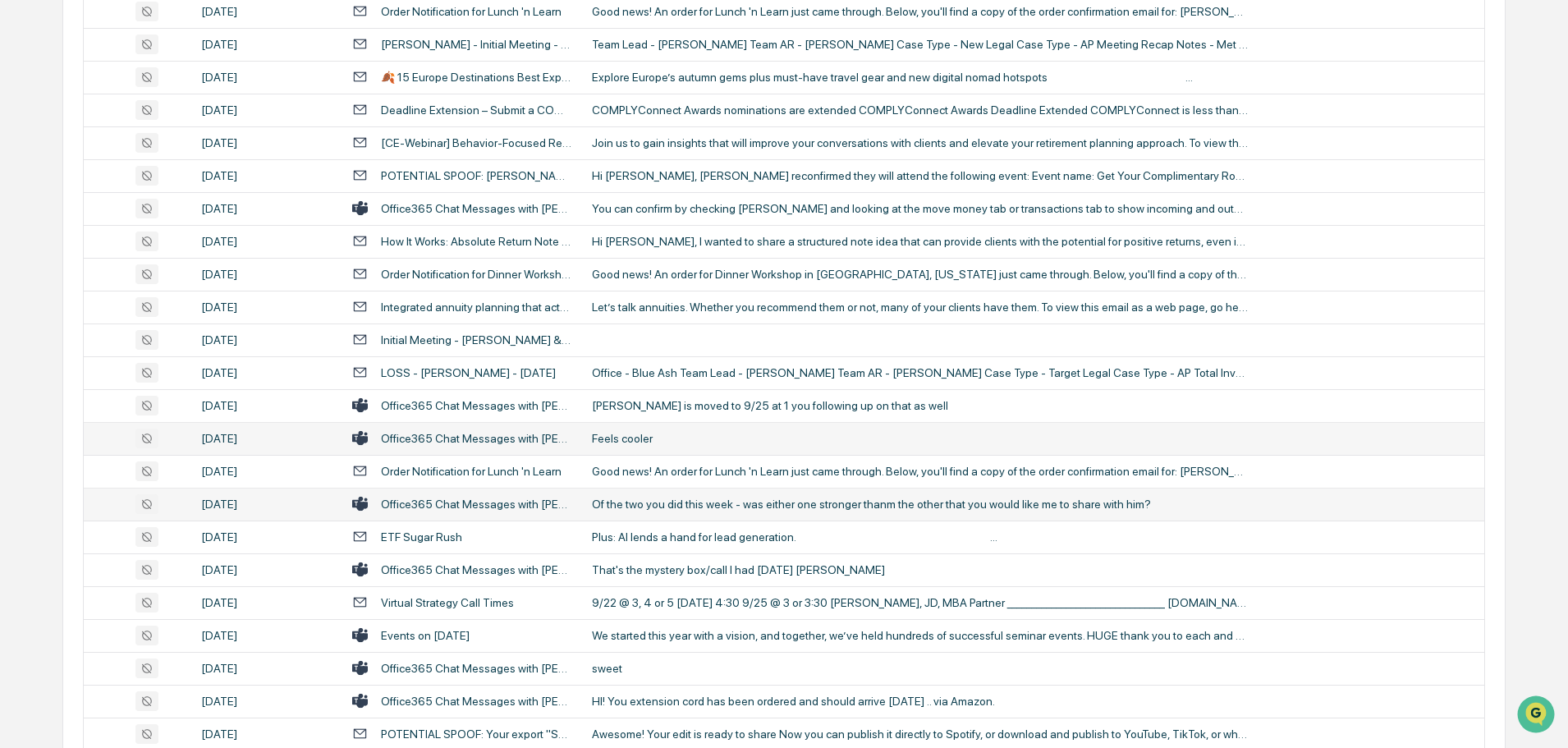
scroll to position [2217, 0]
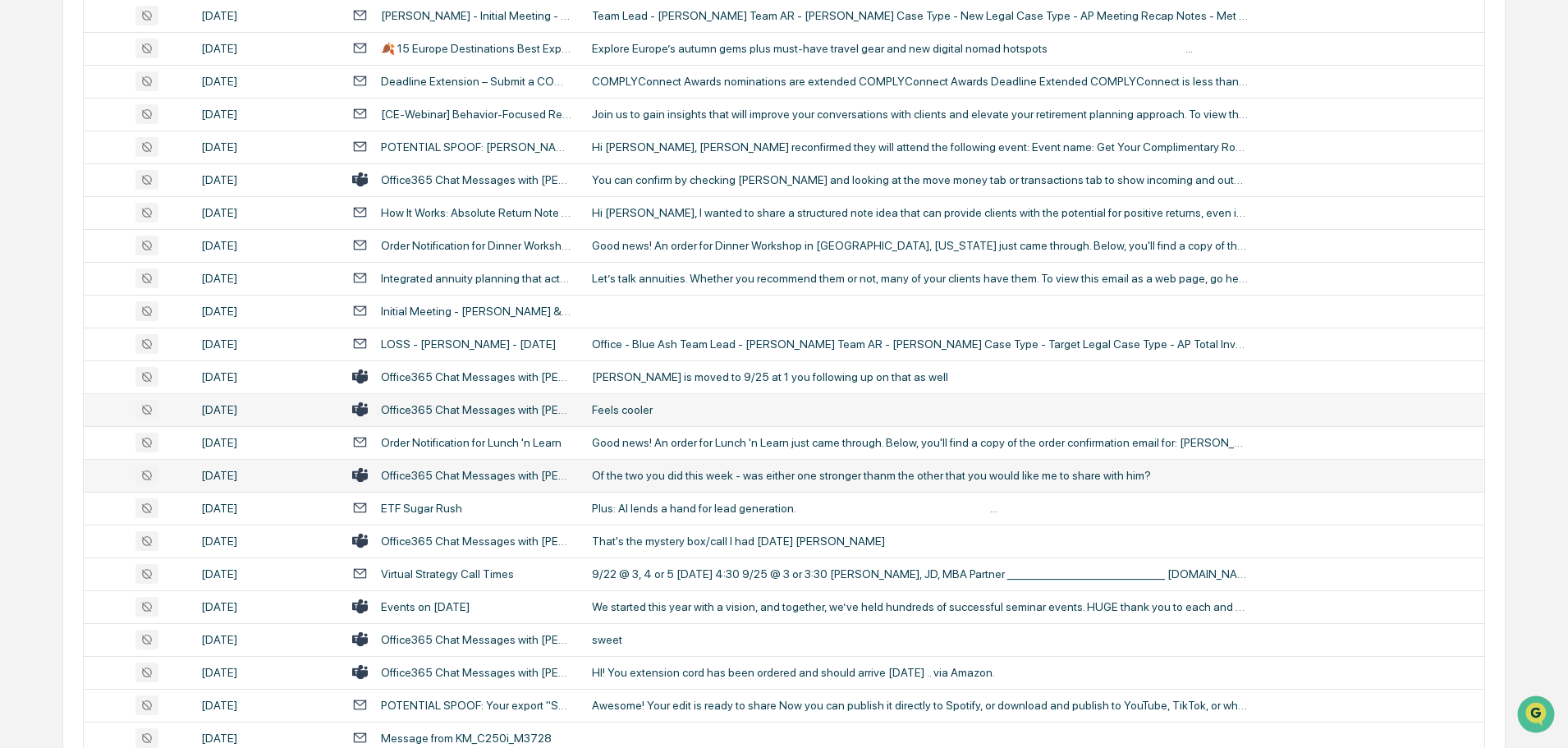
click at [667, 473] on div "Of the two you did this week - was either one stronger thanm the other that you…" at bounding box center [920, 475] width 657 height 13
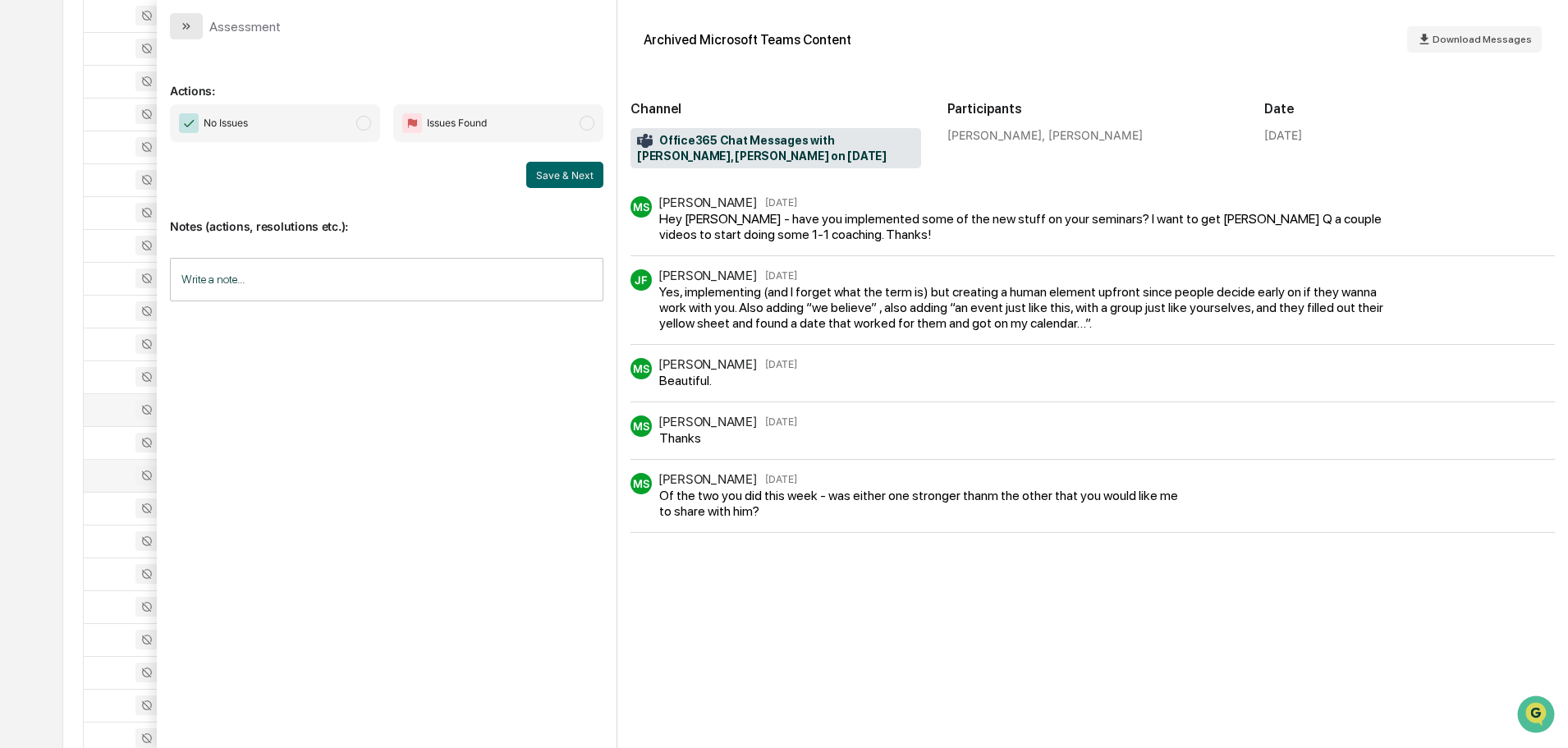
click at [185, 28] on icon "modal" at bounding box center [184, 26] width 4 height 7
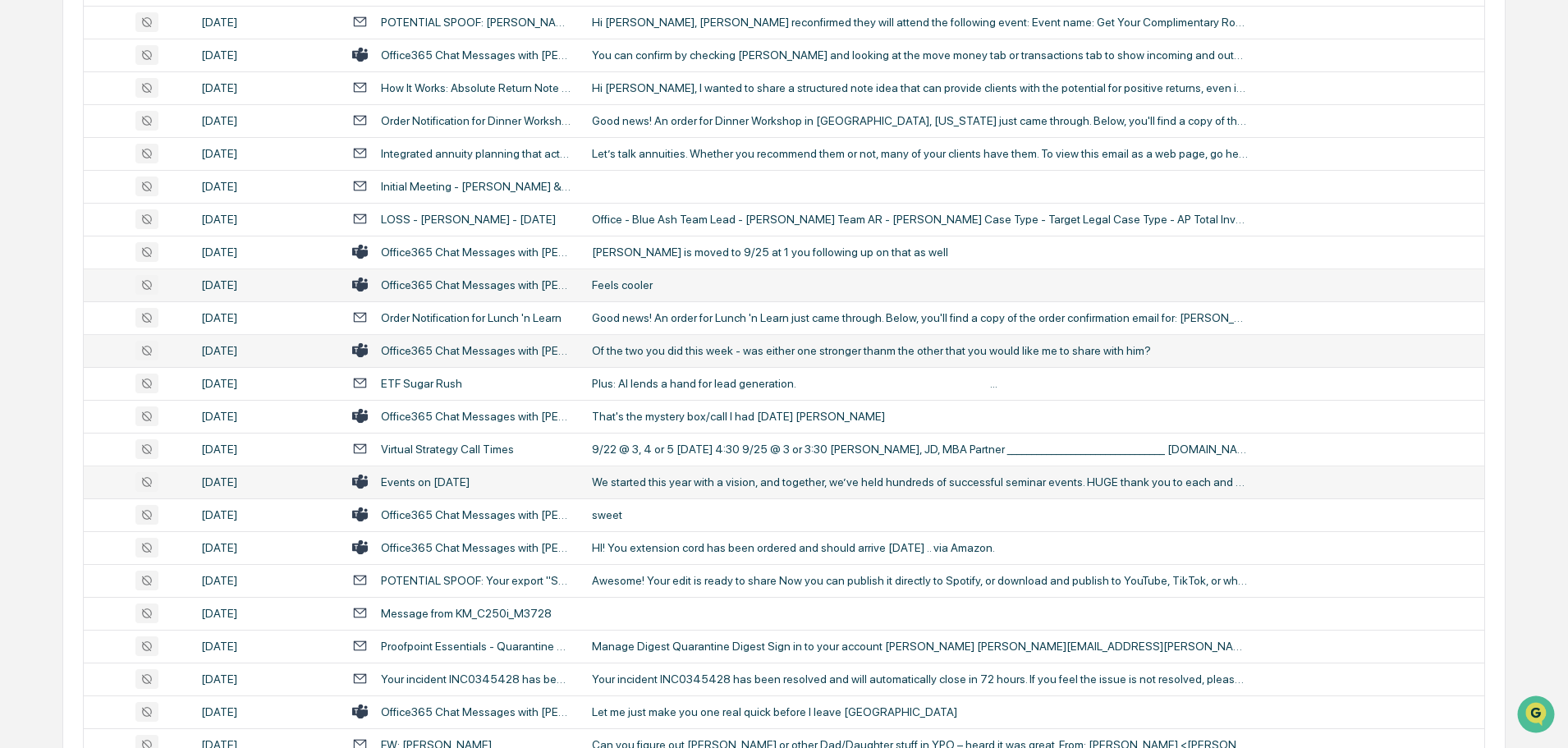
scroll to position [2381, 0]
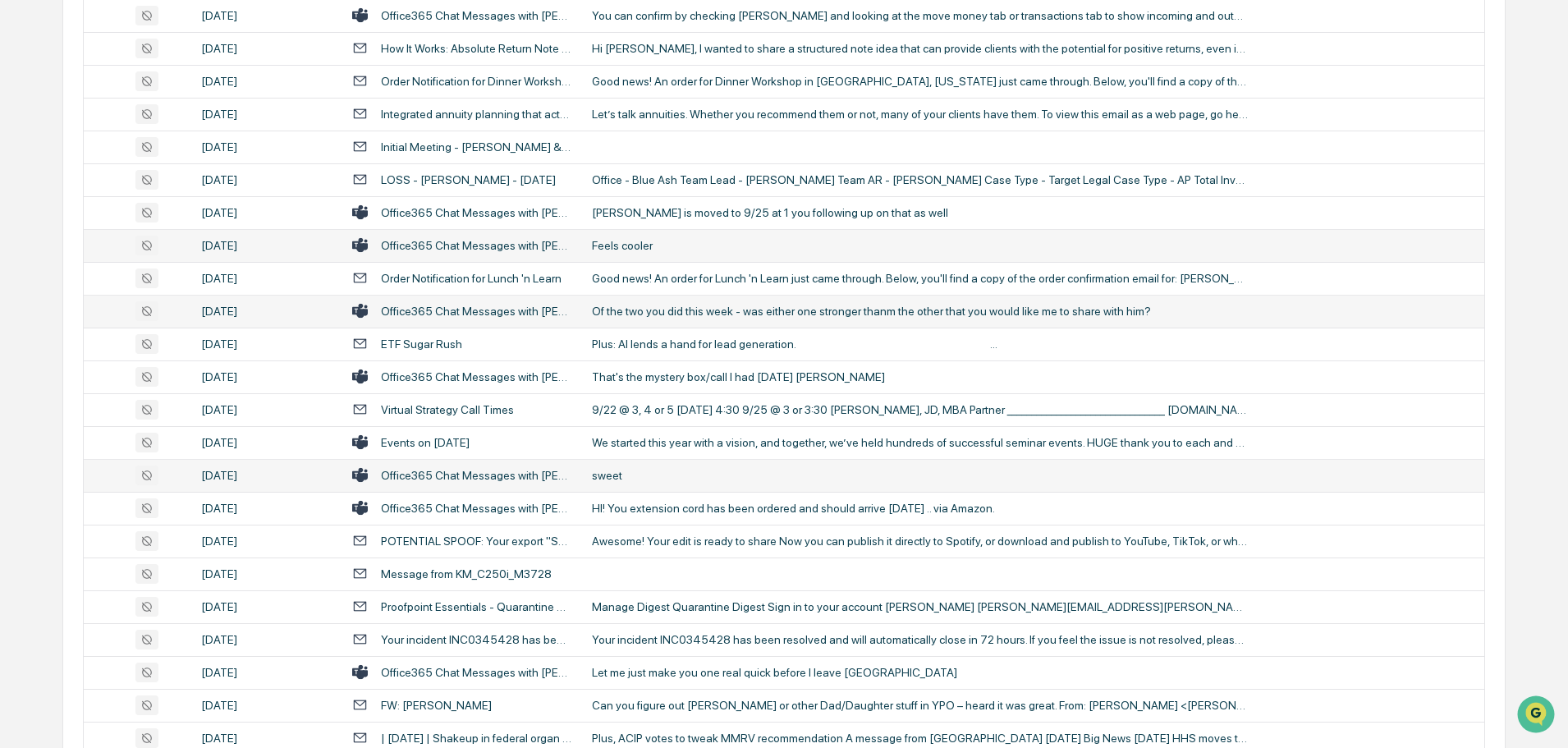
click at [660, 469] on div "sweet" at bounding box center [920, 475] width 657 height 13
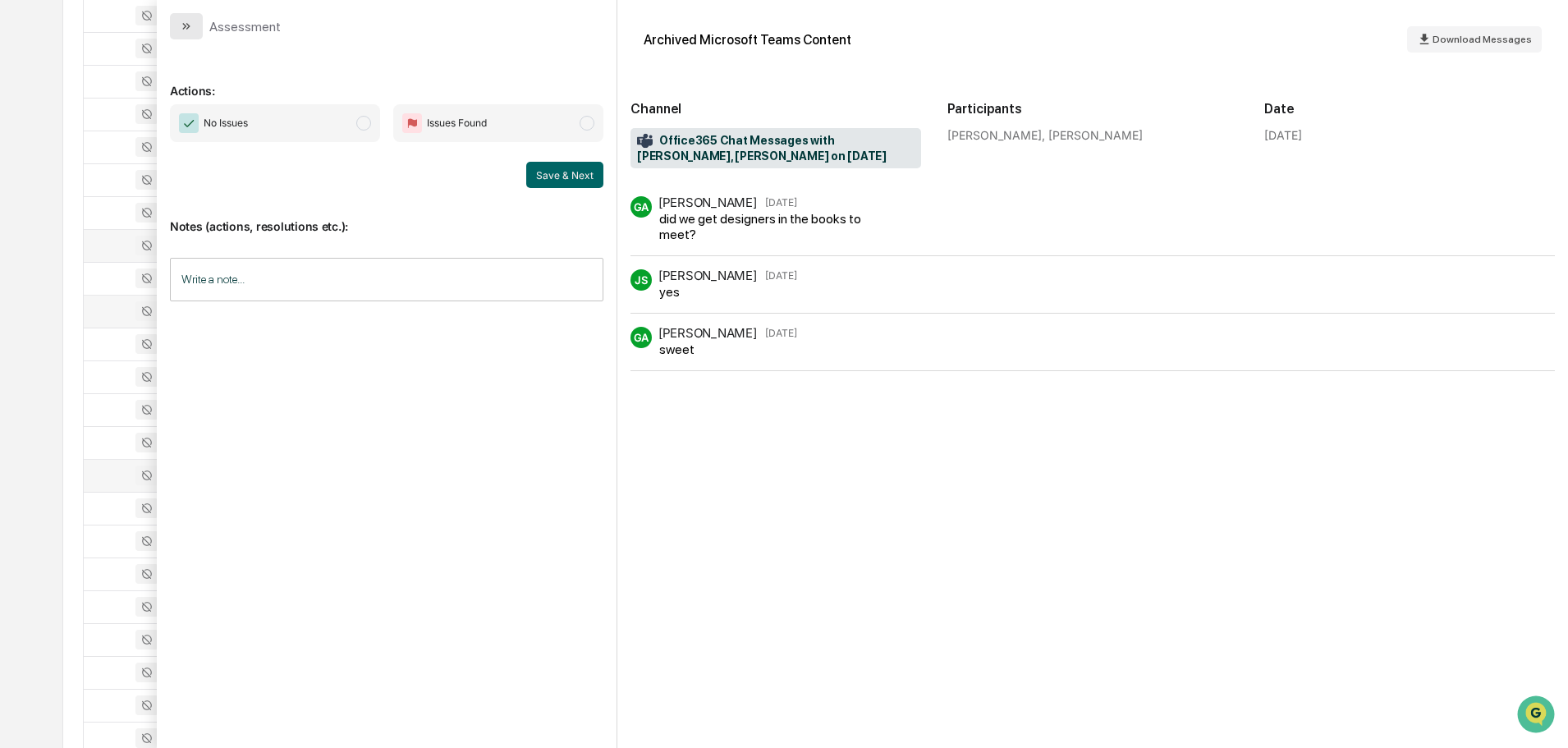
click at [194, 25] on button "modal" at bounding box center [186, 26] width 33 height 26
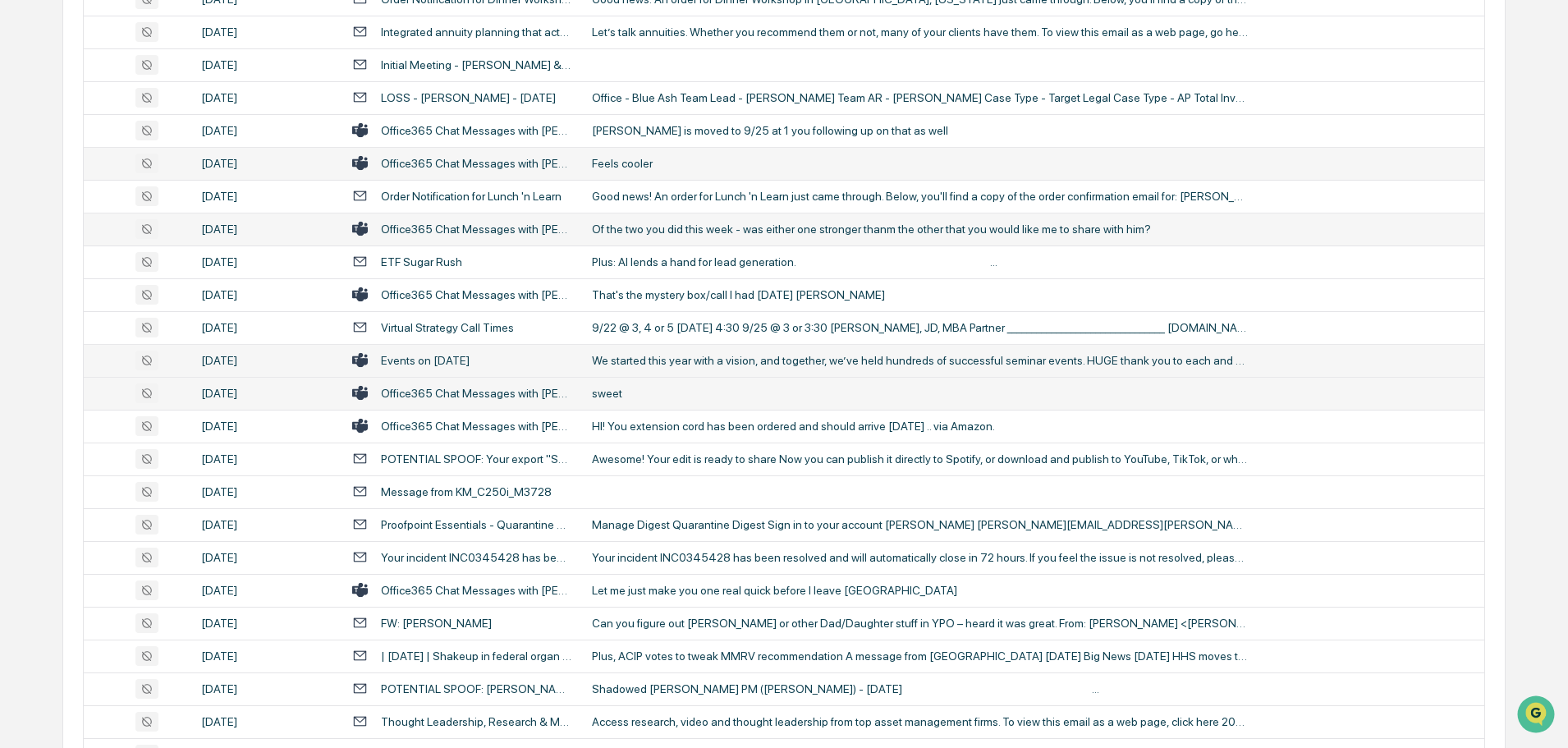
scroll to position [2546, 0]
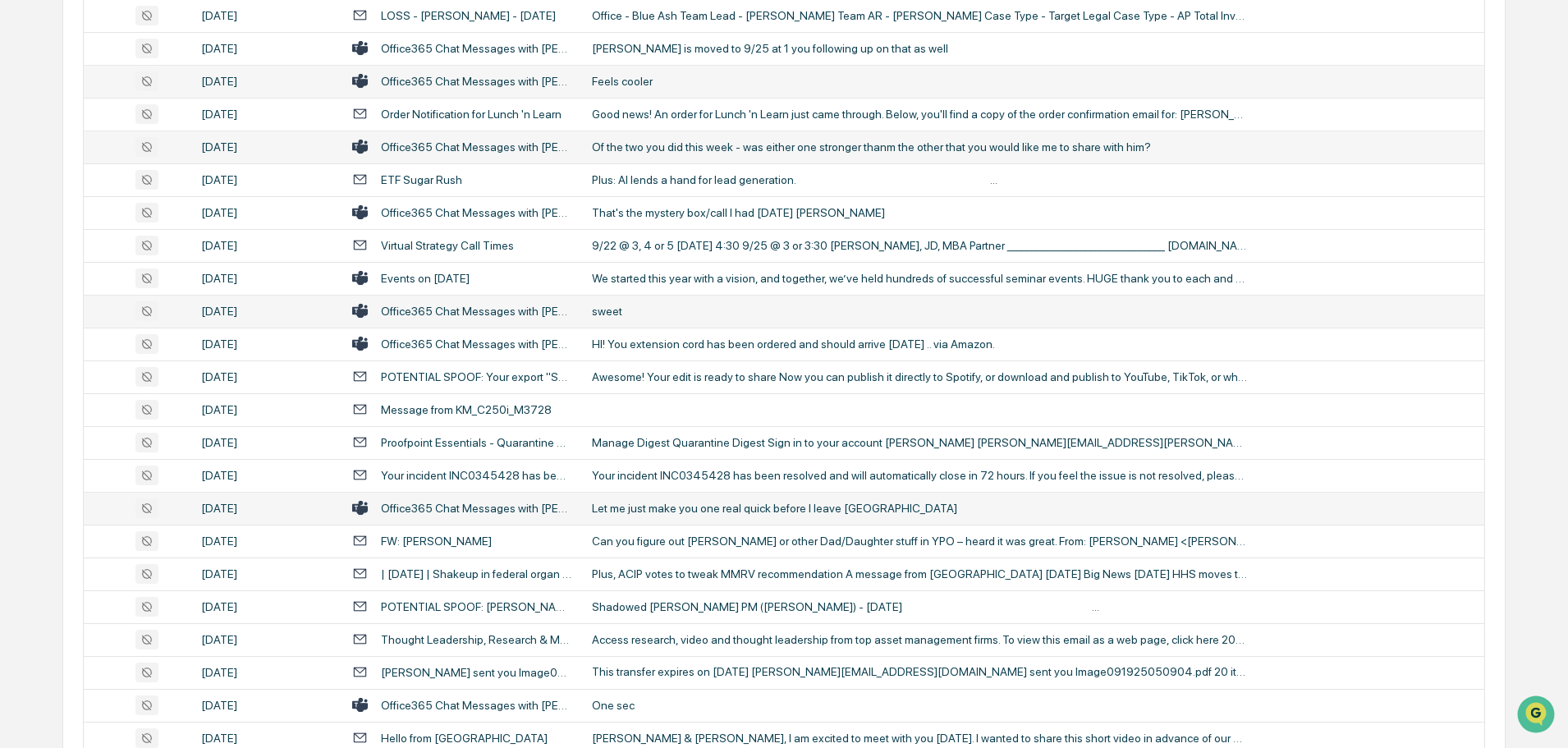
click at [677, 511] on div "Let me just make you one real quick before I leave [GEOGRAPHIC_DATA]" at bounding box center [920, 508] width 657 height 13
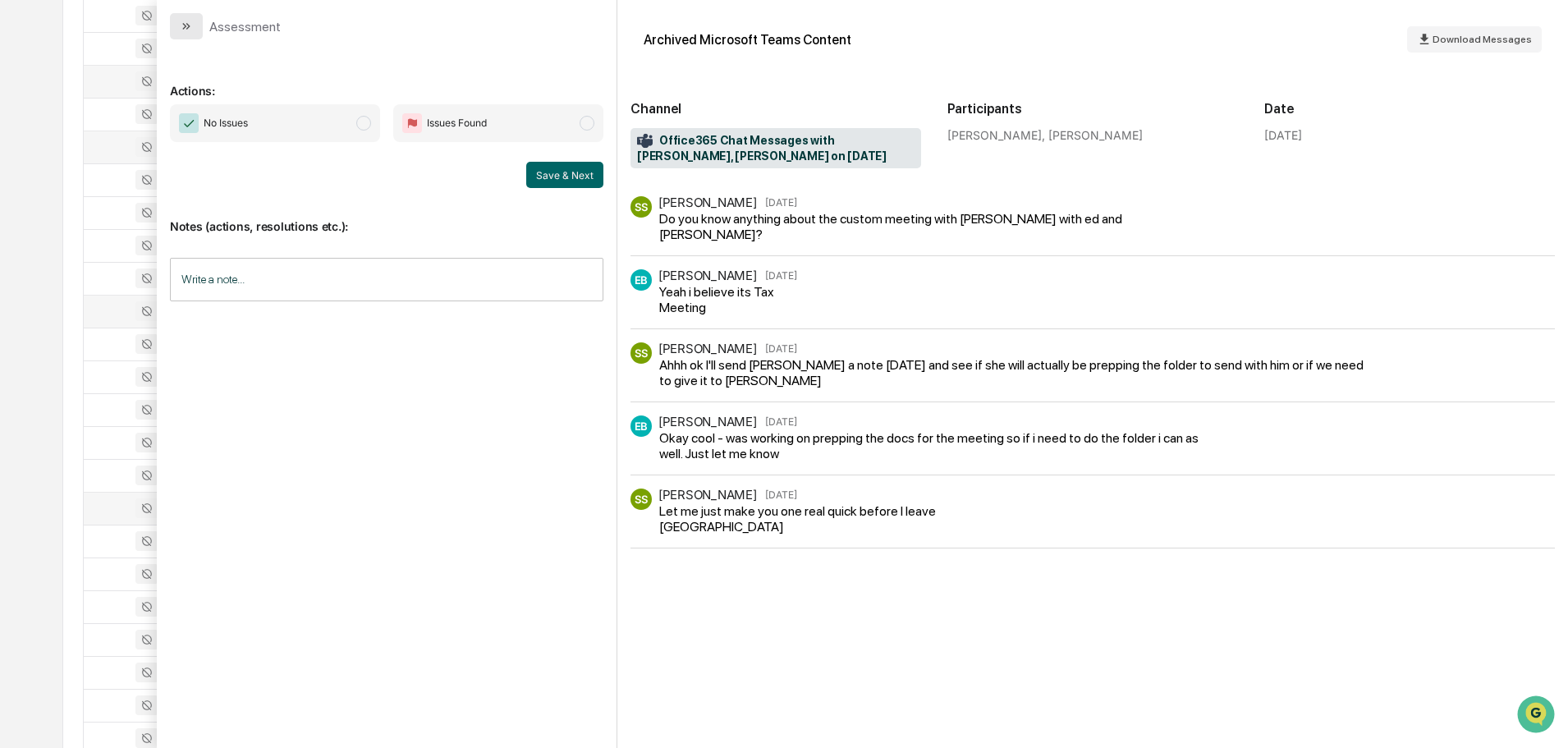
click at [184, 21] on icon "modal" at bounding box center [186, 26] width 13 height 13
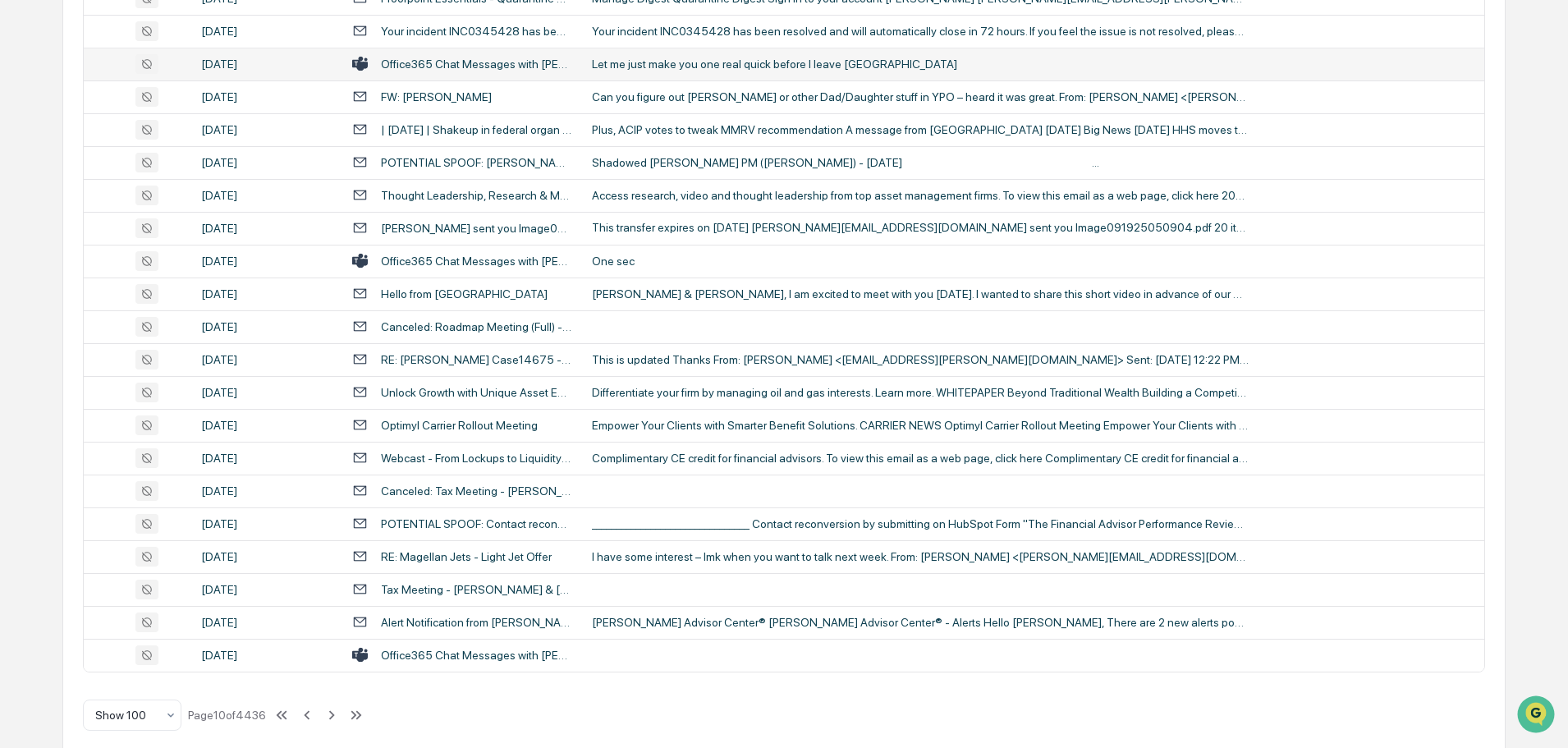
scroll to position [3007, 0]
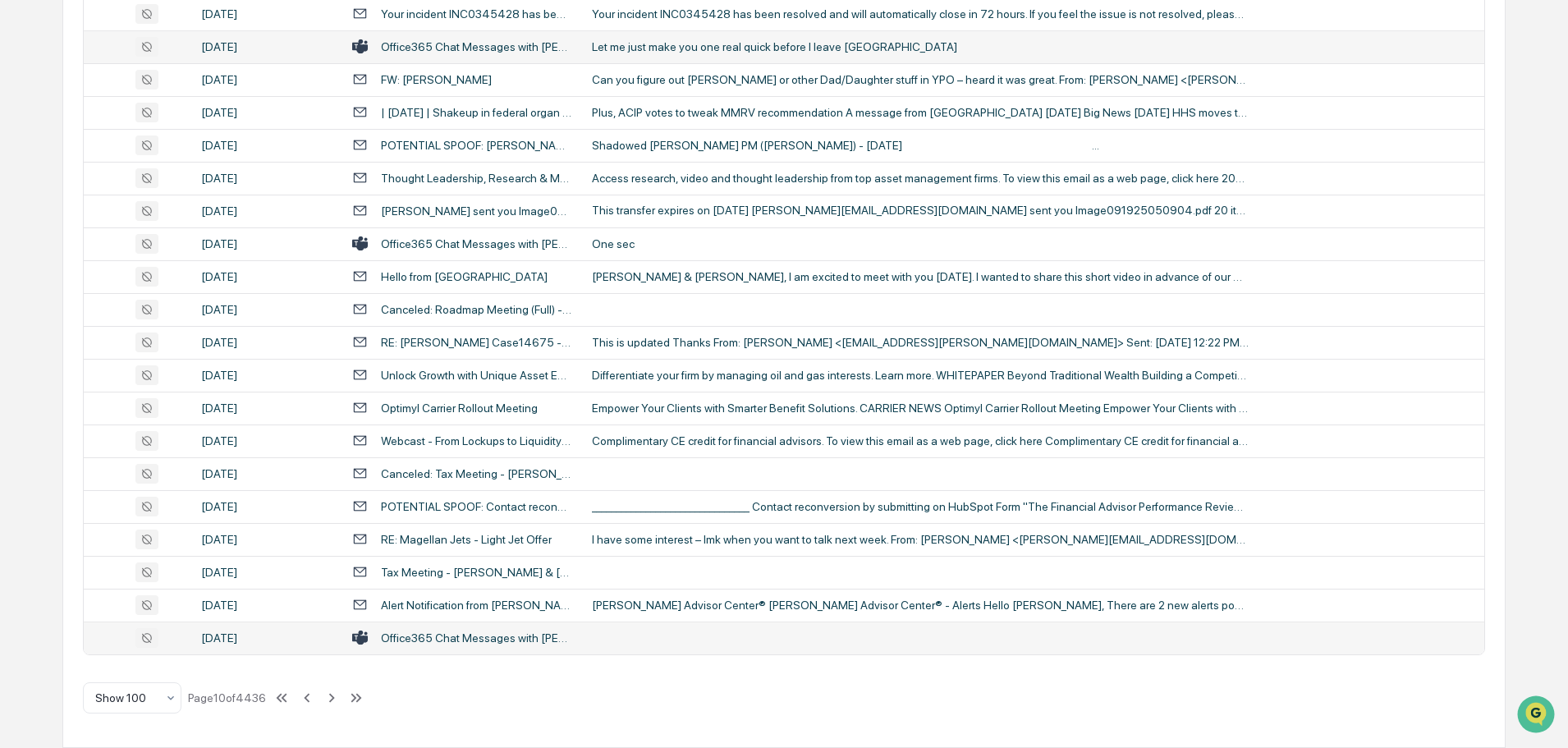
click at [649, 629] on td at bounding box center [1033, 637] width 902 height 33
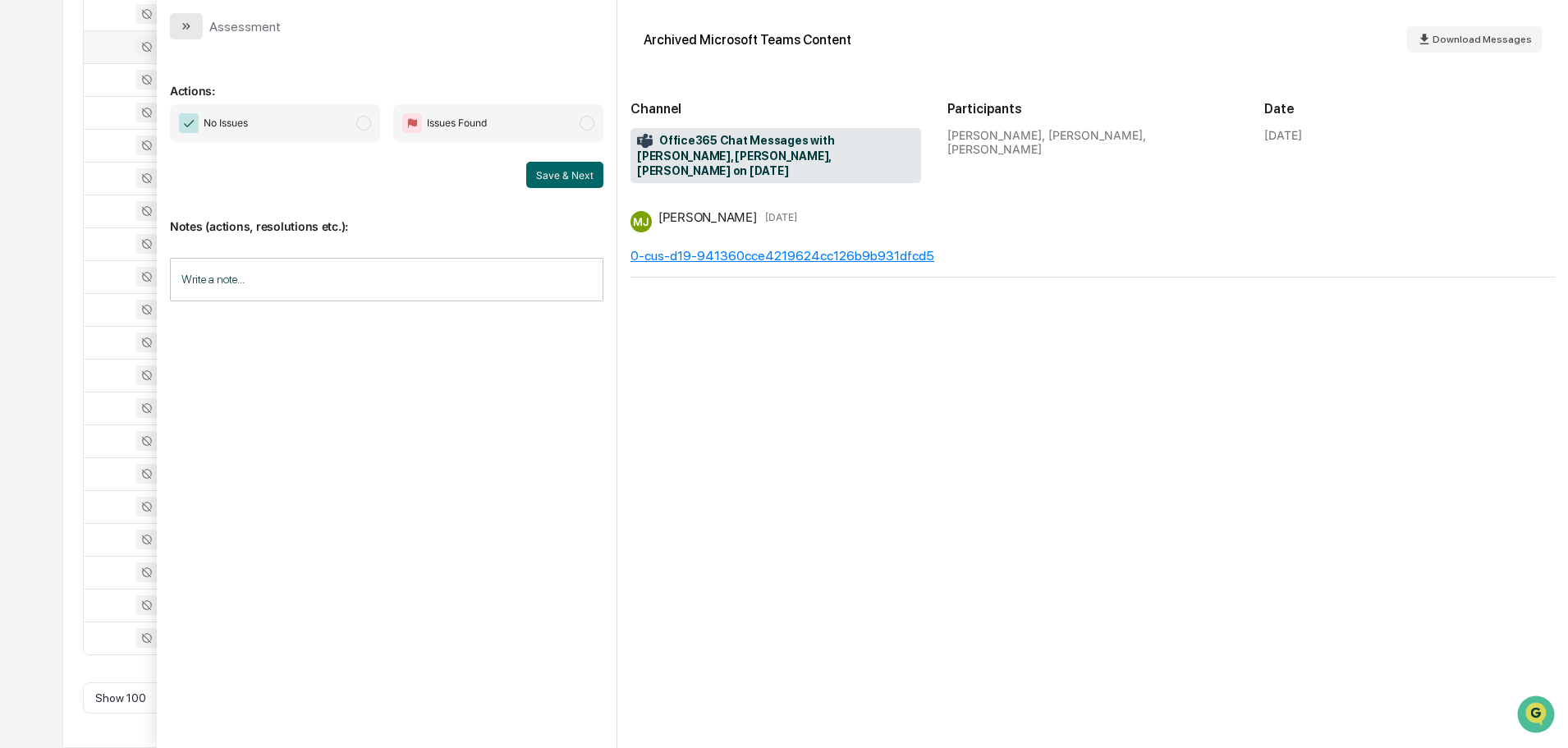
click at [181, 32] on icon "modal" at bounding box center [186, 26] width 13 height 13
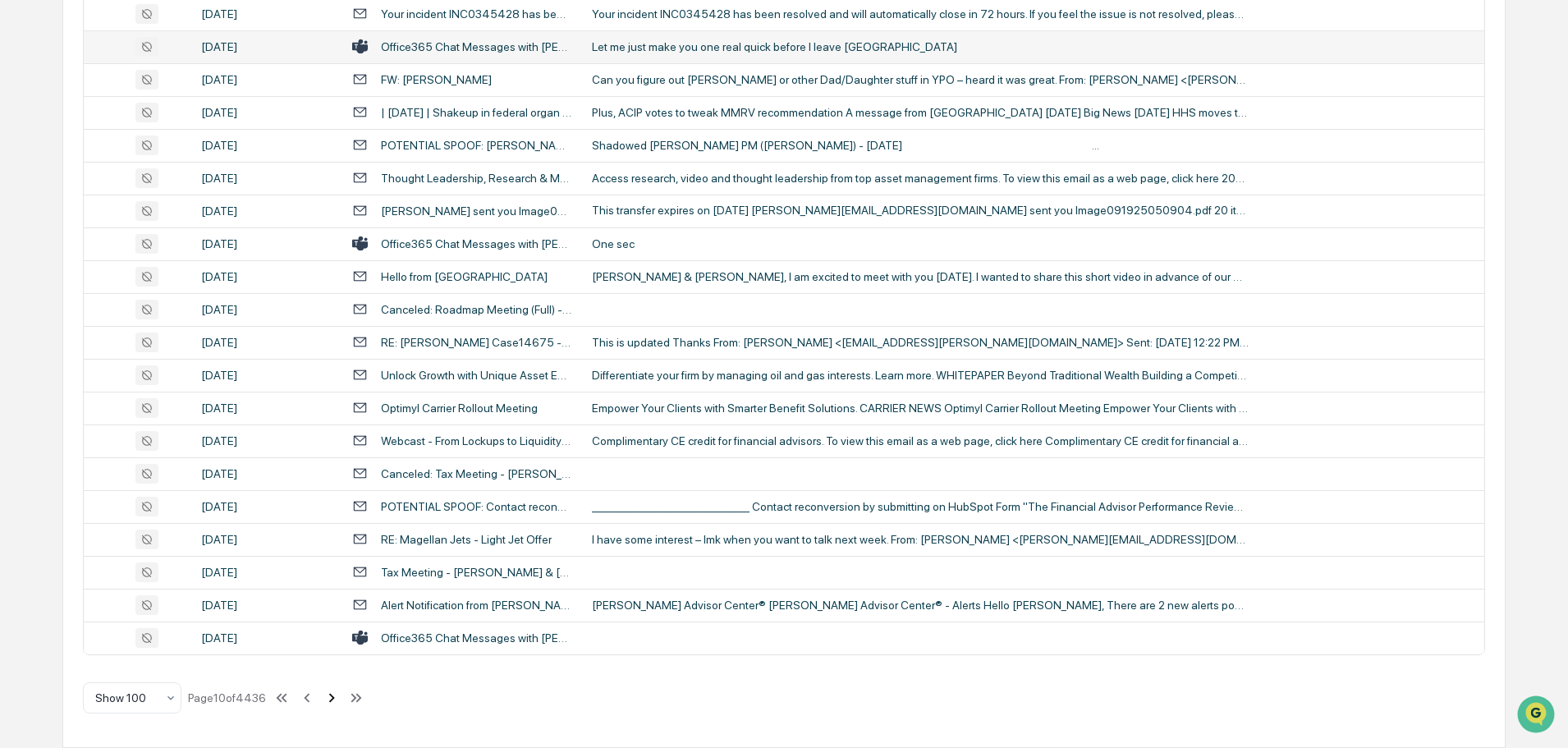
click at [334, 699] on icon at bounding box center [332, 698] width 18 height 18
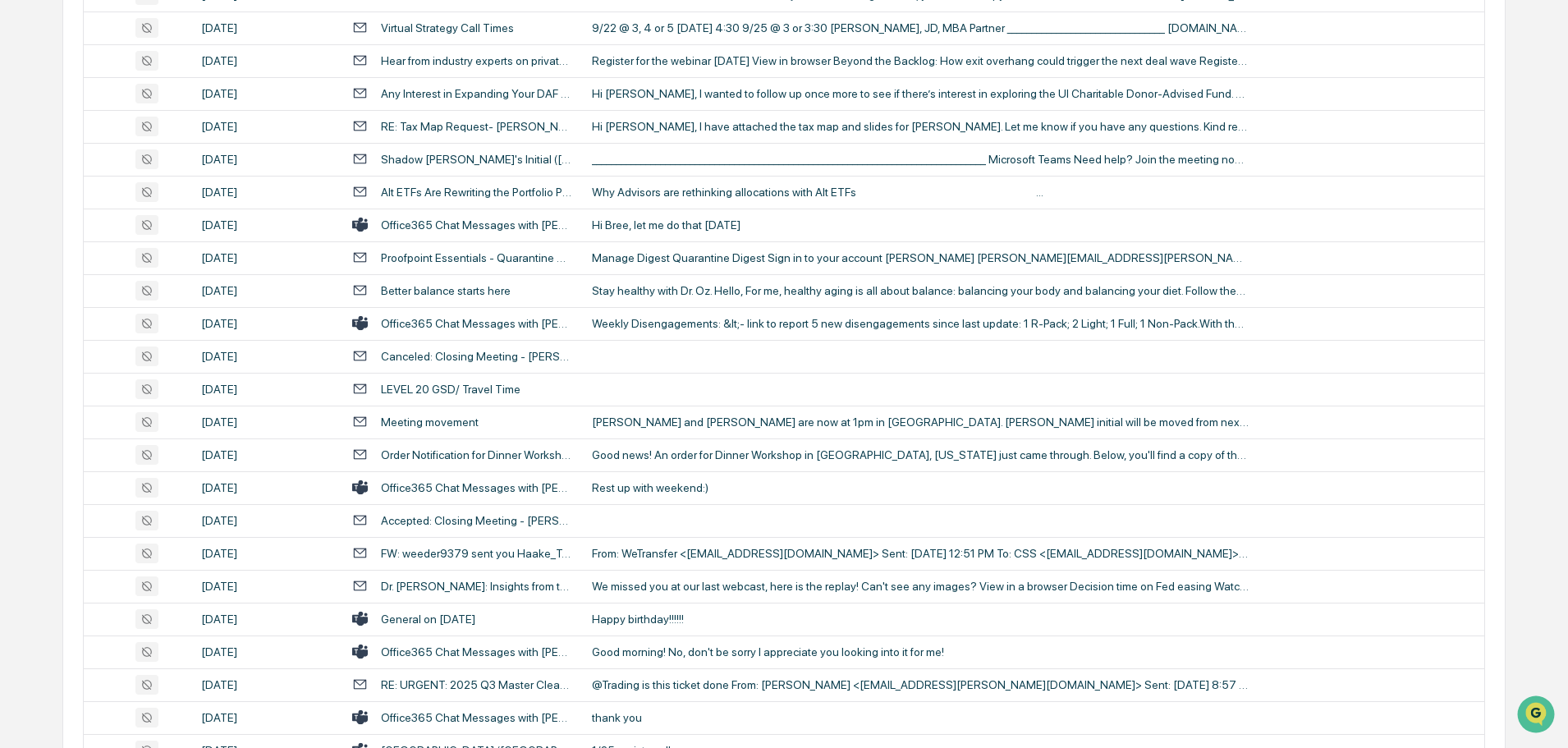
scroll to position [657, 0]
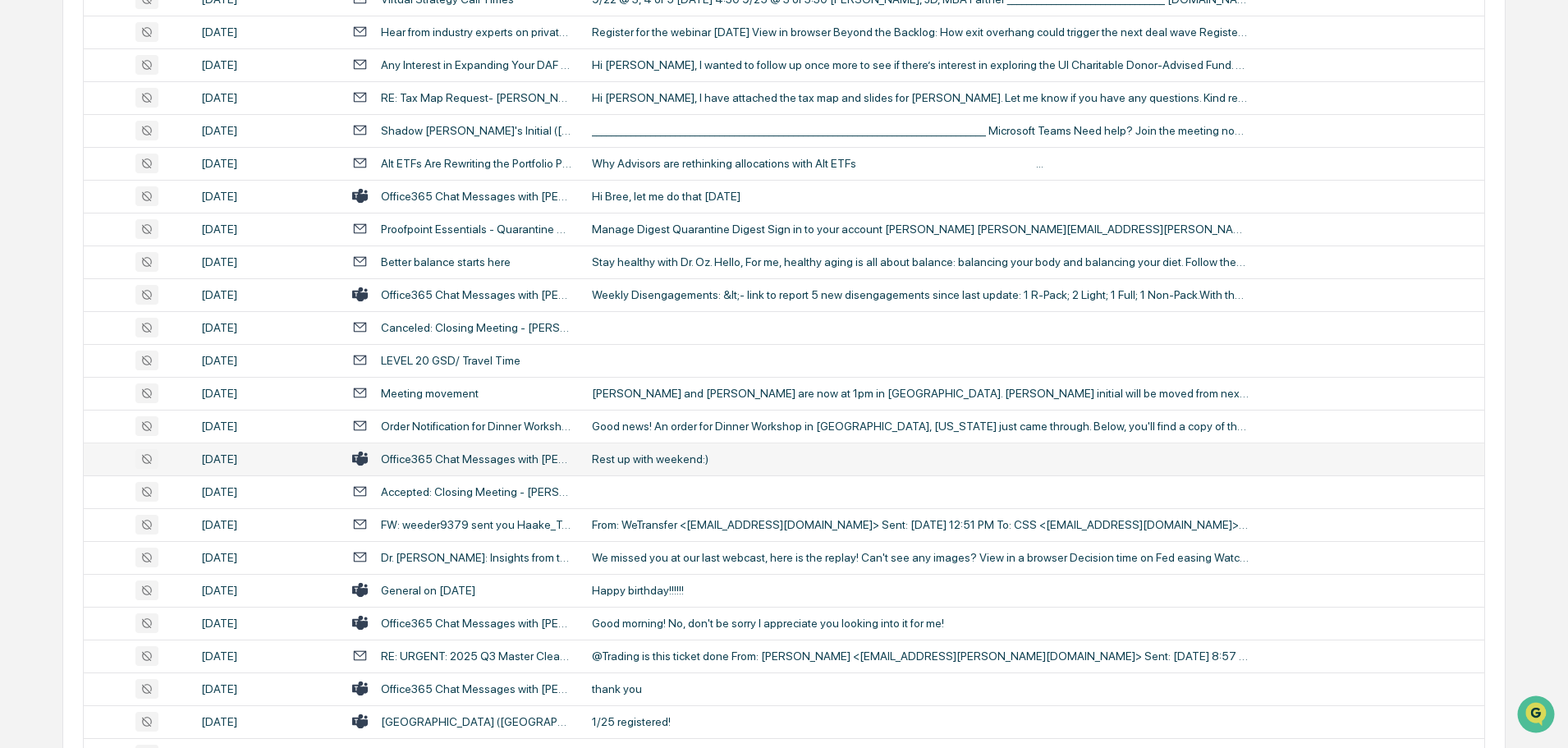
click at [673, 467] on td "Rest up with weekend:)" at bounding box center [1033, 458] width 902 height 33
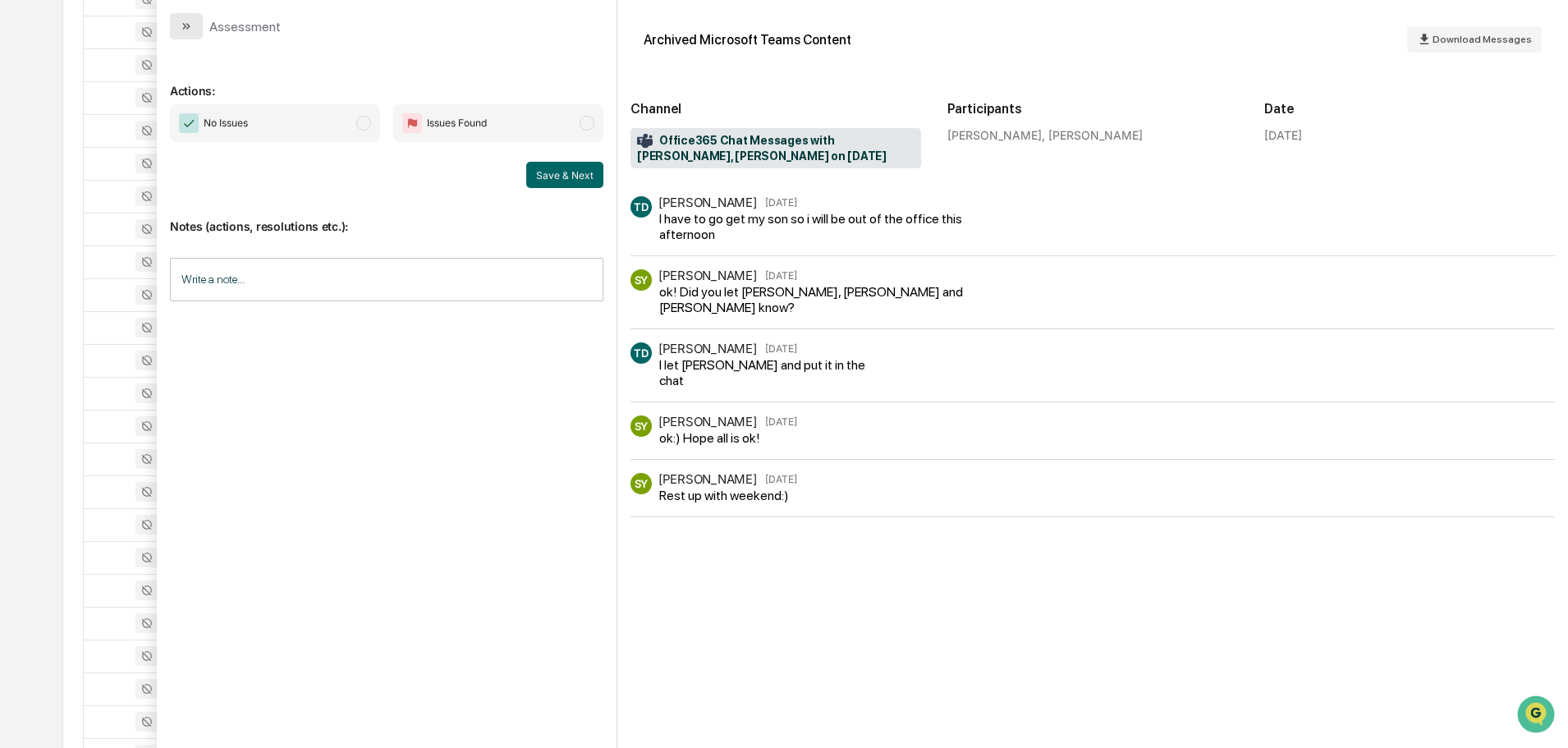
click at [186, 27] on icon "modal" at bounding box center [186, 26] width 13 height 13
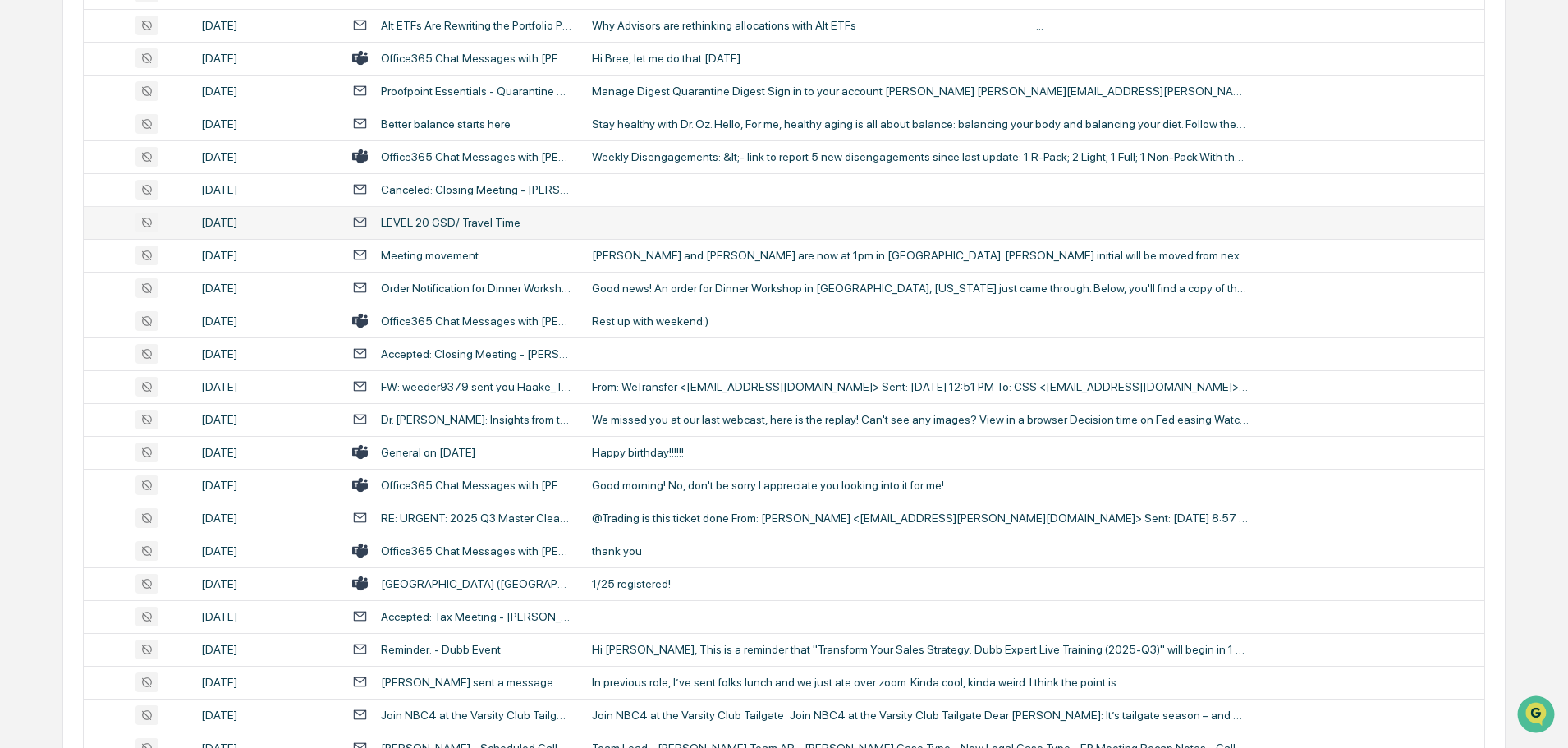
scroll to position [821, 0]
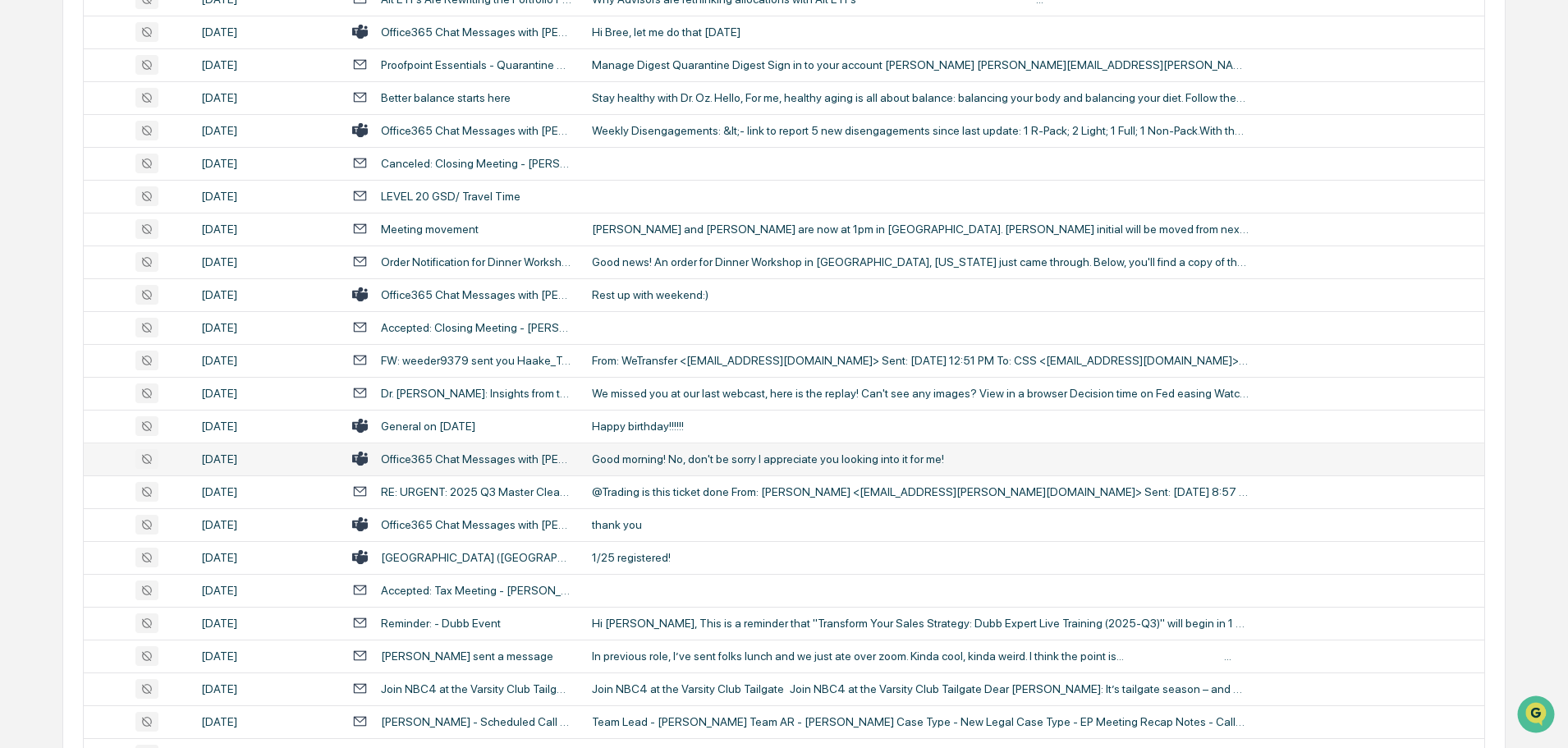
click at [696, 458] on div "Good morning! No, don't be sorry I appreciate you looking into it for me!" at bounding box center [920, 458] width 657 height 13
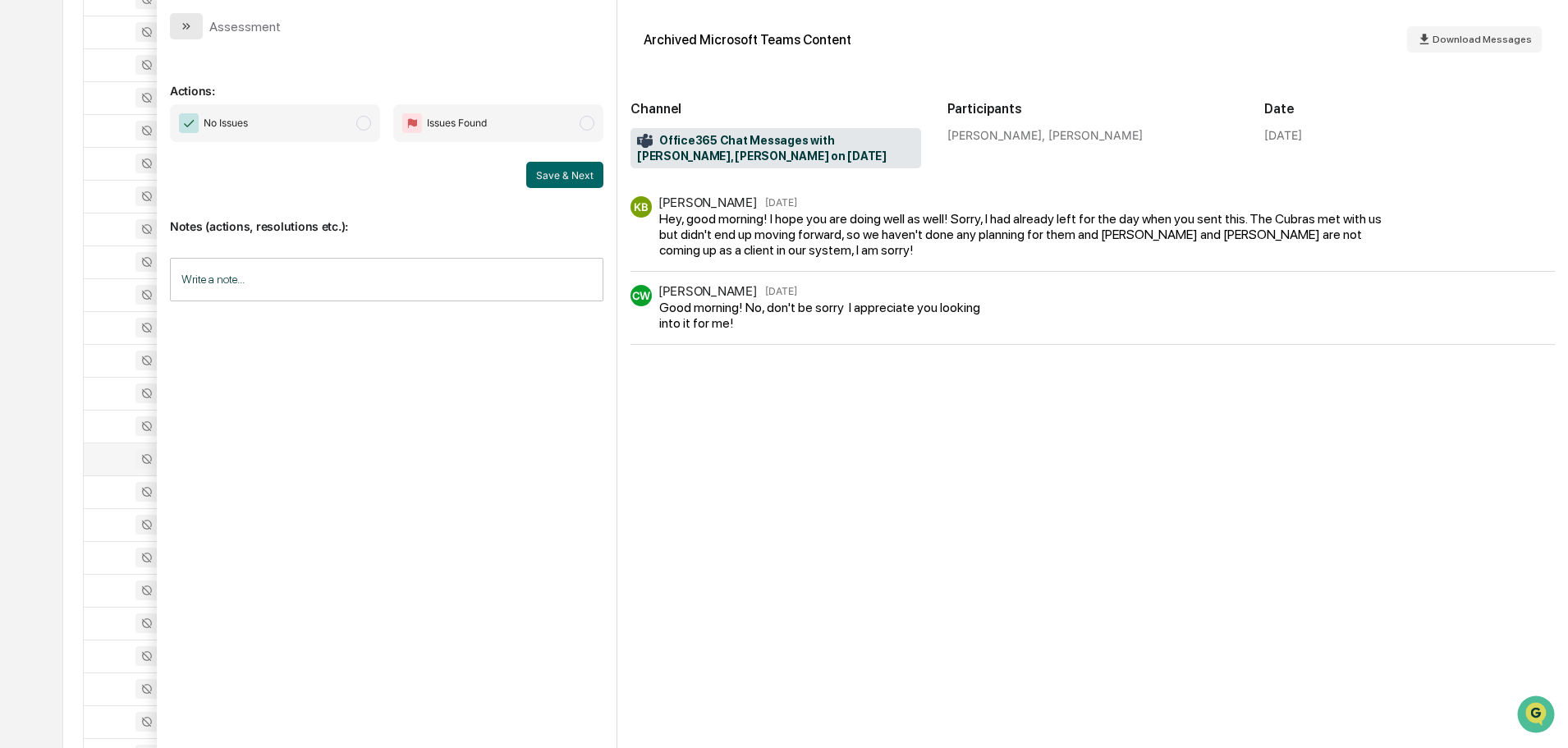
click at [196, 24] on button "modal" at bounding box center [186, 26] width 33 height 26
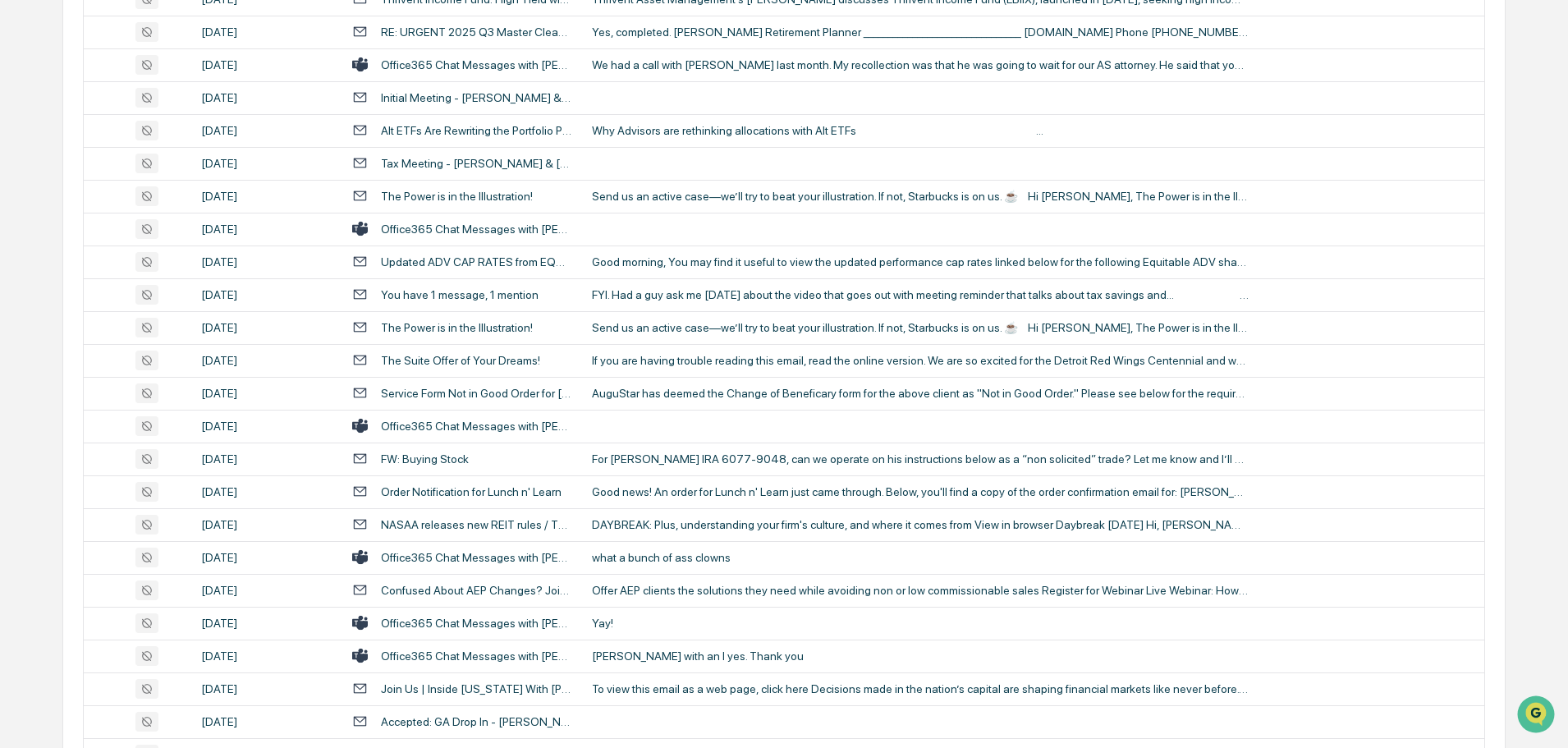
scroll to position [2217, 0]
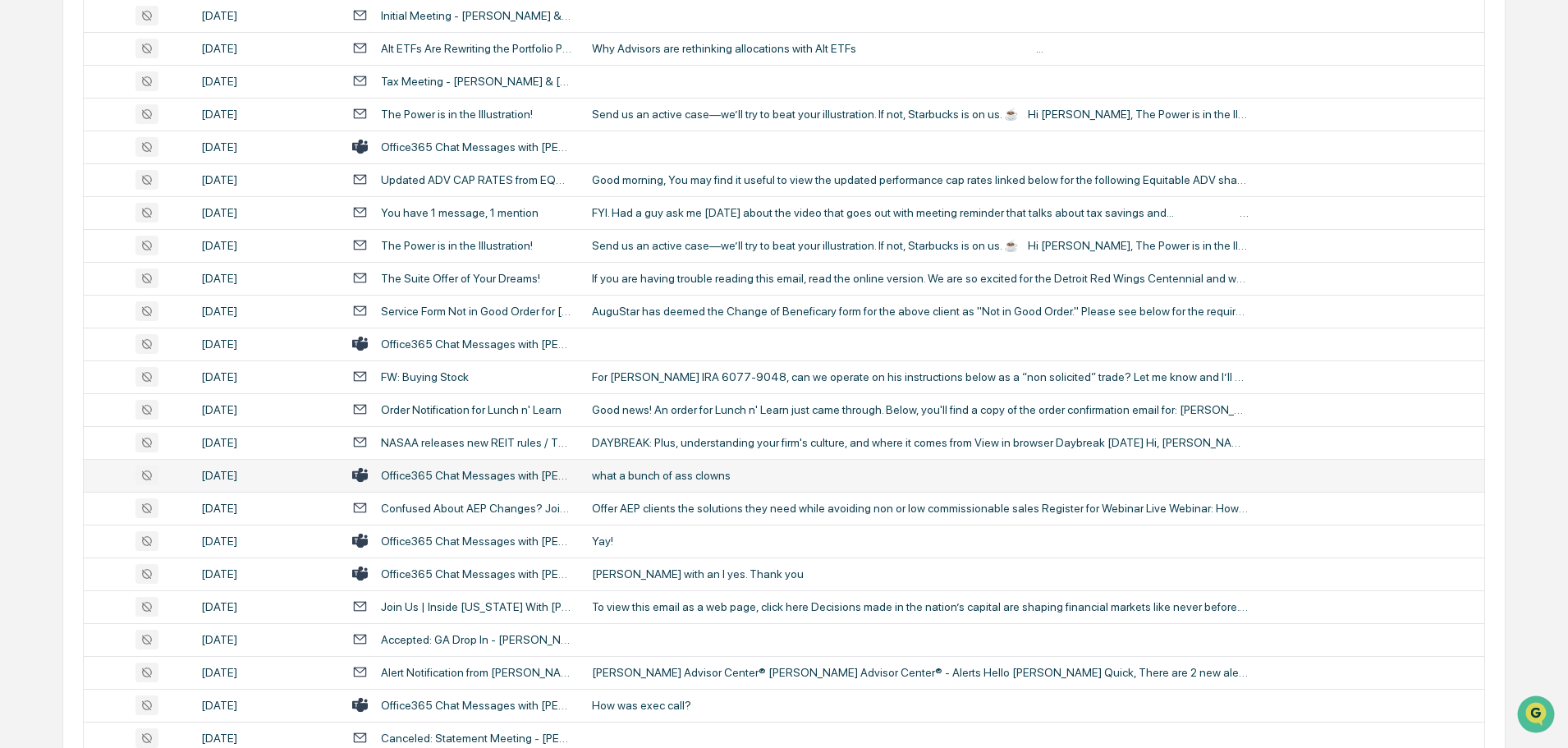
click at [697, 465] on td "what a bunch of ass clowns" at bounding box center [1033, 475] width 902 height 33
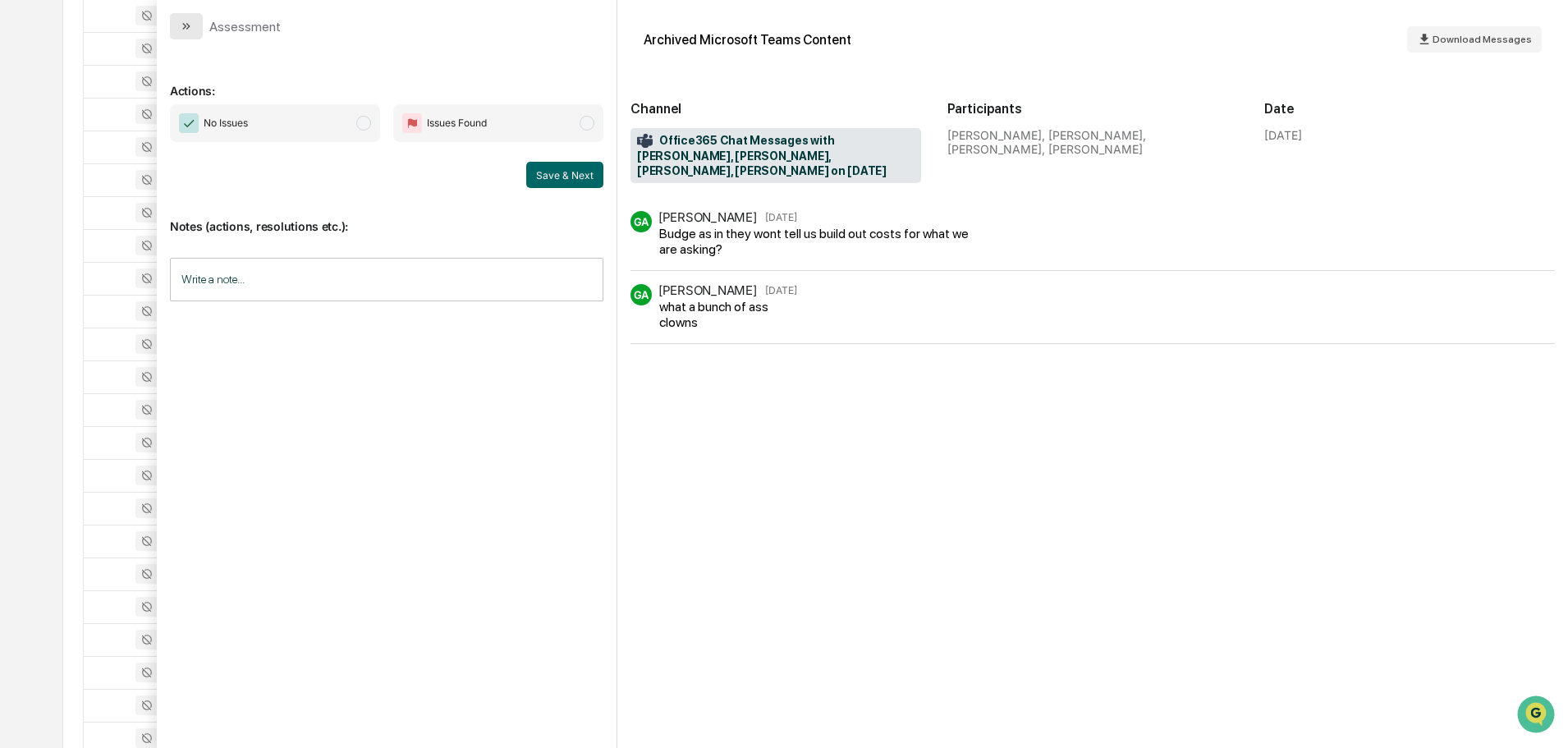
click at [201, 31] on button "modal" at bounding box center [186, 26] width 33 height 26
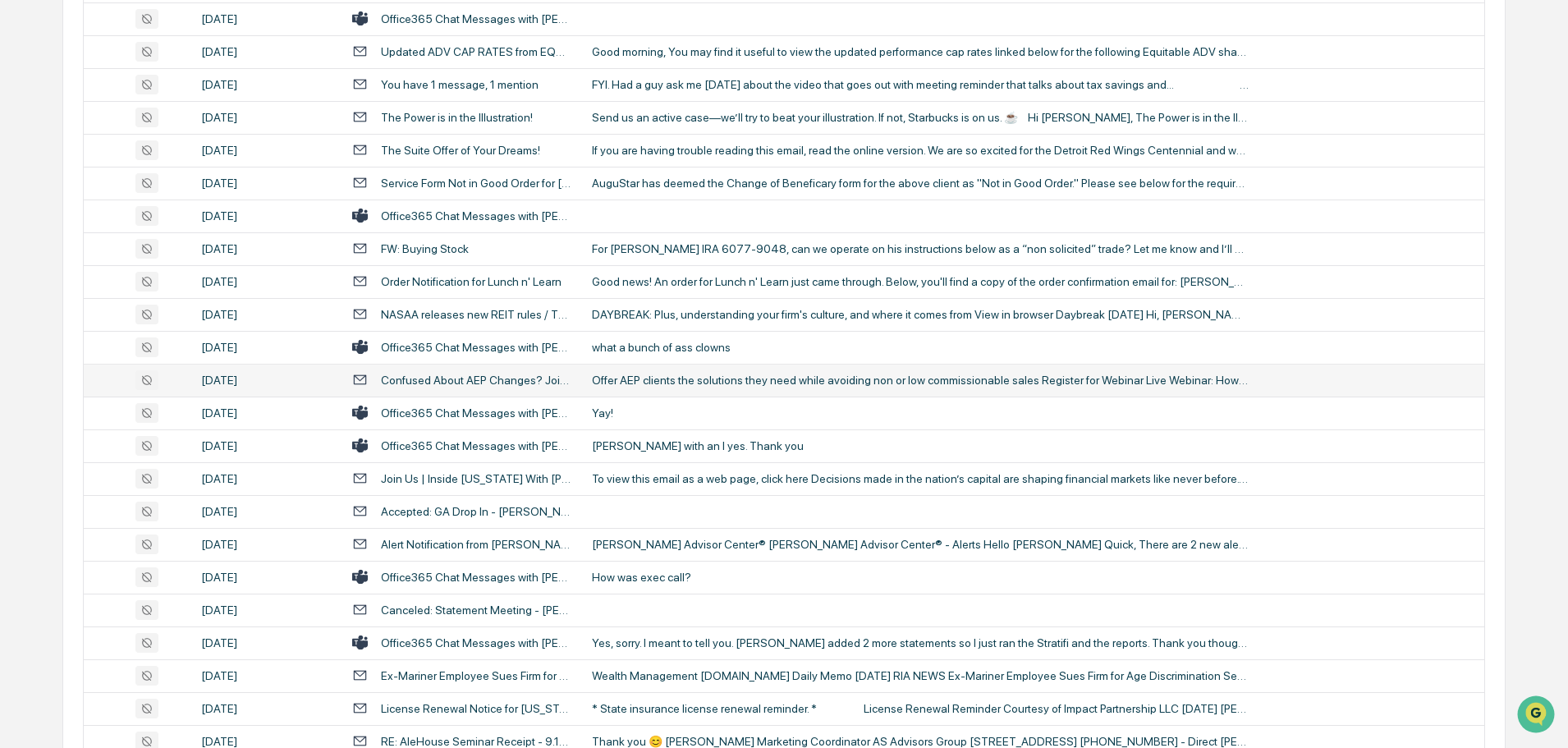
scroll to position [2381, 0]
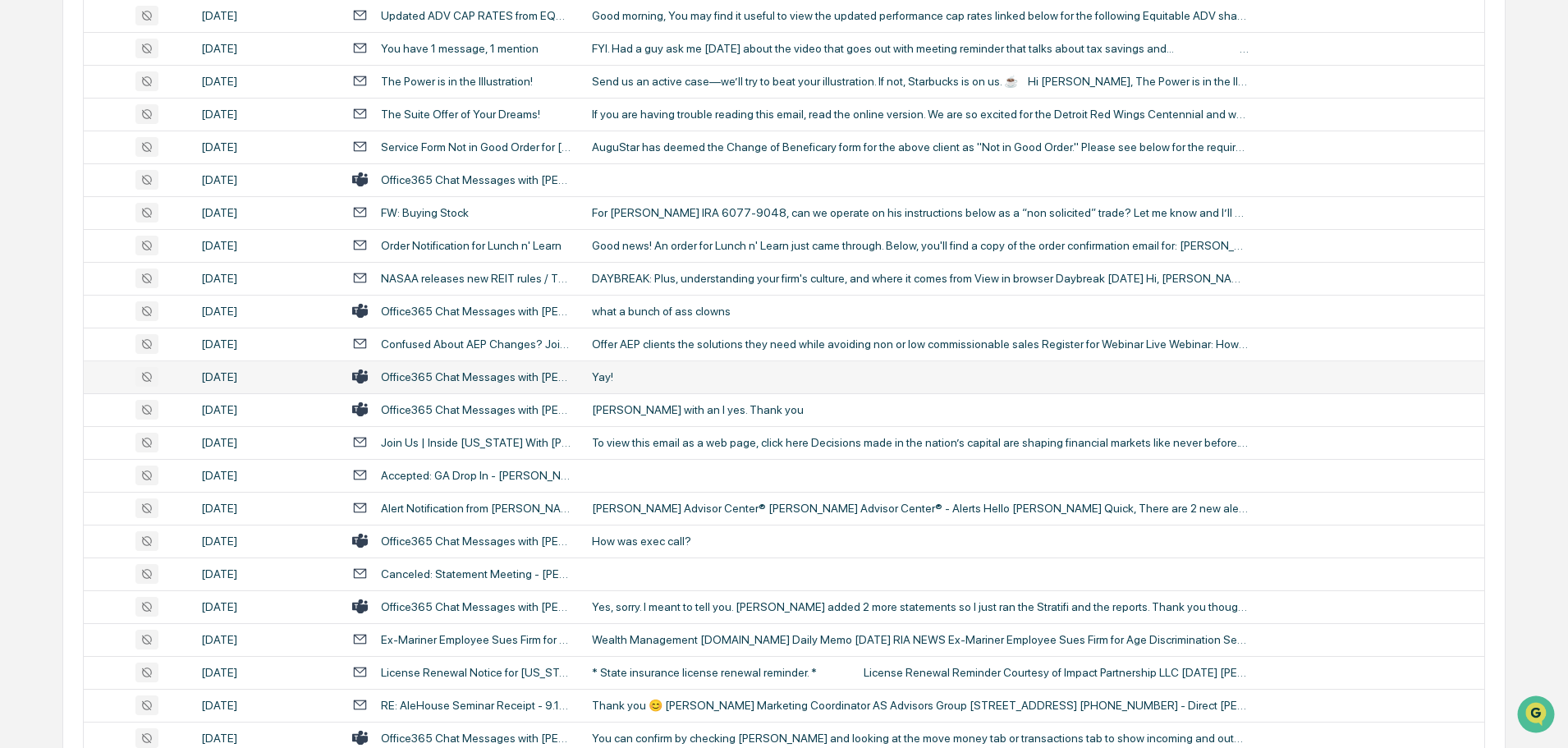
click at [668, 379] on div "Yay!" at bounding box center [920, 376] width 657 height 13
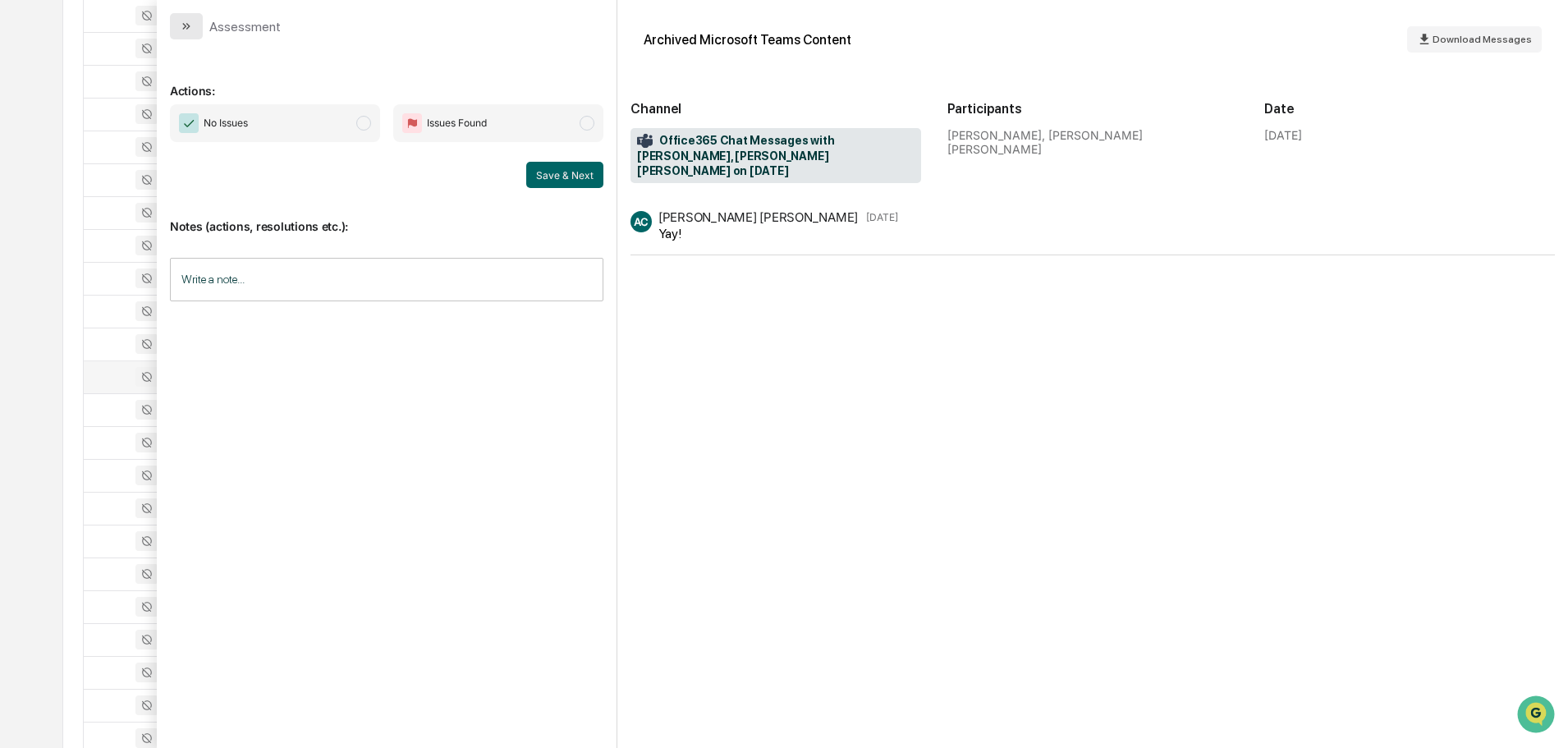
click at [202, 26] on button "modal" at bounding box center [186, 26] width 33 height 26
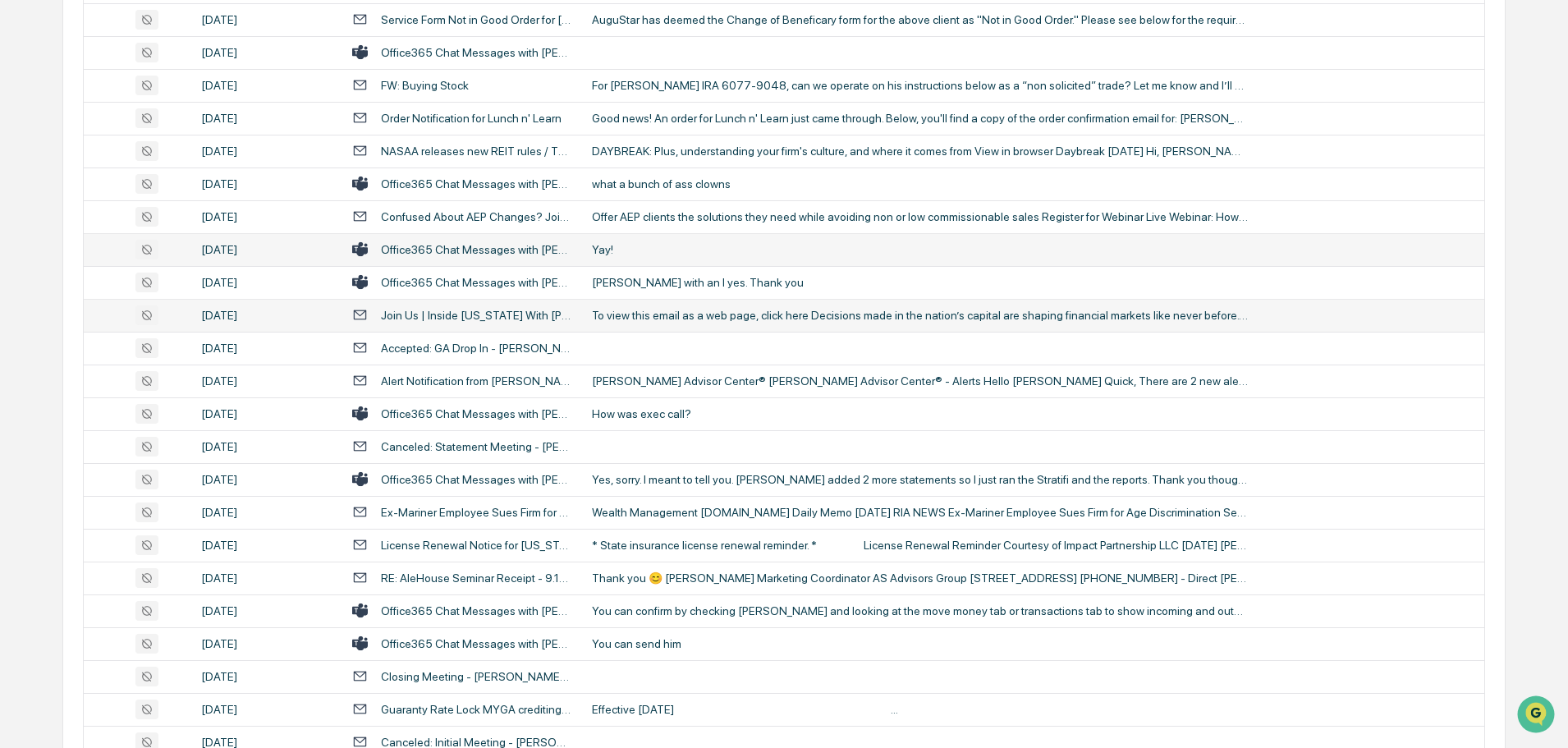
scroll to position [2546, 0]
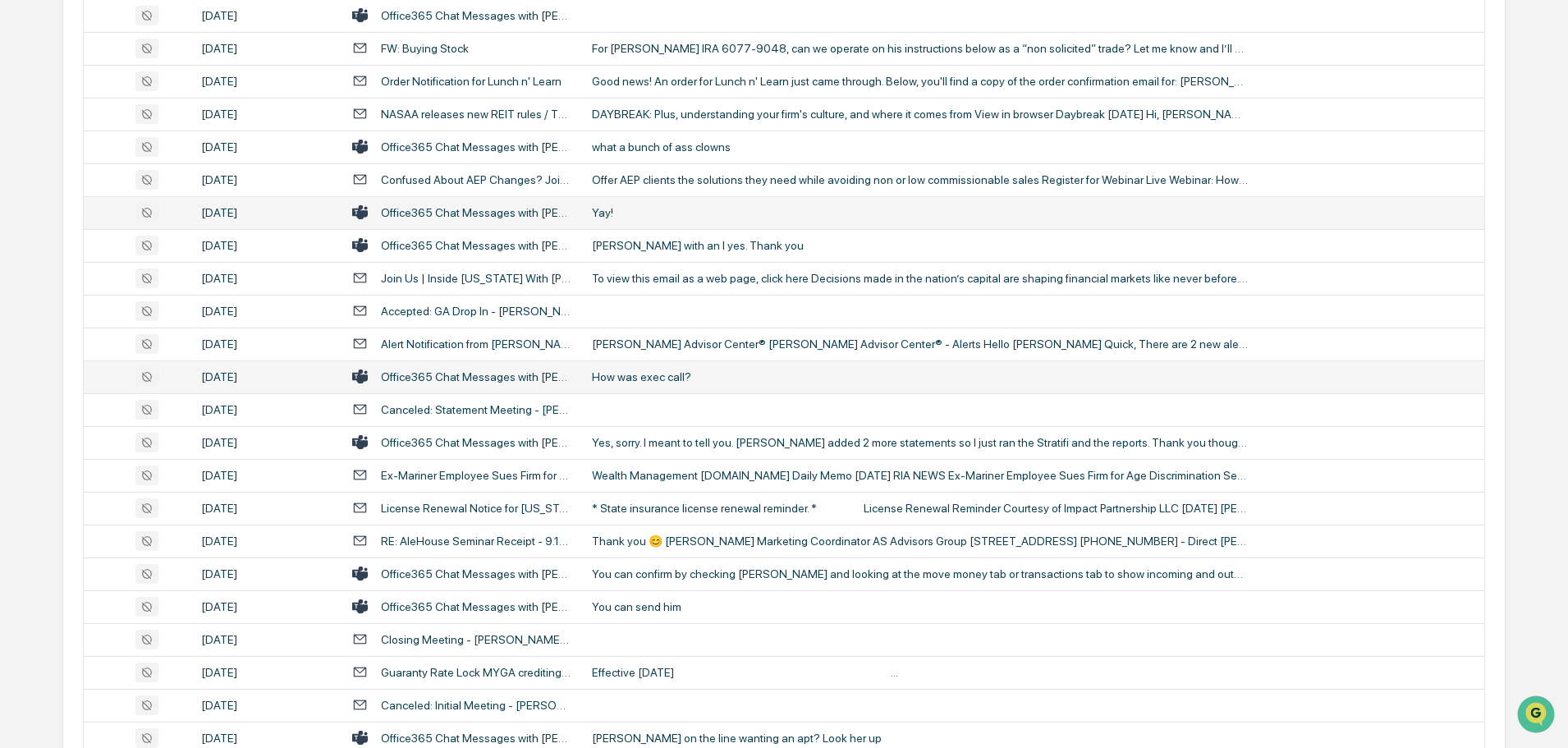
click at [707, 380] on div "How was exec call?" at bounding box center [920, 376] width 657 height 13
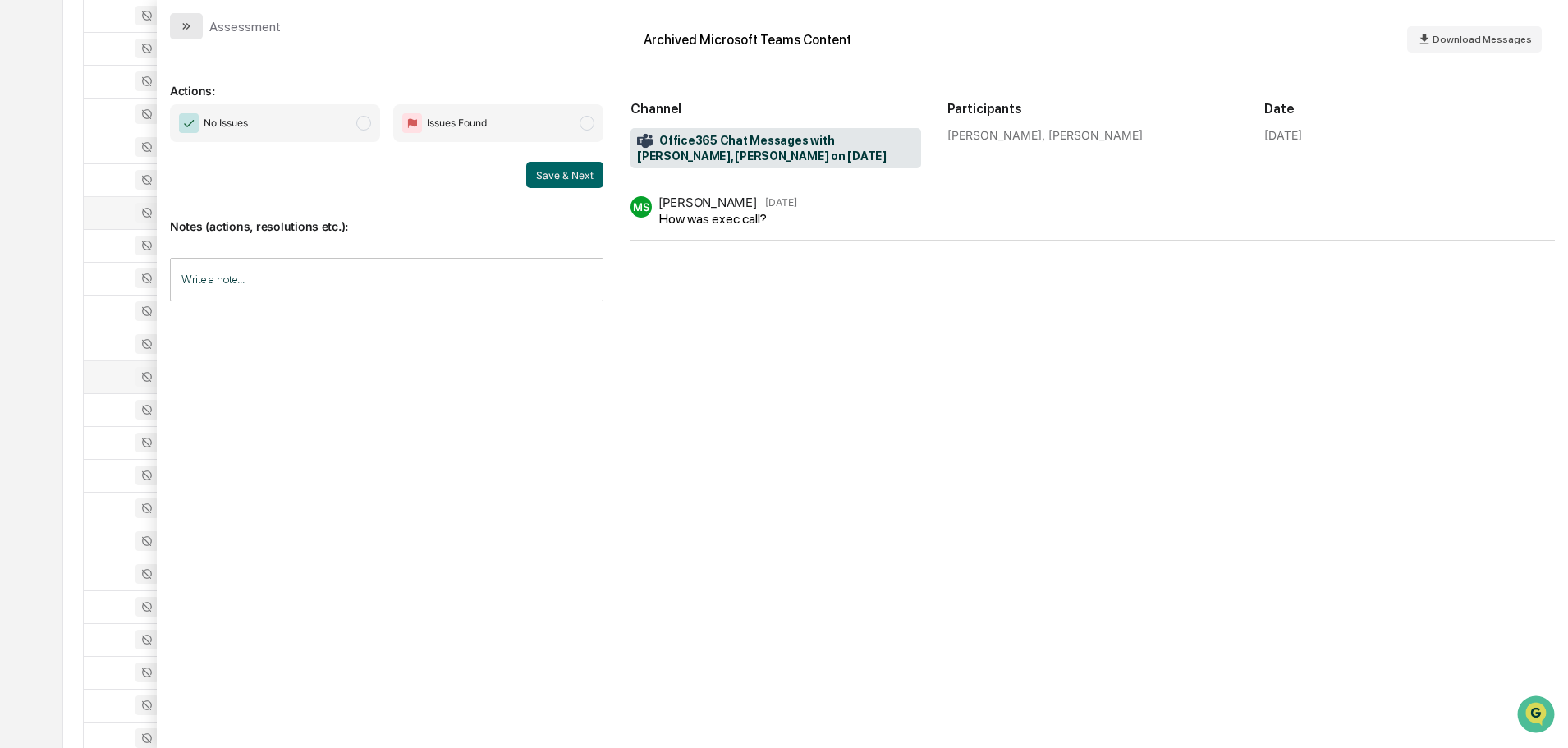
click at [180, 24] on icon "modal" at bounding box center [186, 26] width 13 height 13
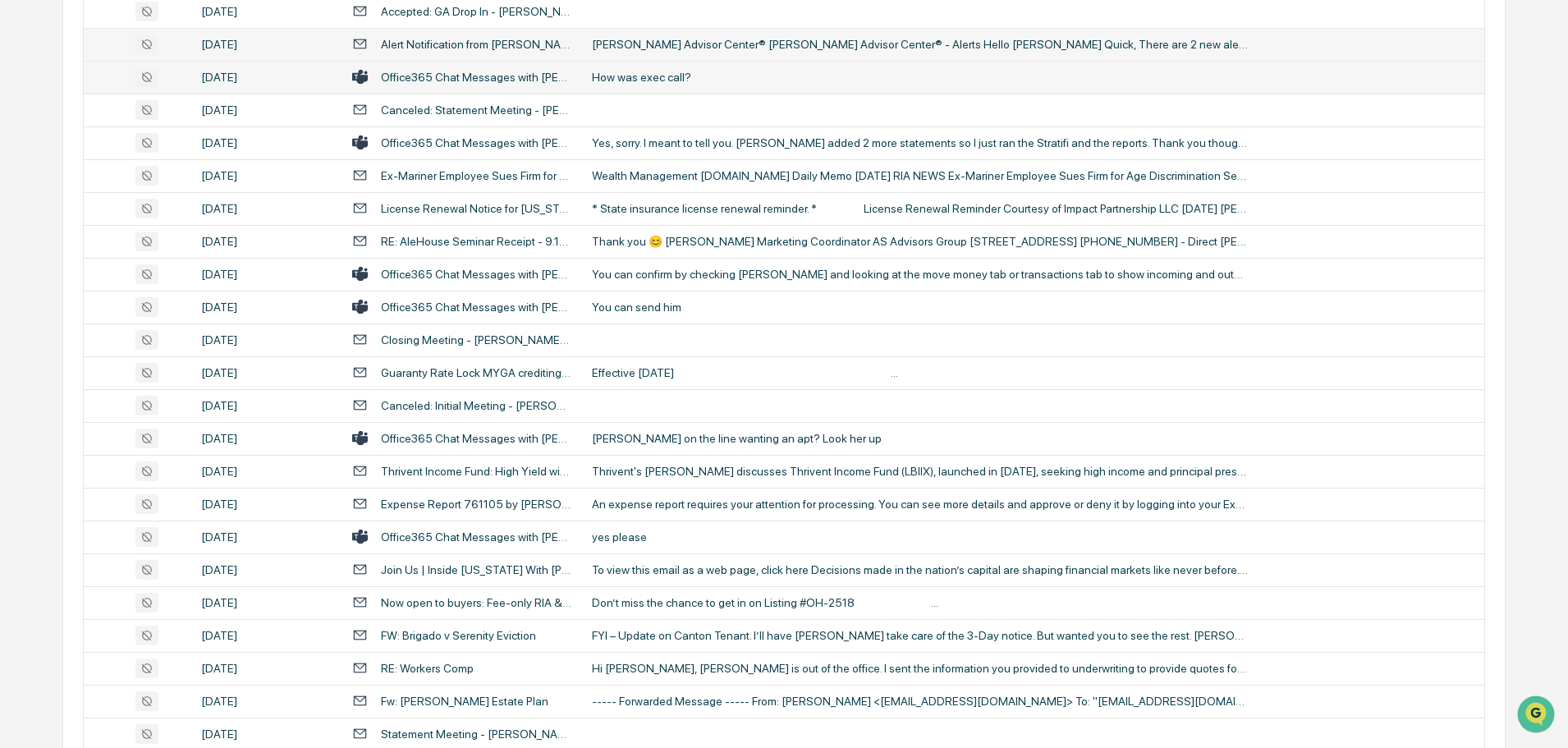
scroll to position [2874, 0]
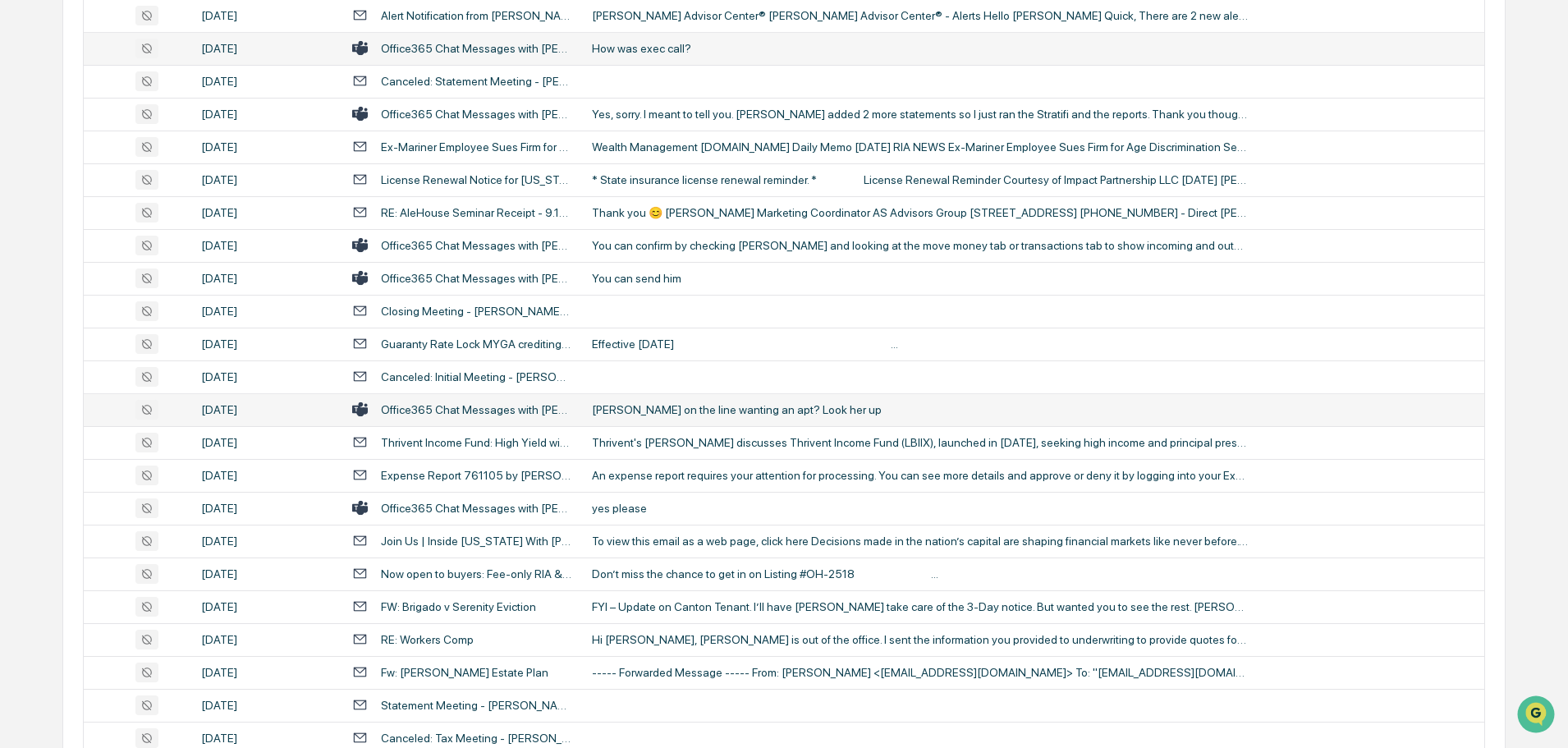
click at [701, 401] on td "[PERSON_NAME] on the line wanting an apt? Look her up" at bounding box center [1033, 409] width 902 height 33
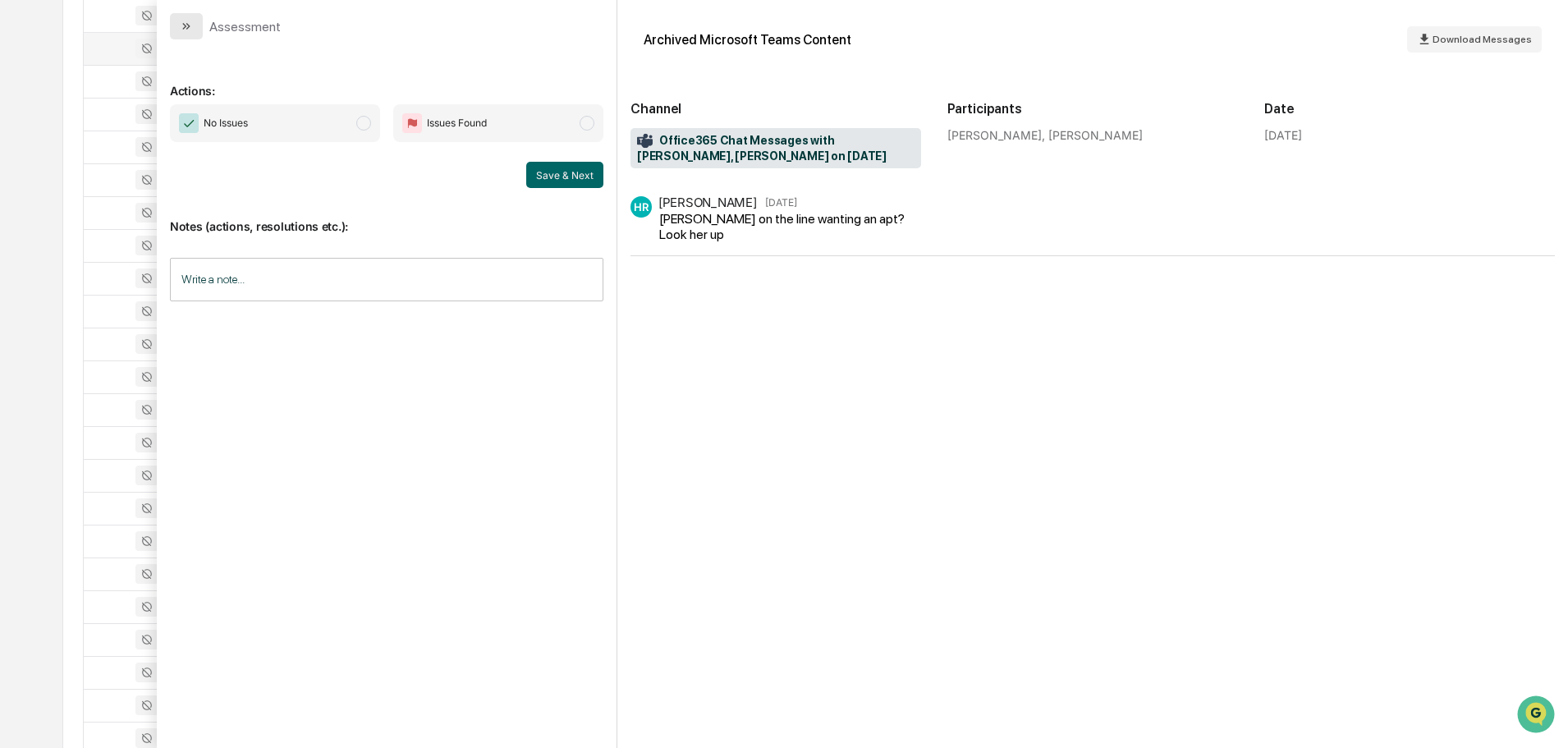
click at [170, 23] on button "modal" at bounding box center [186, 26] width 33 height 26
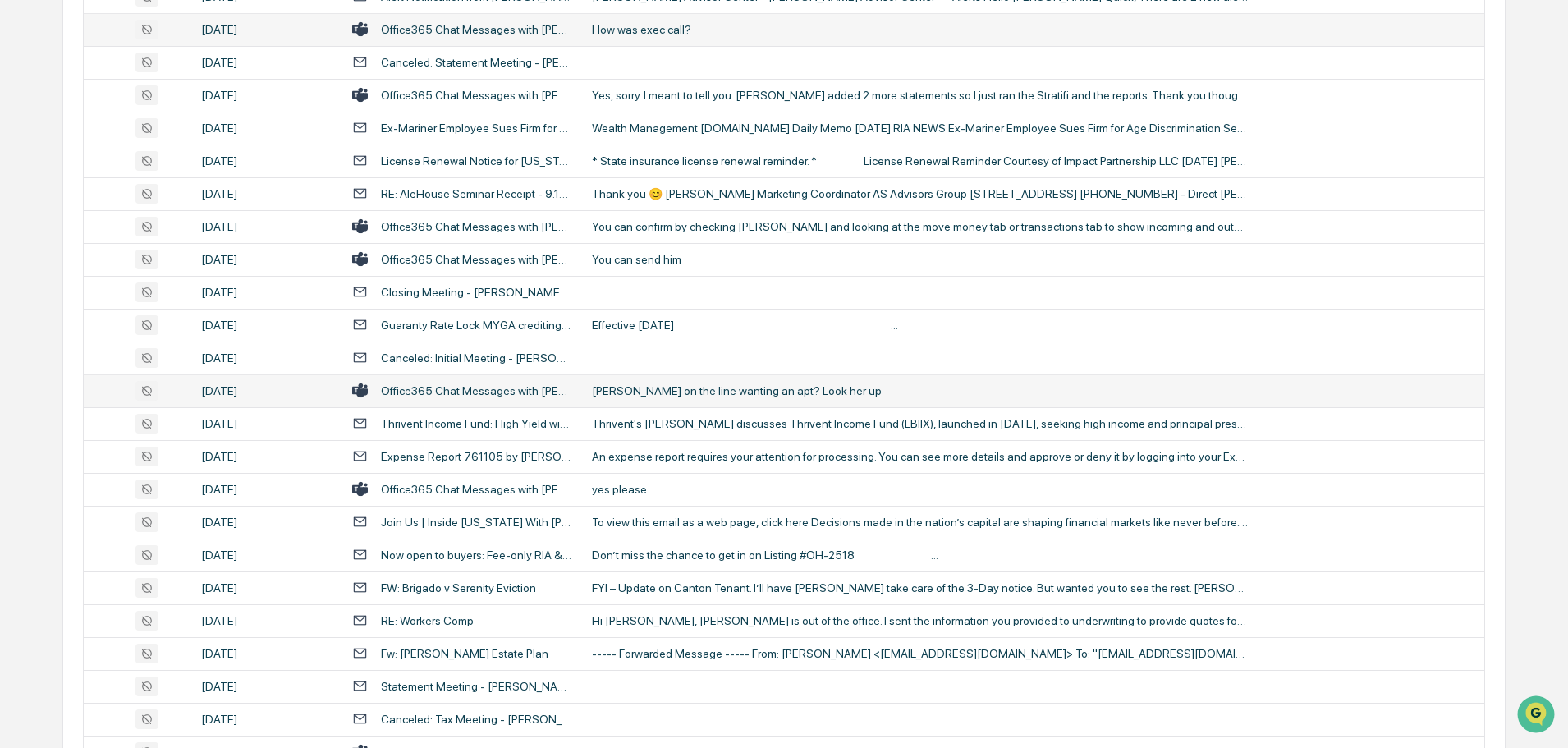
scroll to position [2956, 0]
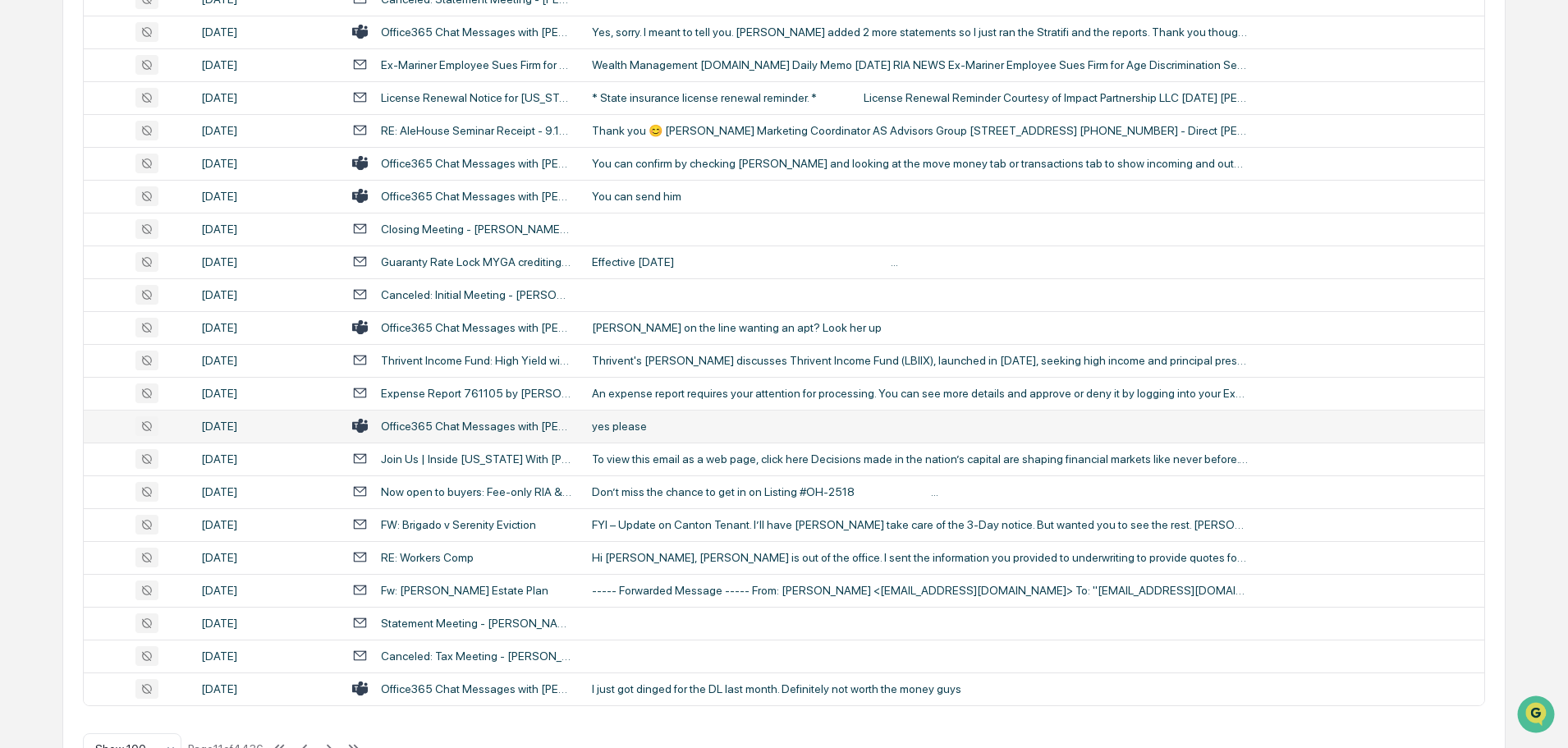
click at [669, 439] on td "yes please" at bounding box center [1033, 425] width 902 height 33
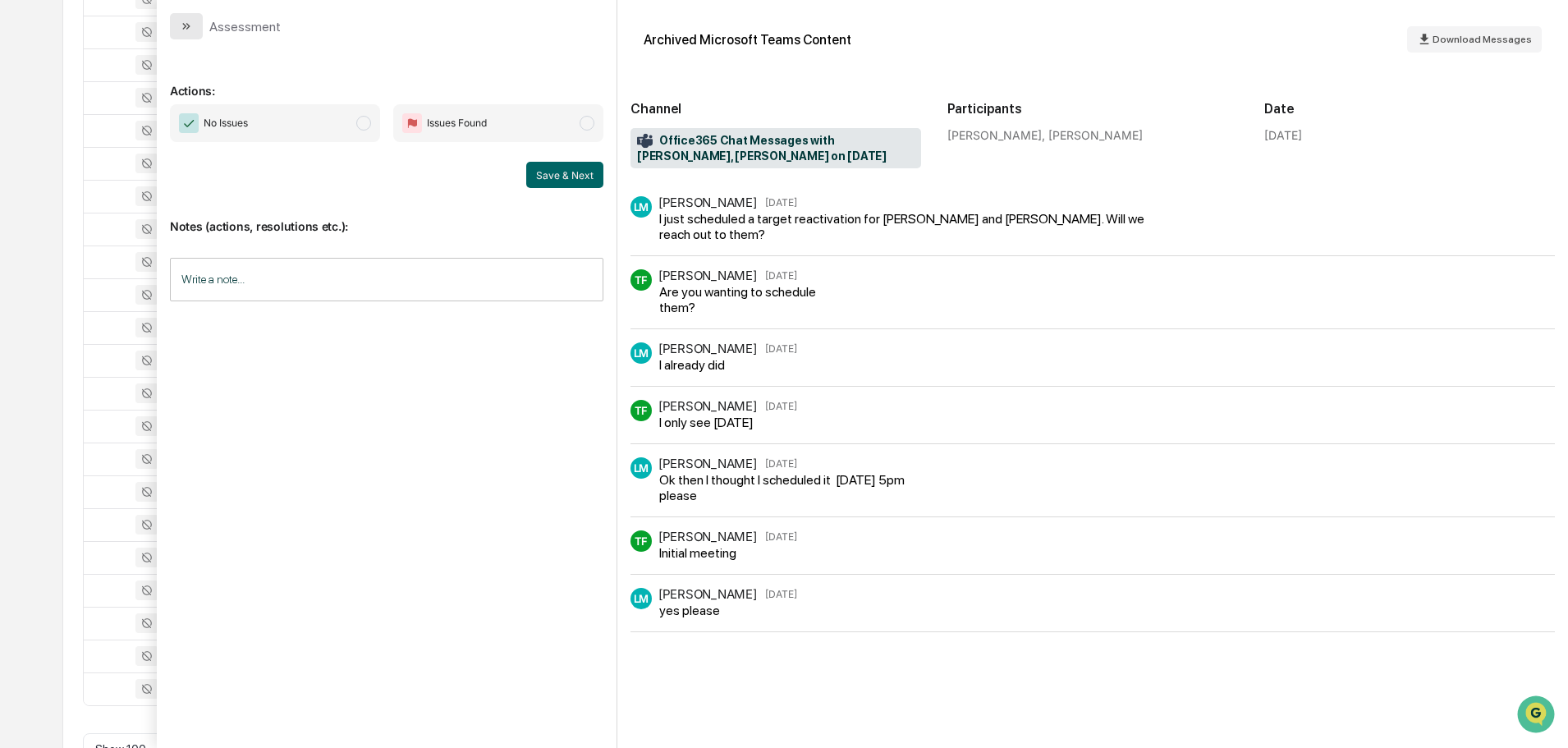
click at [181, 35] on button "modal" at bounding box center [186, 26] width 33 height 26
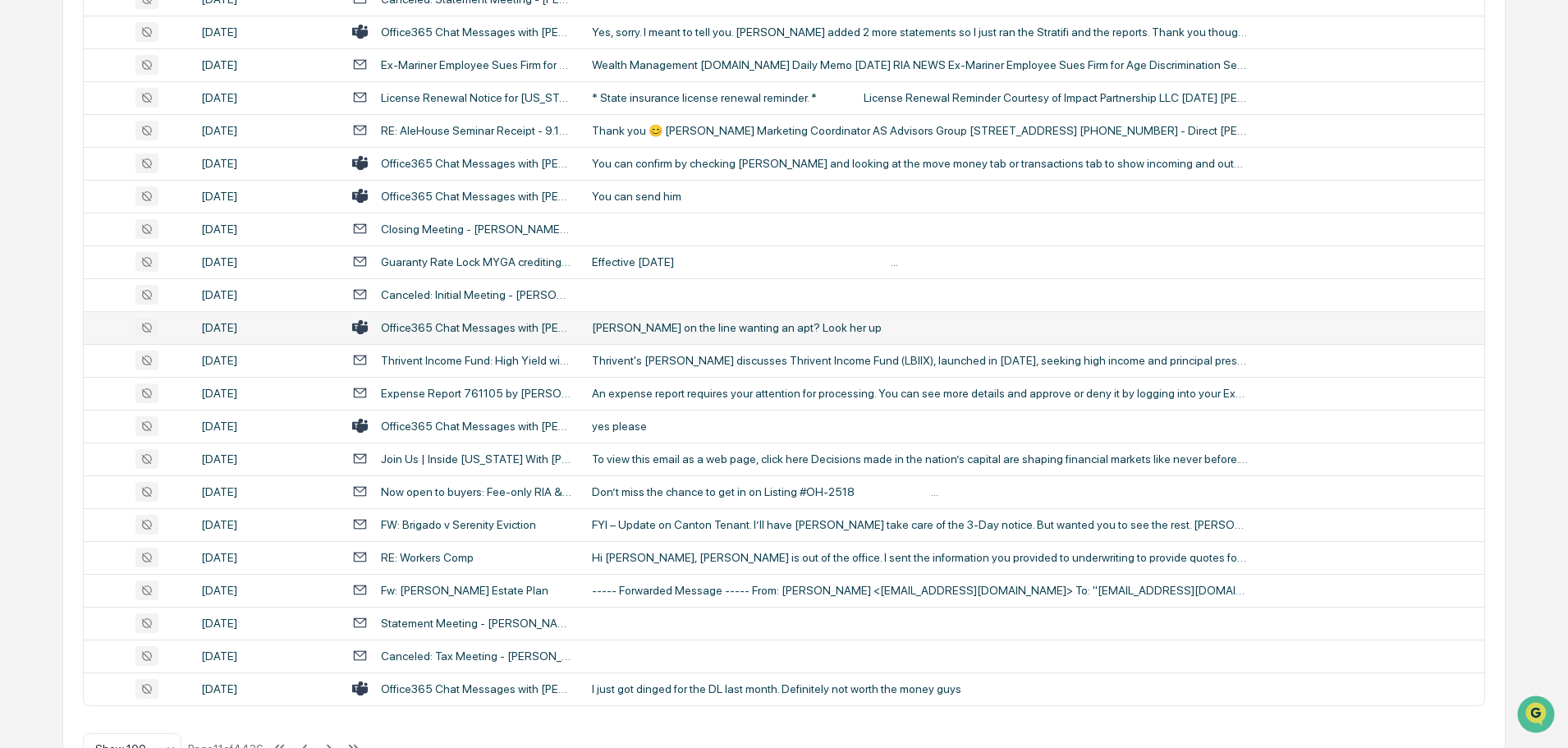
scroll to position [3007, 0]
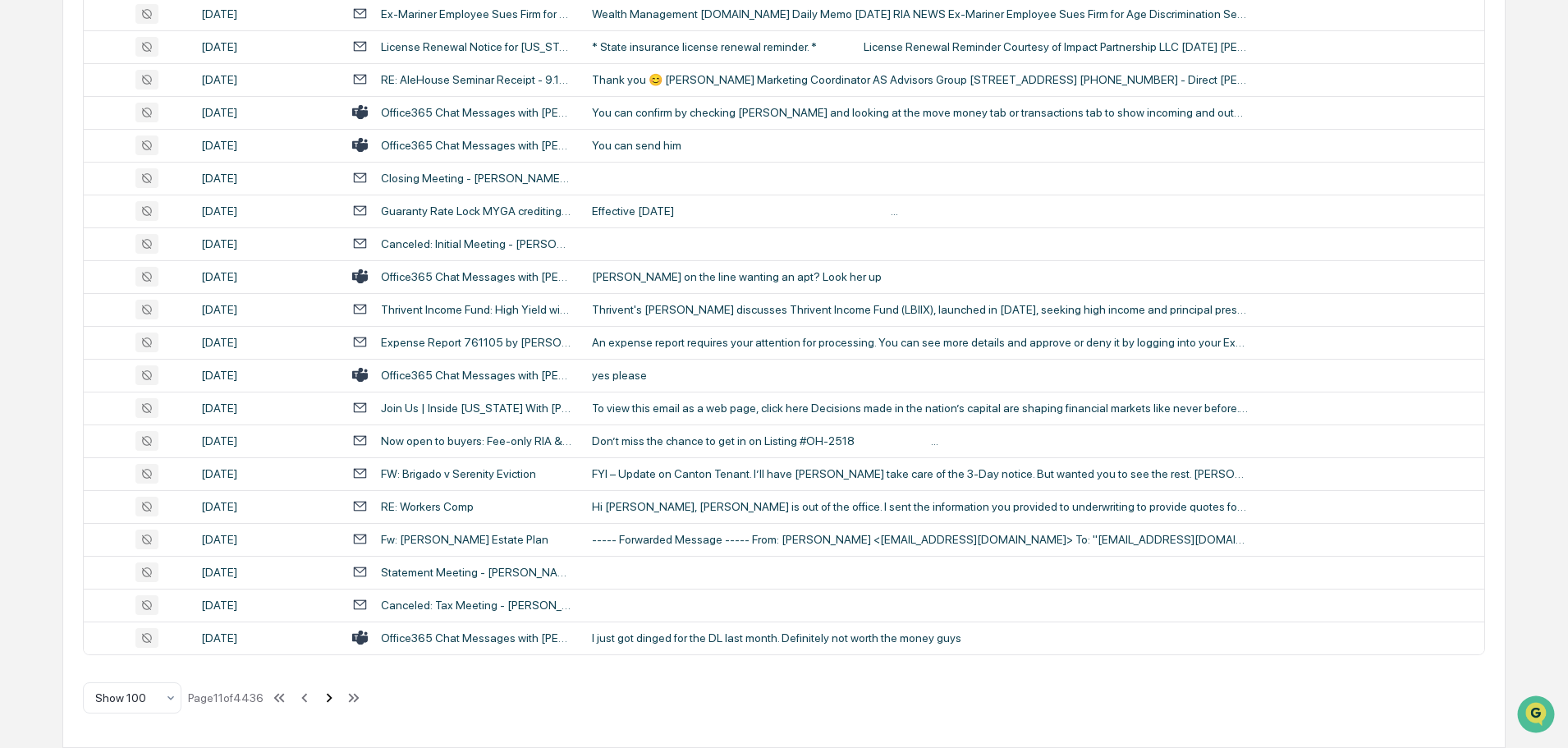
click at [333, 699] on icon at bounding box center [330, 697] width 6 height 9
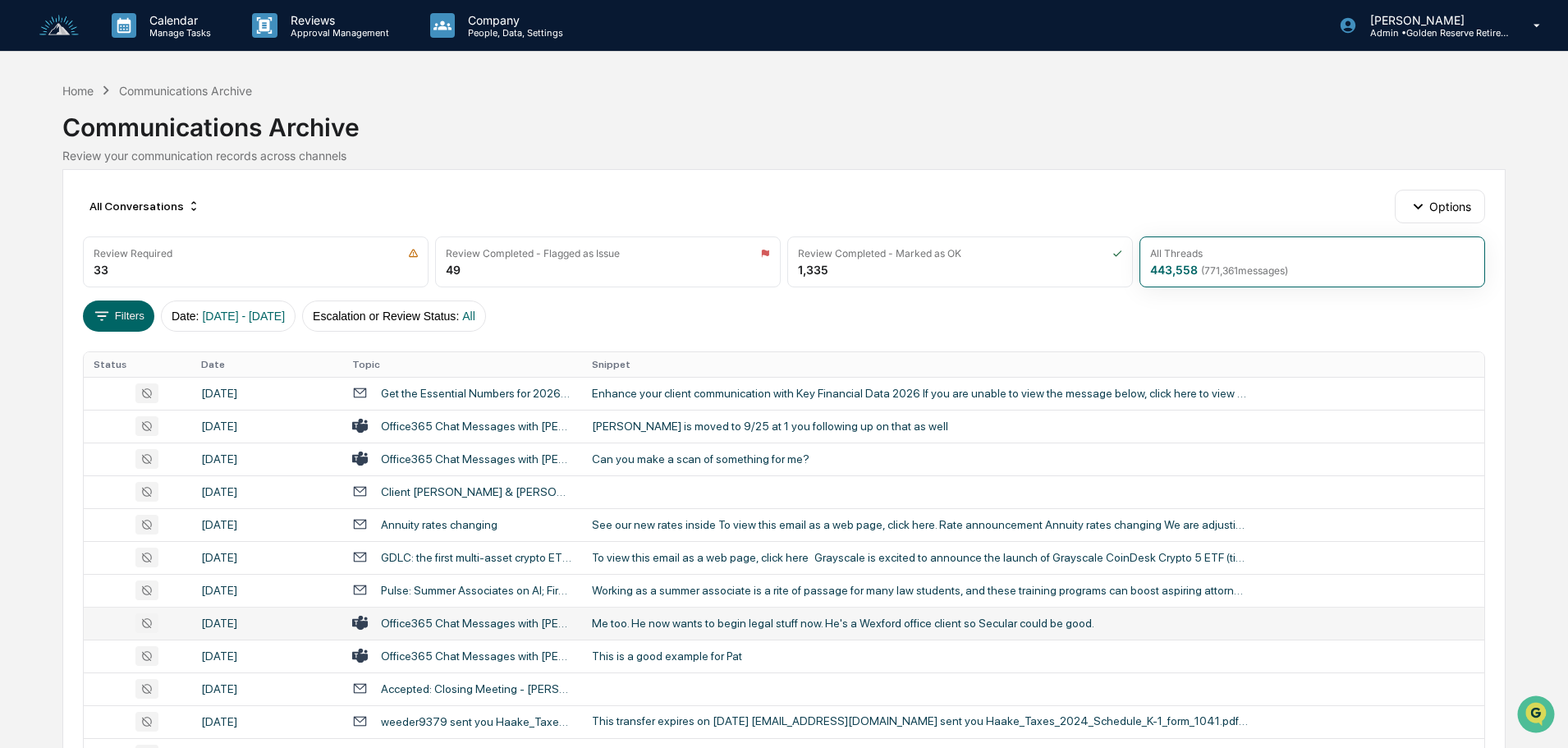
scroll to position [82, 0]
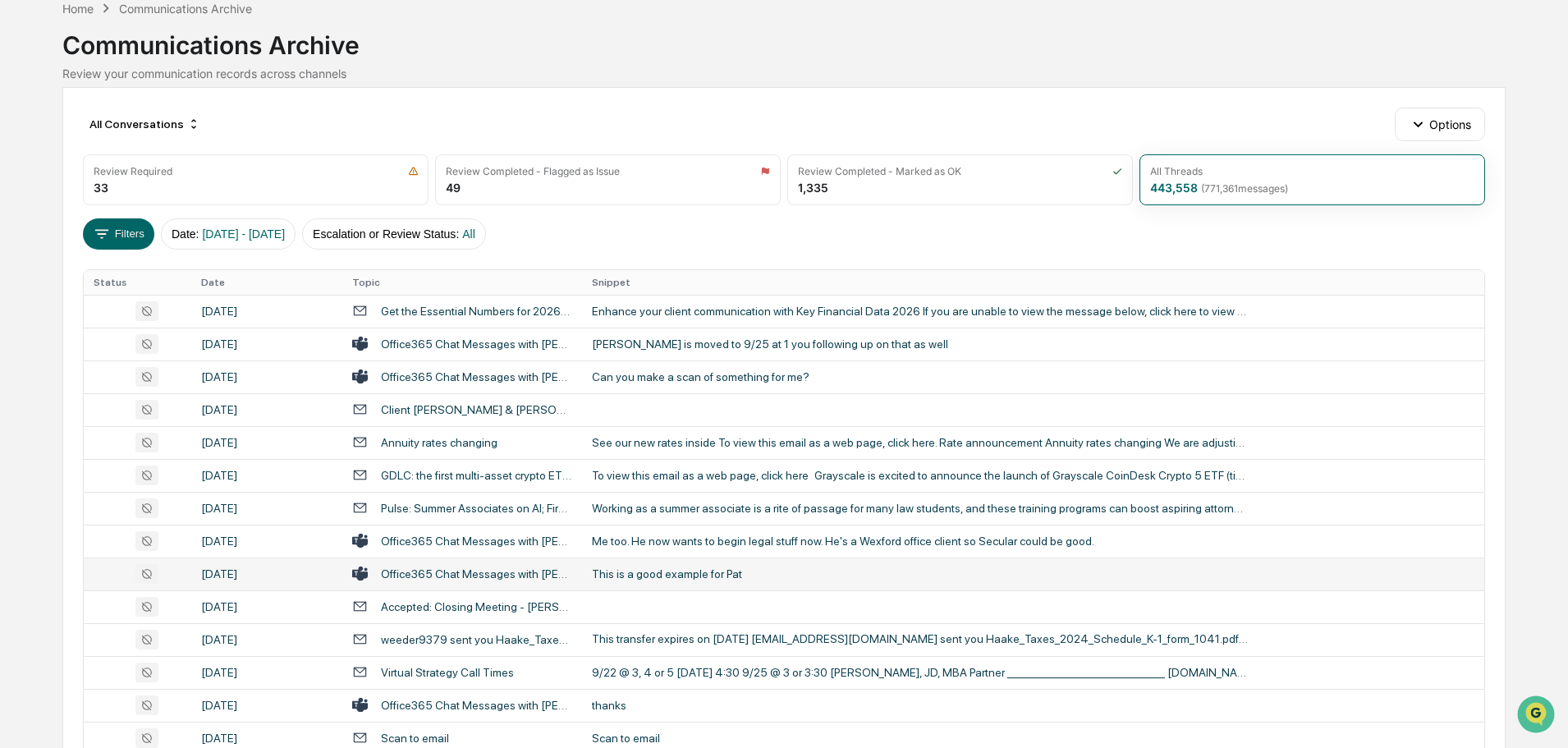
click at [690, 583] on td "This is a good example for Pat" at bounding box center [1033, 574] width 902 height 33
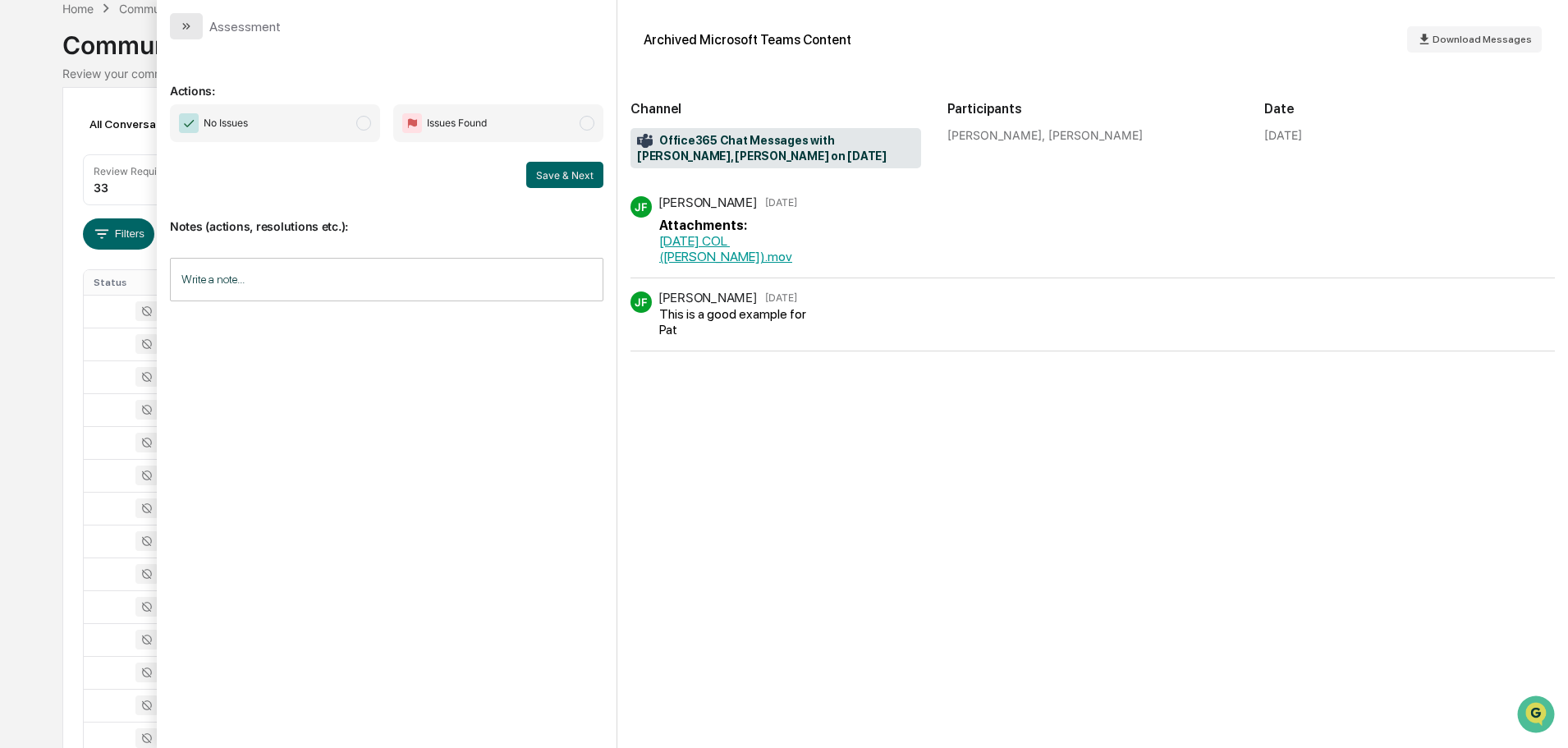
click at [189, 25] on icon "modal" at bounding box center [186, 26] width 13 height 13
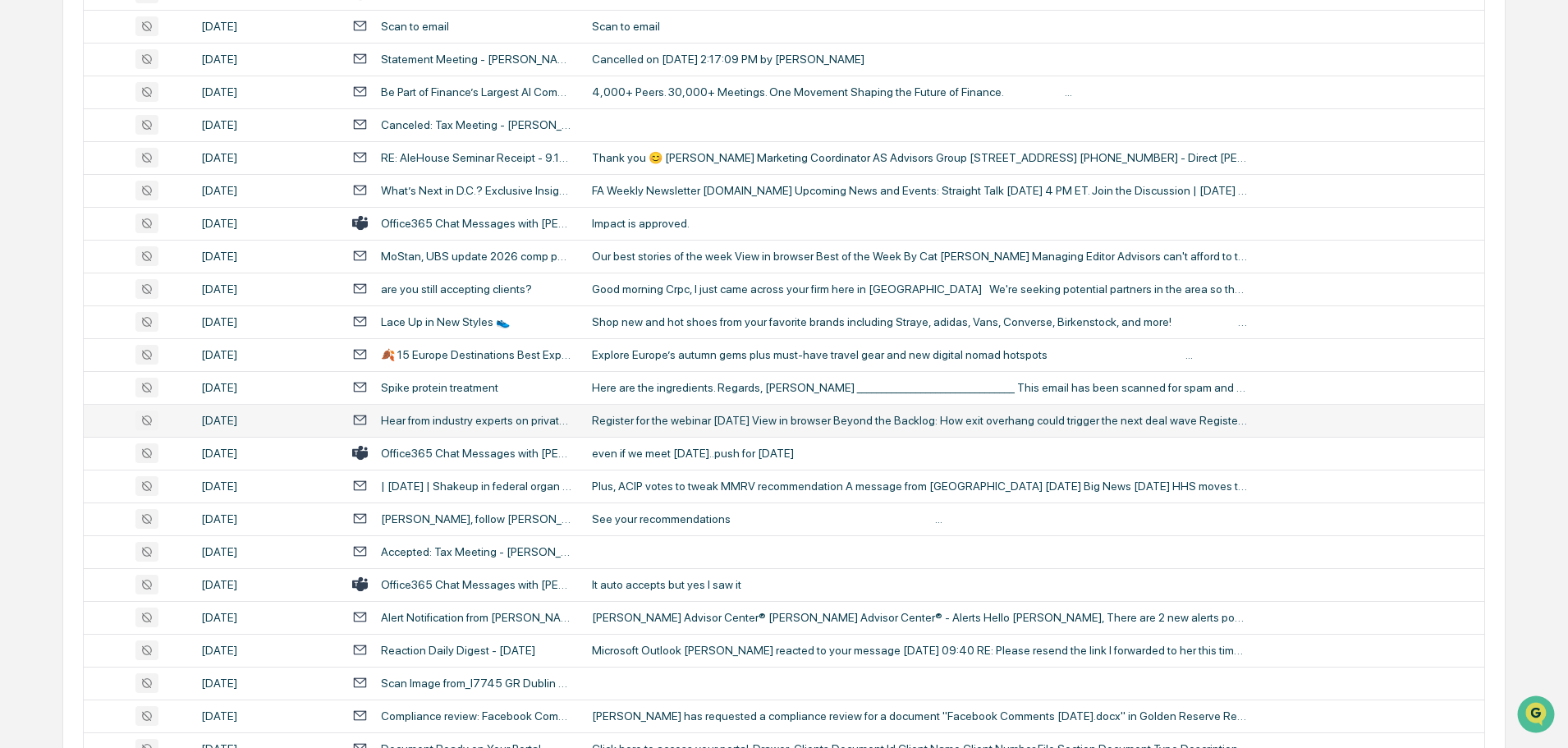
scroll to position [821, 0]
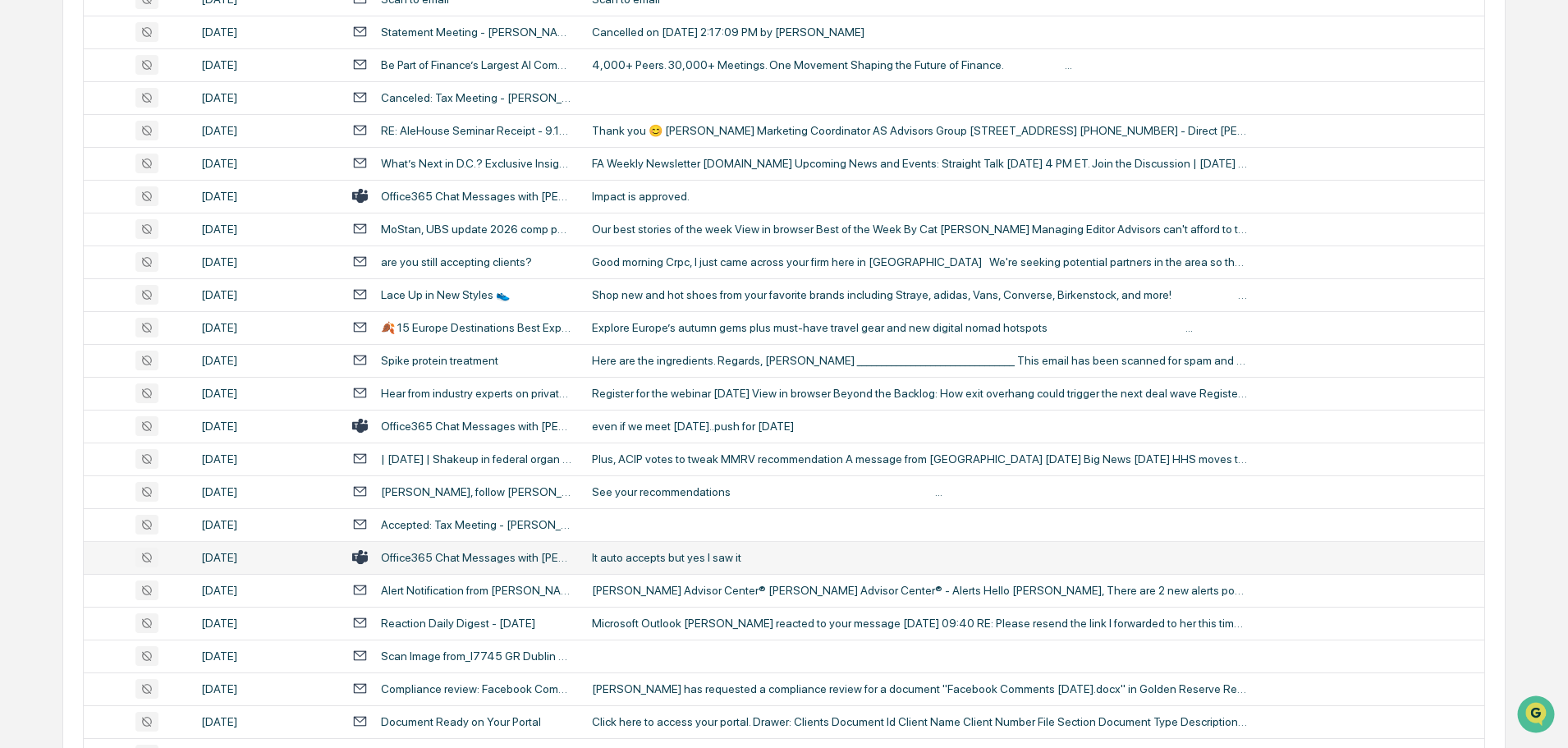
click at [678, 564] on td "It auto accepts but yes I saw it" at bounding box center [1033, 557] width 902 height 33
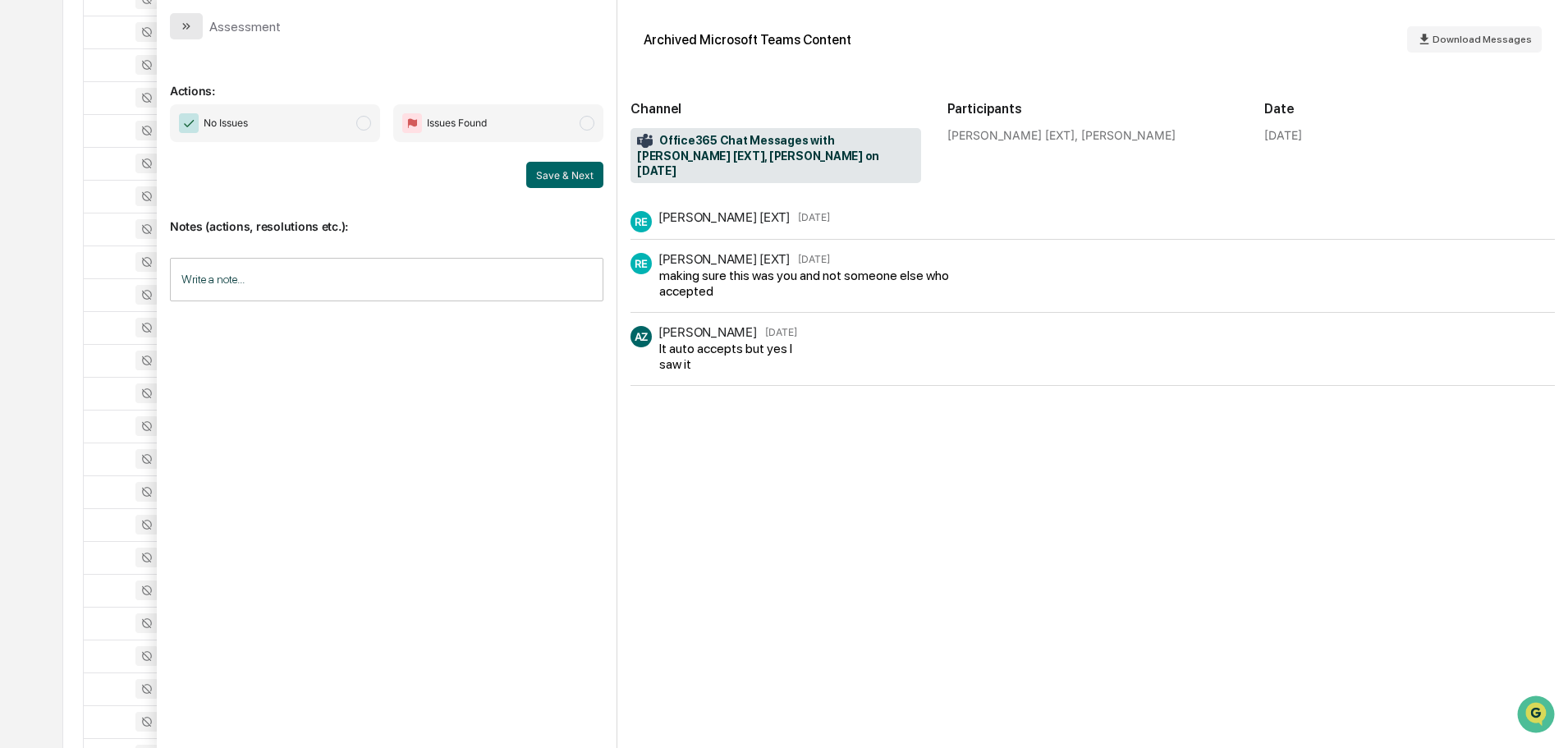
click at [189, 31] on icon "modal" at bounding box center [186, 26] width 13 height 13
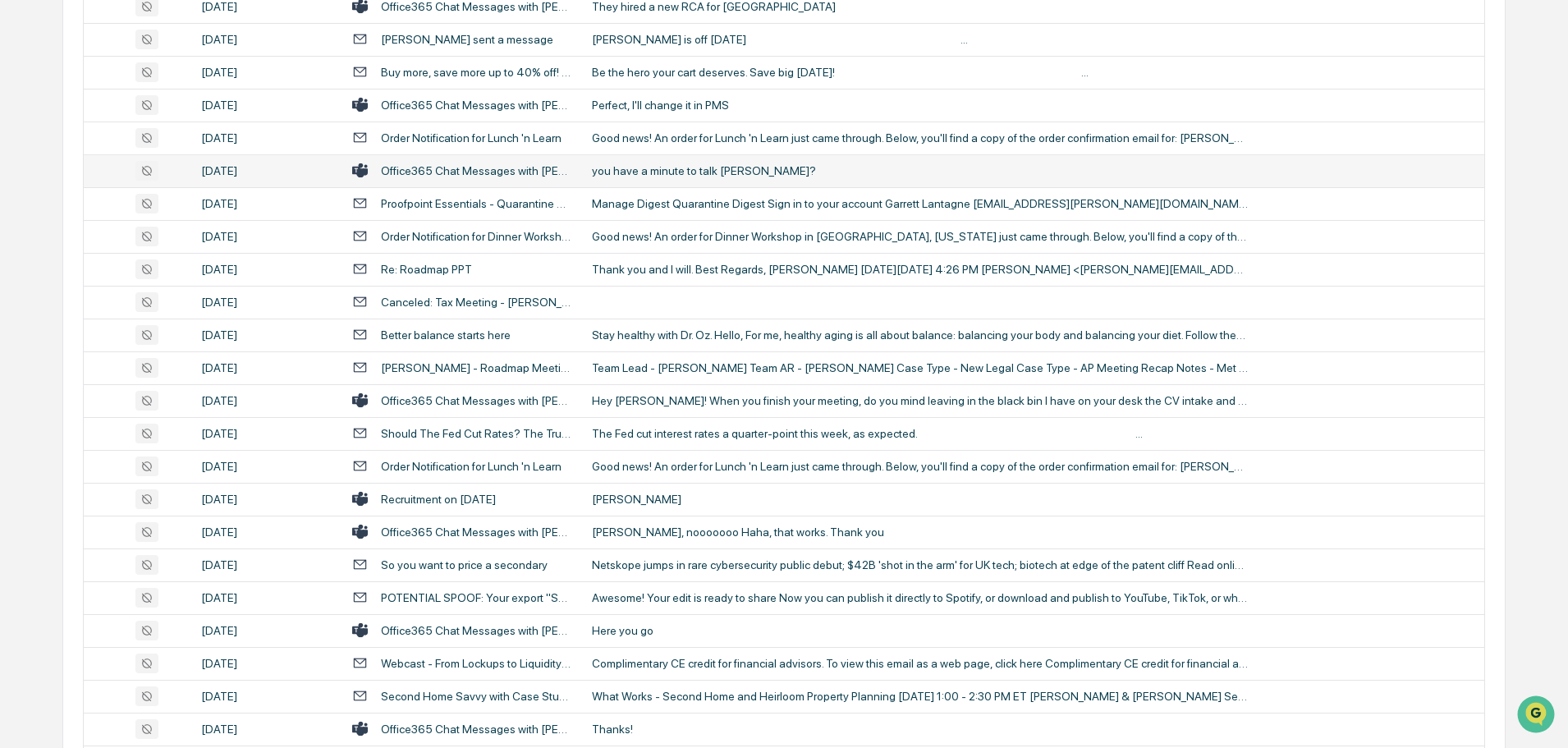
scroll to position [1642, 0]
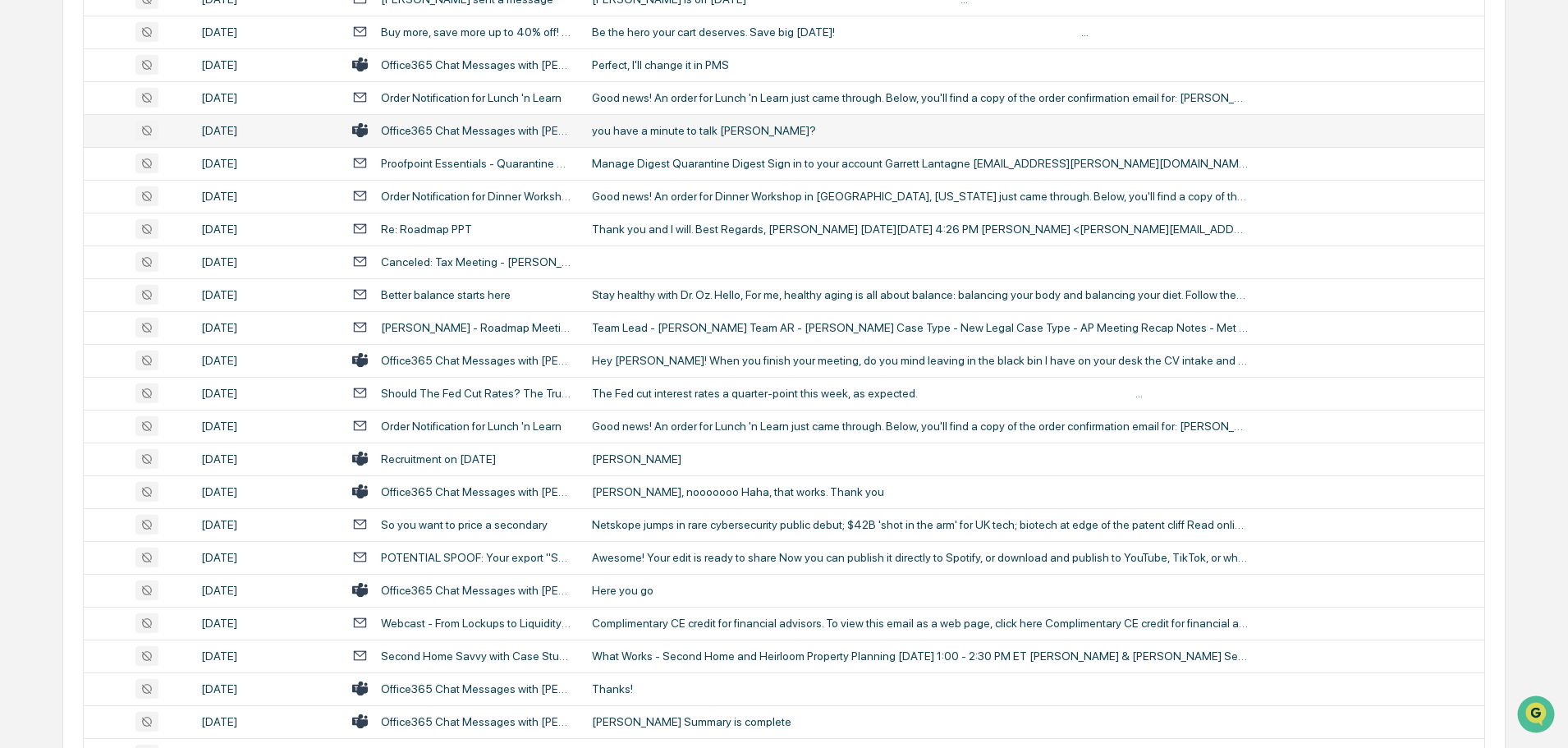
click at [668, 457] on div "[PERSON_NAME]" at bounding box center [920, 458] width 657 height 13
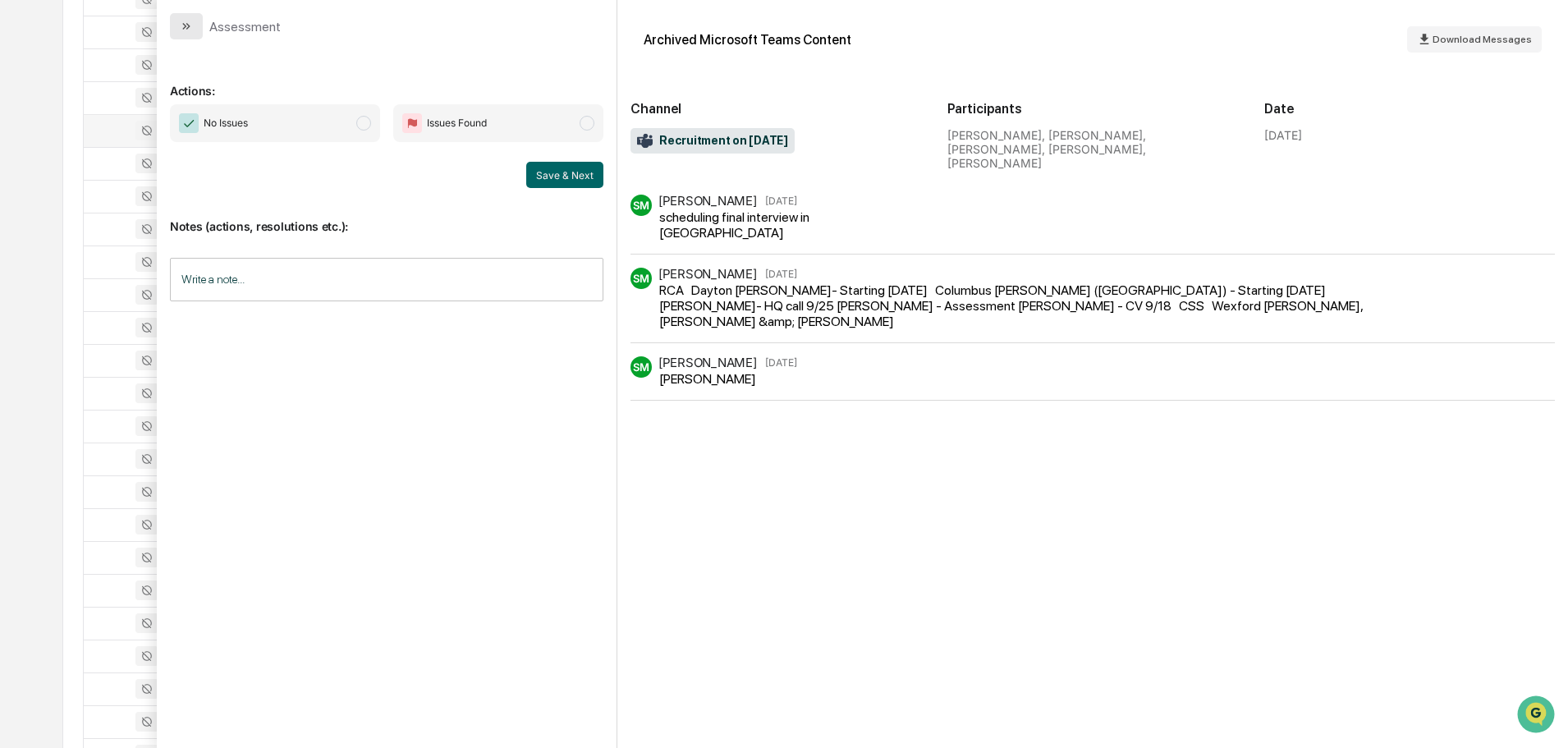
click at [193, 29] on button "modal" at bounding box center [186, 26] width 33 height 26
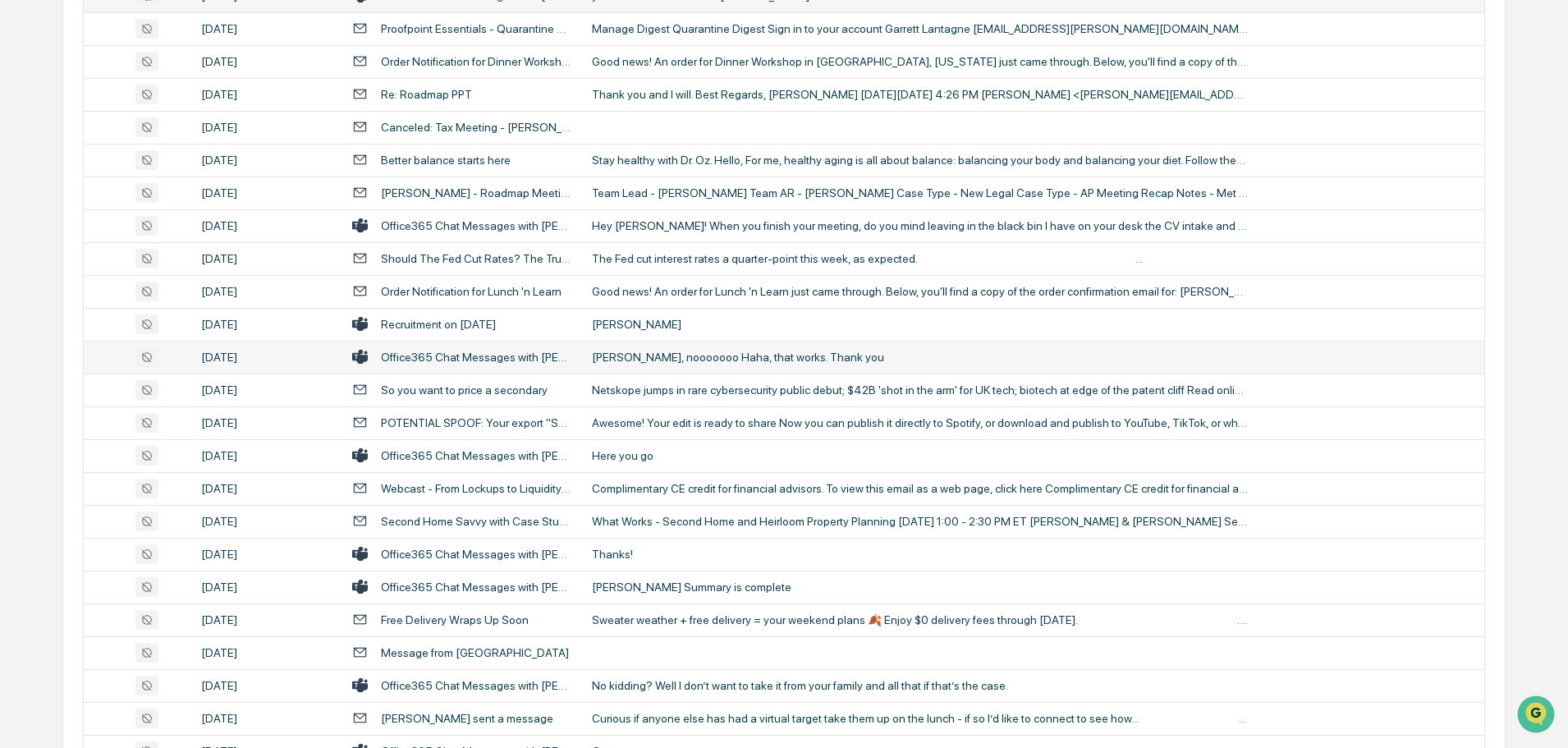
scroll to position [1807, 0]
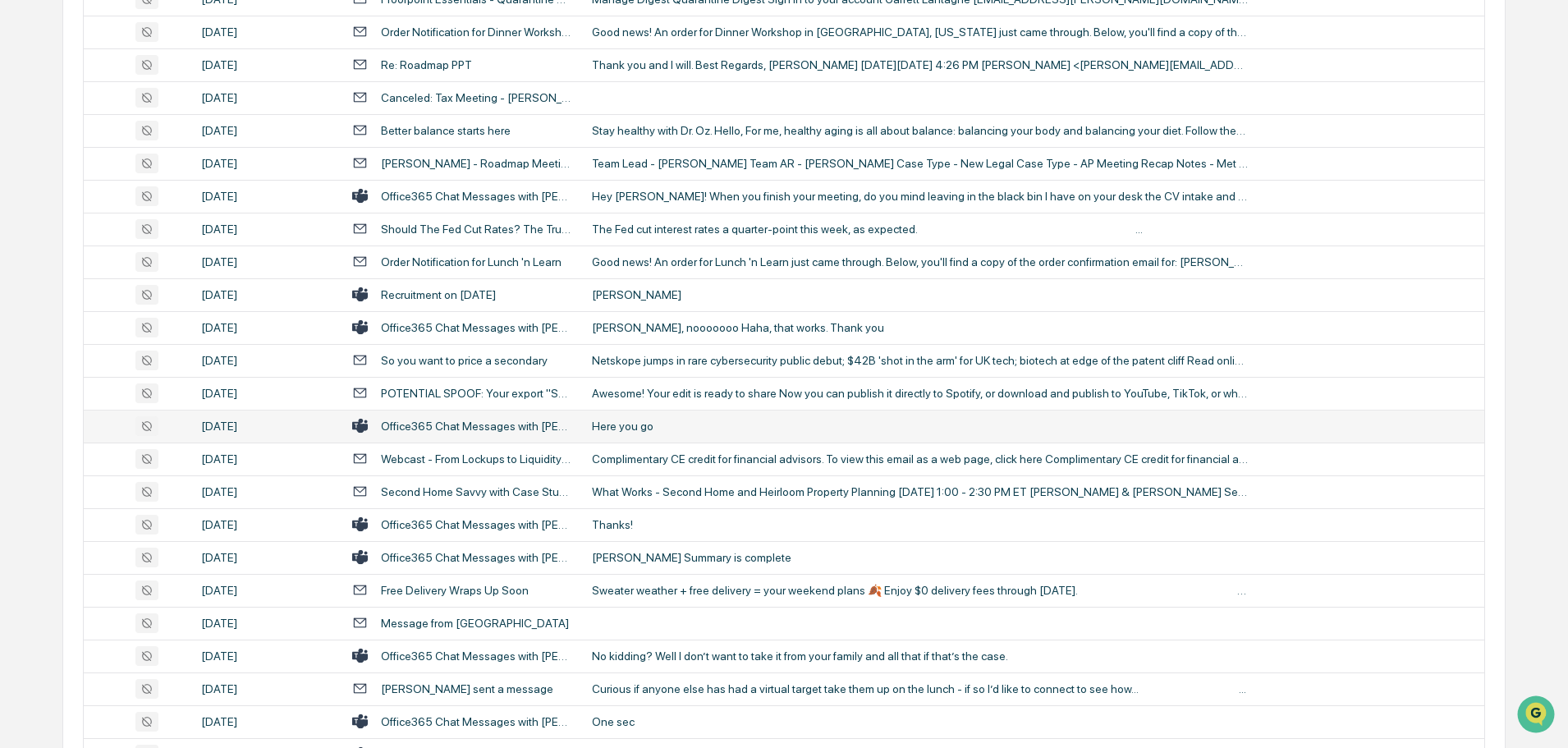
click at [681, 429] on div "Here you go" at bounding box center [920, 425] width 657 height 13
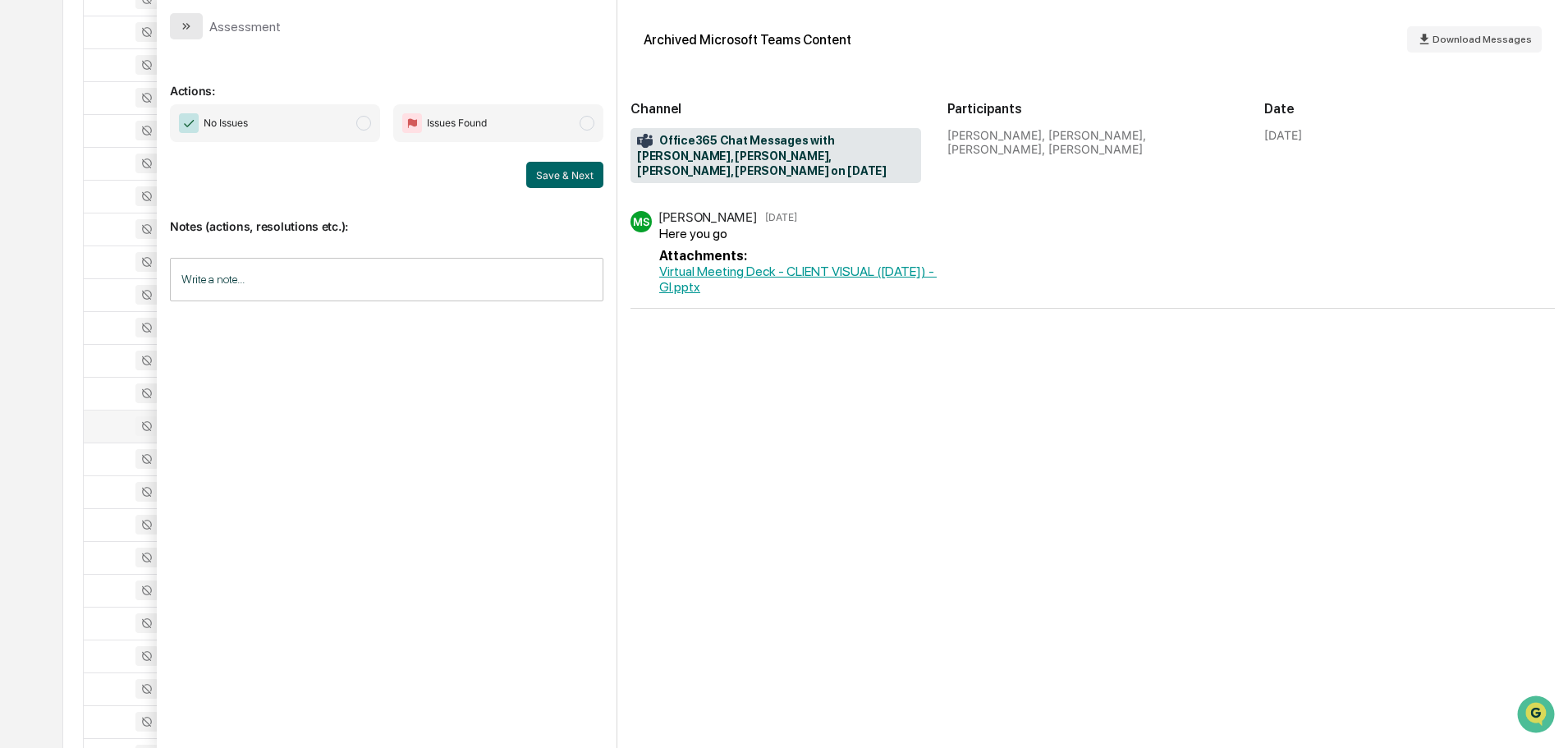
click at [192, 30] on icon "modal" at bounding box center [186, 26] width 13 height 13
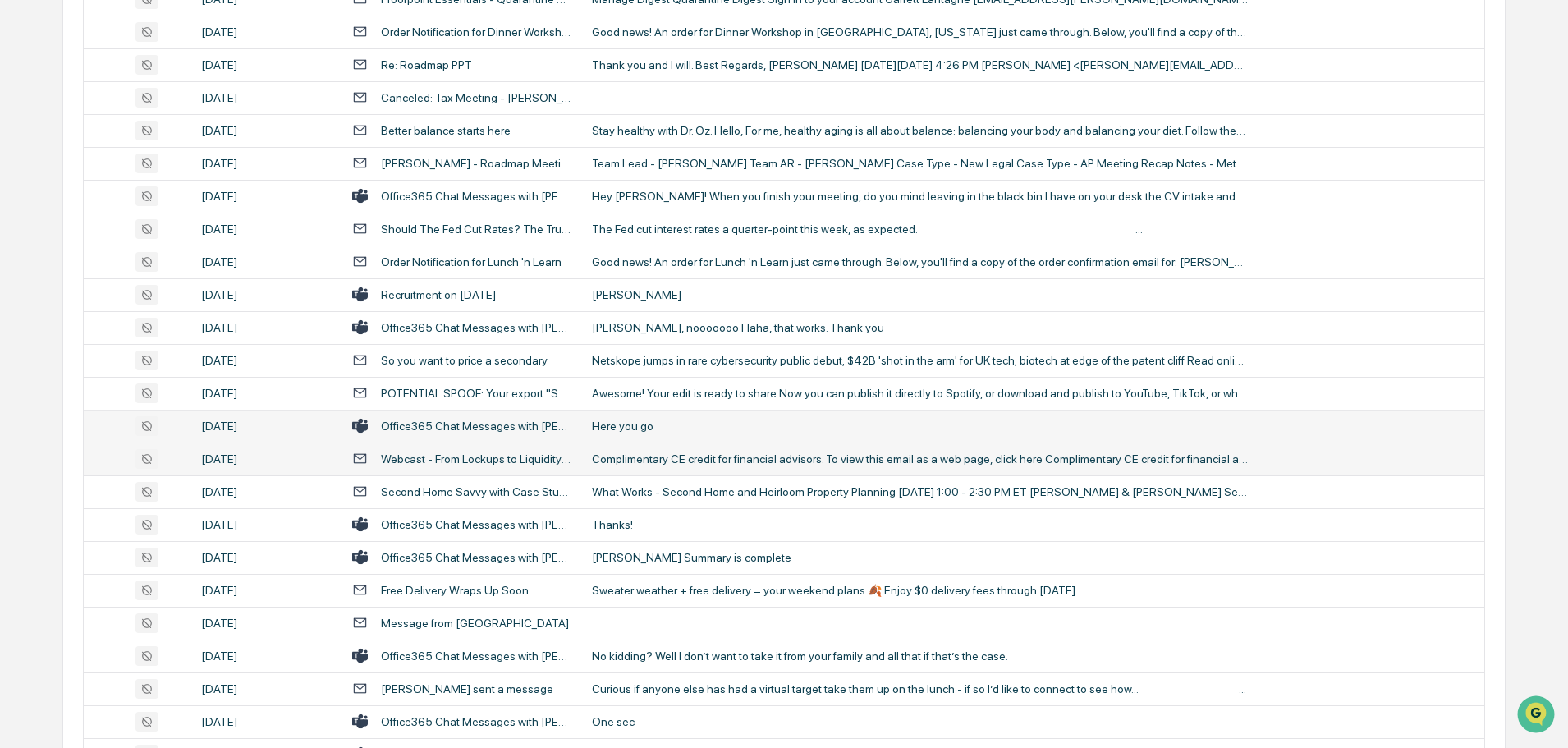
scroll to position [1888, 0]
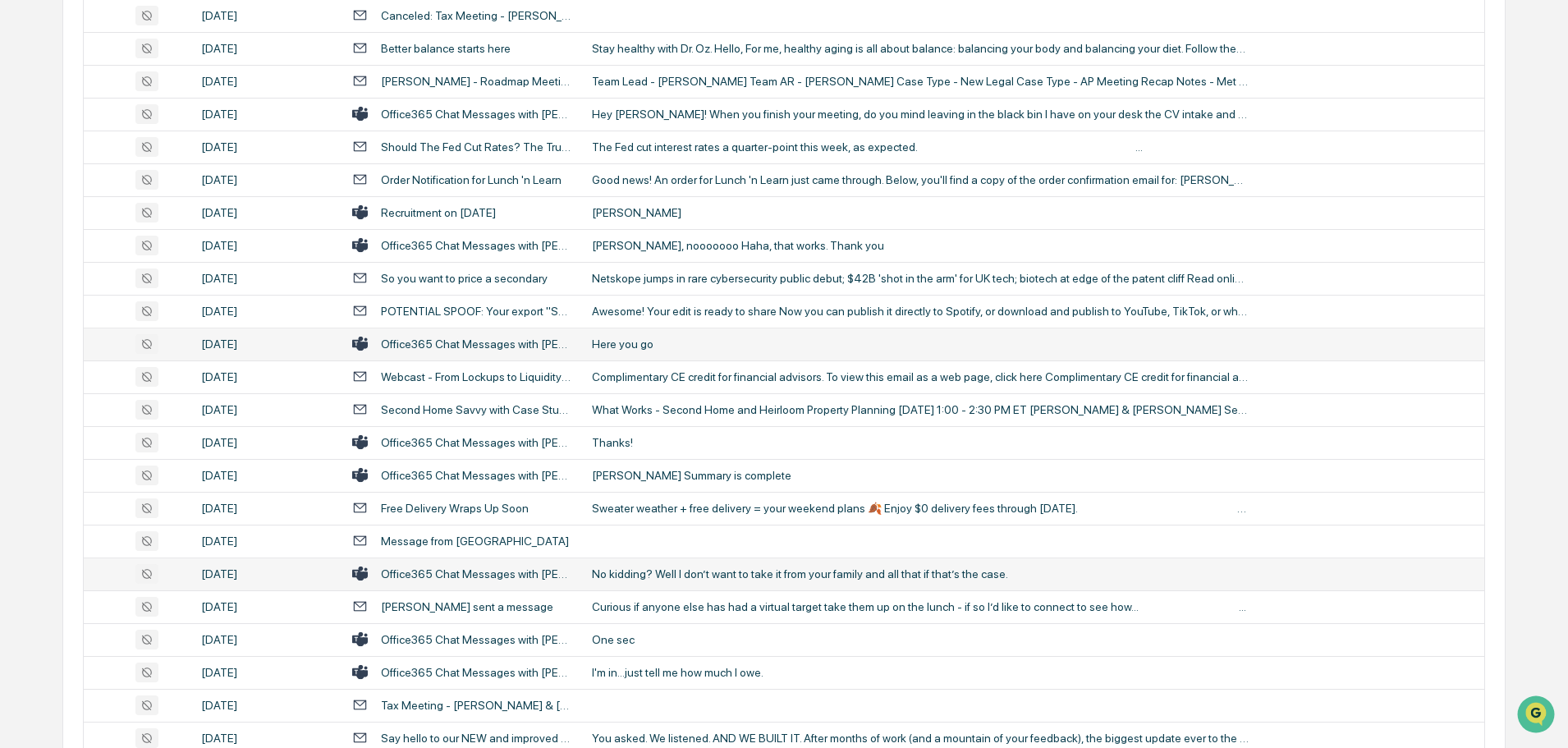
click at [656, 569] on div "No kidding? Well I don’t want to take it from your family and all that if that’…" at bounding box center [920, 574] width 657 height 13
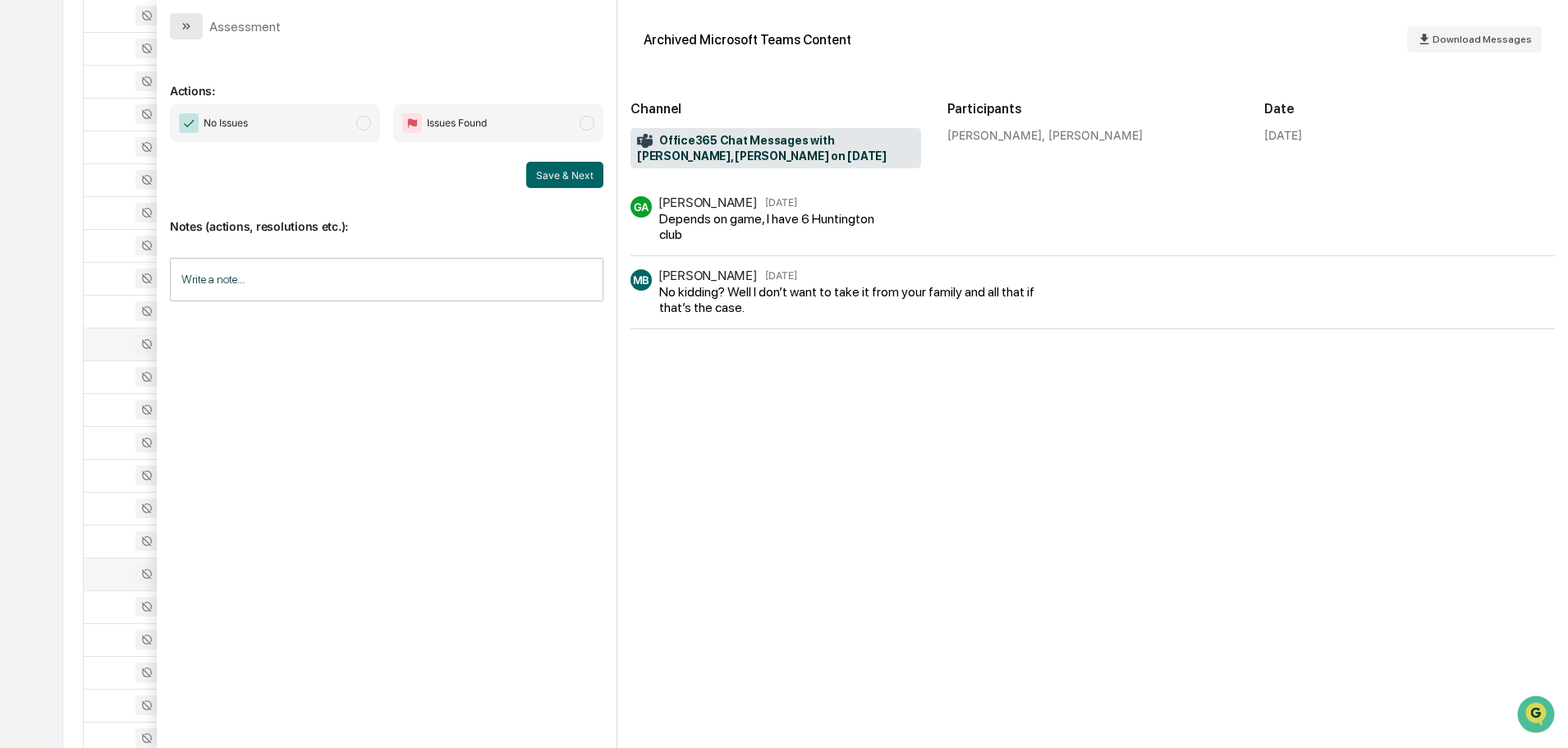
click at [194, 25] on button "modal" at bounding box center [186, 26] width 33 height 26
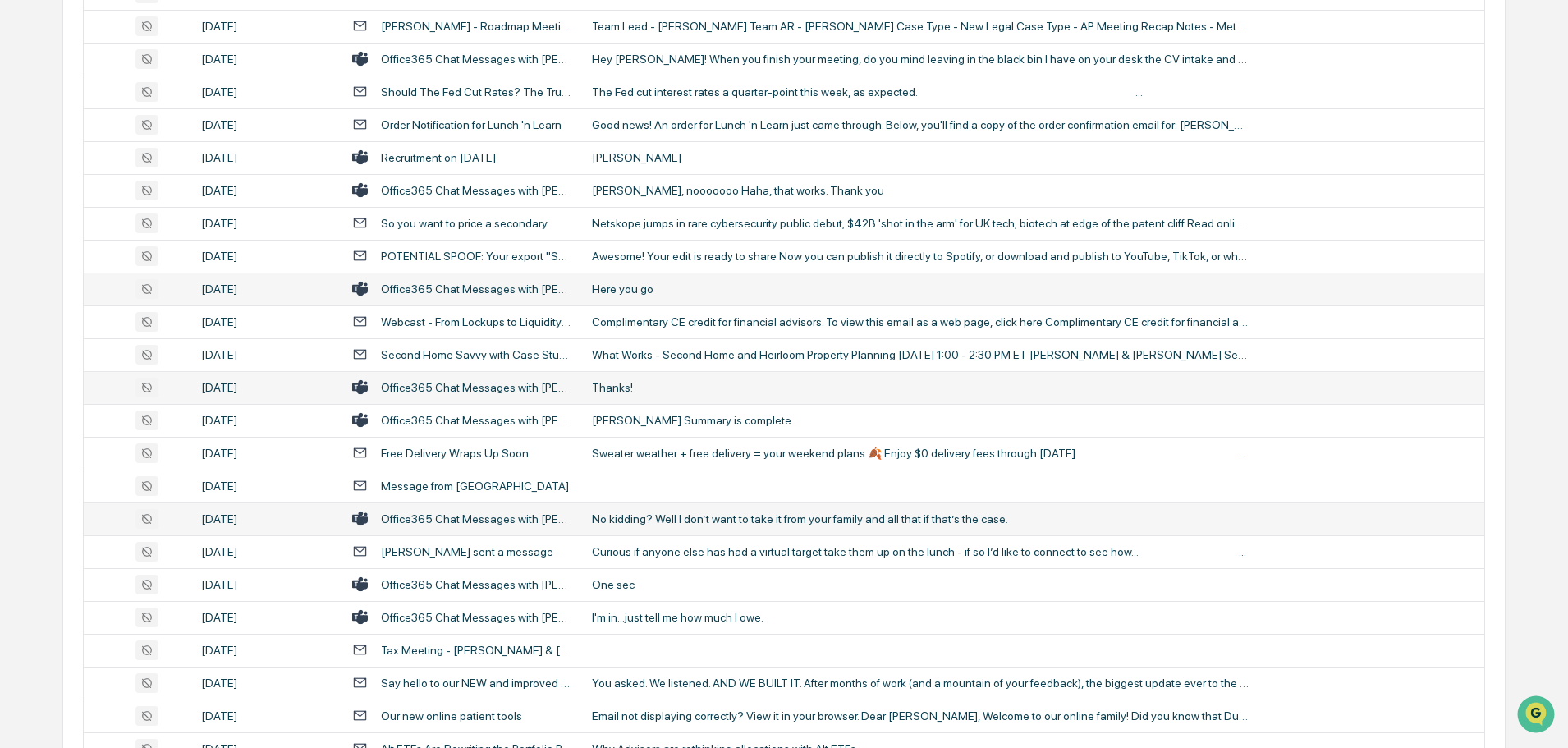
scroll to position [1971, 0]
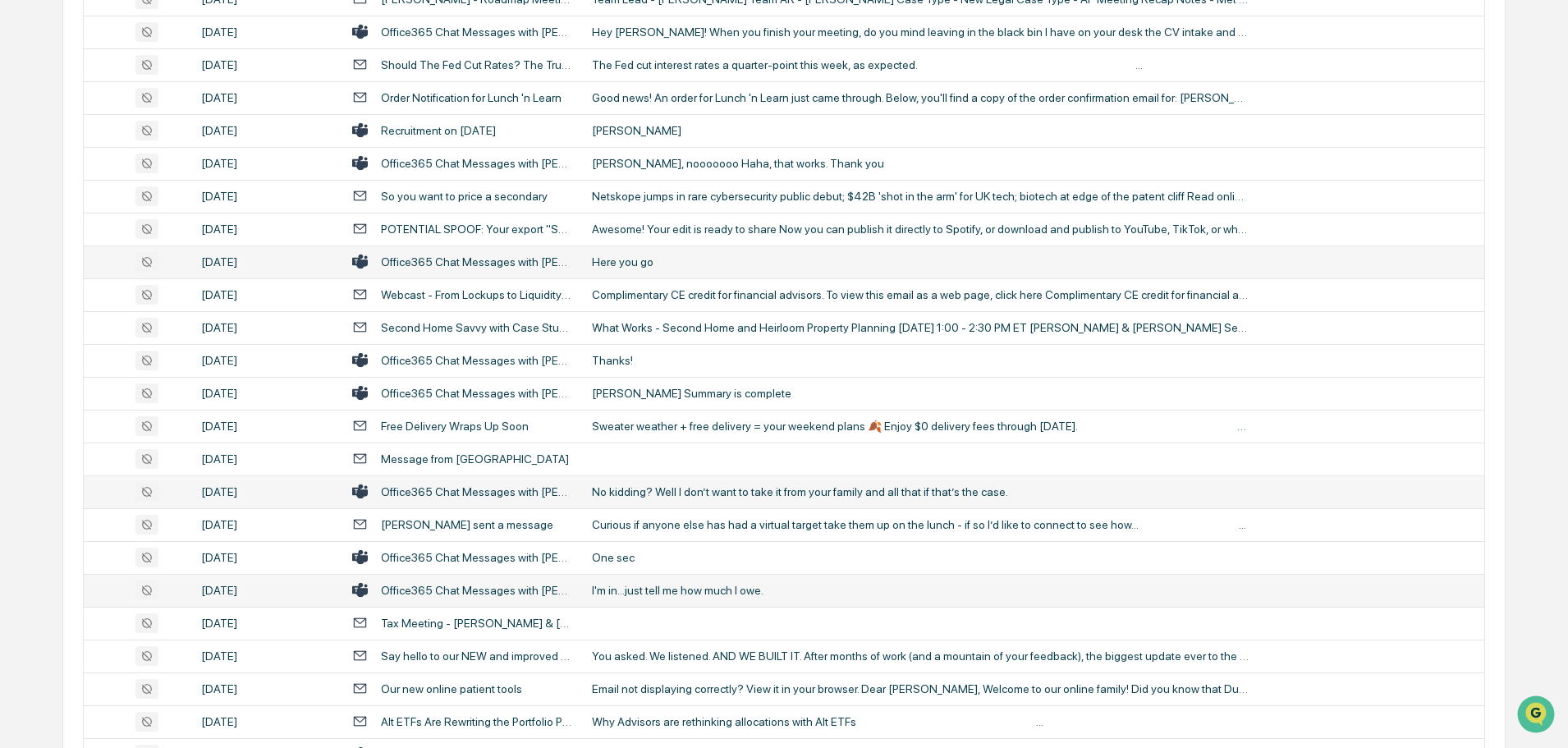
click at [626, 597] on td "I'm in...just tell me how much I owe." at bounding box center [1033, 590] width 902 height 33
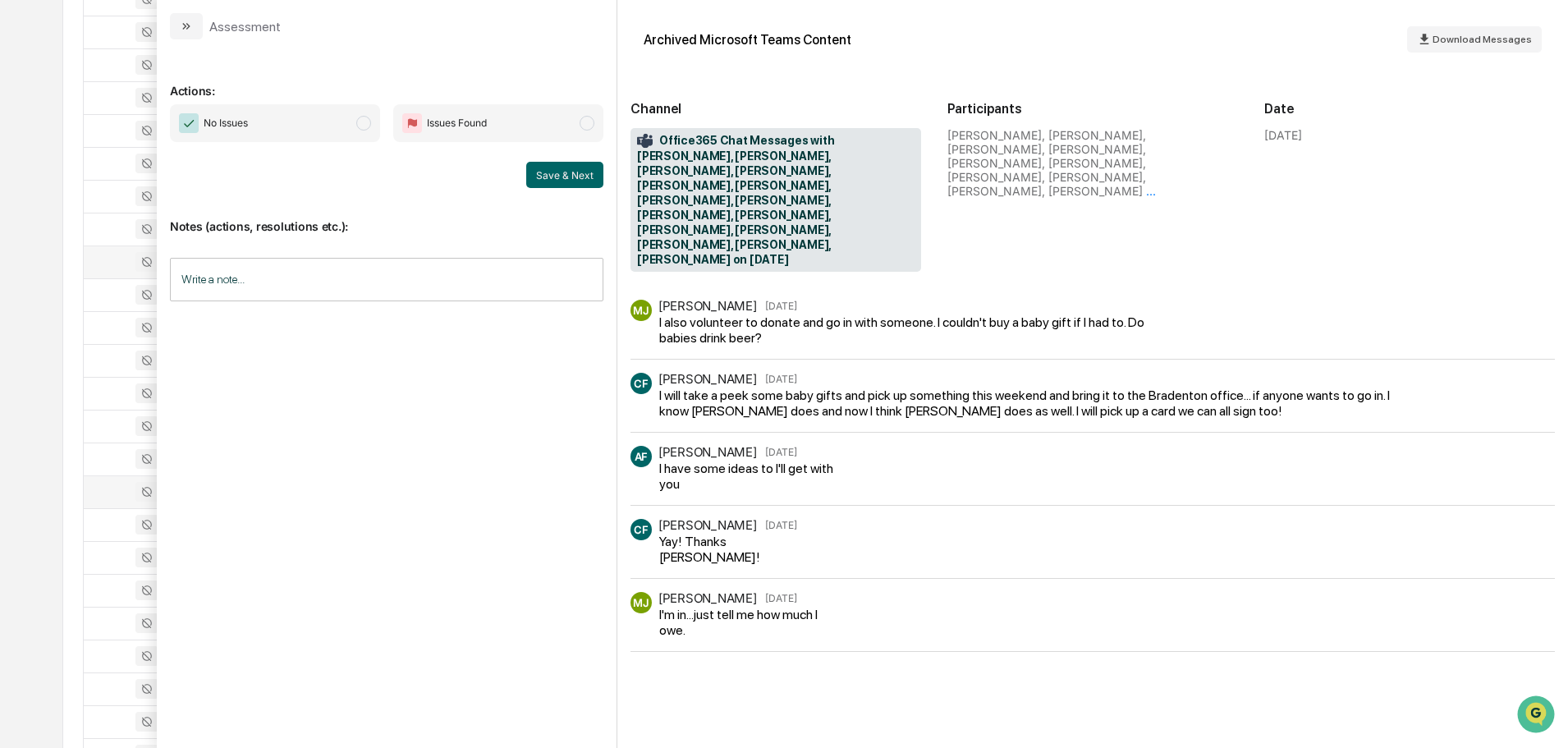
drag, startPoint x: 189, startPoint y: 28, endPoint x: 197, endPoint y: 35, distance: 10.6
click at [189, 27] on icon "modal" at bounding box center [186, 26] width 13 height 13
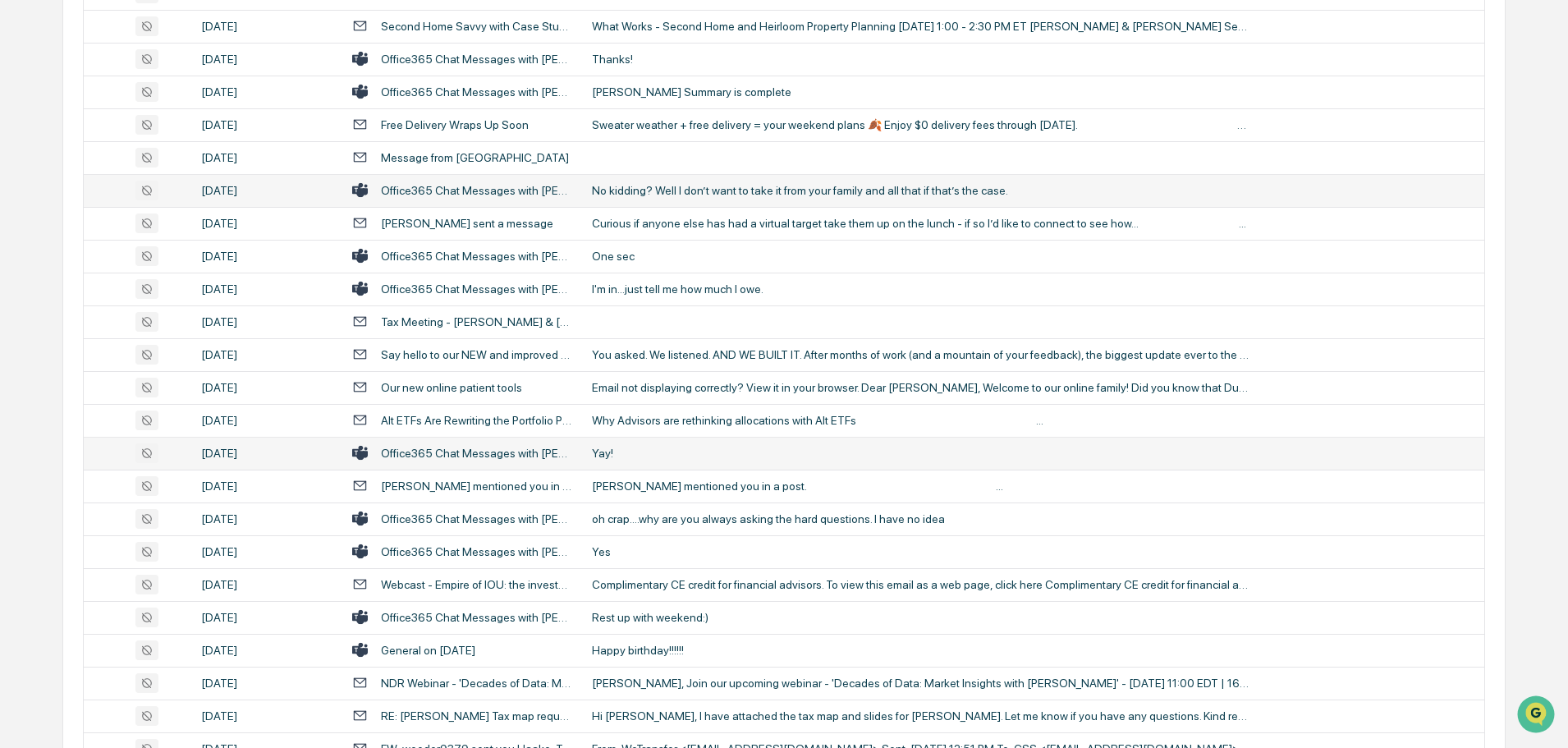
scroll to position [2300, 0]
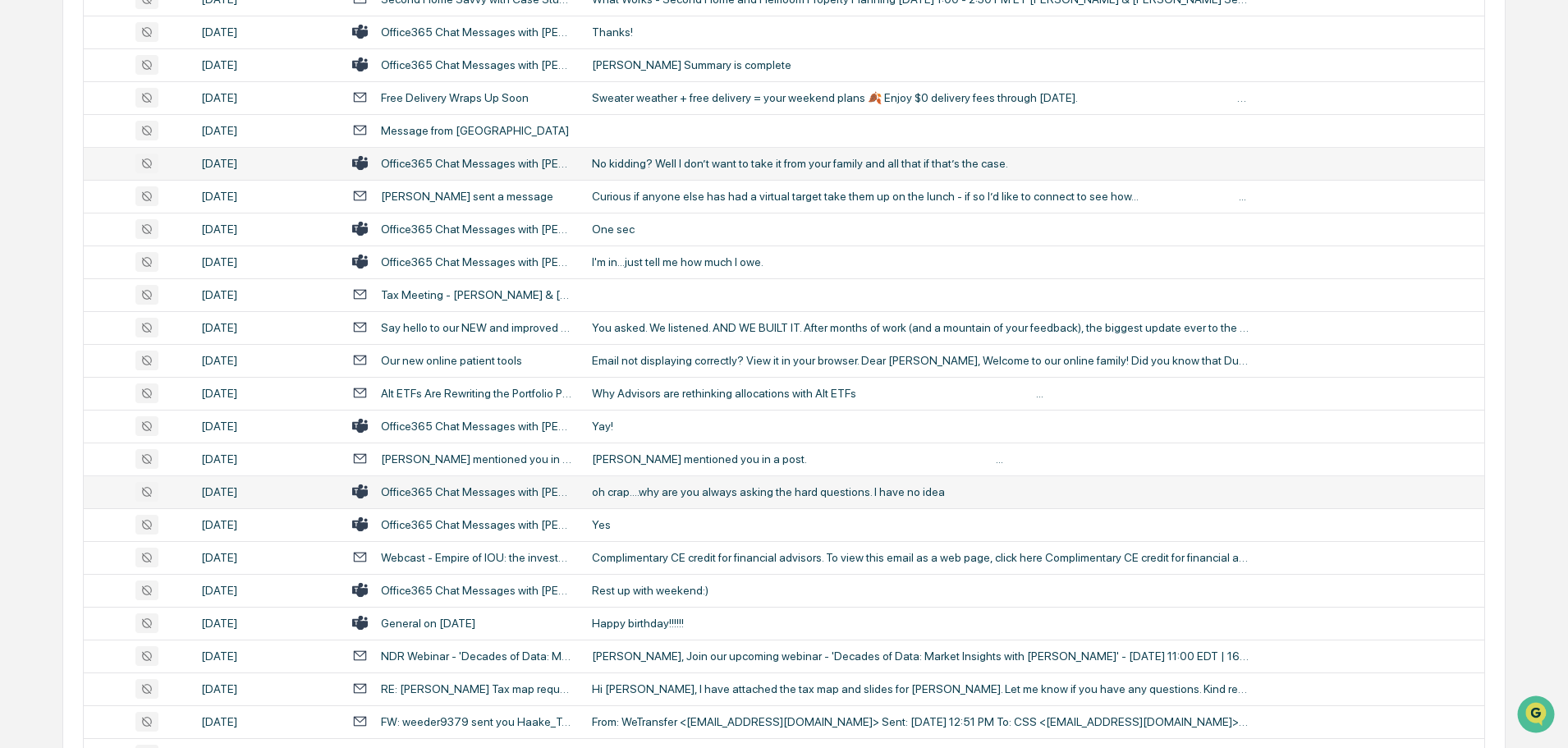
click at [677, 488] on div "oh crap....why are you always asking the hard questions. I have no idea" at bounding box center [920, 491] width 657 height 13
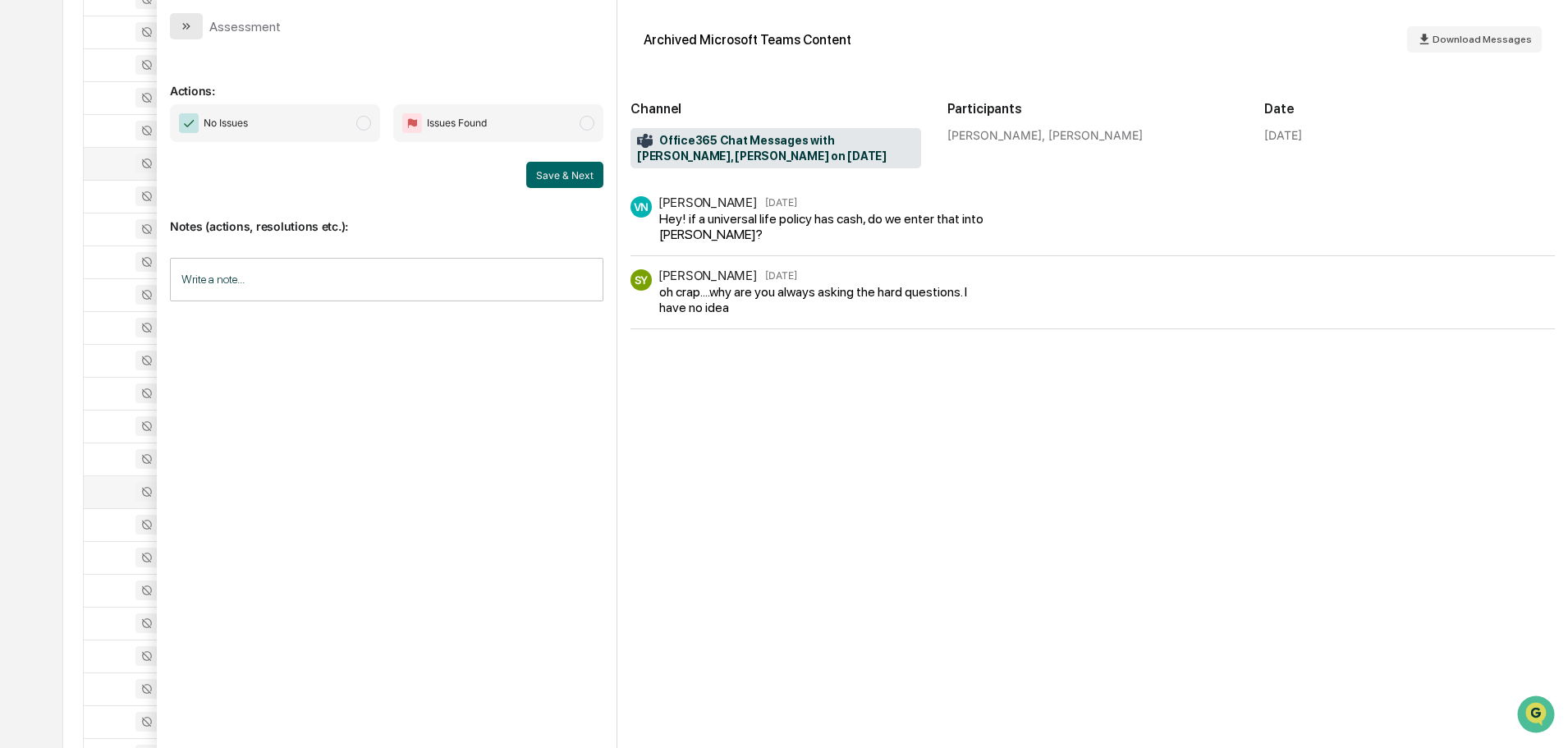
click at [190, 33] on button "modal" at bounding box center [186, 26] width 33 height 26
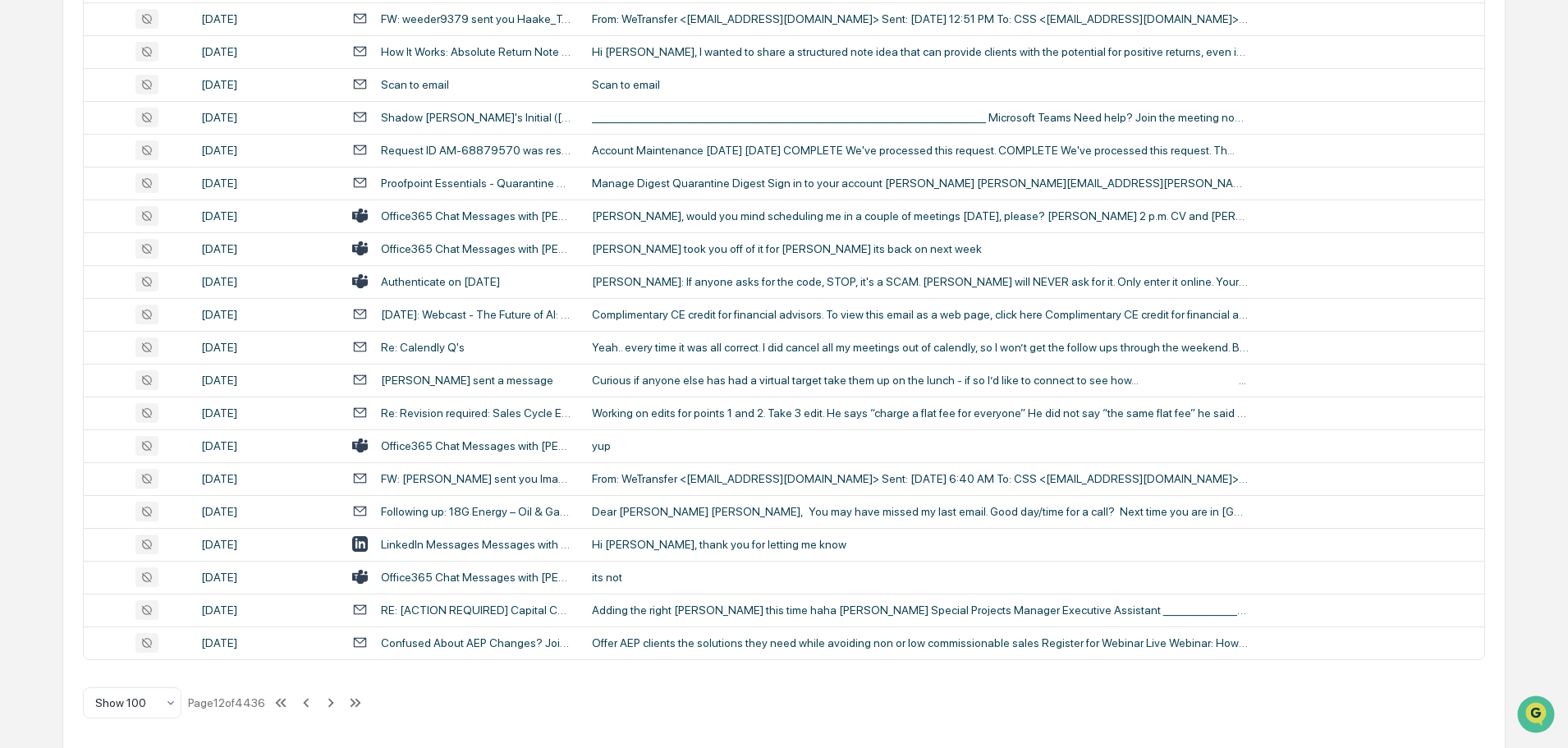
scroll to position [3007, 0]
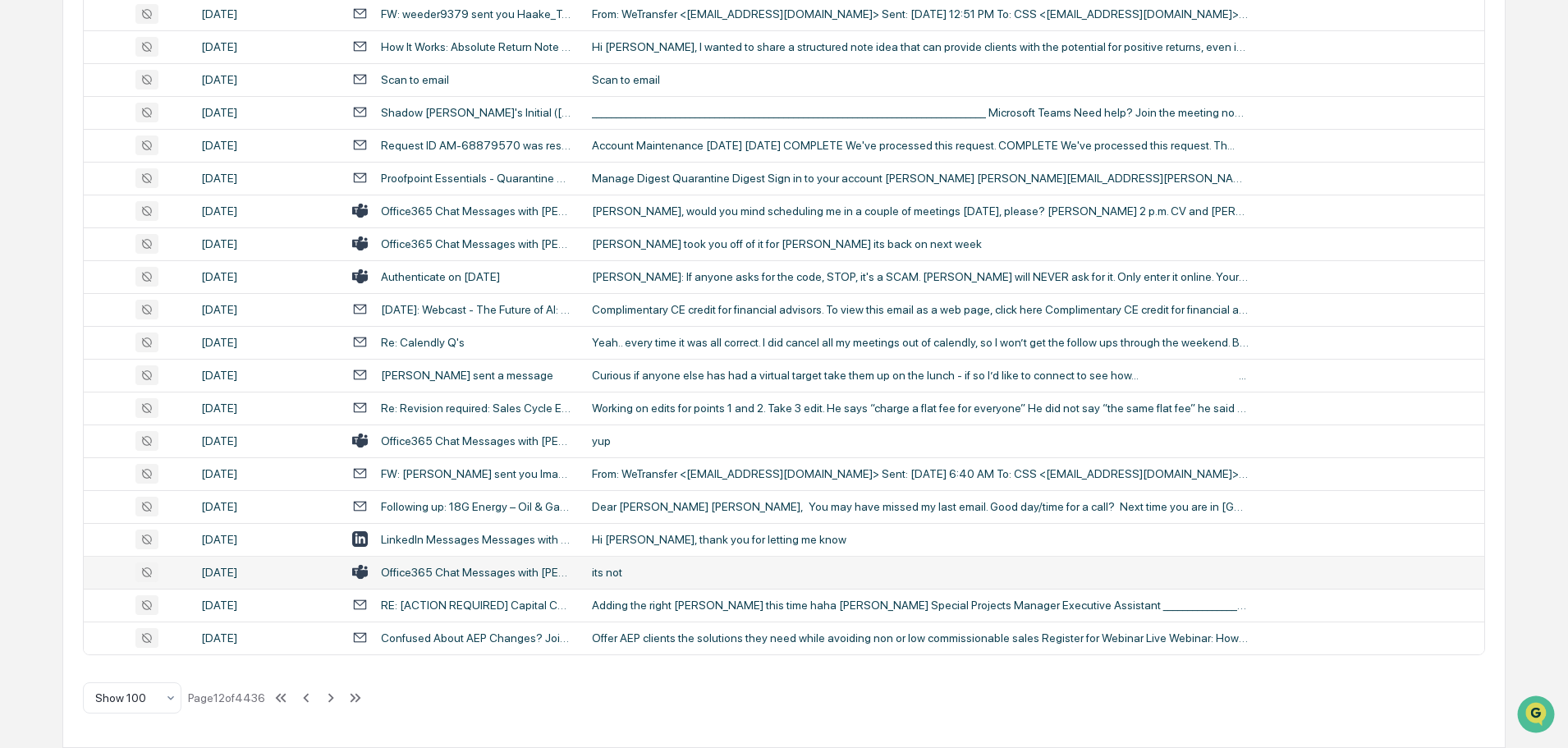
click at [652, 564] on td "its not" at bounding box center [1033, 572] width 902 height 33
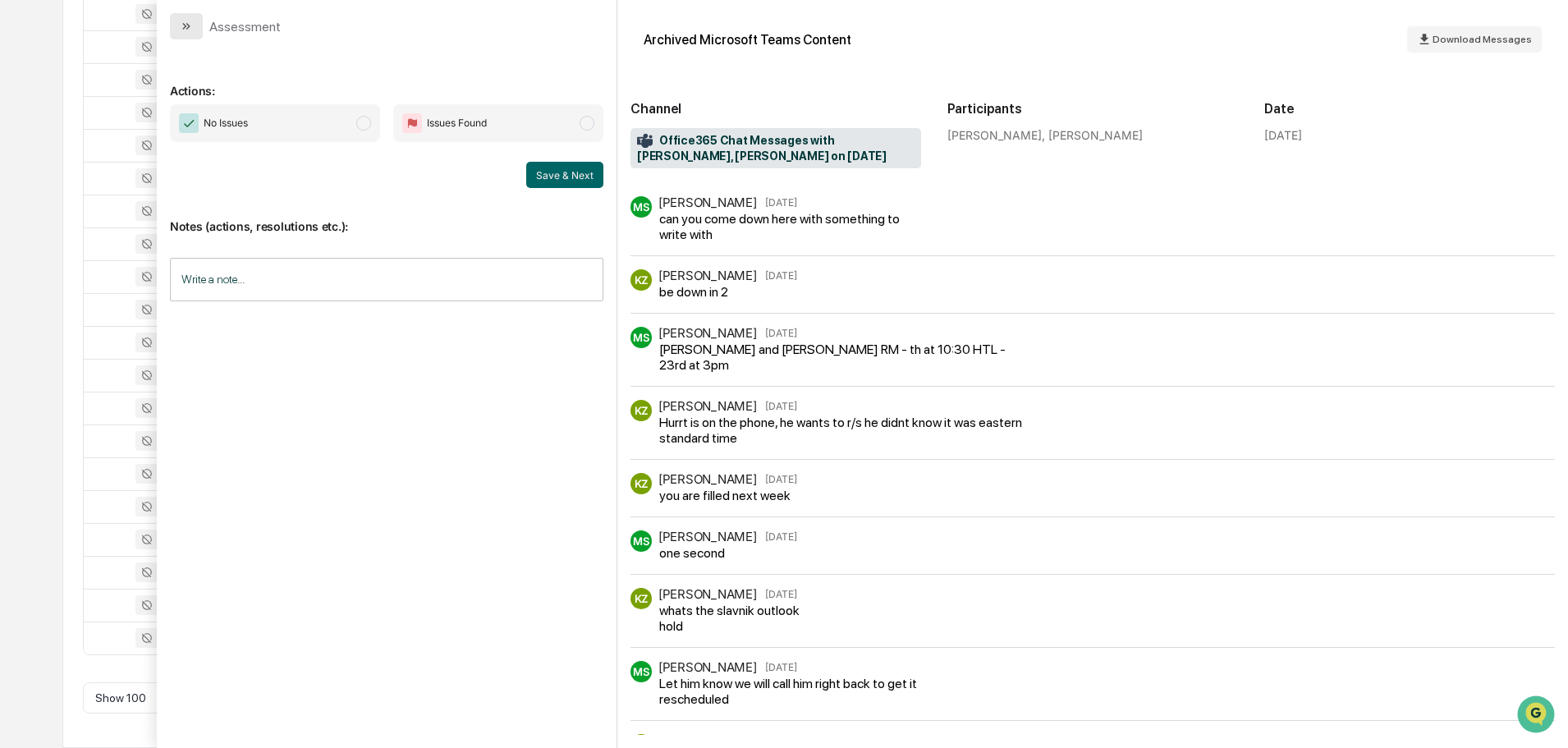
click at [186, 19] on button "modal" at bounding box center [186, 26] width 33 height 26
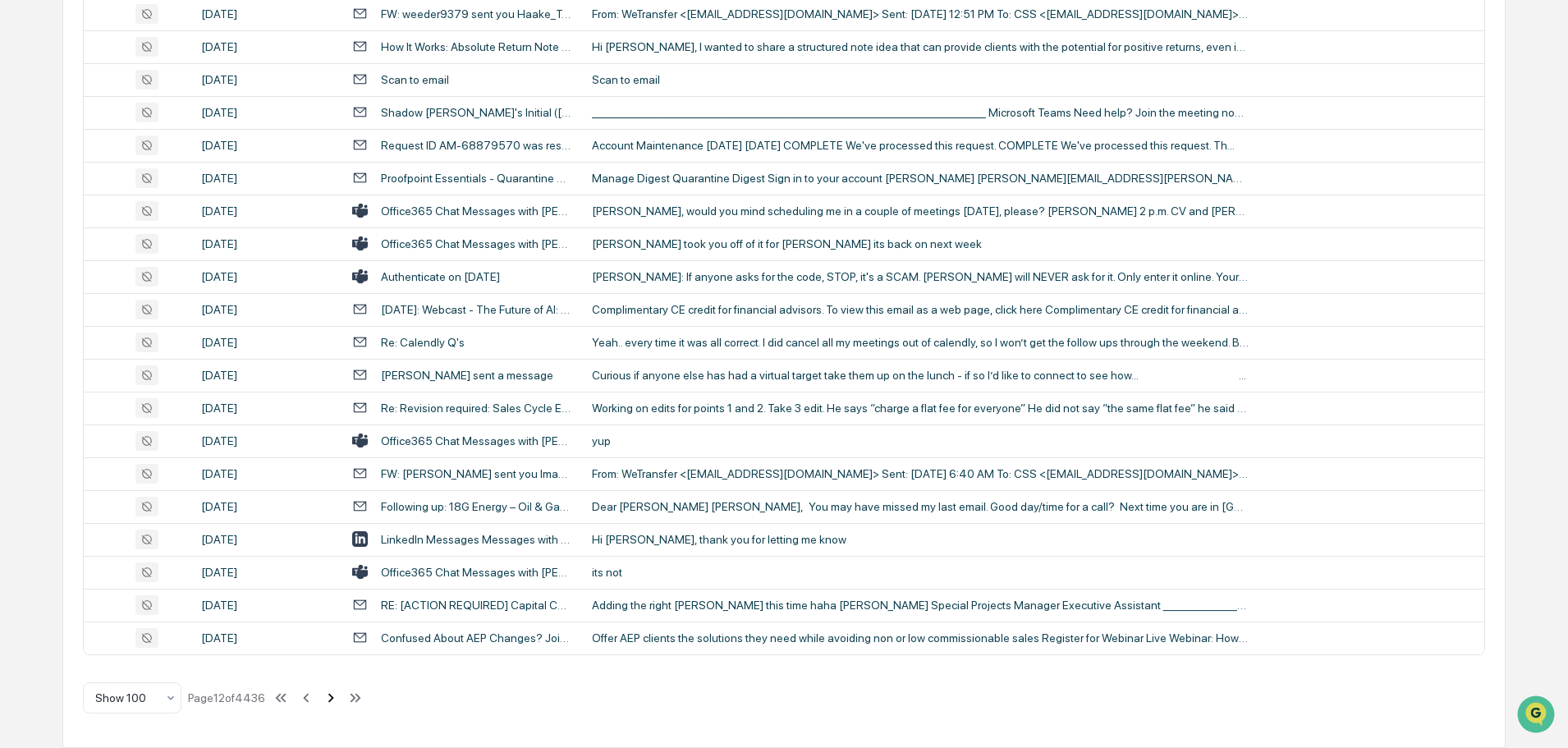
click at [334, 699] on icon at bounding box center [331, 698] width 18 height 18
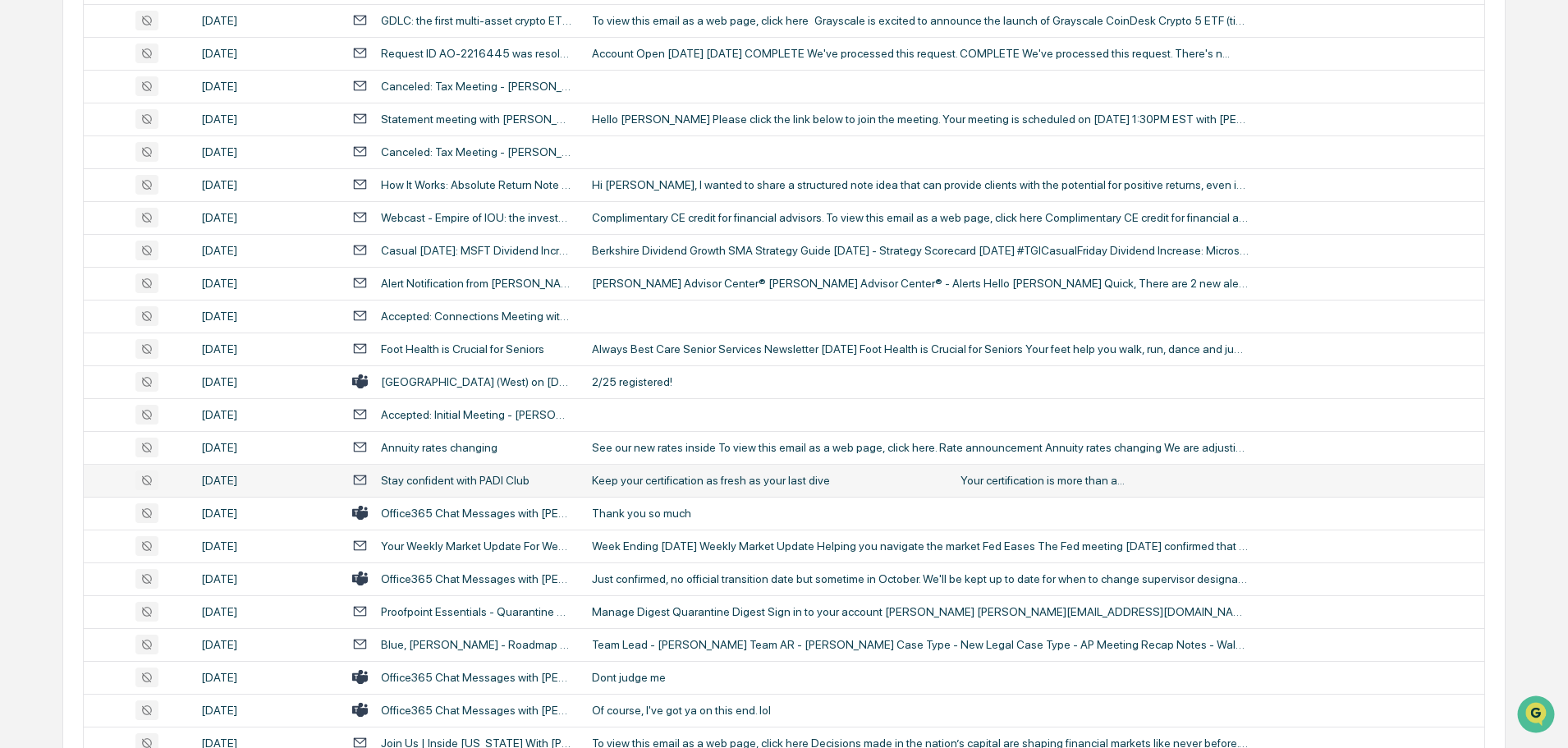
scroll to position [1888, 0]
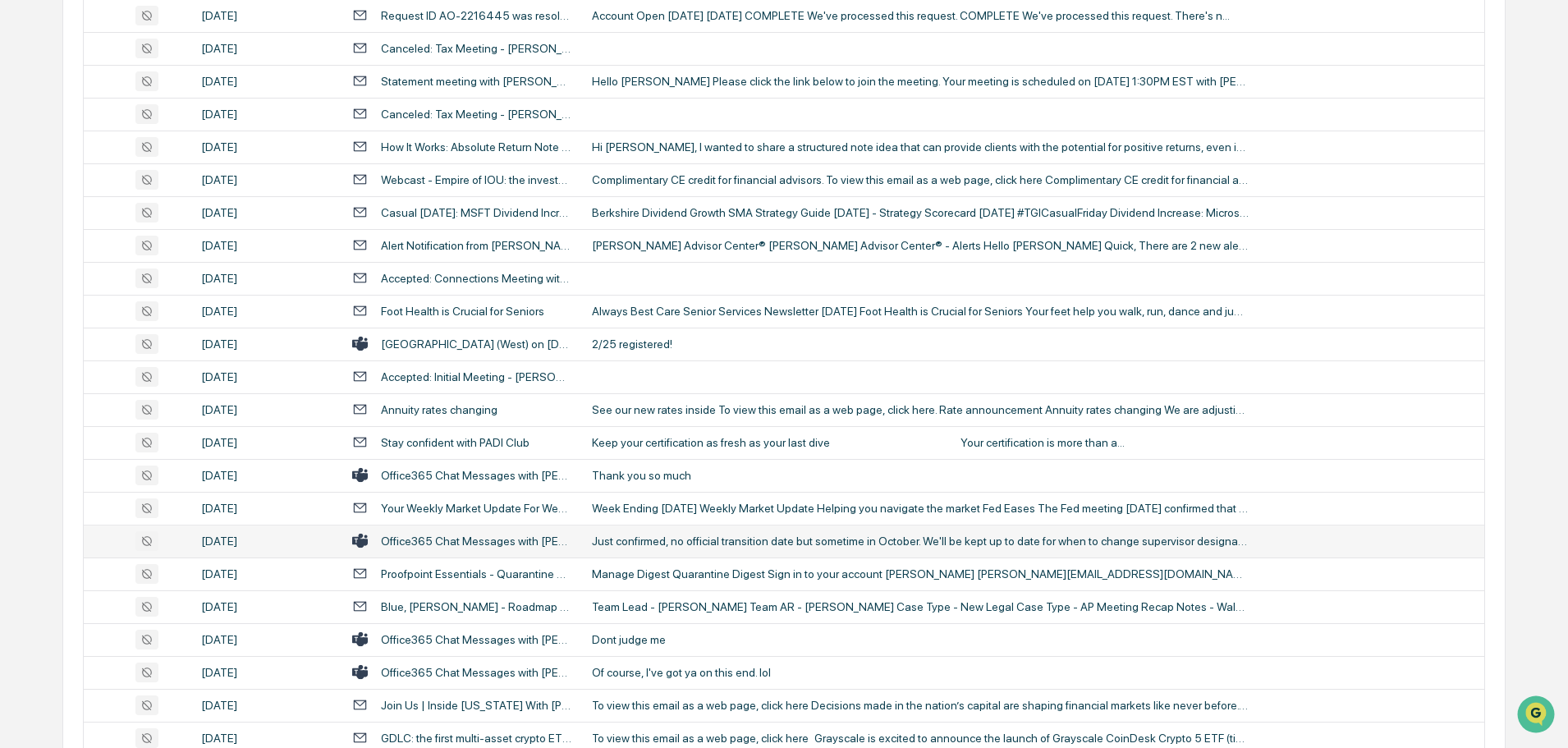
click at [695, 542] on div "Just confirmed, no official transition date but sometime in October. We'll be k…" at bounding box center [920, 541] width 657 height 13
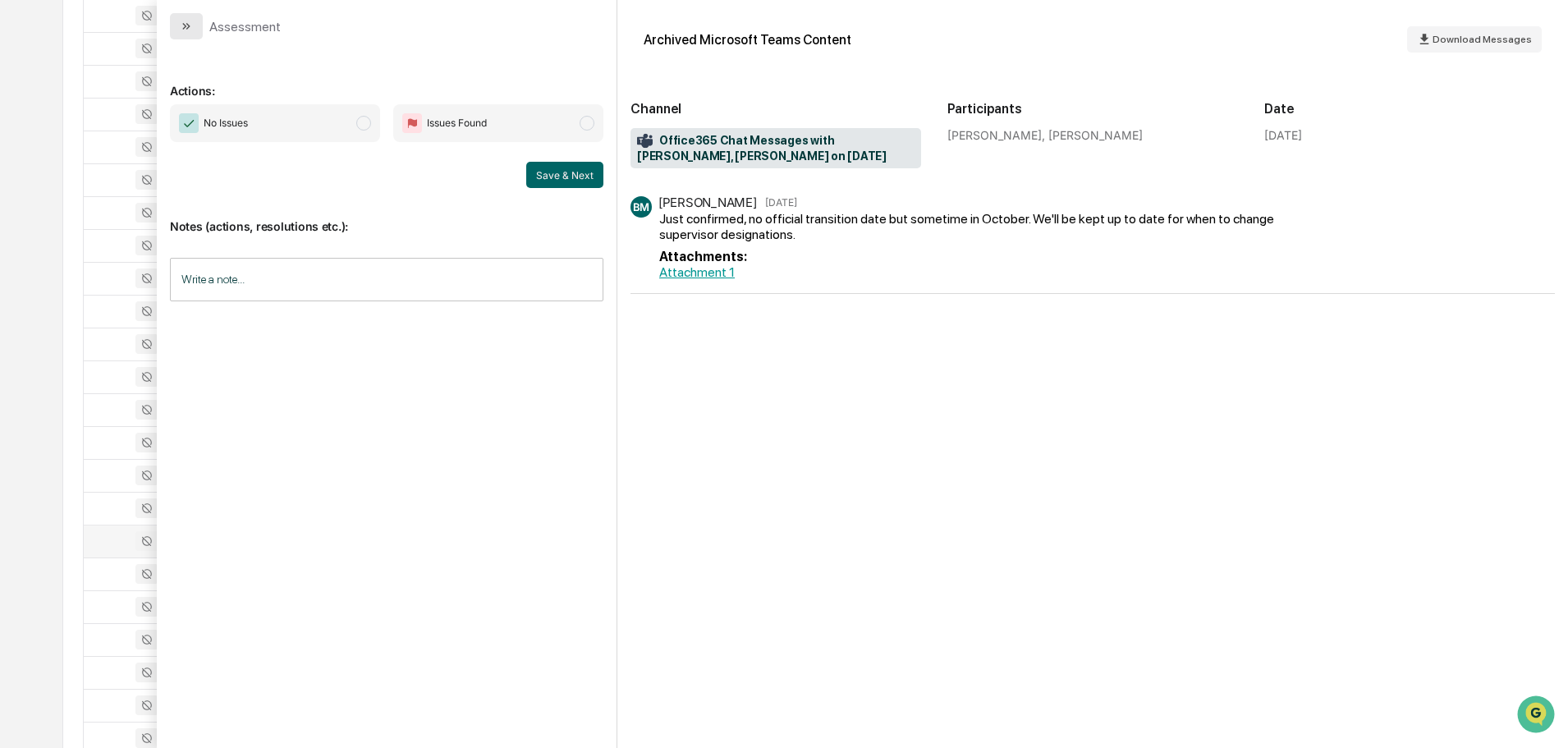
click at [184, 26] on icon "modal" at bounding box center [186, 26] width 13 height 13
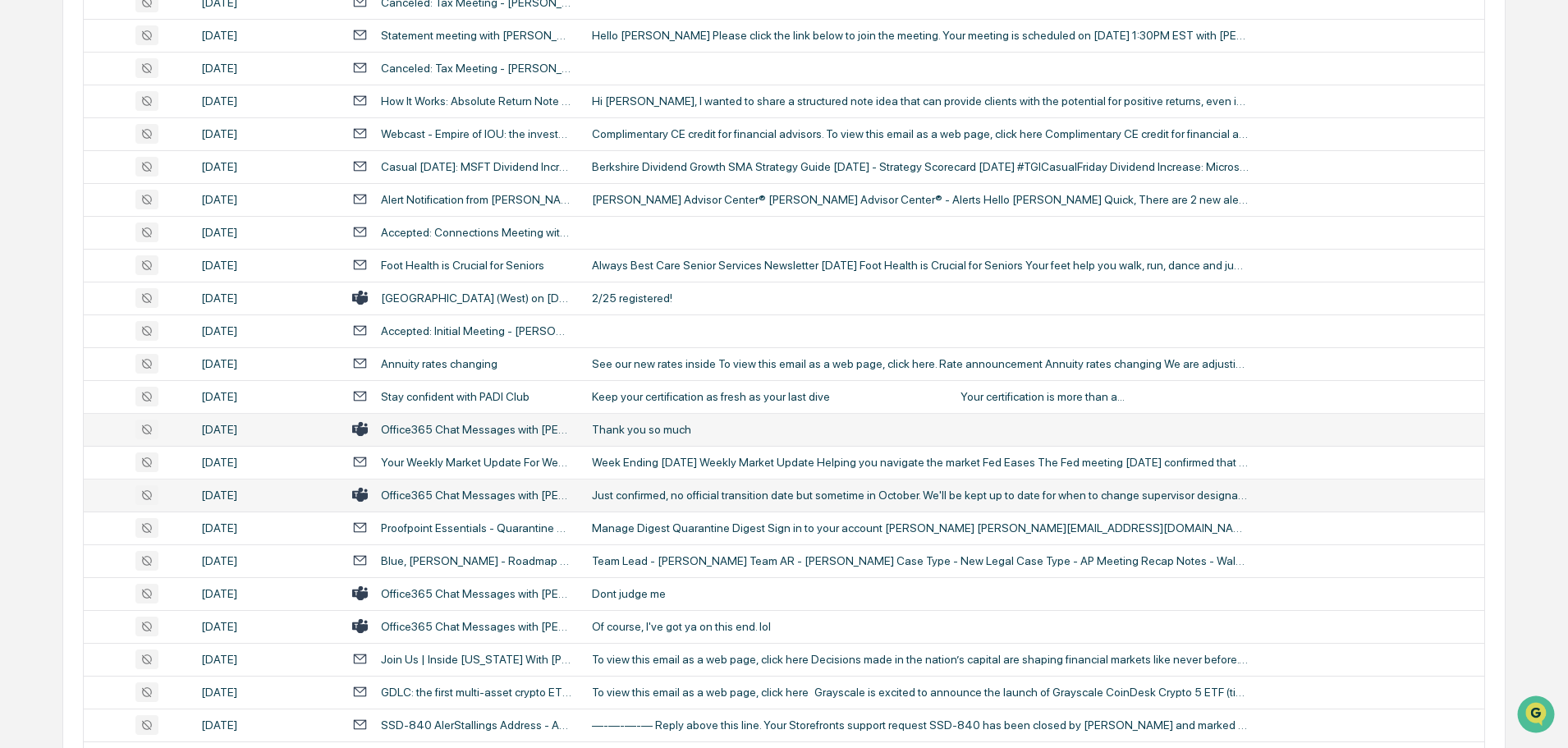
scroll to position [1971, 0]
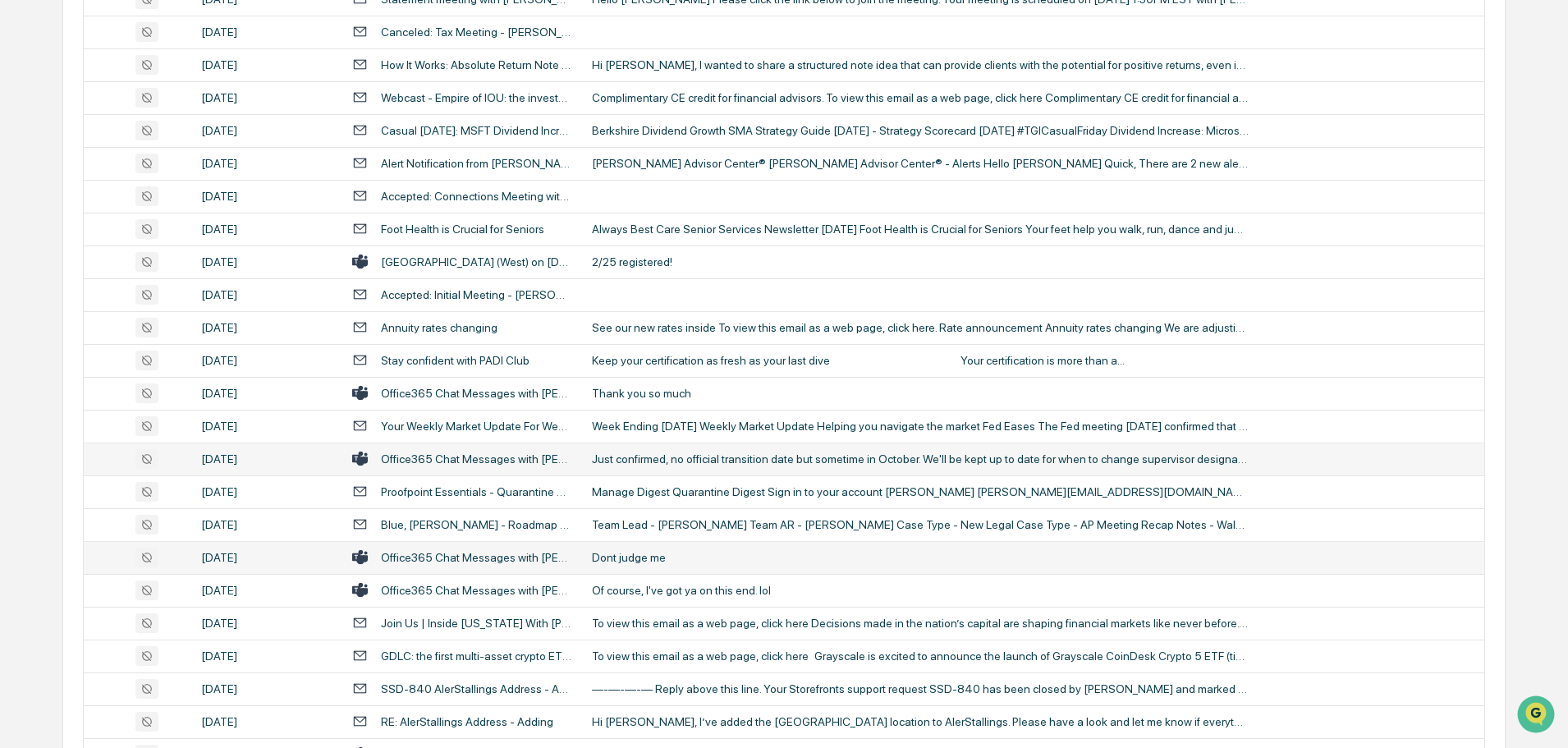
click at [665, 554] on div "Dont judge me" at bounding box center [920, 557] width 657 height 13
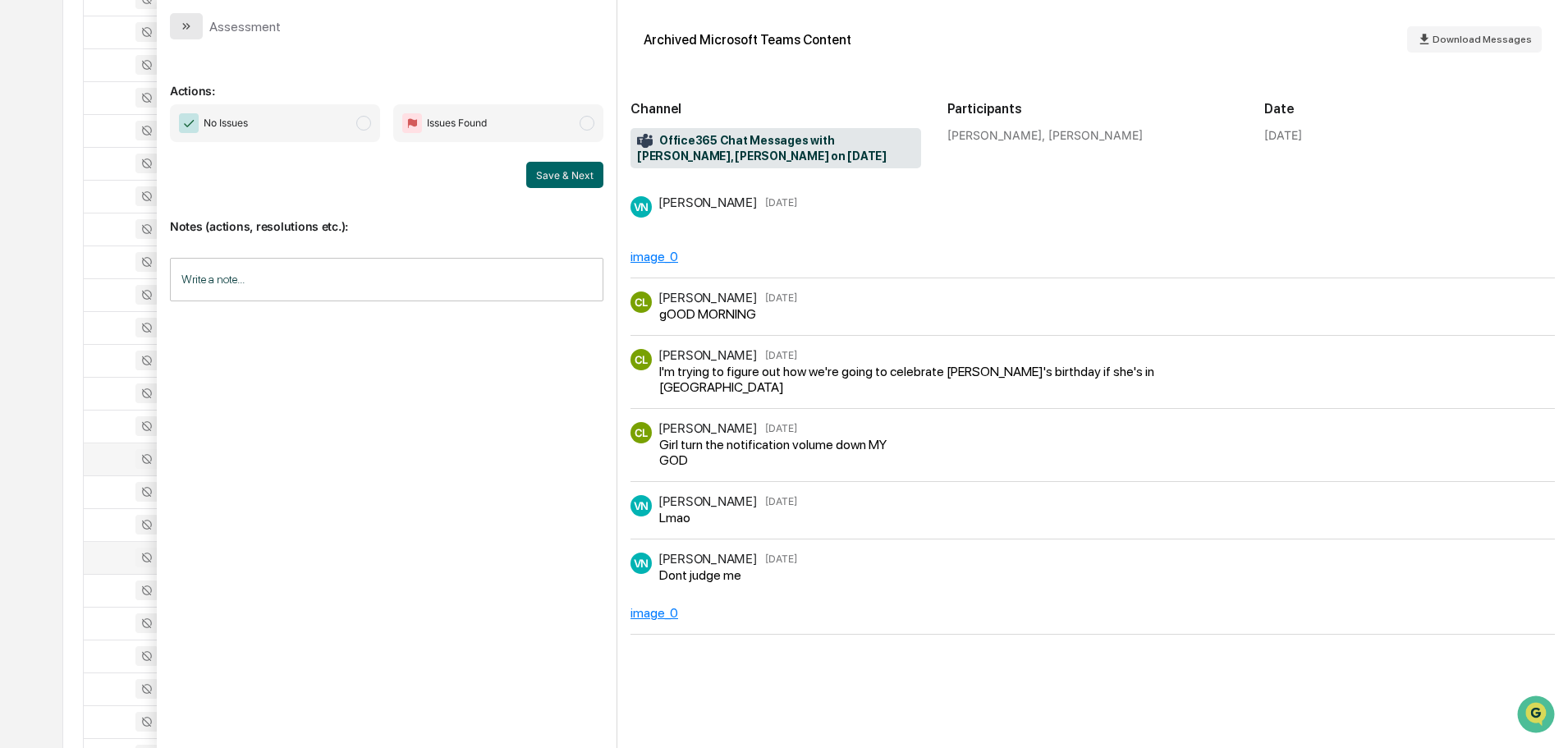
click at [194, 31] on button "modal" at bounding box center [186, 26] width 33 height 26
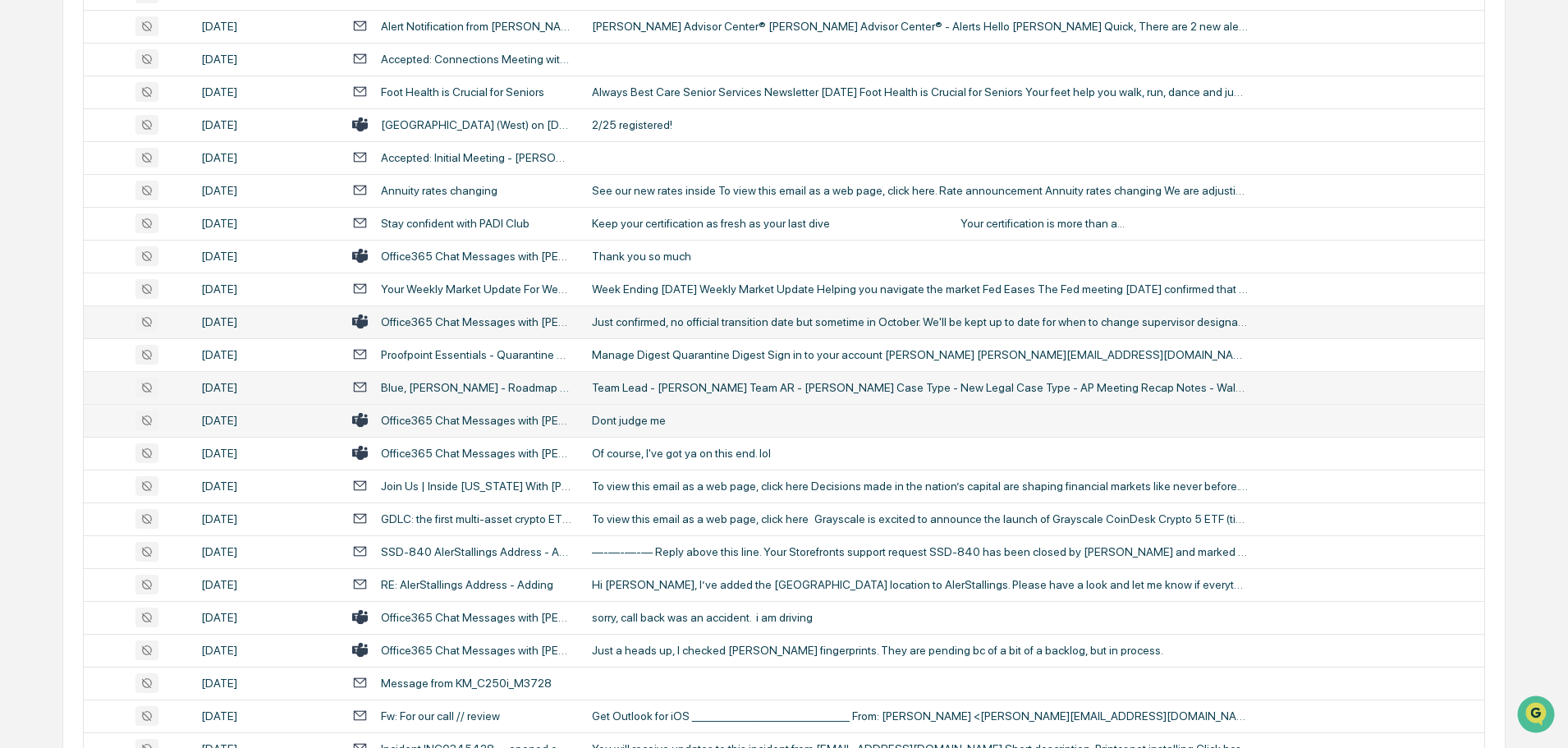
scroll to position [2135, 0]
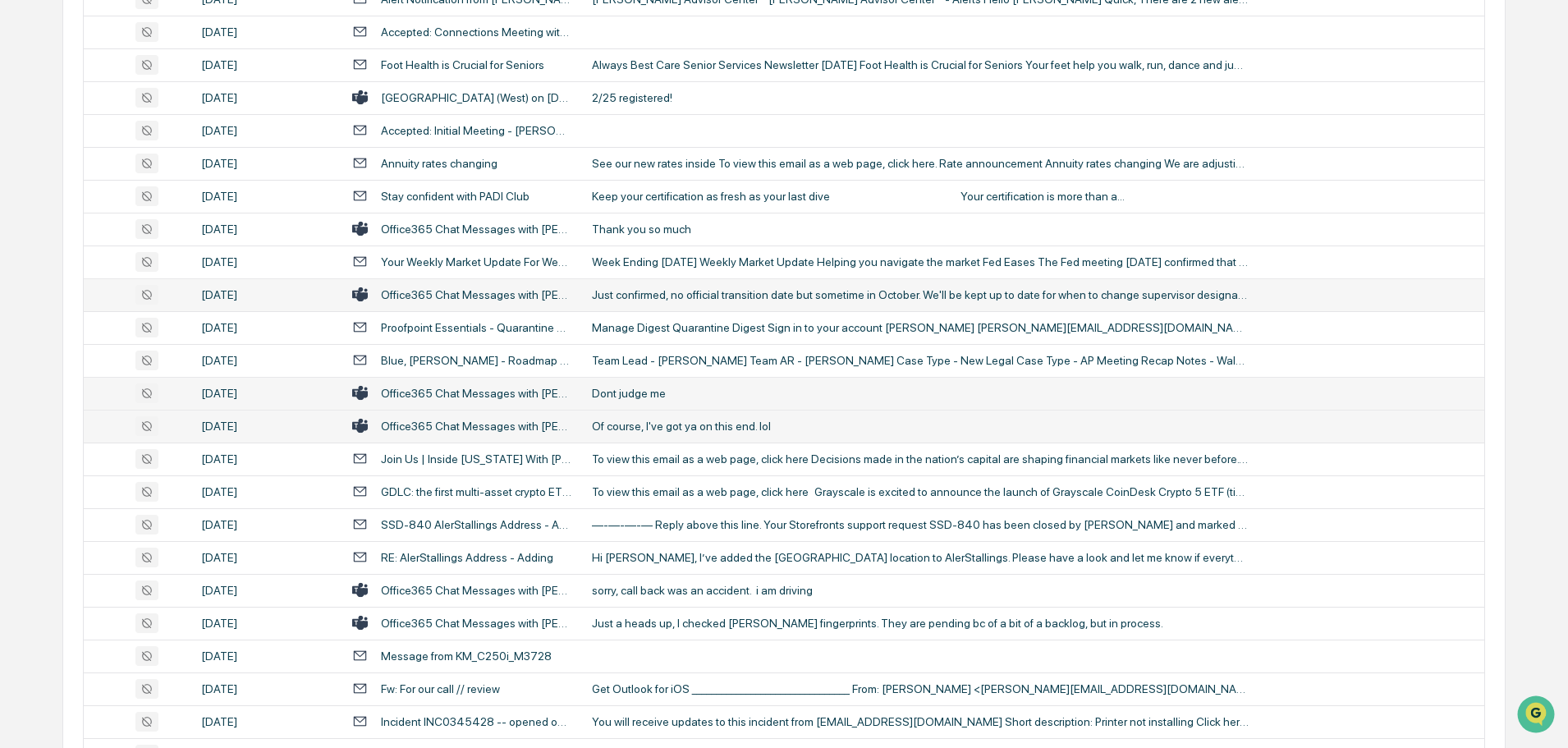
click at [690, 432] on td "Of course, I've got ya on this end. lol" at bounding box center [1033, 425] width 902 height 33
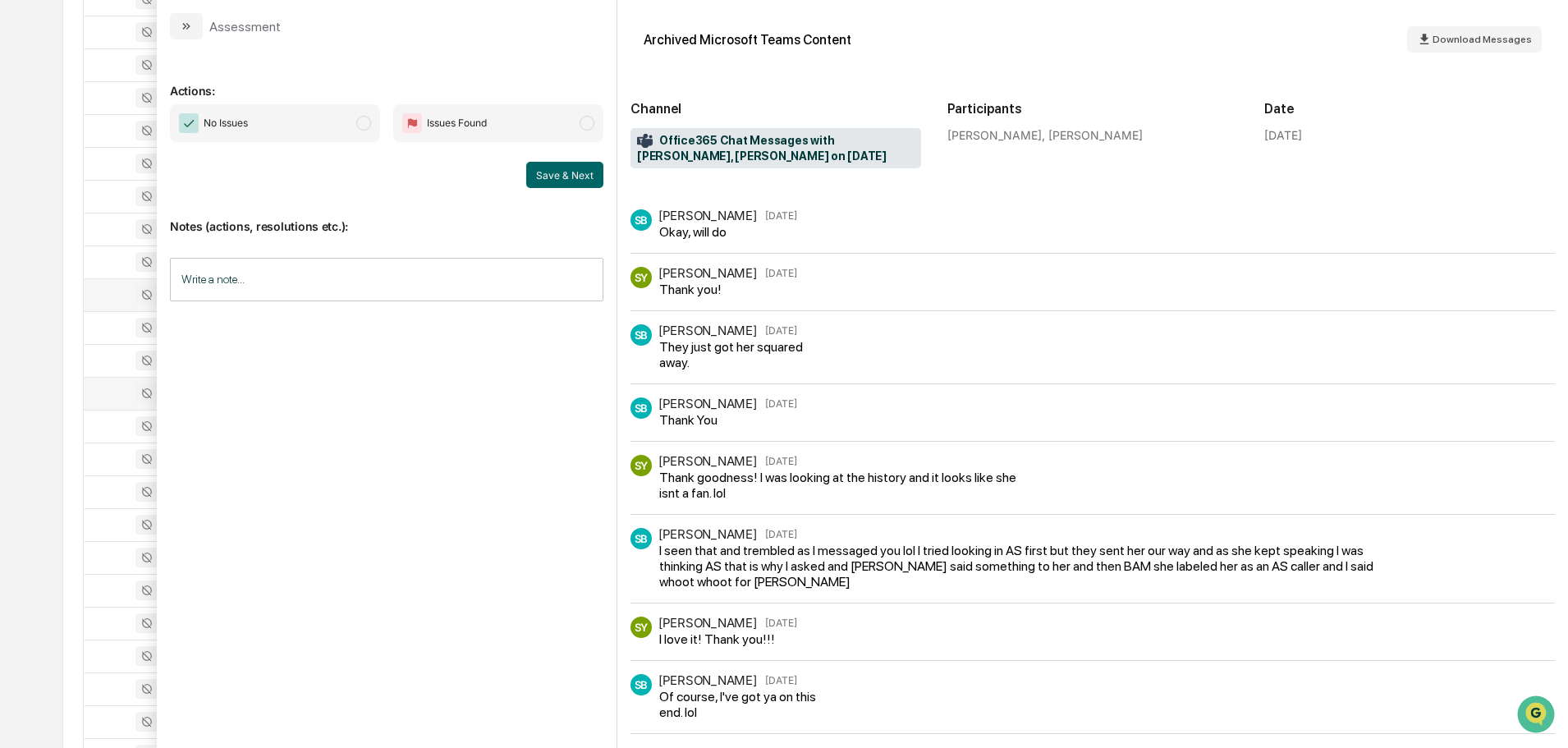
scroll to position [203, 0]
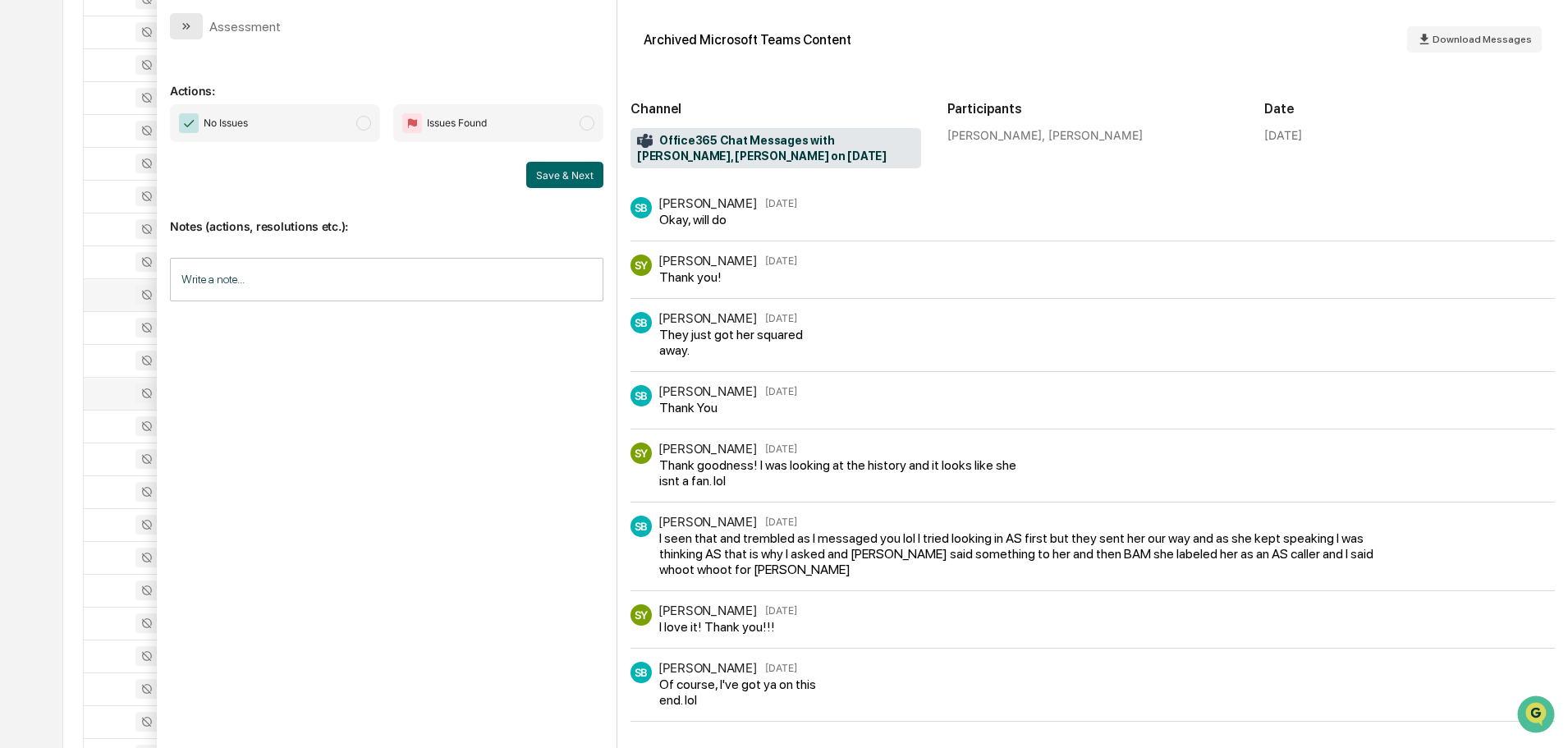
click at [199, 34] on button "modal" at bounding box center [186, 26] width 33 height 26
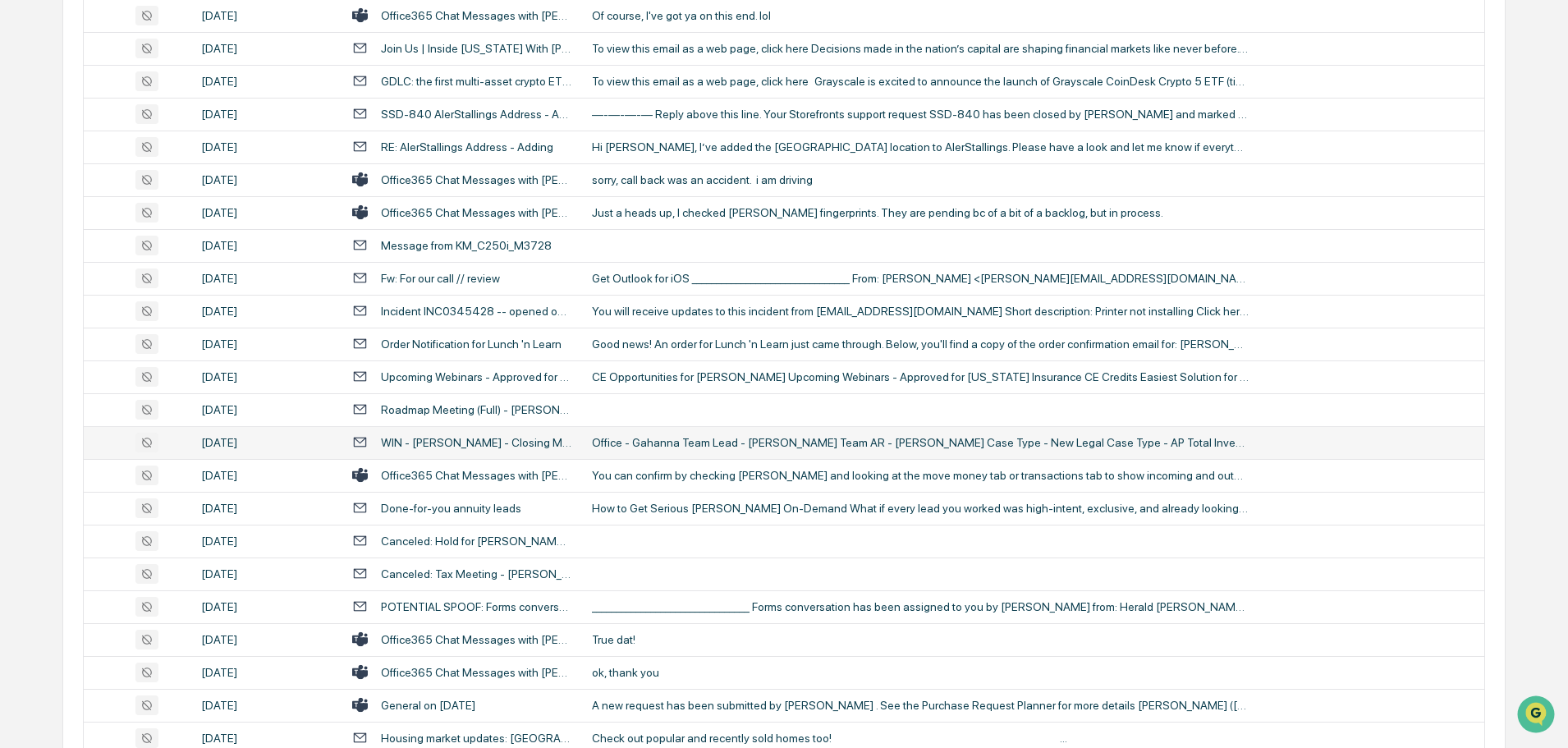
scroll to position [2627, 0]
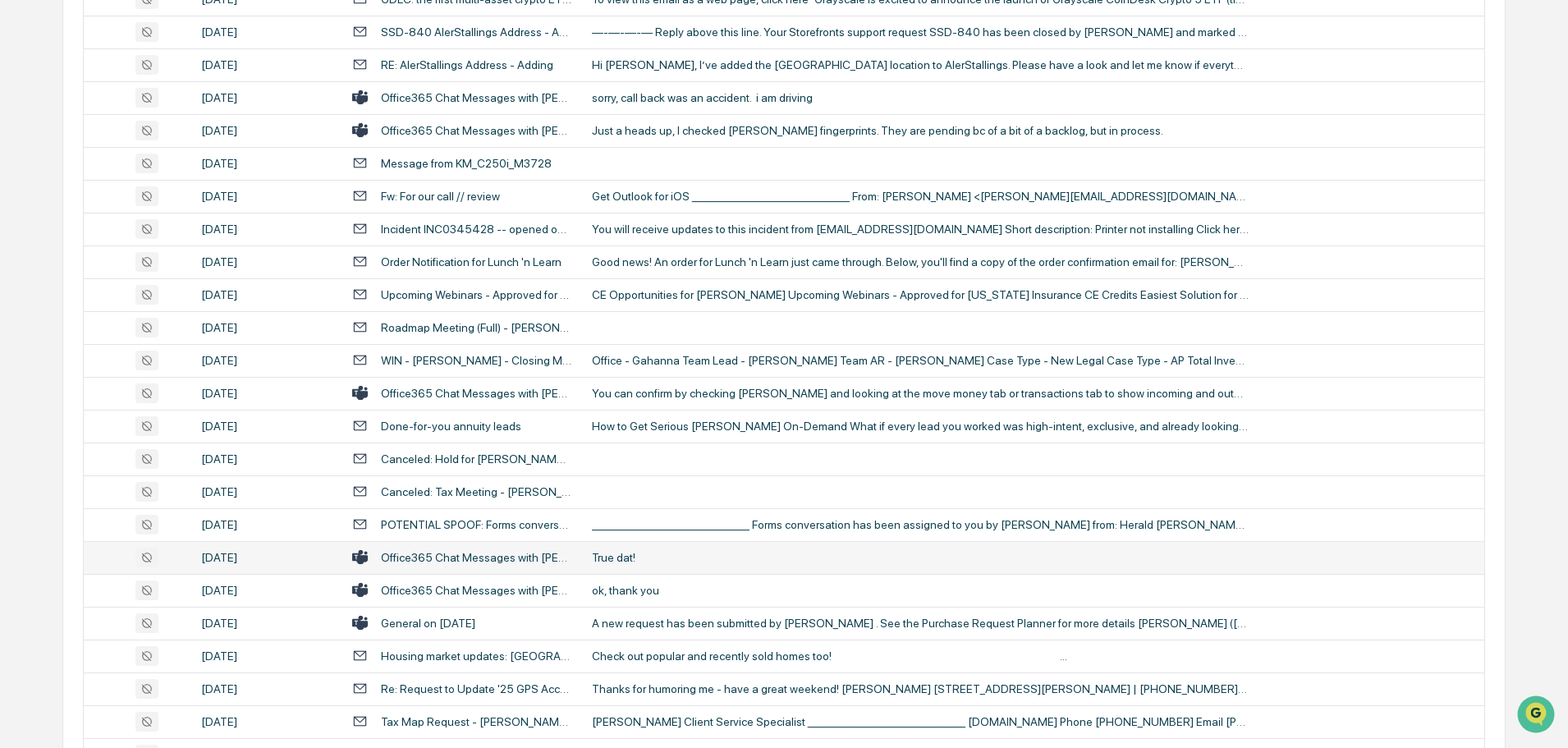
click at [638, 554] on div "True dat!" at bounding box center [920, 557] width 657 height 13
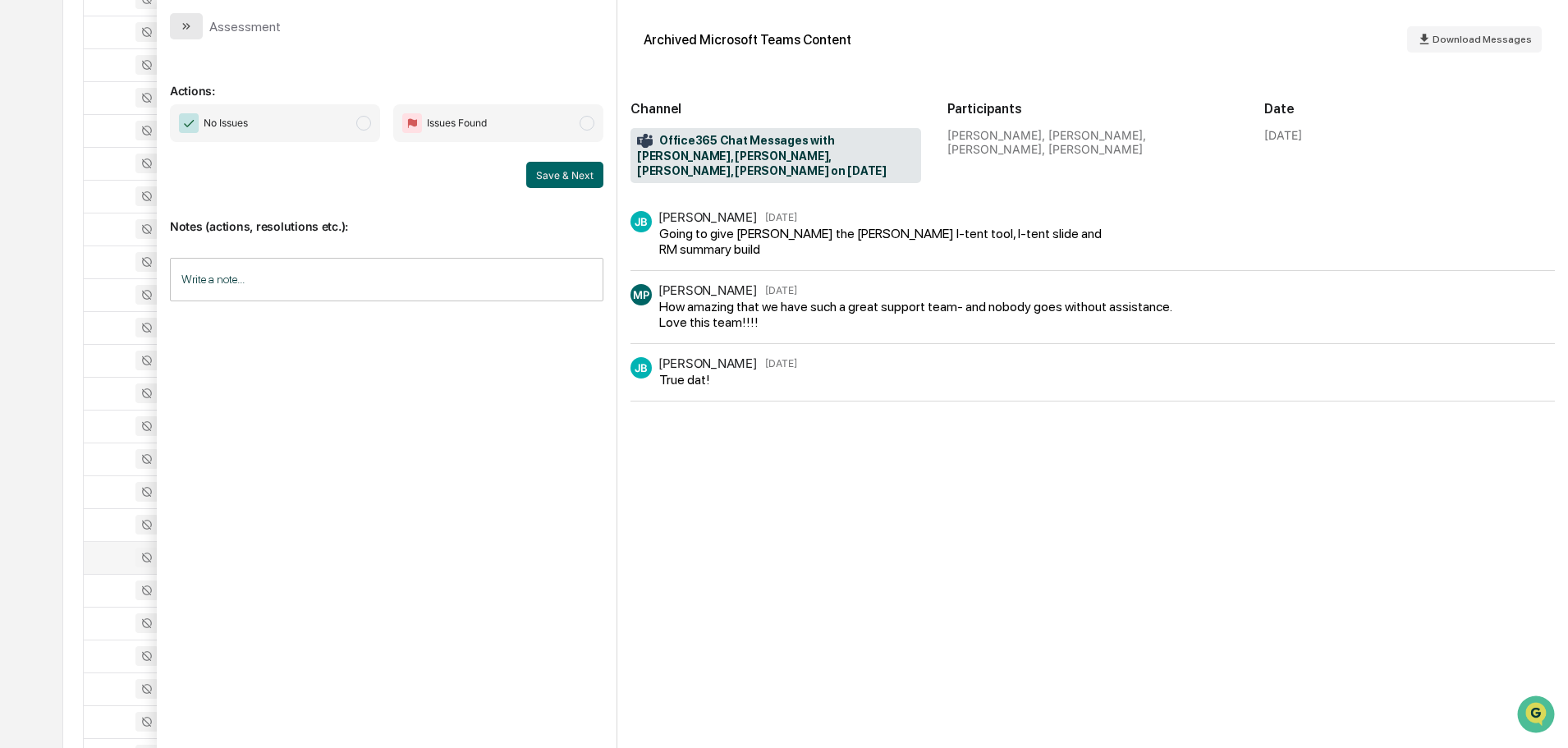
click at [193, 26] on button "modal" at bounding box center [186, 26] width 33 height 26
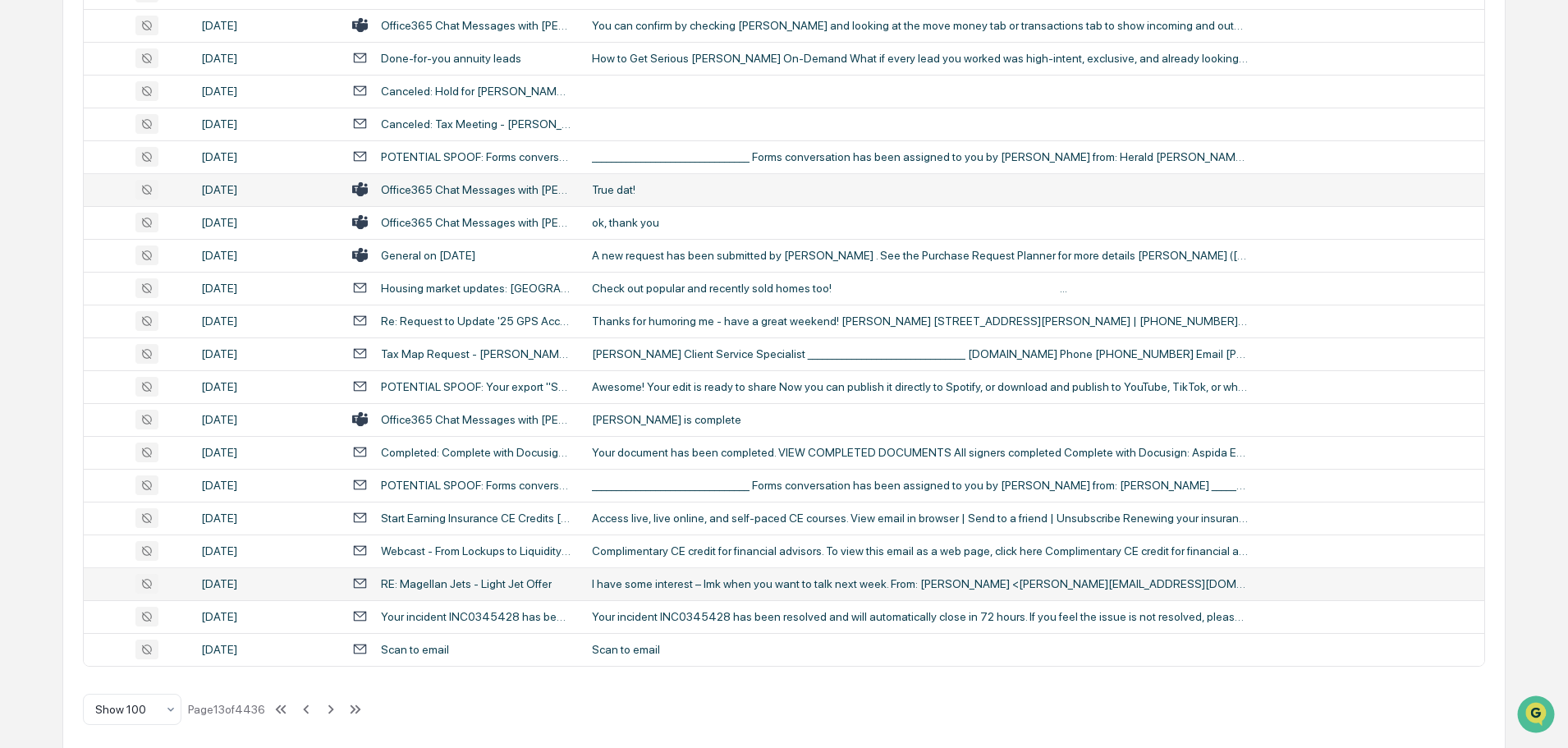
scroll to position [3007, 0]
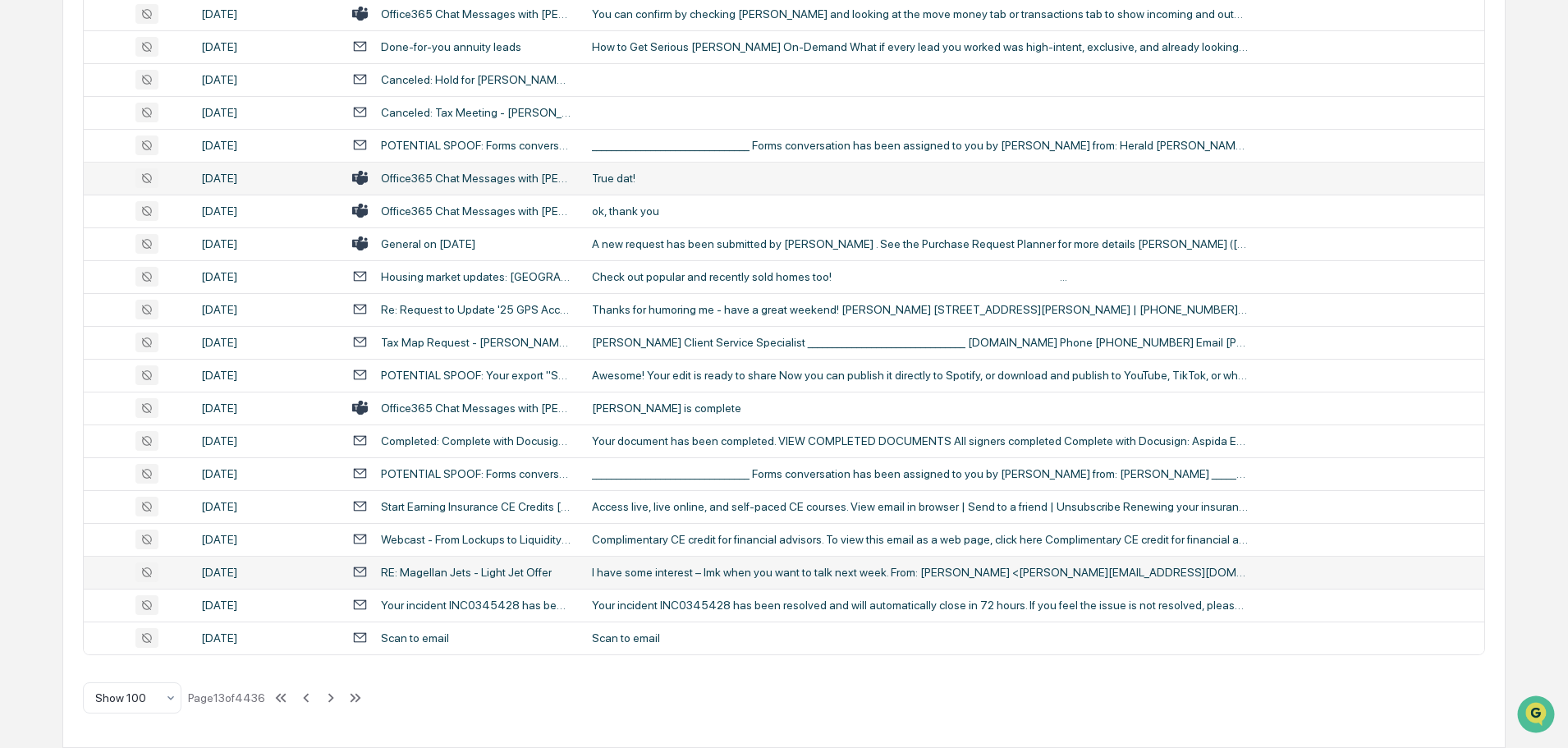
click at [656, 576] on div "I have some interest – lmk when you want to talk next week. From: [PERSON_NAME]…" at bounding box center [920, 572] width 657 height 13
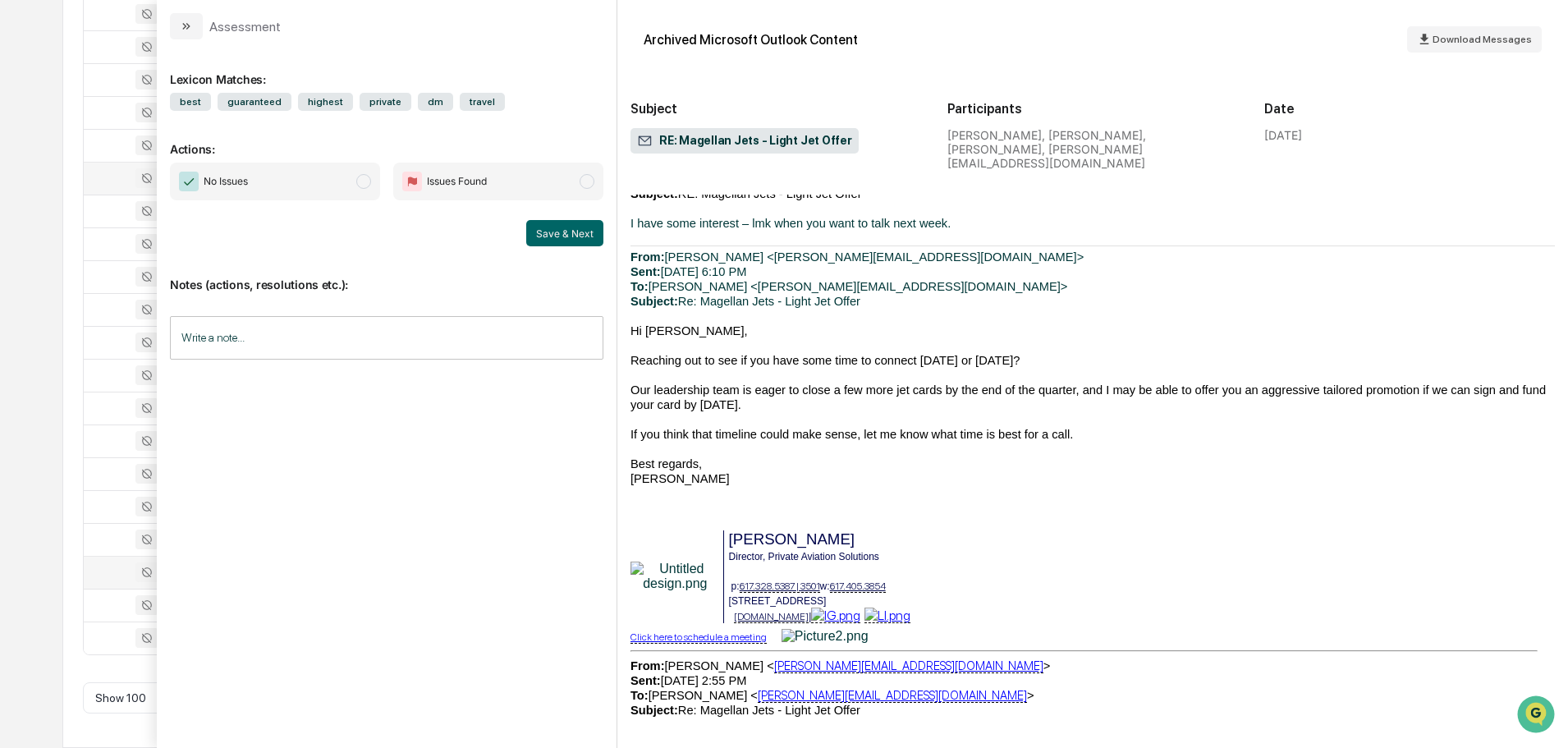
scroll to position [1149, 0]
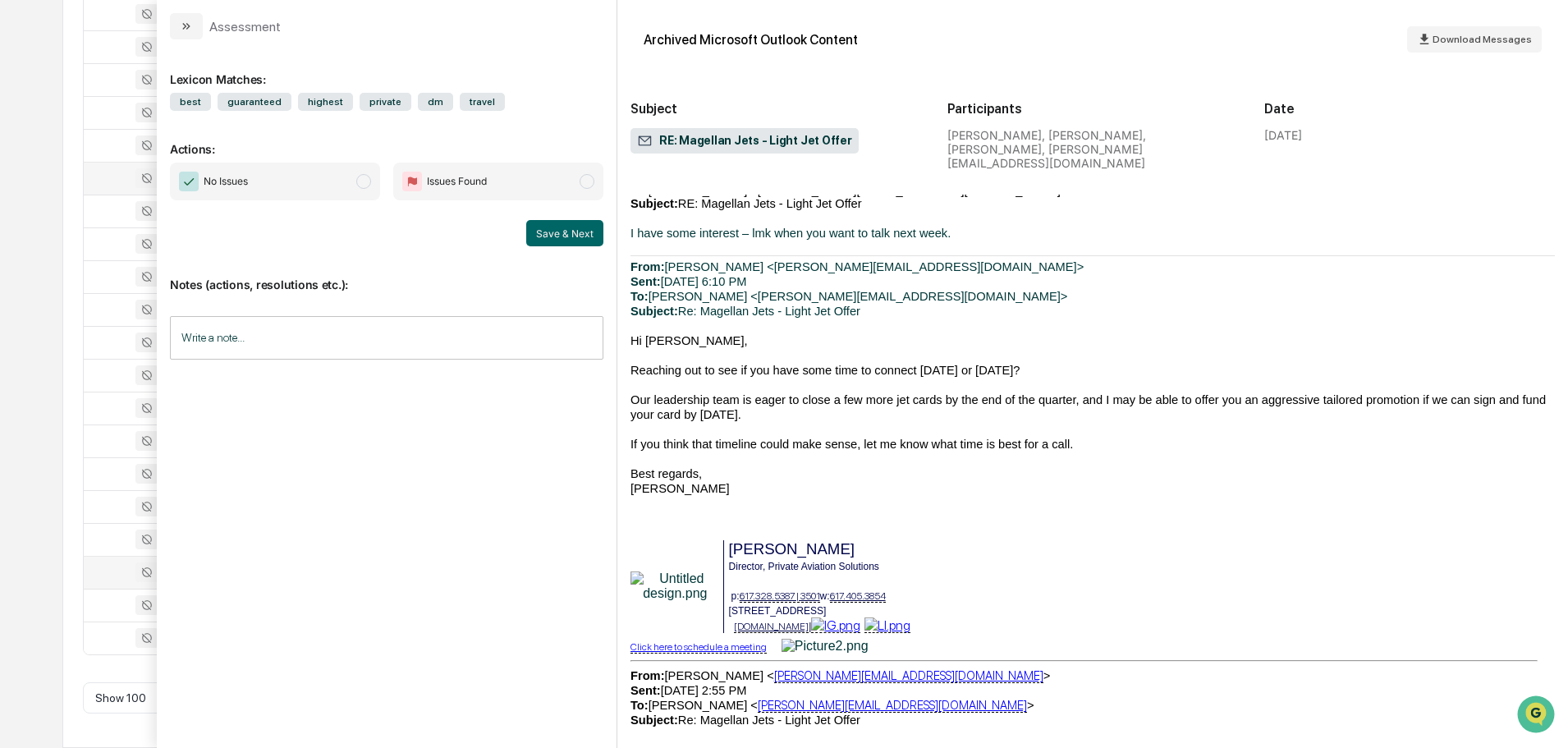
drag, startPoint x: 188, startPoint y: 28, endPoint x: 214, endPoint y: 74, distance: 52.8
click at [187, 28] on icon "modal" at bounding box center [188, 26] width 4 height 7
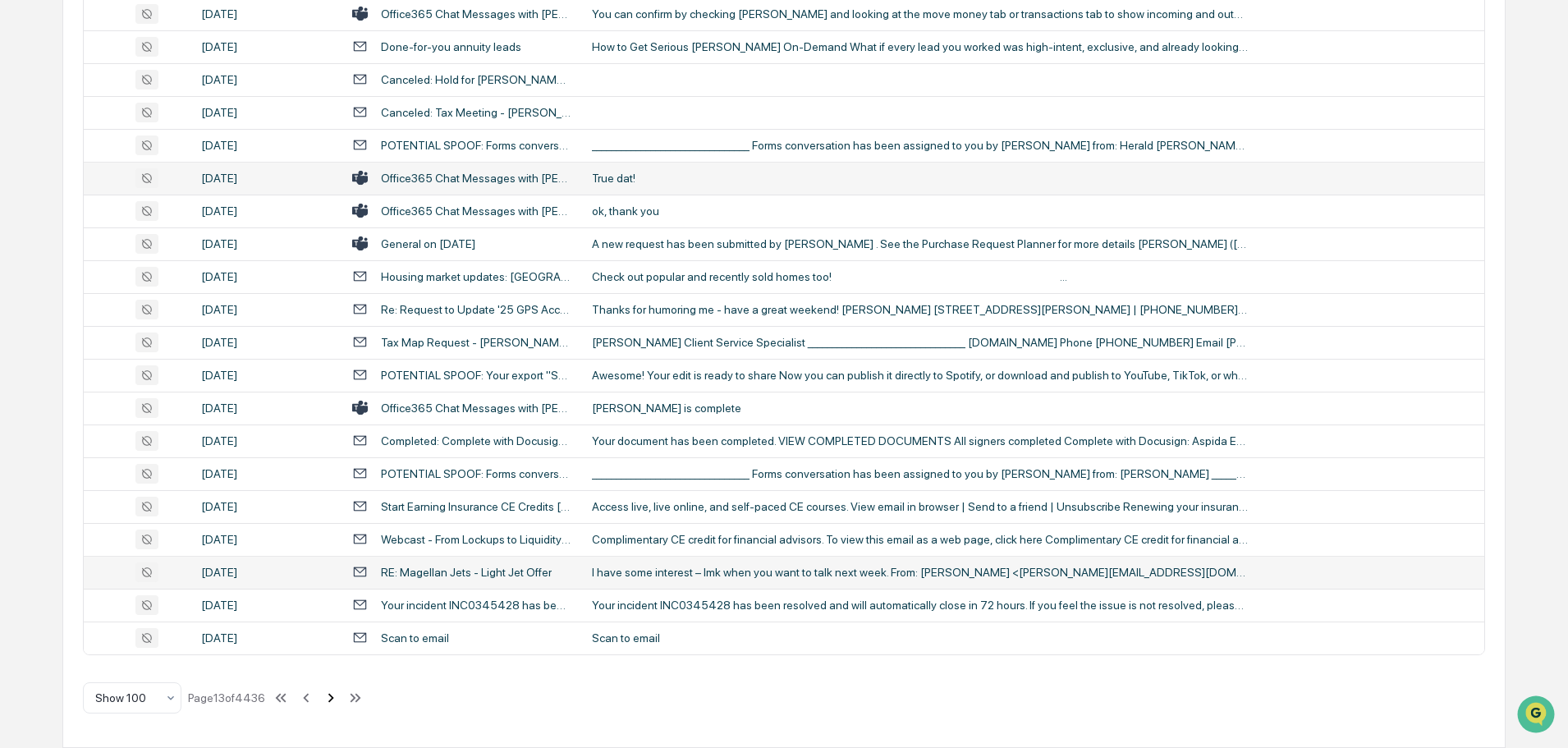
click at [335, 694] on icon at bounding box center [331, 698] width 18 height 18
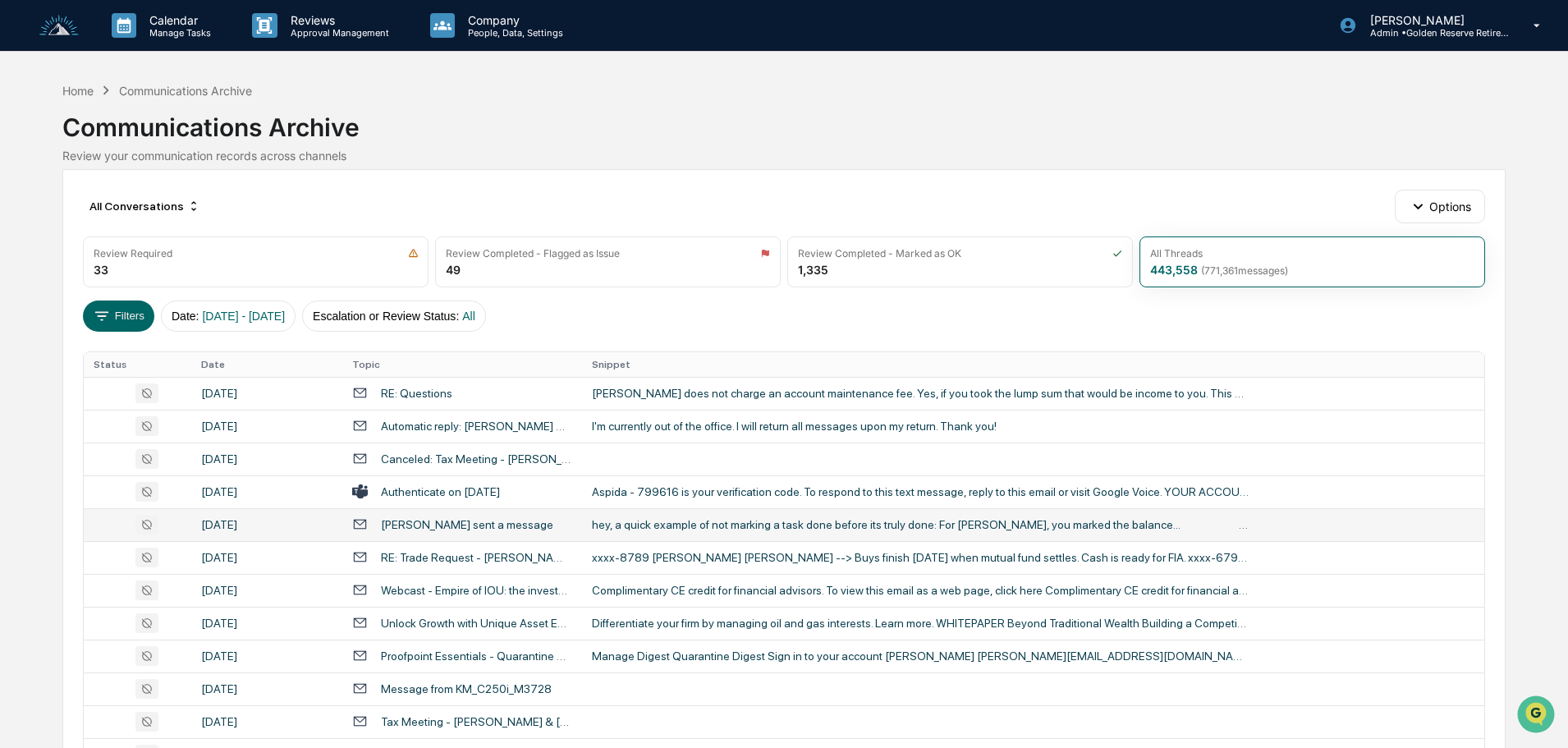
click at [668, 531] on div "hey, a quick example of not marking a task done before its truly done: For [PER…" at bounding box center [920, 524] width 657 height 13
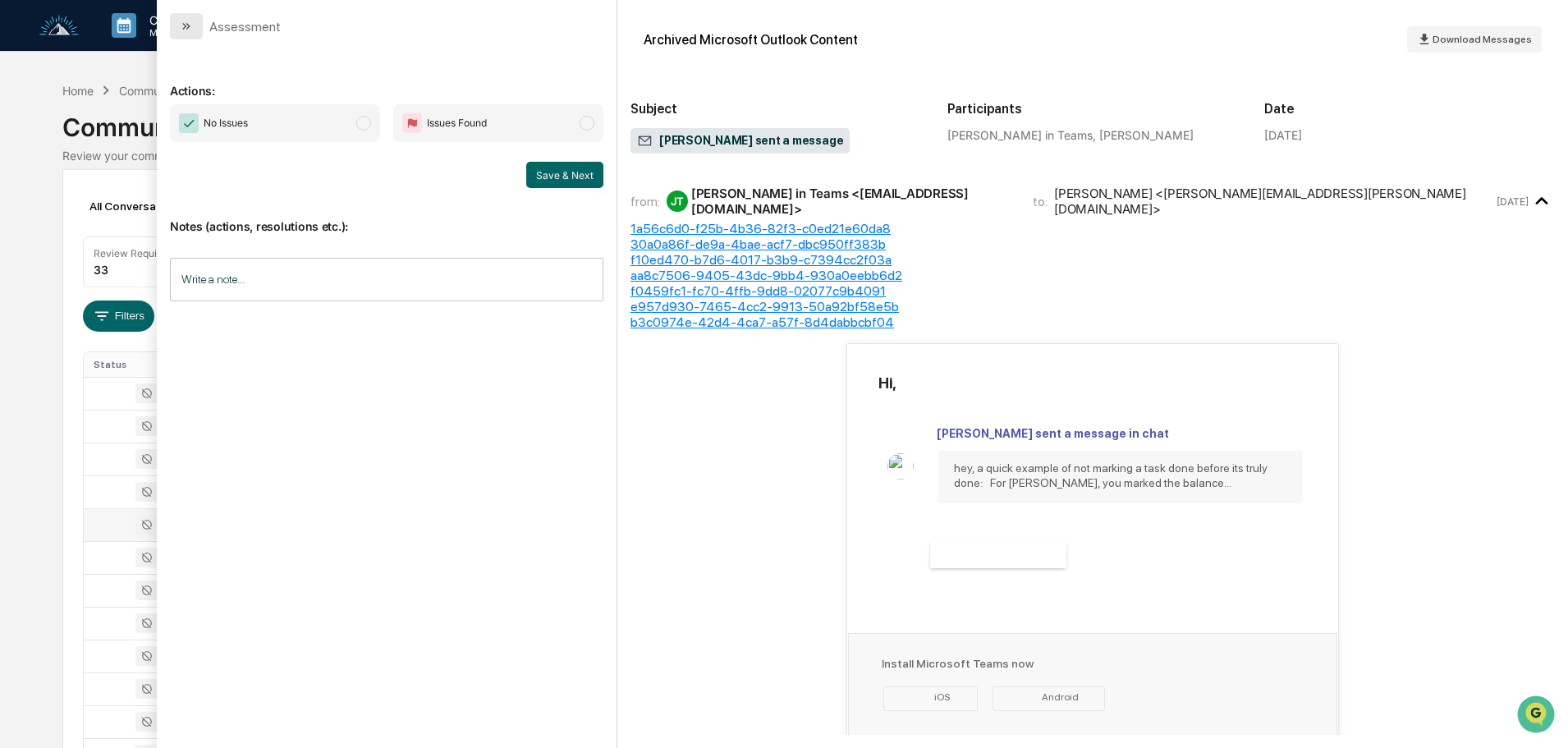
click at [186, 20] on icon "modal" at bounding box center [186, 26] width 13 height 13
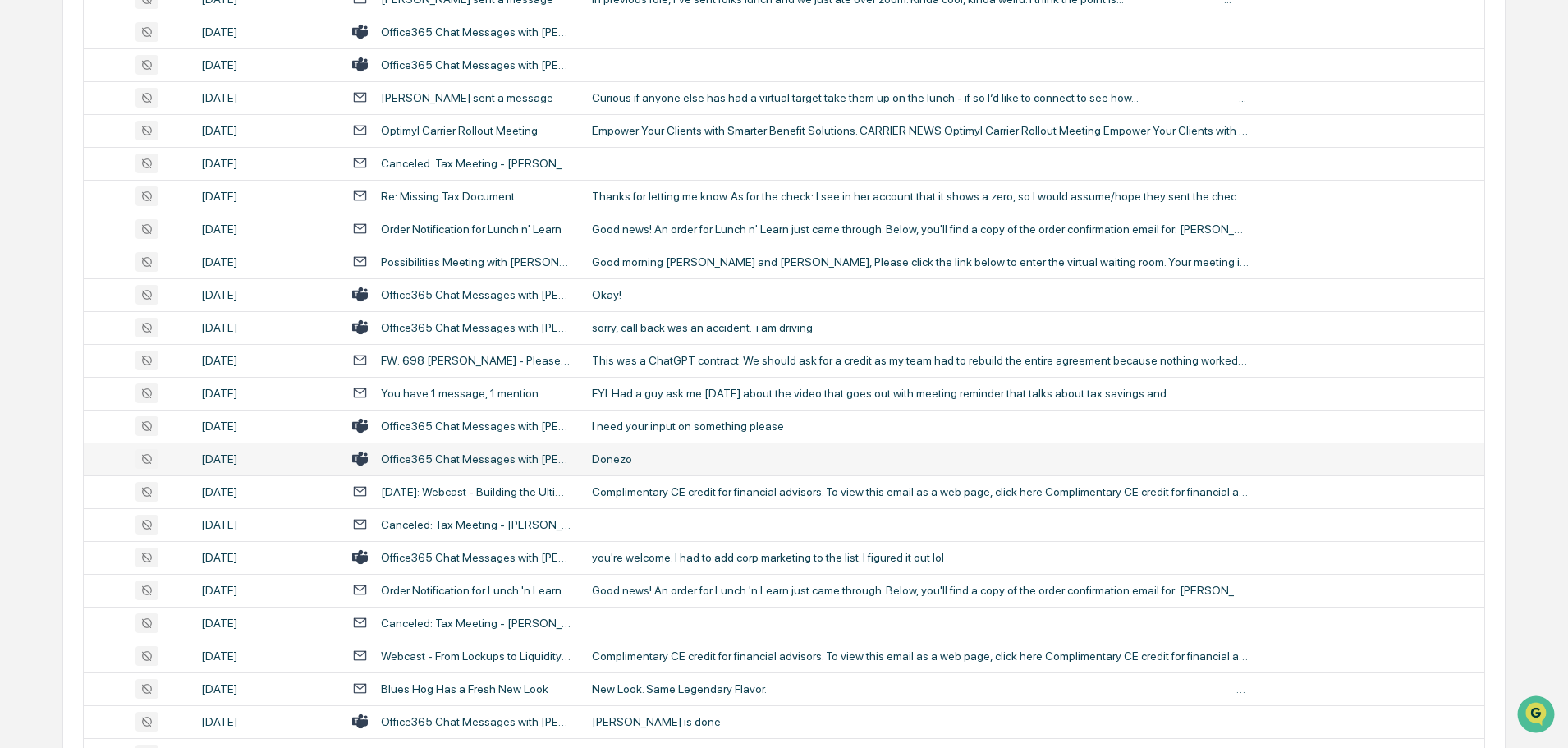
scroll to position [1068, 0]
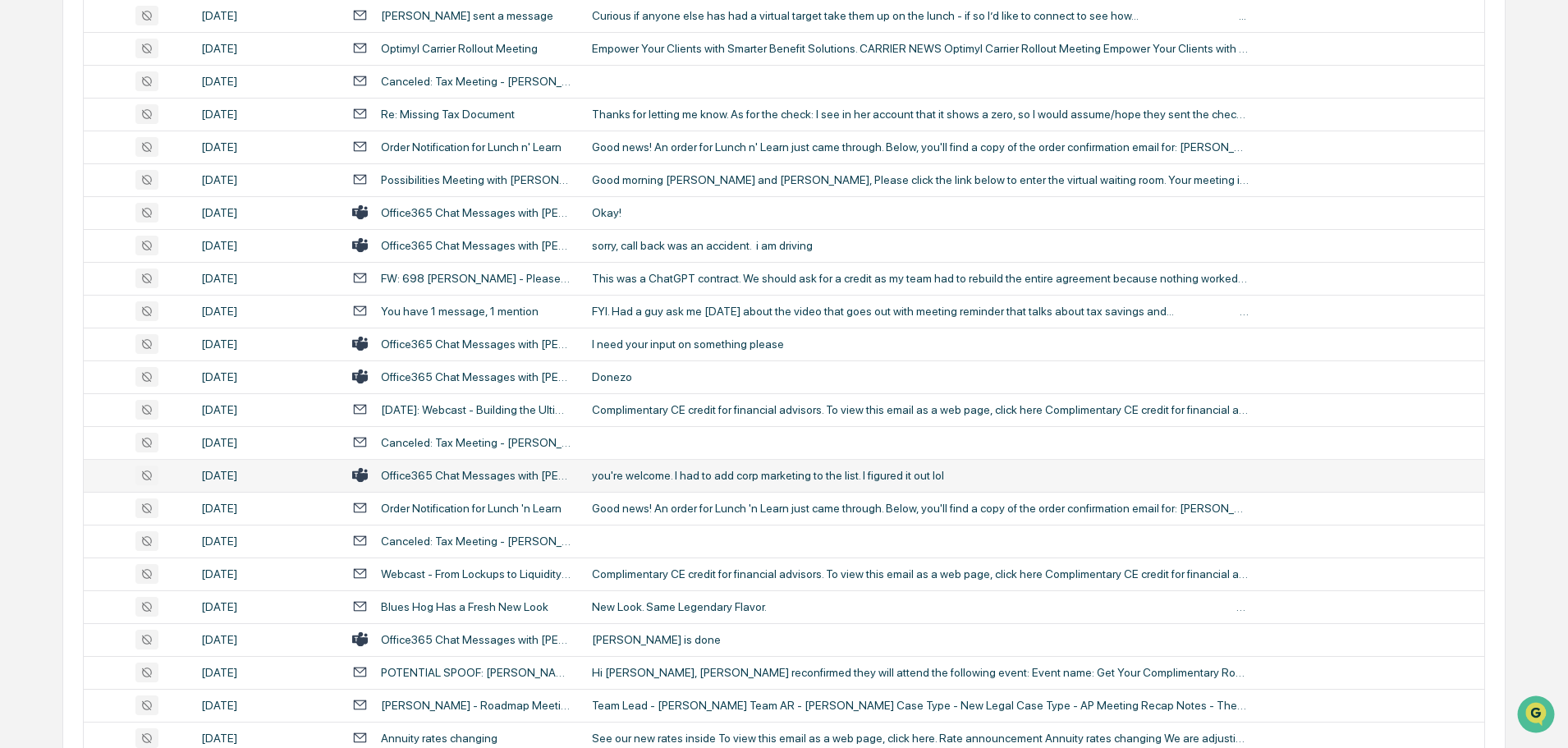
click at [719, 484] on td "you're welcome. I had to add corp marketing to the list. I figured it out lol" at bounding box center [1033, 475] width 902 height 33
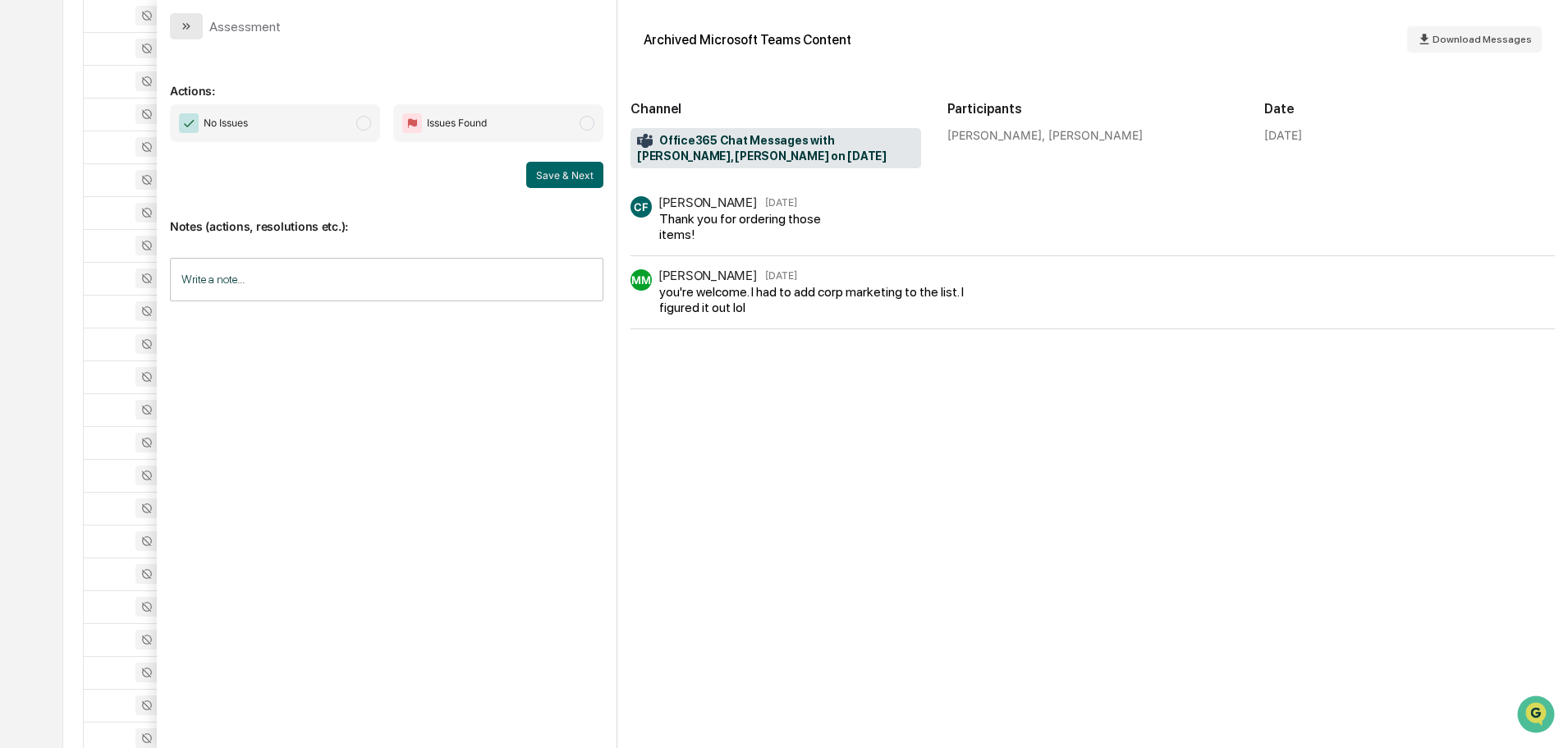
click at [185, 27] on icon "modal" at bounding box center [184, 26] width 4 height 7
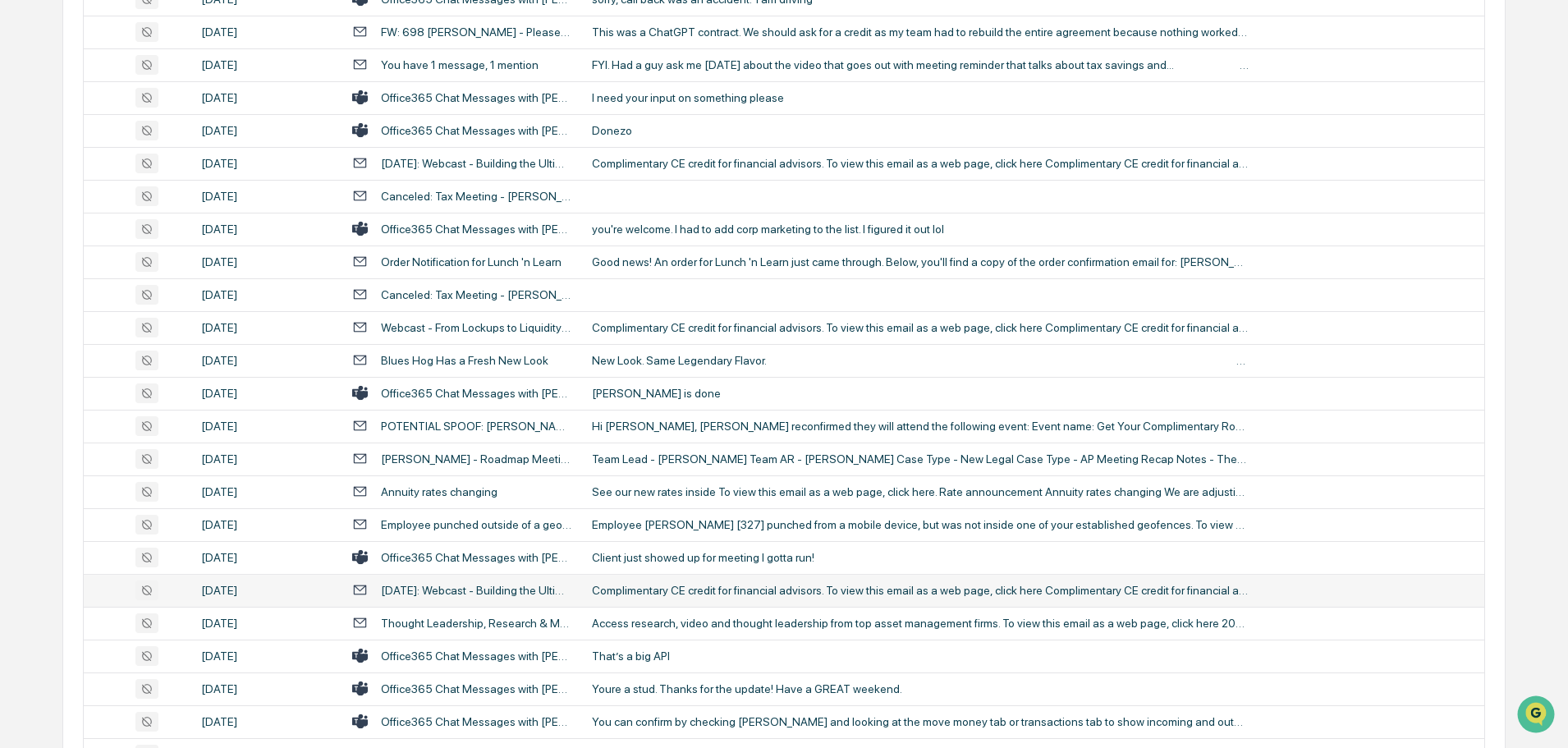
scroll to position [1396, 0]
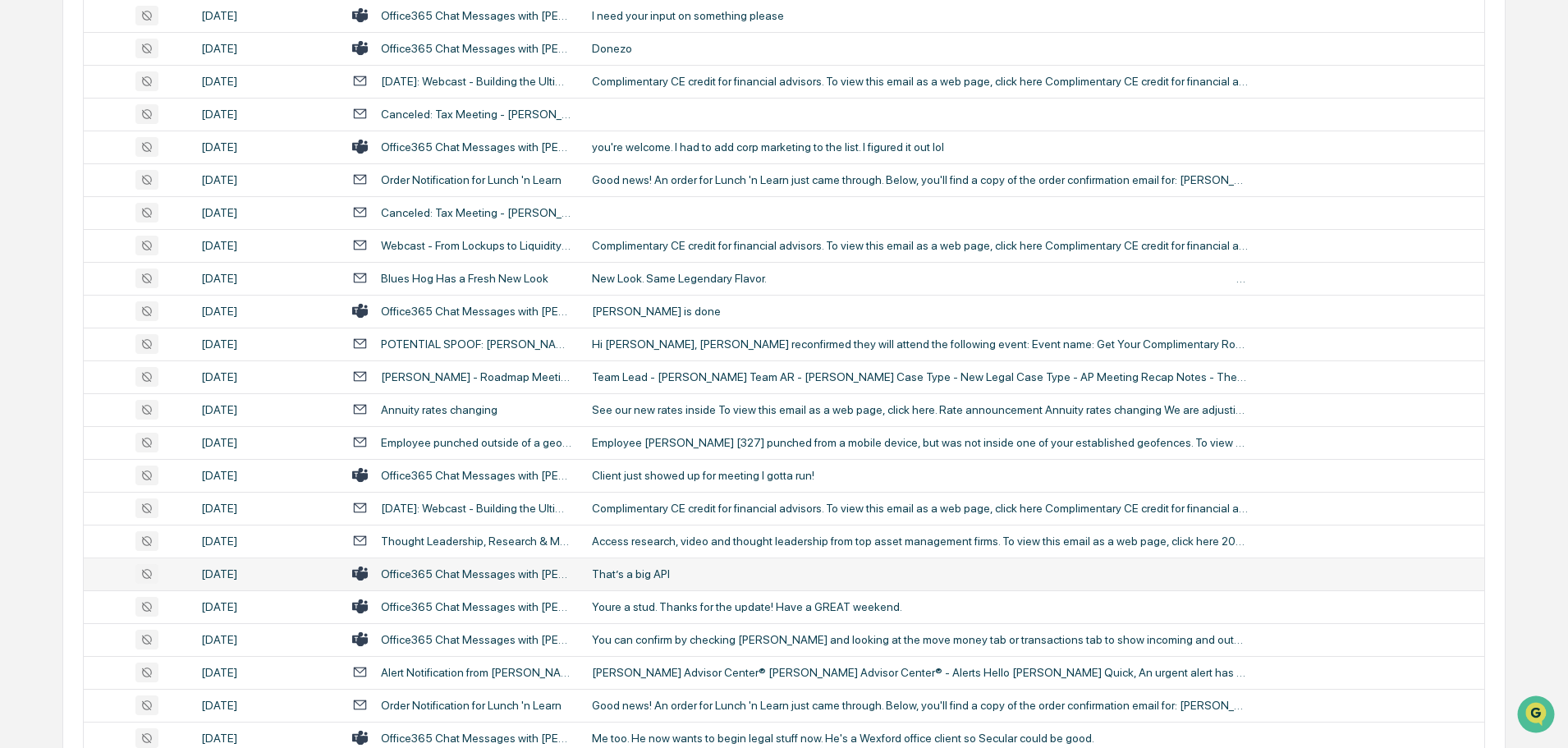
click at [699, 577] on div "That’s a big API" at bounding box center [920, 574] width 657 height 13
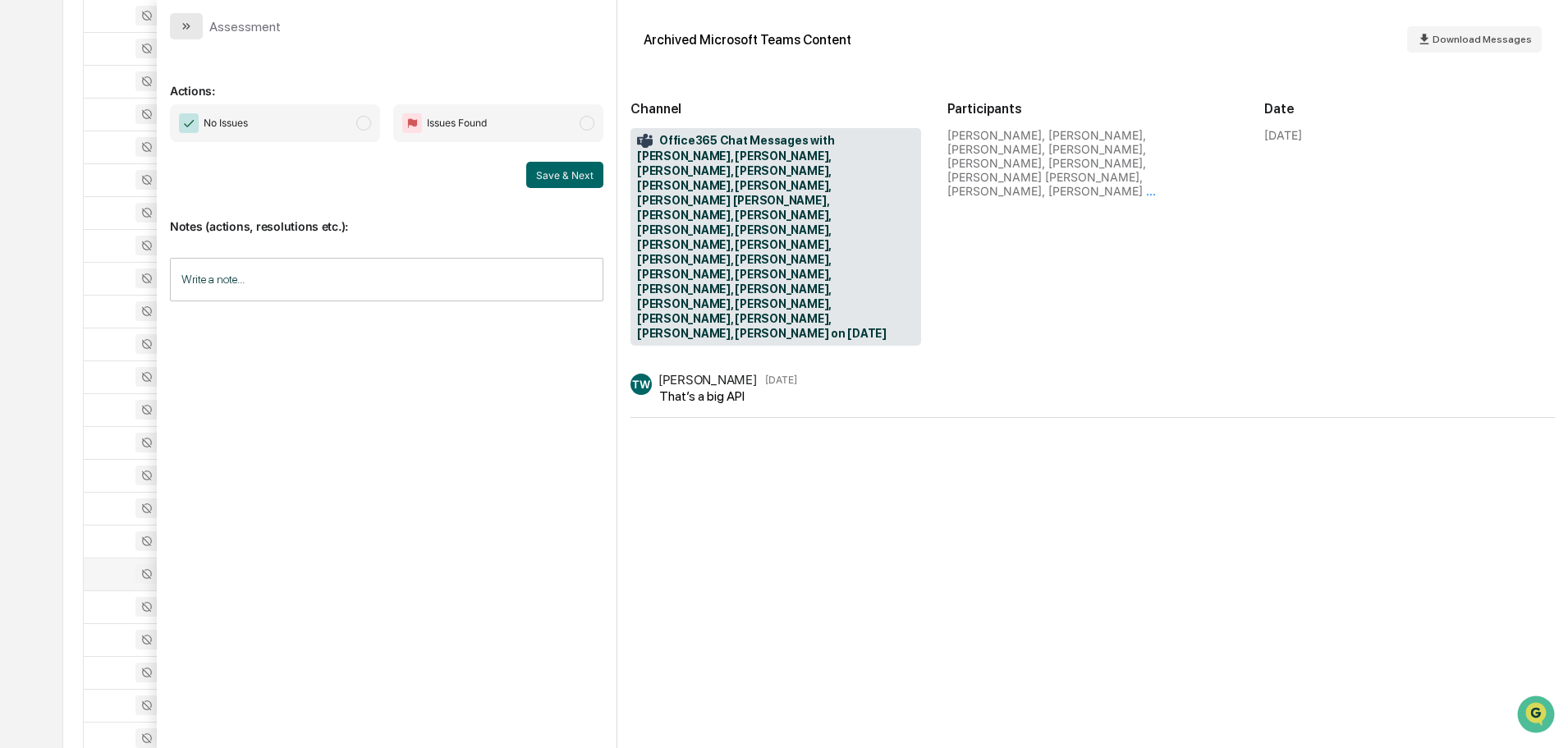
click at [185, 21] on icon "modal" at bounding box center [186, 26] width 13 height 13
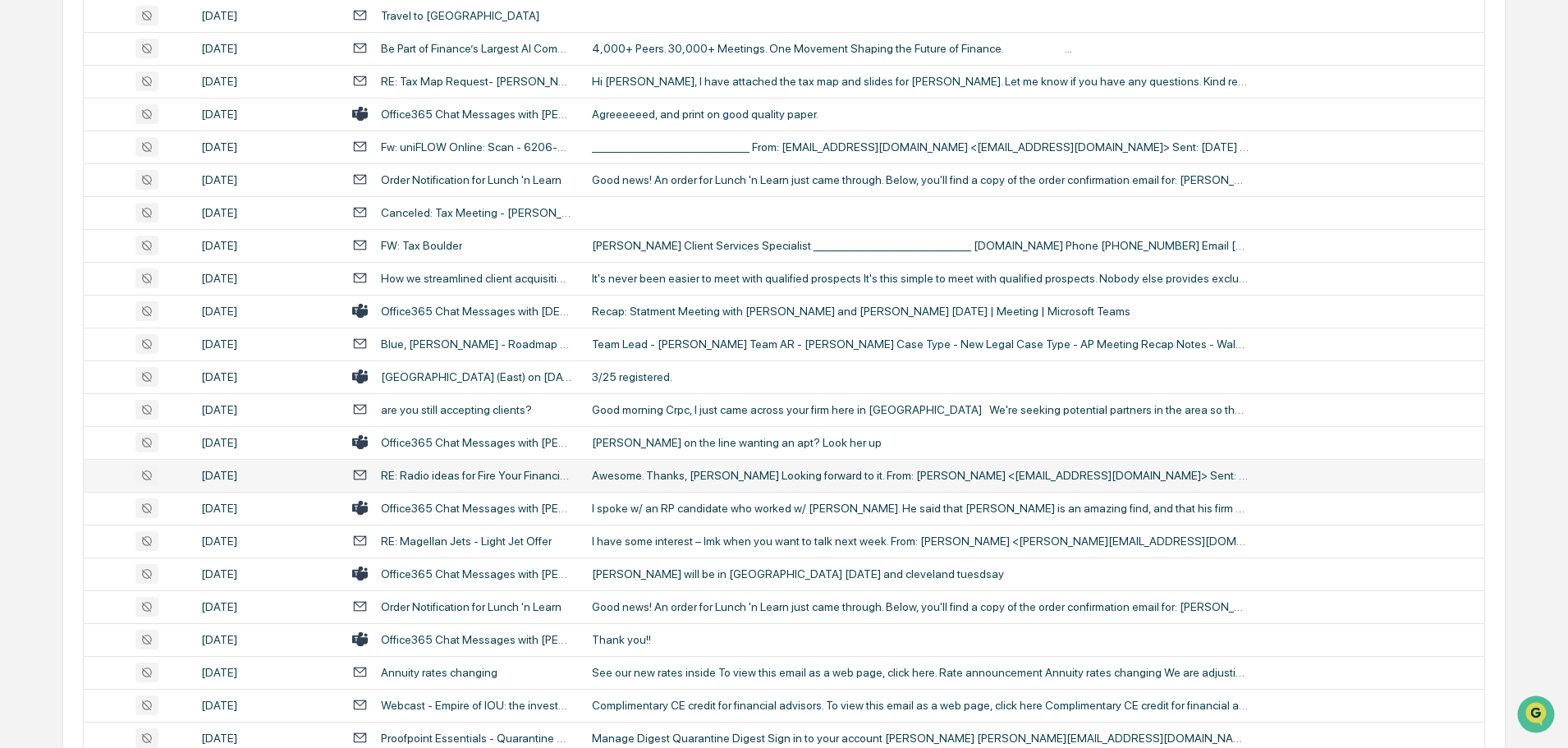
scroll to position [2300, 0]
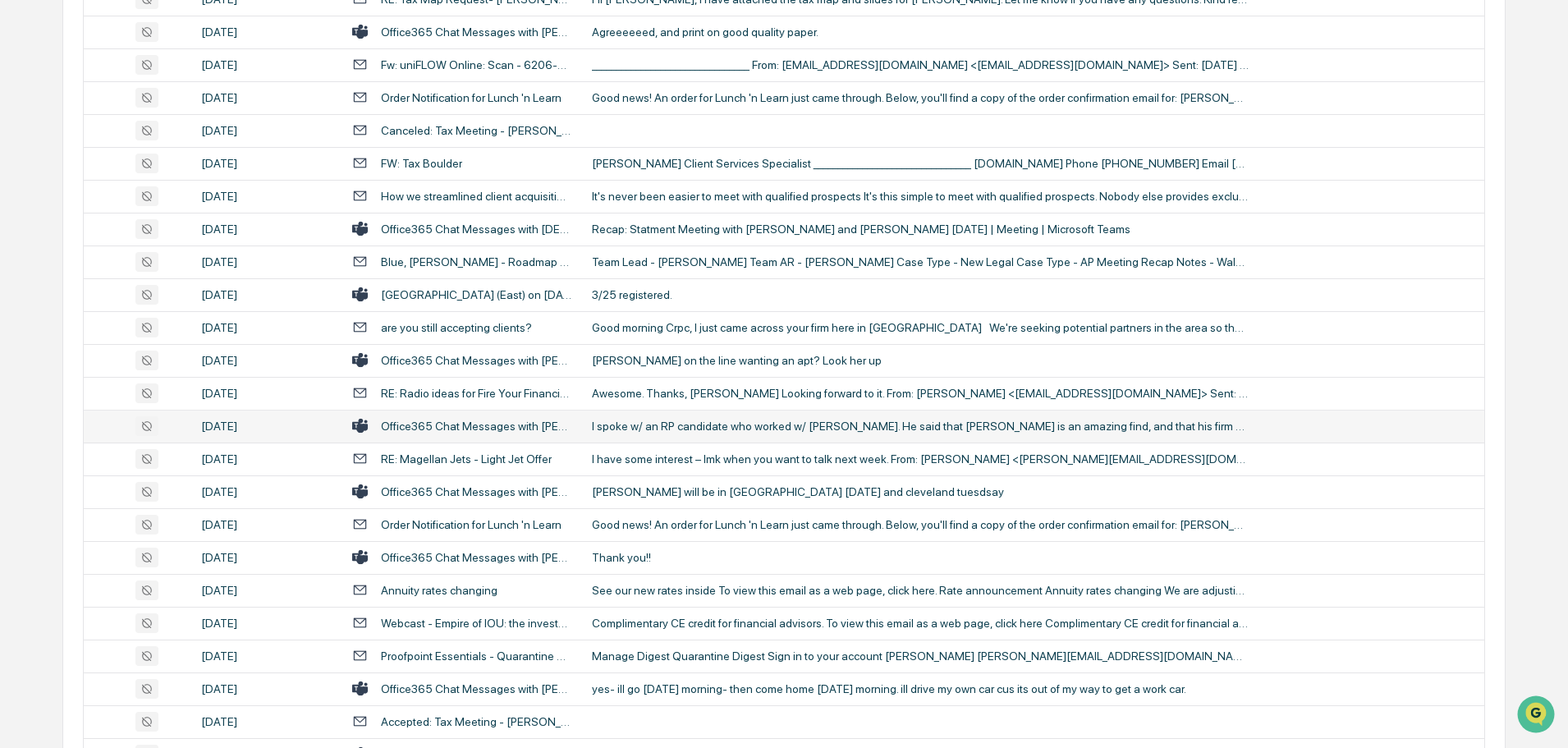
click at [693, 431] on div "I spoke w/ an RP candidate who worked w/ [PERSON_NAME]. He said that [PERSON_NA…" at bounding box center [920, 425] width 657 height 13
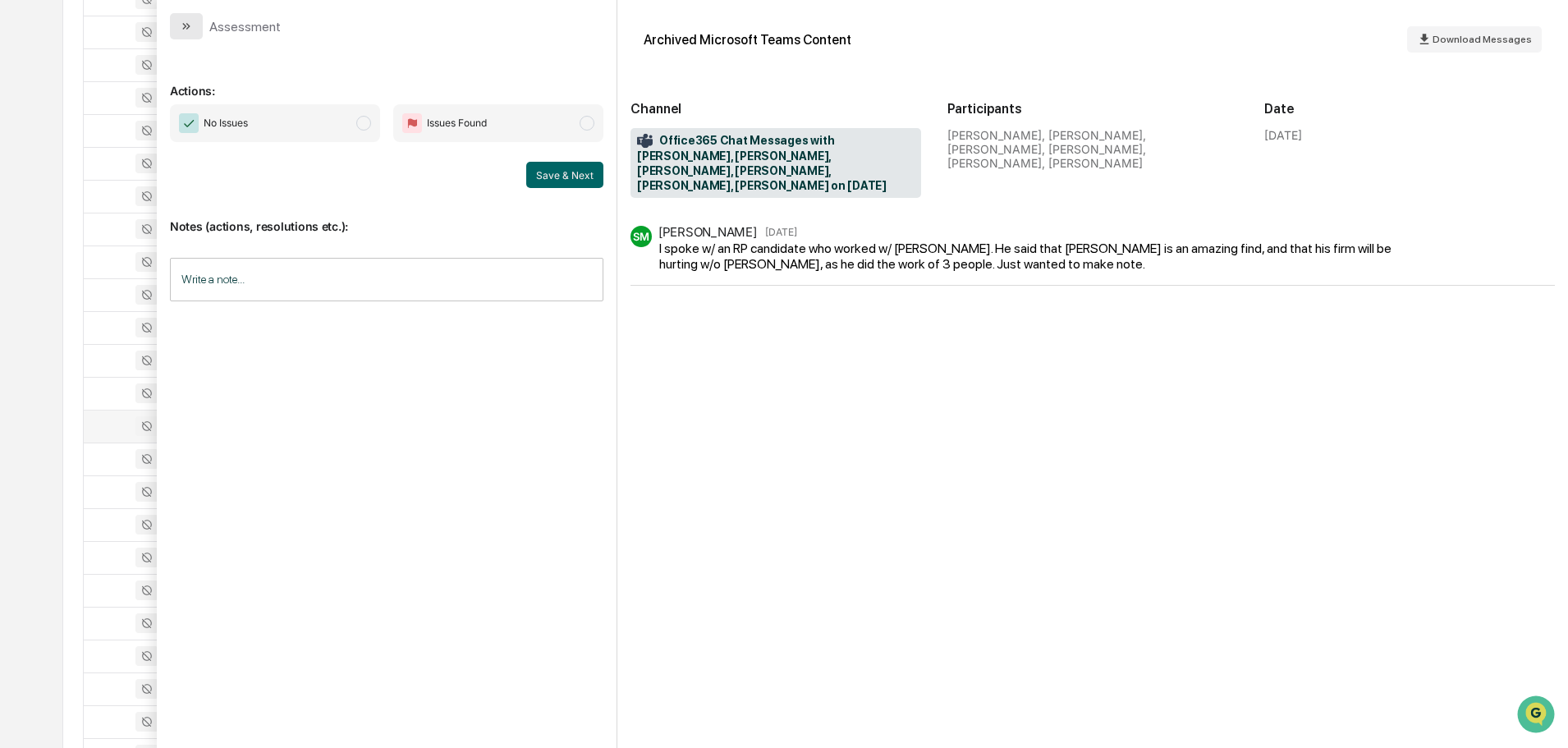
click at [196, 31] on button "modal" at bounding box center [186, 26] width 33 height 26
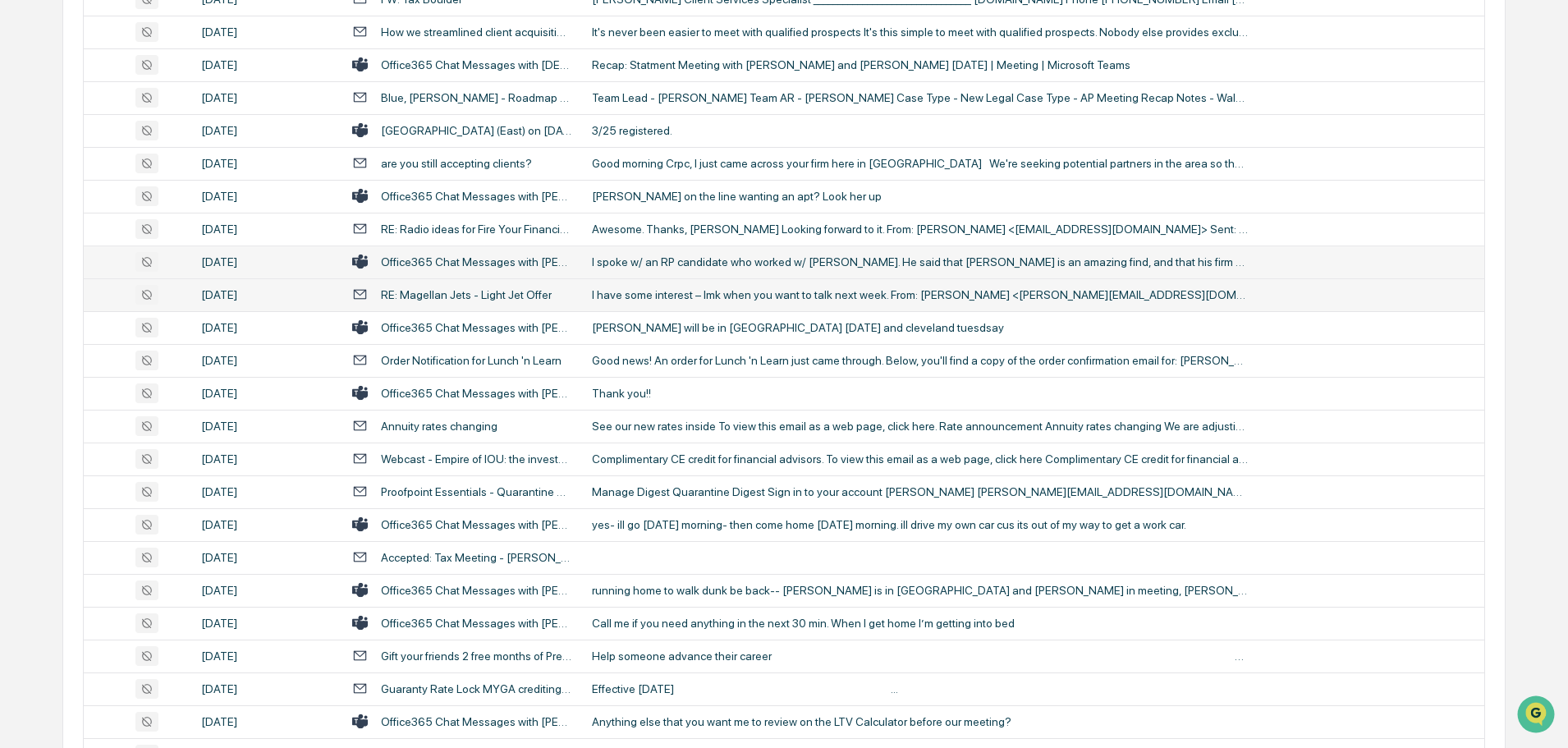
scroll to position [2546, 0]
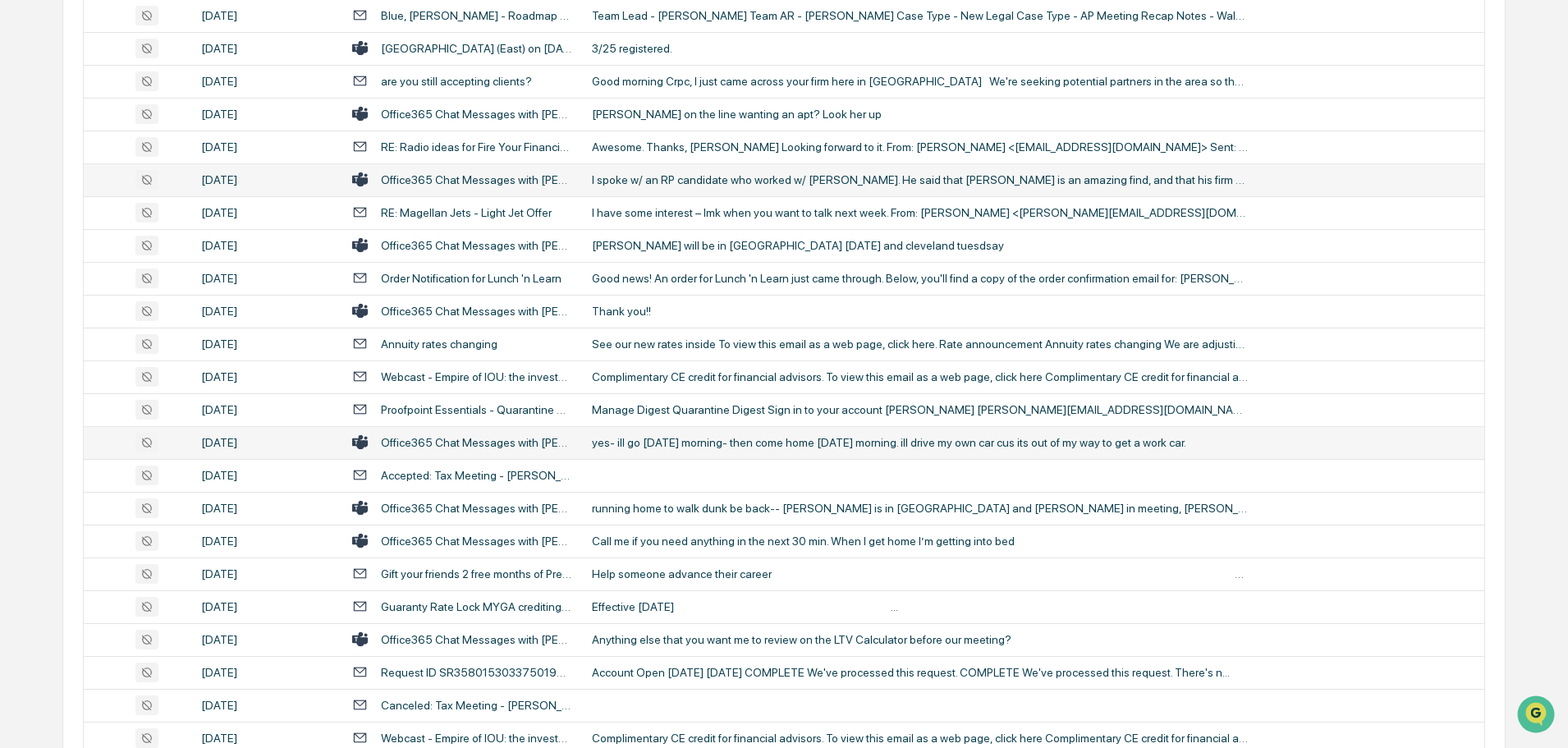
click at [684, 449] on td "yes- ill go [DATE] morning- then come home [DATE] morning. ill drive my own car…" at bounding box center [1033, 442] width 902 height 33
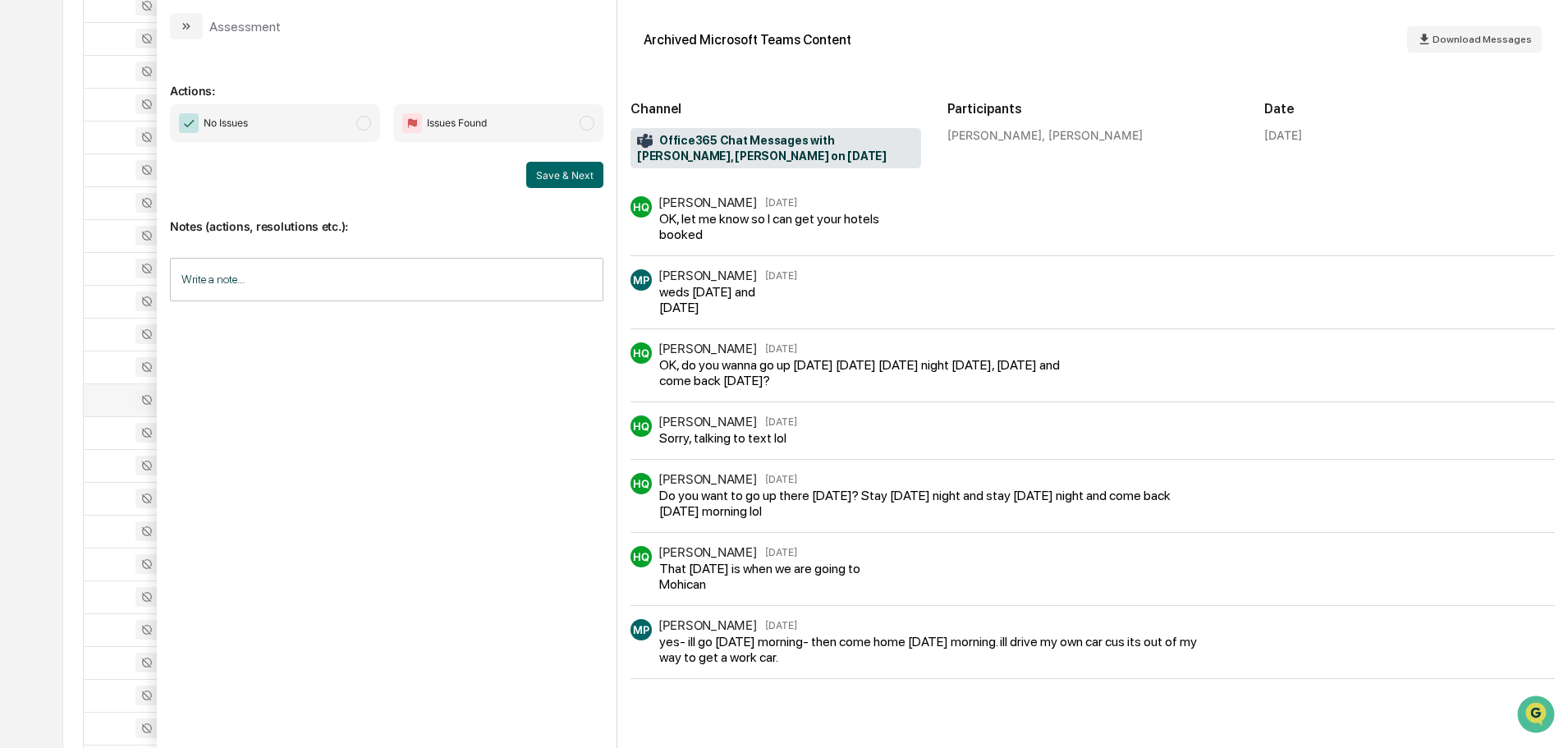
scroll to position [2300, 0]
click at [191, 33] on button "modal" at bounding box center [186, 26] width 33 height 26
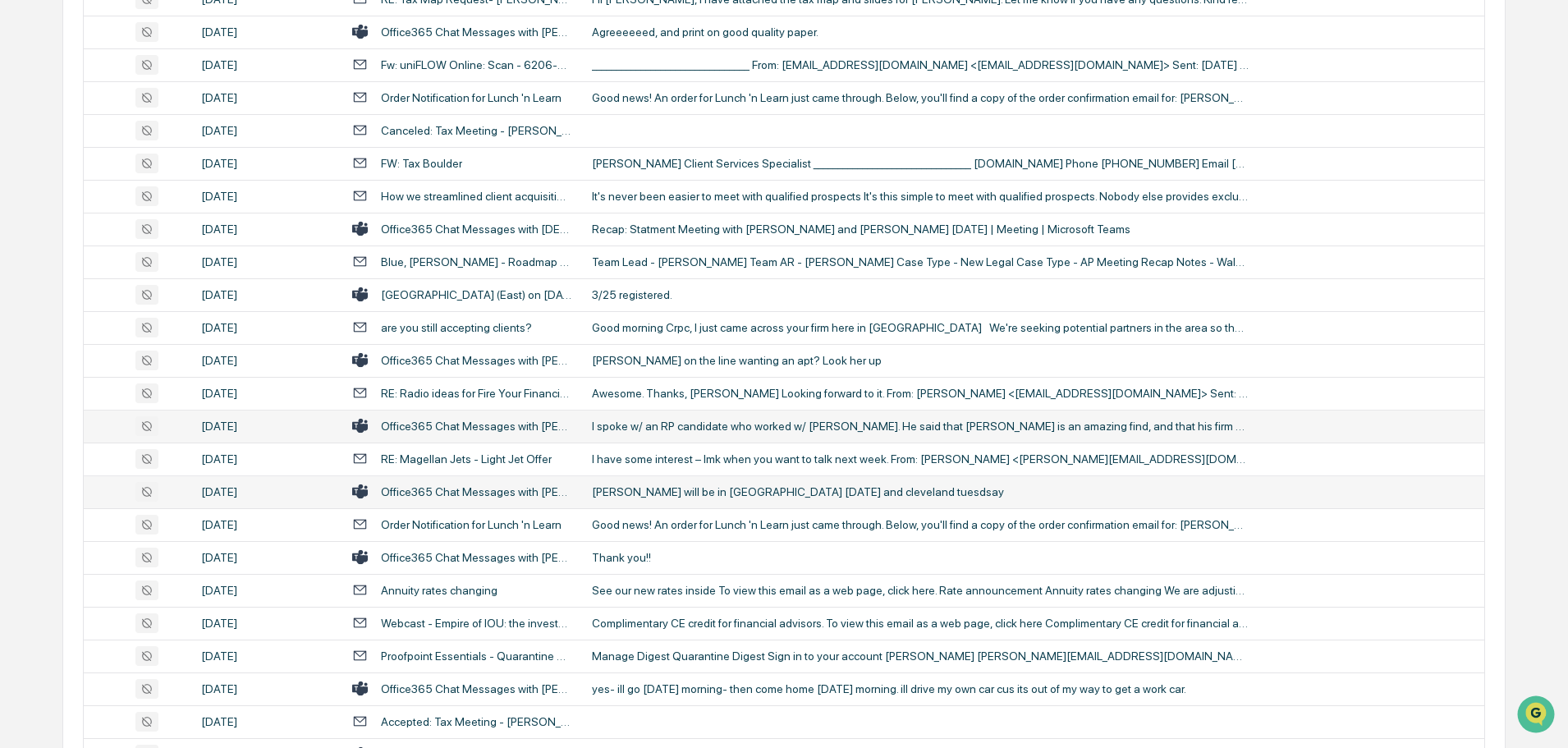
click at [699, 487] on div "[PERSON_NAME] will be in [GEOGRAPHIC_DATA] [DATE] and cleveland tuesdsay" at bounding box center [920, 491] width 657 height 13
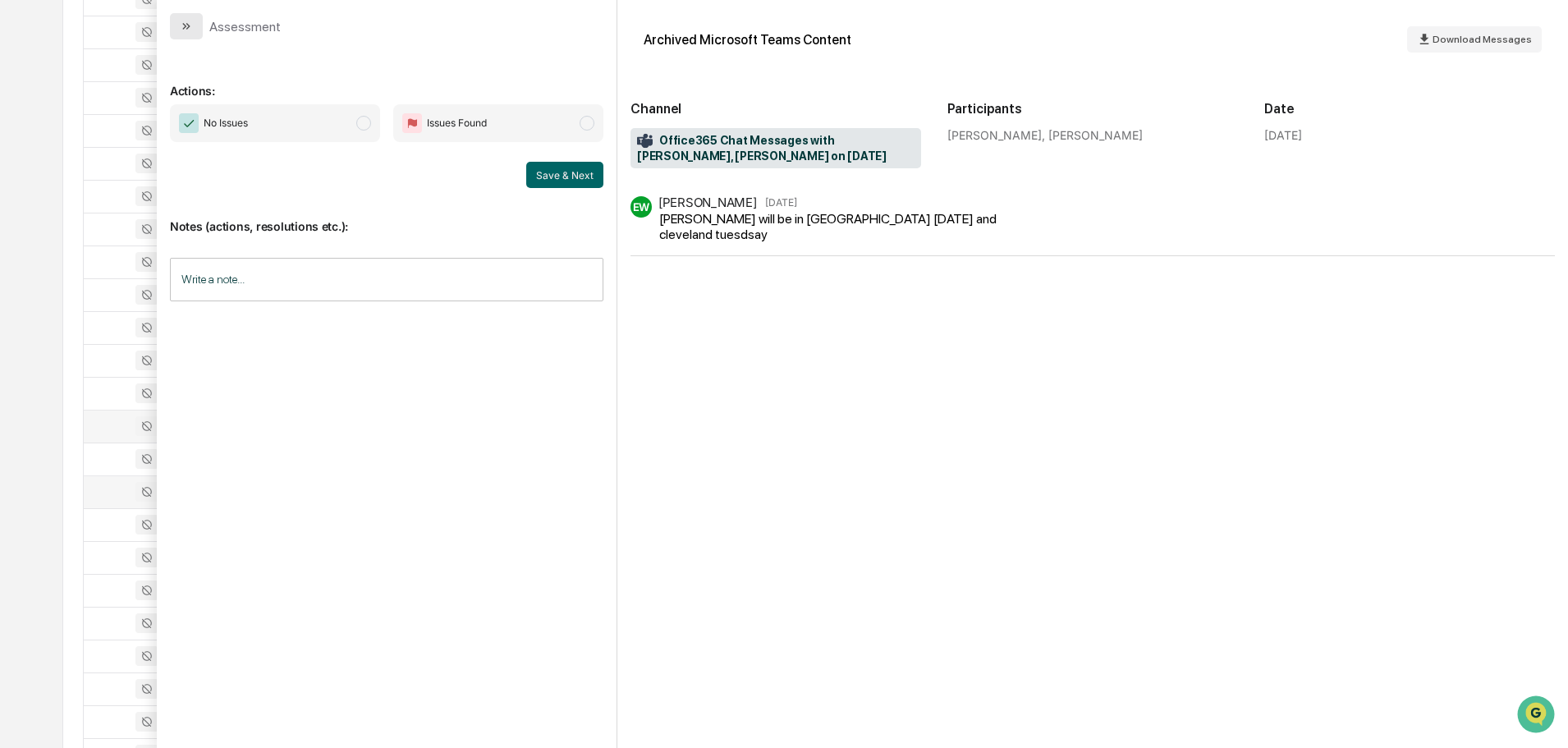
click at [197, 26] on button "modal" at bounding box center [186, 26] width 33 height 26
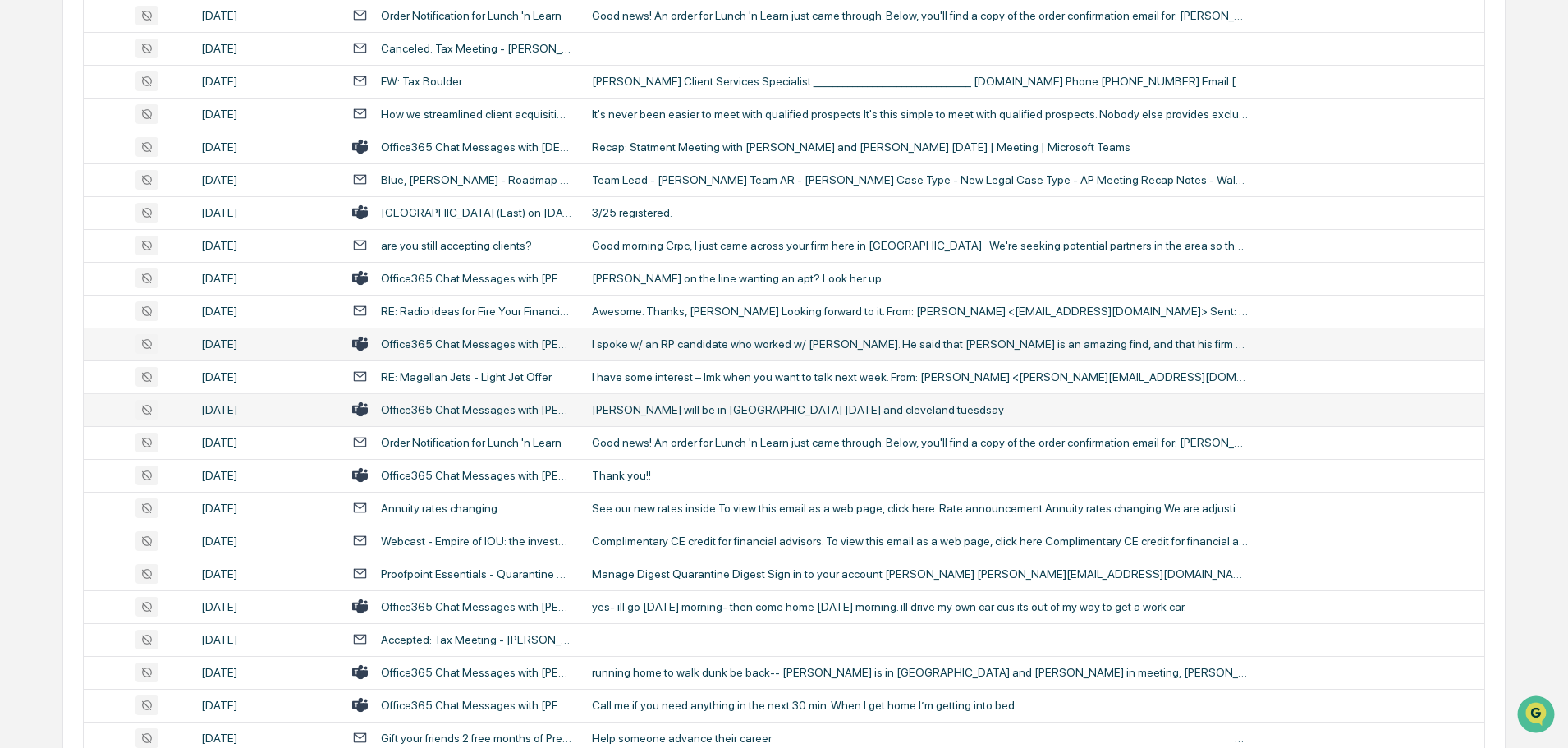
scroll to position [2546, 0]
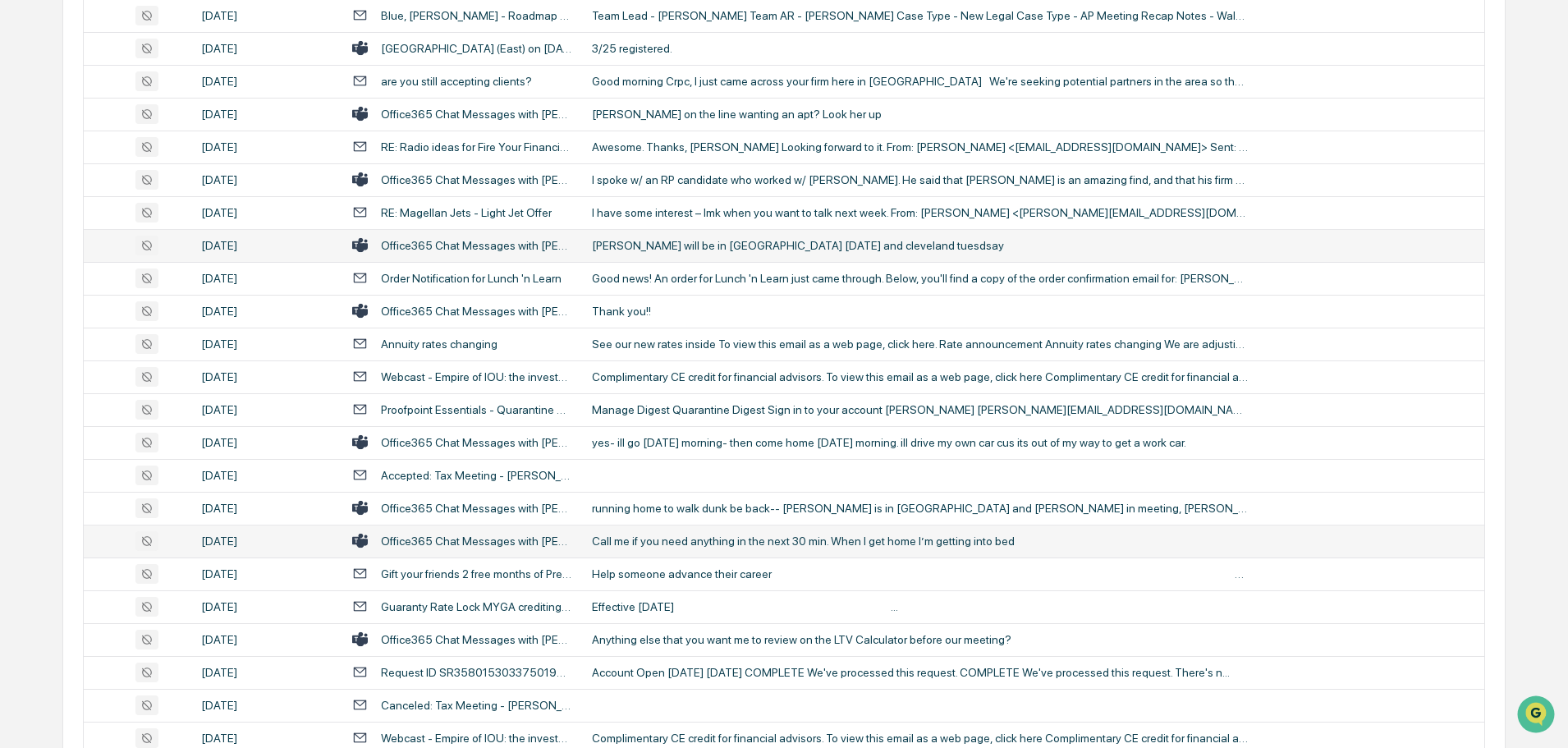
click at [680, 541] on div "Call me if you need anything in the next 30 min. When I get home I’m getting in…" at bounding box center [920, 541] width 657 height 13
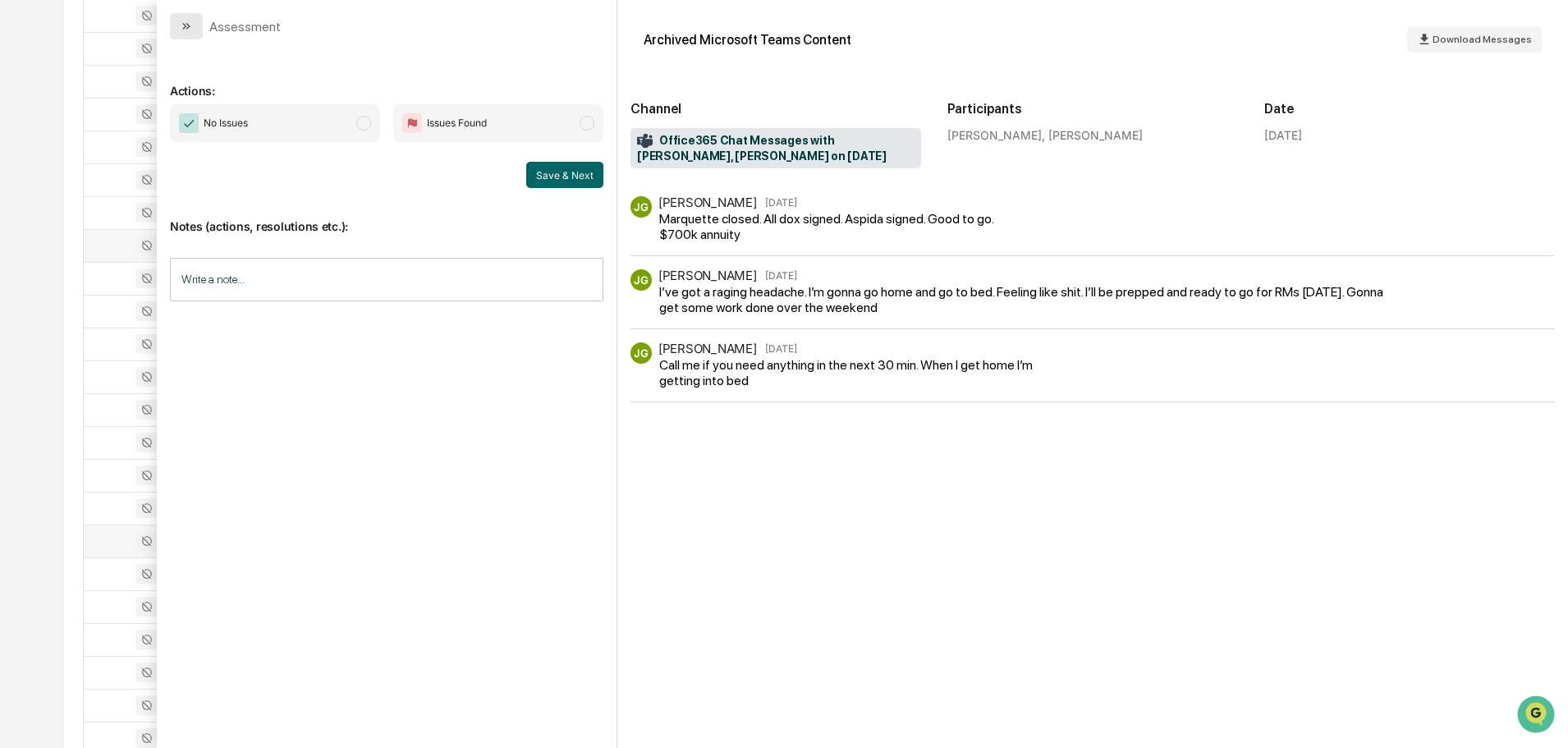
click at [199, 28] on button "modal" at bounding box center [186, 26] width 33 height 26
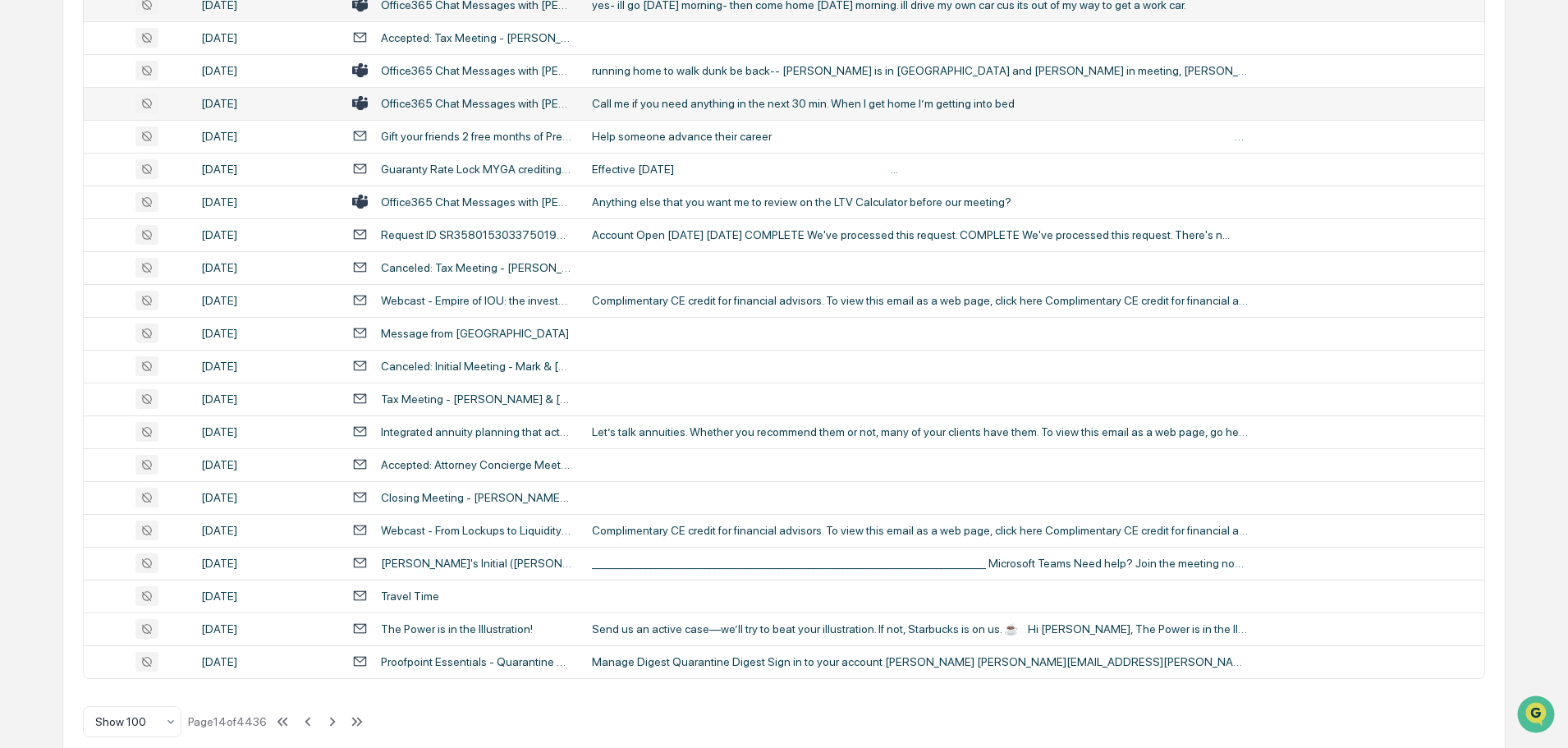
scroll to position [3007, 0]
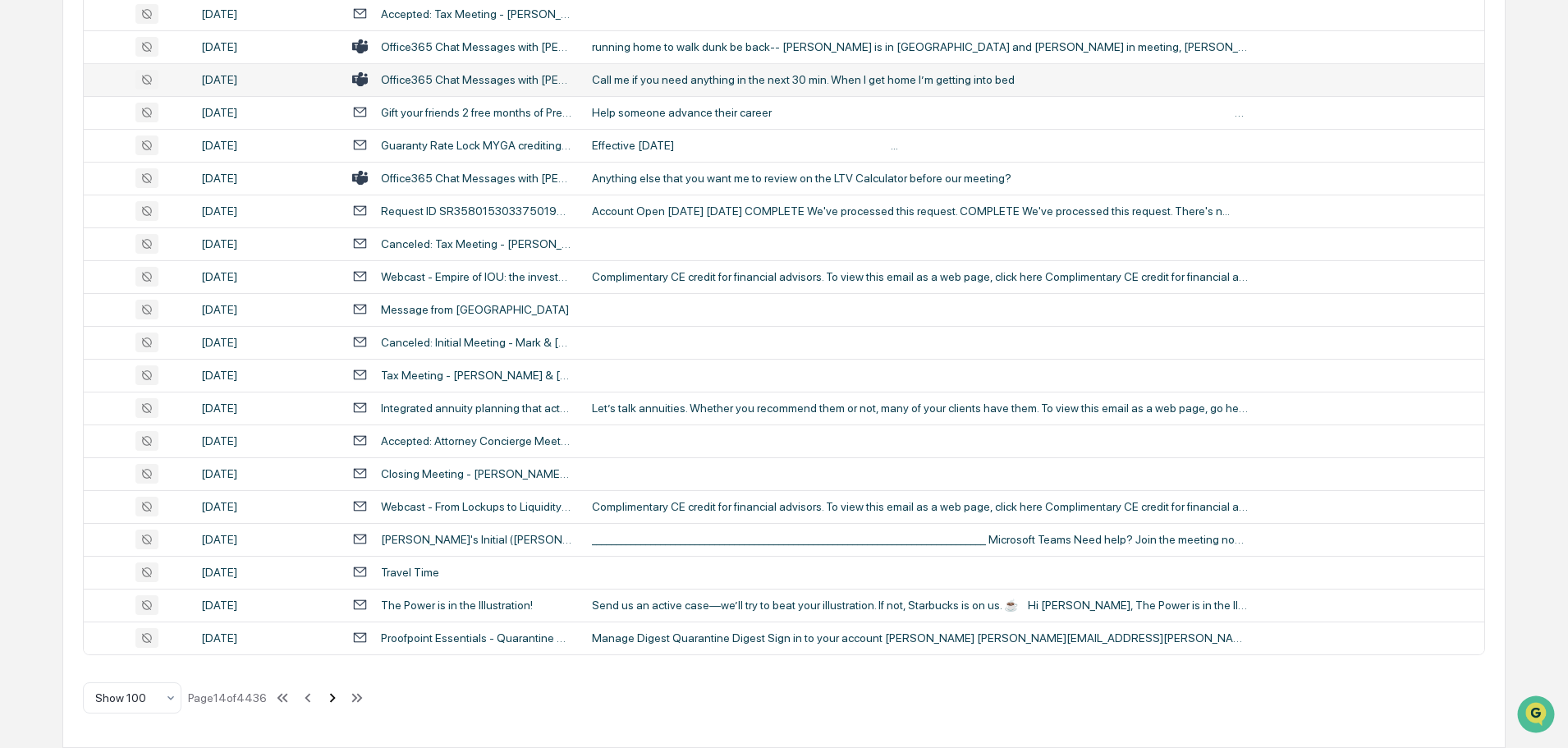
click at [336, 693] on icon at bounding box center [333, 698] width 18 height 18
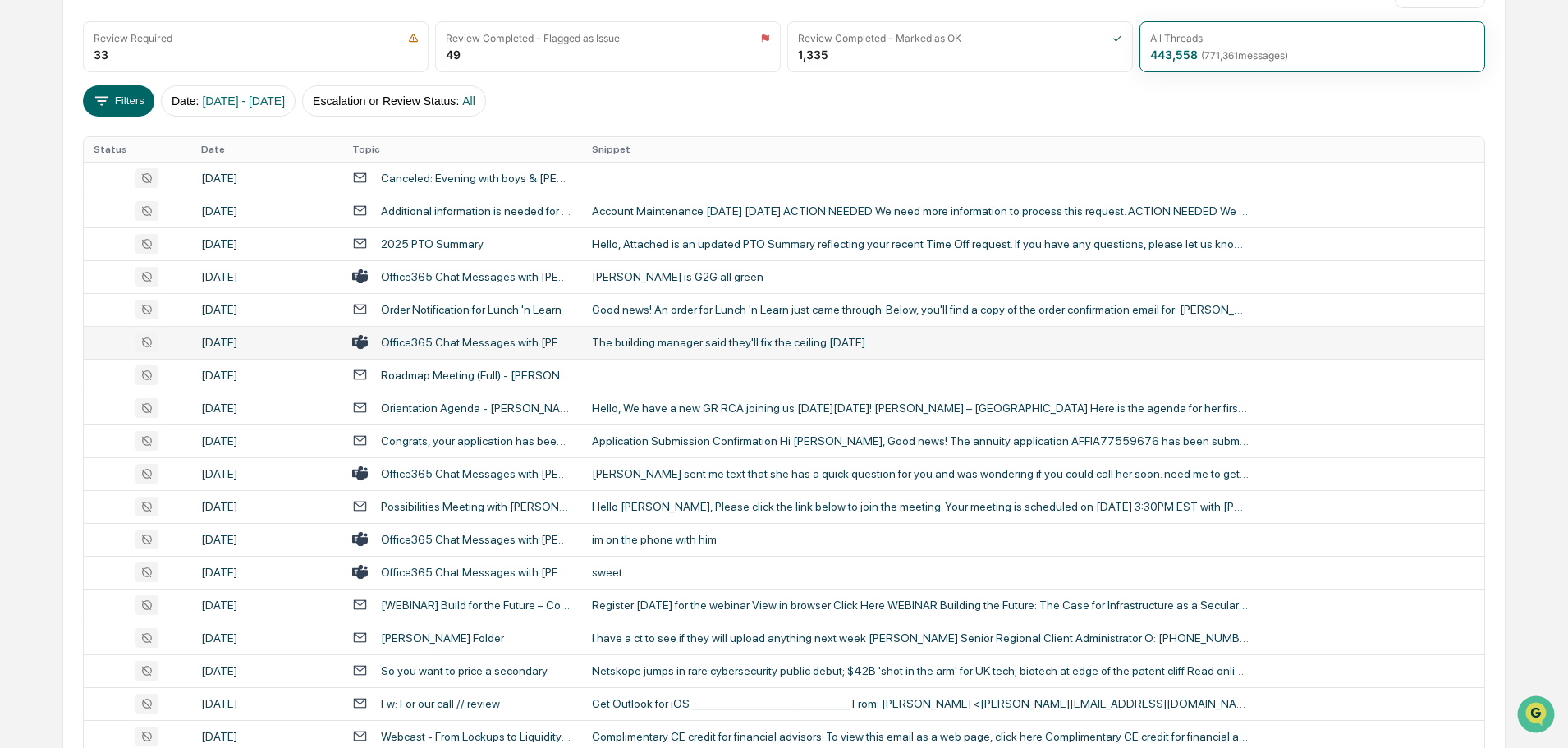
scroll to position [297, 0]
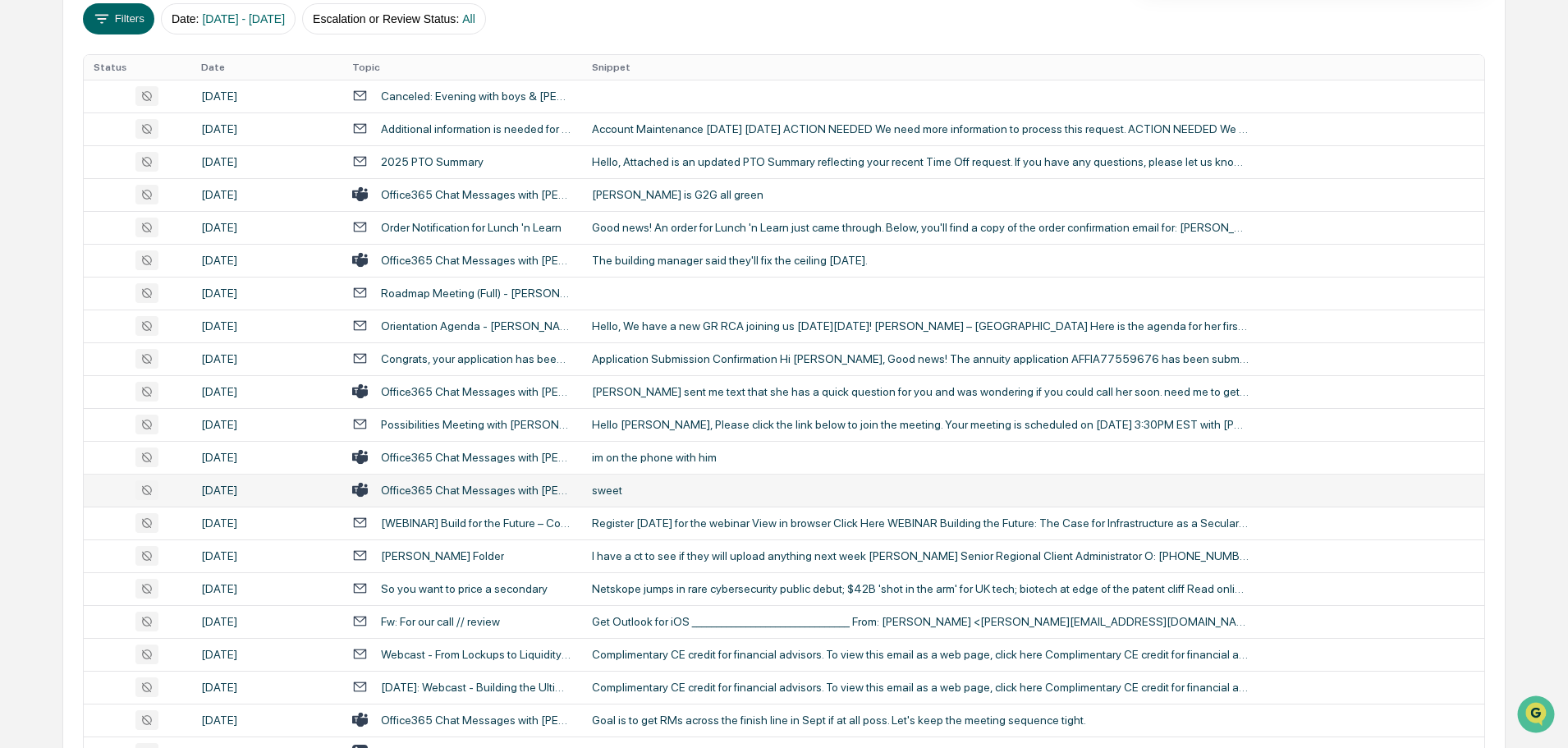
click at [696, 485] on div "sweet" at bounding box center [920, 490] width 657 height 13
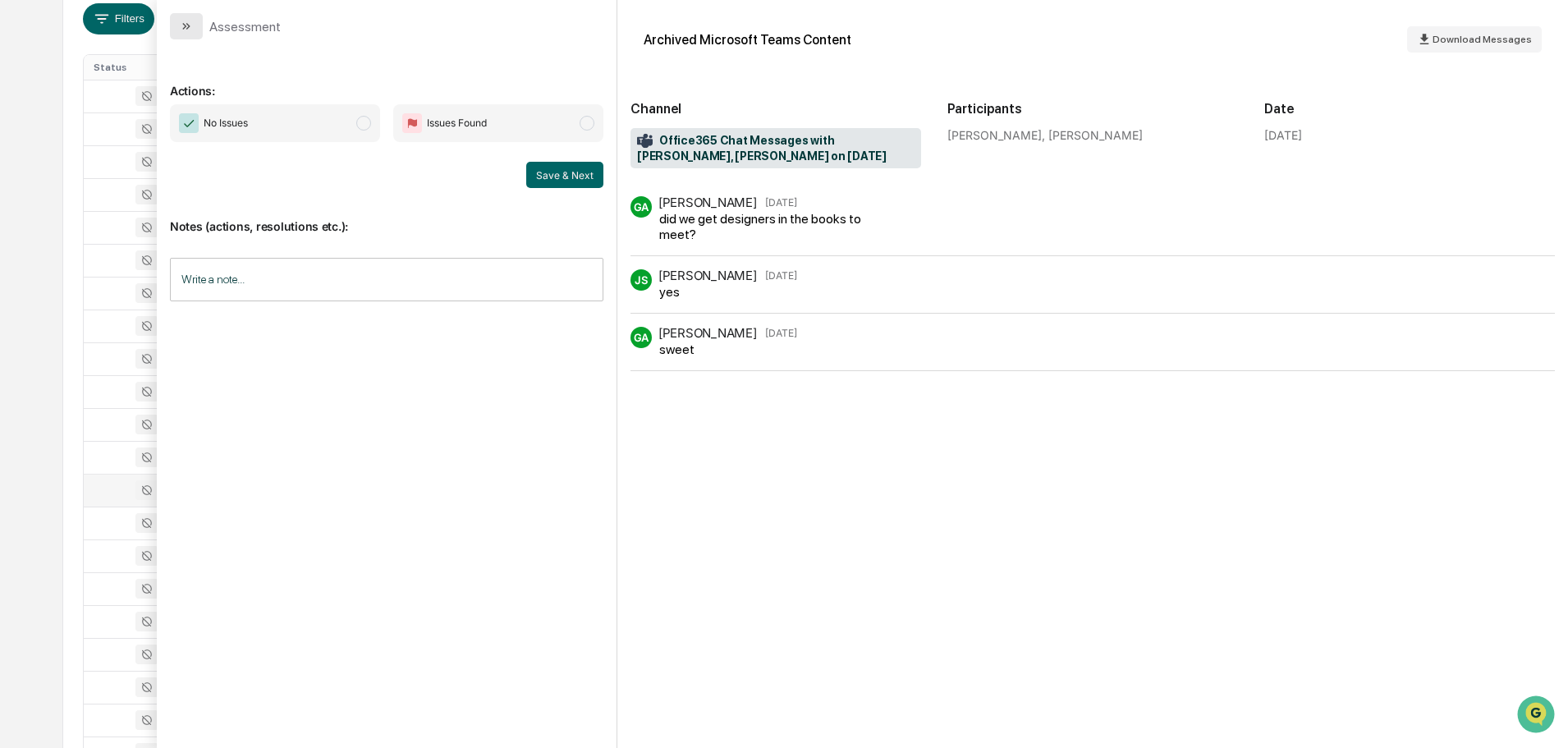
click at [179, 35] on button "modal" at bounding box center [186, 26] width 33 height 26
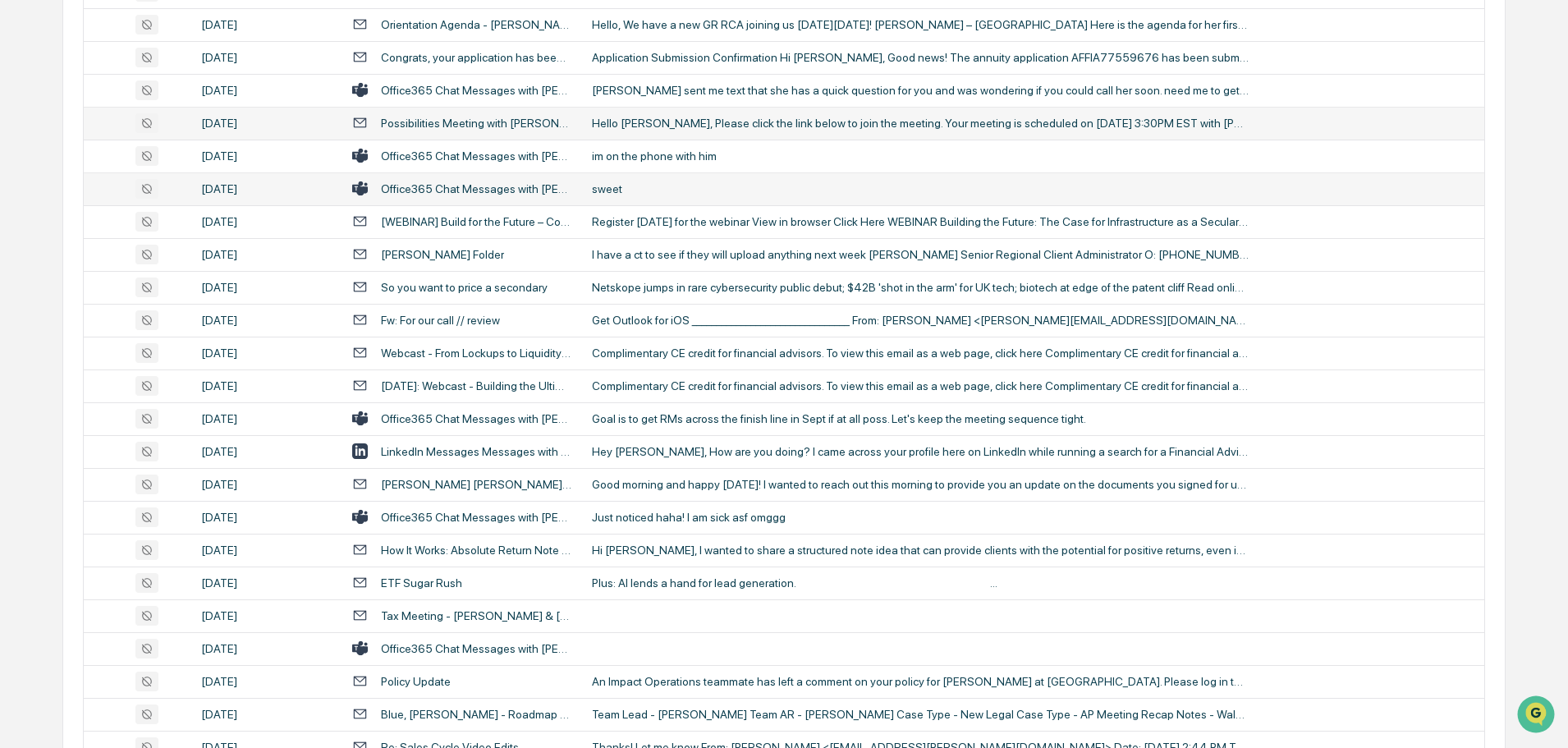
scroll to position [625, 0]
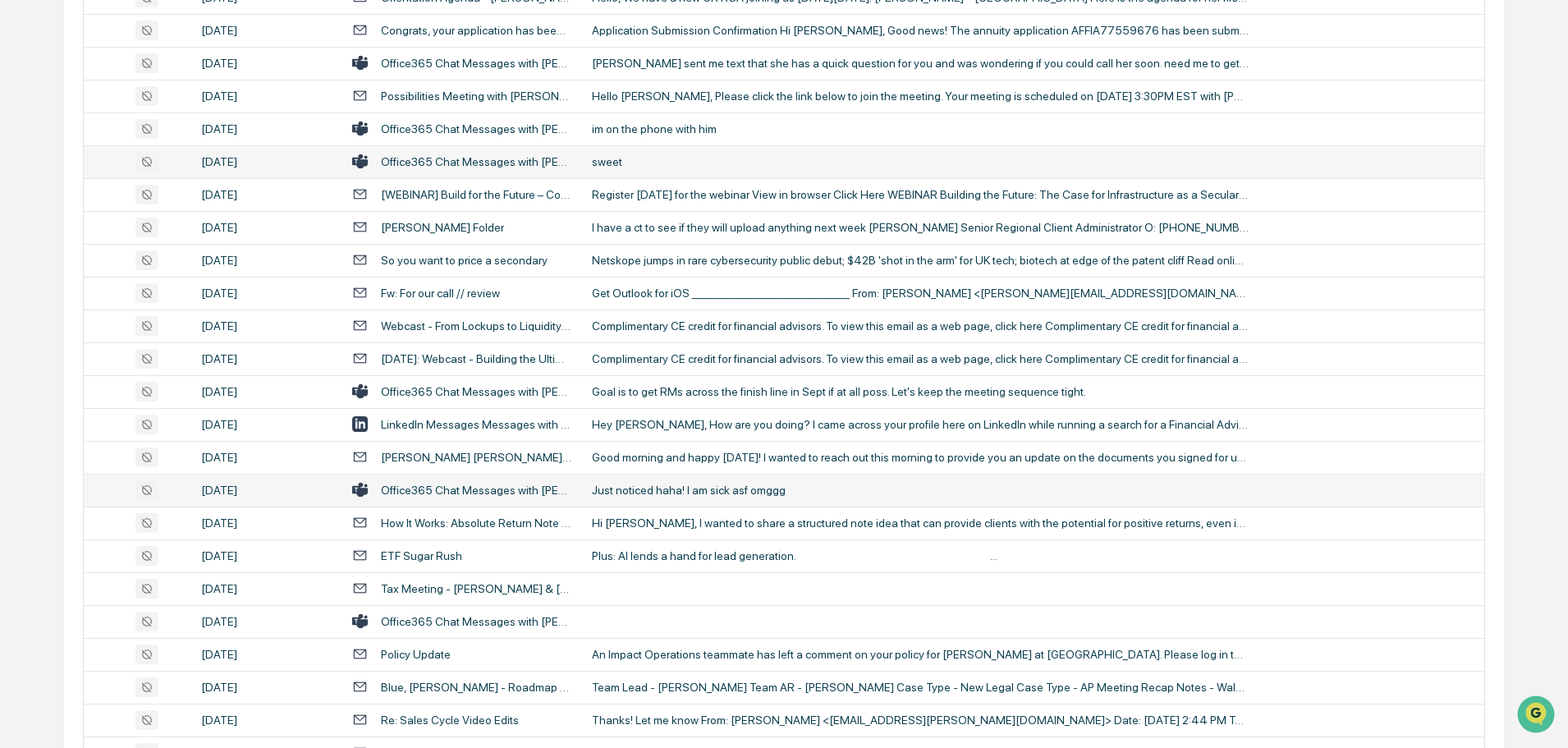
click at [663, 492] on div "Just noticed haha! I am sick asf omggg" at bounding box center [920, 490] width 657 height 13
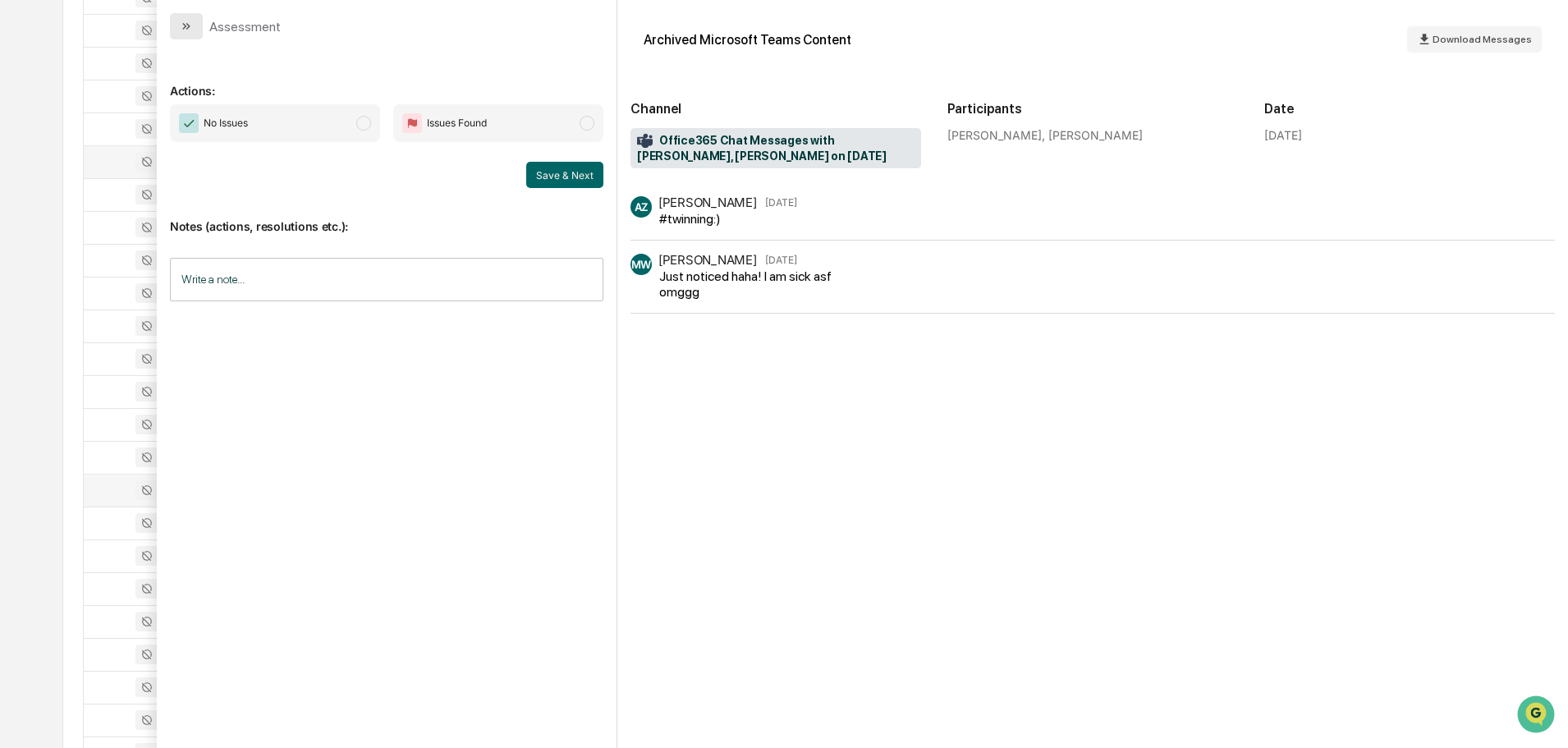
click at [194, 28] on button "modal" at bounding box center [186, 26] width 33 height 26
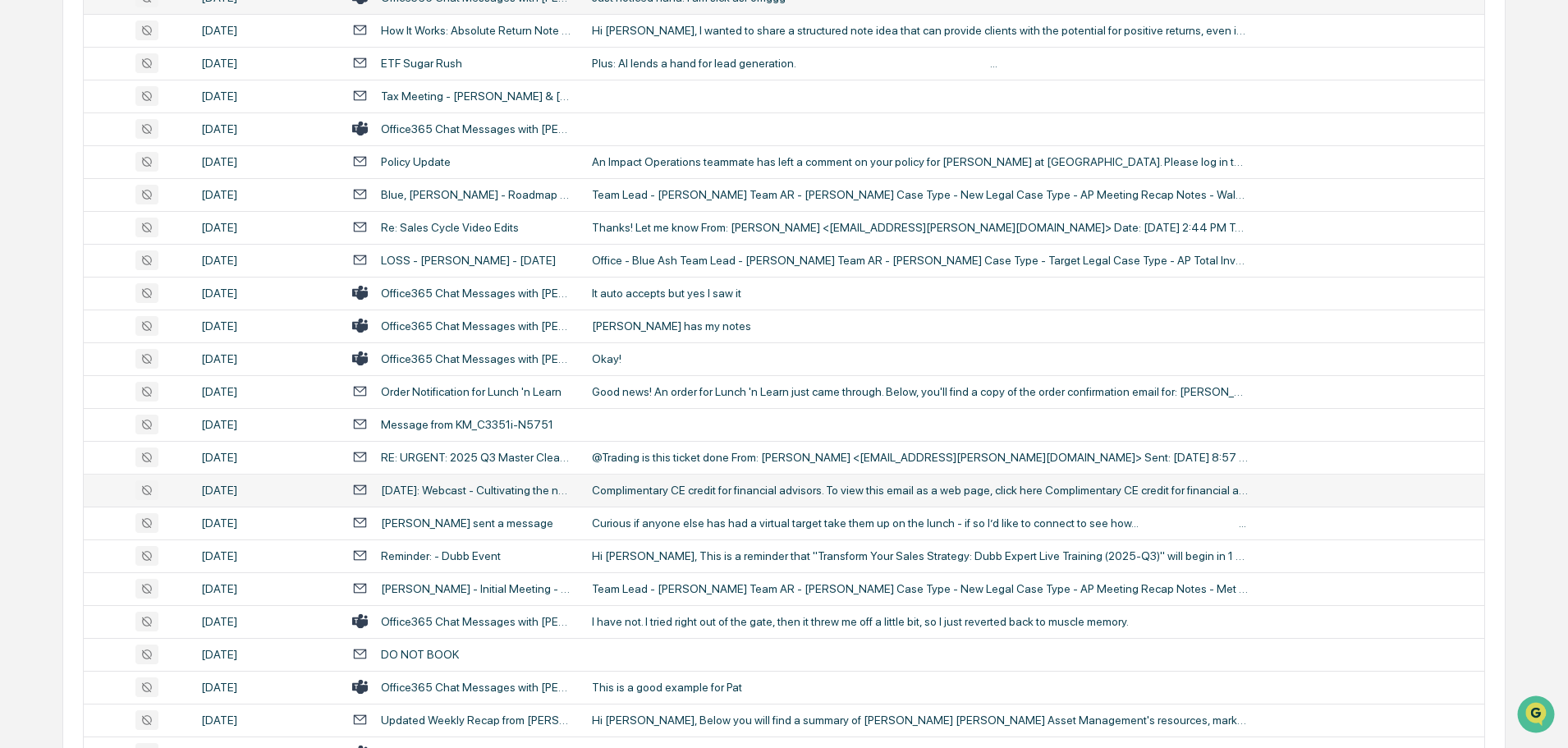
scroll to position [1200, 0]
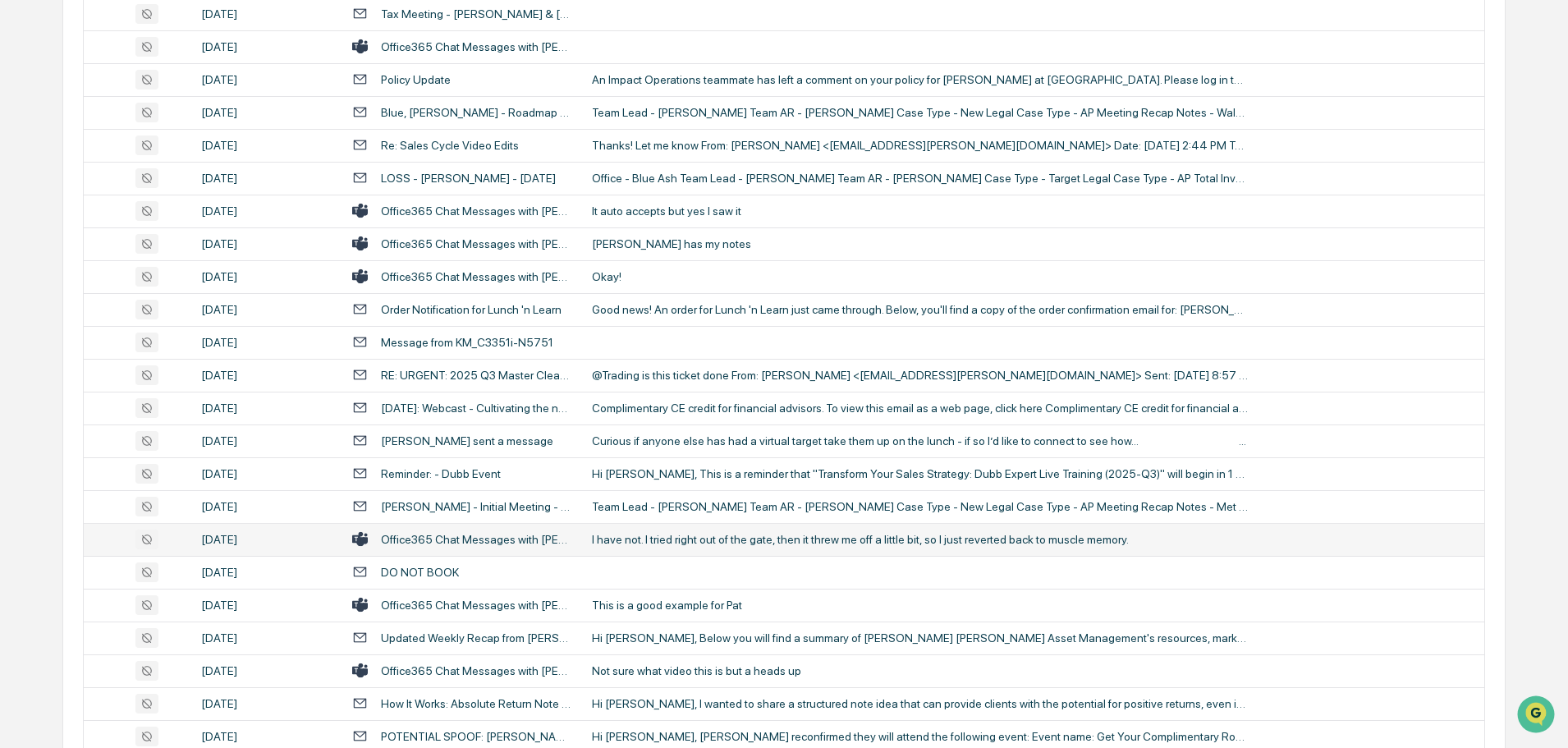
click at [687, 535] on div "I have not. I tried right out of the gate, then it threw me off a little bit, s…" at bounding box center [920, 539] width 657 height 13
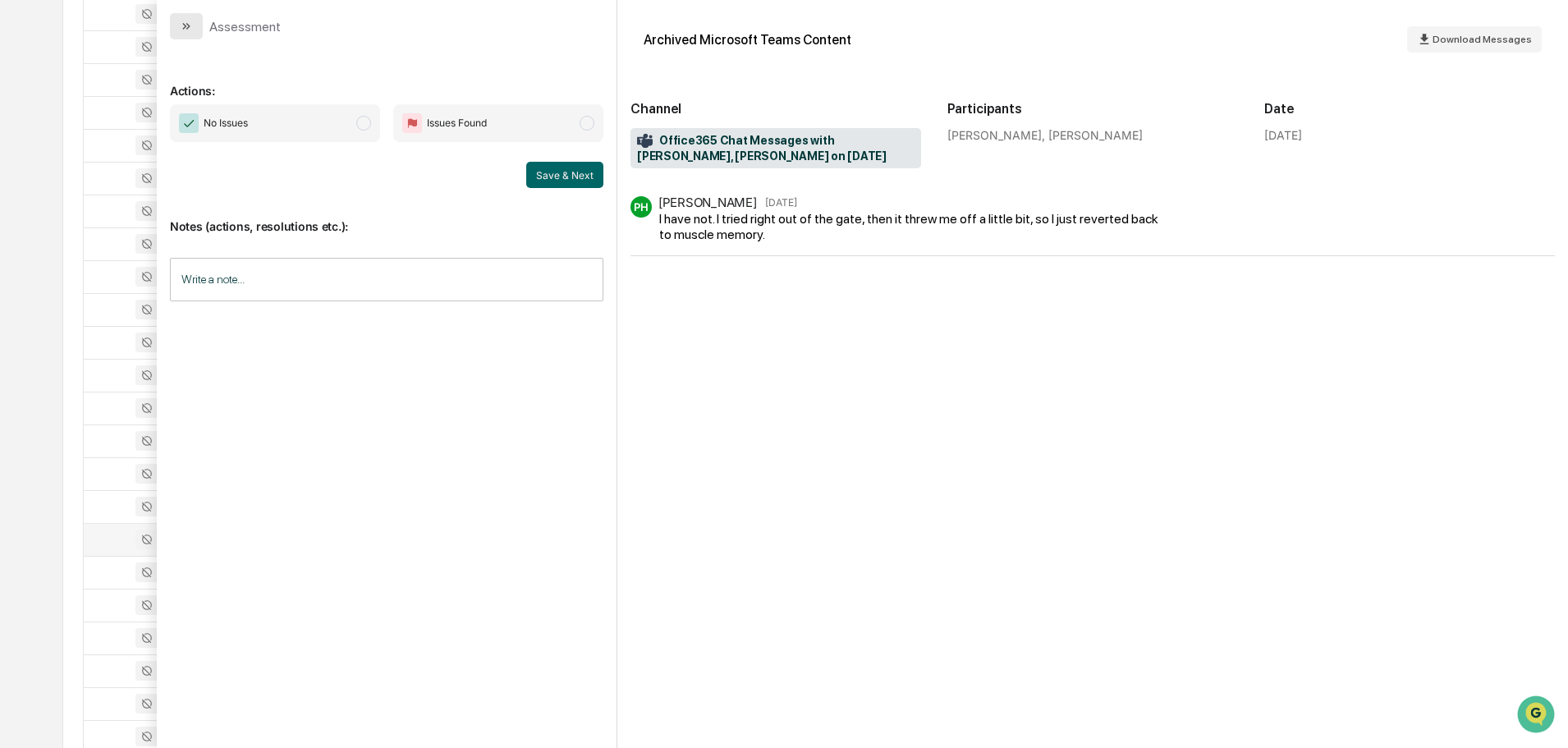
click at [185, 26] on icon "modal" at bounding box center [184, 26] width 4 height 7
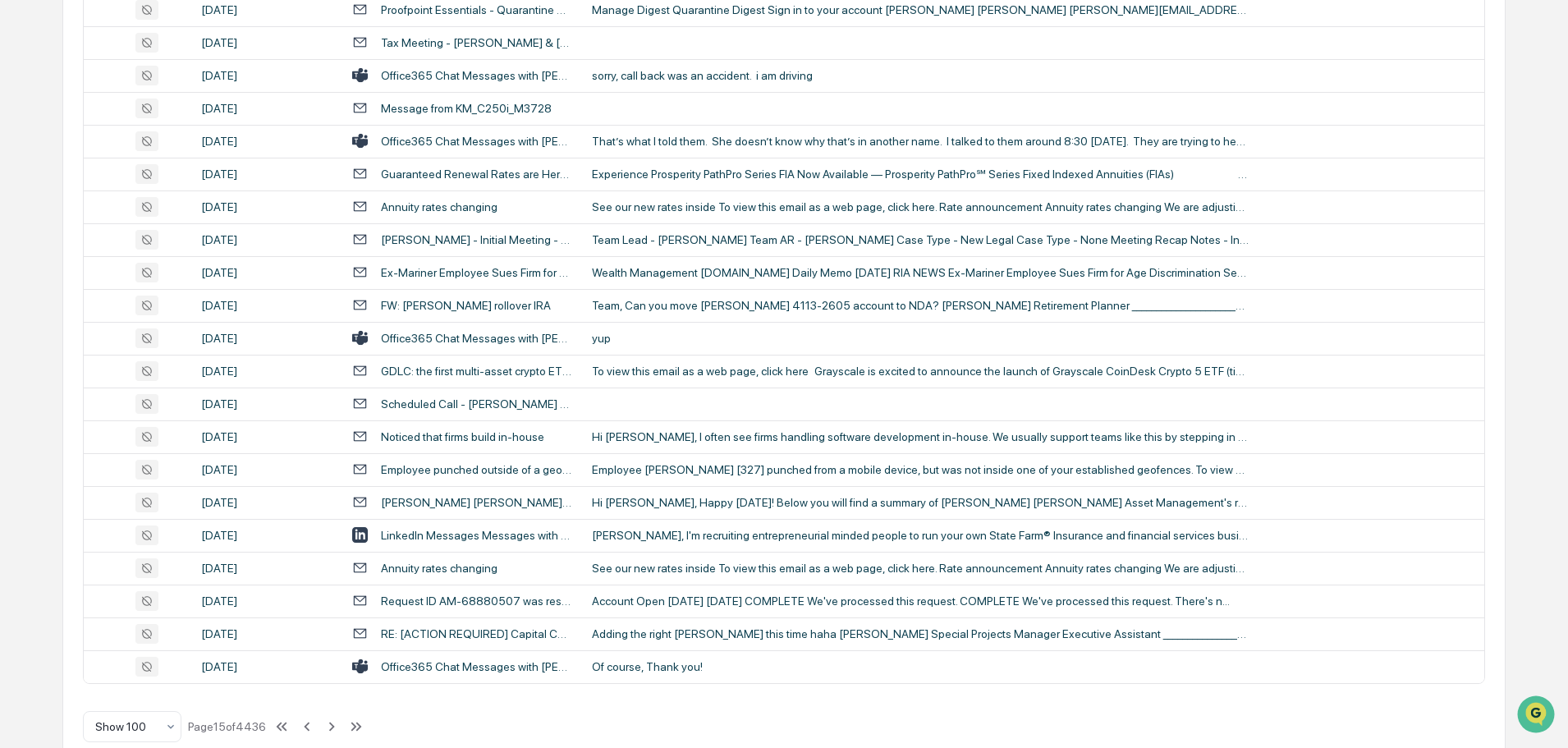
scroll to position [3007, 0]
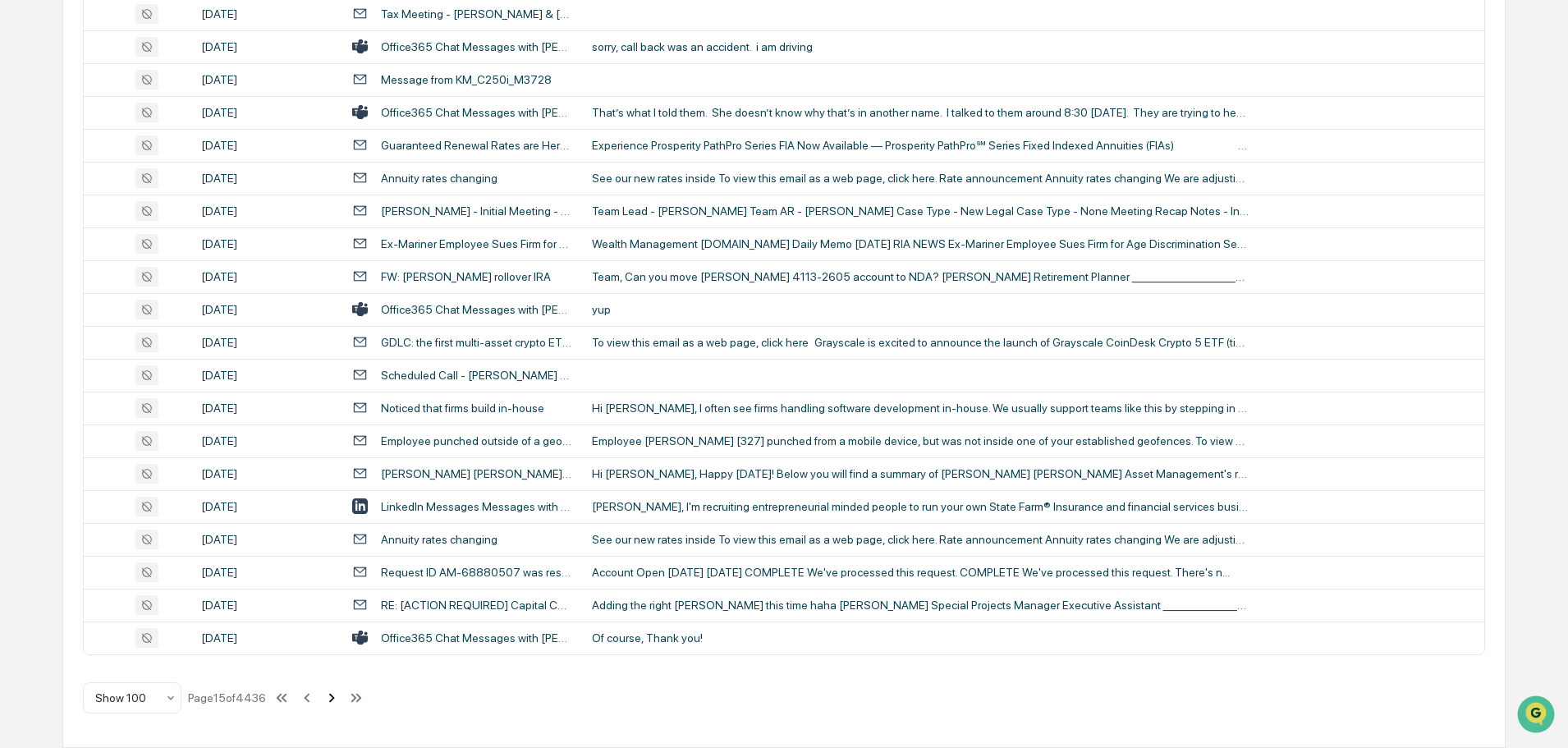
click at [335, 701] on icon at bounding box center [332, 698] width 18 height 18
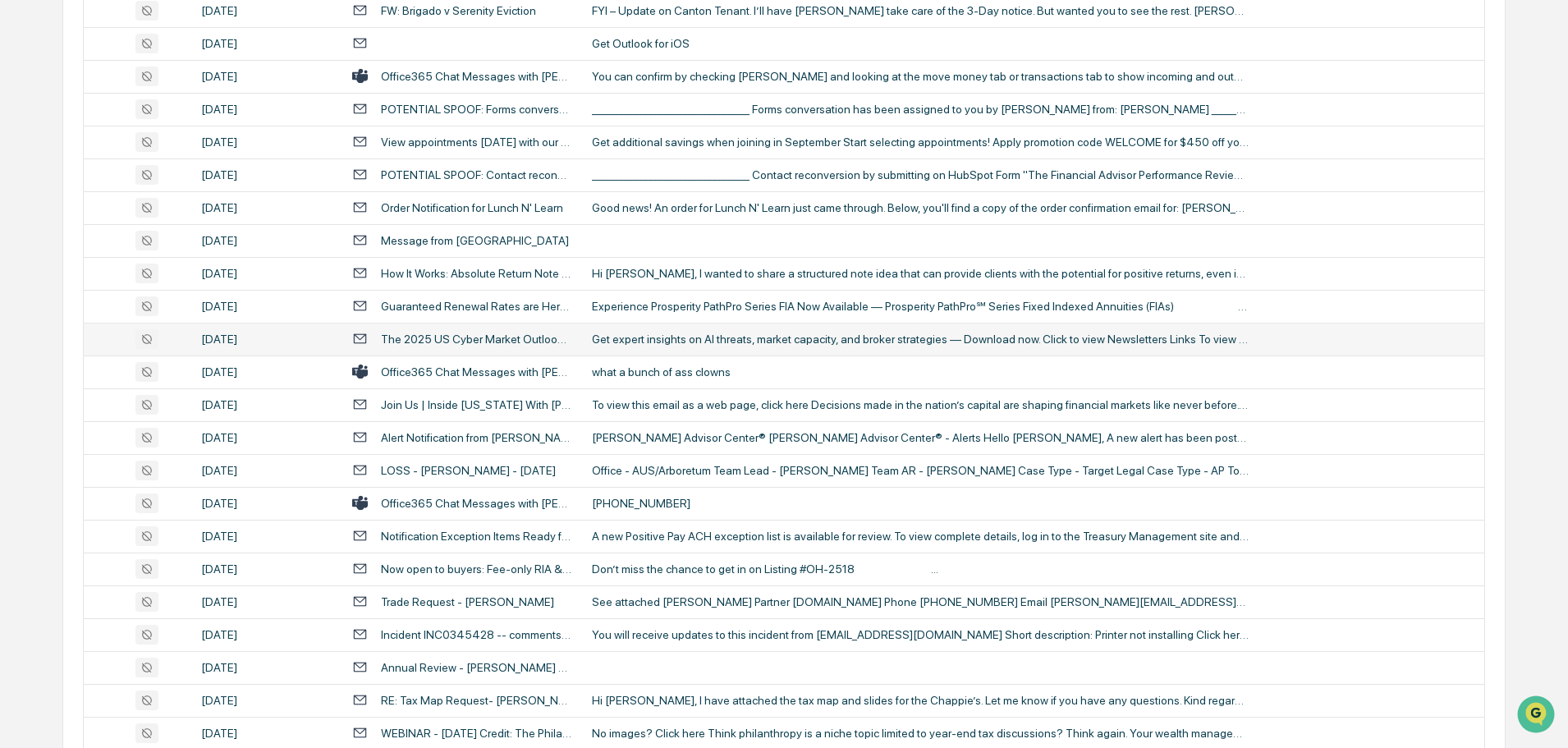
scroll to position [708, 0]
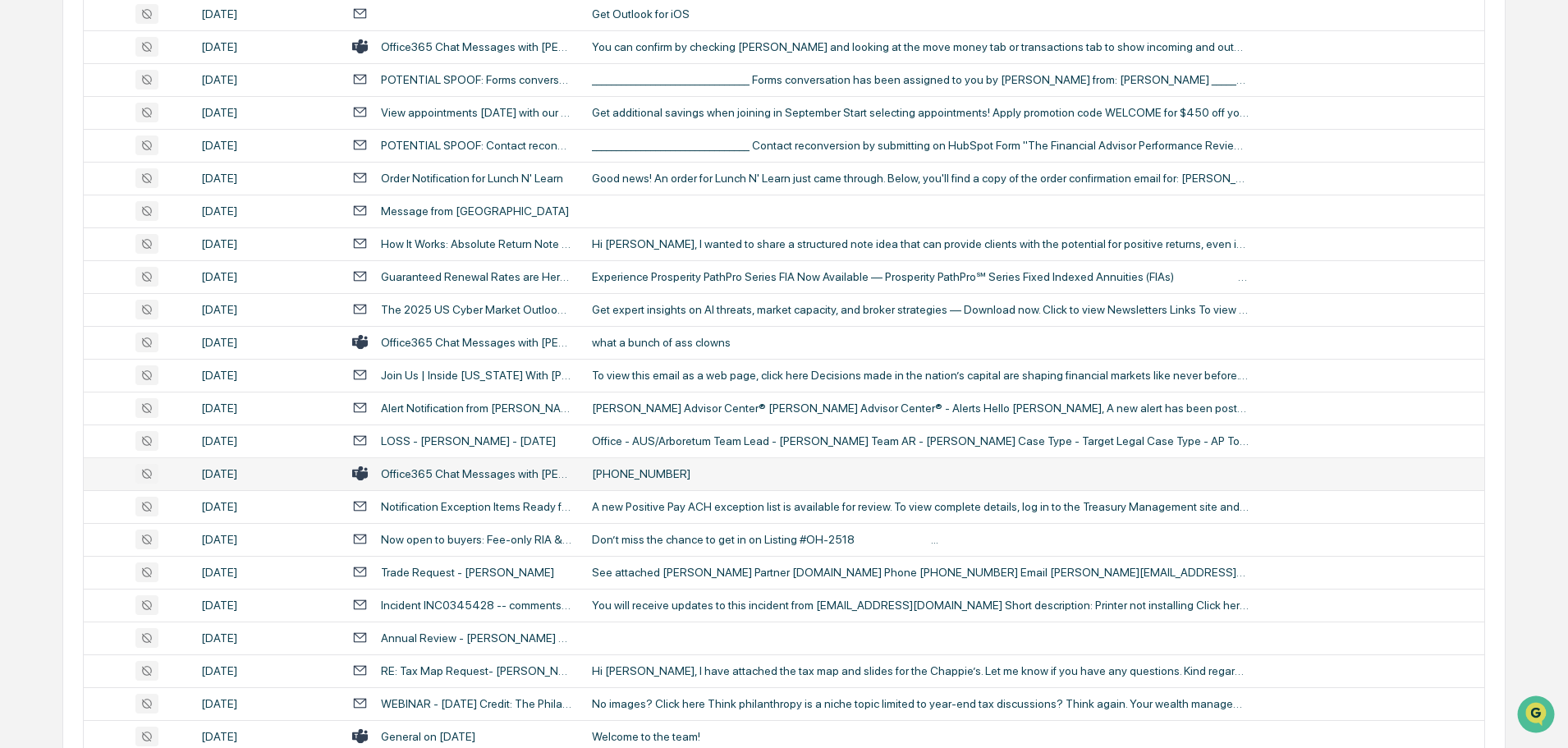
click at [719, 470] on div "[PHONE_NUMBER]" at bounding box center [920, 473] width 657 height 13
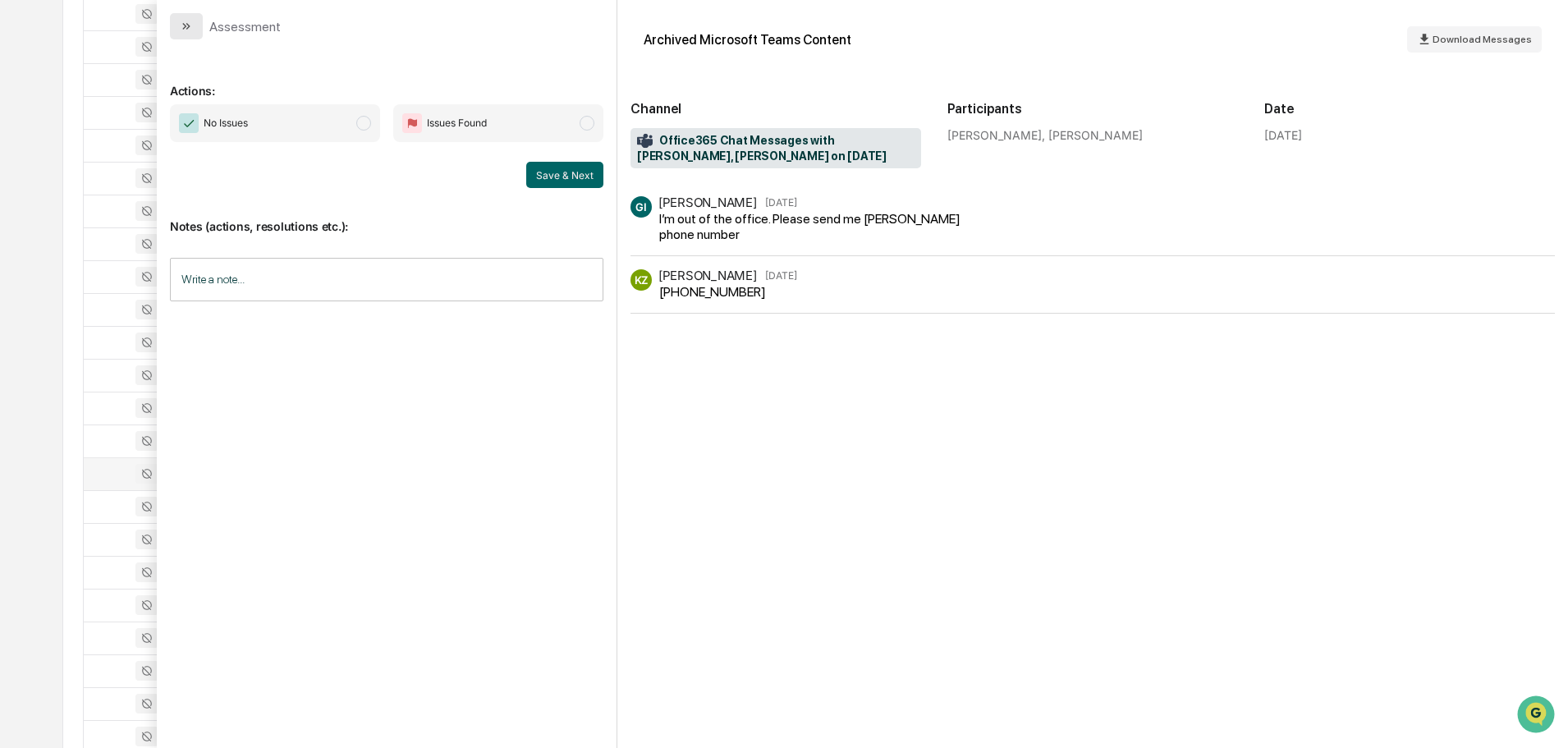
click at [195, 31] on button "modal" at bounding box center [186, 26] width 33 height 26
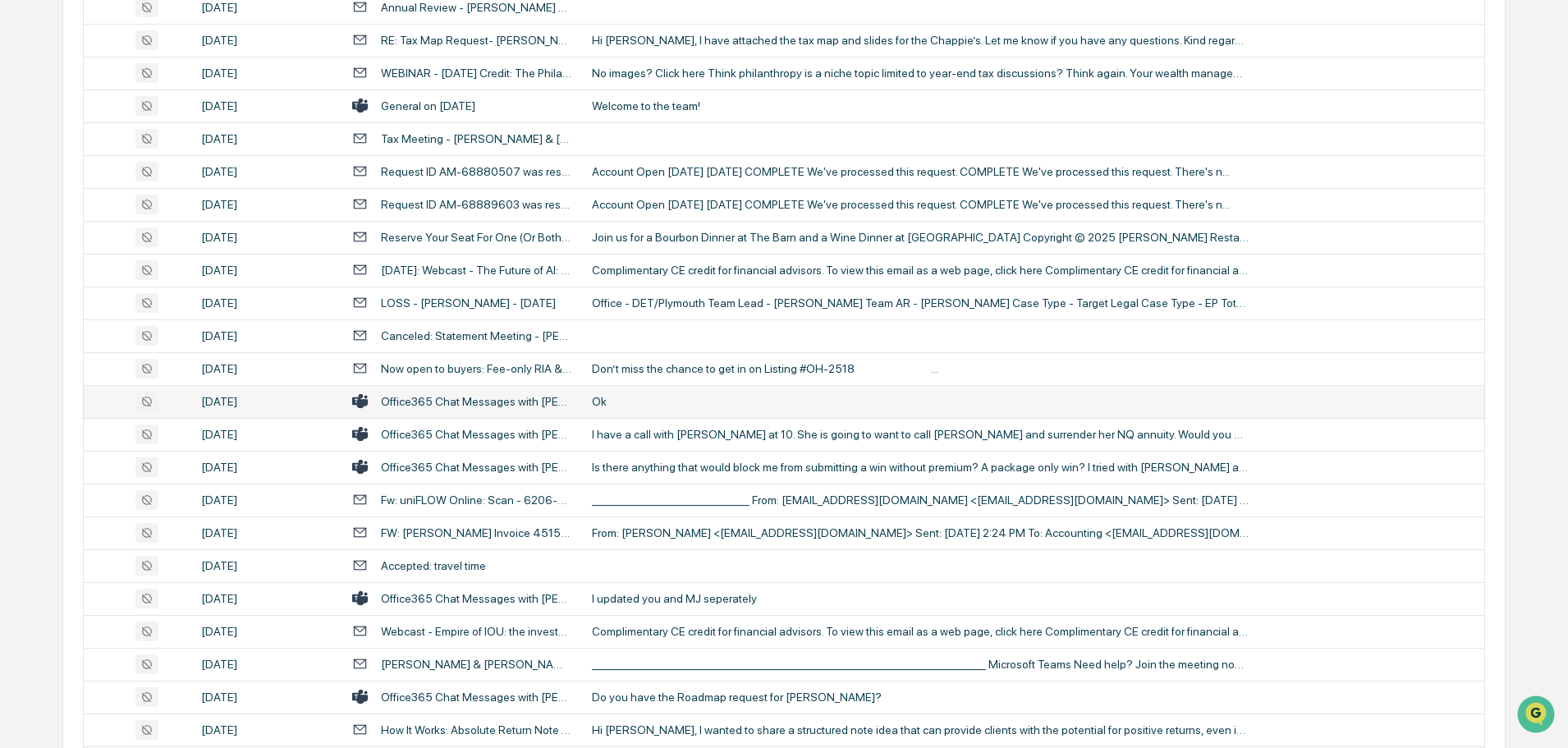
scroll to position [1365, 0]
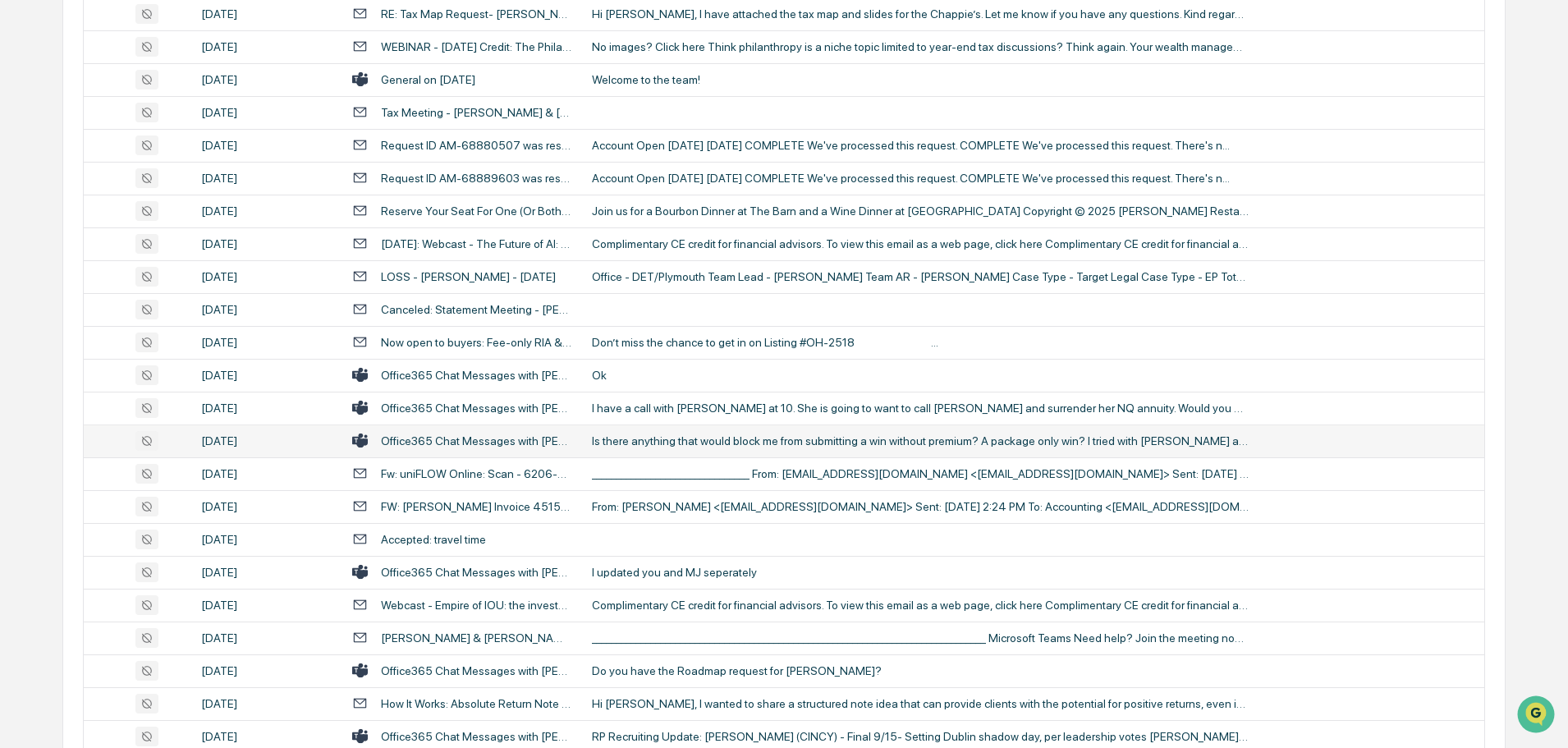
click at [669, 447] on div "Is there anything that would block me from submitting a win without premium? A …" at bounding box center [920, 440] width 657 height 13
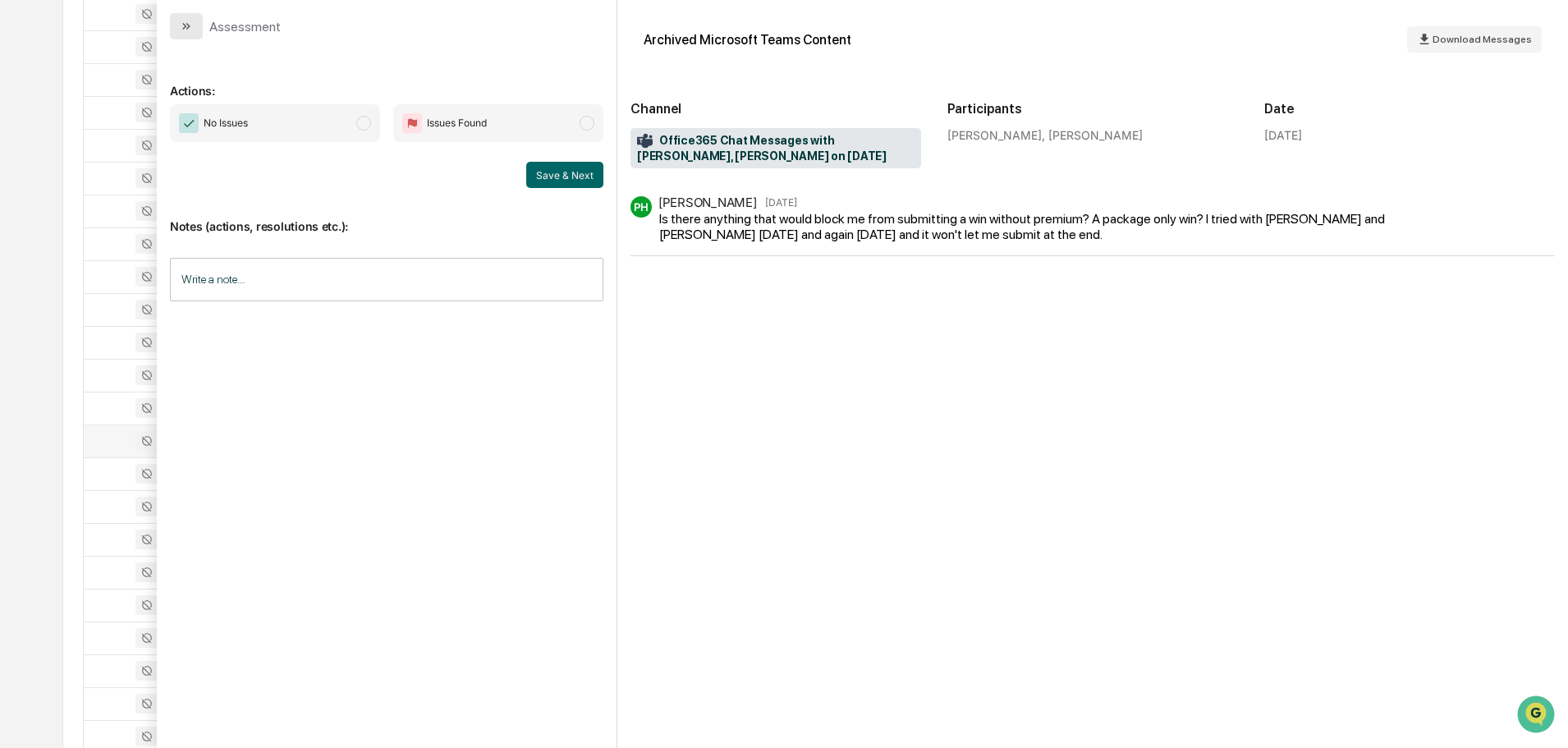
click at [197, 22] on button "modal" at bounding box center [186, 26] width 33 height 26
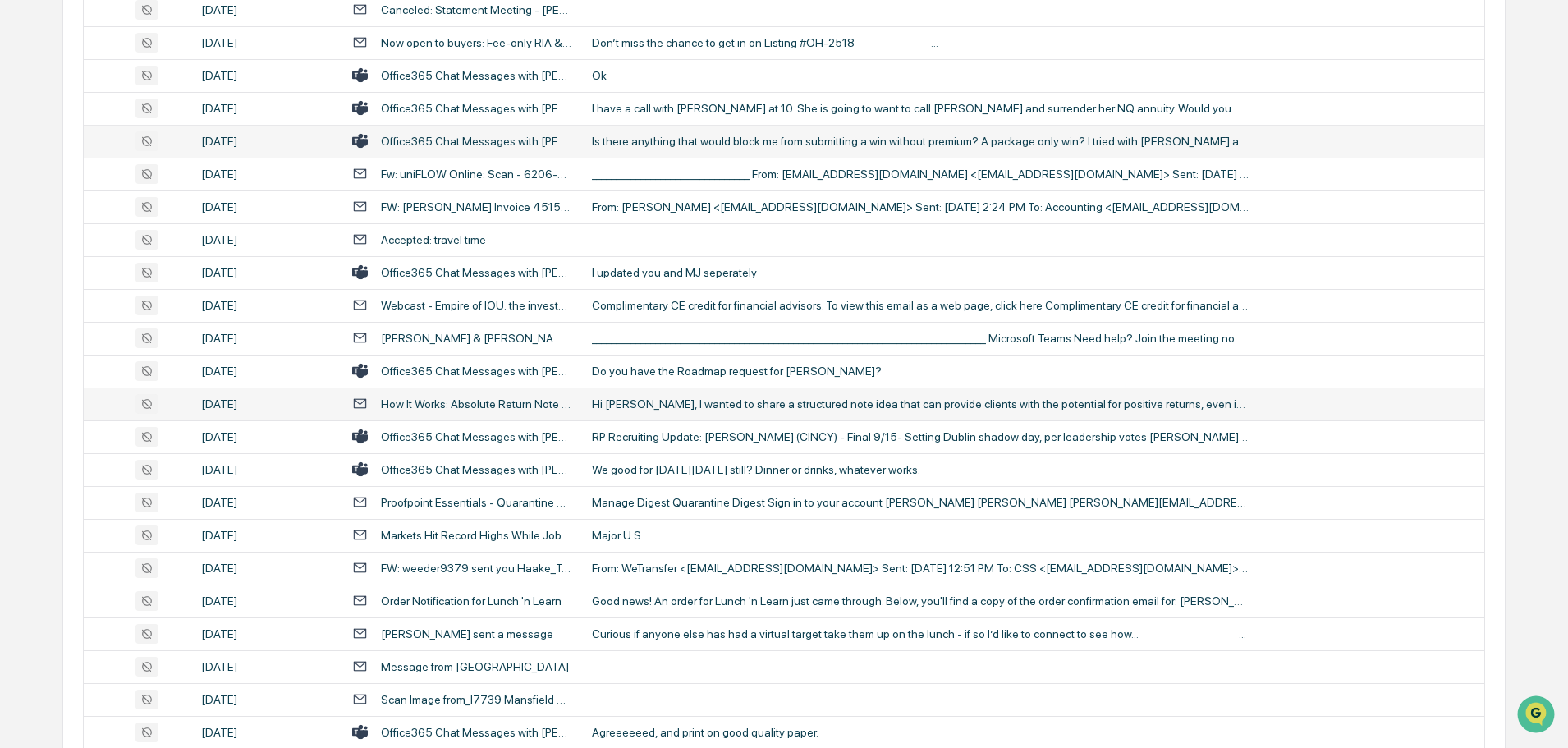
scroll to position [1693, 0]
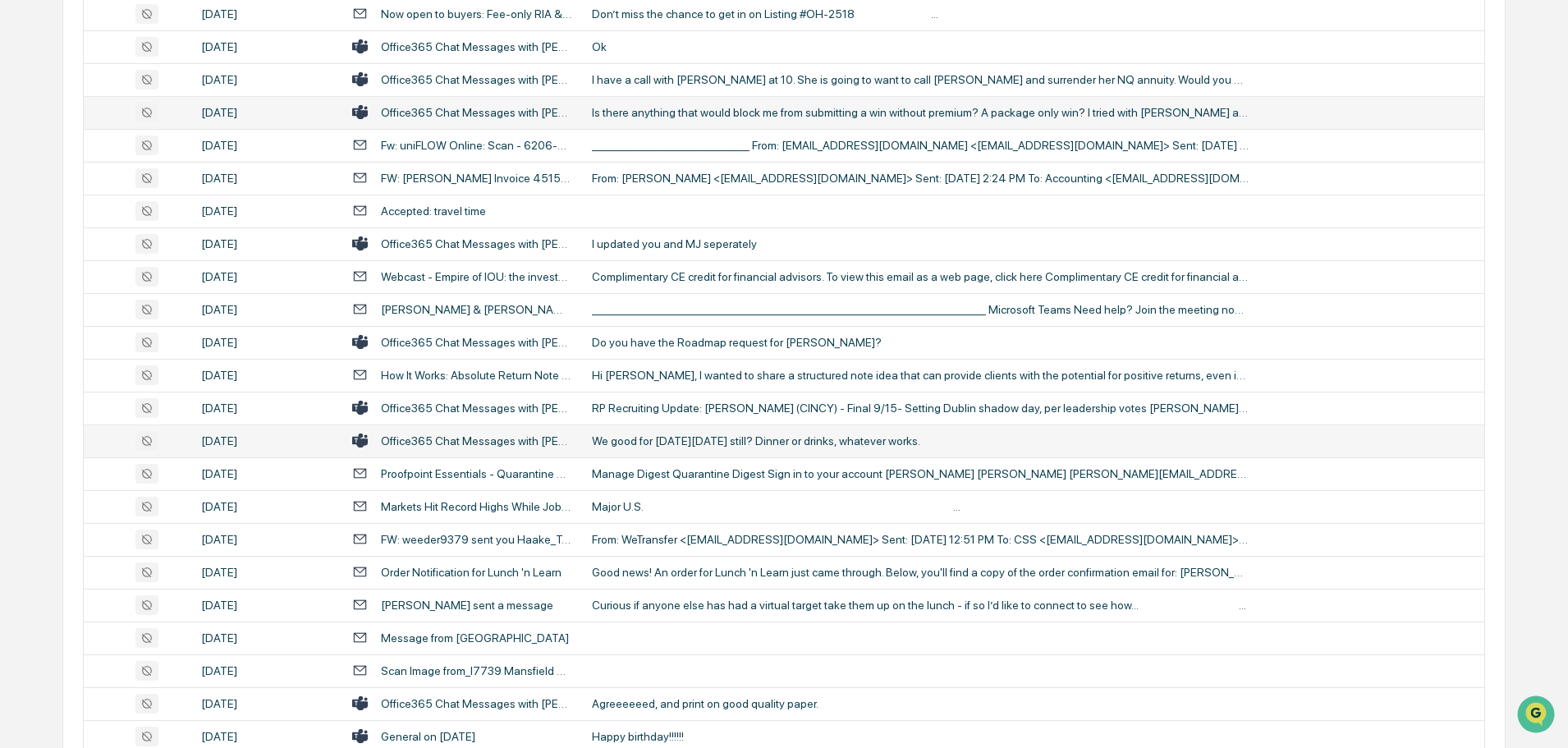
click at [666, 451] on td "We good for [DATE][DATE] still? Dinner or drinks, whatever works." at bounding box center [1033, 440] width 902 height 33
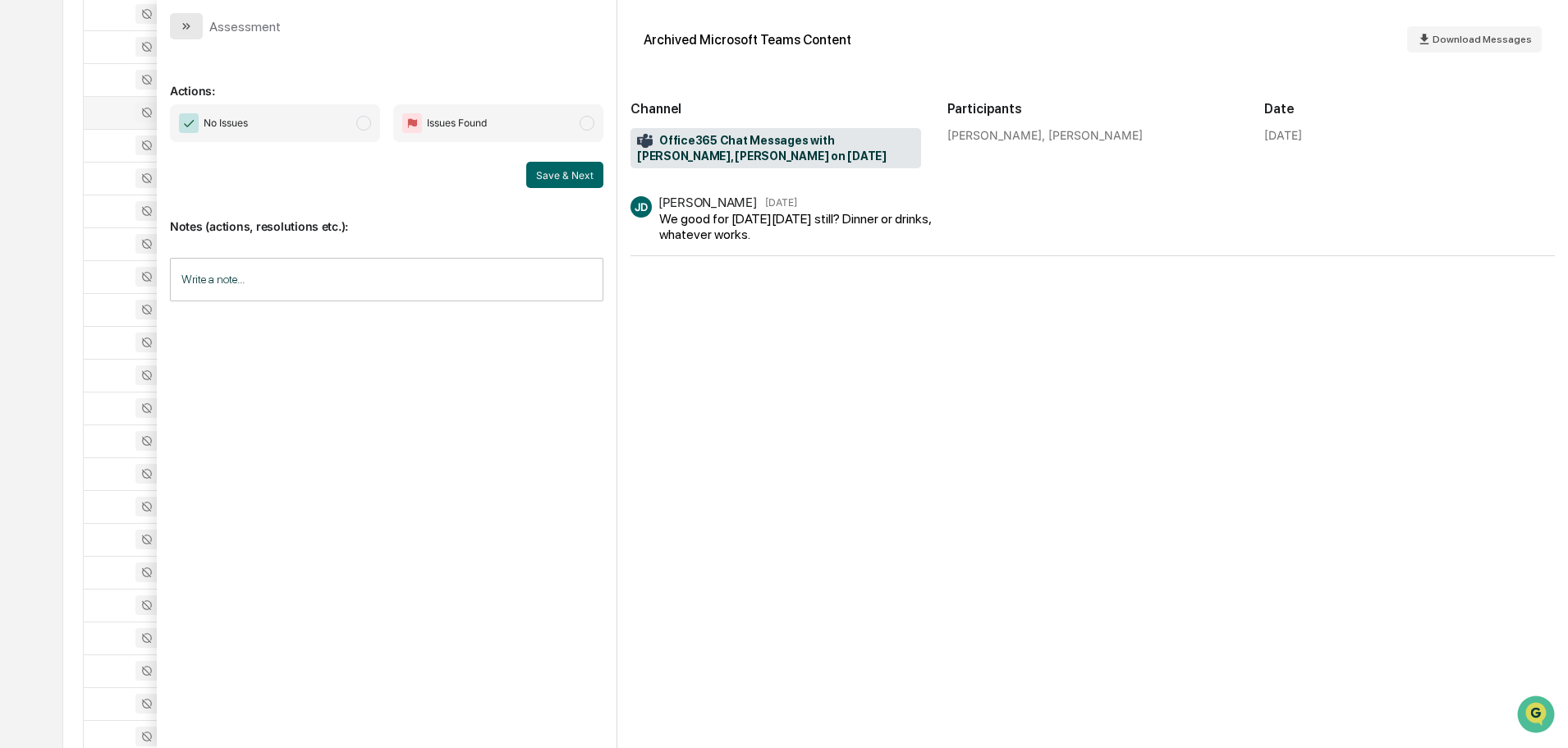
click at [198, 21] on button "modal" at bounding box center [186, 26] width 33 height 26
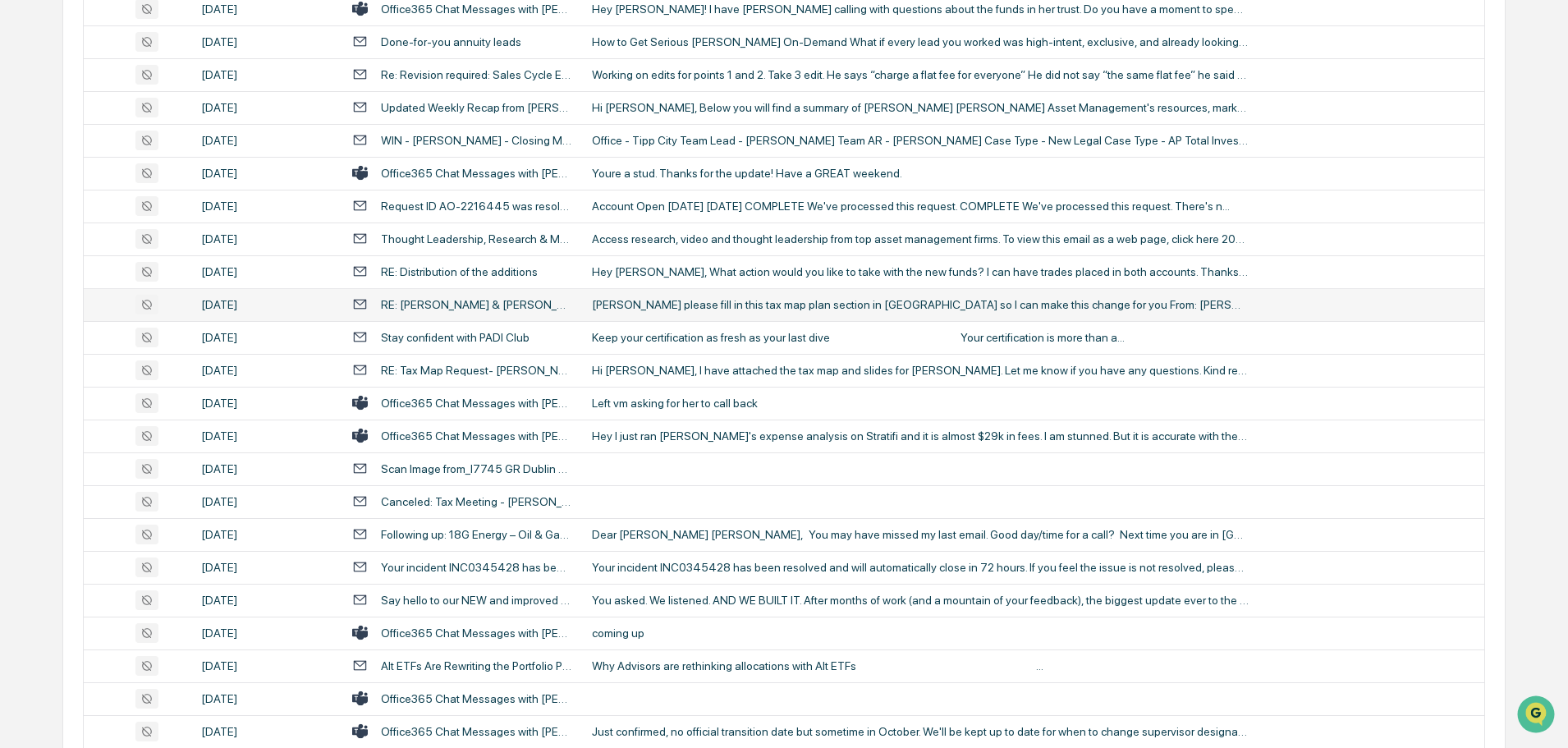
scroll to position [2761, 0]
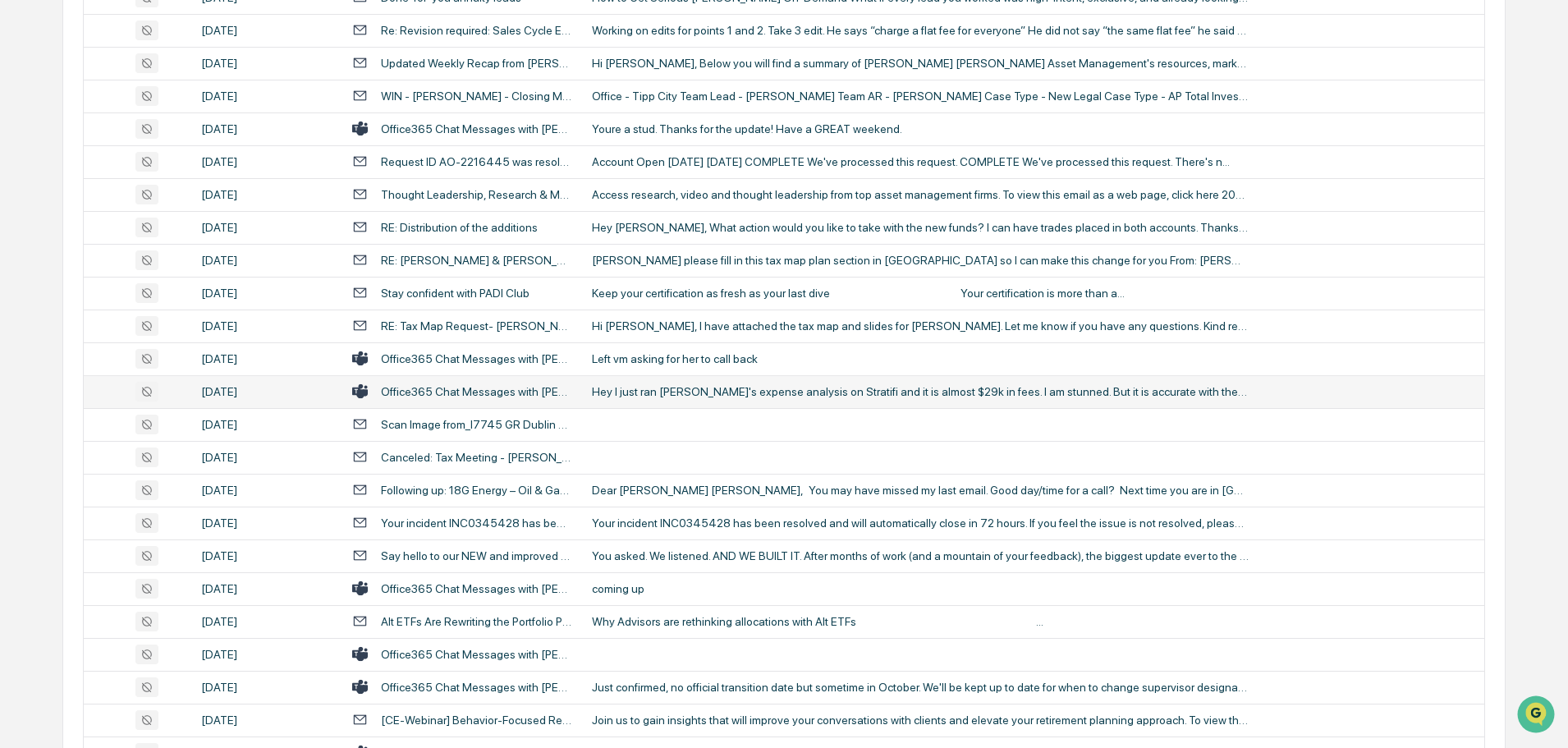
click at [732, 393] on div "Hey I just ran [PERSON_NAME]'s expense analysis on Stratifi and it is almost $2…" at bounding box center [920, 391] width 657 height 13
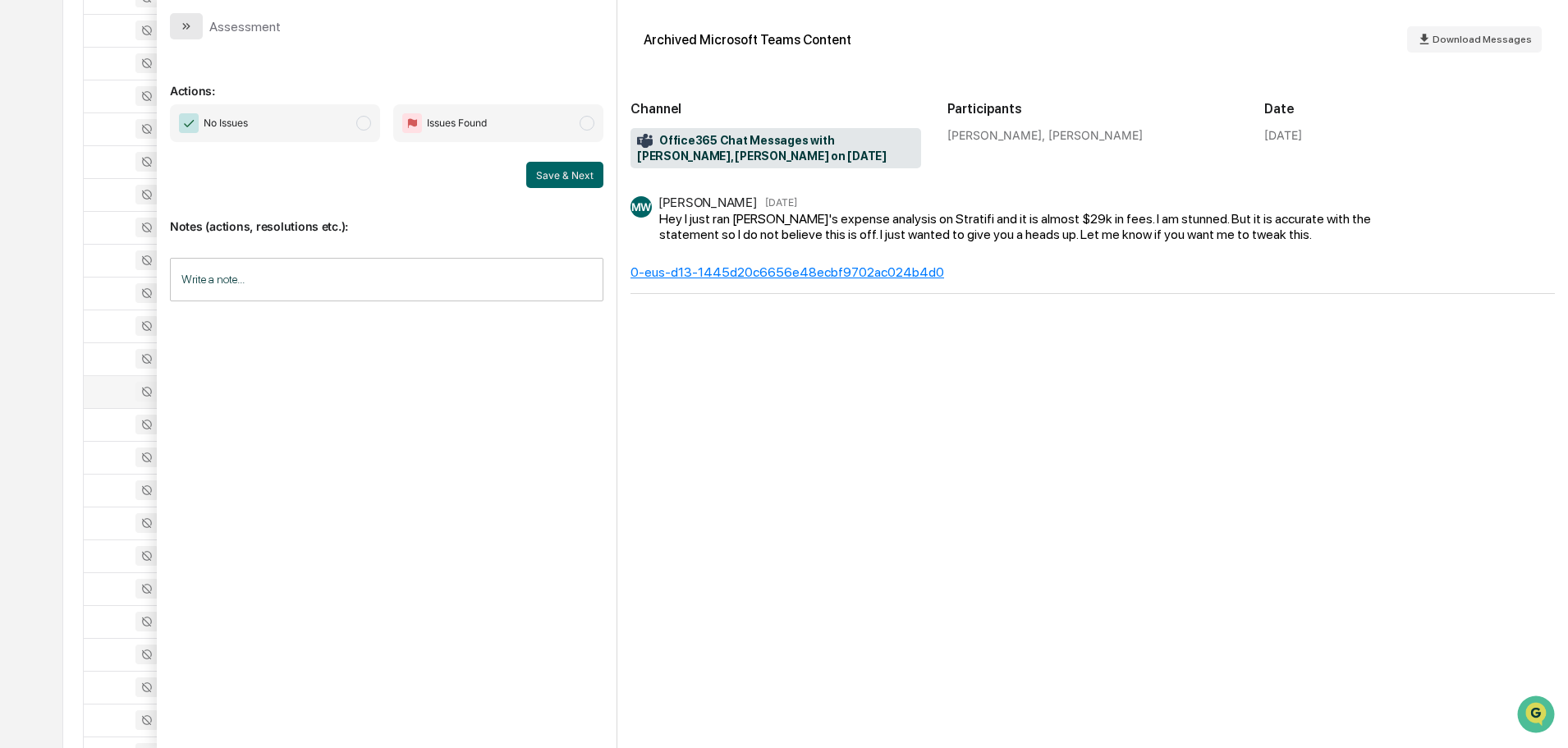
click at [186, 31] on icon "modal" at bounding box center [186, 26] width 13 height 13
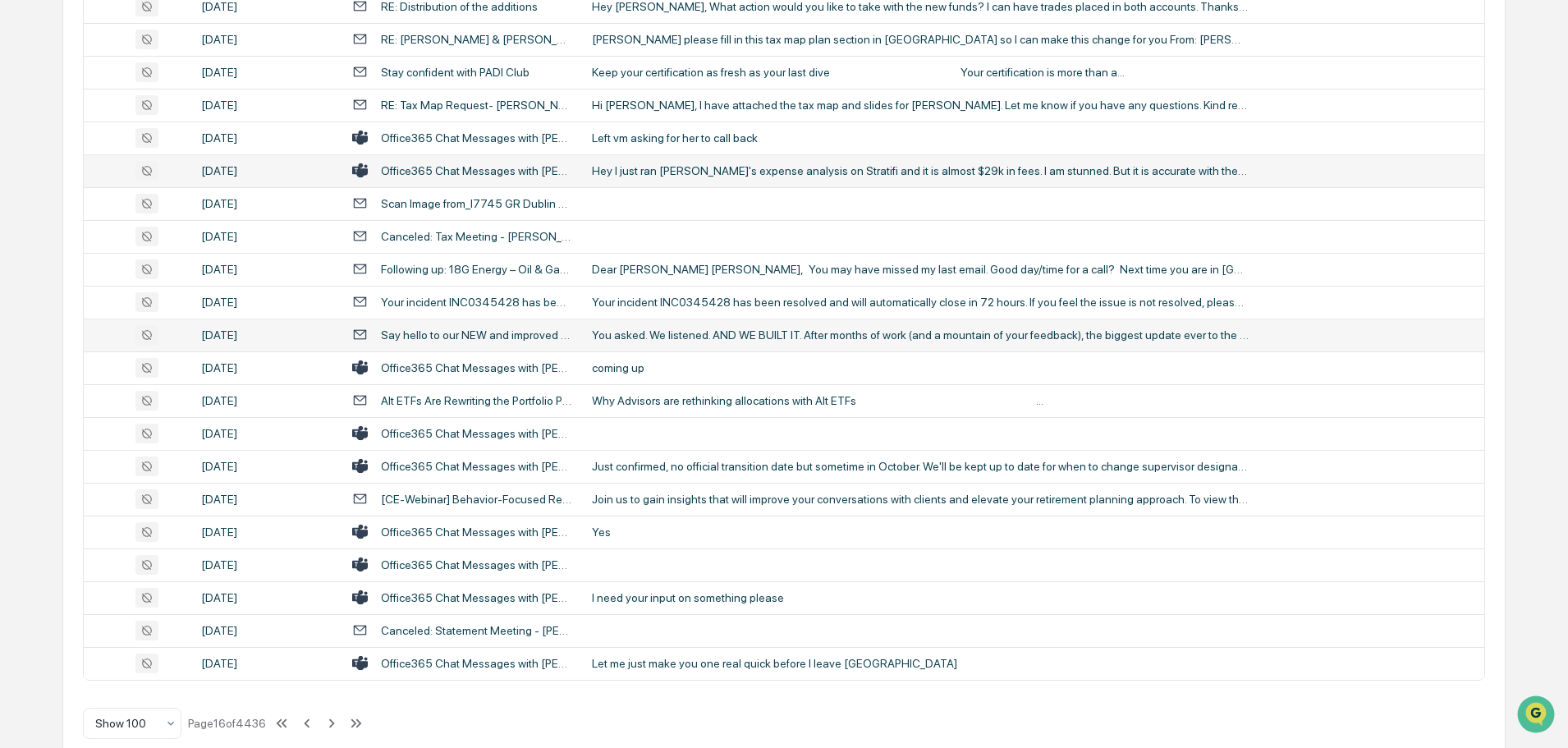
scroll to position [3007, 0]
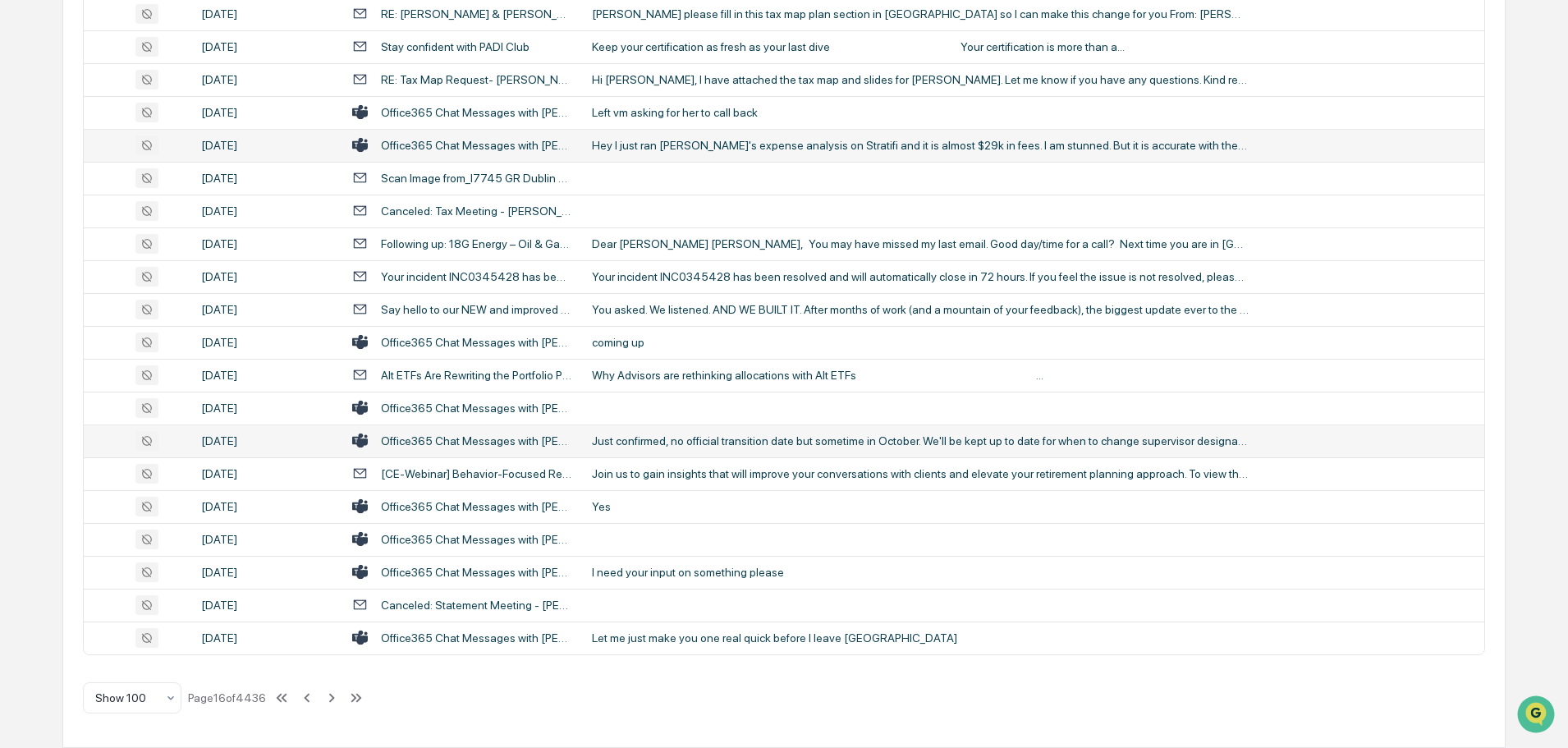
click at [776, 441] on div "Just confirmed, no official transition date but sometime in October. We'll be k…" at bounding box center [920, 440] width 657 height 13
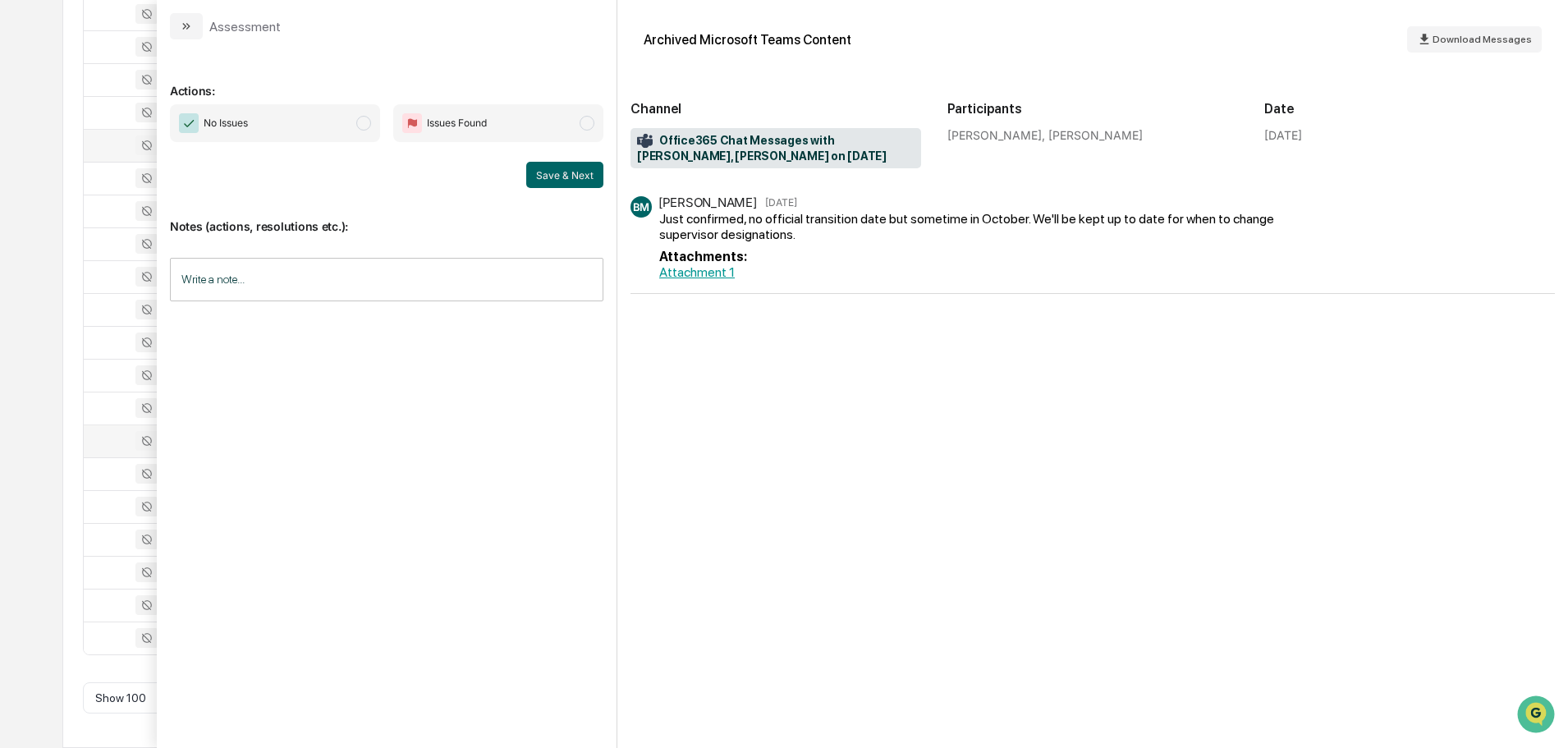
click at [688, 273] on link "Attachment 1" at bounding box center [697, 272] width 76 height 16
click at [183, 25] on icon "modal" at bounding box center [186, 26] width 13 height 13
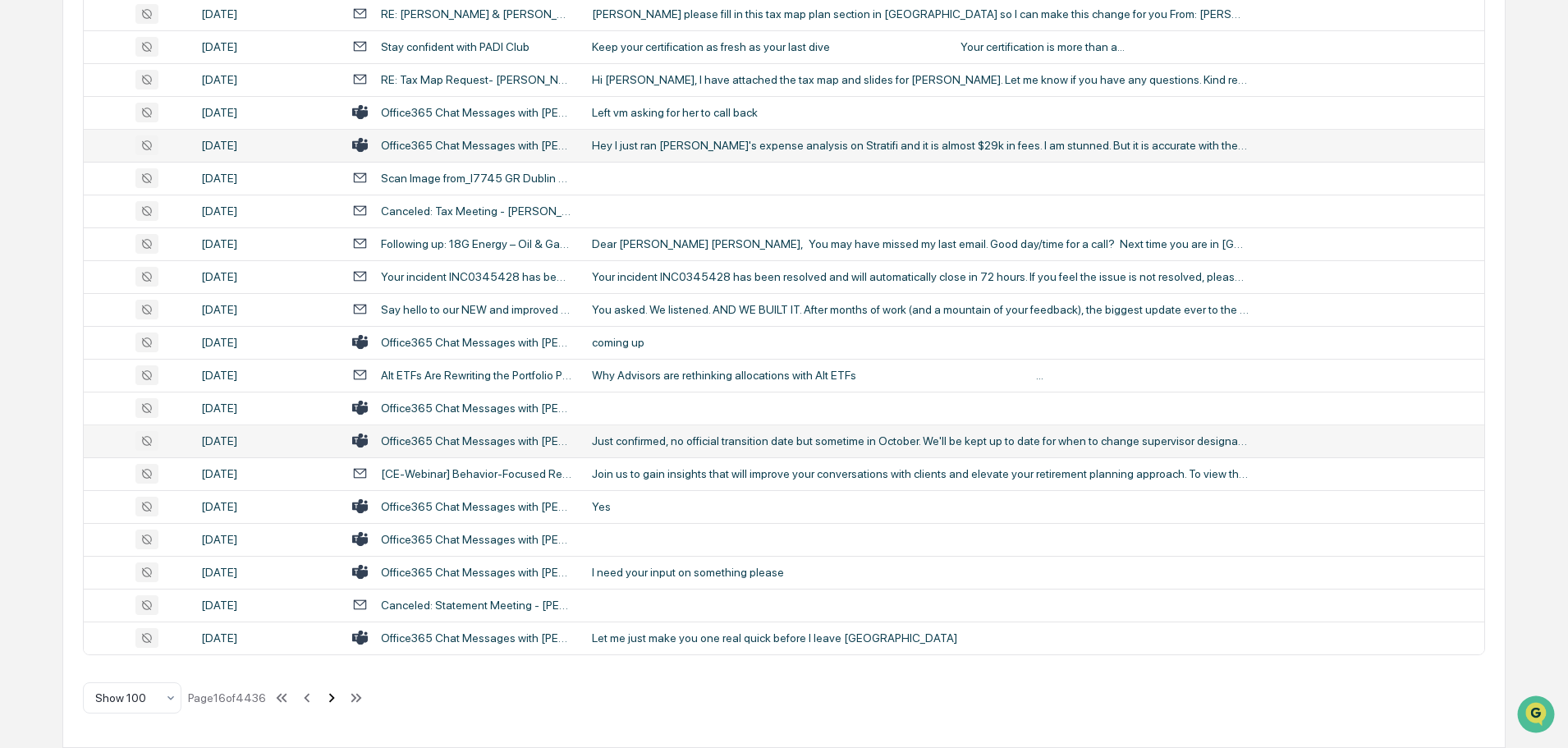
click at [336, 701] on icon at bounding box center [332, 698] width 18 height 18
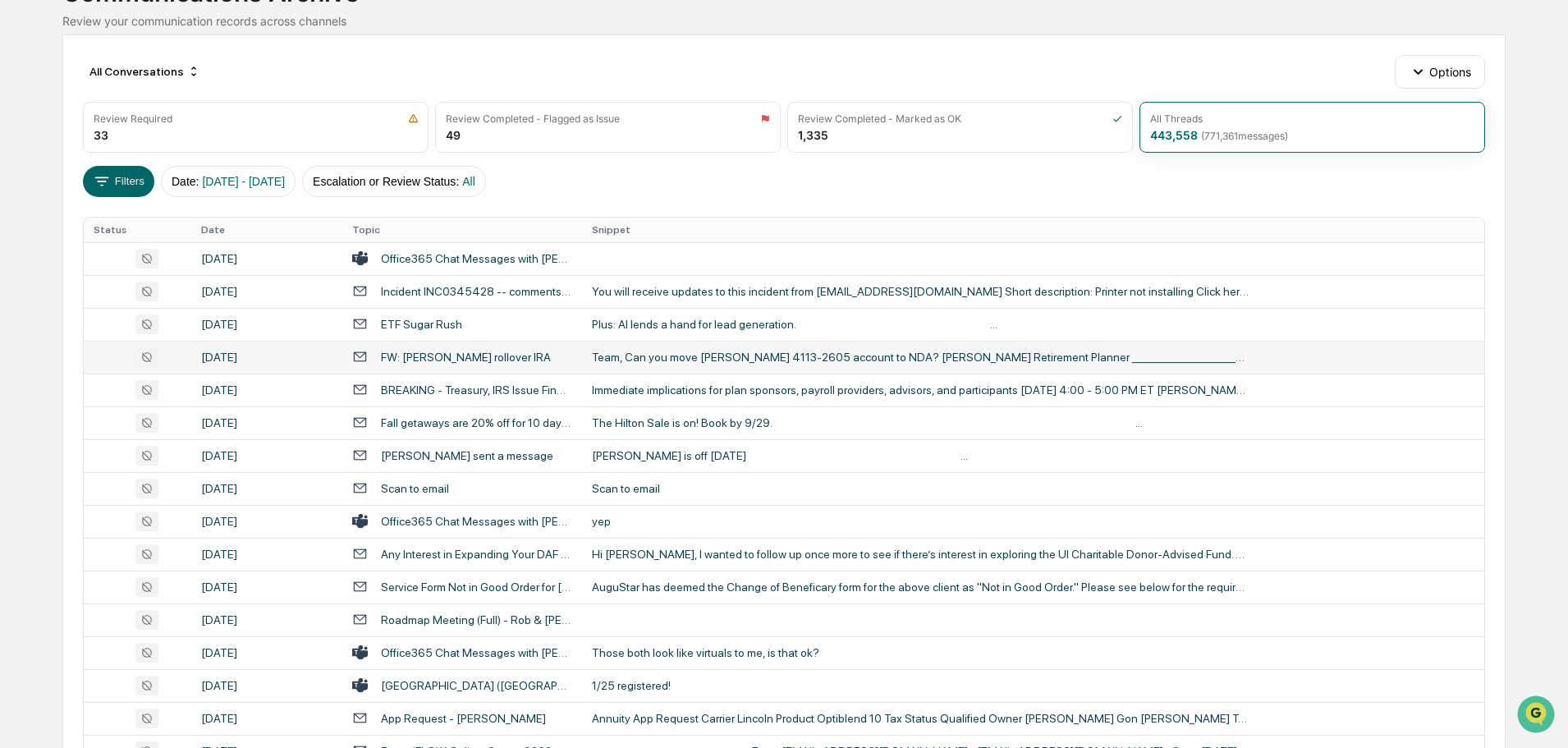
scroll to position [164, 0]
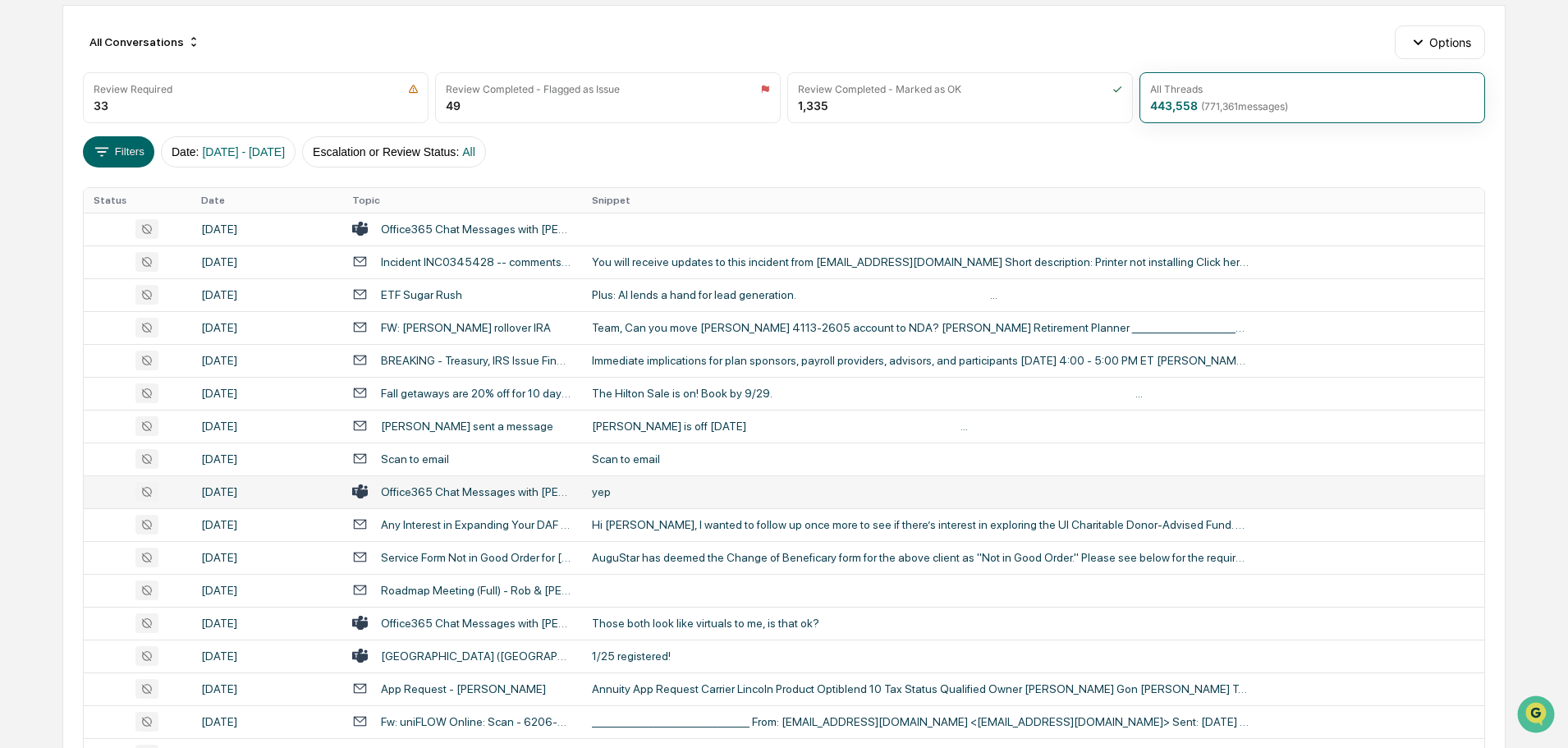
click at [693, 489] on div "yep" at bounding box center [920, 491] width 657 height 13
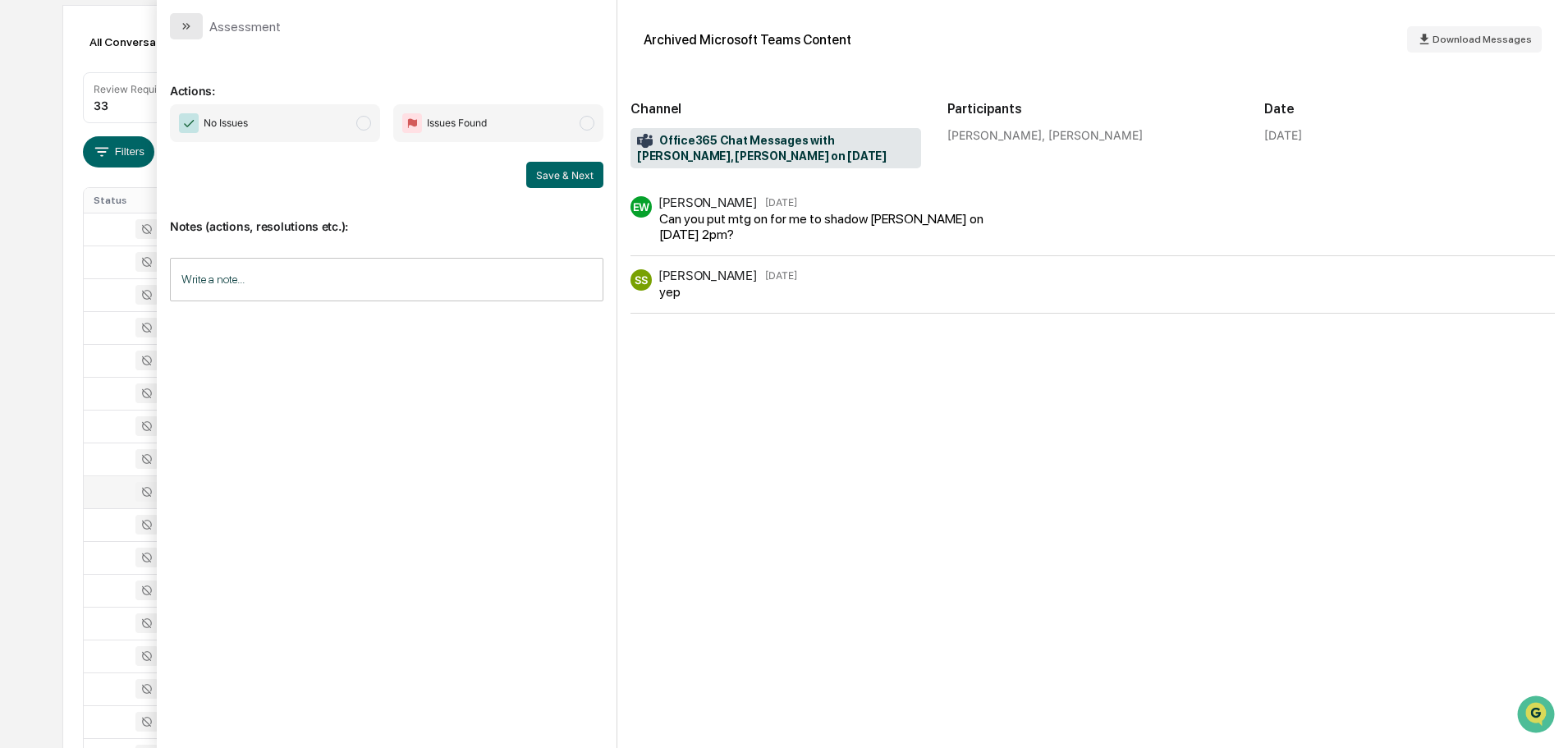
click at [194, 21] on button "modal" at bounding box center [186, 26] width 33 height 26
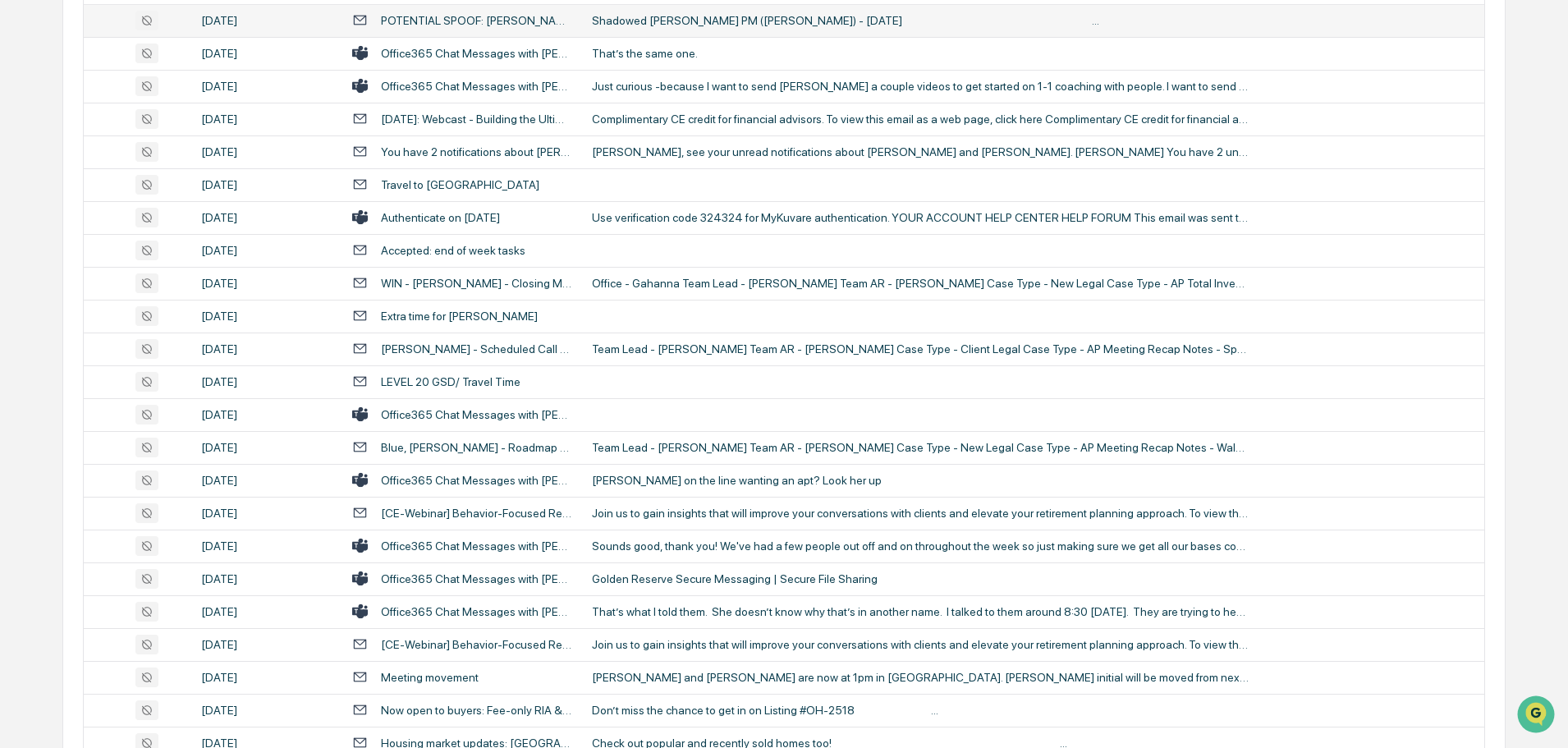
scroll to position [2710, 0]
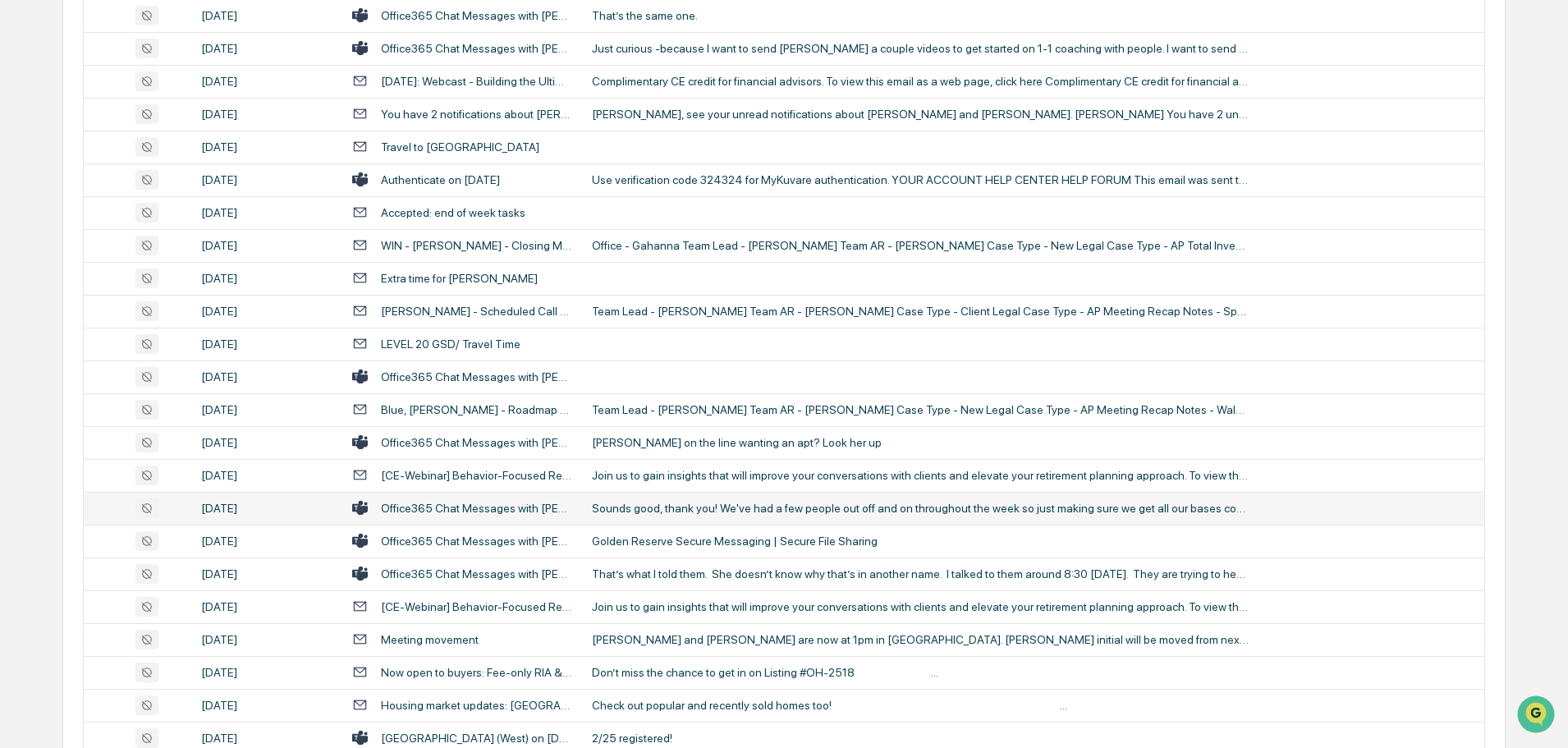
click at [671, 515] on td "Sounds good, thank you! We've had a few people out off and on throughout the we…" at bounding box center [1033, 508] width 902 height 33
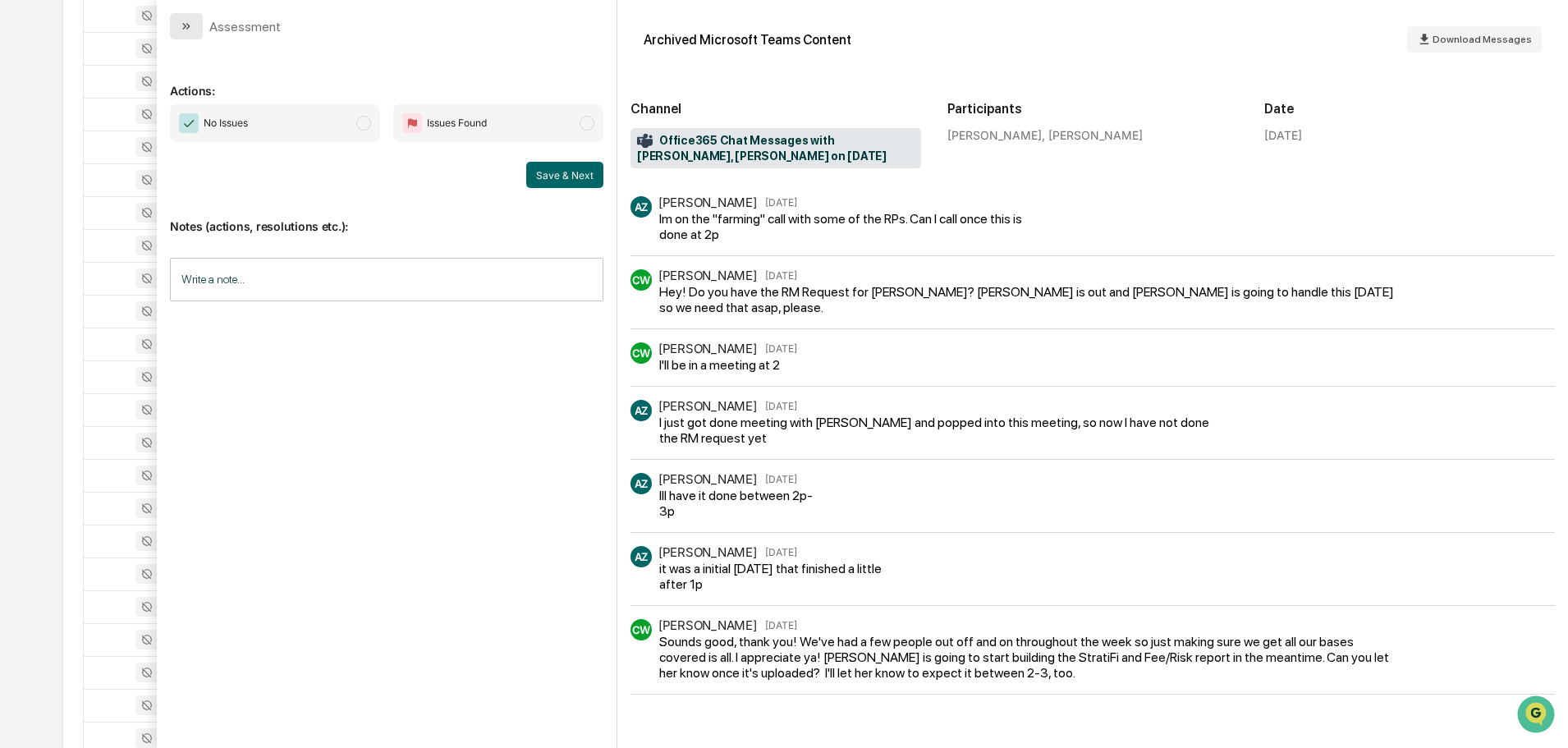
click at [202, 26] on button "modal" at bounding box center [186, 26] width 33 height 26
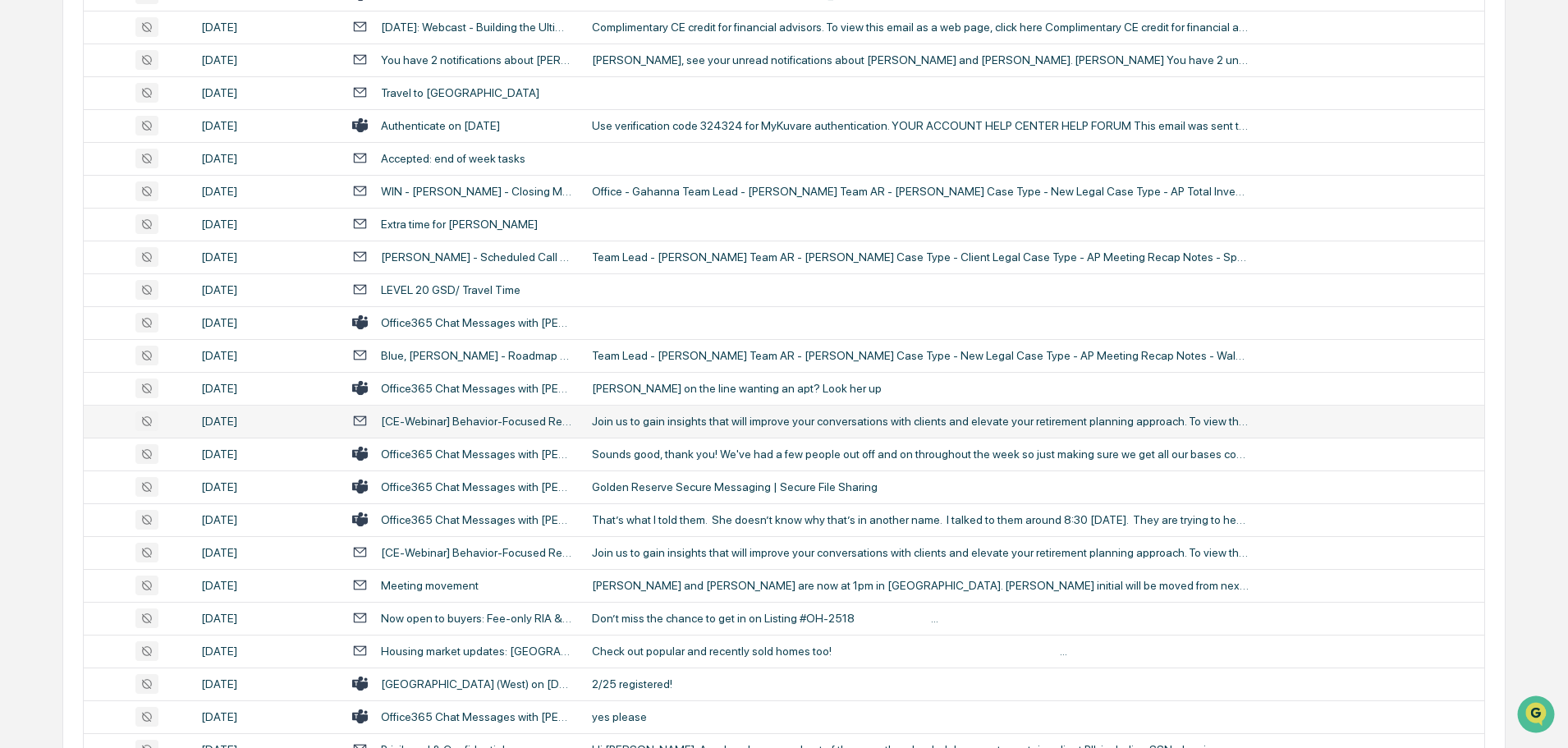
scroll to position [2792, 0]
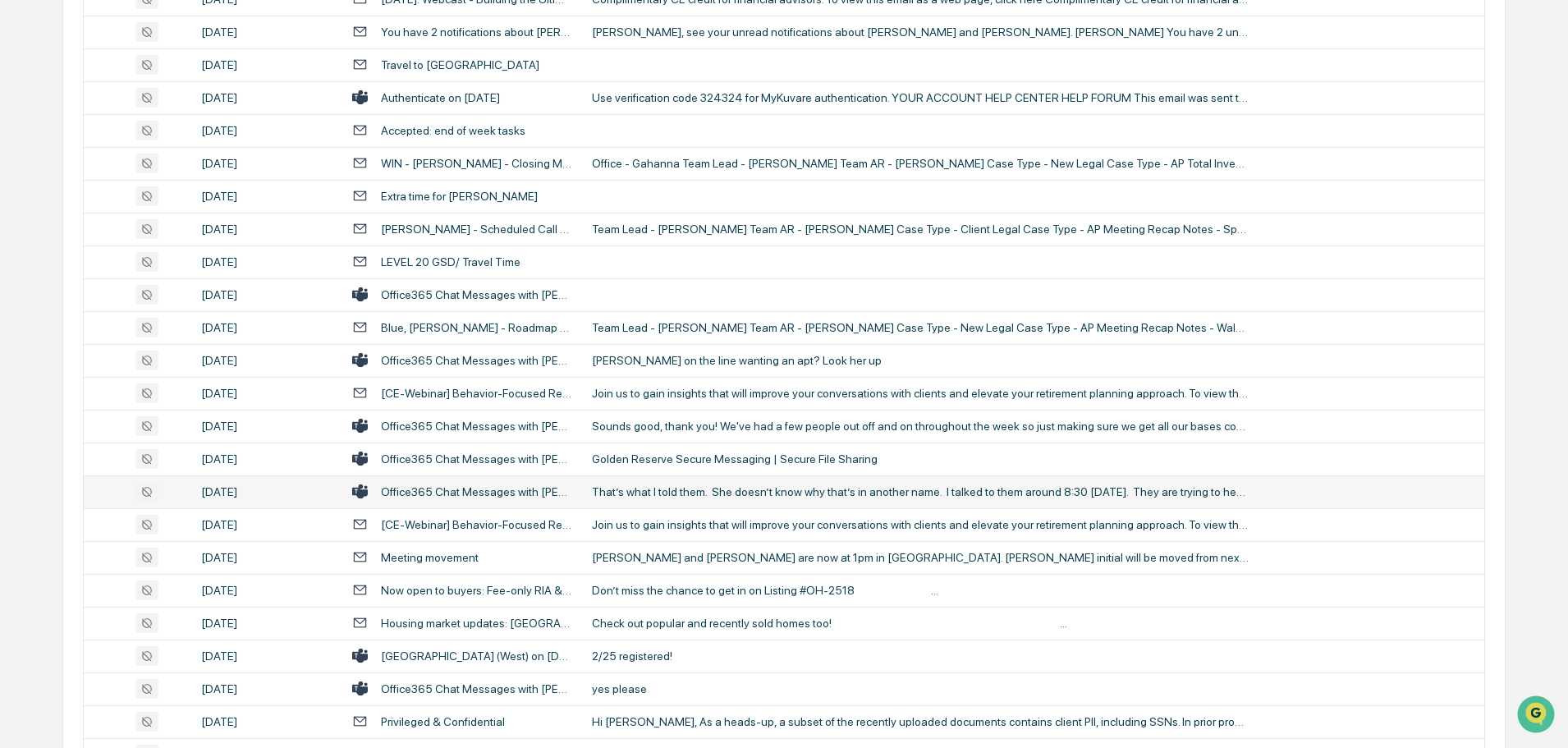
click at [651, 496] on div "That’s what I told them. She doesn’t know why that’s in another name. I talked …" at bounding box center [920, 491] width 657 height 13
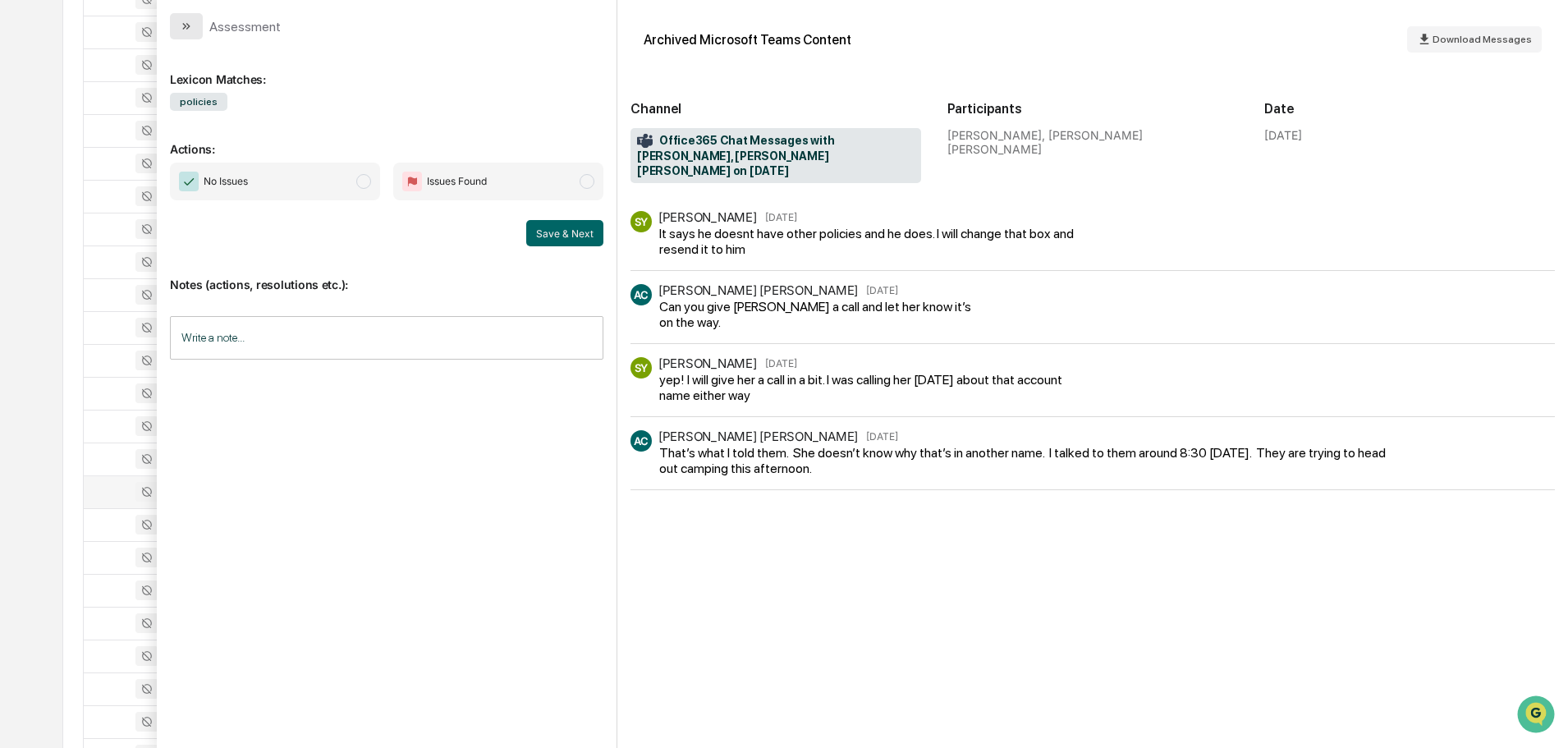
click at [195, 26] on button "modal" at bounding box center [186, 26] width 33 height 26
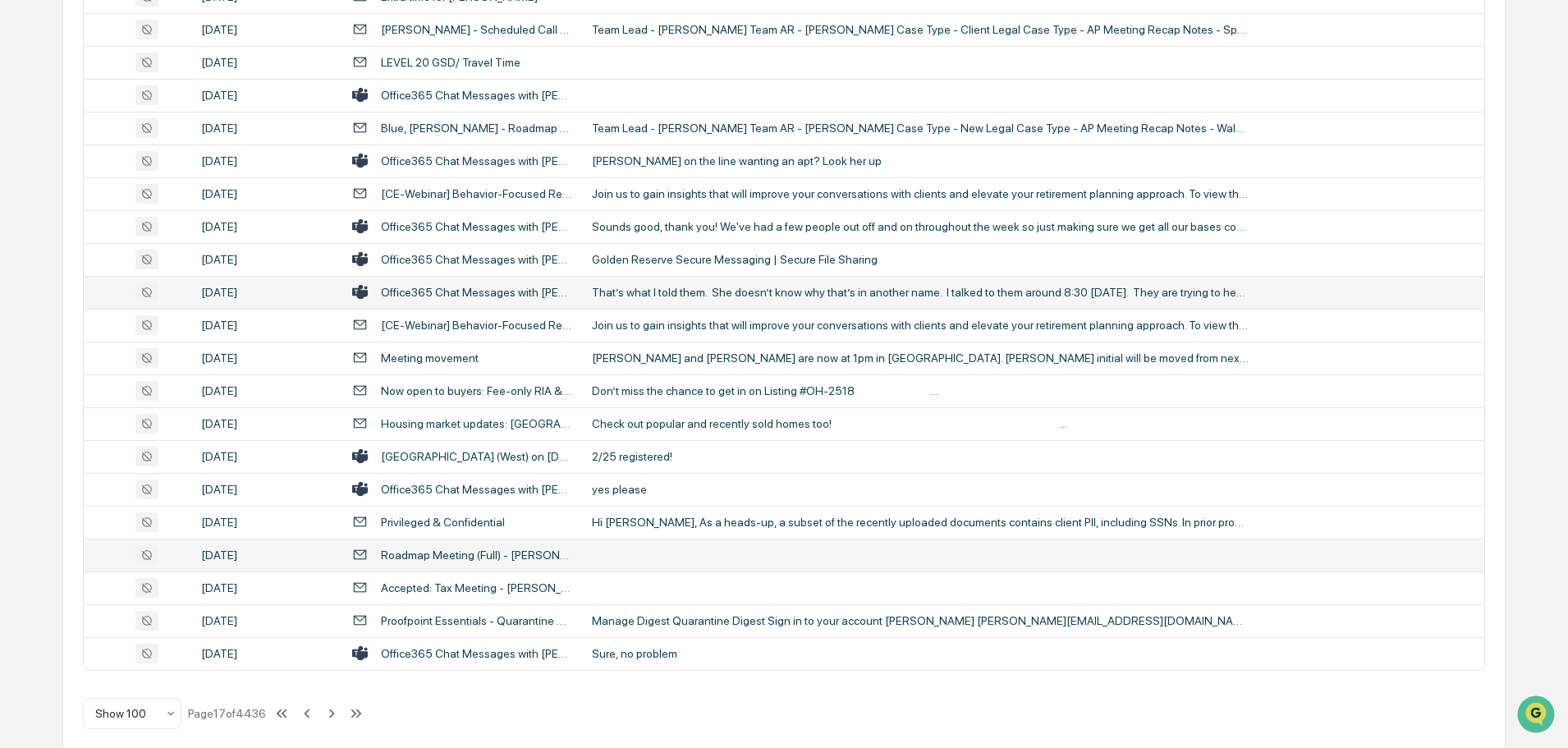
scroll to position [3007, 0]
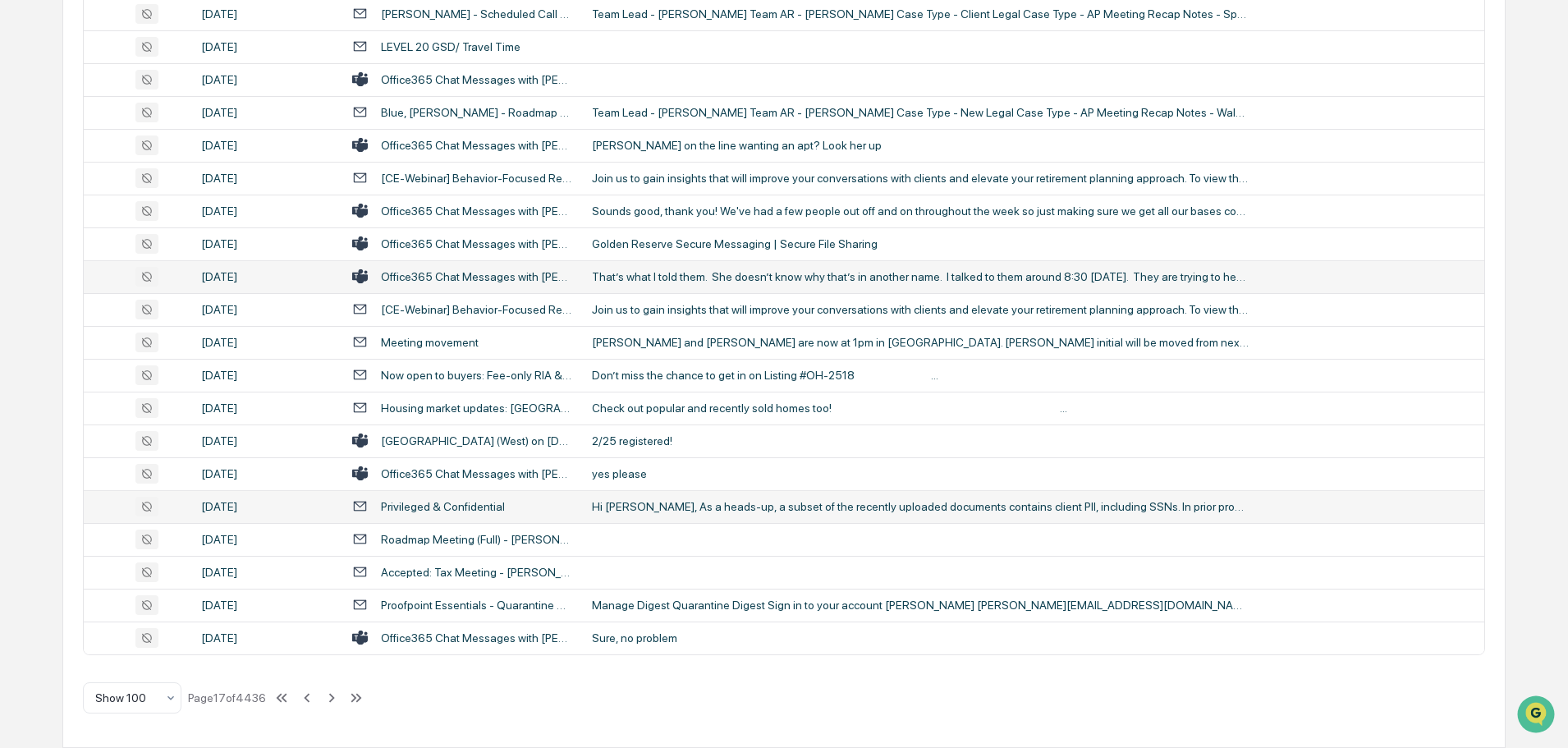
click at [721, 510] on div "Hi [PERSON_NAME], As a heads-up, a subset of the recently uploaded documents co…" at bounding box center [920, 506] width 657 height 13
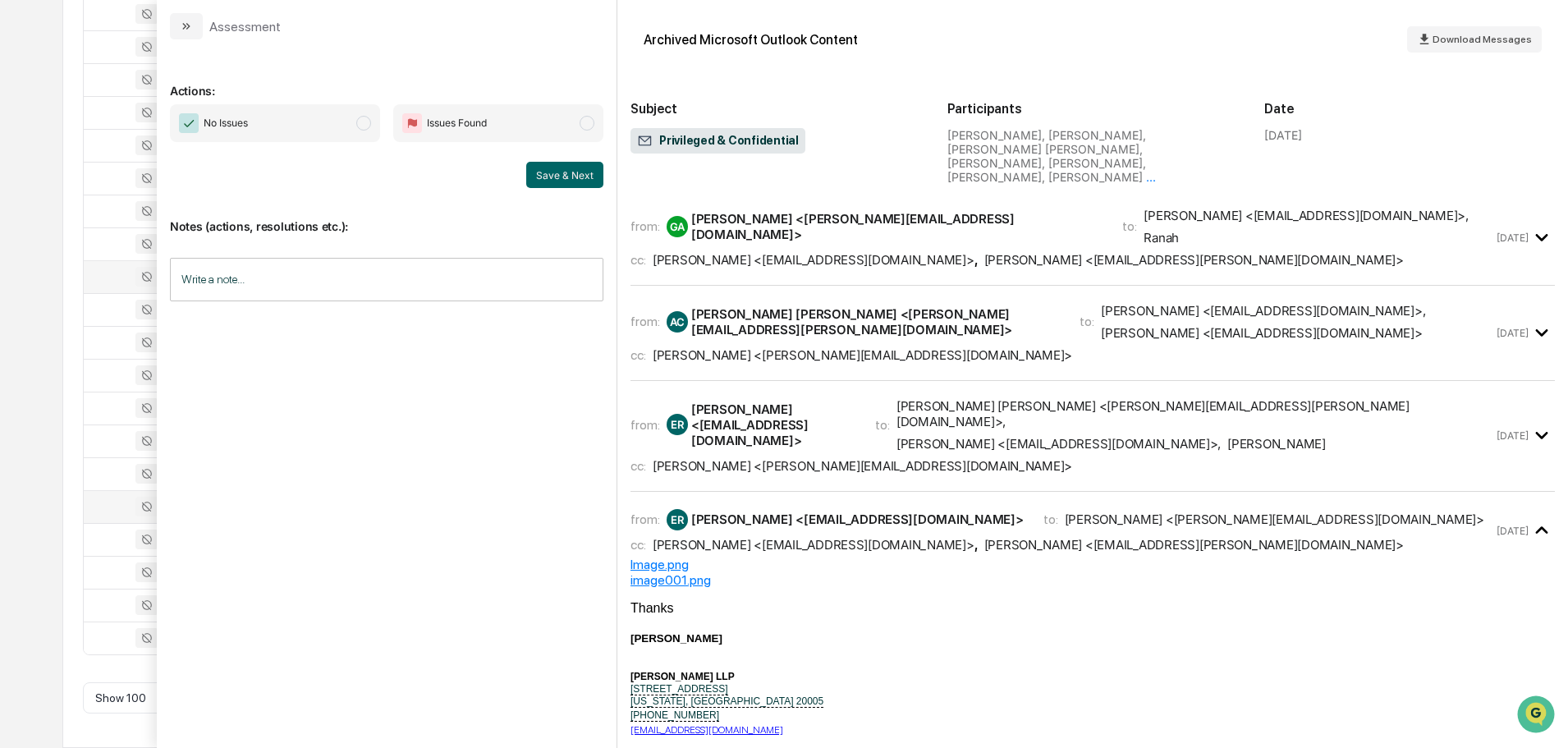
scroll to position [134, 0]
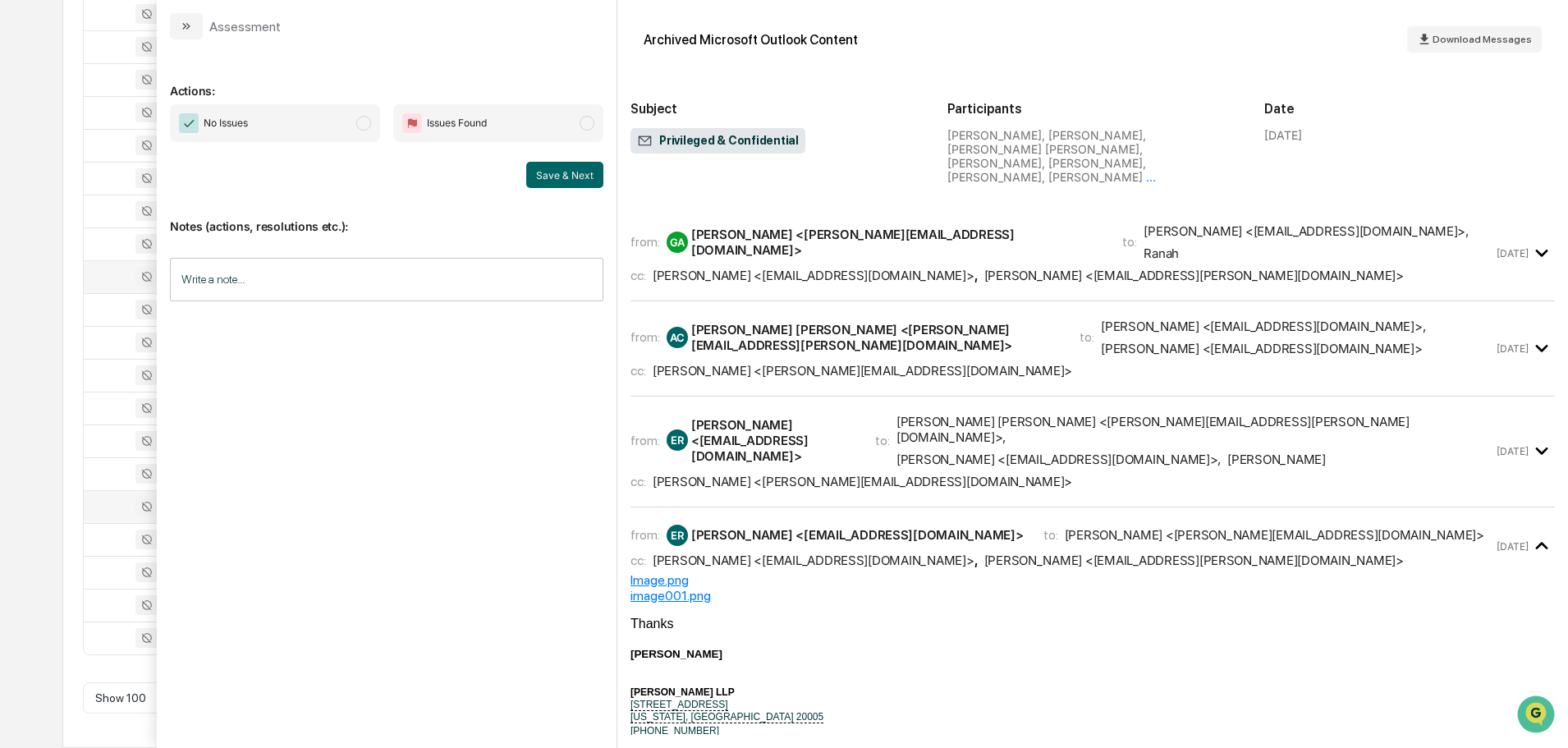
click at [198, 26] on button "modal" at bounding box center [186, 26] width 33 height 26
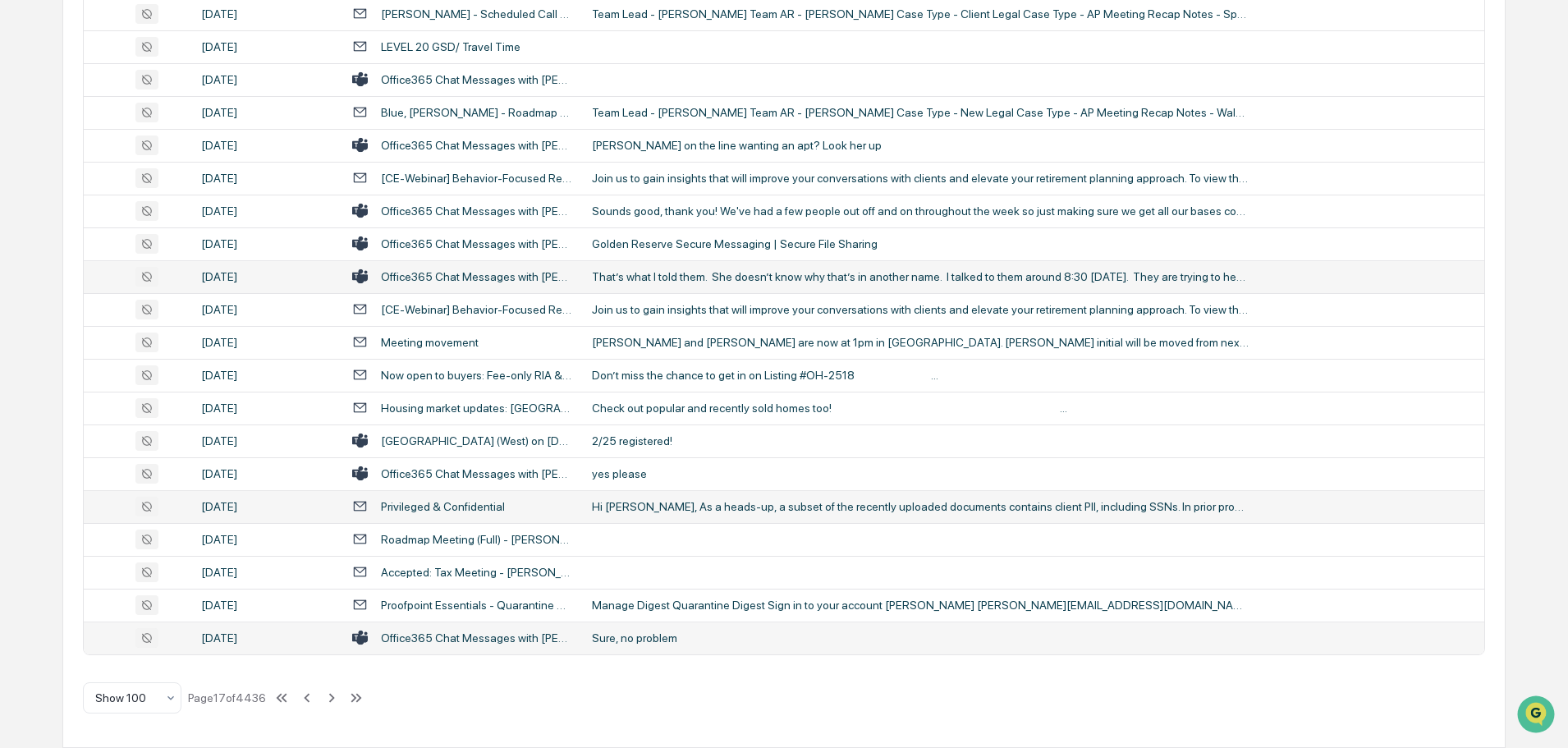
click at [665, 627] on td "Sure, no problem" at bounding box center [1033, 637] width 902 height 33
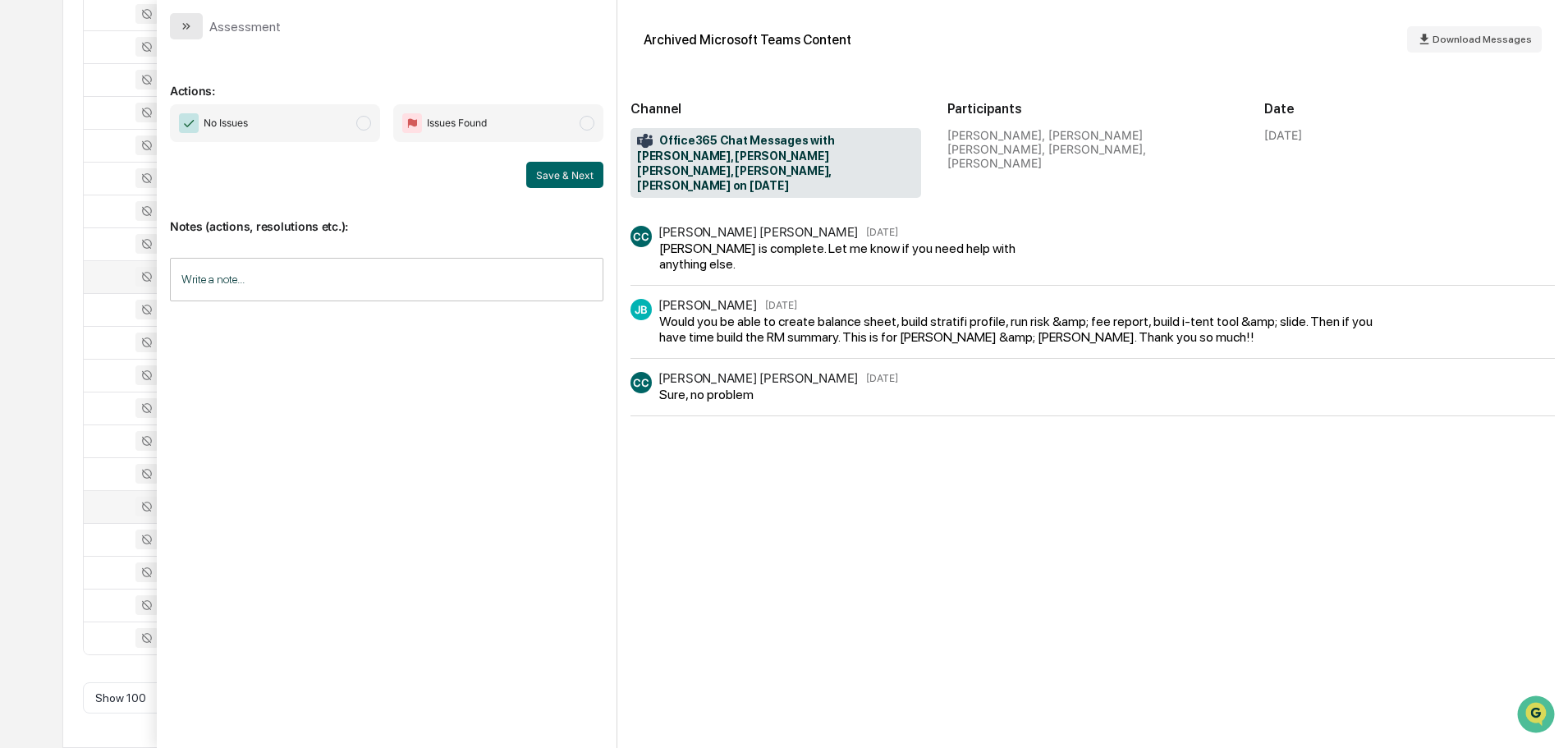
click at [186, 18] on button "modal" at bounding box center [186, 26] width 33 height 26
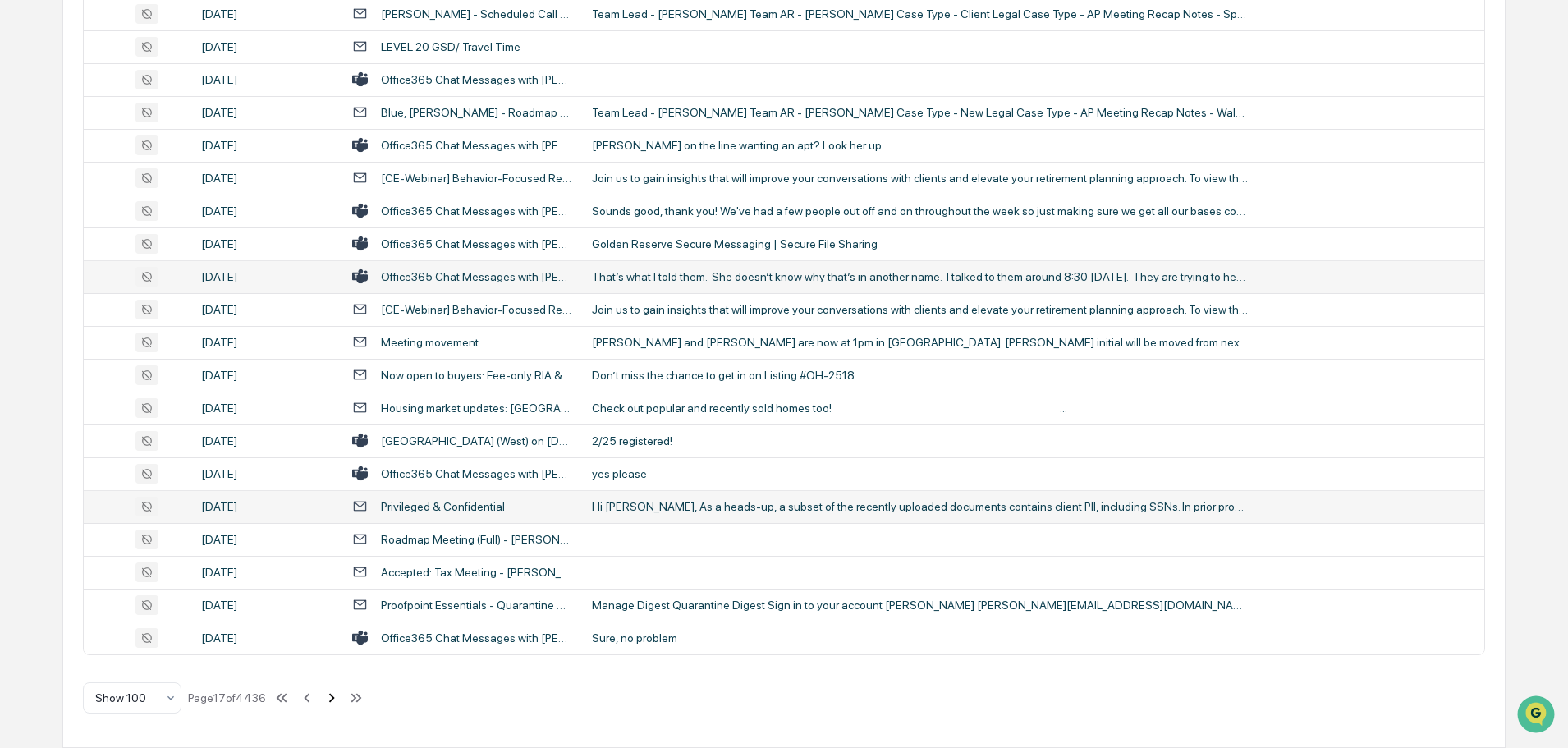
click at [333, 698] on icon at bounding box center [332, 698] width 18 height 18
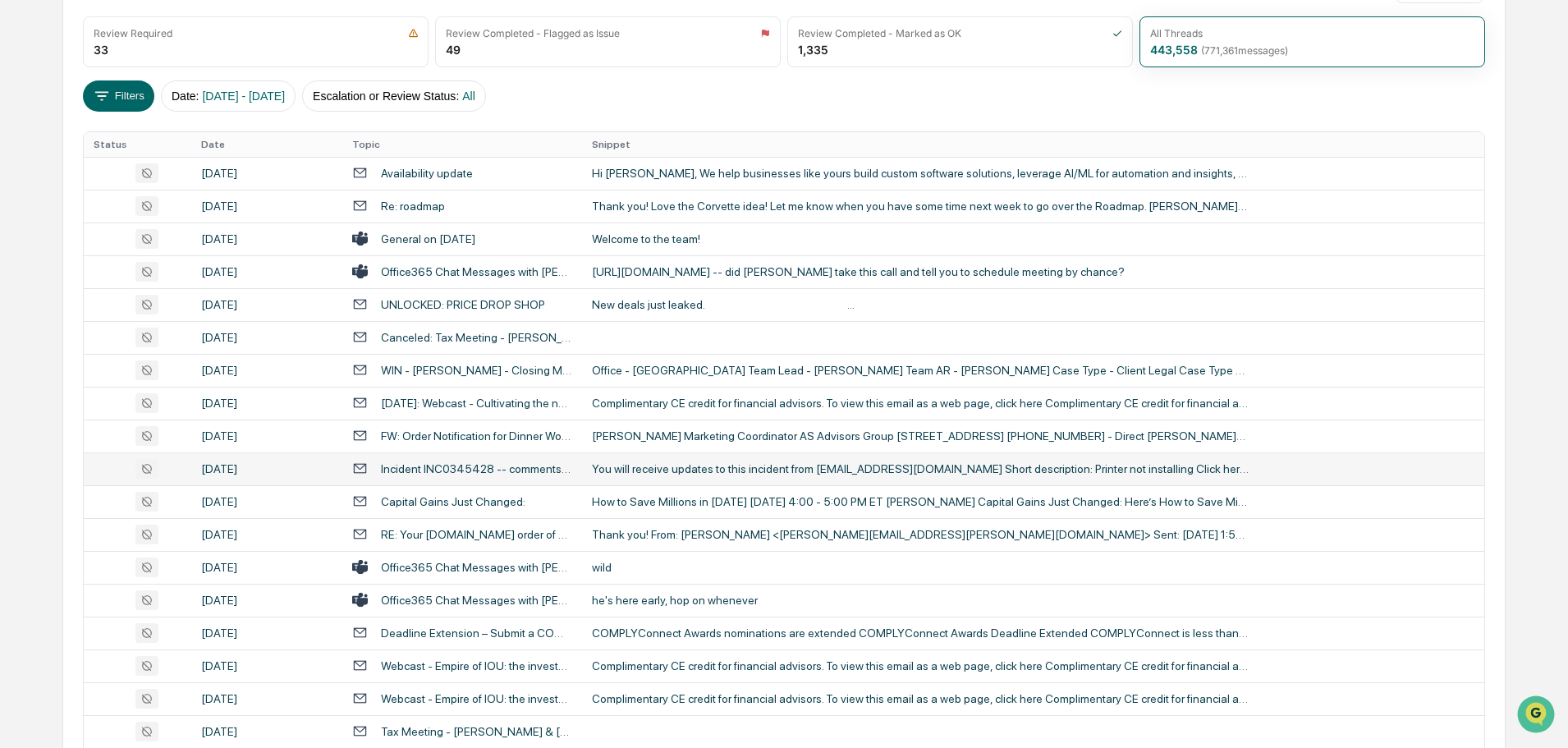
scroll to position [246, 0]
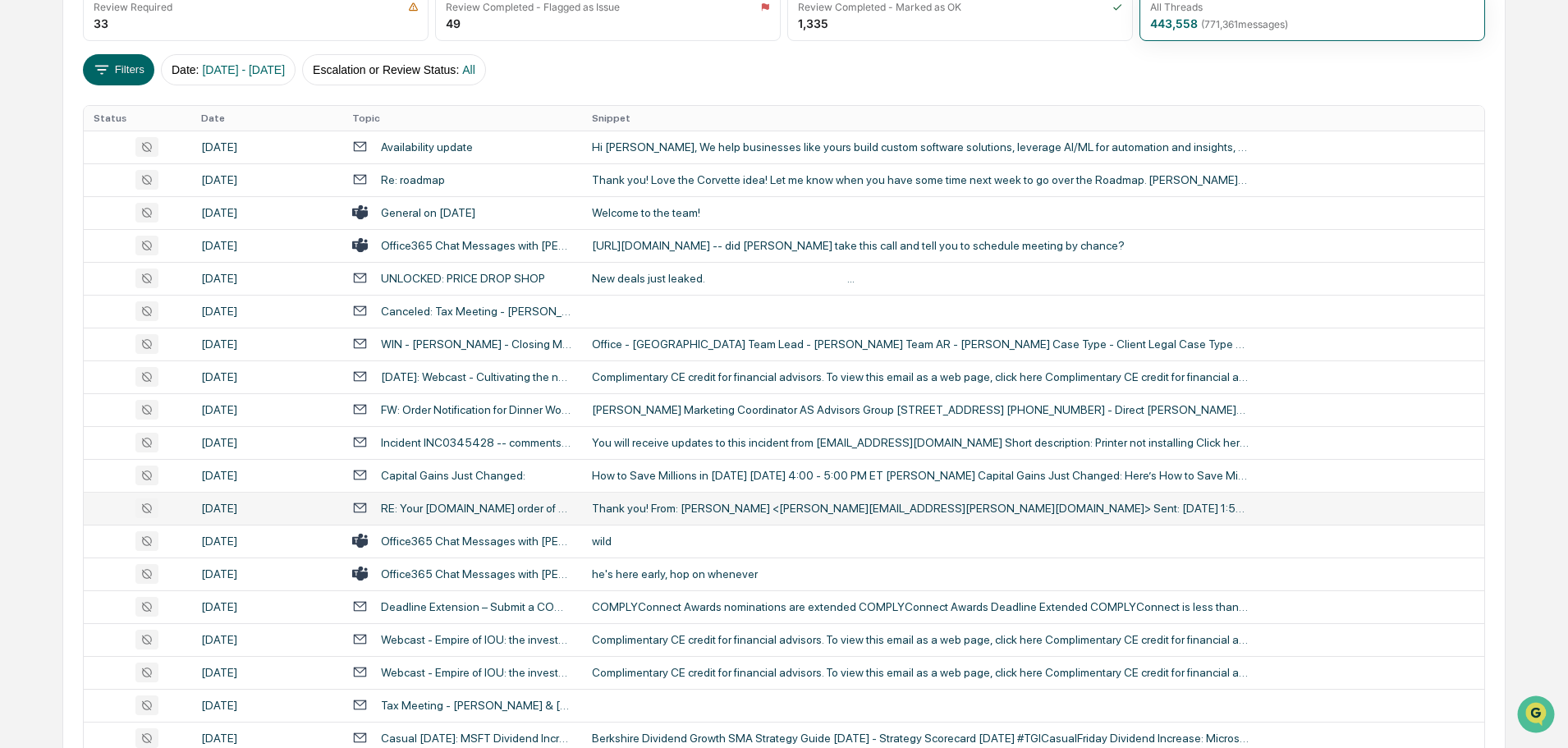
click at [672, 517] on td "Thank you! From: [PERSON_NAME] <[PERSON_NAME][EMAIL_ADDRESS][PERSON_NAME][DOMAI…" at bounding box center [1033, 508] width 902 height 33
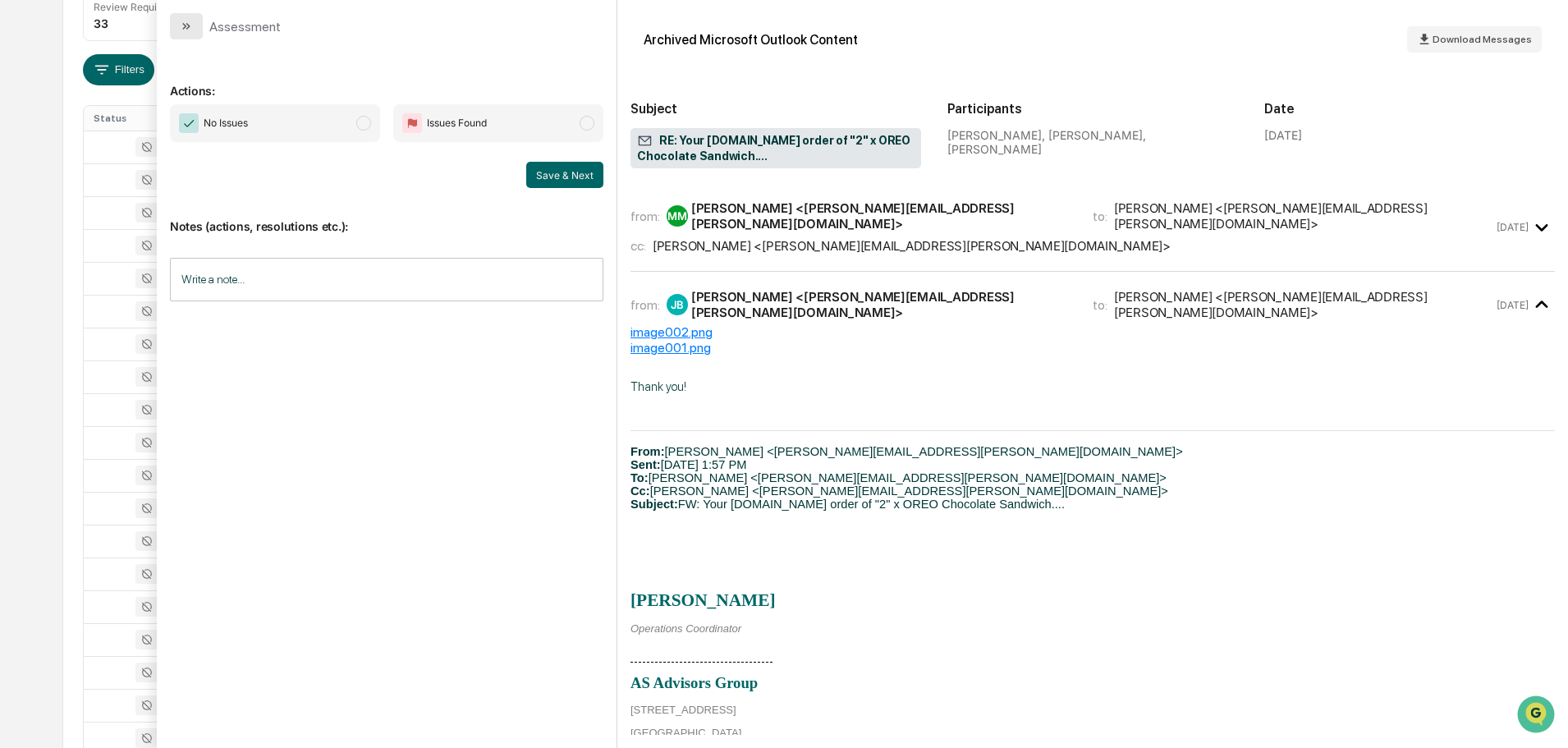
click at [191, 20] on icon "modal" at bounding box center [186, 26] width 13 height 13
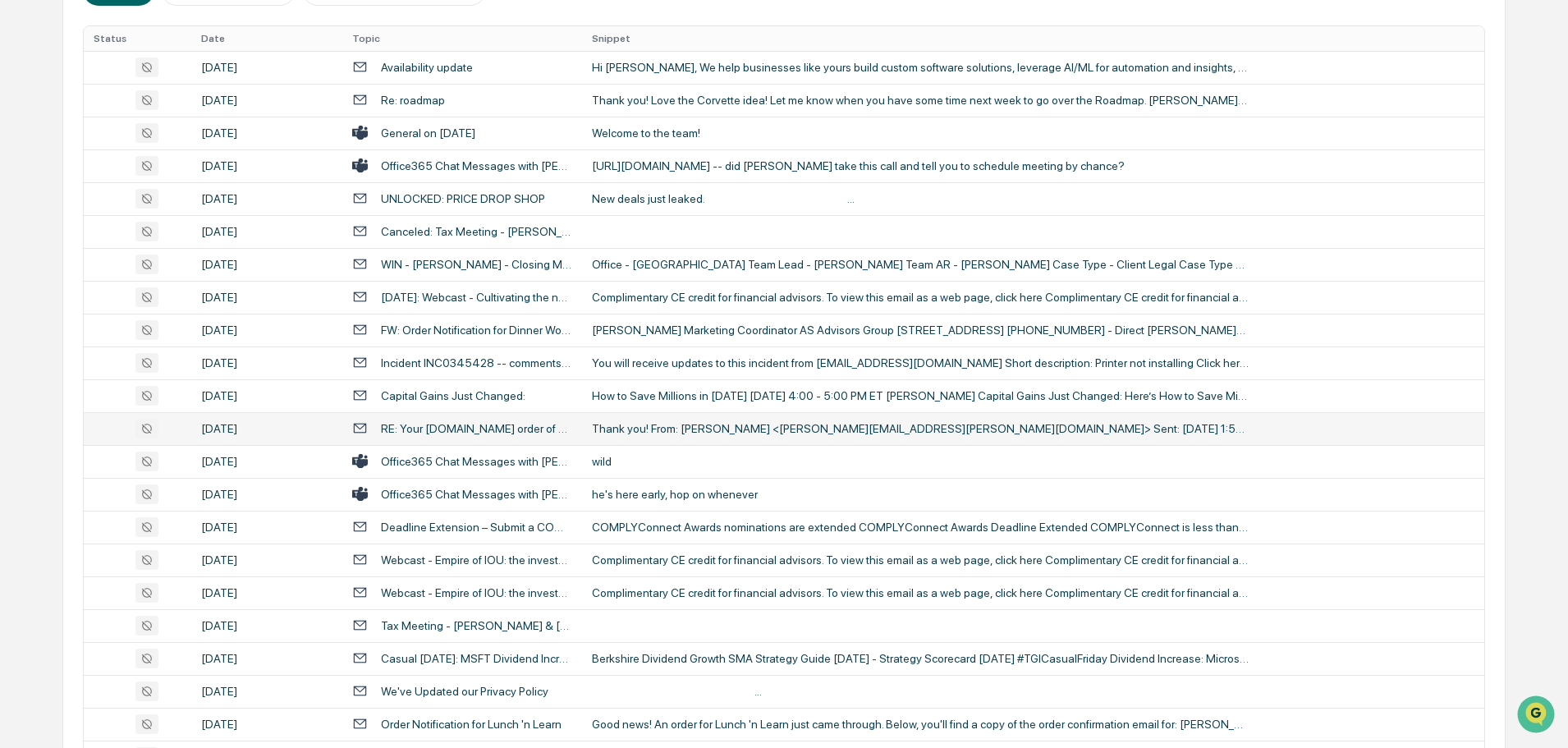
scroll to position [329, 0]
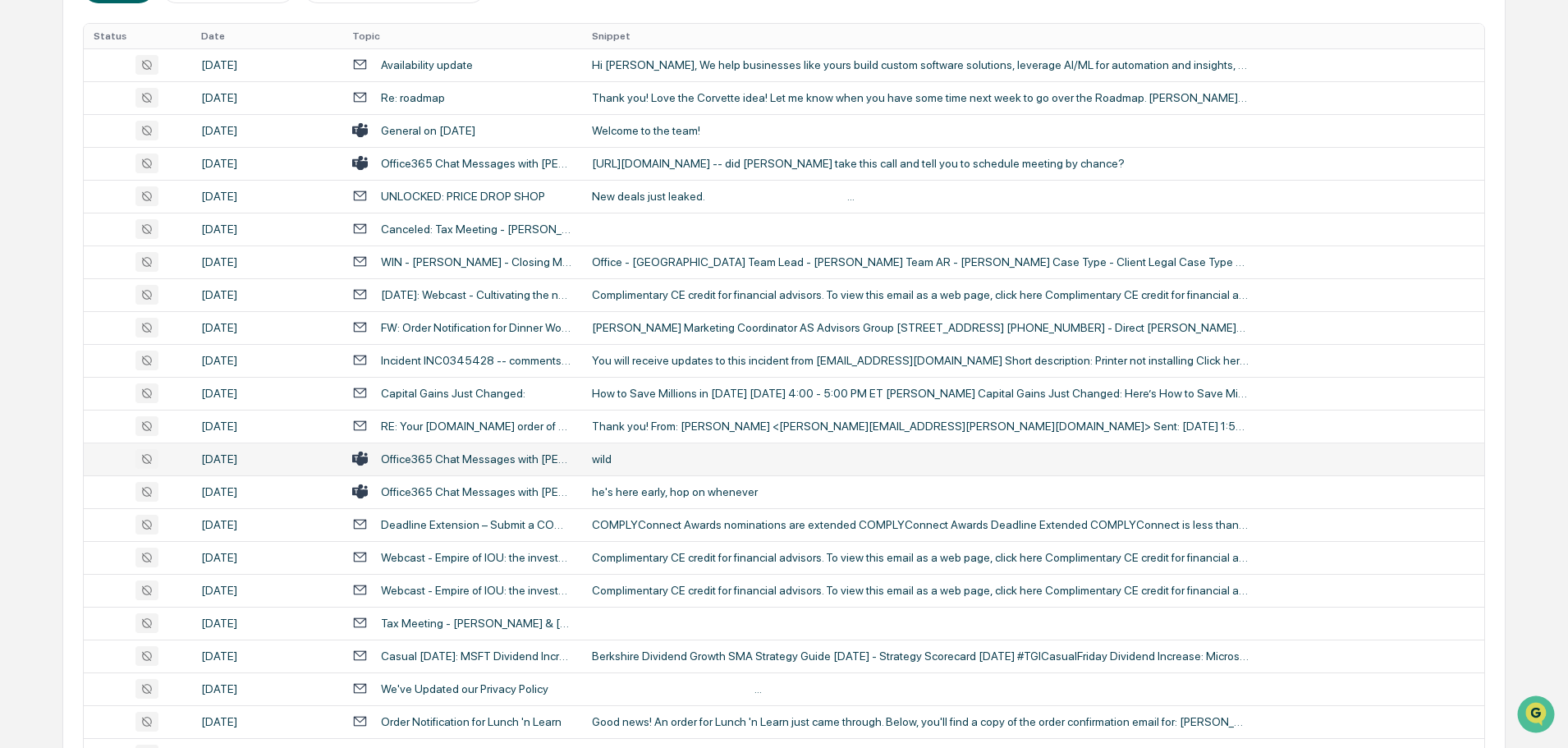
click at [643, 449] on td "wild" at bounding box center [1033, 458] width 902 height 33
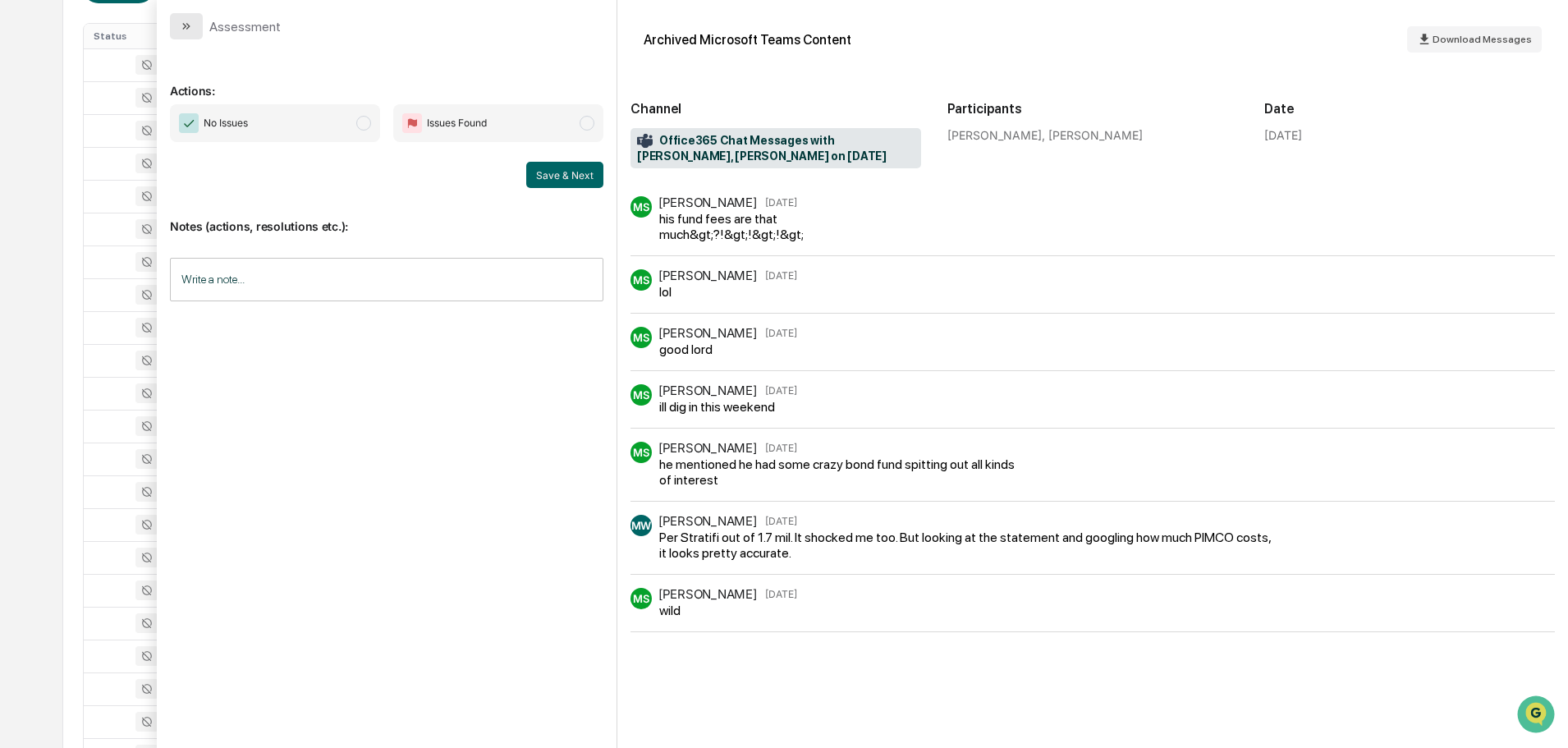
click at [177, 27] on button "modal" at bounding box center [186, 26] width 33 height 26
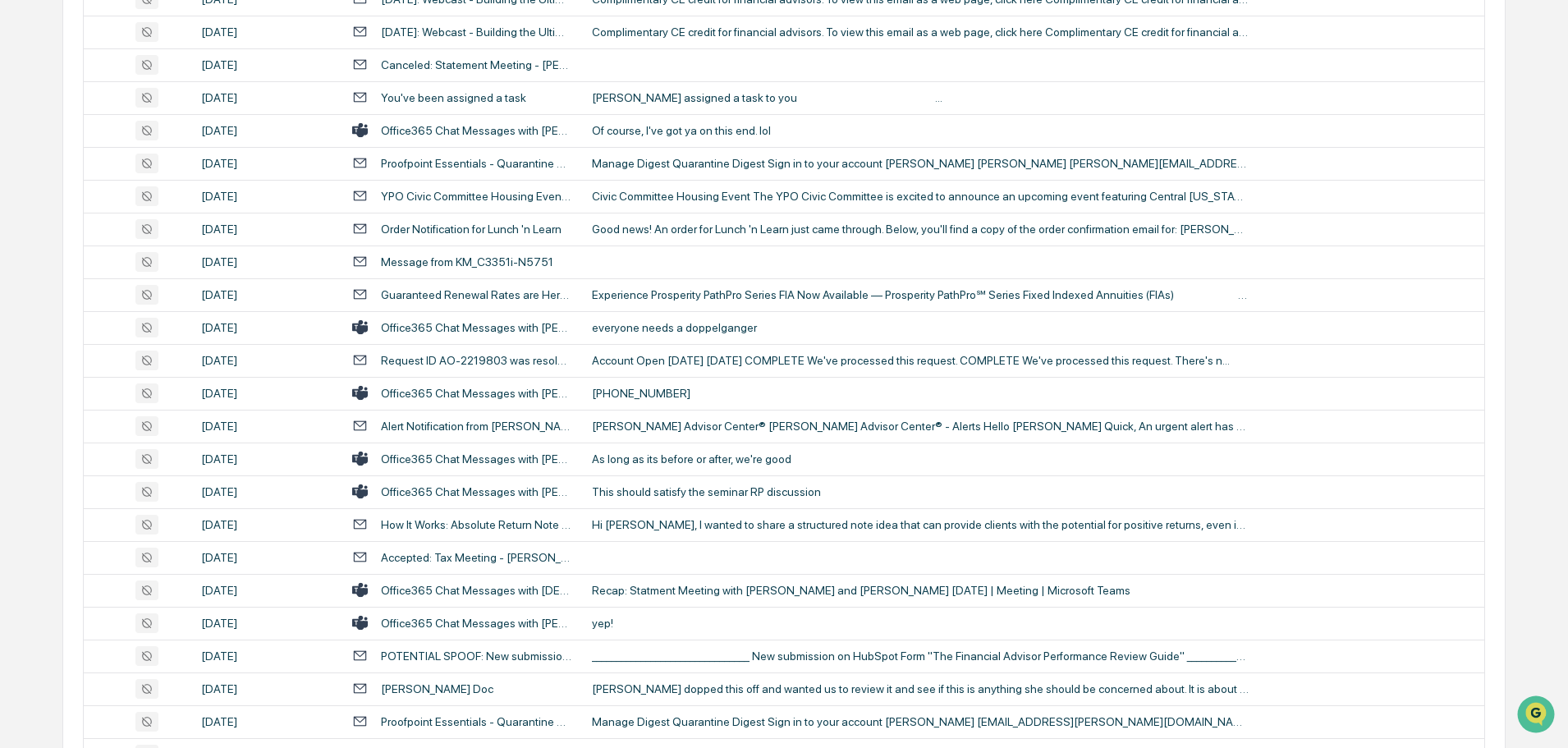
scroll to position [1560, 0]
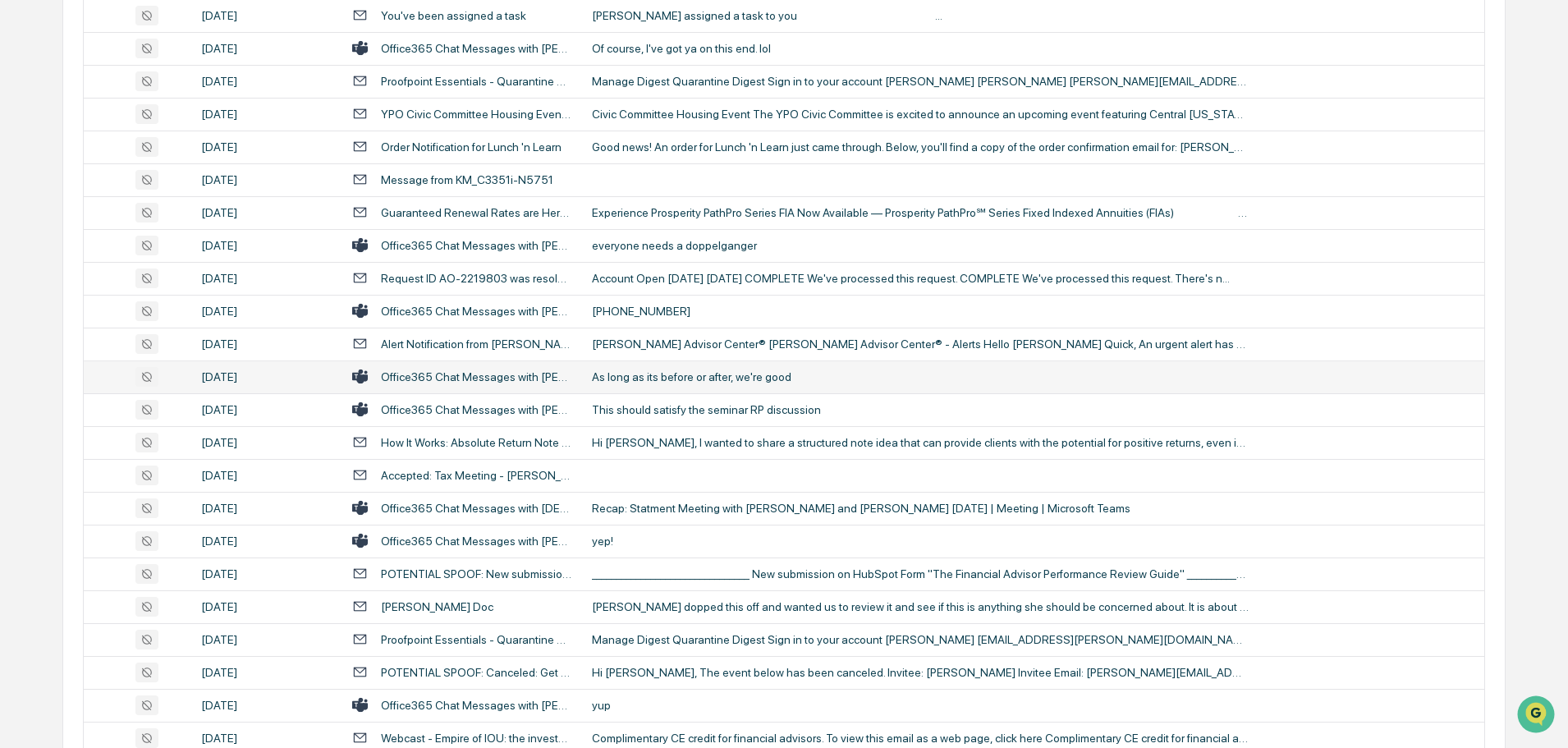
click at [657, 381] on div "As long as its before or after, we're good" at bounding box center [920, 376] width 657 height 13
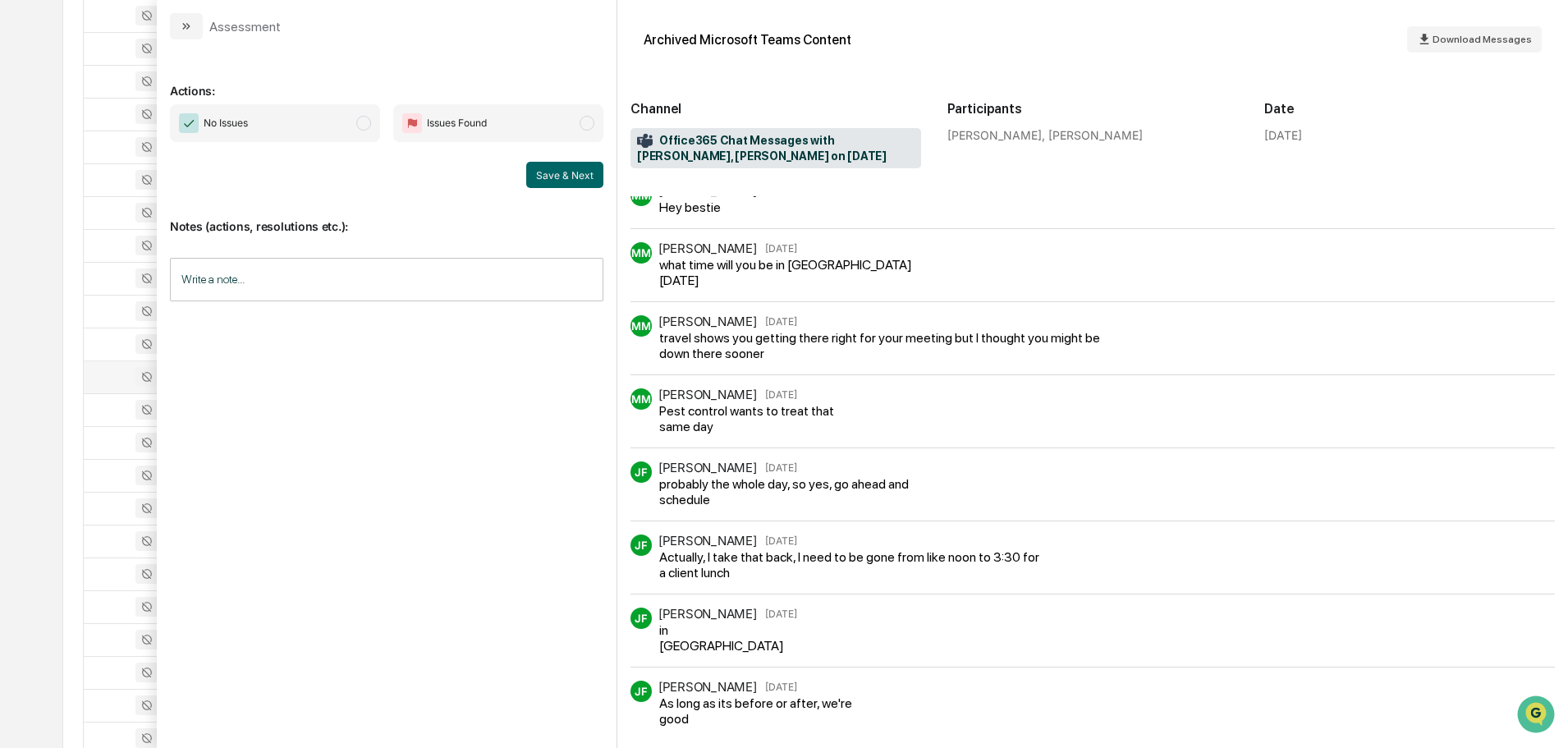
scroll to position [15, 0]
click at [183, 31] on icon "modal" at bounding box center [186, 26] width 13 height 13
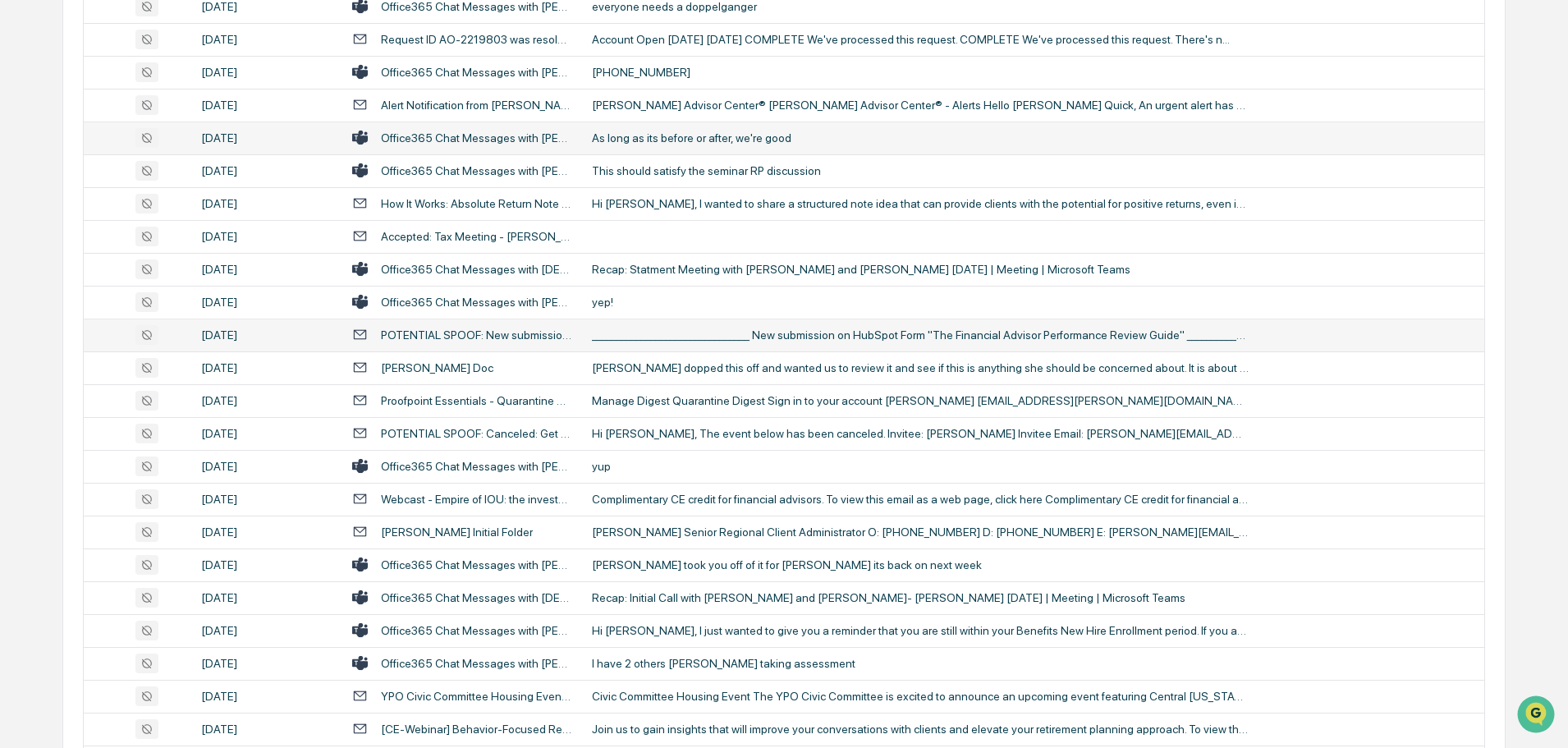
scroll to position [1807, 0]
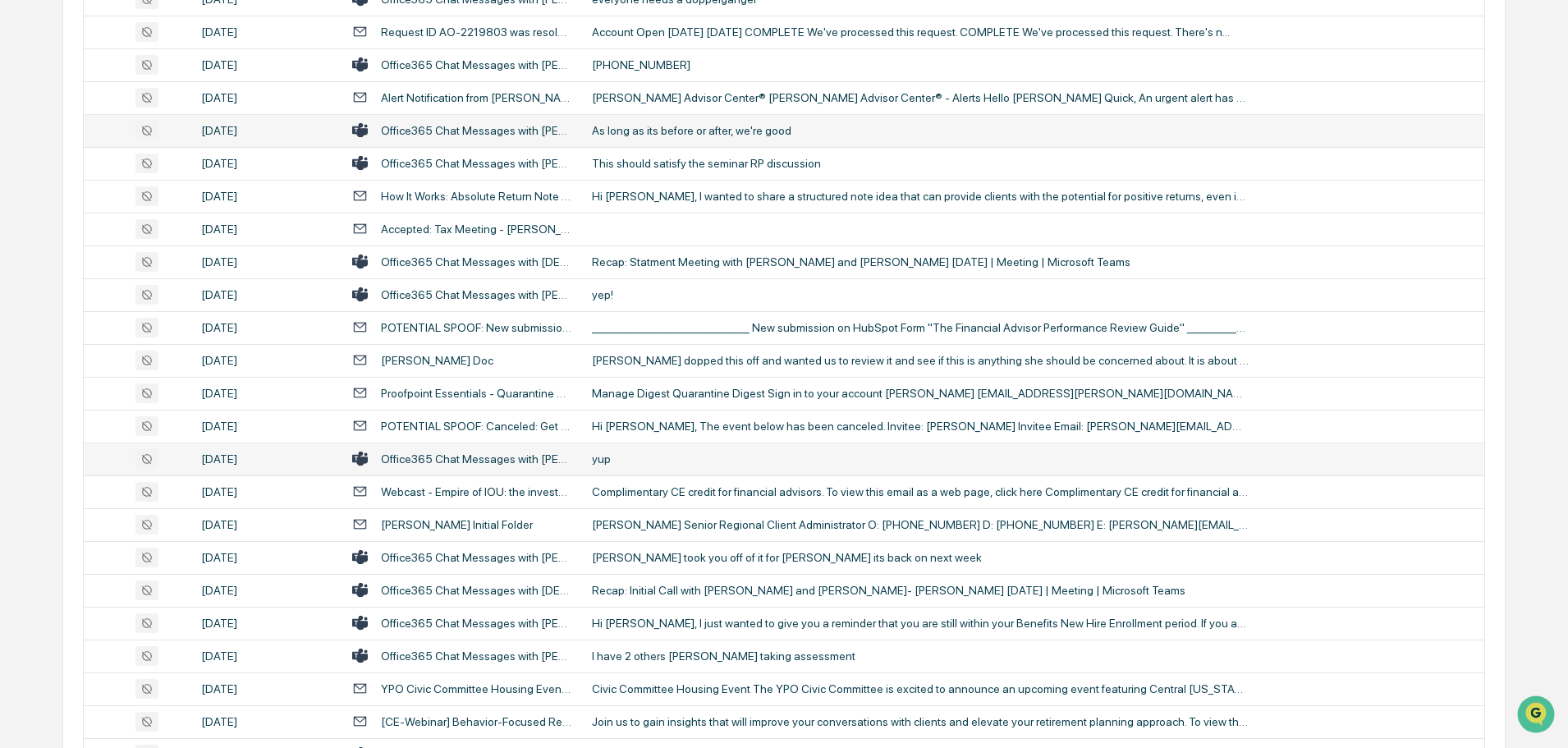
click at [664, 450] on td "yup" at bounding box center [1033, 458] width 902 height 33
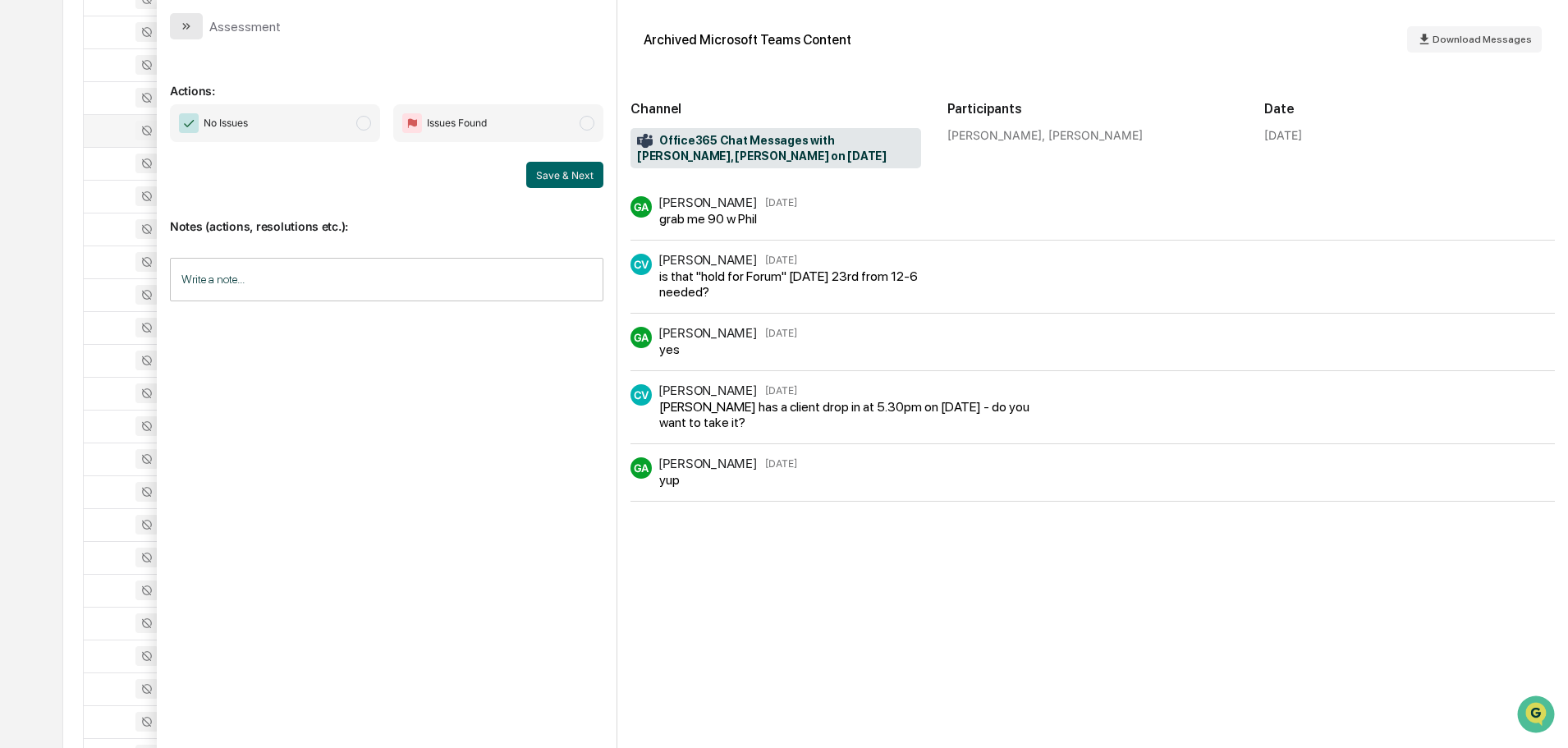
click at [173, 21] on button "modal" at bounding box center [186, 26] width 33 height 26
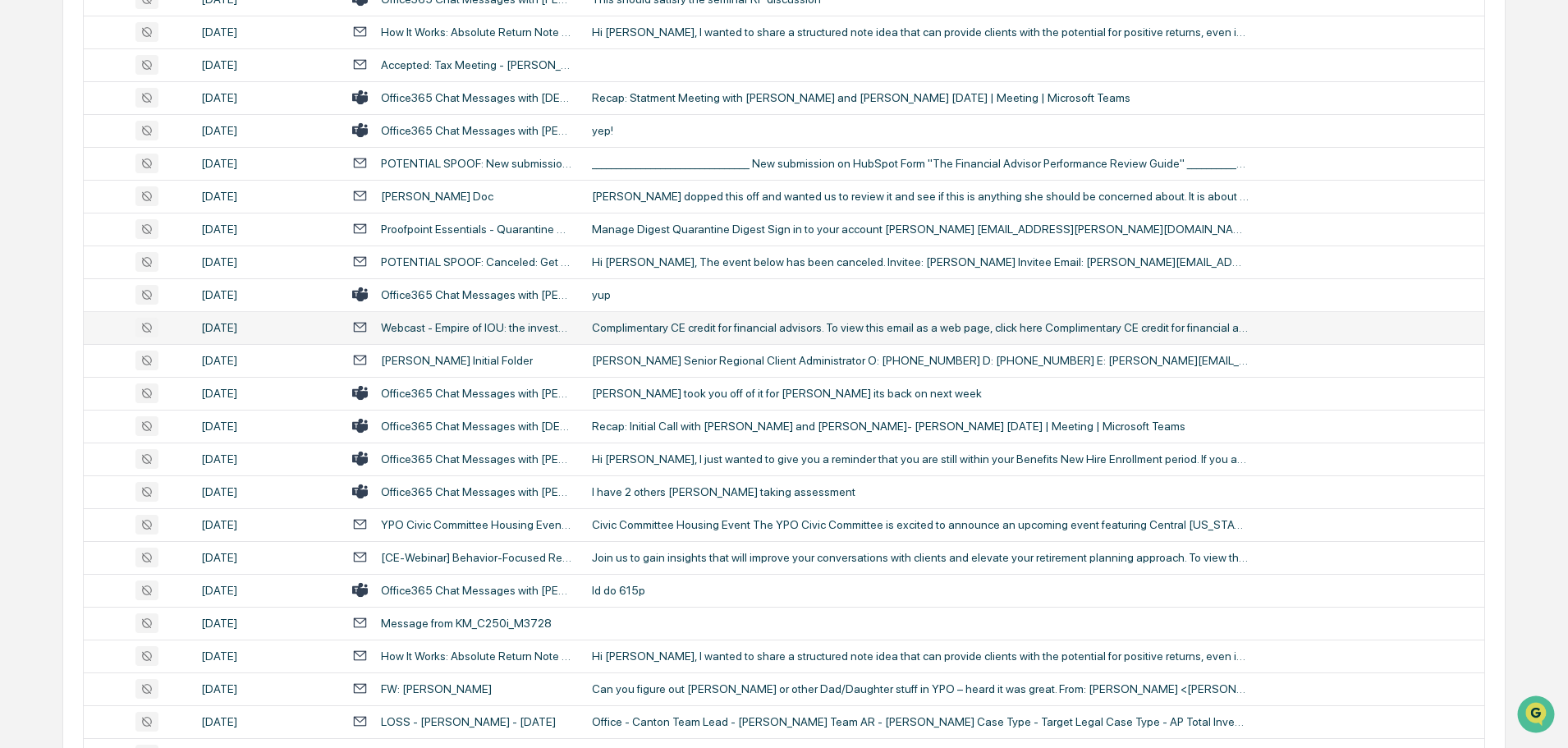
scroll to position [2053, 0]
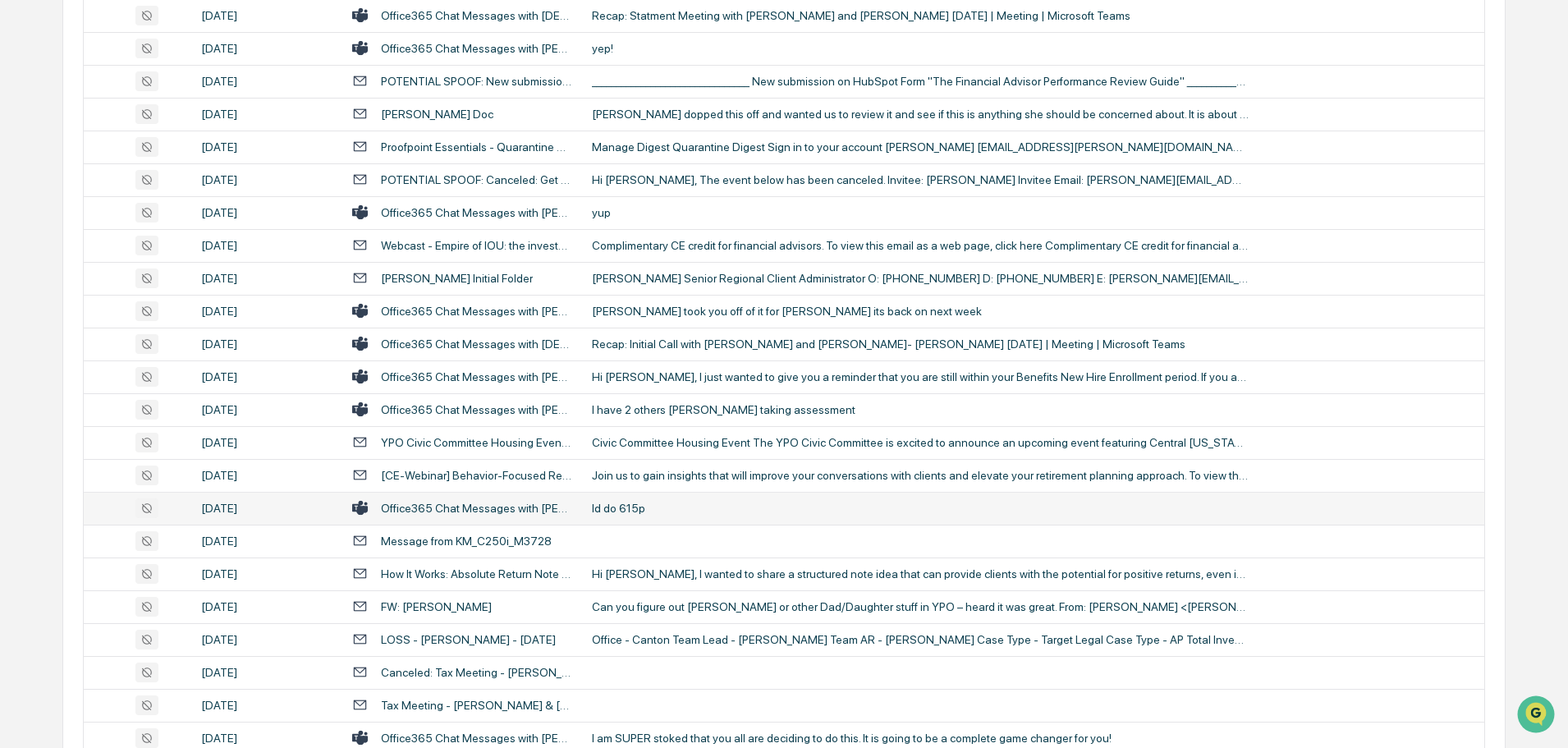
click at [680, 506] on div "Id do 615p" at bounding box center [920, 508] width 657 height 13
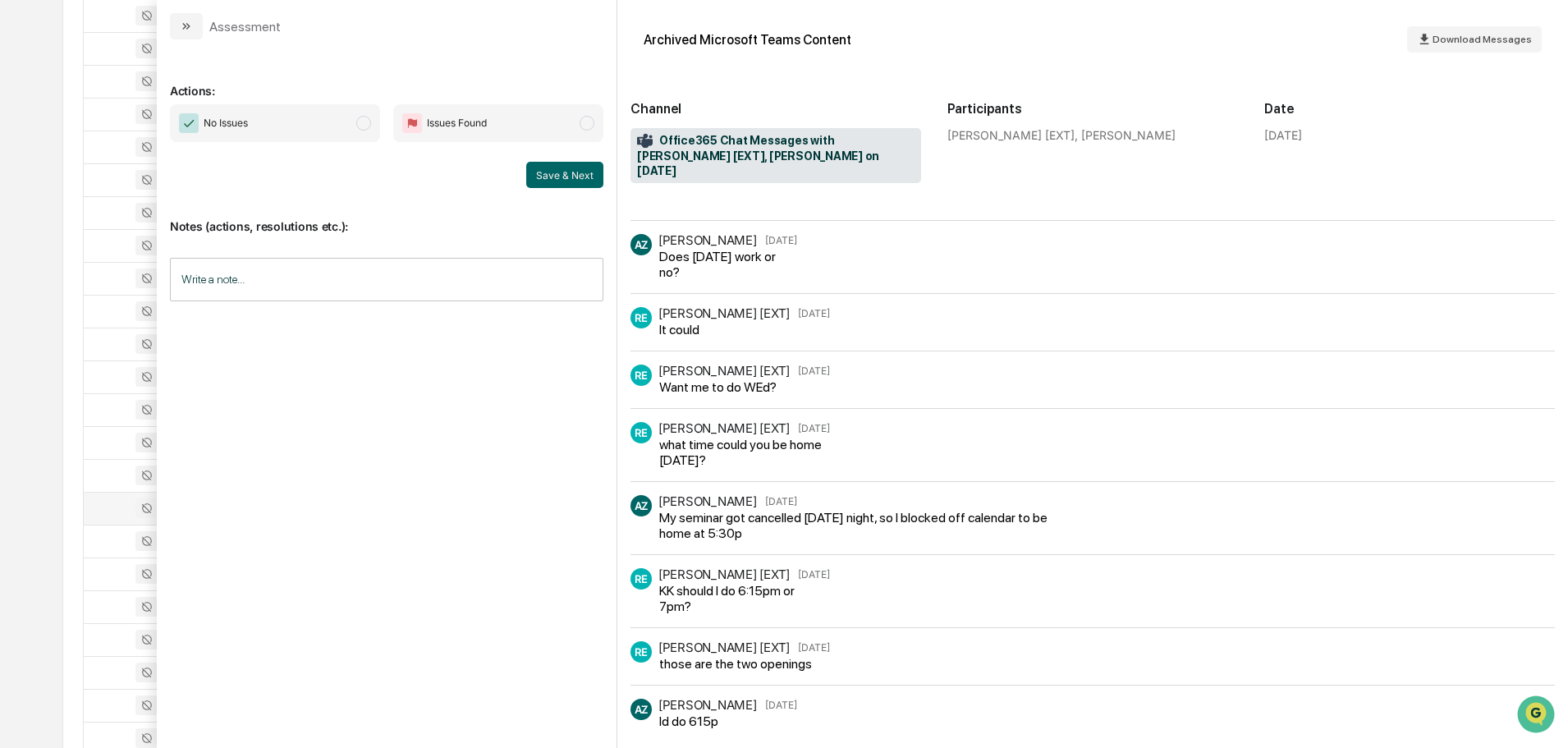
scroll to position [145, 0]
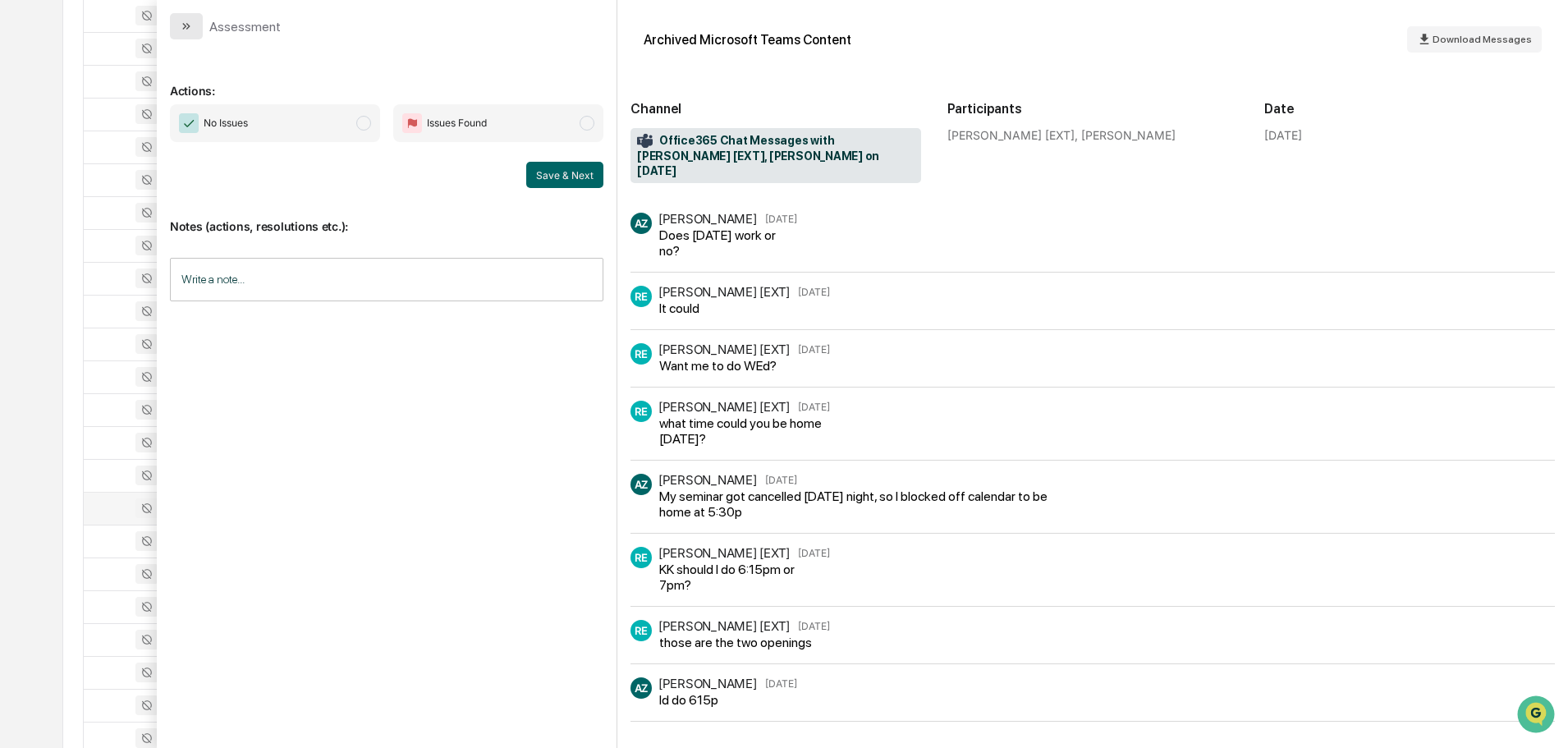
click at [194, 35] on button "modal" at bounding box center [186, 26] width 33 height 26
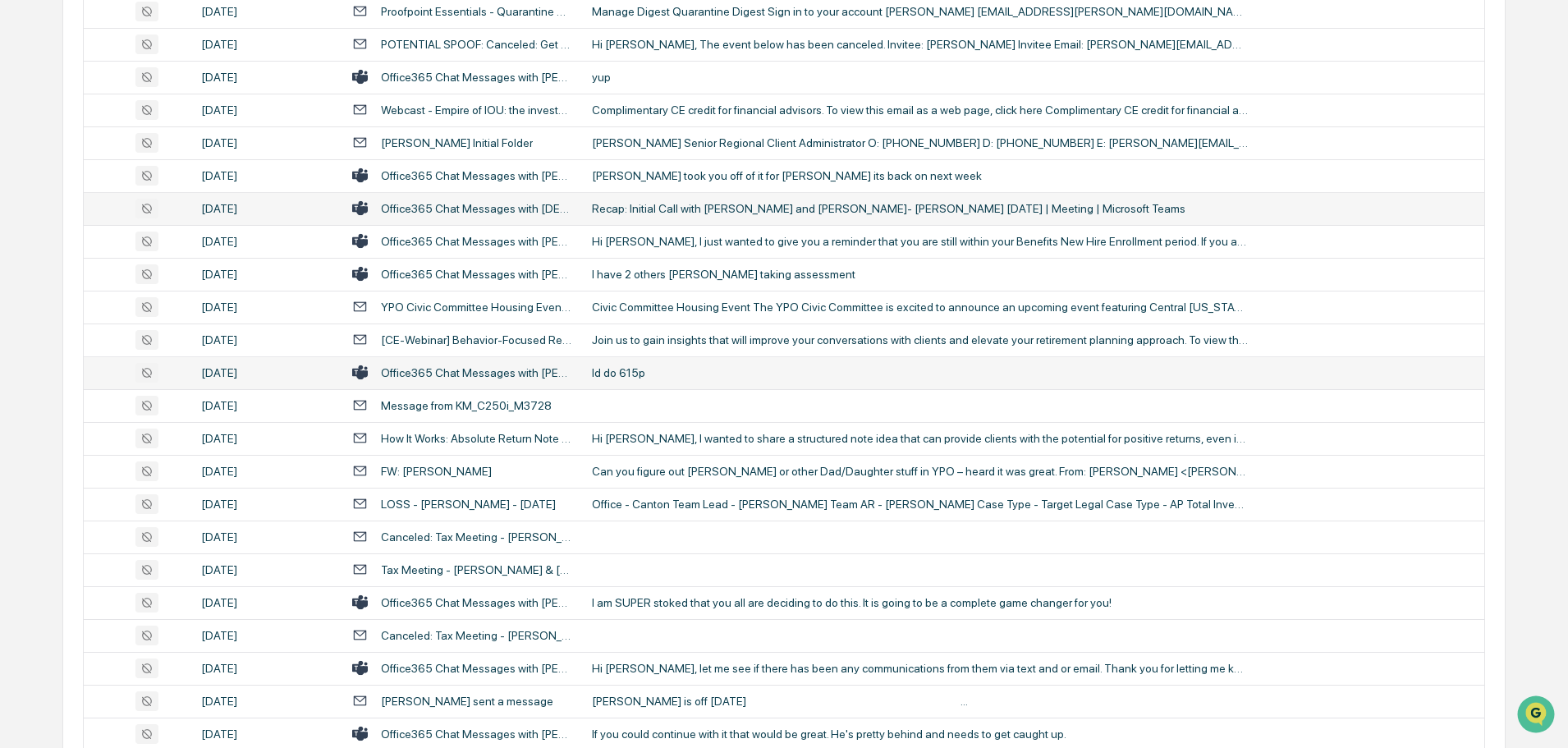
scroll to position [2217, 0]
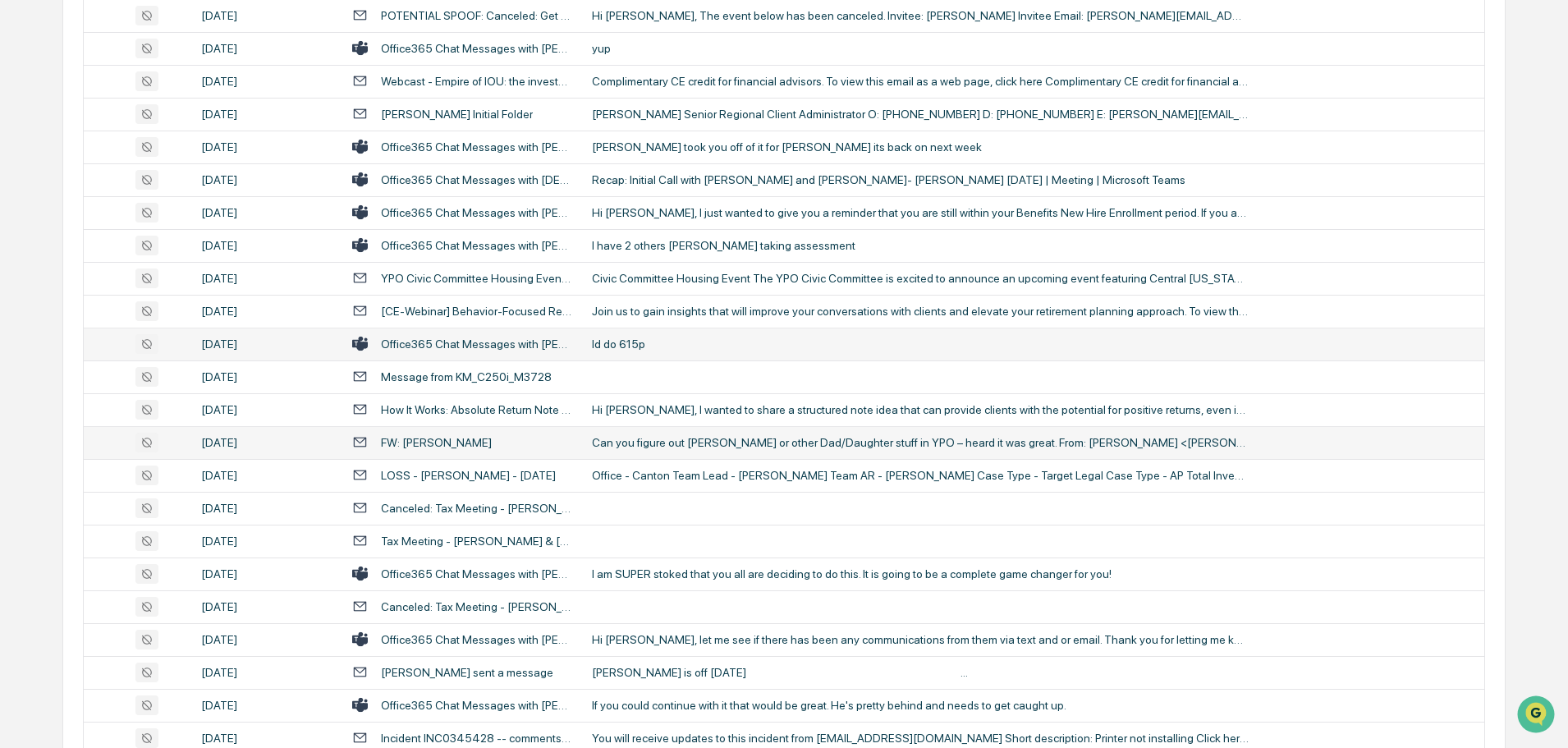
click at [681, 448] on div "Can you figure out [PERSON_NAME] or other Dad/Daughter stuff in YPO – heard it …" at bounding box center [920, 442] width 657 height 13
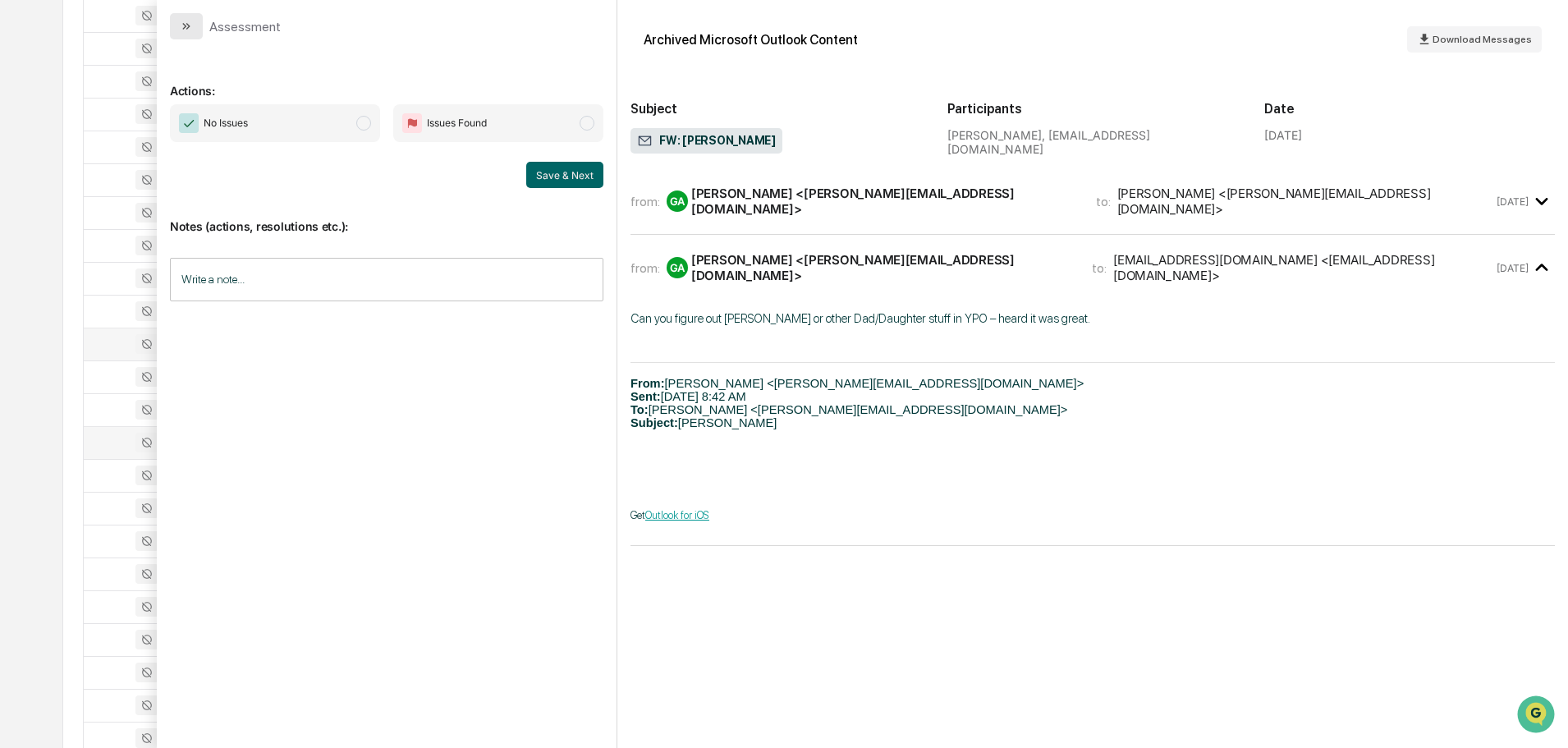
click at [195, 32] on button "modal" at bounding box center [186, 26] width 33 height 26
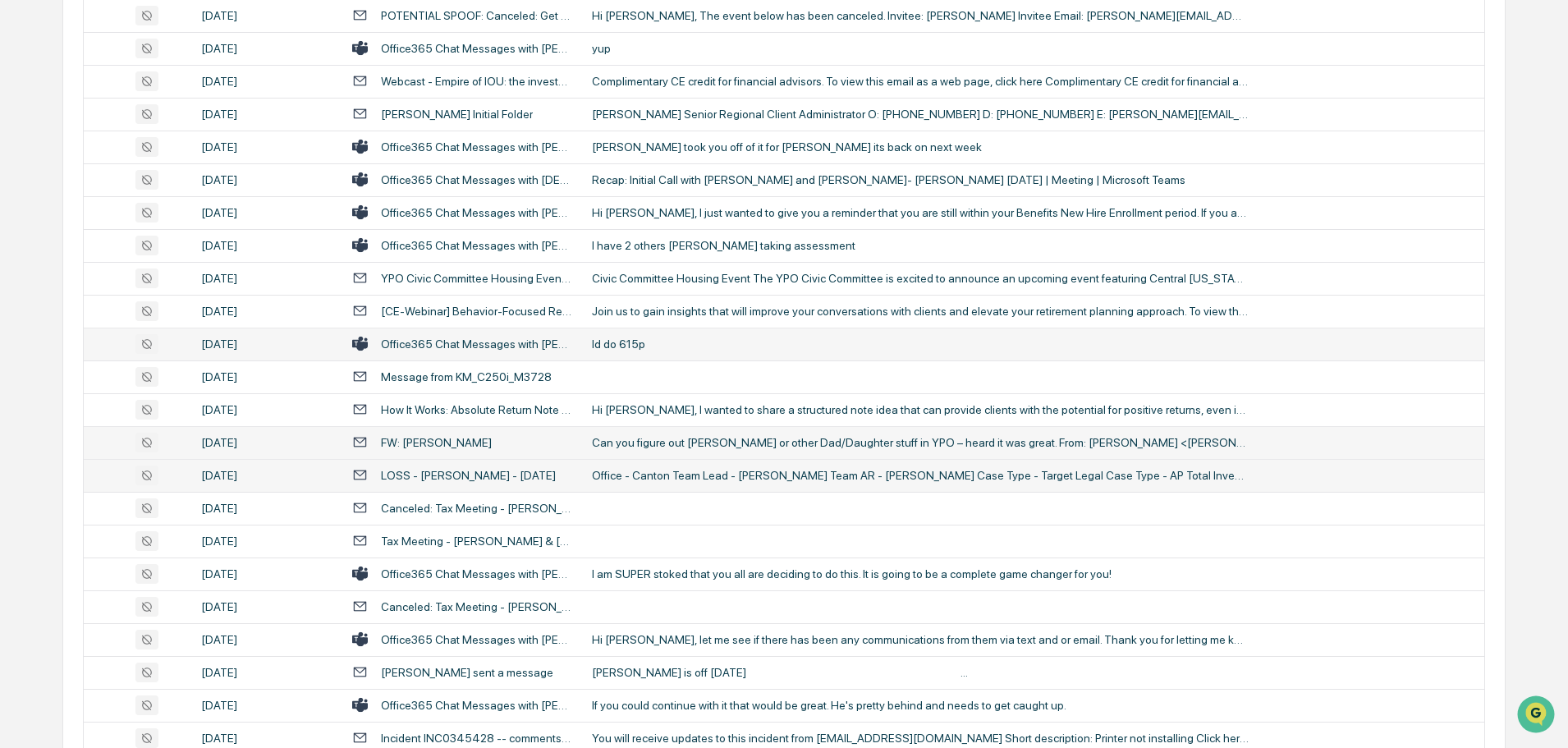
scroll to position [2300, 0]
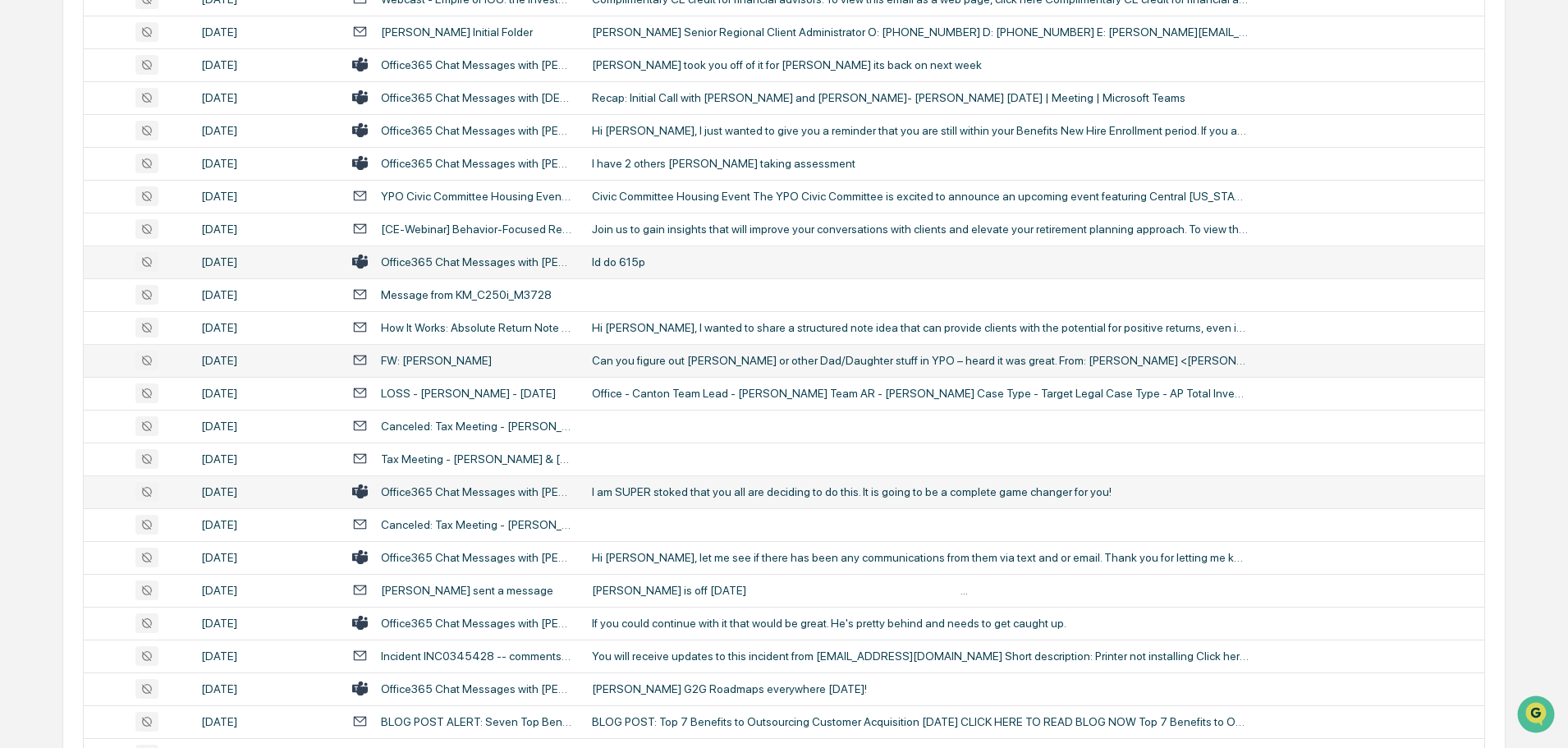
click at [709, 490] on div "I am SUPER stoked that you all are deciding to do this. It is going to be a com…" at bounding box center [920, 491] width 657 height 13
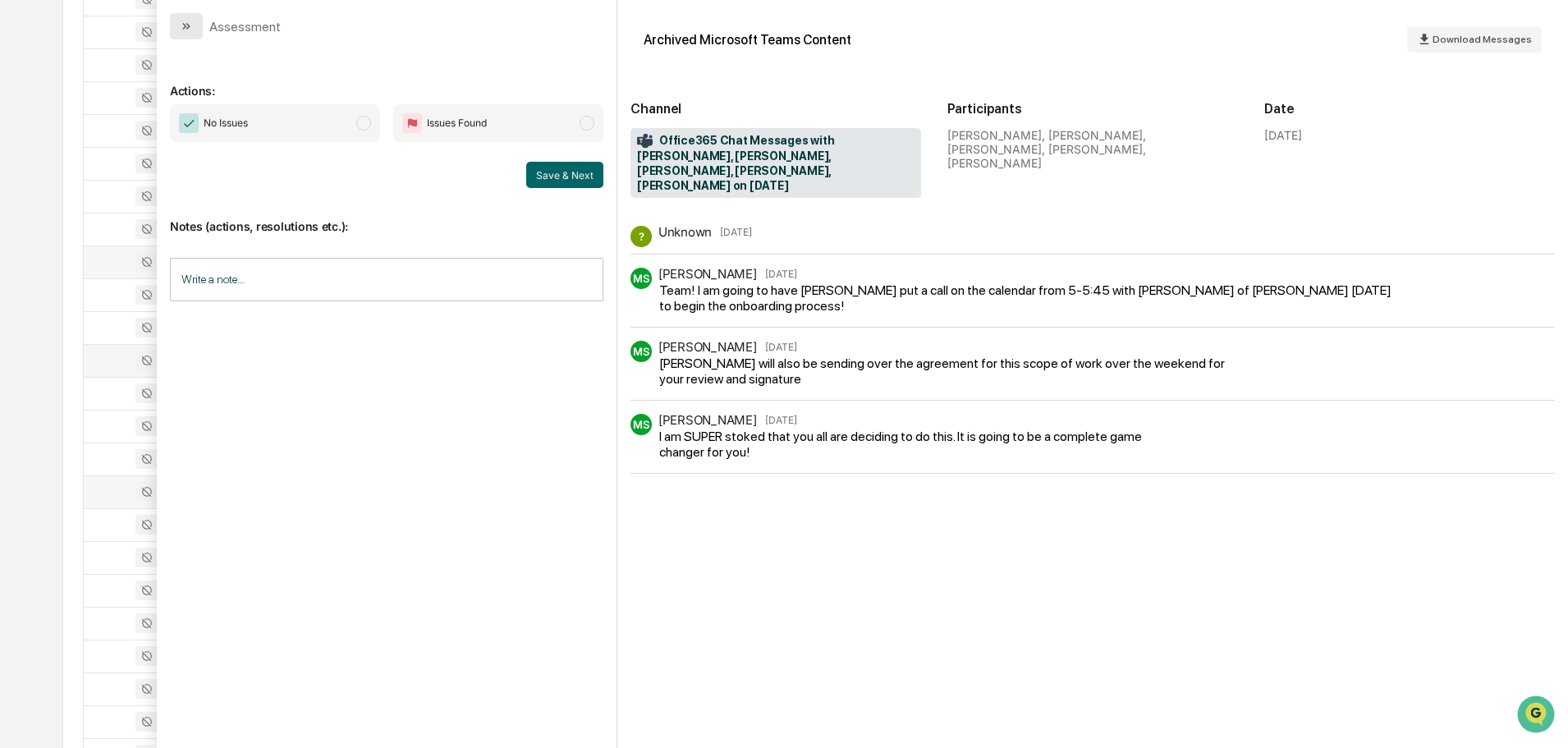
click at [185, 31] on icon "modal" at bounding box center [186, 26] width 13 height 13
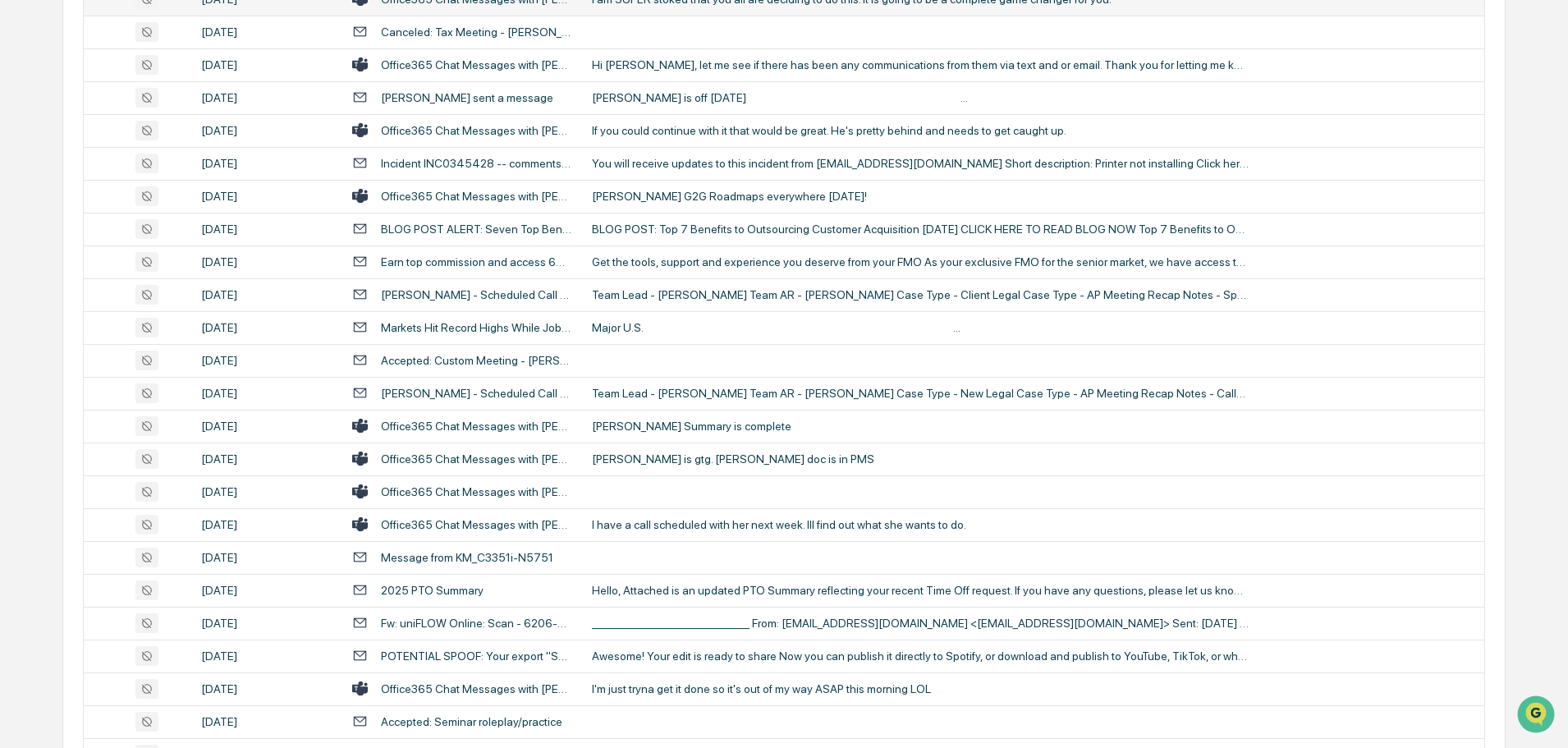
scroll to position [2874, 0]
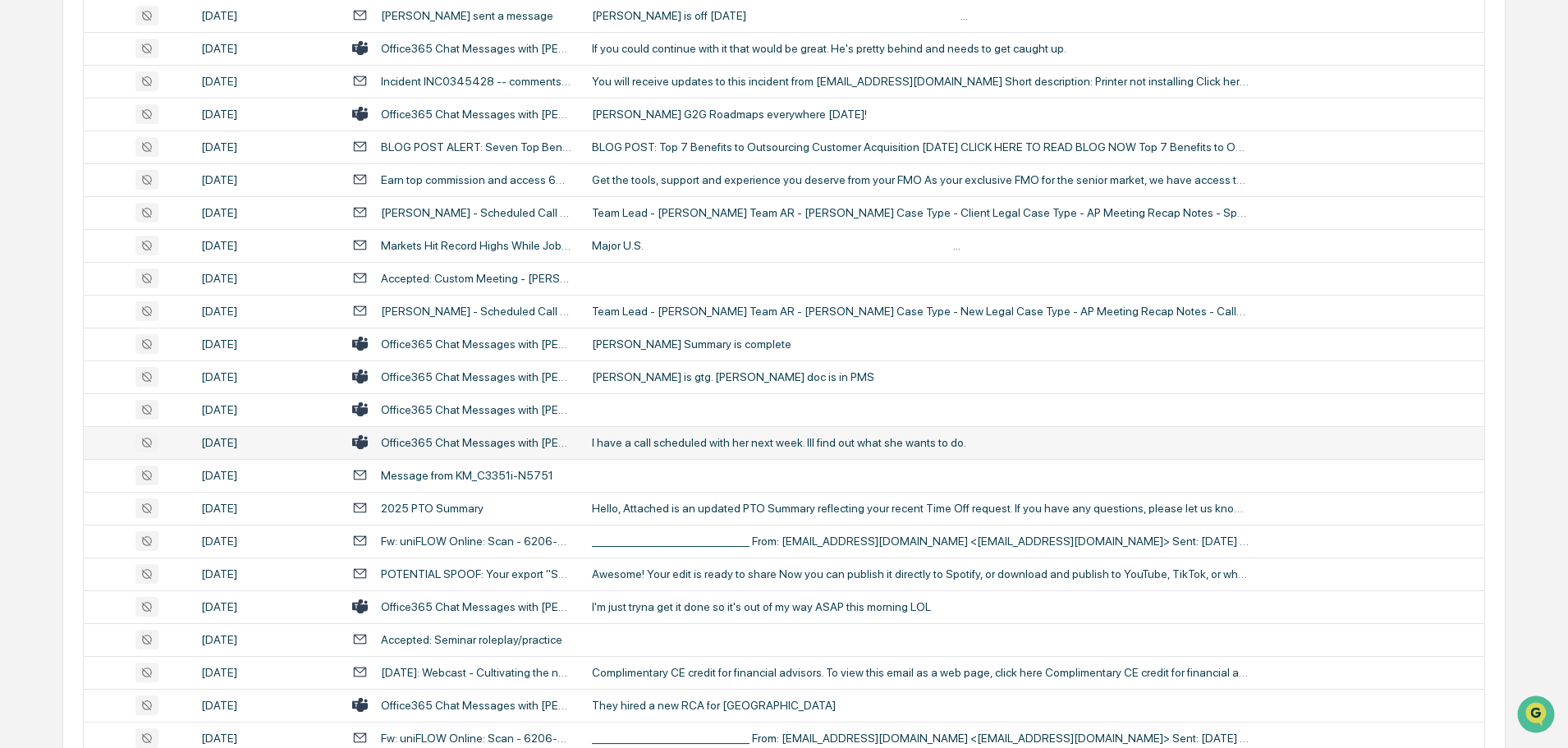
click at [671, 432] on td "I have a call scheduled with her next week. Ill find out what she wants to do." at bounding box center [1033, 442] width 902 height 33
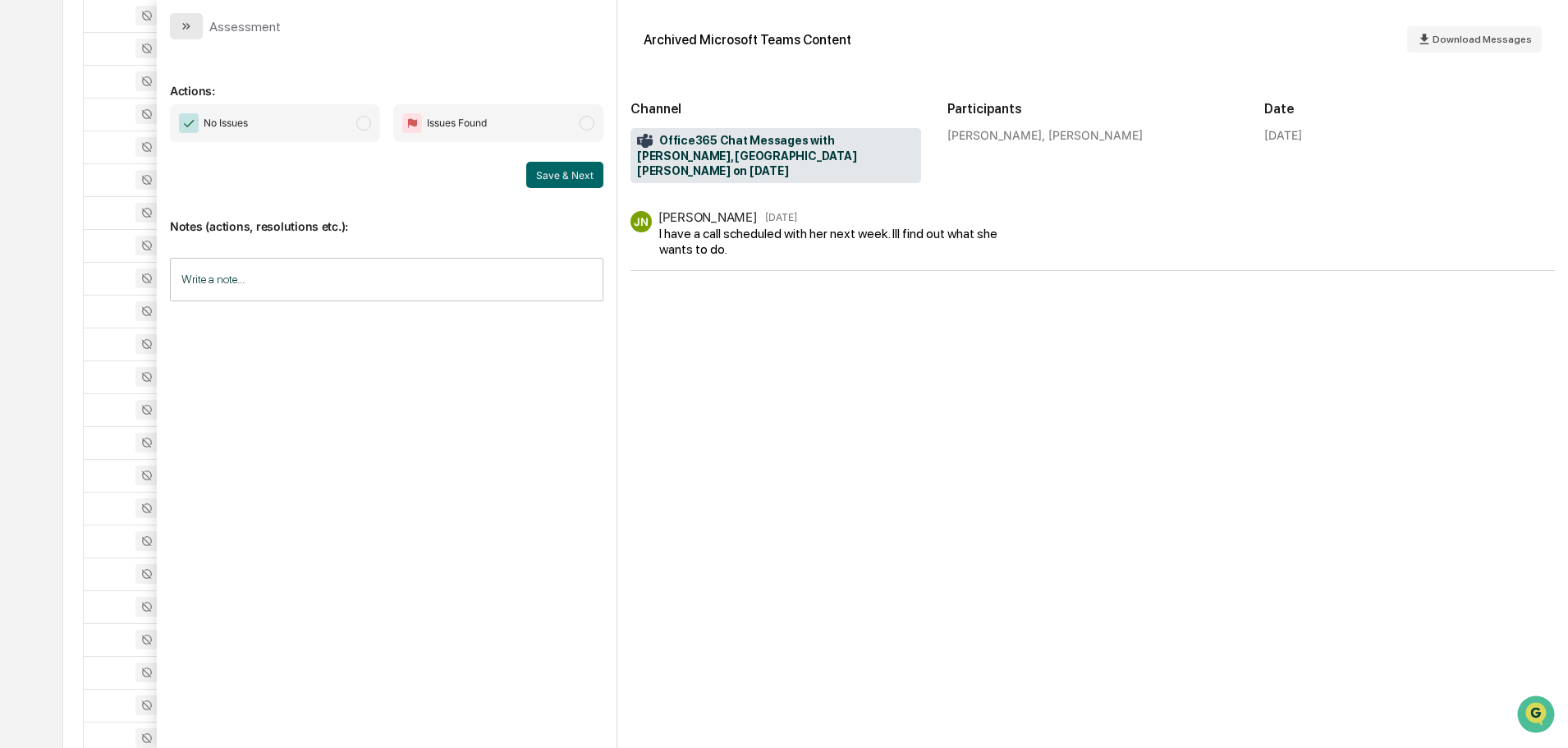
click at [194, 34] on button "modal" at bounding box center [186, 26] width 33 height 26
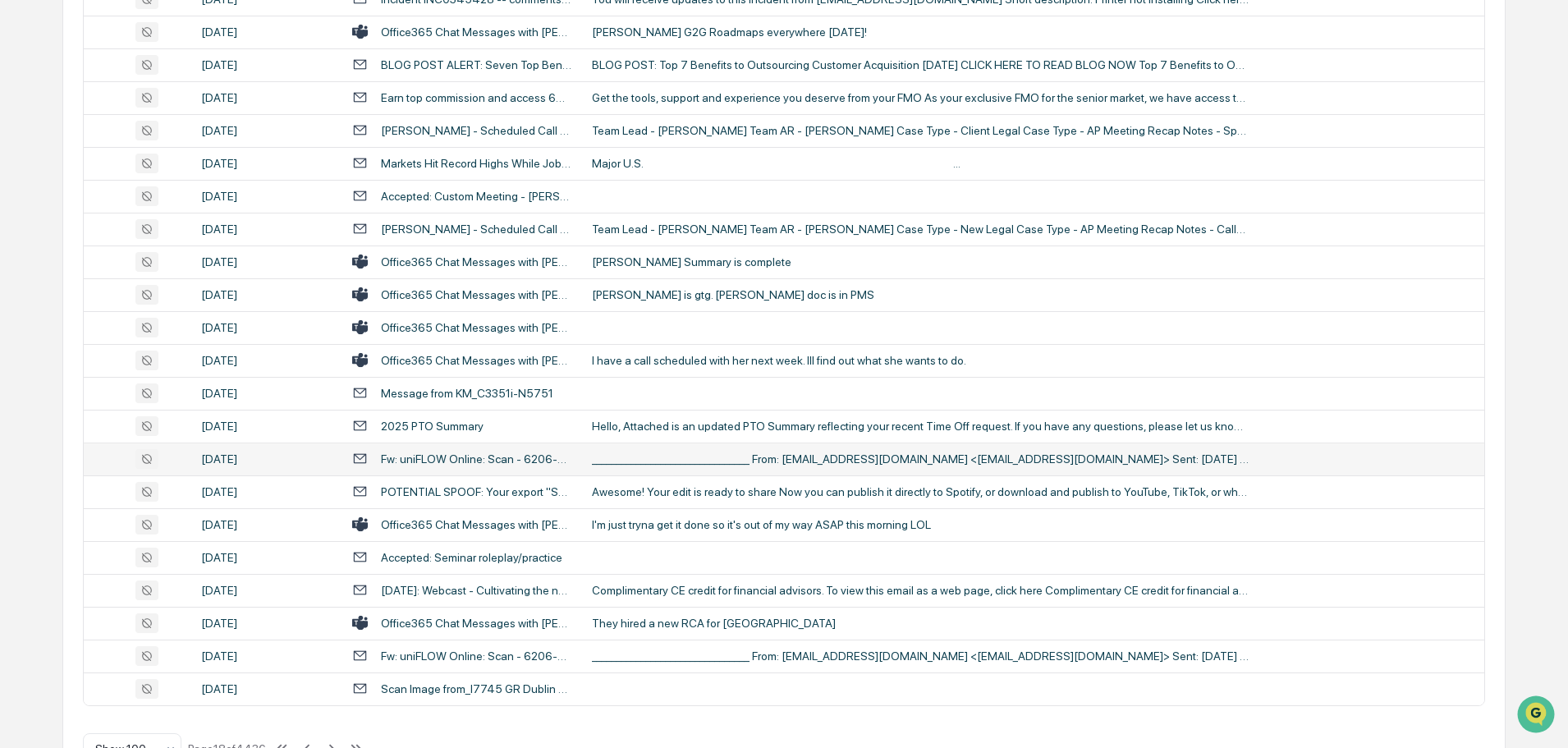
scroll to position [3007, 0]
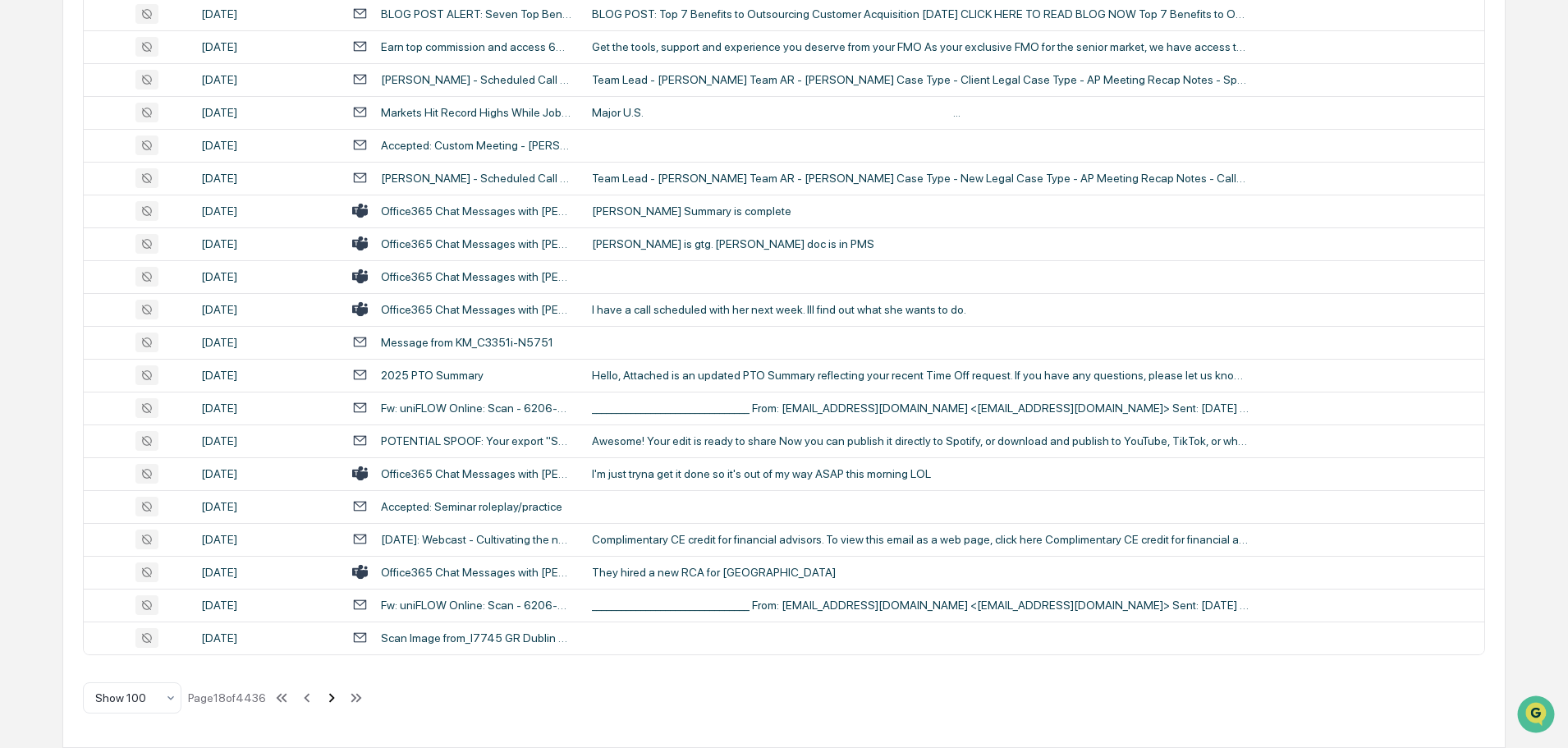
click at [333, 695] on icon at bounding box center [332, 698] width 18 height 18
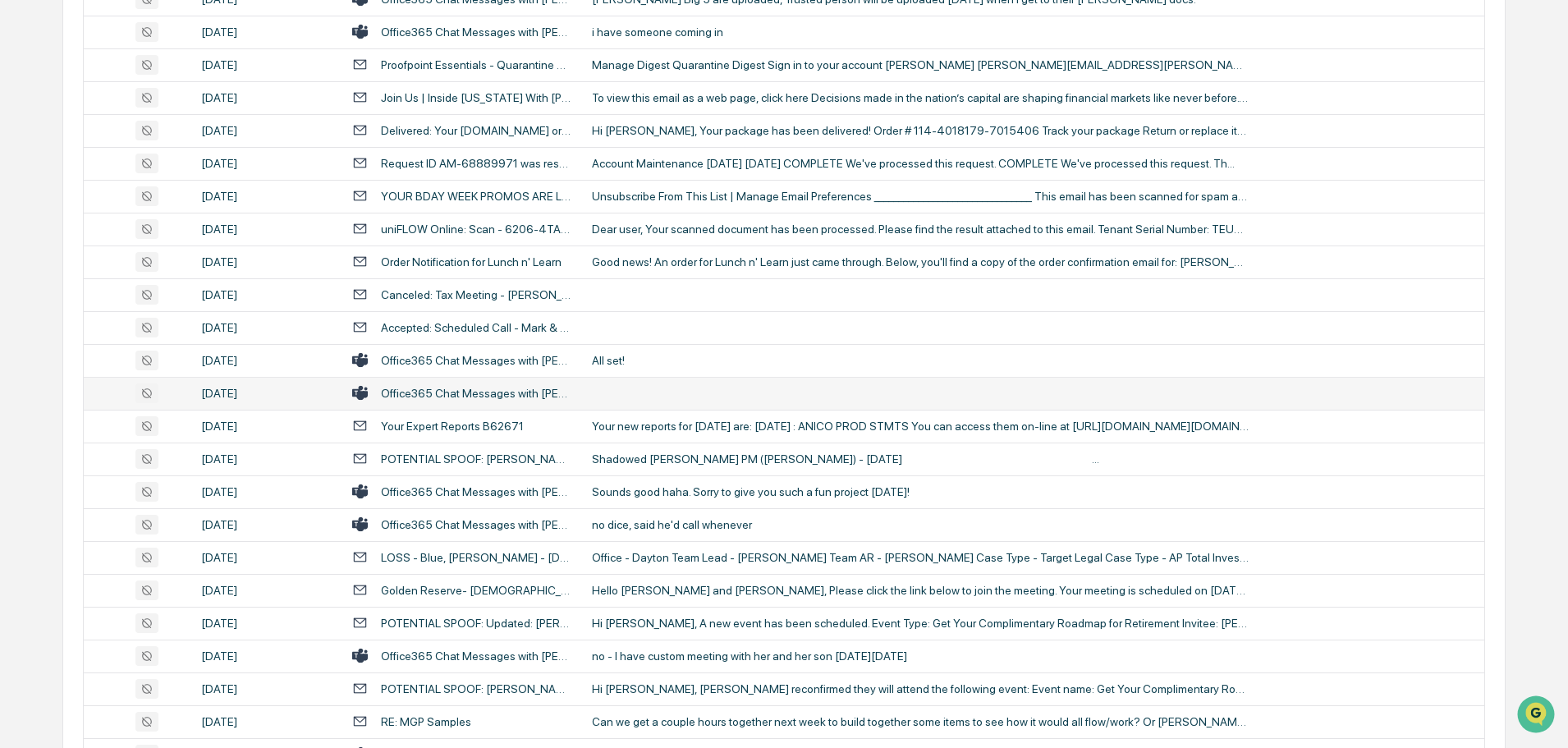
scroll to position [1068, 0]
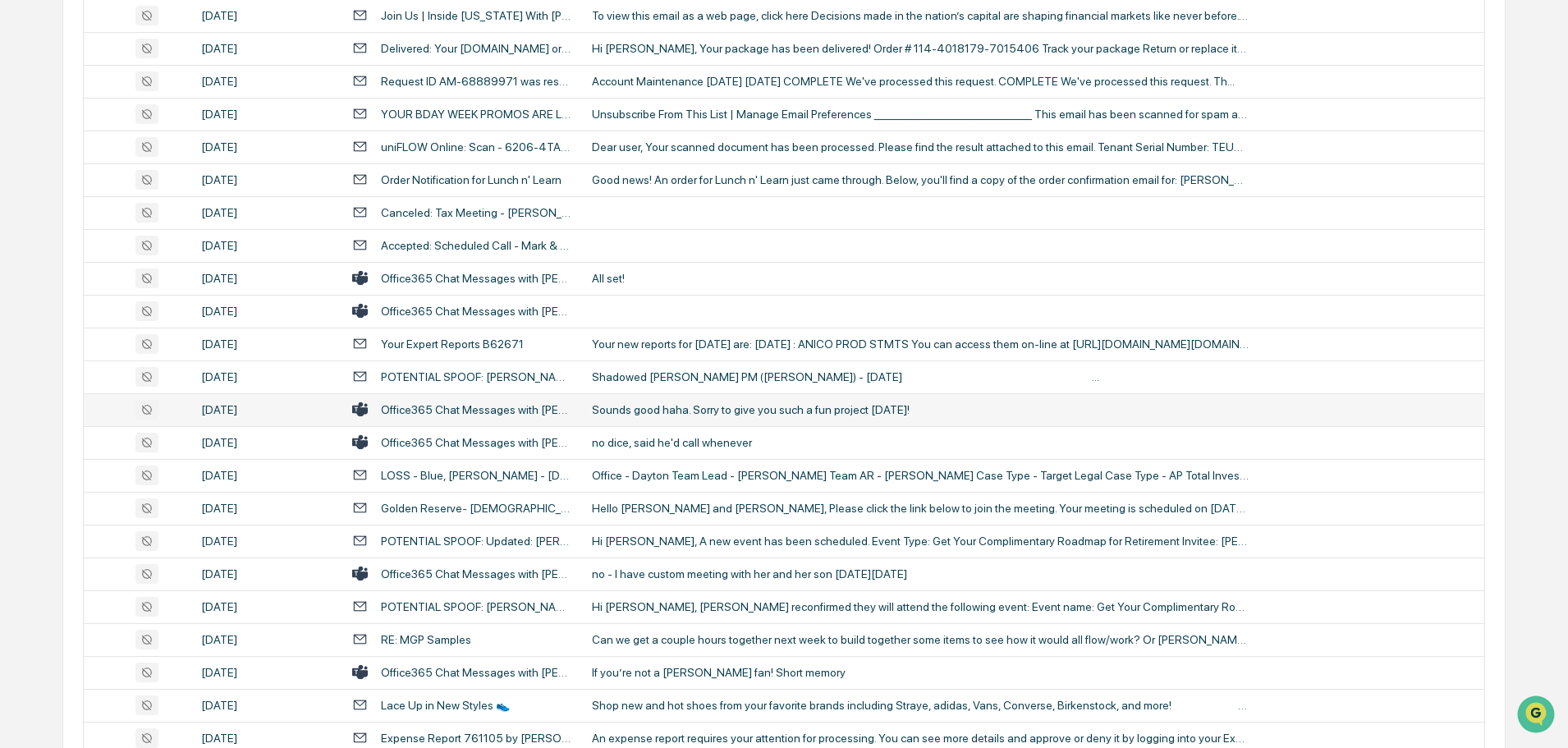
click at [706, 415] on div "Sounds good haha. Sorry to give you such a fun project [DATE]!" at bounding box center [920, 409] width 657 height 13
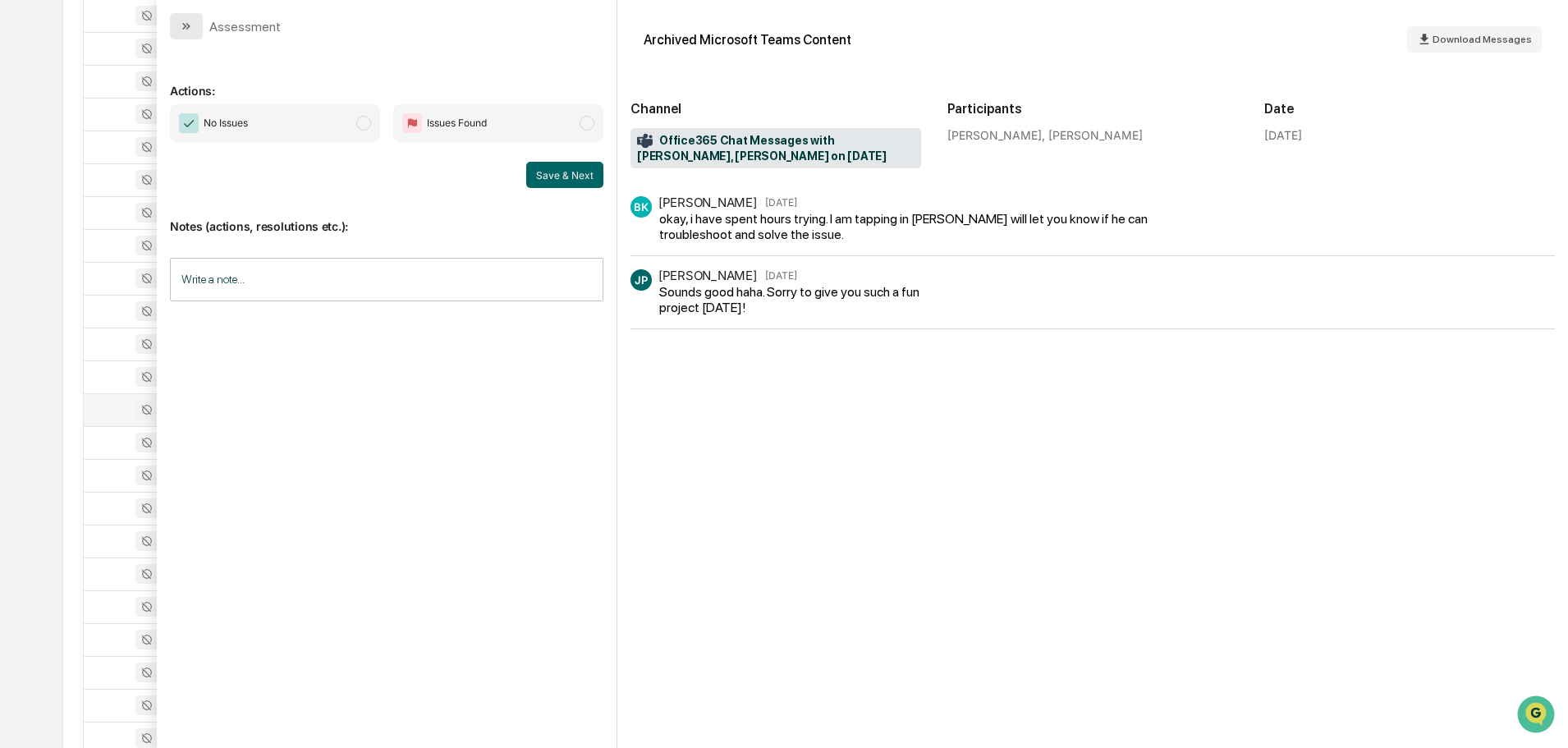
click at [191, 26] on icon "modal" at bounding box center [186, 26] width 13 height 13
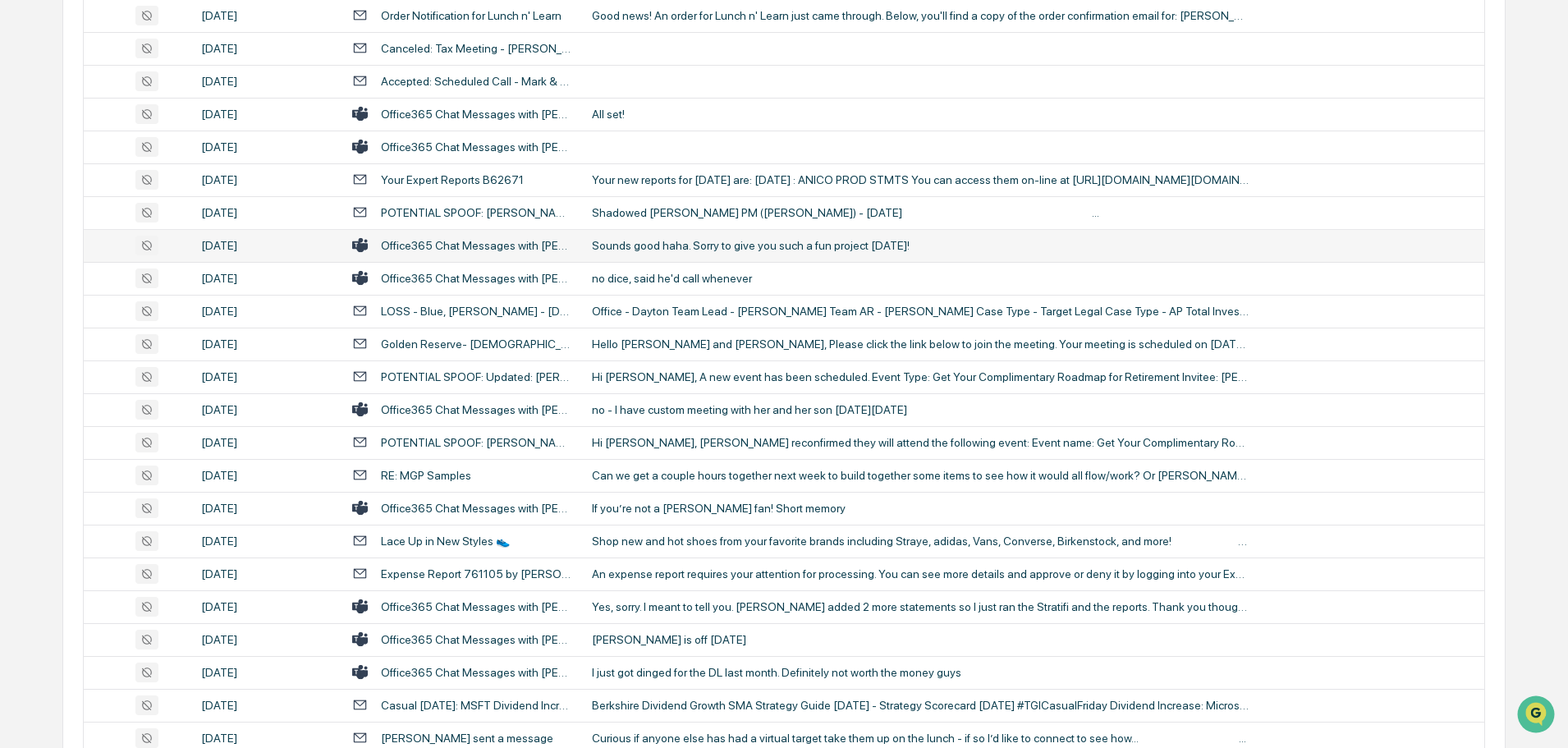
scroll to position [1314, 0]
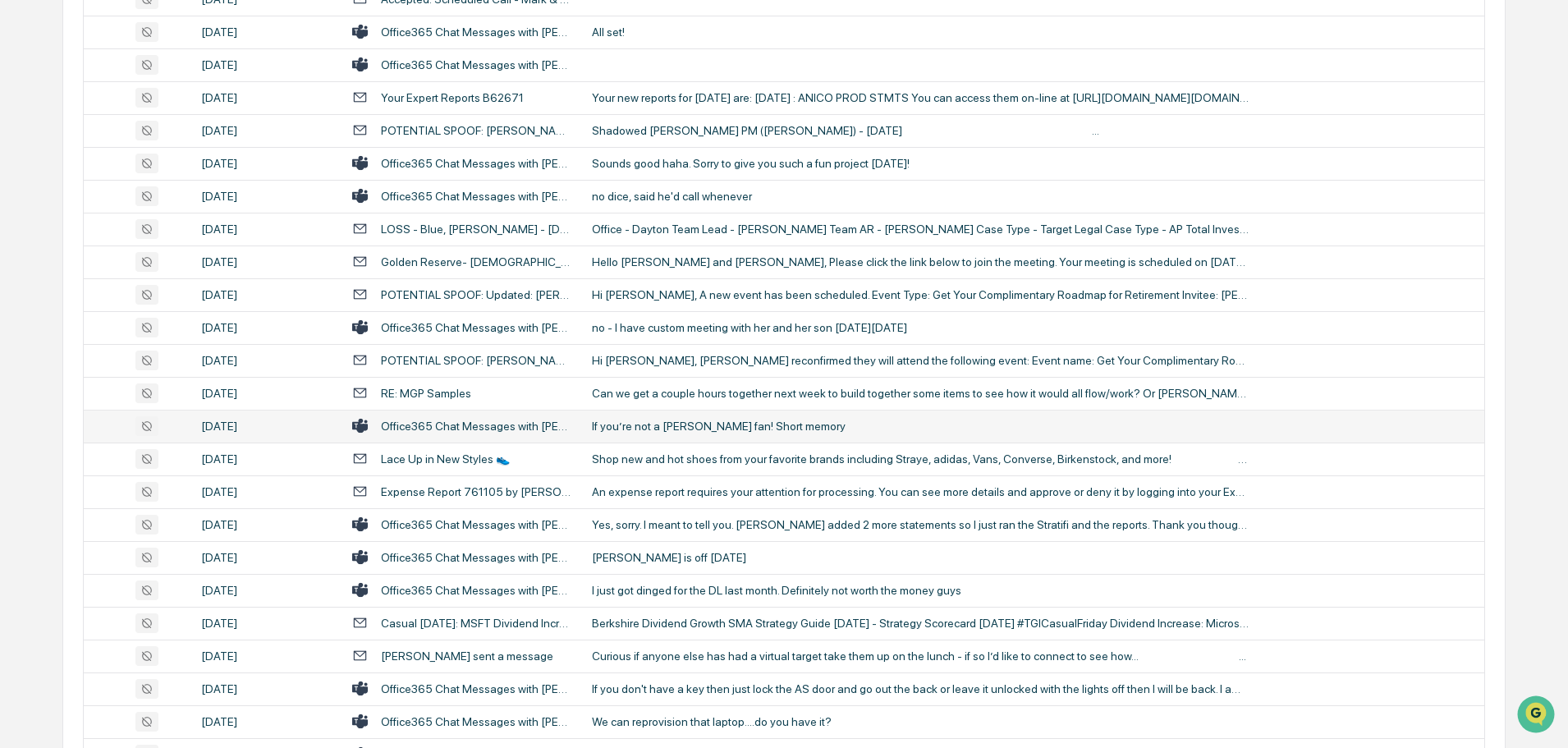
click at [721, 428] on div "If you’re not a [PERSON_NAME] fan! Short memory" at bounding box center [920, 425] width 657 height 13
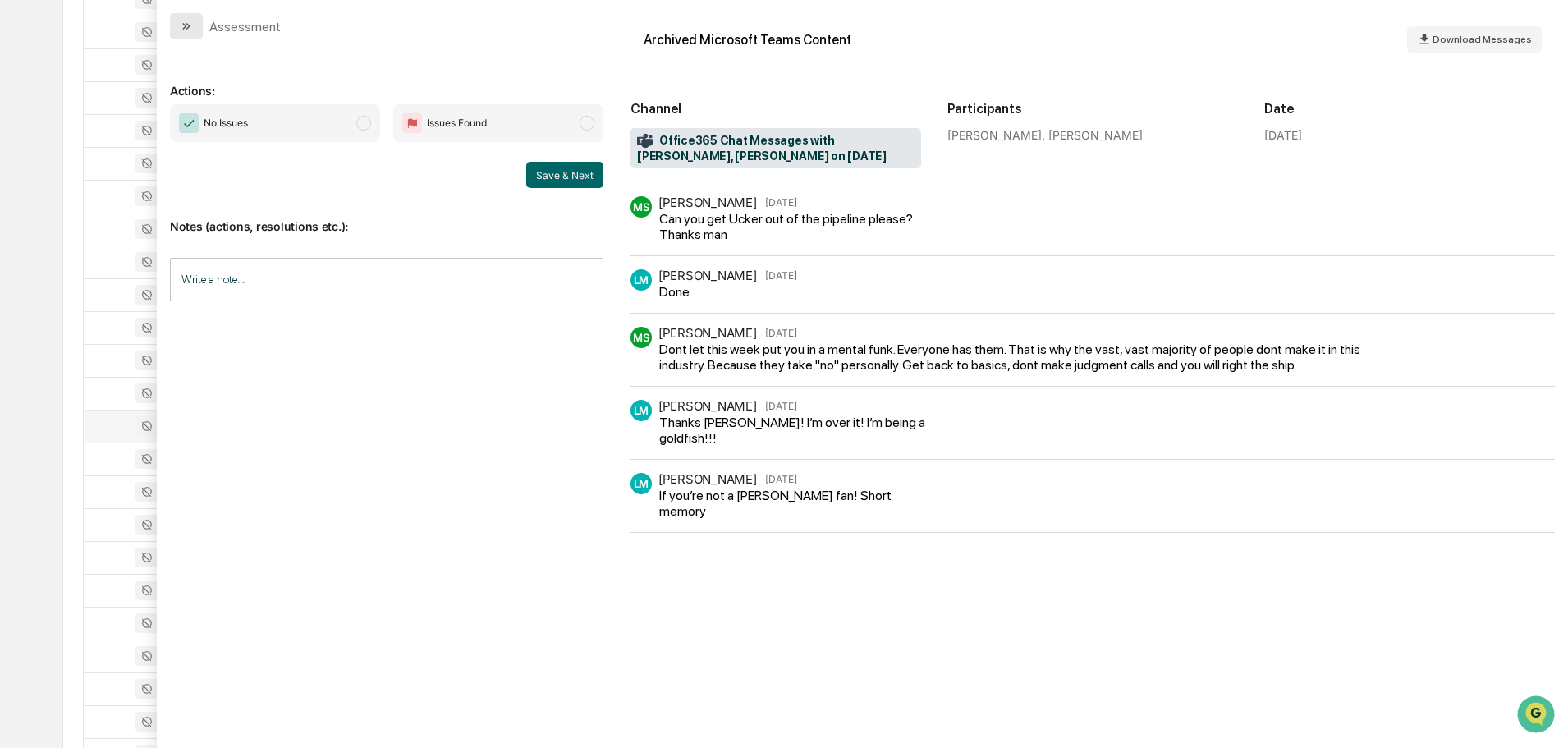
click at [194, 25] on button "modal" at bounding box center [186, 26] width 33 height 26
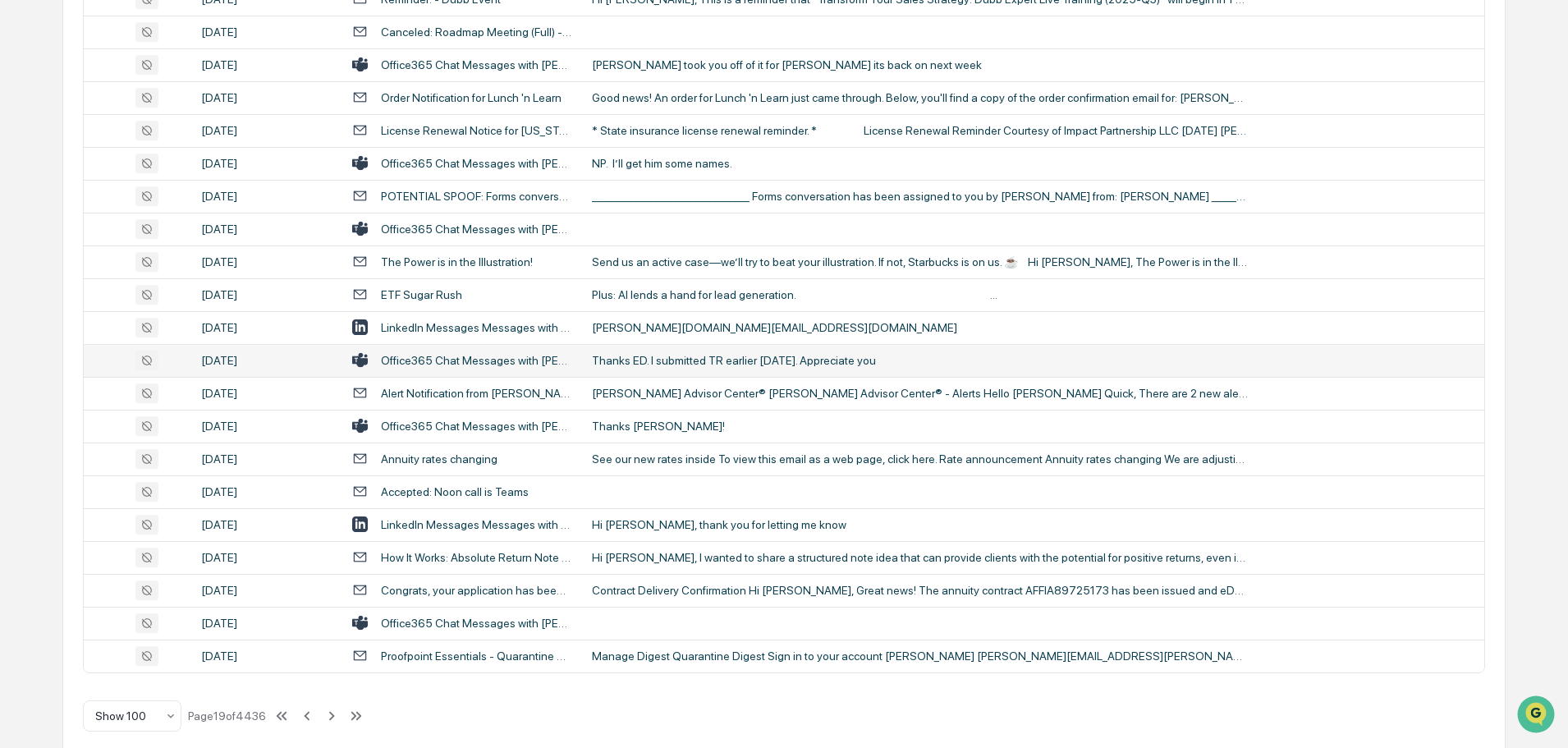
scroll to position [3007, 0]
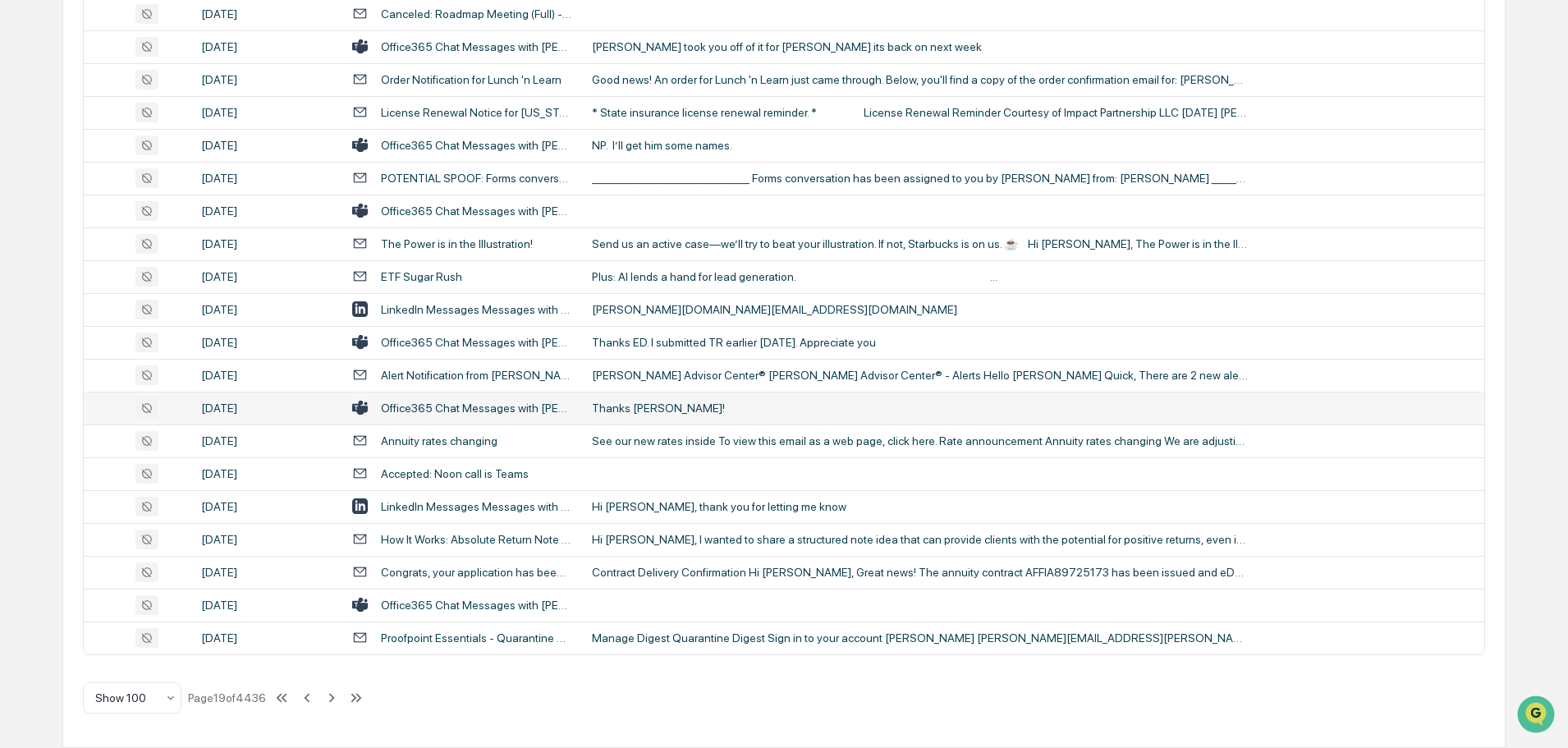
click at [694, 414] on div "Thanks [PERSON_NAME]!" at bounding box center [920, 407] width 657 height 13
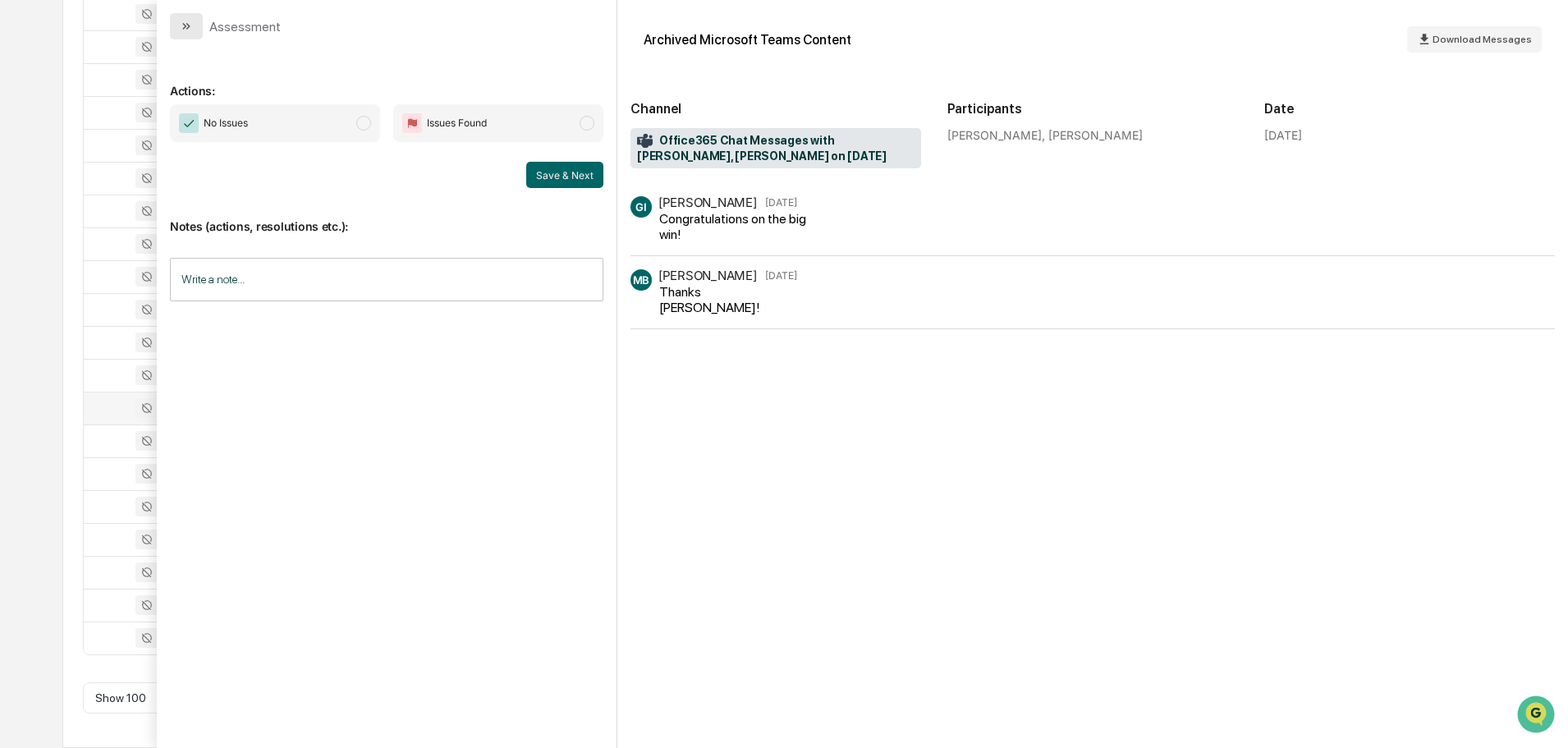
click at [190, 35] on button "modal" at bounding box center [186, 26] width 33 height 26
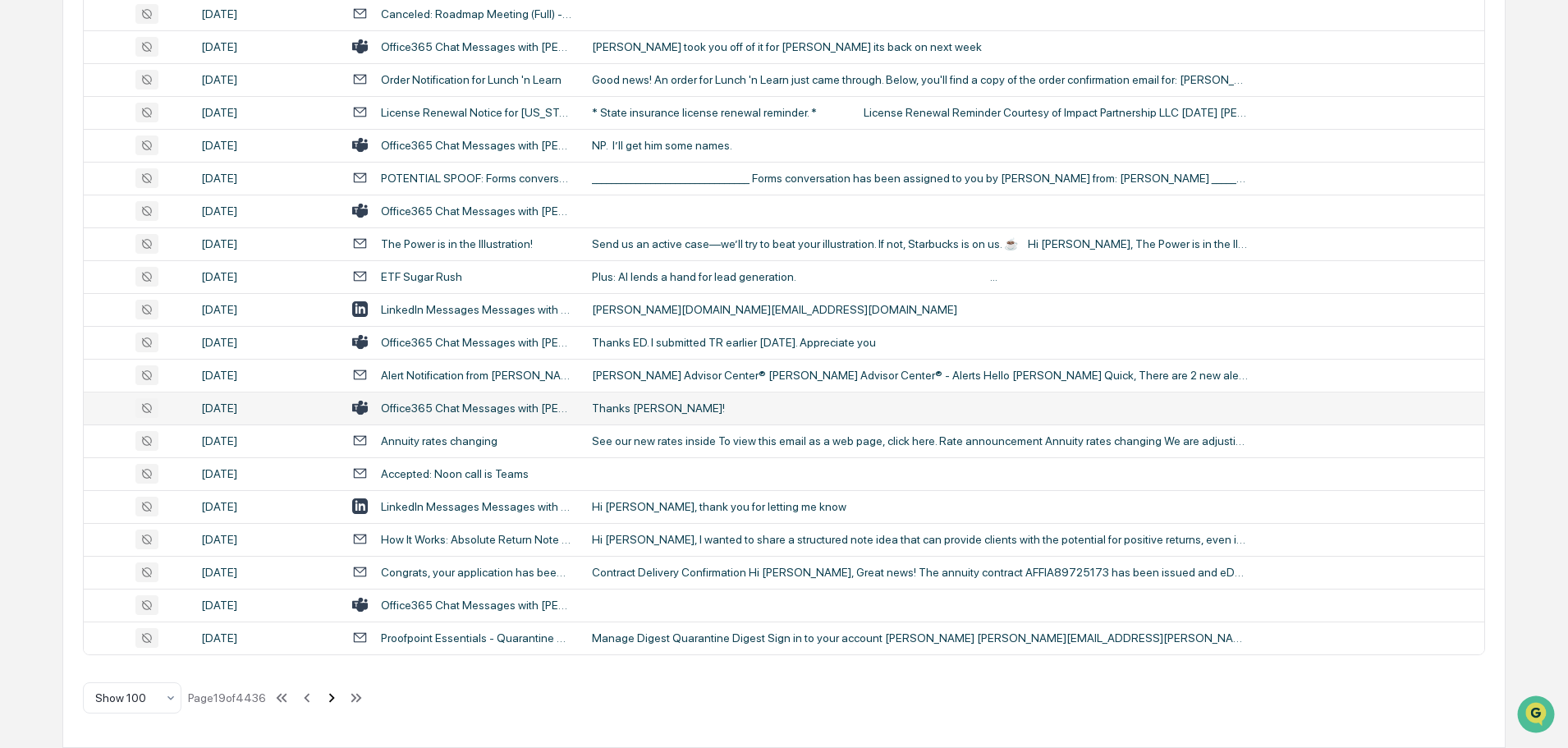
click at [336, 700] on icon at bounding box center [332, 698] width 18 height 18
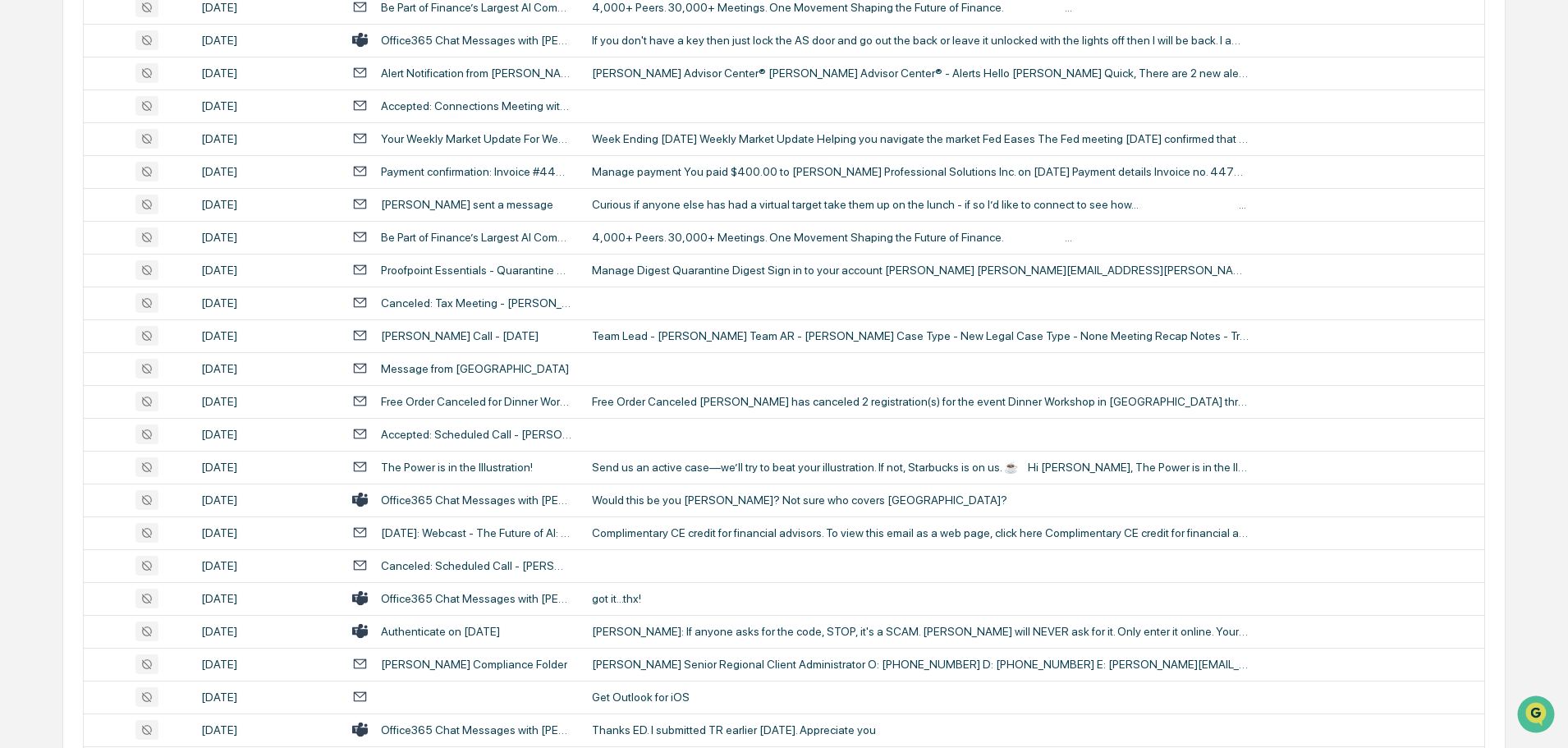
scroll to position [1858, 0]
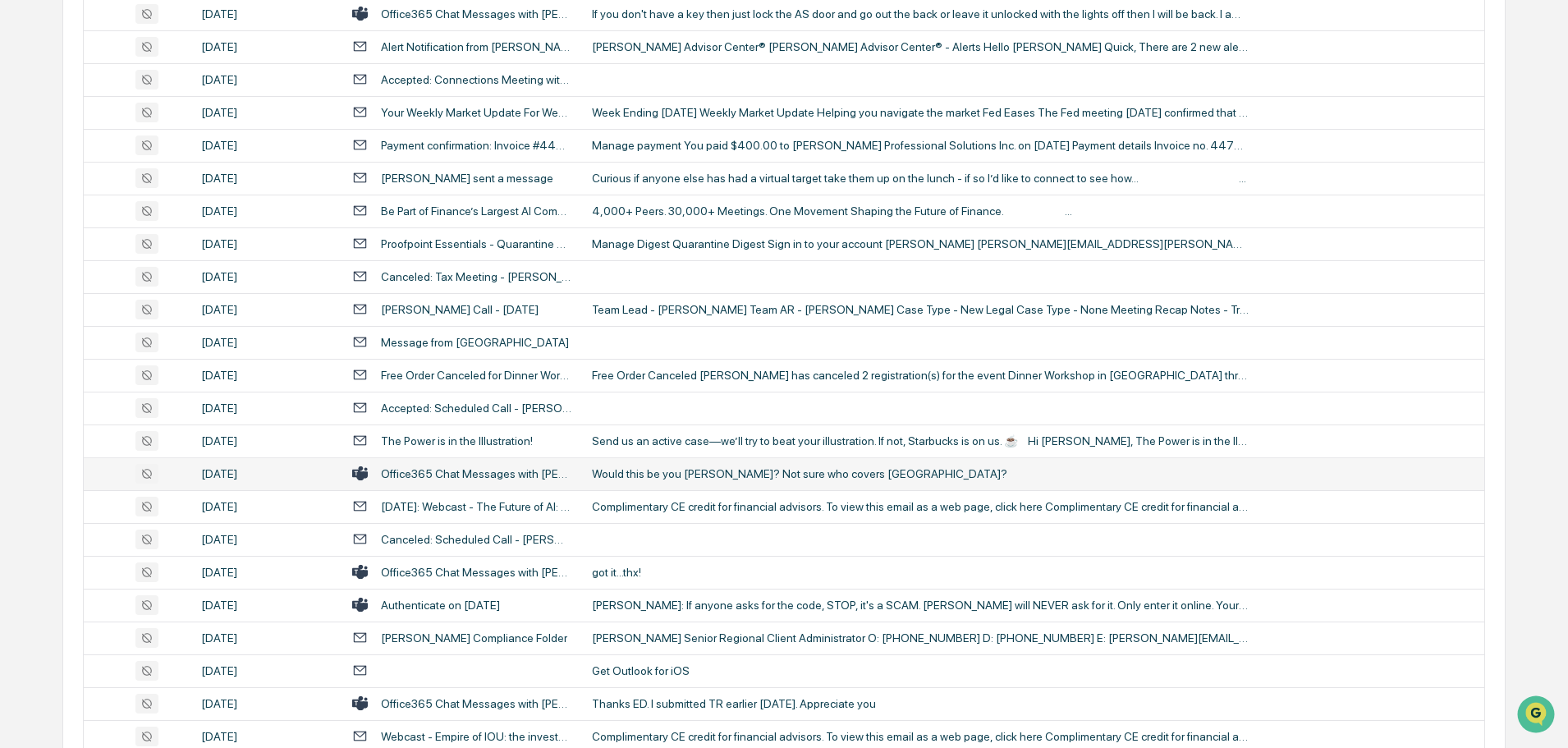
click at [670, 477] on div "Would this be you [PERSON_NAME]? Not sure who covers [GEOGRAPHIC_DATA]?" at bounding box center [920, 473] width 657 height 13
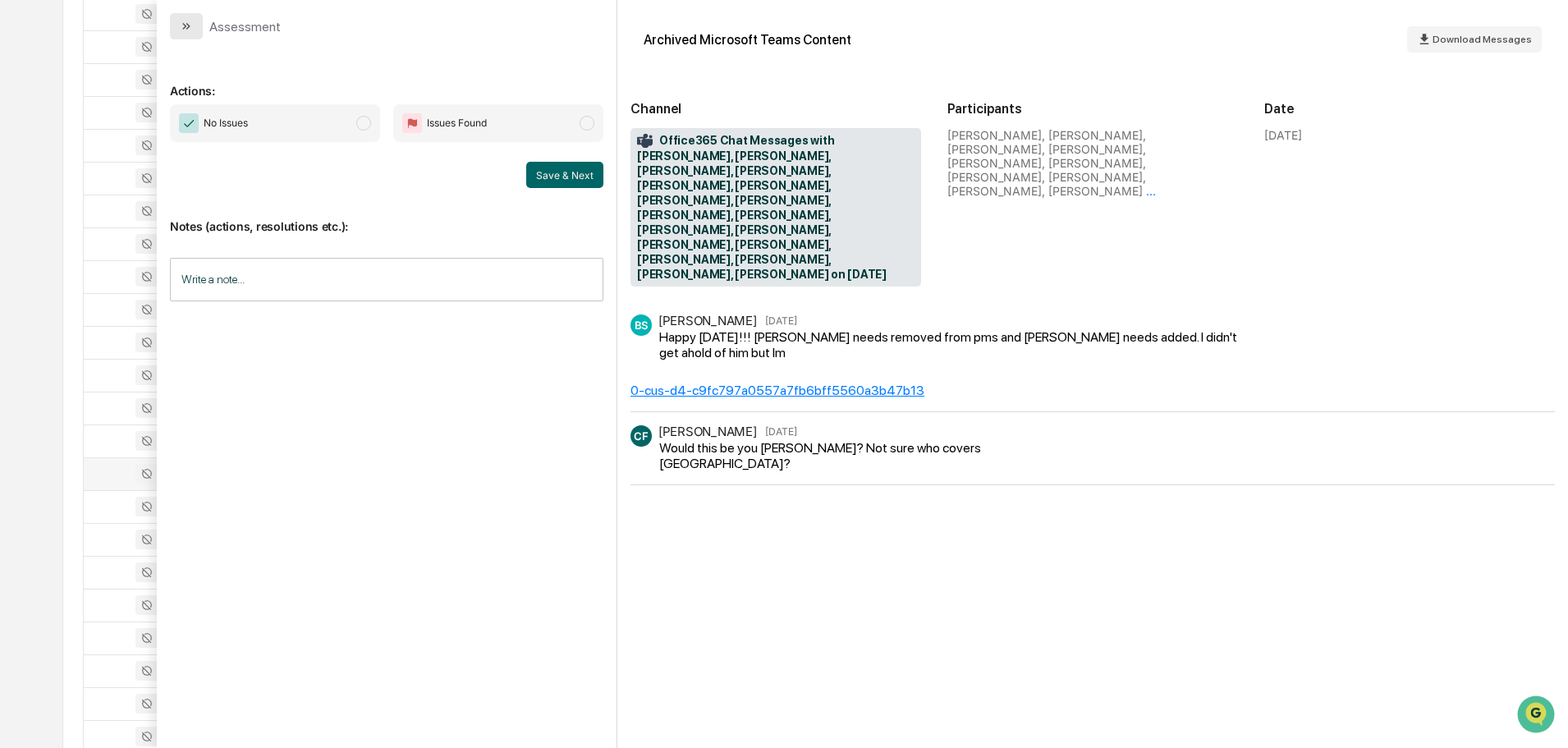
click at [189, 35] on button "modal" at bounding box center [186, 26] width 33 height 26
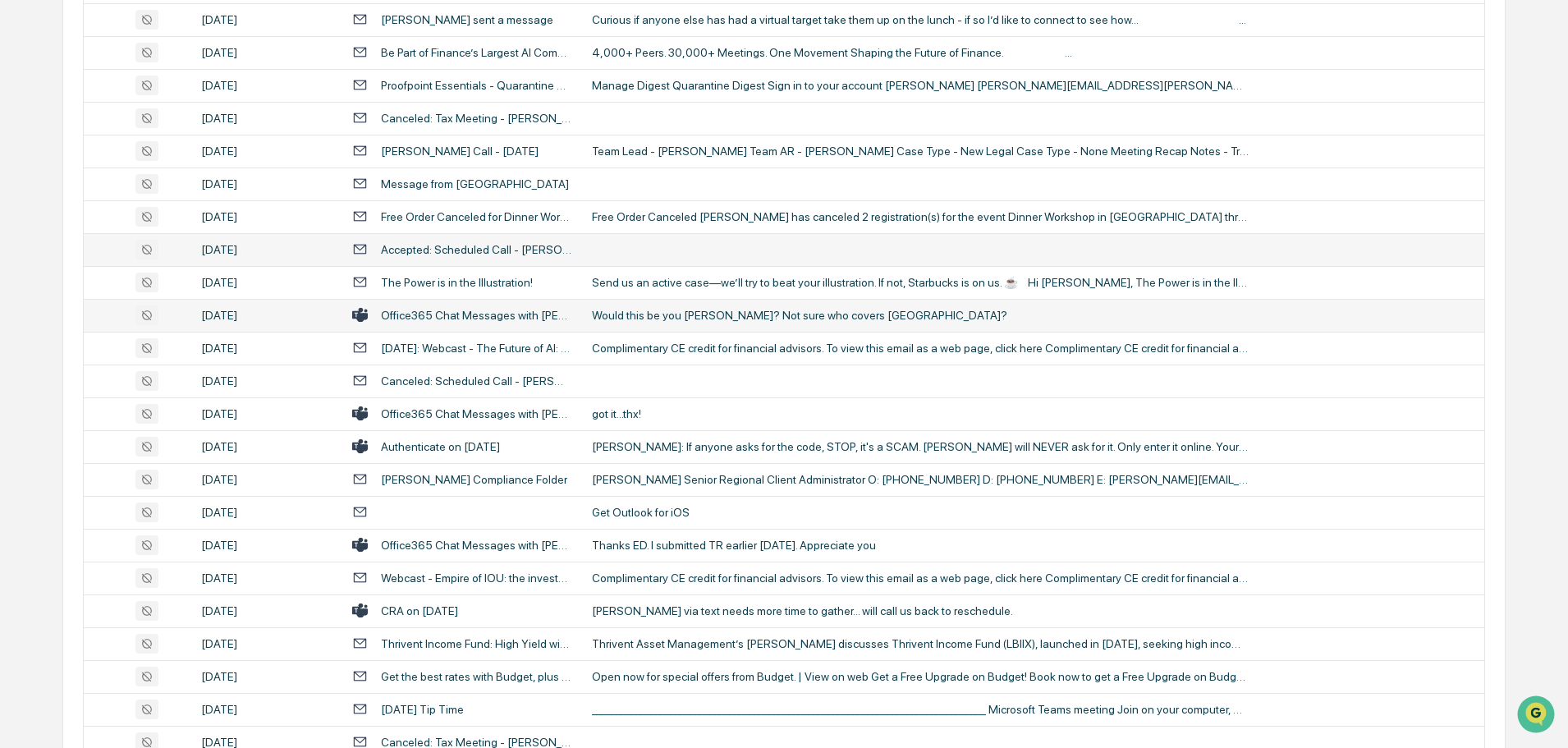
scroll to position [2022, 0]
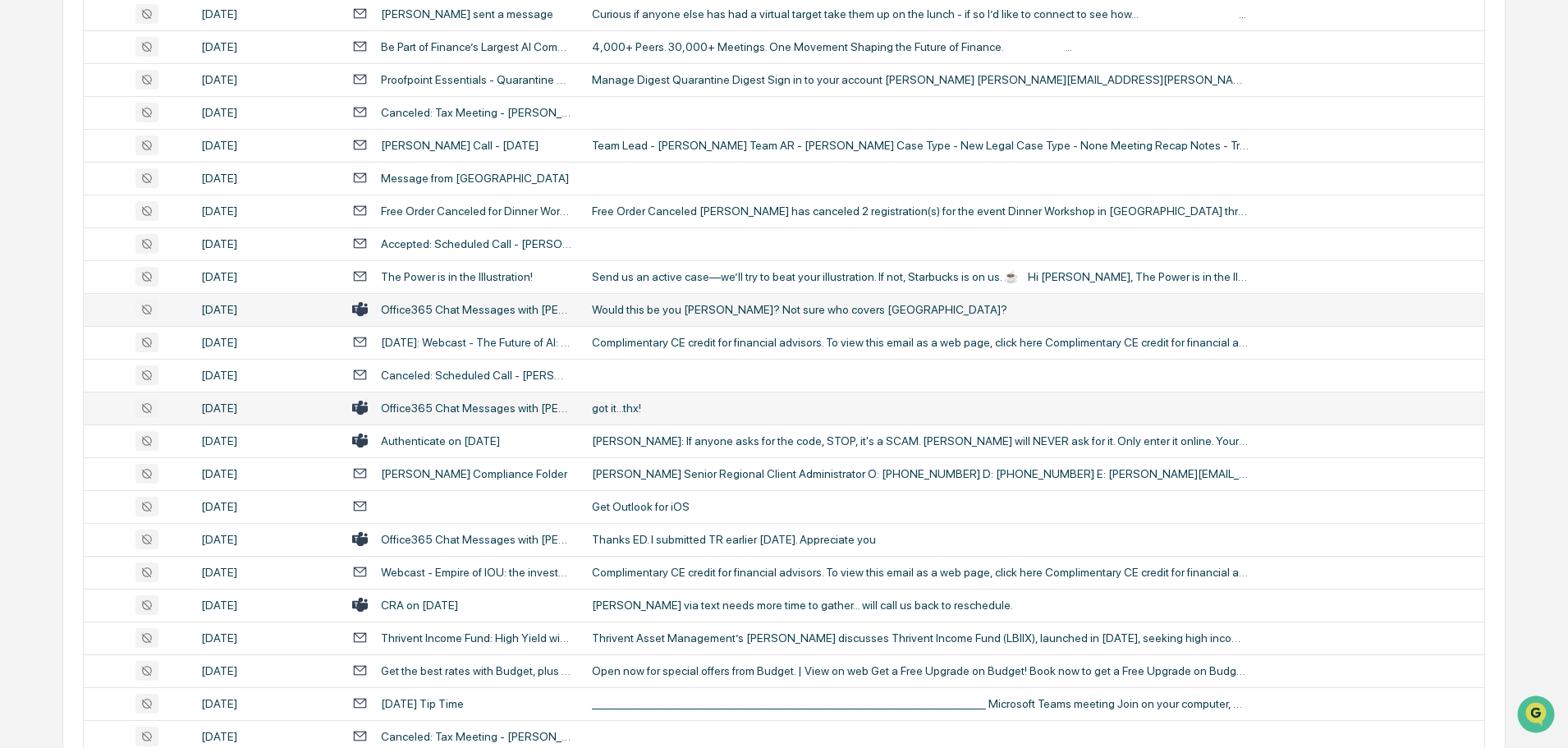
click at [667, 406] on div "got it...thx!" at bounding box center [920, 407] width 657 height 13
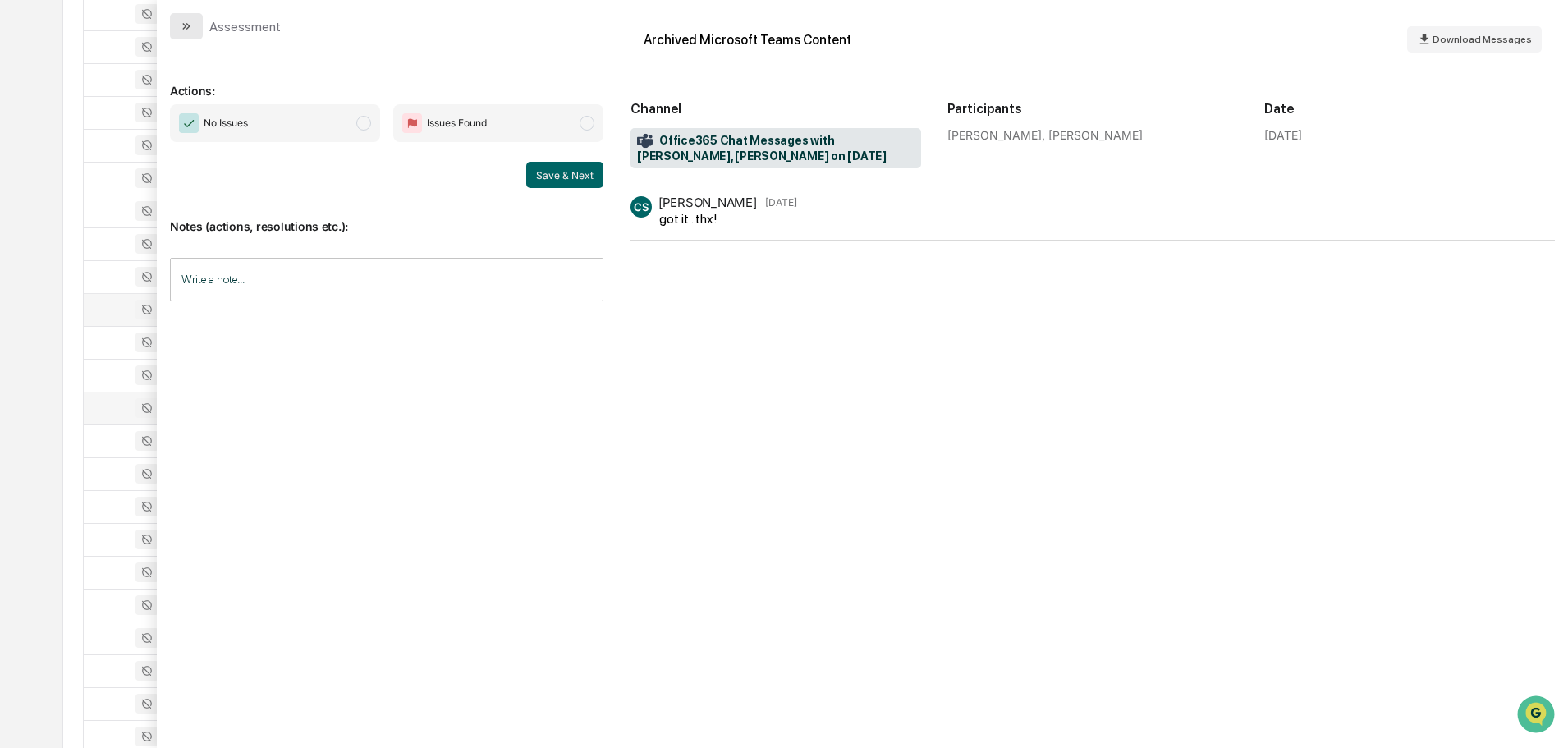
click at [183, 29] on icon "modal" at bounding box center [184, 26] width 4 height 7
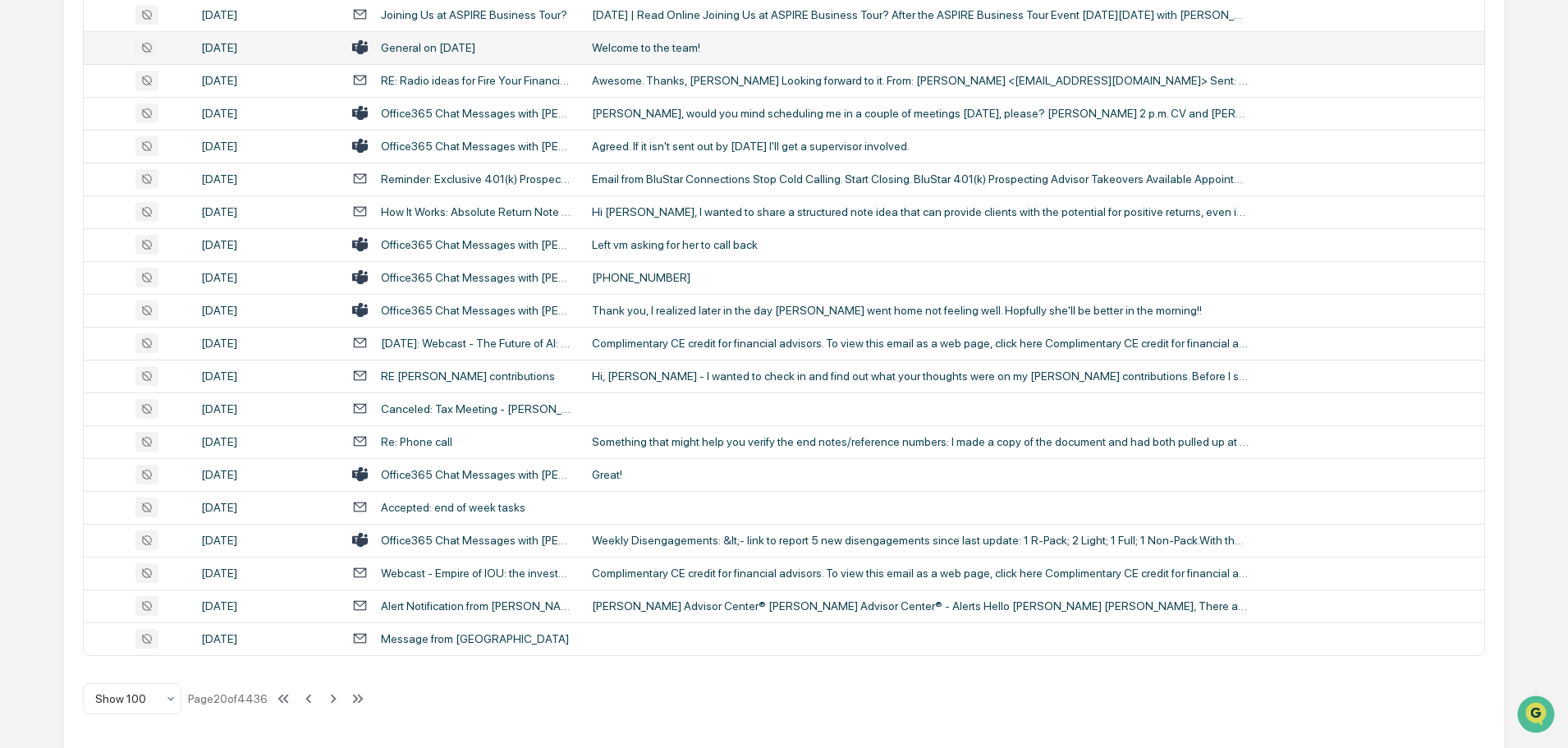
scroll to position [3007, 0]
click at [333, 703] on icon at bounding box center [334, 698] width 18 height 18
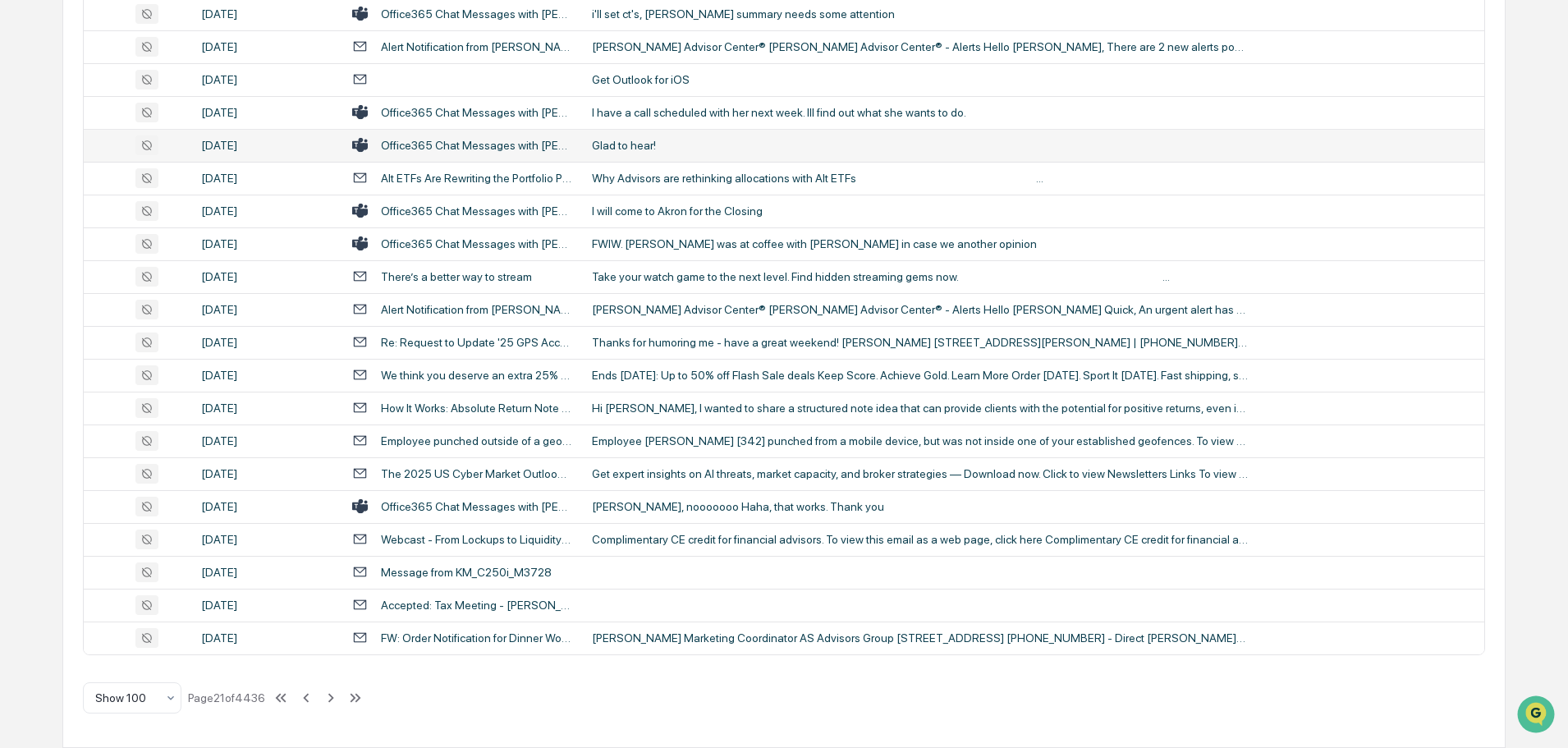
click at [638, 149] on div "Glad to hear!" at bounding box center [920, 144] width 657 height 13
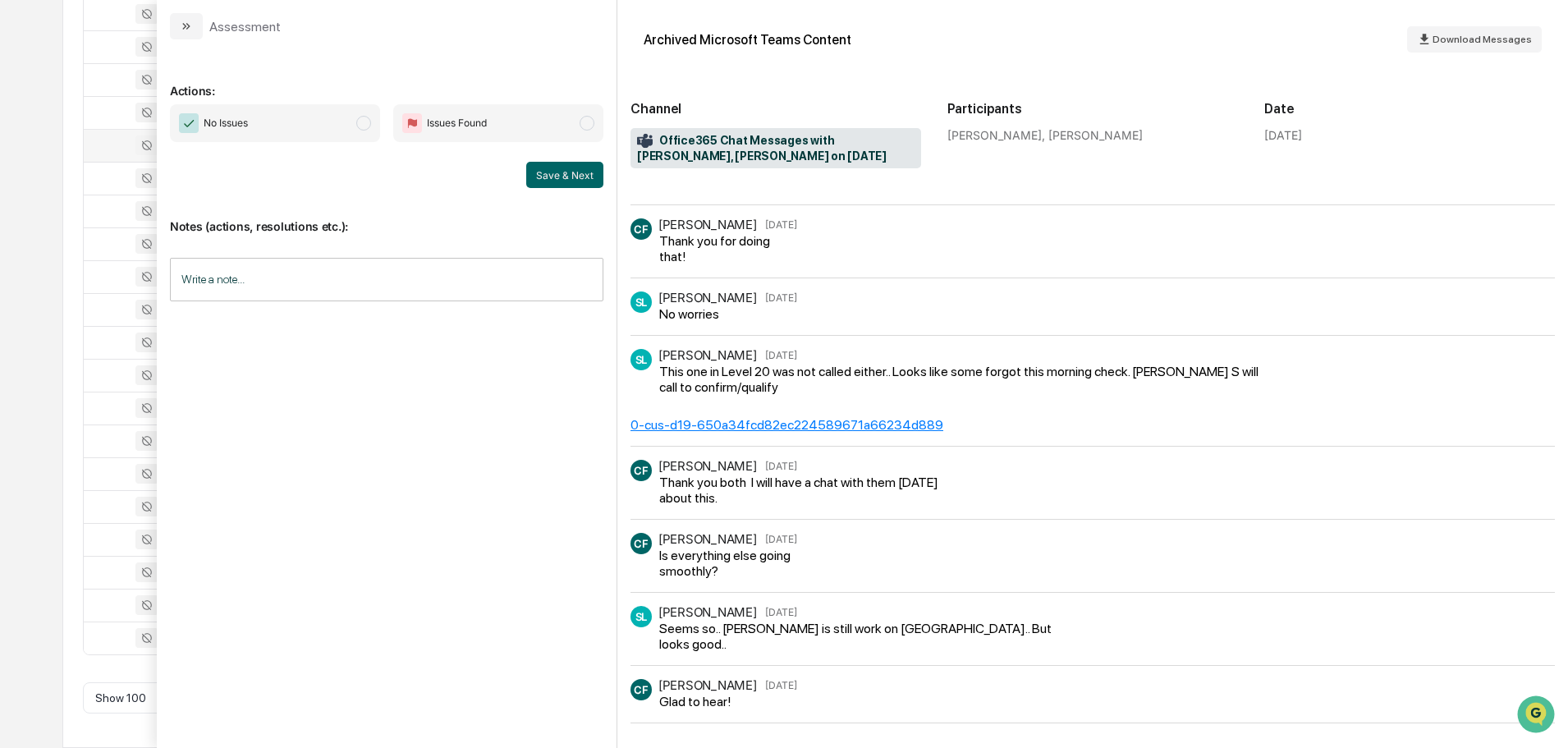
scroll to position [424, 0]
click at [186, 30] on icon "modal" at bounding box center [186, 26] width 13 height 13
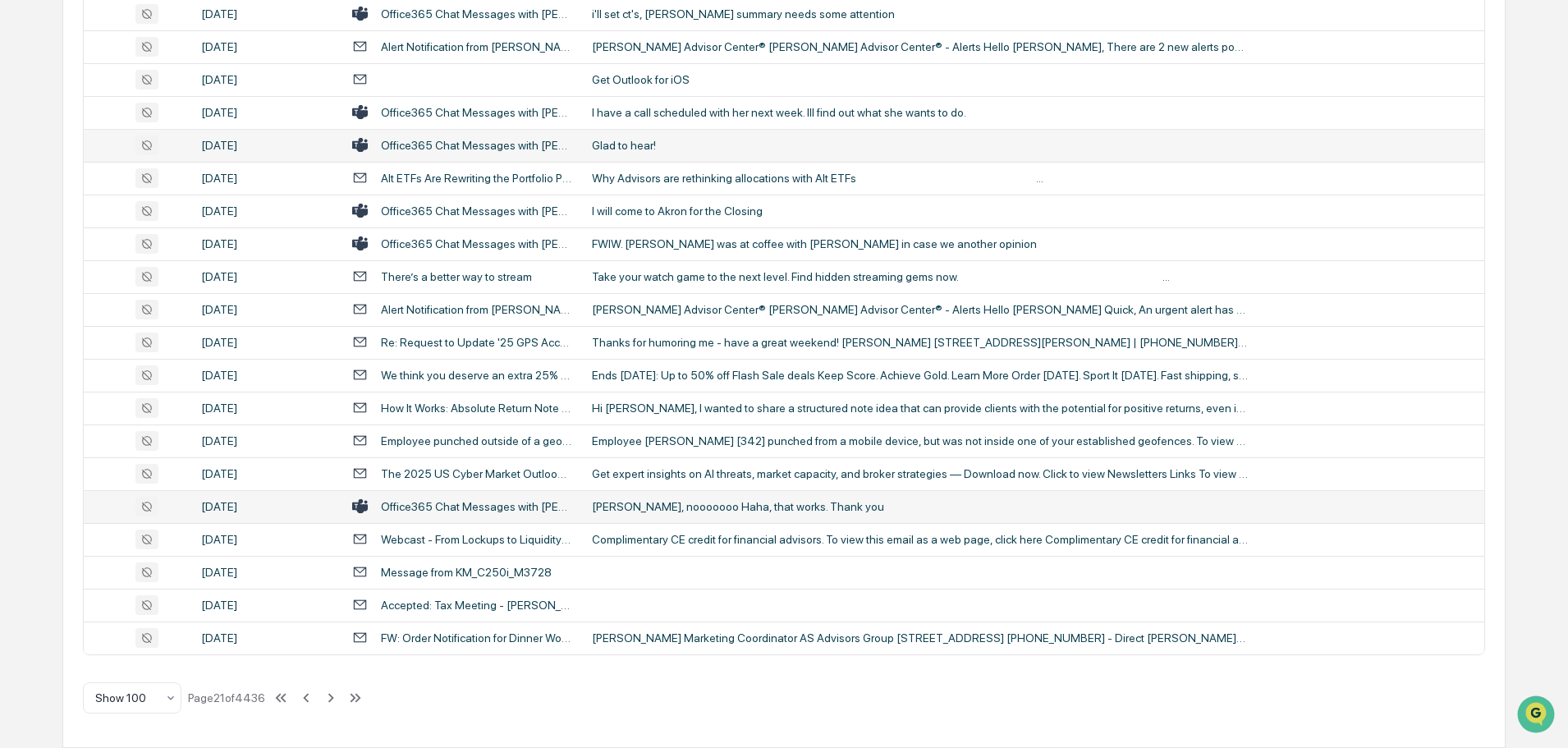
click at [713, 519] on td "[PERSON_NAME], nooooooo Haha, that works. Thank you" at bounding box center [1033, 506] width 902 height 33
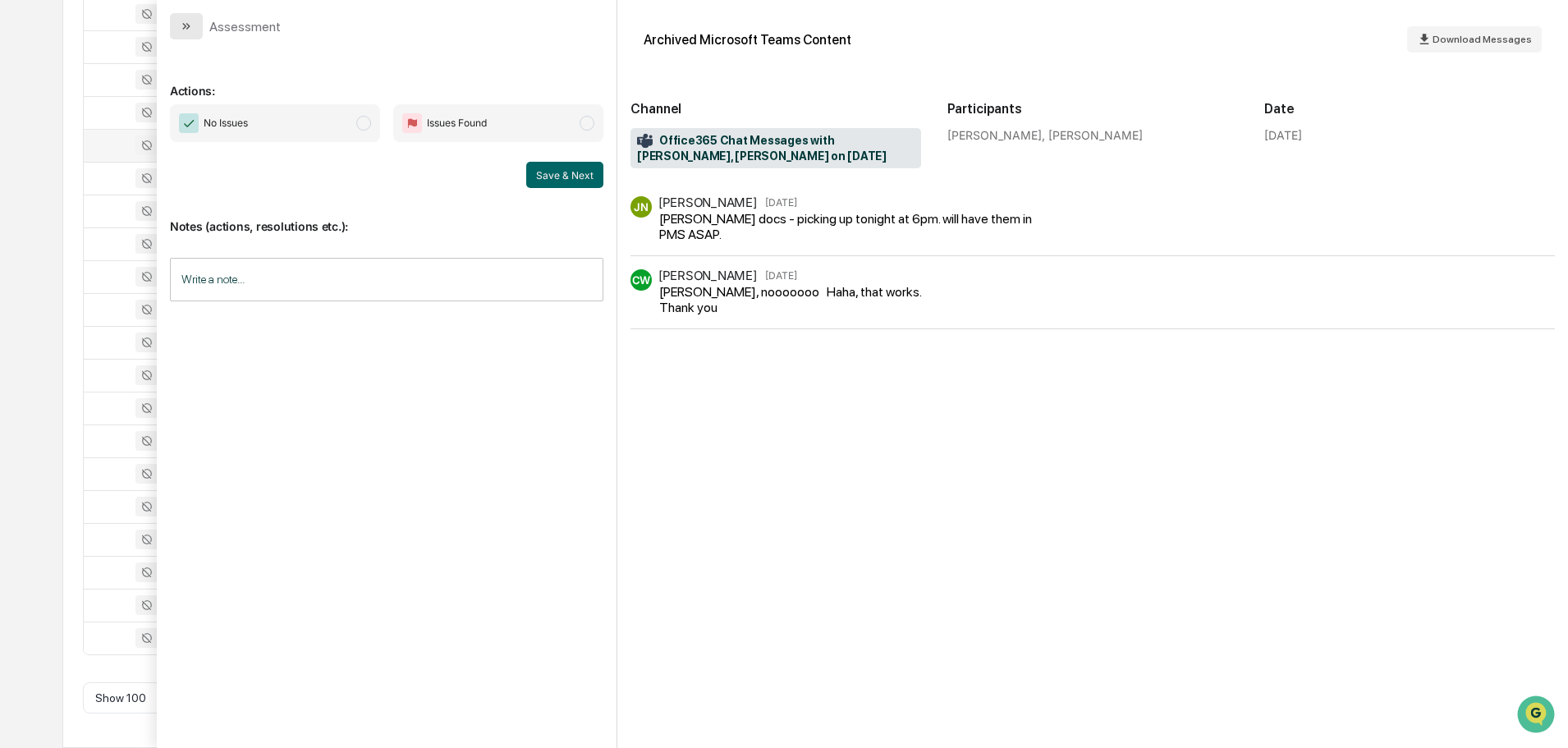
click at [193, 31] on button "modal" at bounding box center [186, 26] width 33 height 26
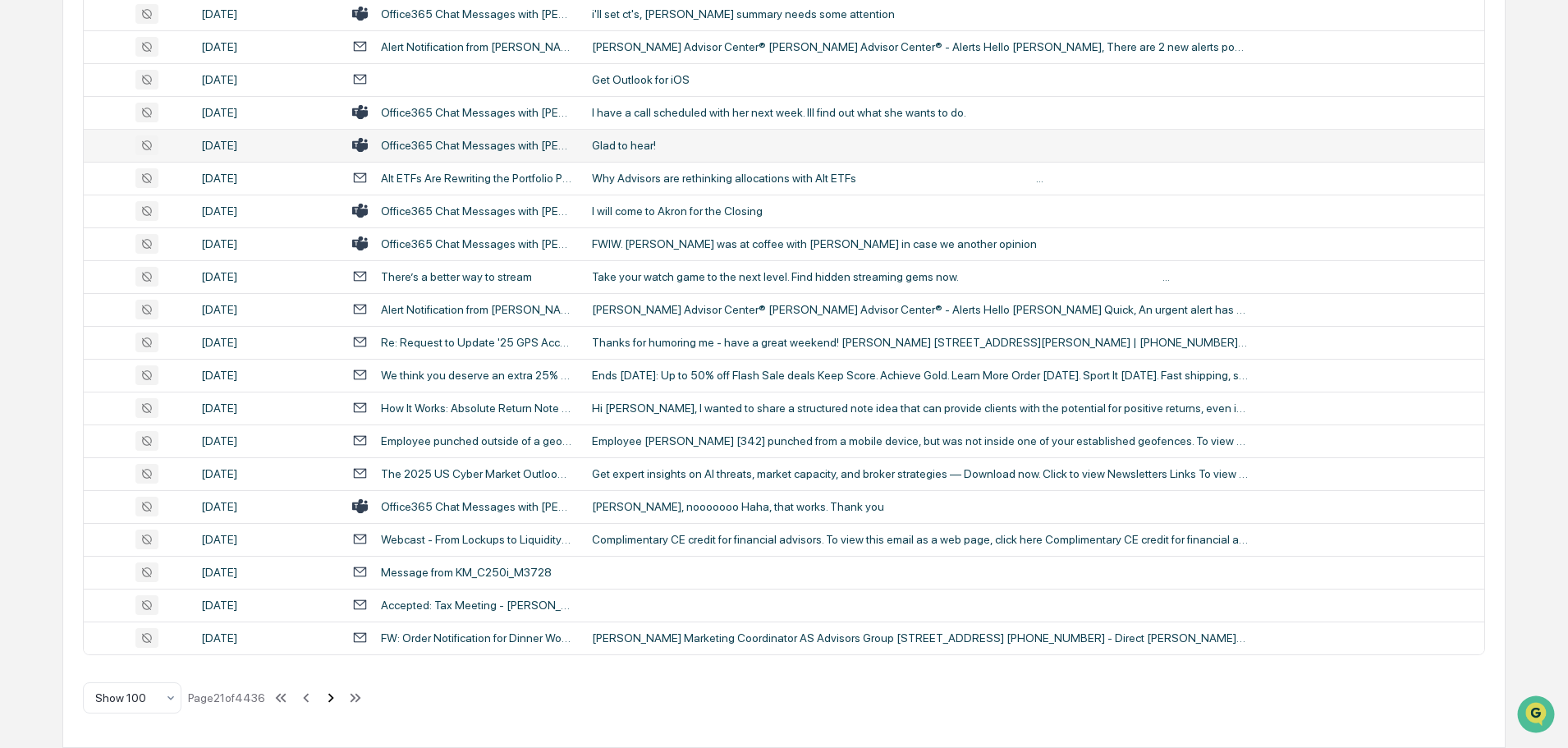
click at [334, 701] on icon at bounding box center [332, 697] width 6 height 9
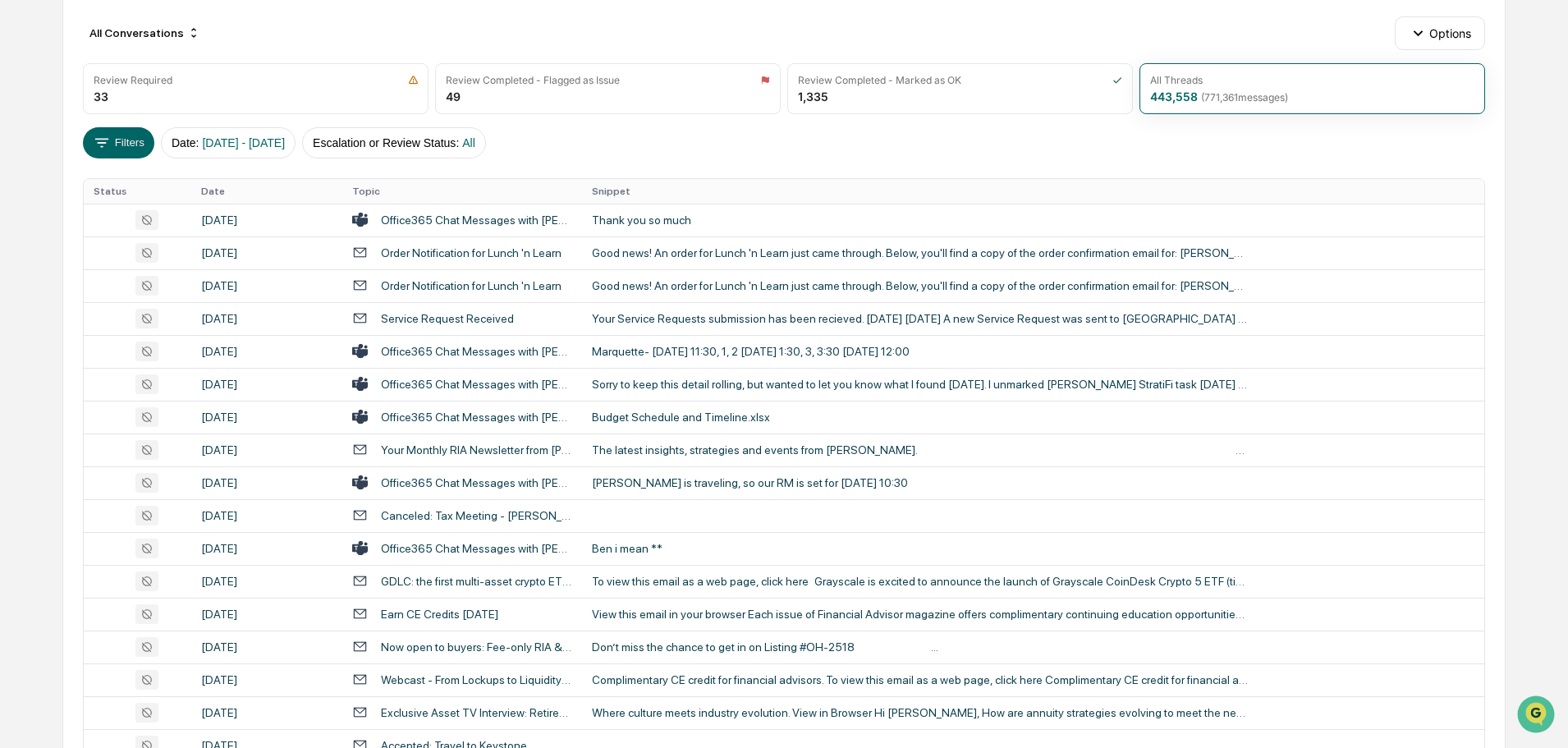
scroll to position [51, 0]
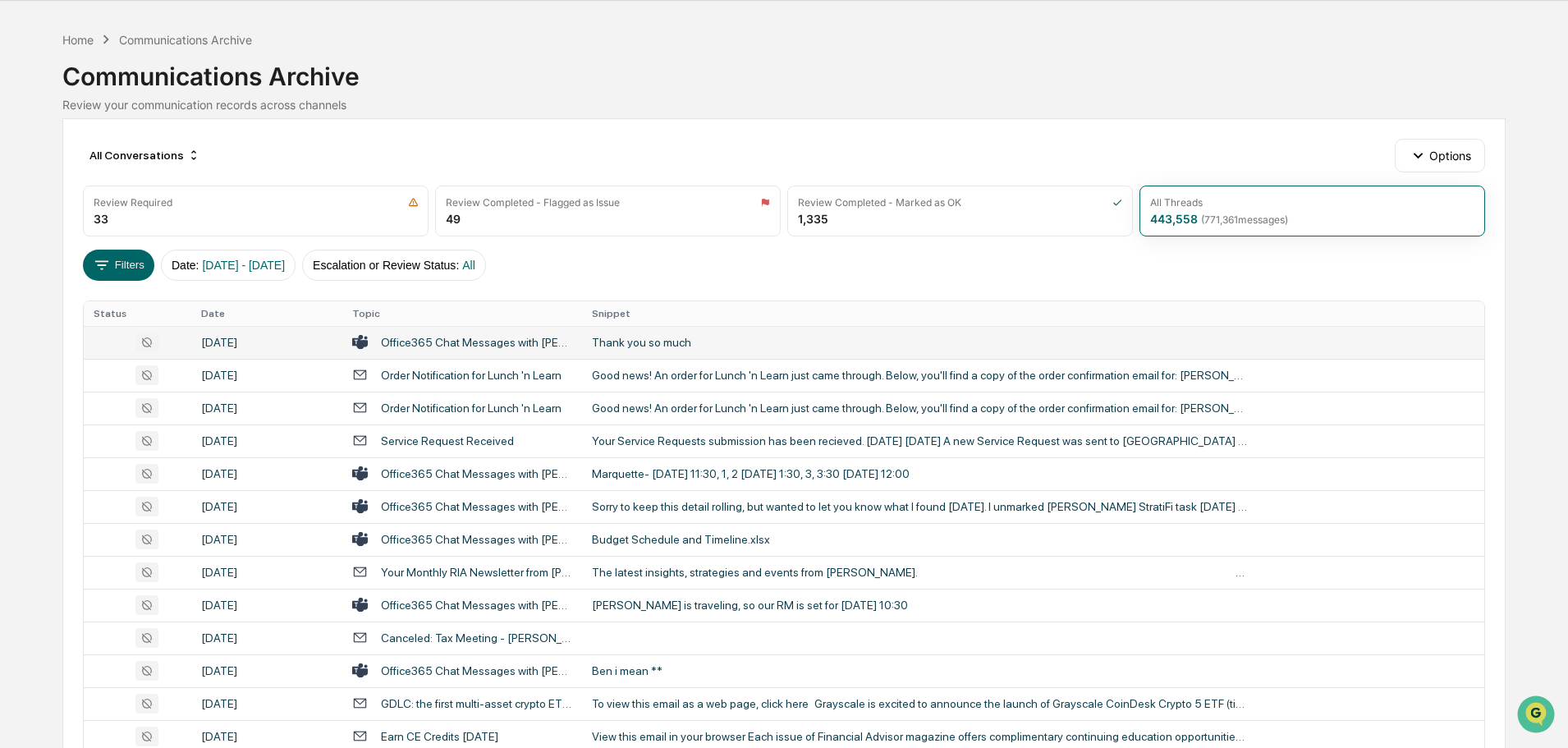
click at [699, 350] on td "Thank you so much" at bounding box center [1033, 342] width 902 height 33
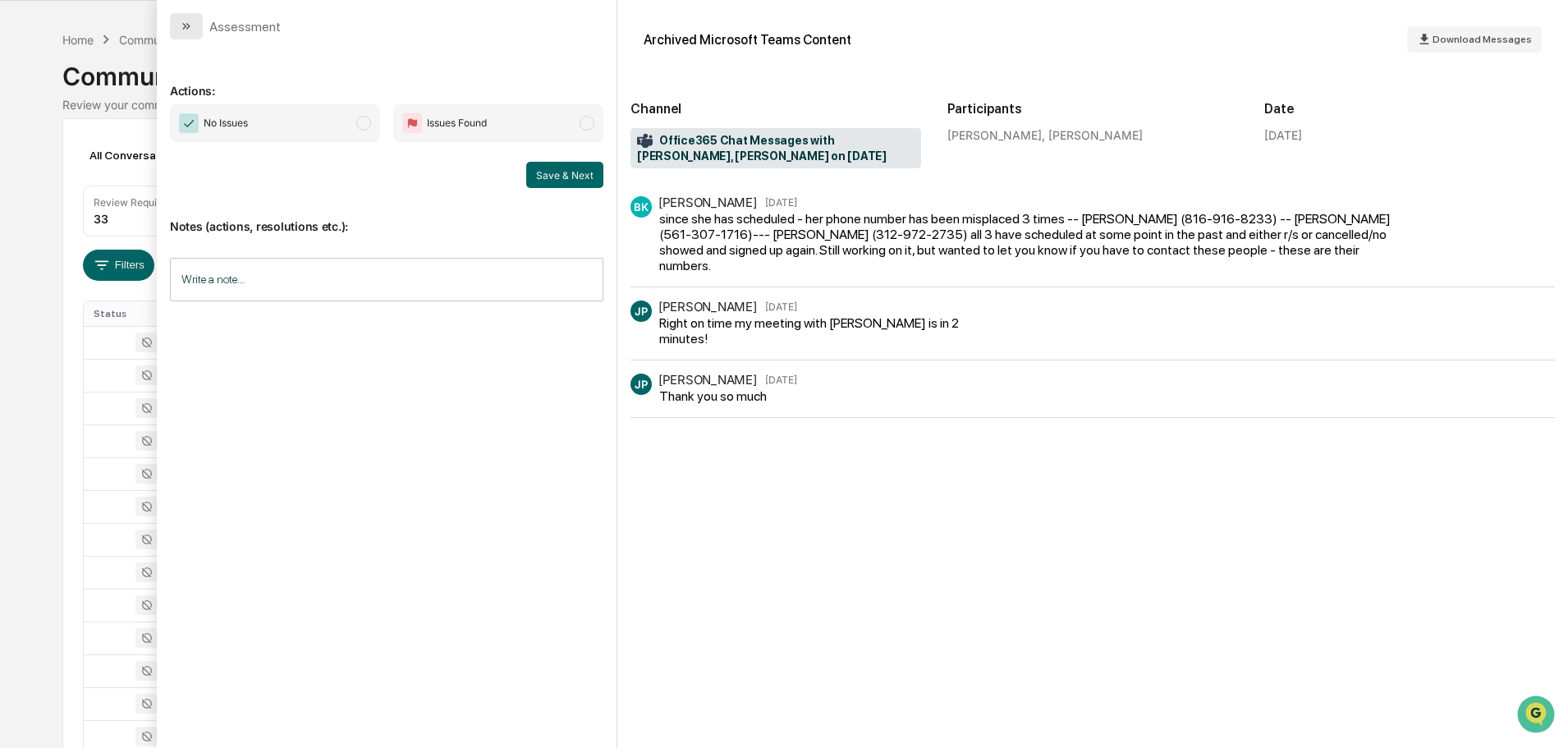
click at [190, 28] on icon "modal" at bounding box center [186, 26] width 13 height 13
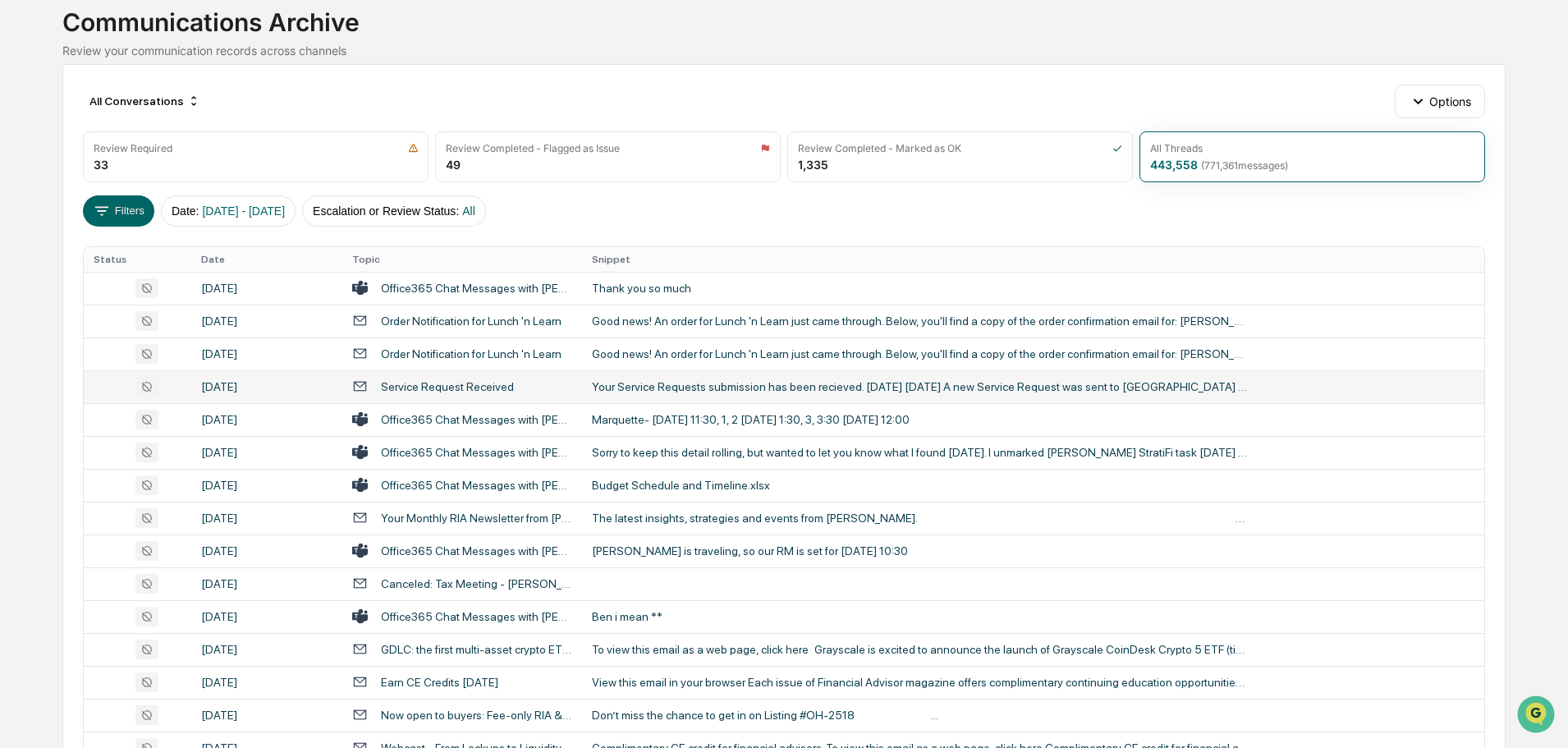
scroll to position [133, 0]
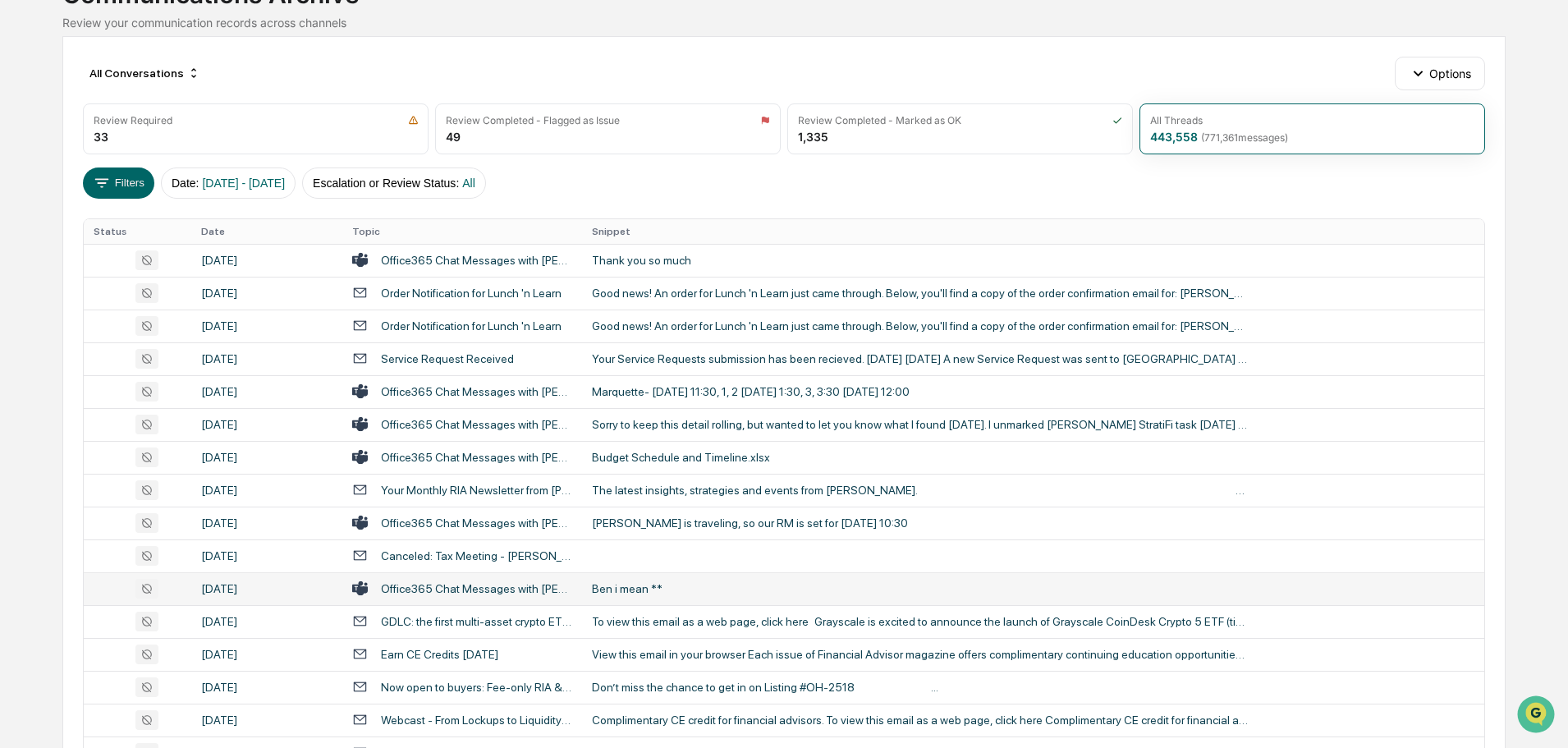
click at [684, 589] on div "Ben i mean **" at bounding box center [920, 589] width 657 height 13
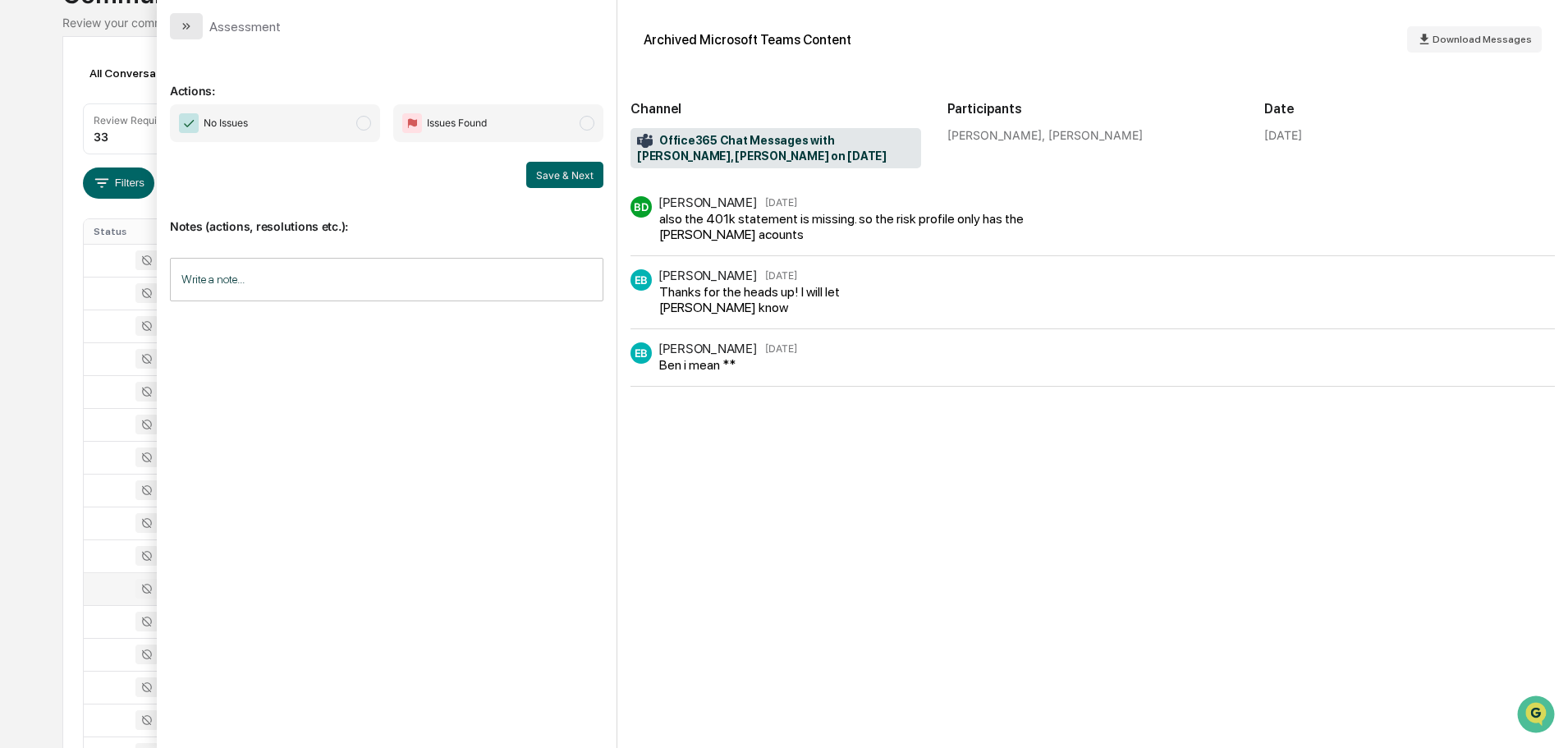
click at [179, 19] on button "modal" at bounding box center [186, 26] width 33 height 26
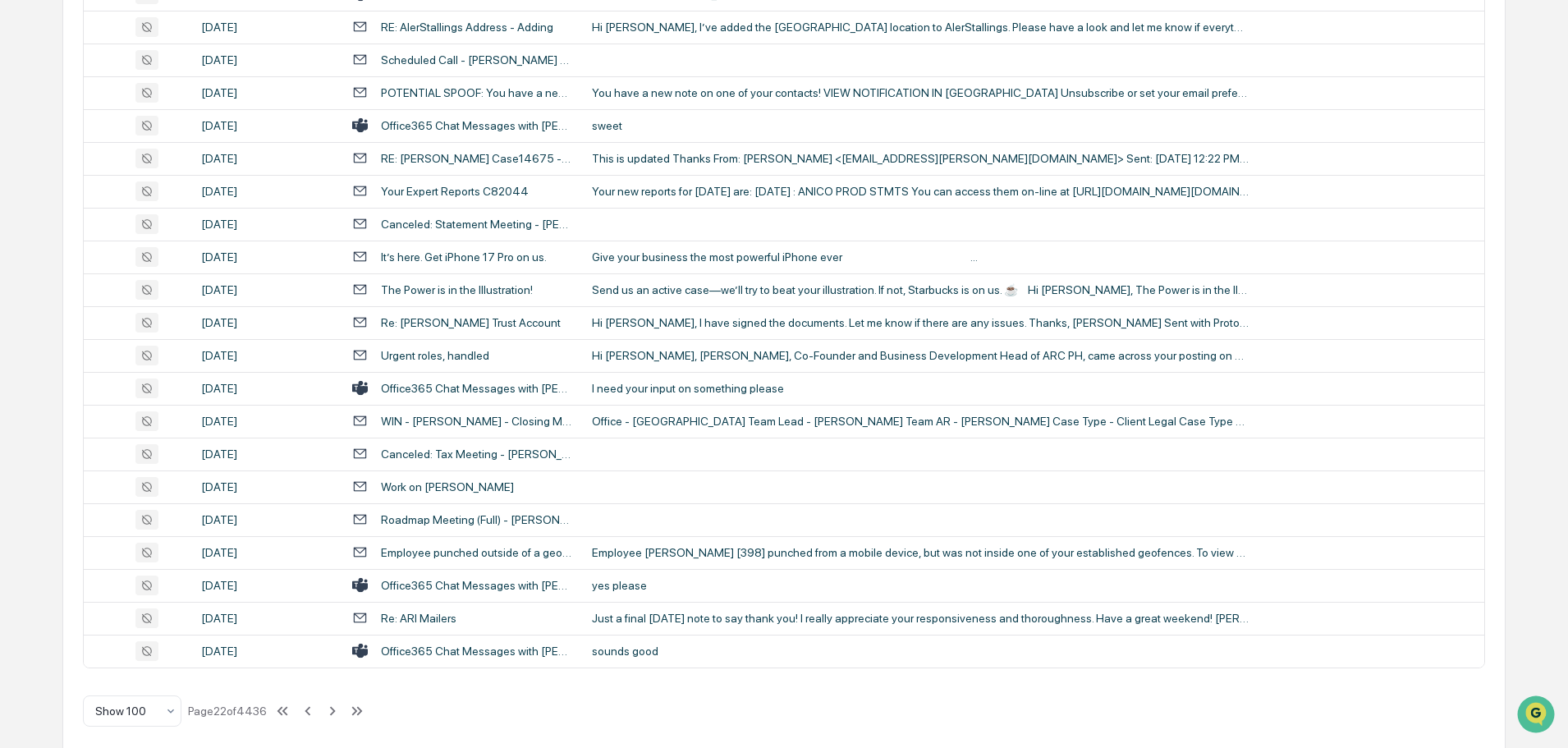
scroll to position [3007, 0]
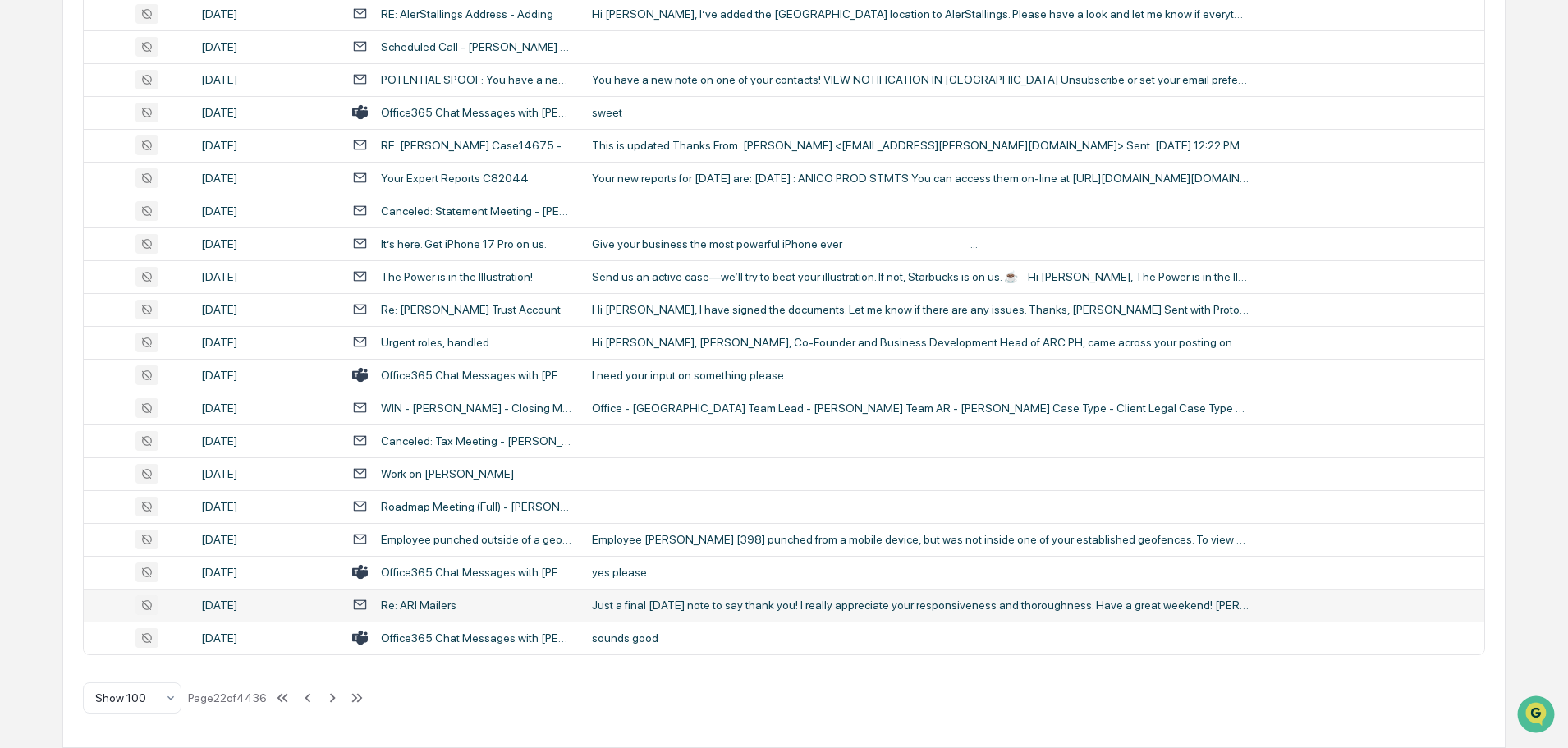
click at [680, 606] on div "Just a final [DATE] note to say thank you! I really appreciate your responsiven…" at bounding box center [920, 605] width 657 height 13
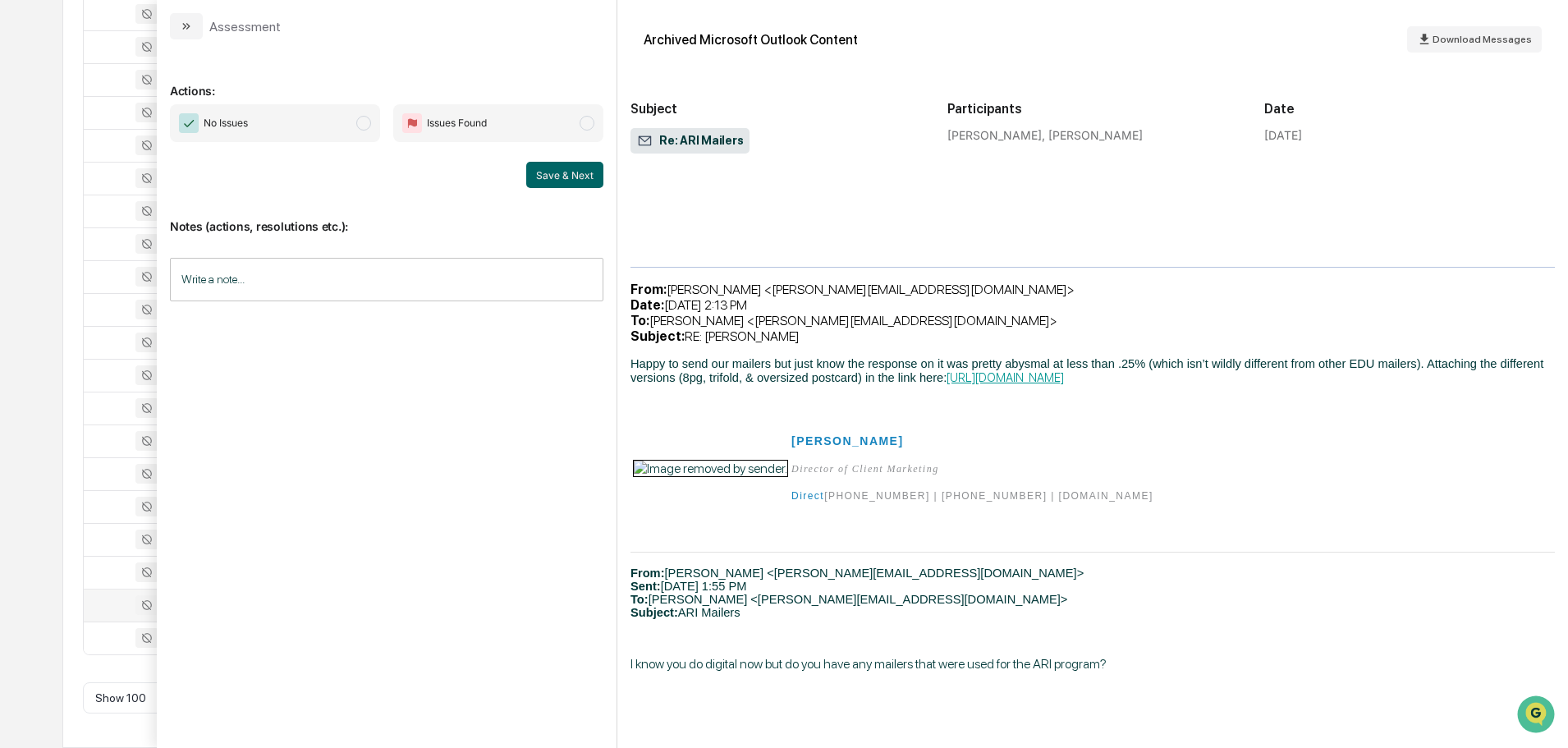
scroll to position [739, 0]
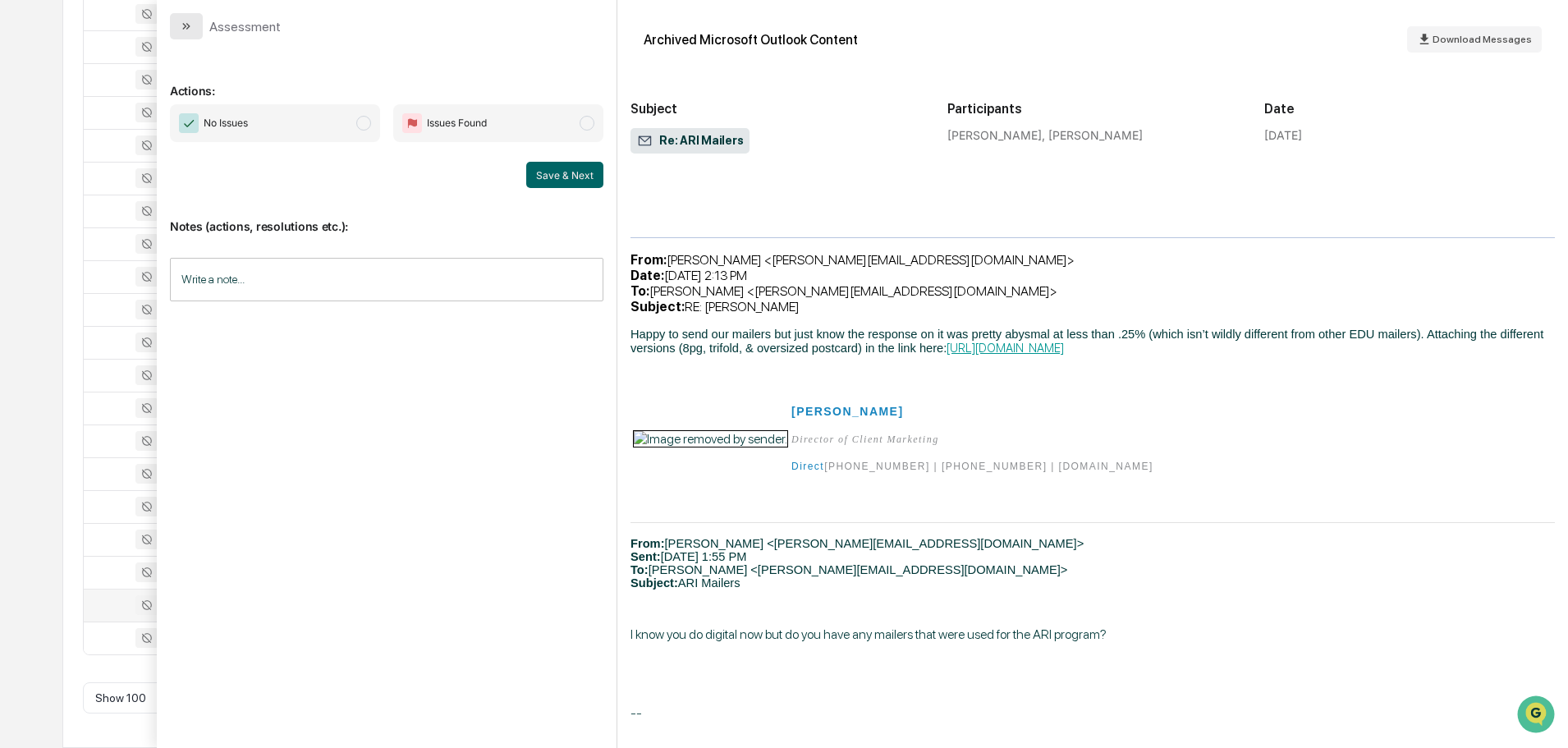
click at [194, 26] on button "modal" at bounding box center [186, 26] width 33 height 26
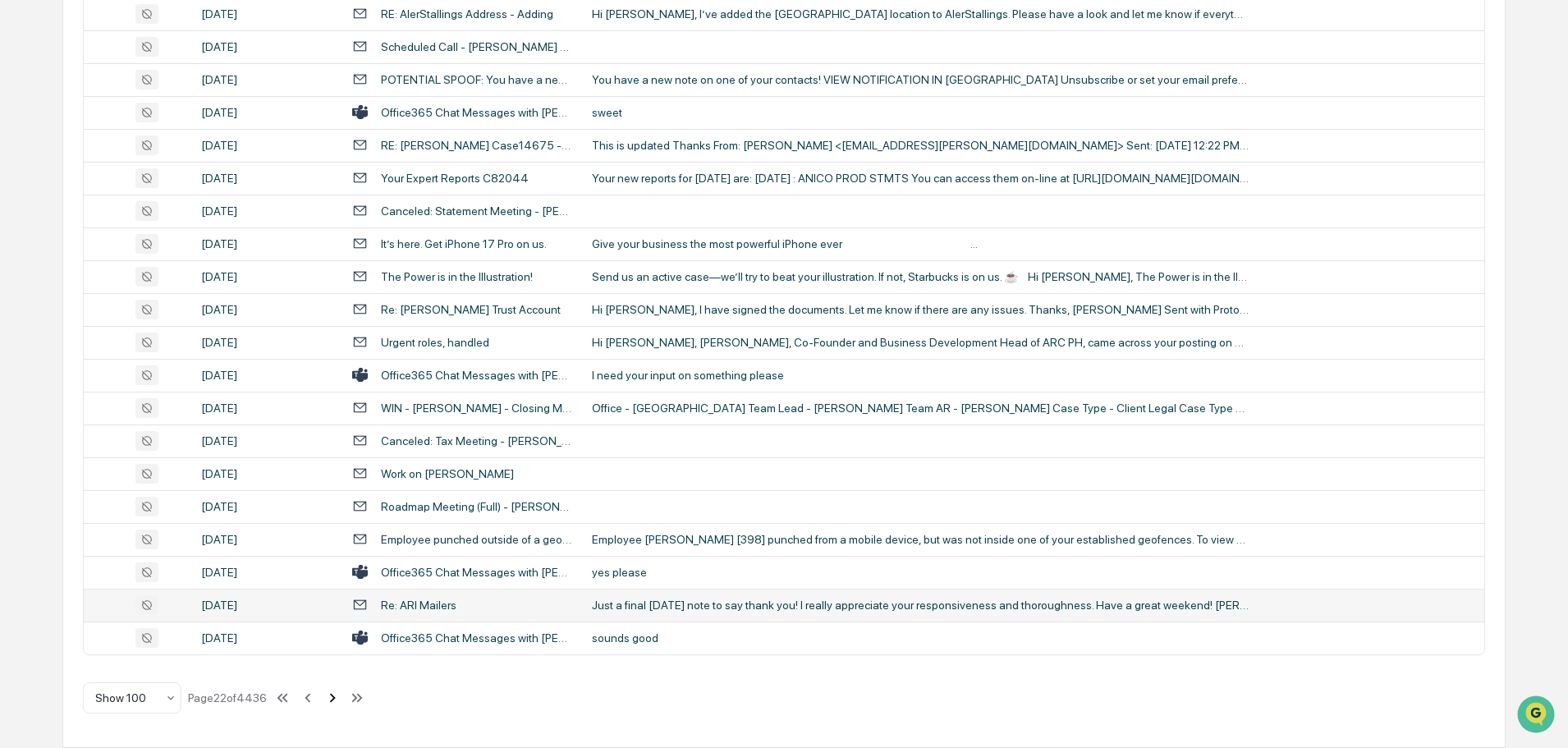
click at [334, 702] on icon at bounding box center [333, 697] width 6 height 9
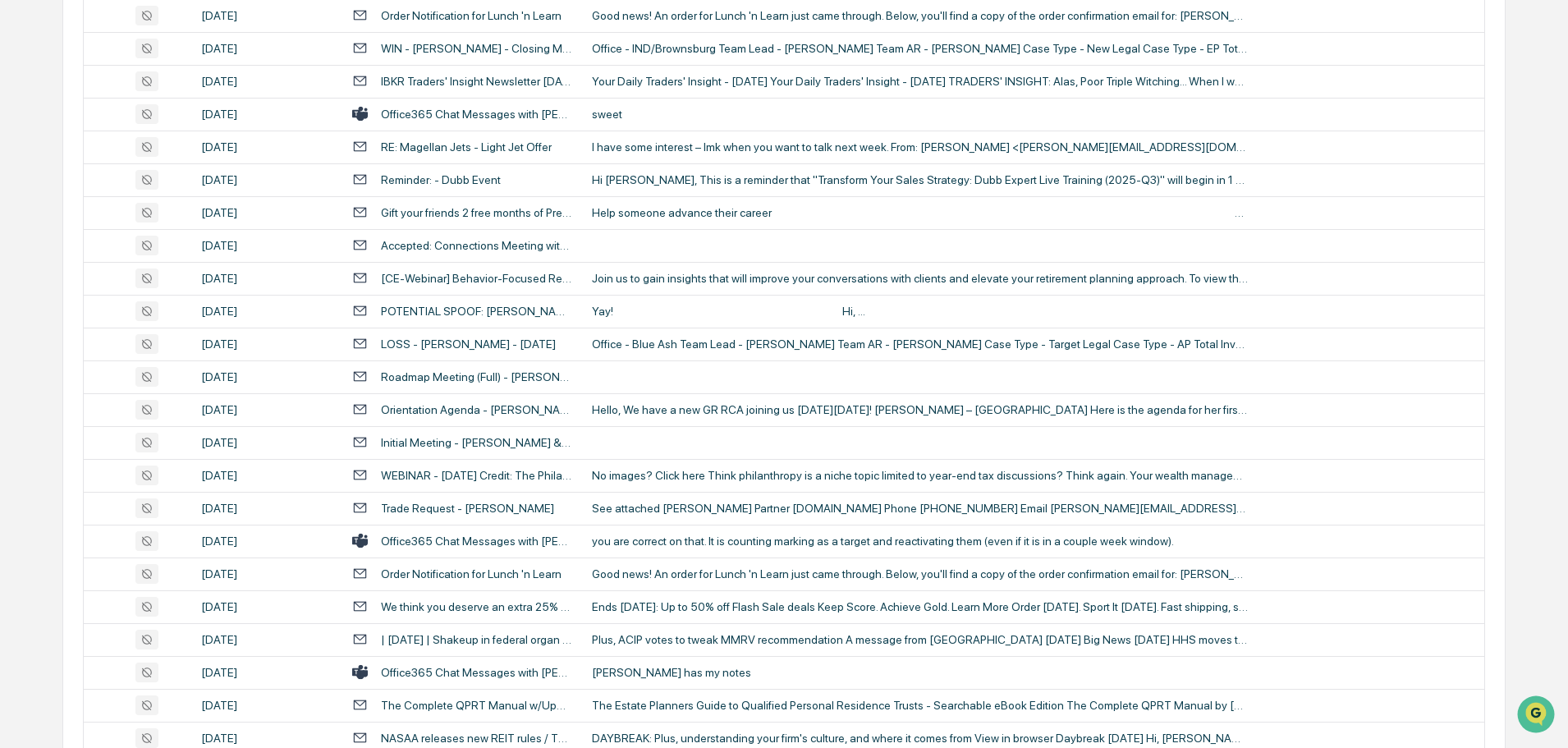
scroll to position [1149, 0]
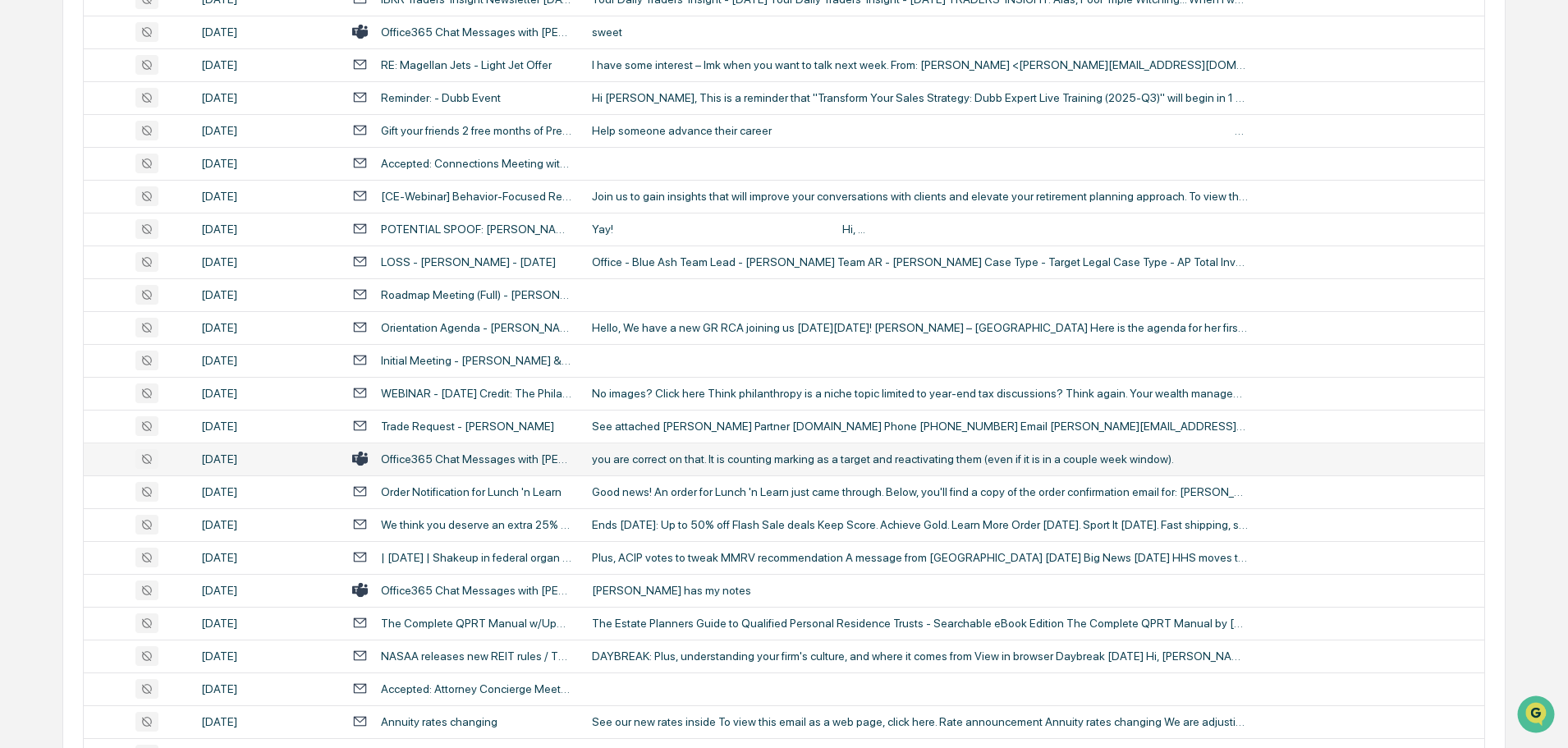
click at [685, 465] on div "you are correct on that. It is counting marking as a target and reactivating th…" at bounding box center [920, 458] width 657 height 13
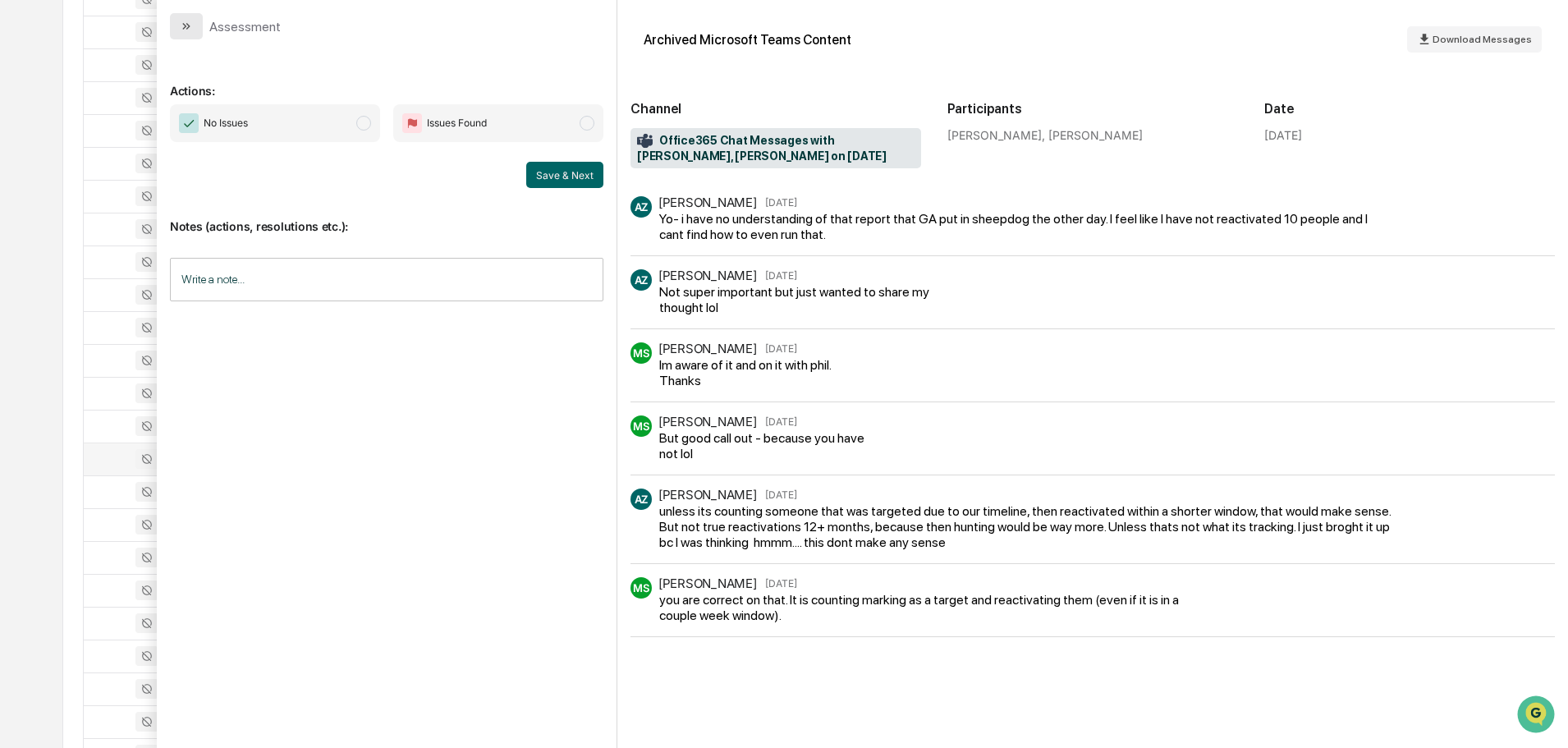
click at [185, 22] on icon "modal" at bounding box center [186, 26] width 13 height 13
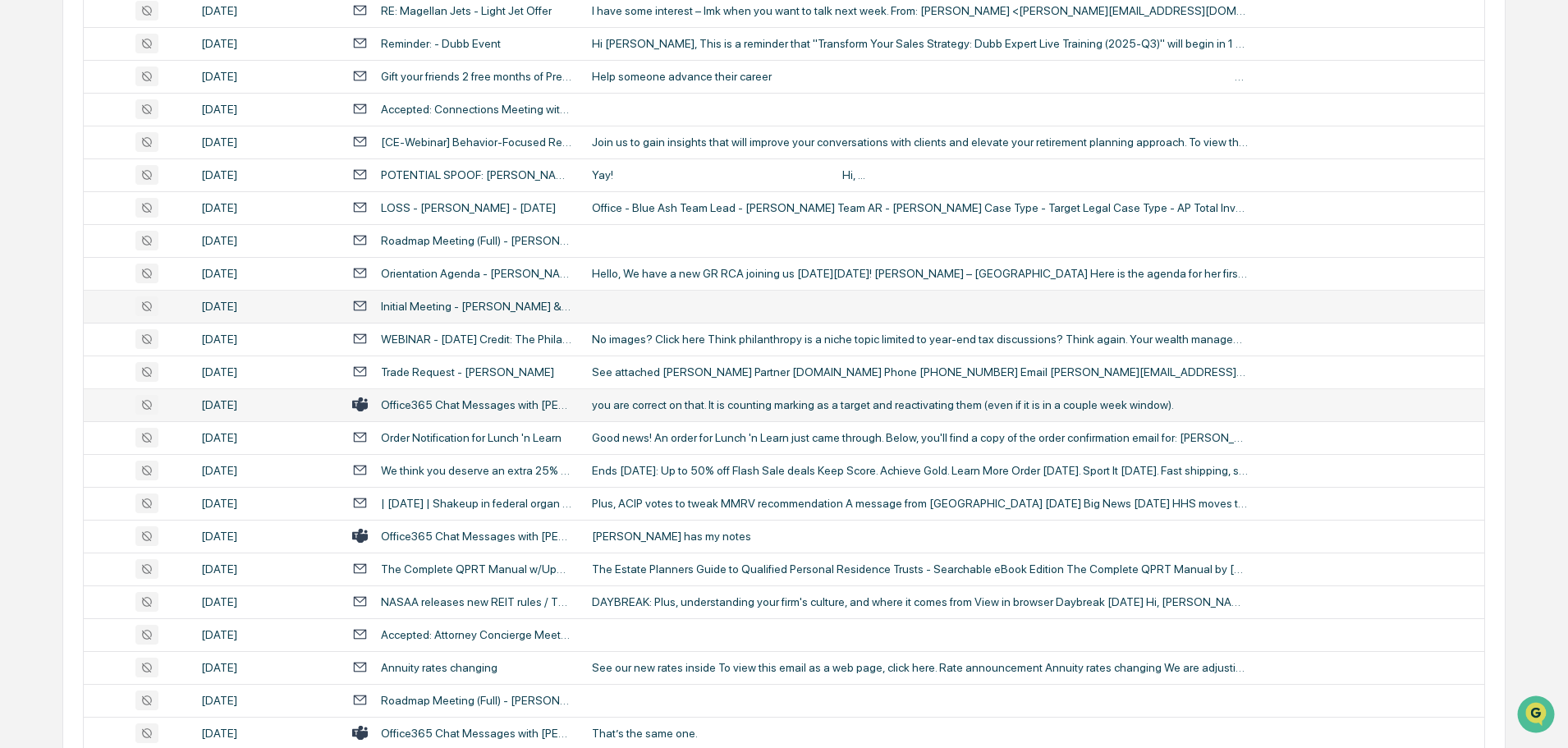
scroll to position [1232, 0]
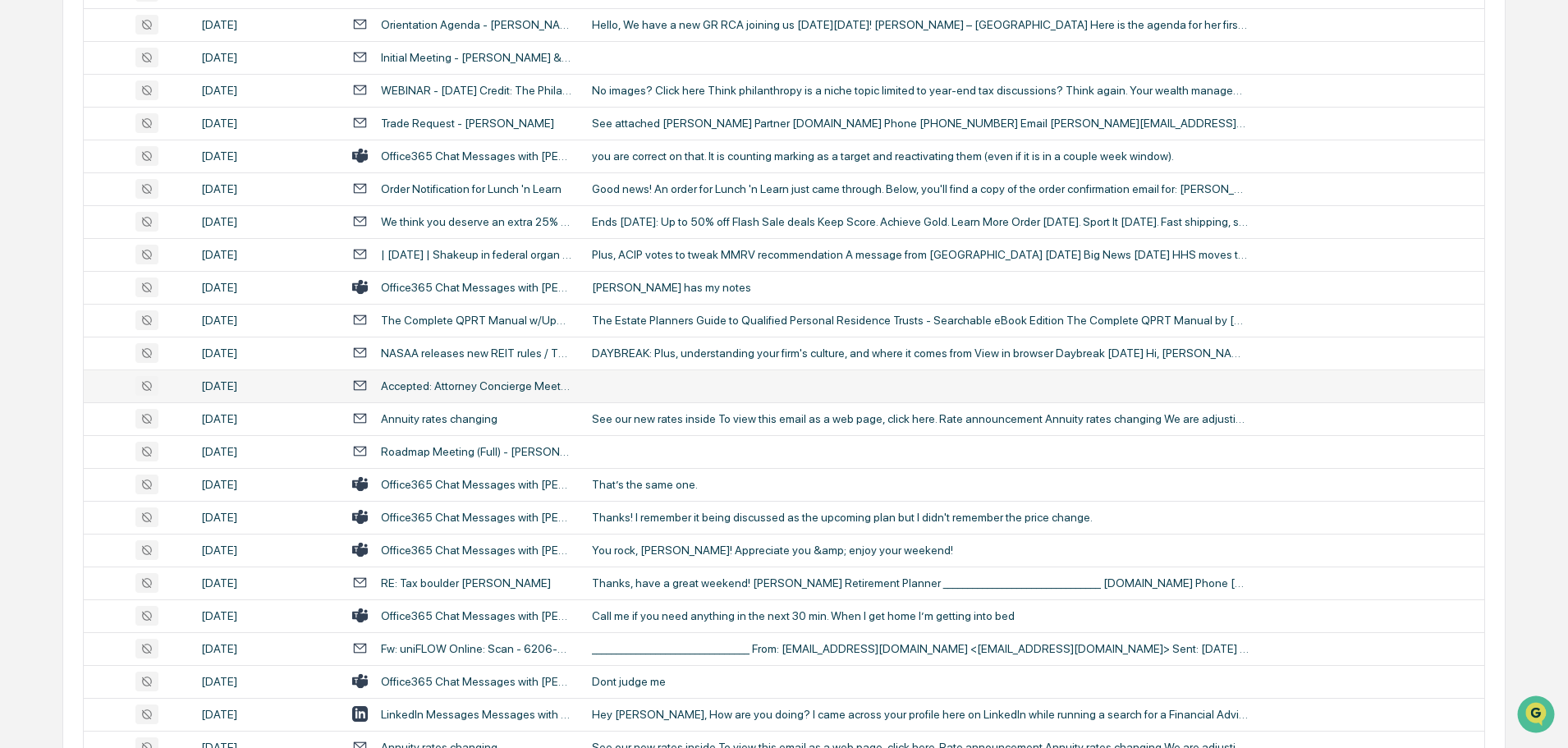
scroll to position [1478, 0]
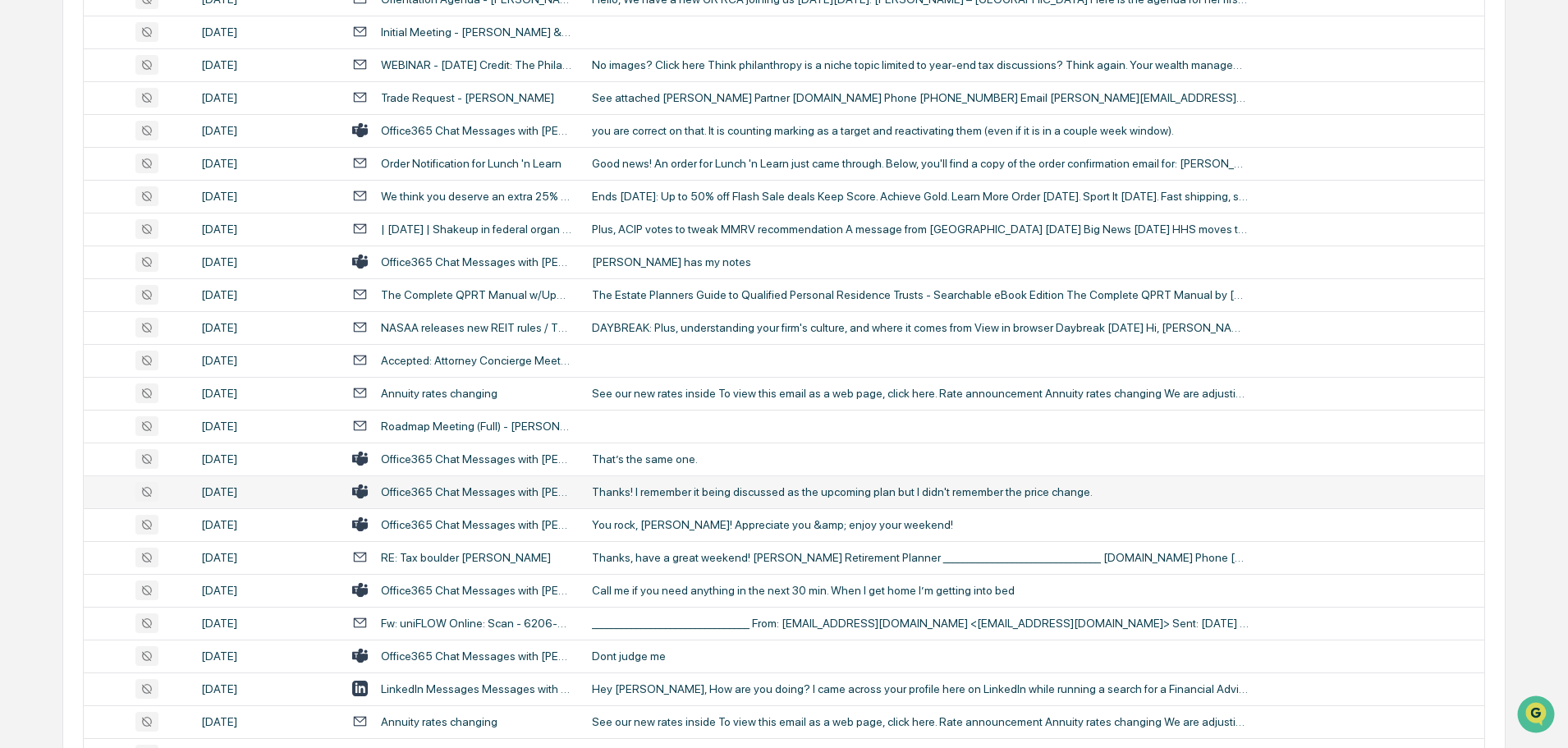
click at [671, 491] on div "Thanks! I remember it being discussed as the upcoming plan but I didn't remembe…" at bounding box center [920, 491] width 657 height 13
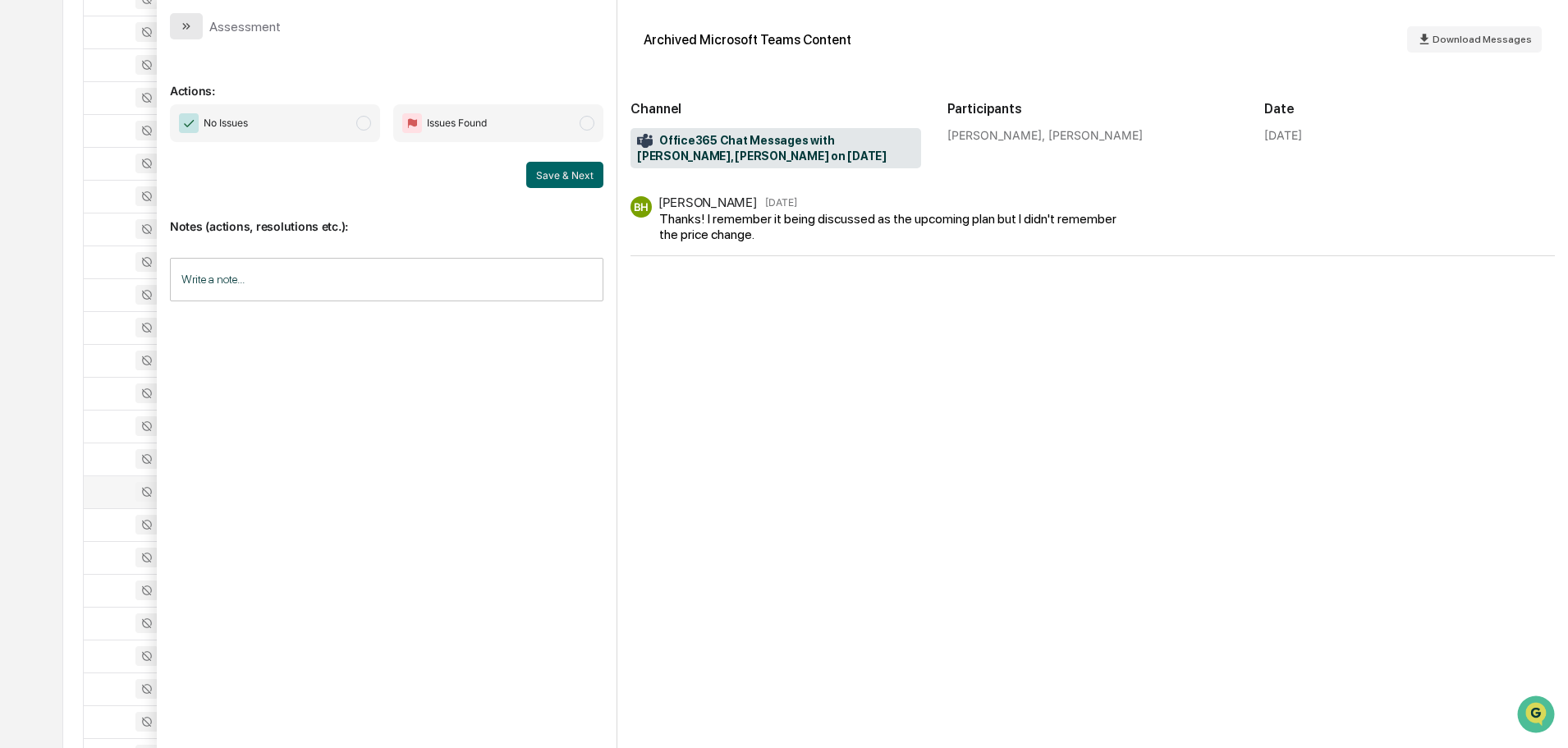
click at [193, 34] on button "modal" at bounding box center [186, 26] width 33 height 26
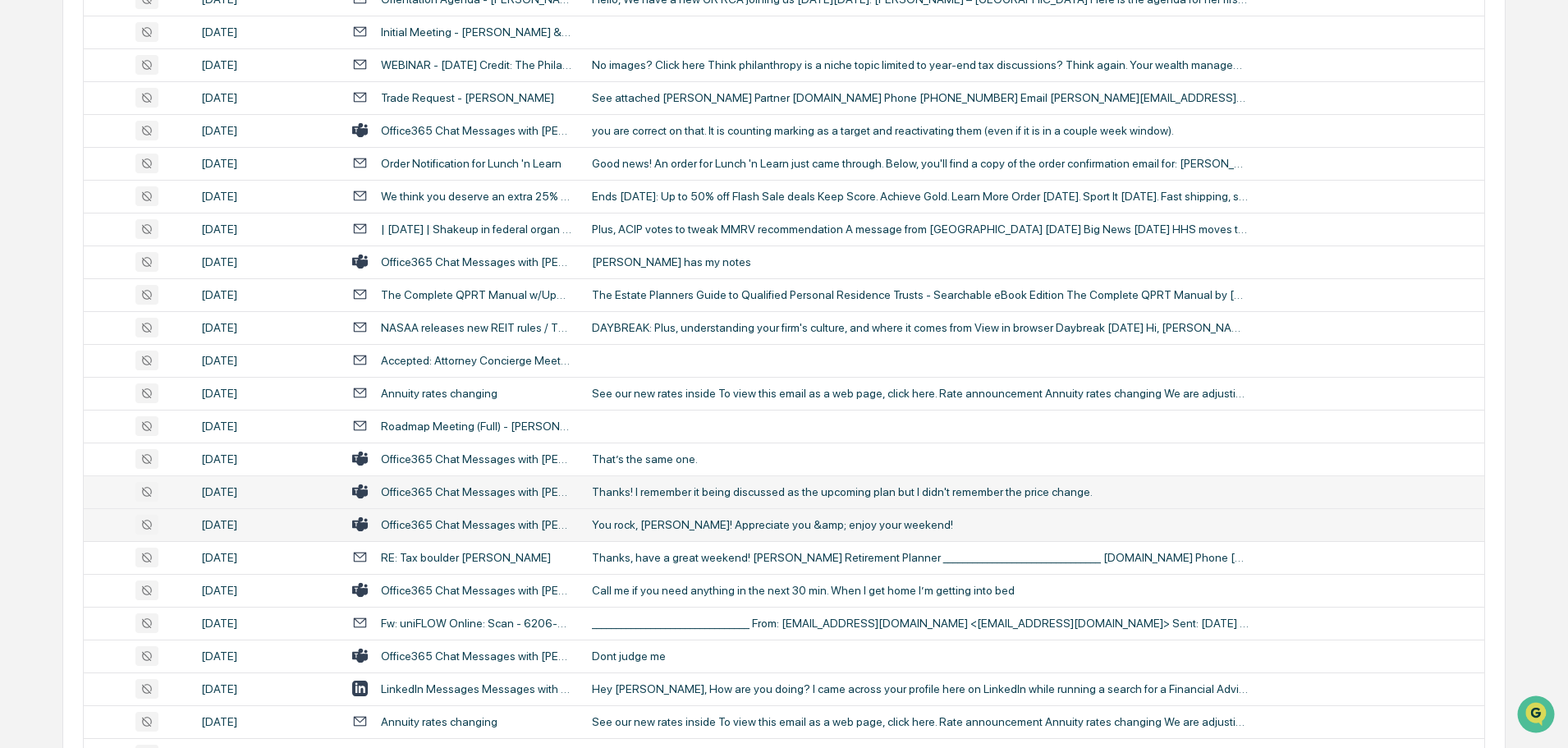
click at [650, 526] on div "You rock, [PERSON_NAME]! Appreciate you &amp; enjoy your weekend!" at bounding box center [920, 524] width 657 height 13
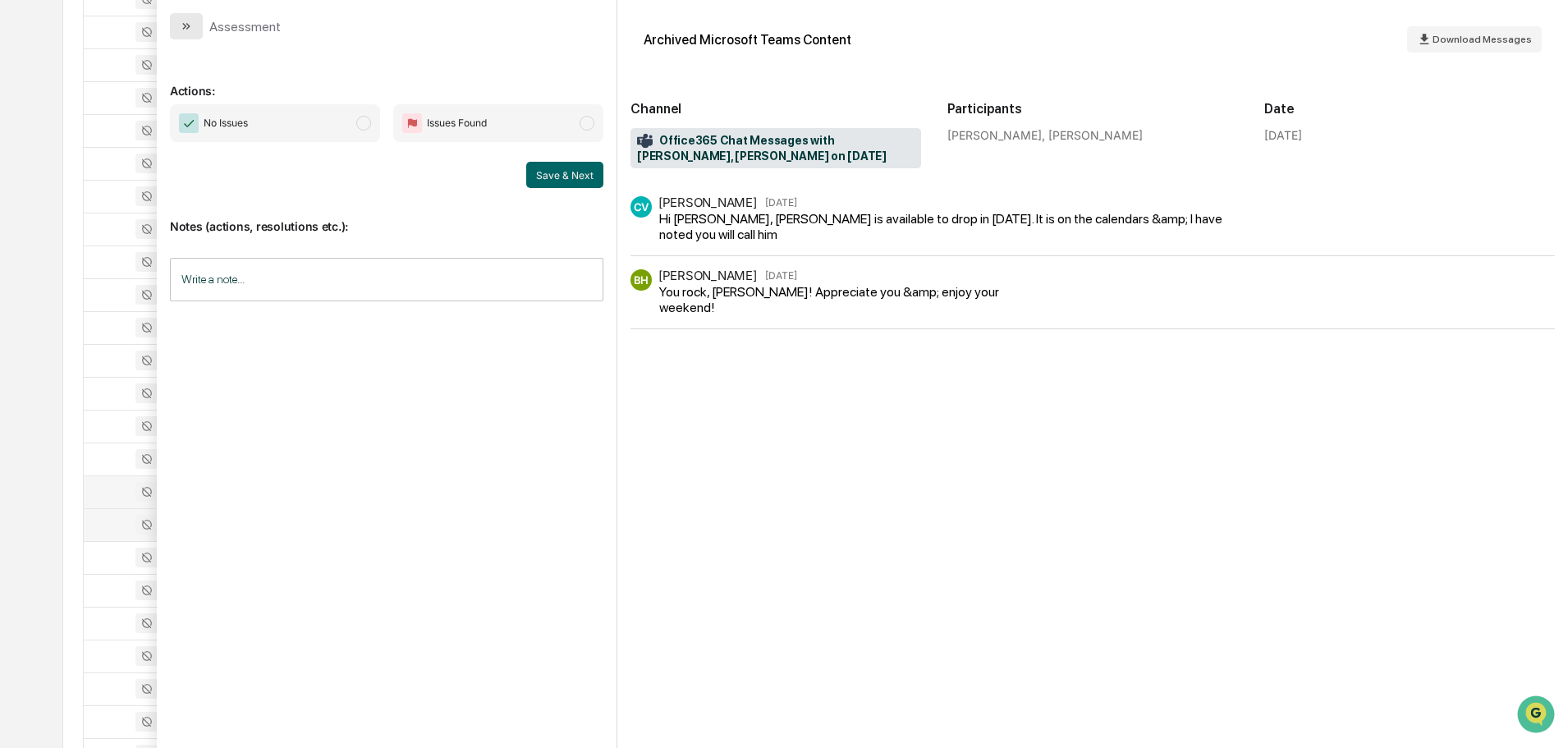
click at [199, 26] on button "modal" at bounding box center [186, 26] width 33 height 26
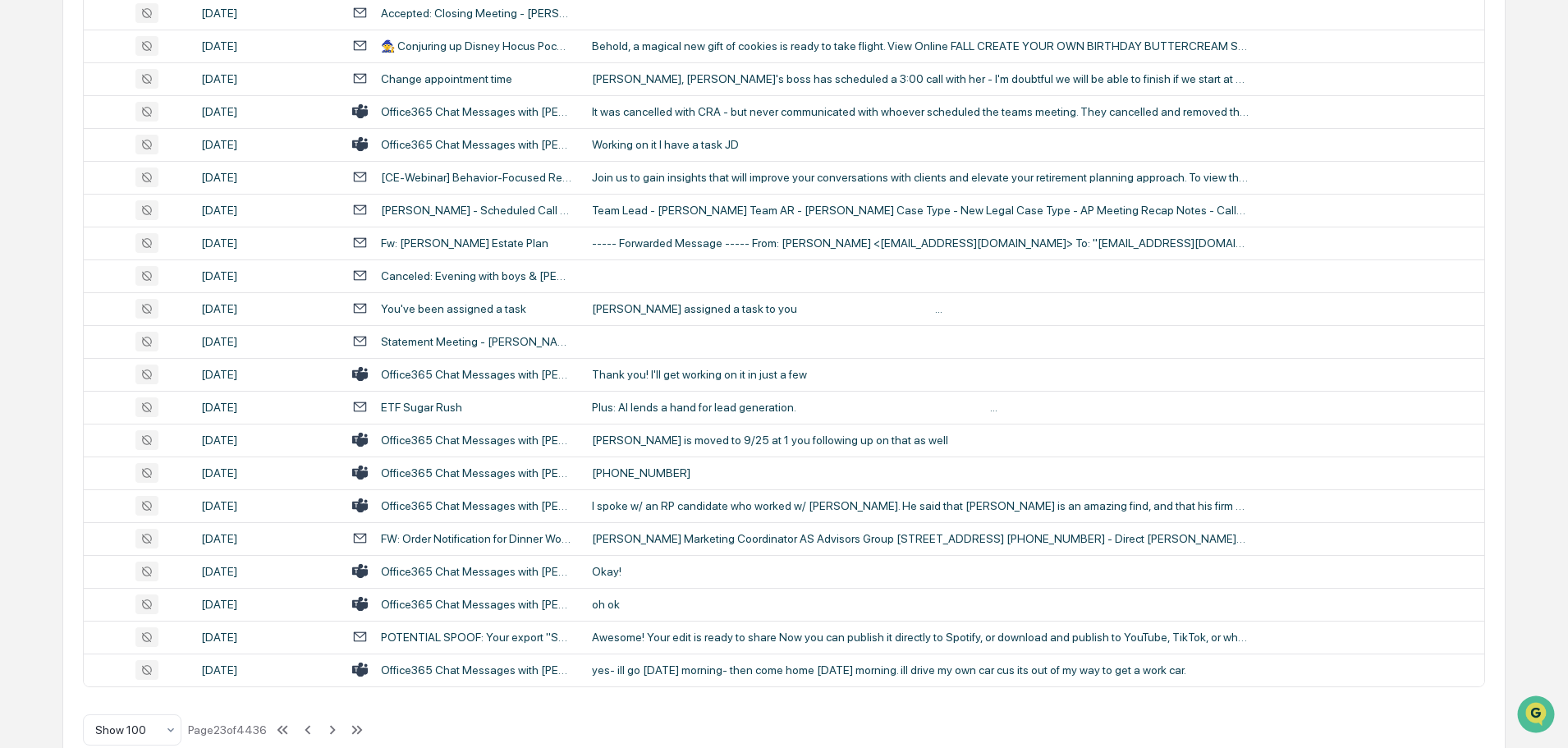
scroll to position [3007, 0]
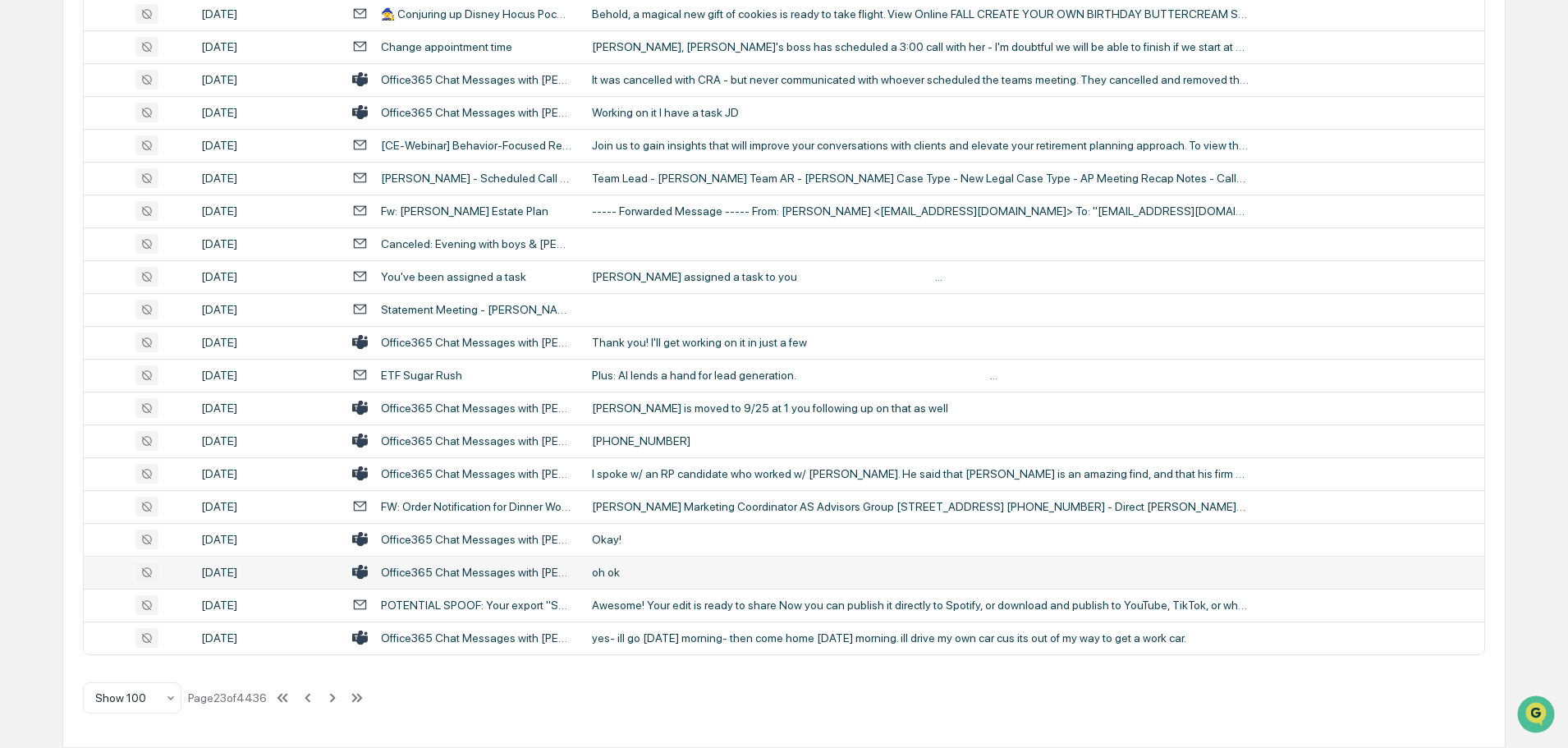
click at [634, 580] on td "oh ok" at bounding box center [1033, 572] width 902 height 33
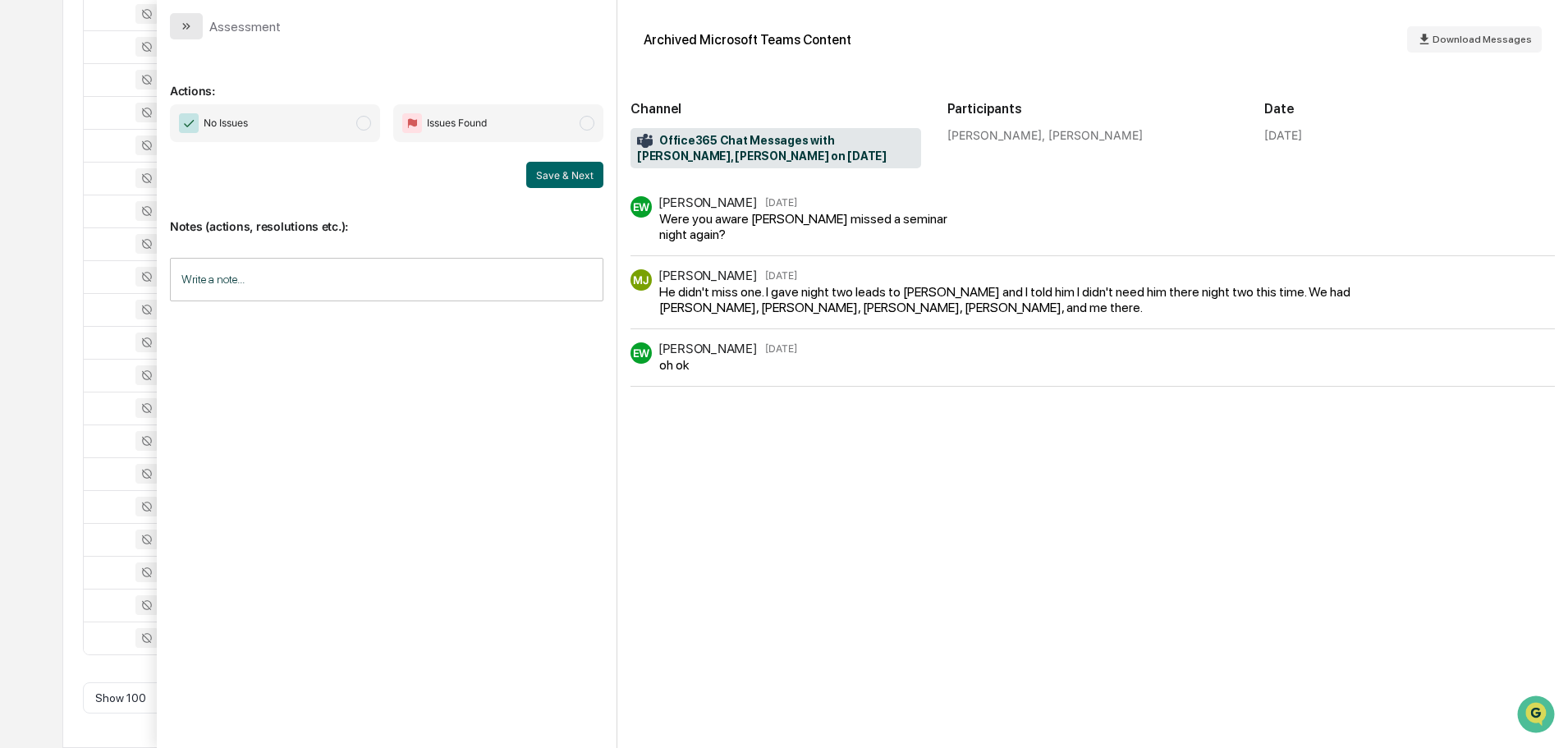
click at [191, 30] on icon "modal" at bounding box center [186, 26] width 13 height 13
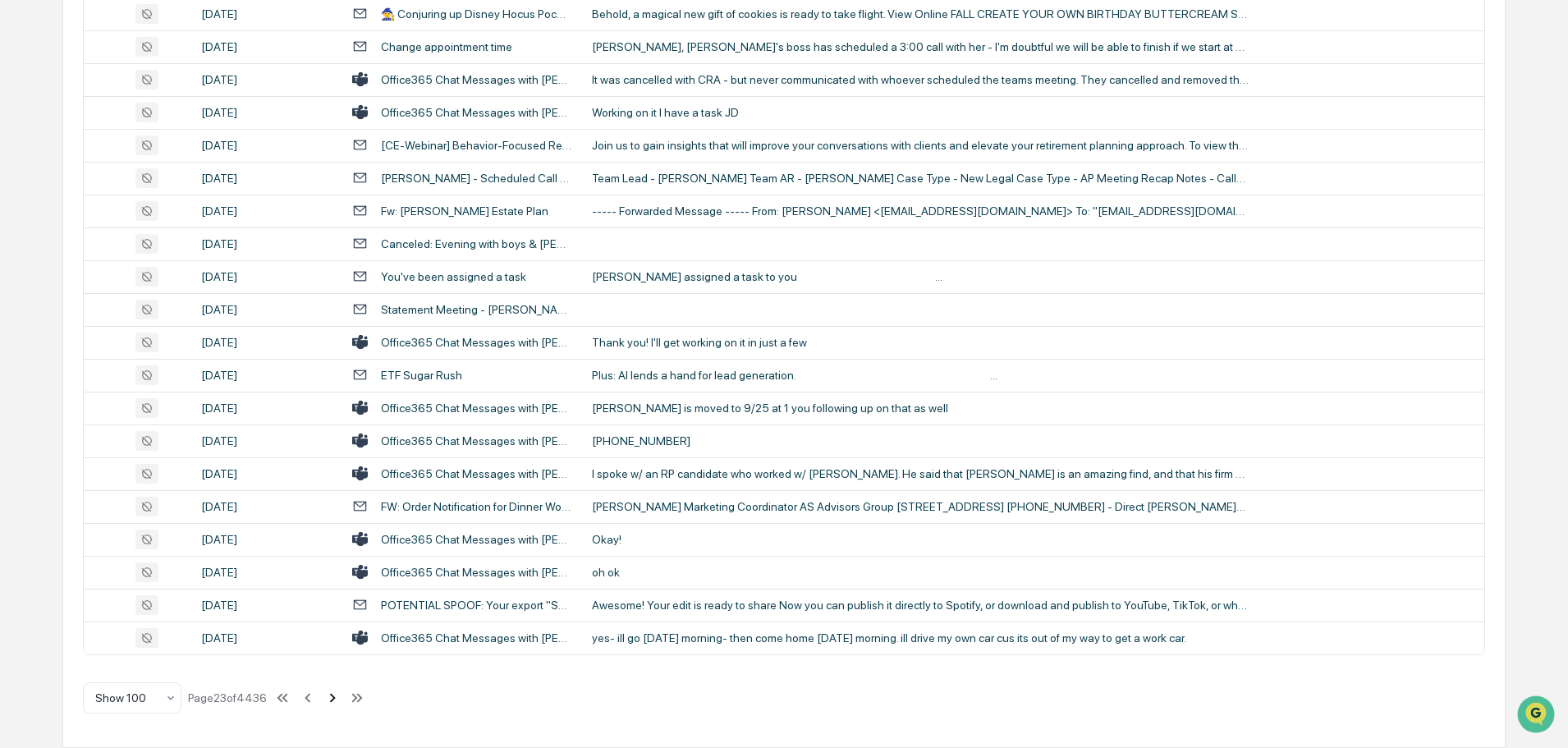
click at [335, 702] on icon at bounding box center [333, 697] width 6 height 9
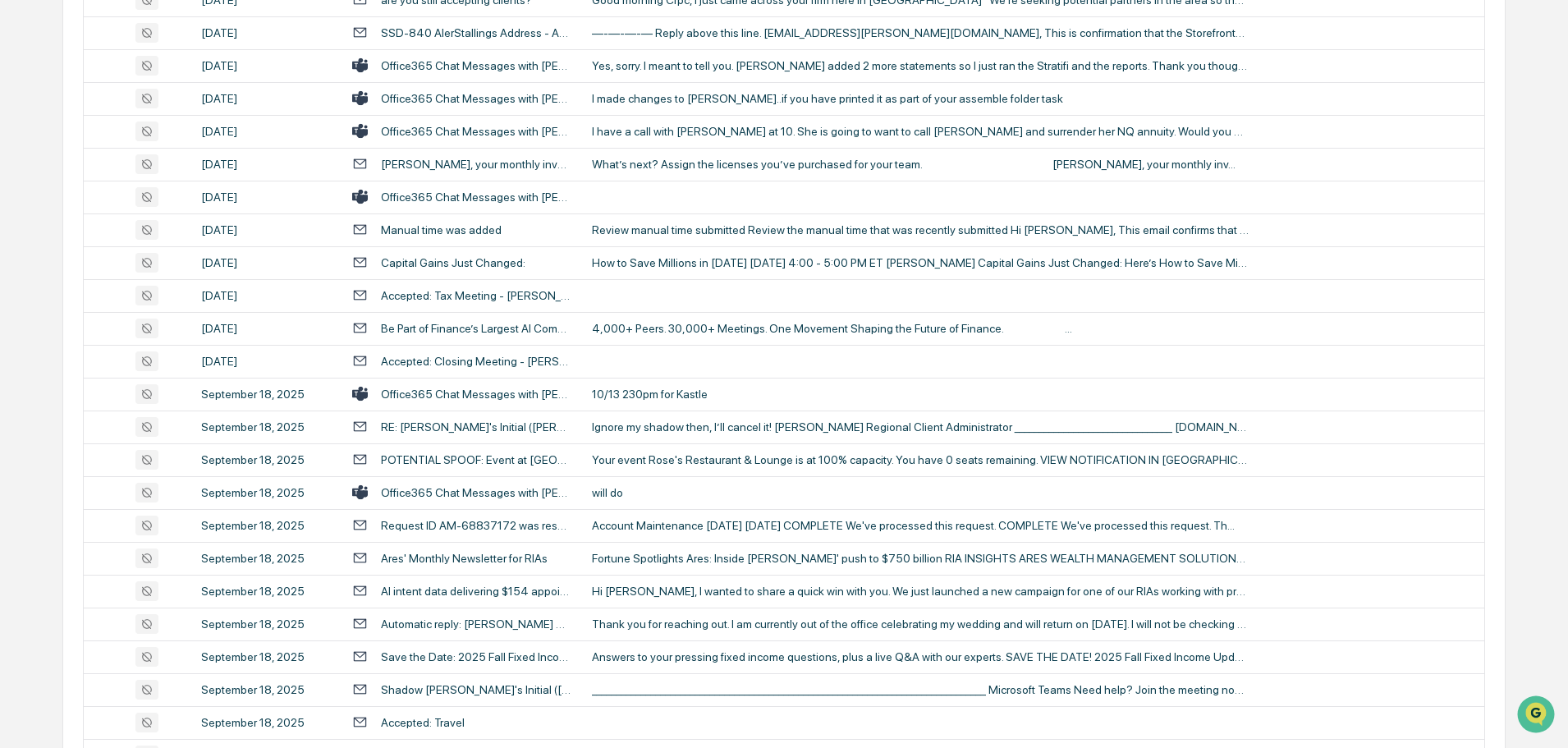
scroll to position [1314, 0]
click at [654, 491] on div "will do" at bounding box center [920, 491] width 657 height 13
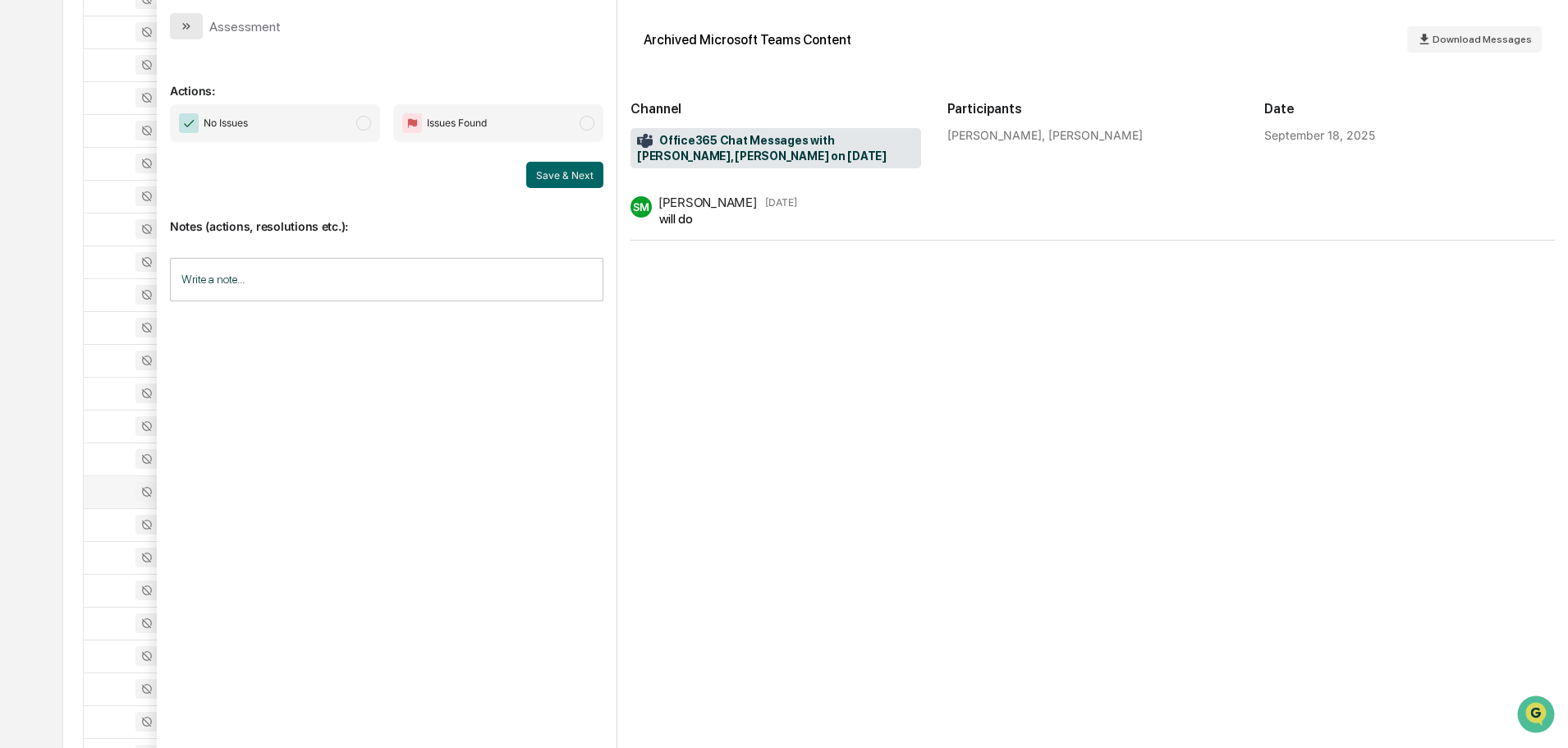
click at [187, 26] on icon "modal" at bounding box center [186, 26] width 13 height 13
